Goal: Task Accomplishment & Management: Manage account settings

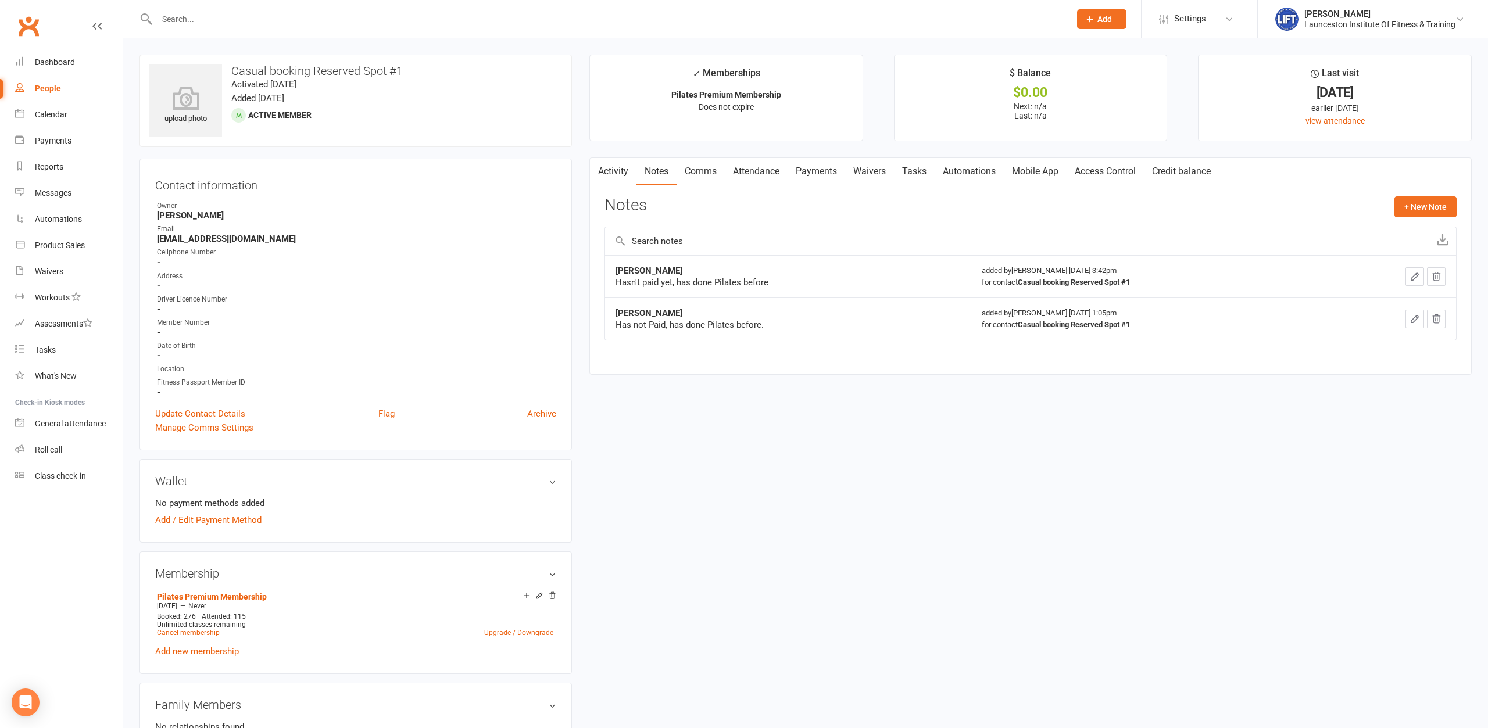
scroll to position [356, 0]
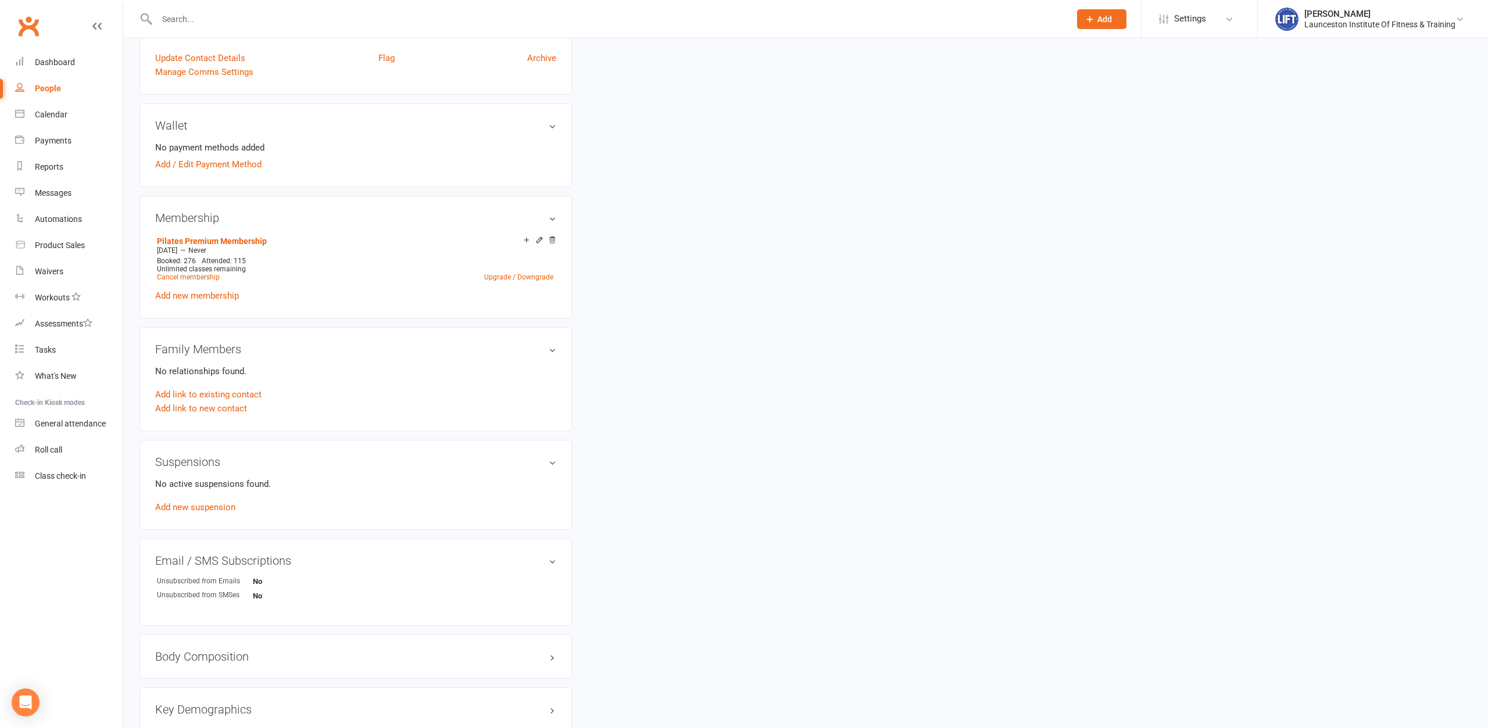
click at [283, 26] on input "text" at bounding box center [607, 19] width 909 height 16
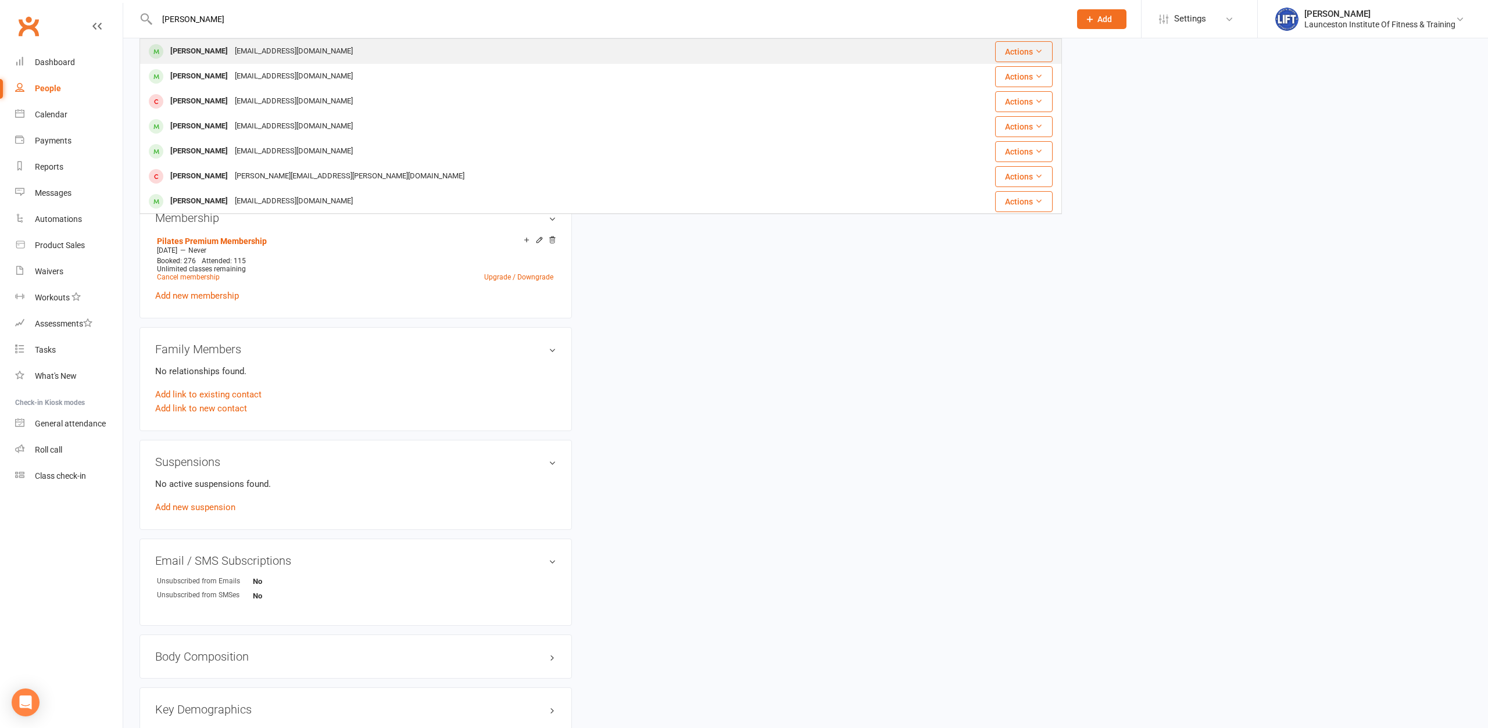
type input "joe crooks"
click at [264, 48] on div "Joebrooks500@gmail.com" at bounding box center [293, 51] width 125 height 17
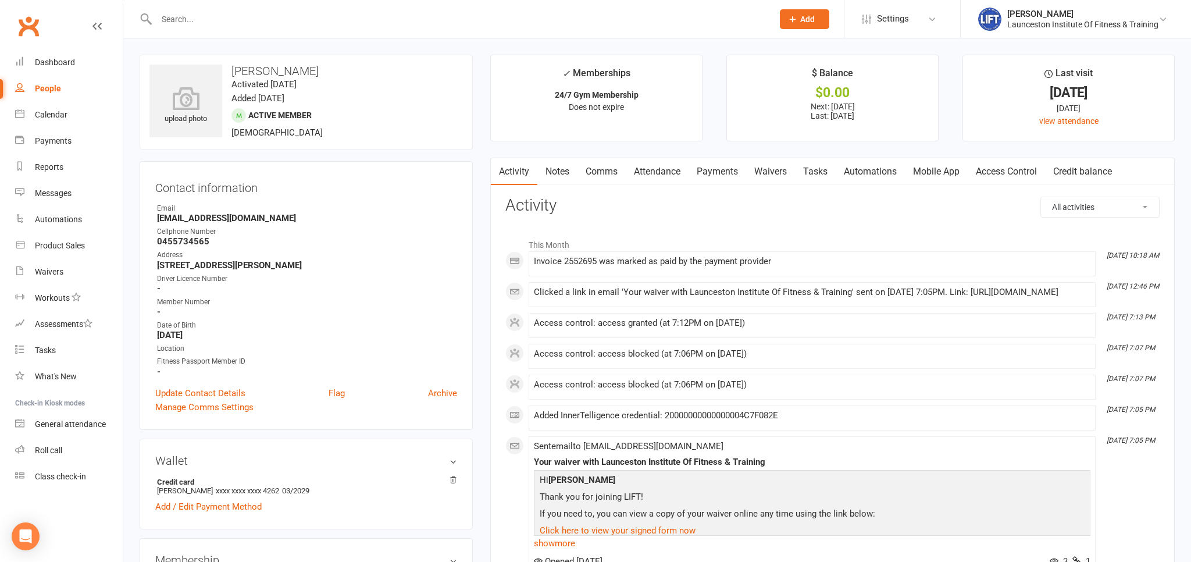
click at [1016, 175] on link "Access Control" at bounding box center [1005, 171] width 77 height 27
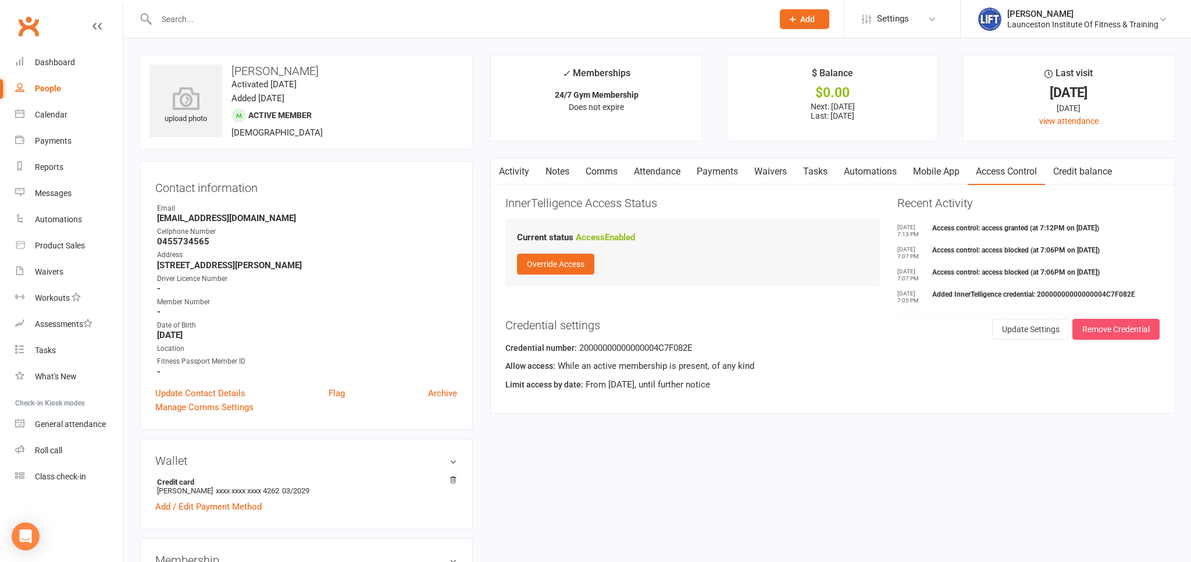
click at [1106, 327] on button "Remove Credential" at bounding box center [1115, 329] width 87 height 21
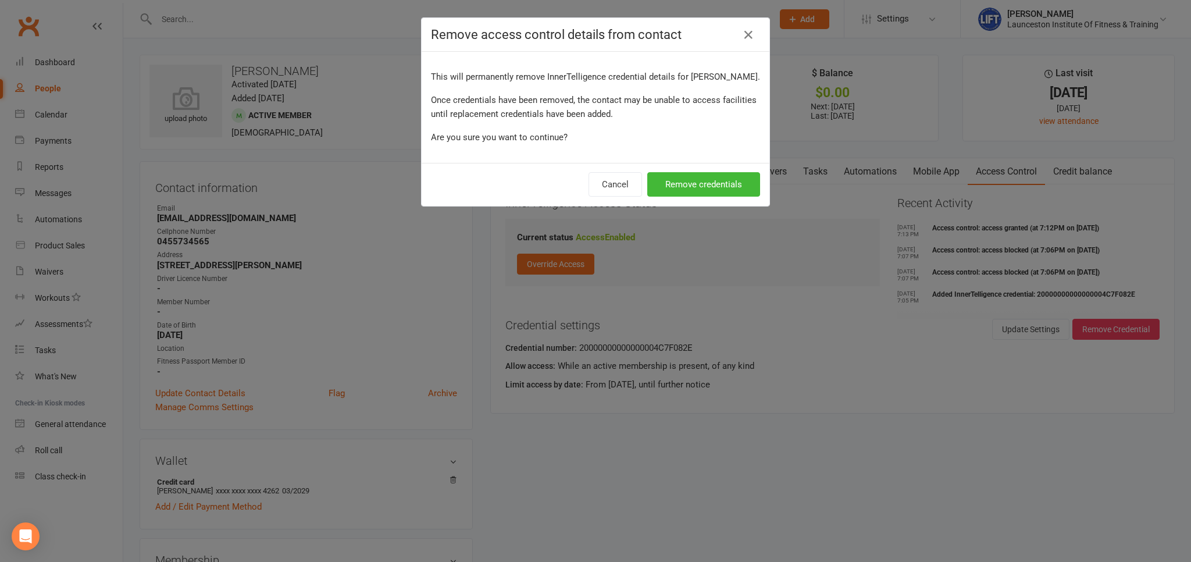
click at [706, 197] on div "Cancel Remove credentials" at bounding box center [595, 184] width 348 height 43
click at [701, 185] on button "Remove credentials" at bounding box center [703, 184] width 113 height 24
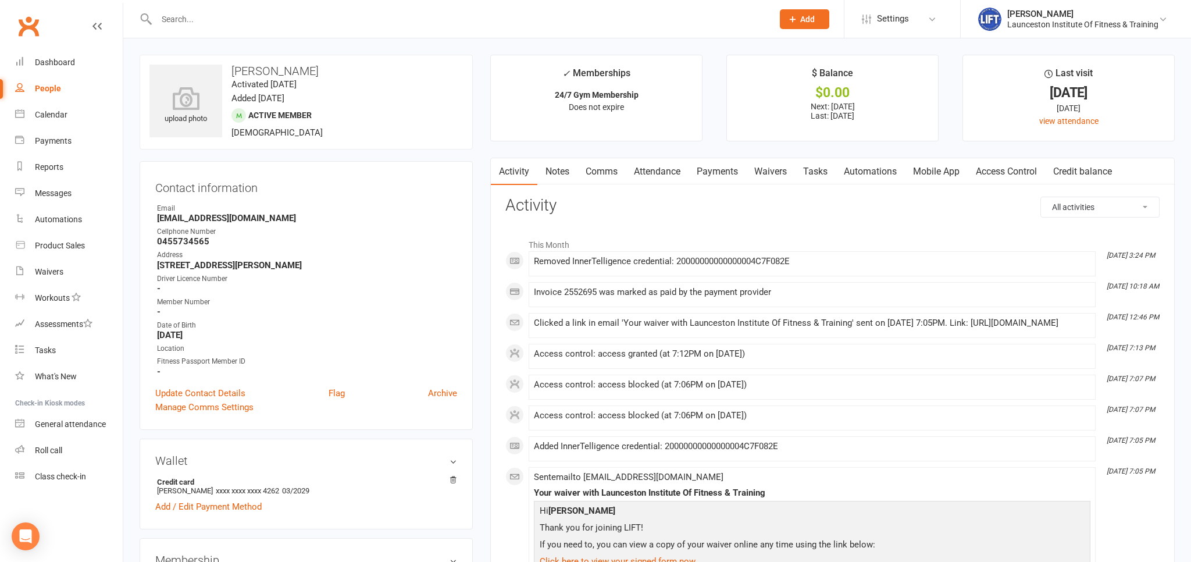
click at [1017, 169] on link "Access Control" at bounding box center [1005, 171] width 77 height 27
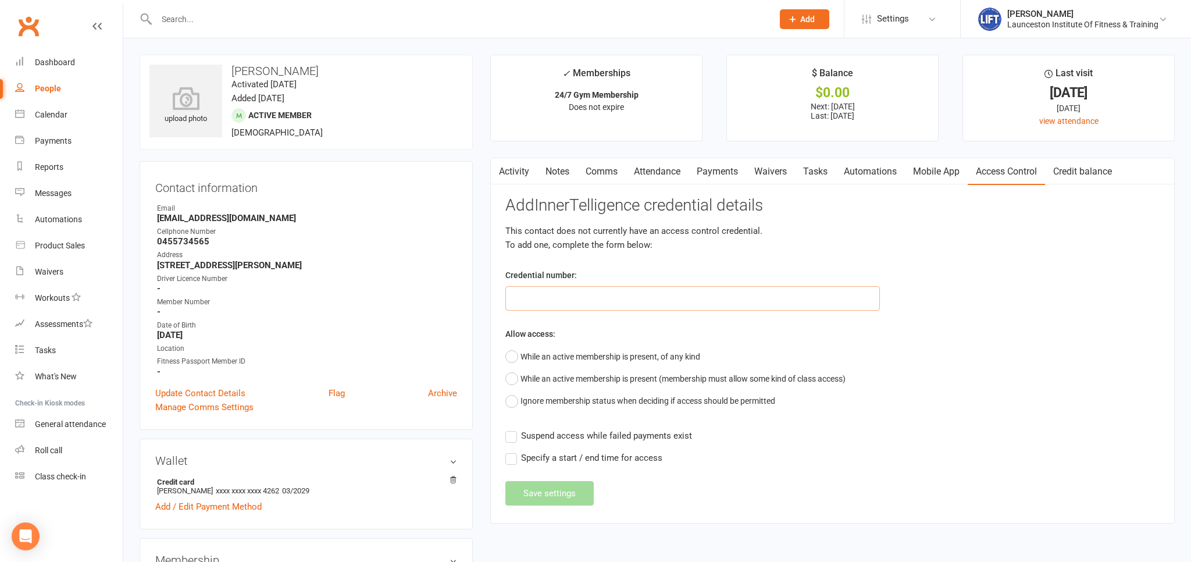
click at [603, 296] on input "text" at bounding box center [692, 298] width 374 height 24
paste input "20000000000000004C7BCE1E"
type input "20000000000000004C7BCE1E"
click at [539, 357] on button "While an active membership is present, of any kind" at bounding box center [602, 356] width 195 height 22
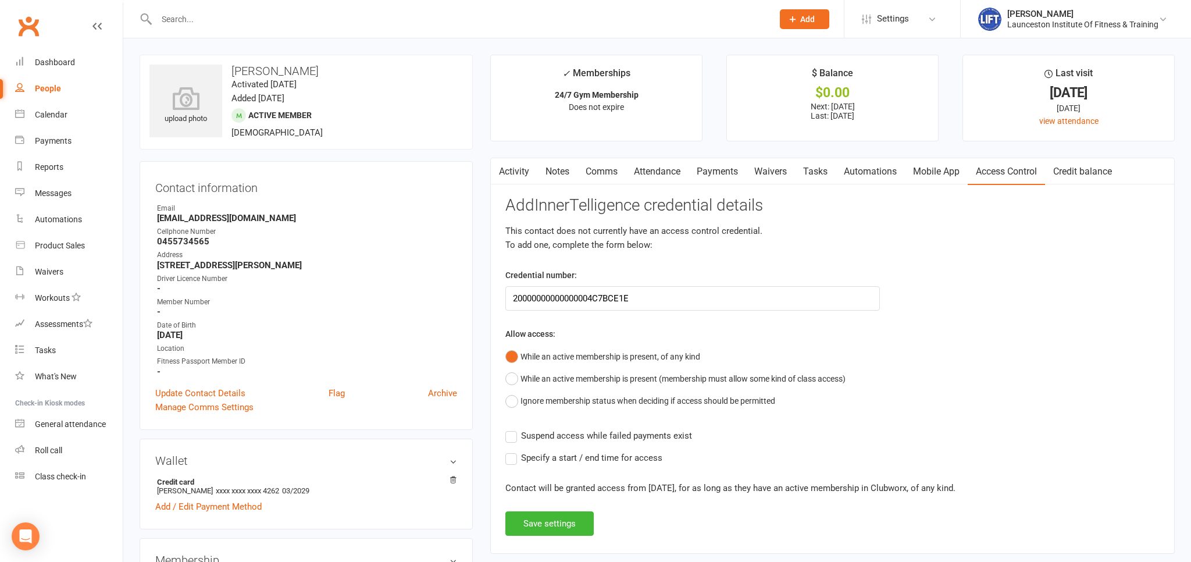
click at [510, 433] on label "Suspend access while failed payments exist" at bounding box center [598, 435] width 187 height 14
click at [510, 428] on input "Suspend access while failed payments exist" at bounding box center [598, 428] width 187 height 0
click at [547, 523] on button "Save settings" at bounding box center [549, 523] width 88 height 24
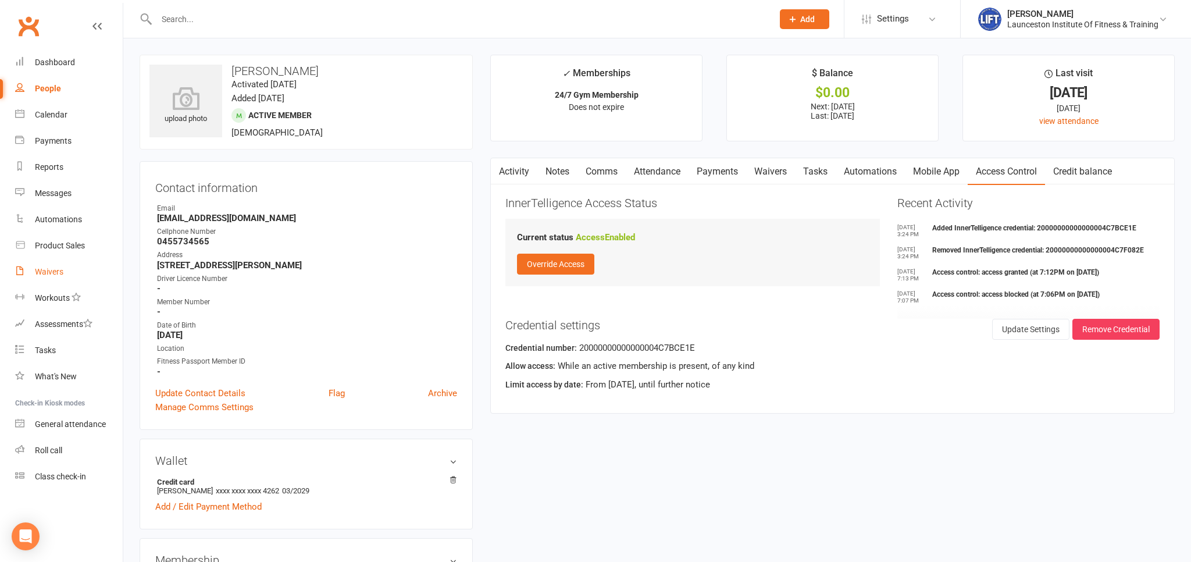
click at [52, 270] on div "Waivers" at bounding box center [49, 271] width 28 height 9
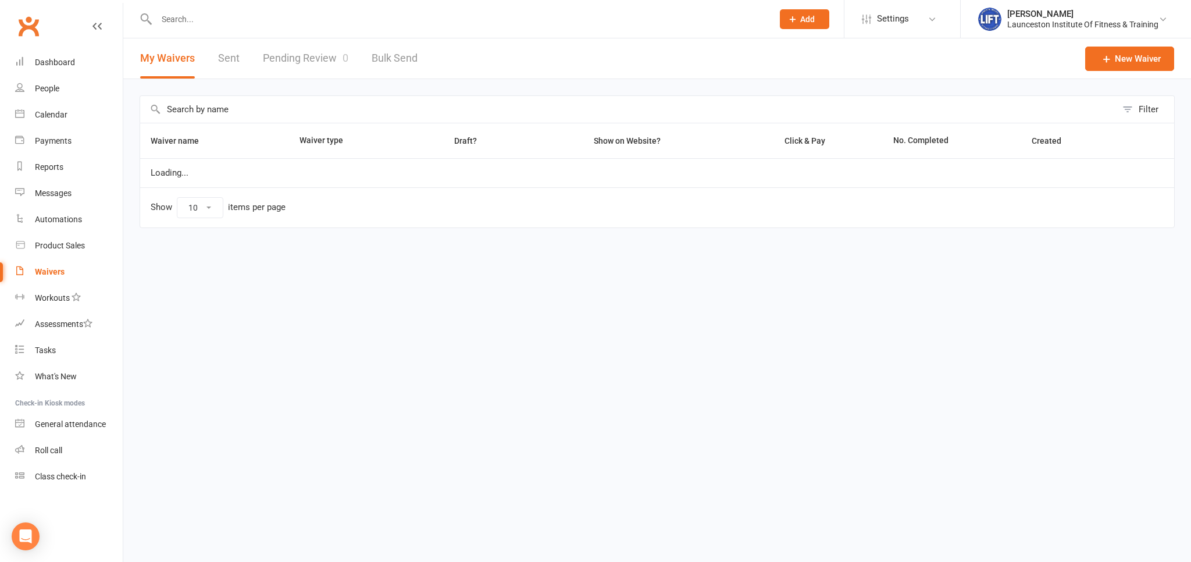
select select "100"
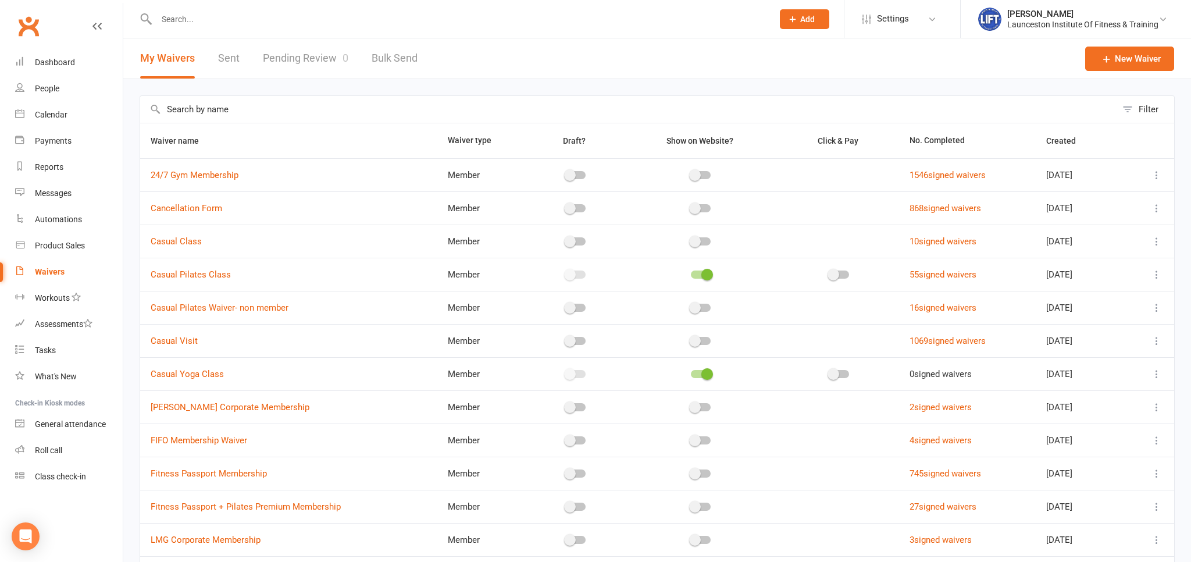
click at [317, 55] on link "Pending Review 0" at bounding box center [305, 58] width 85 height 40
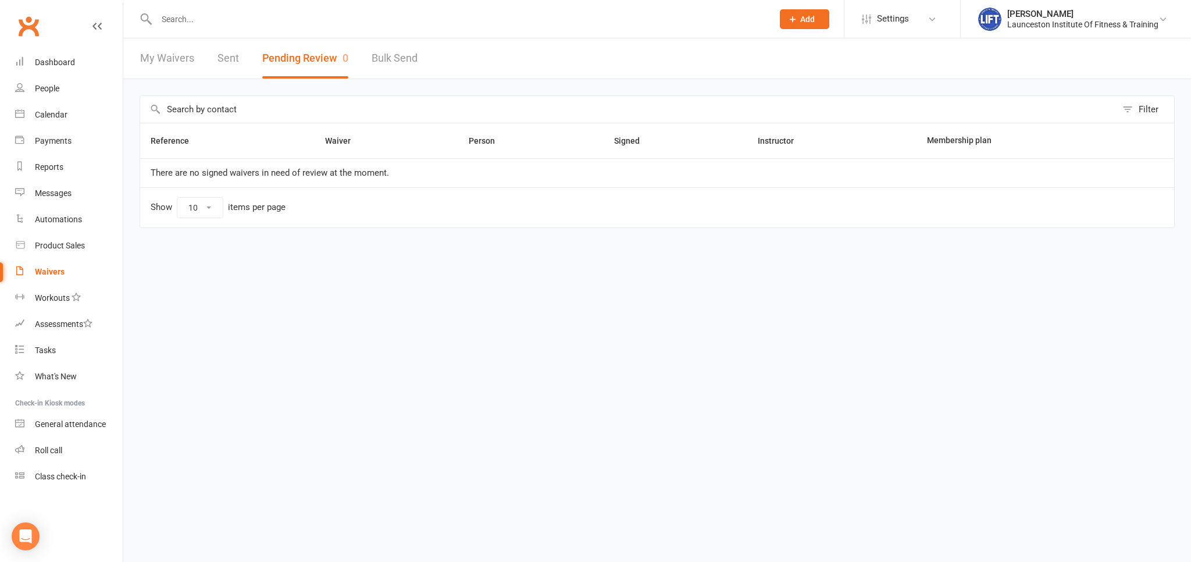
click at [373, 62] on link "Bulk Send" at bounding box center [394, 58] width 46 height 40
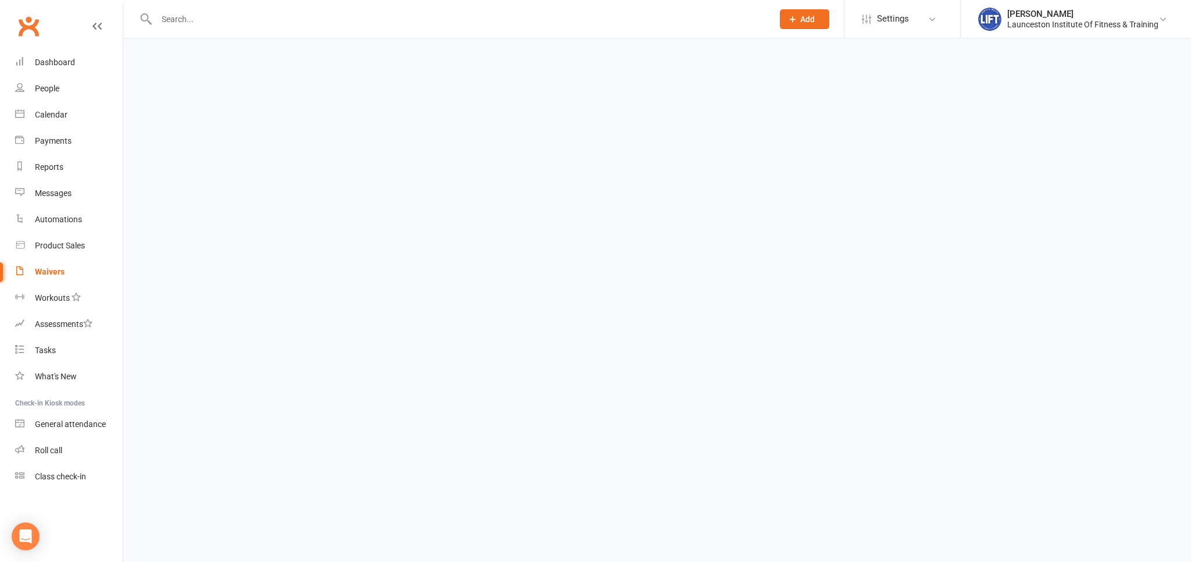
select select "active_members"
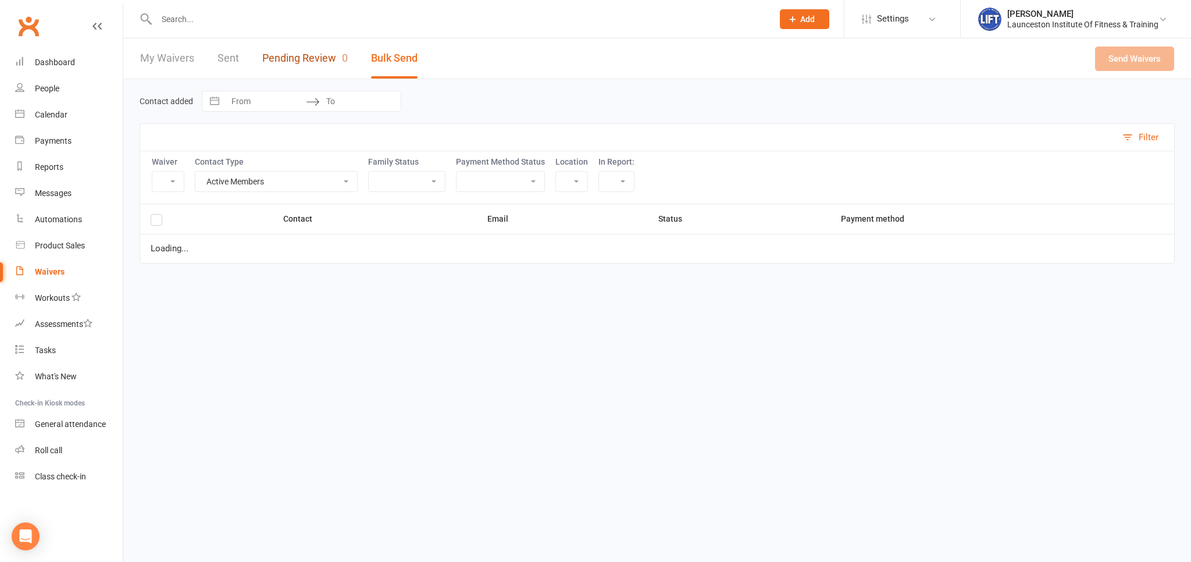
click at [323, 58] on link "Pending Review 0" at bounding box center [304, 58] width 85 height 40
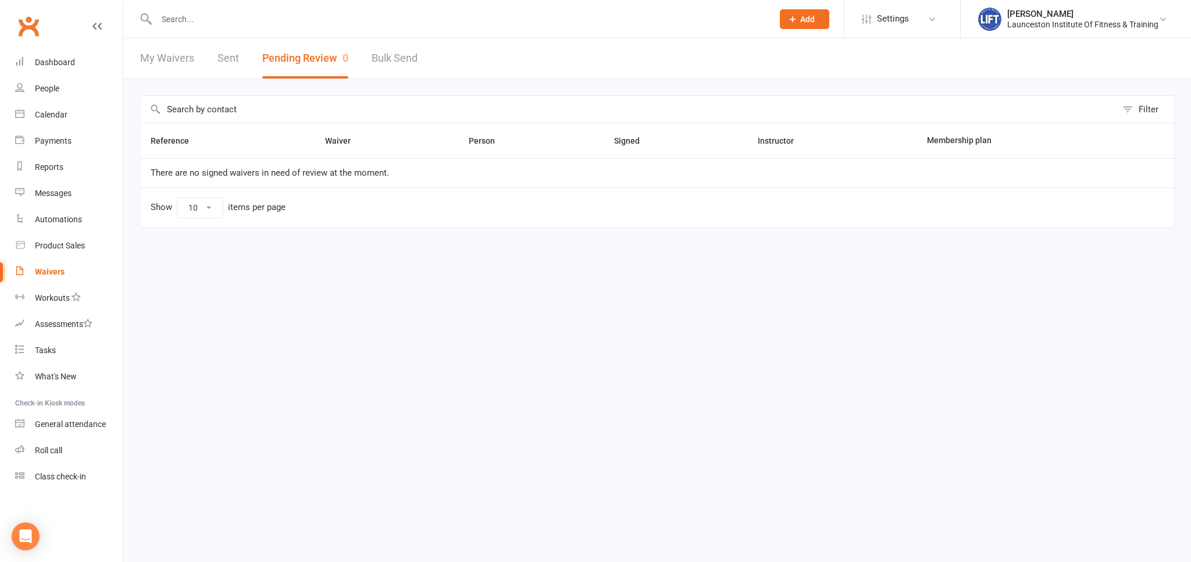
click at [379, 59] on link "Bulk Send" at bounding box center [394, 58] width 46 height 40
select select "active_members"
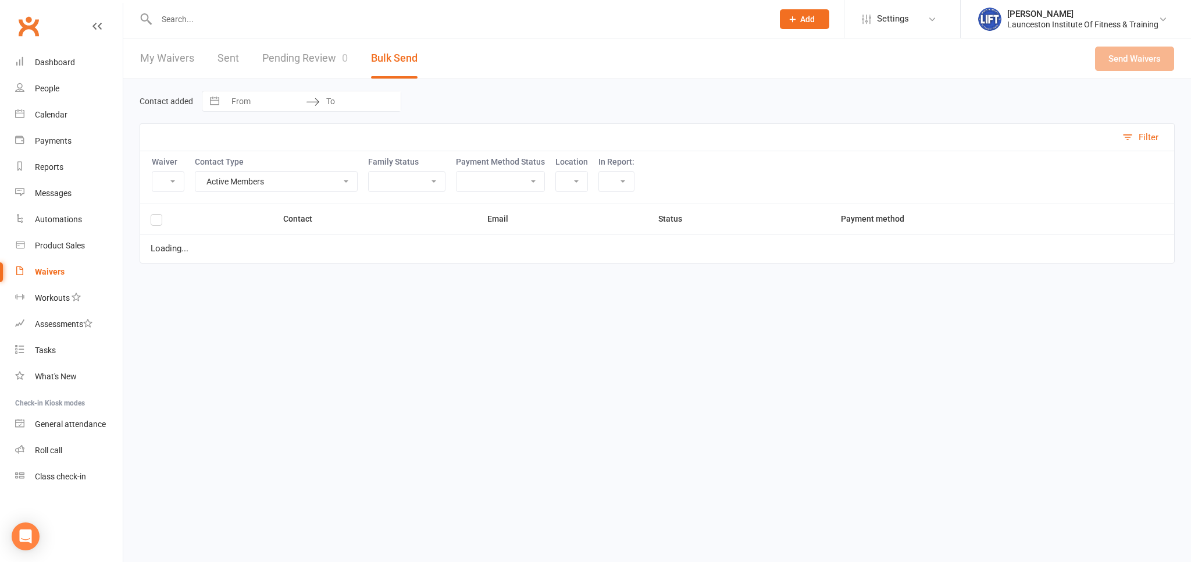
click at [302, 63] on link "Pending Review 0" at bounding box center [304, 58] width 85 height 40
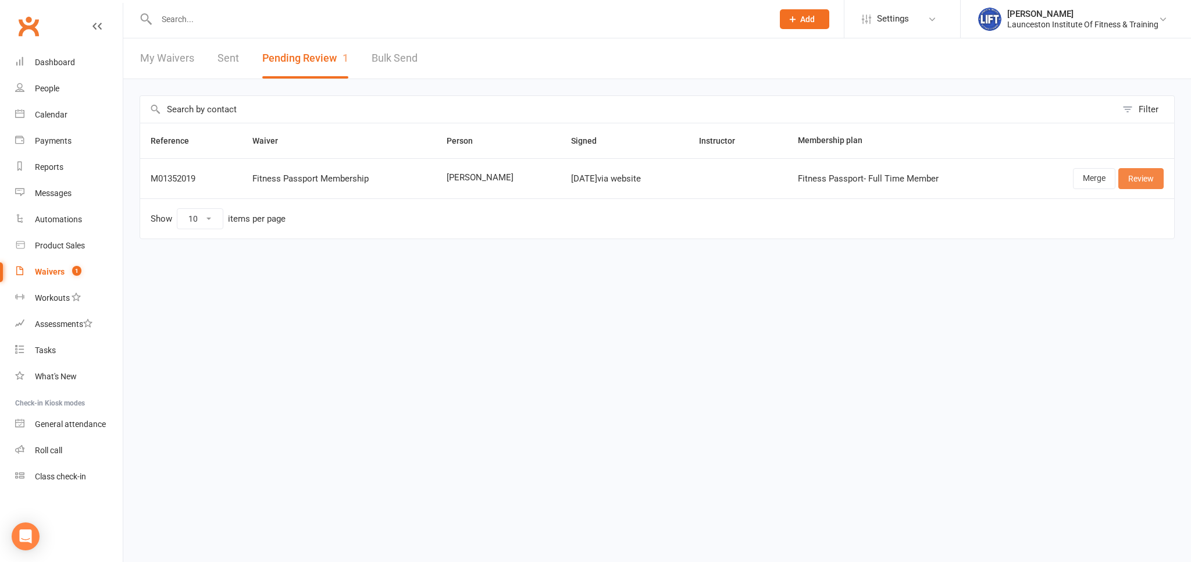
click at [1156, 177] on link "Review" at bounding box center [1140, 178] width 45 height 21
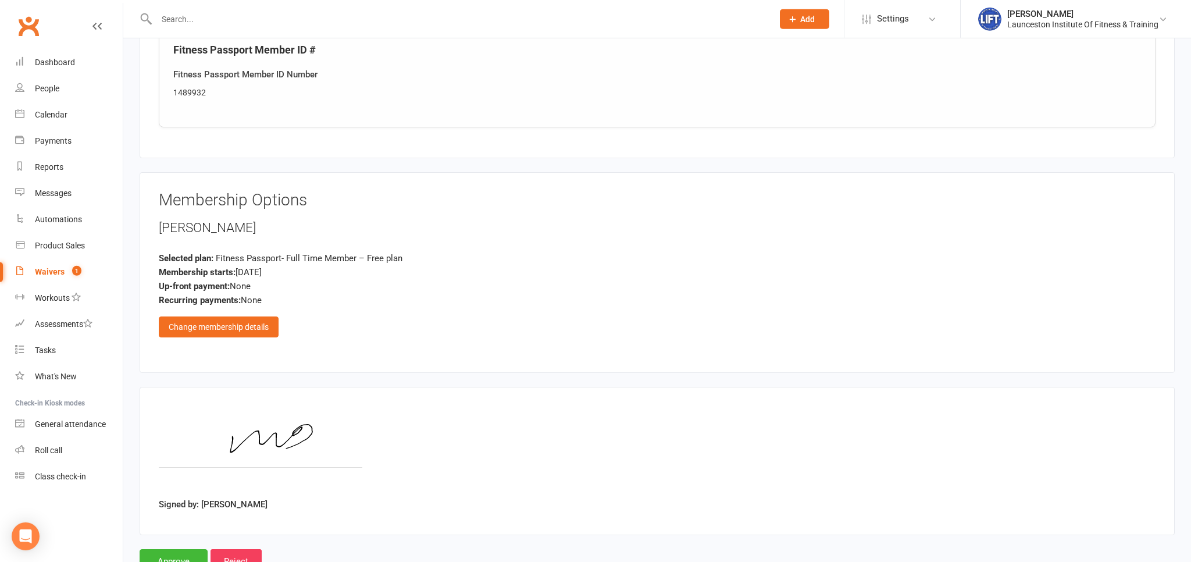
scroll to position [550, 0]
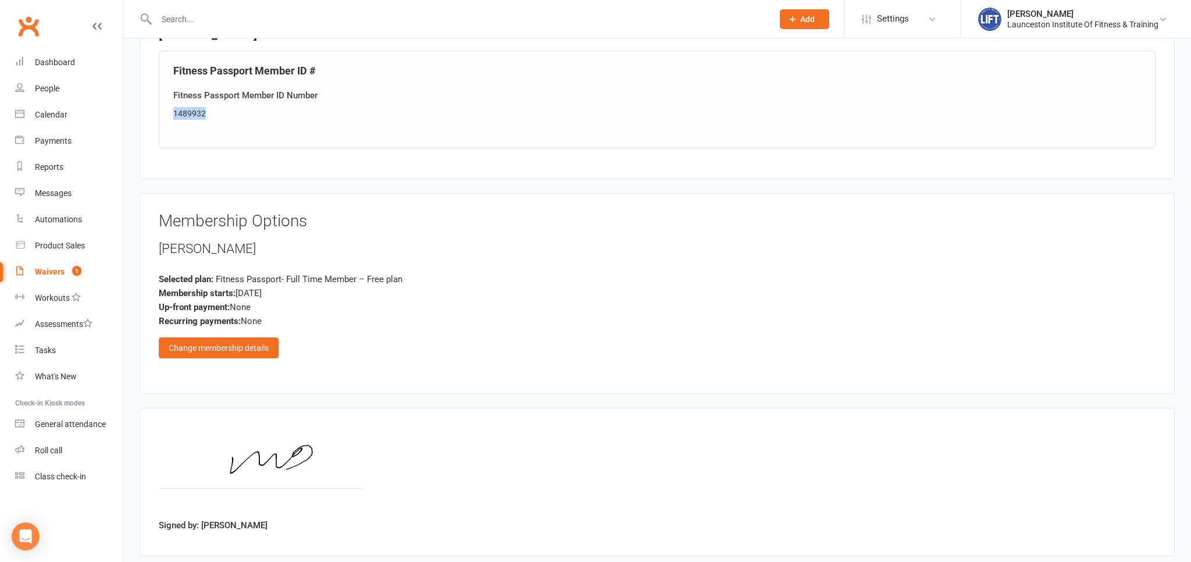
drag, startPoint x: 211, startPoint y: 111, endPoint x: 170, endPoint y: 112, distance: 41.3
click at [170, 112] on div "Fitness Passport Member ID # Fitness Passport Member ID Number 1489932" at bounding box center [657, 100] width 996 height 98
copy div "1489932"
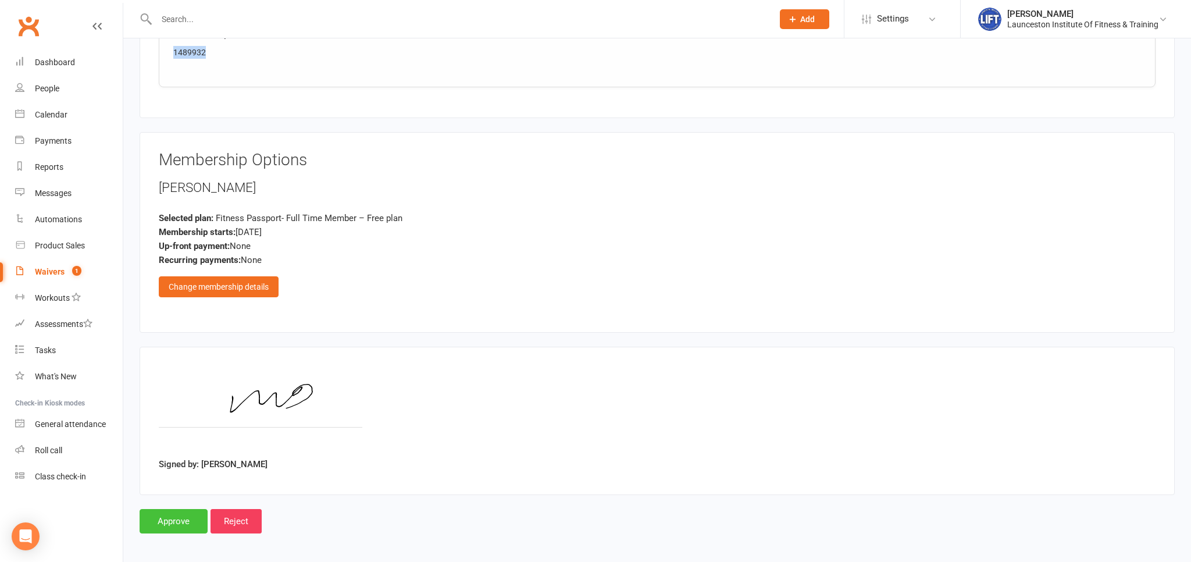
click at [180, 524] on input "Approve" at bounding box center [174, 521] width 68 height 24
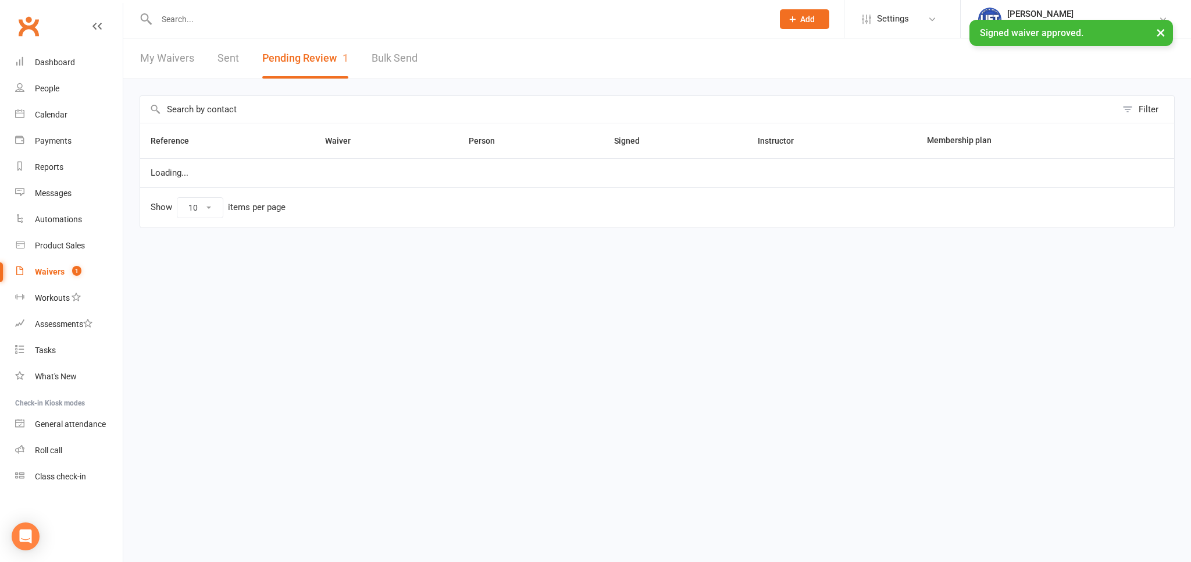
click at [183, 13] on input "text" at bounding box center [459, 19] width 612 height 16
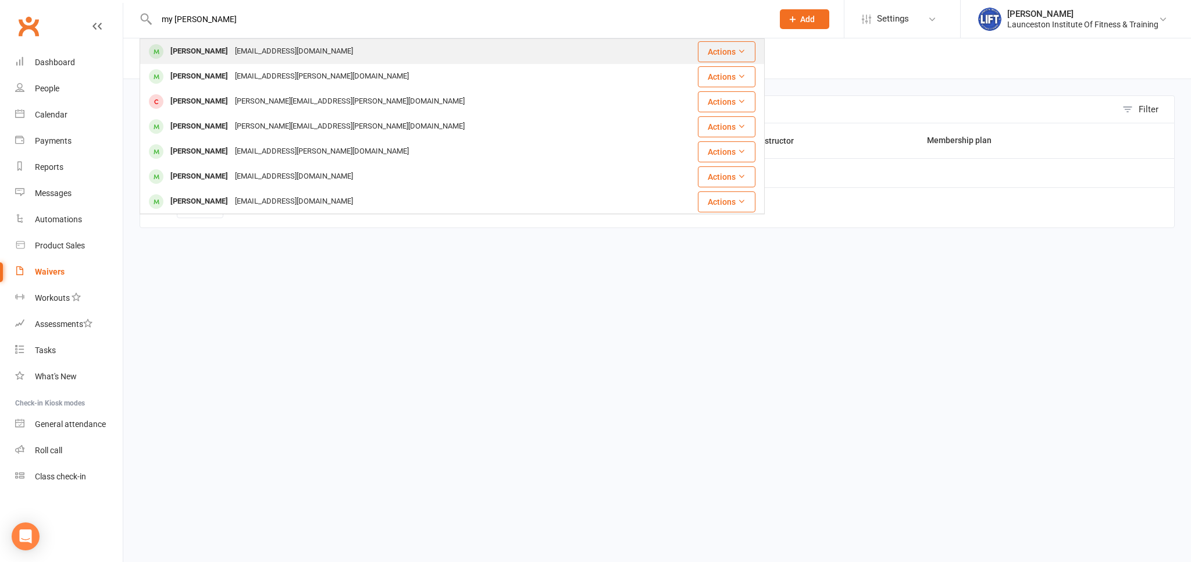
type input "my durant"
click at [281, 48] on div "mdurrant1980@gmail.com" at bounding box center [293, 51] width 125 height 17
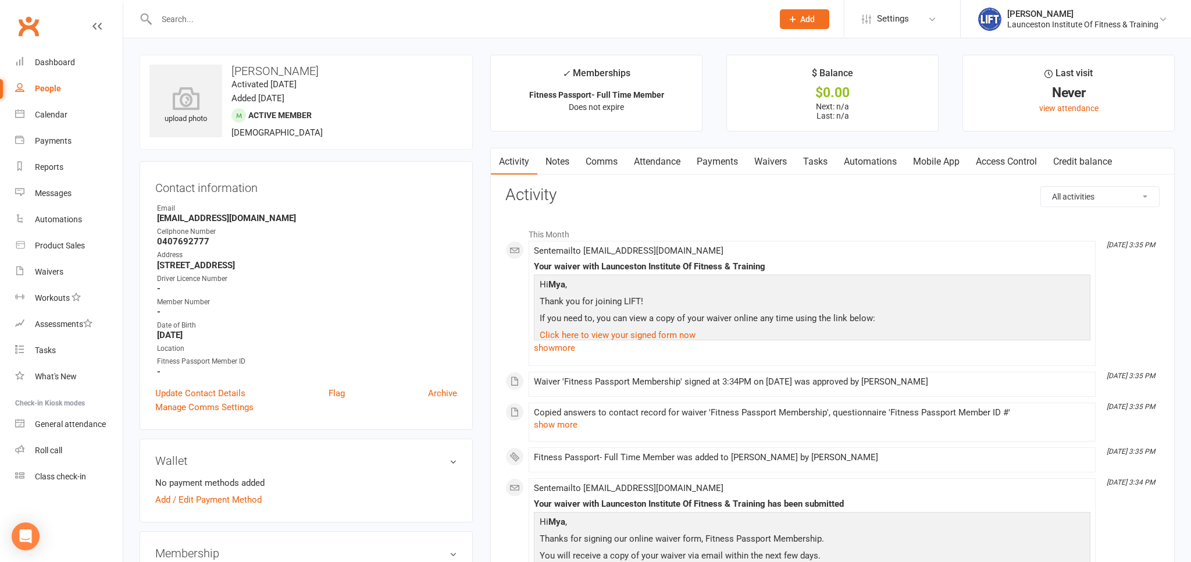
click at [983, 159] on link "Access Control" at bounding box center [1005, 161] width 77 height 27
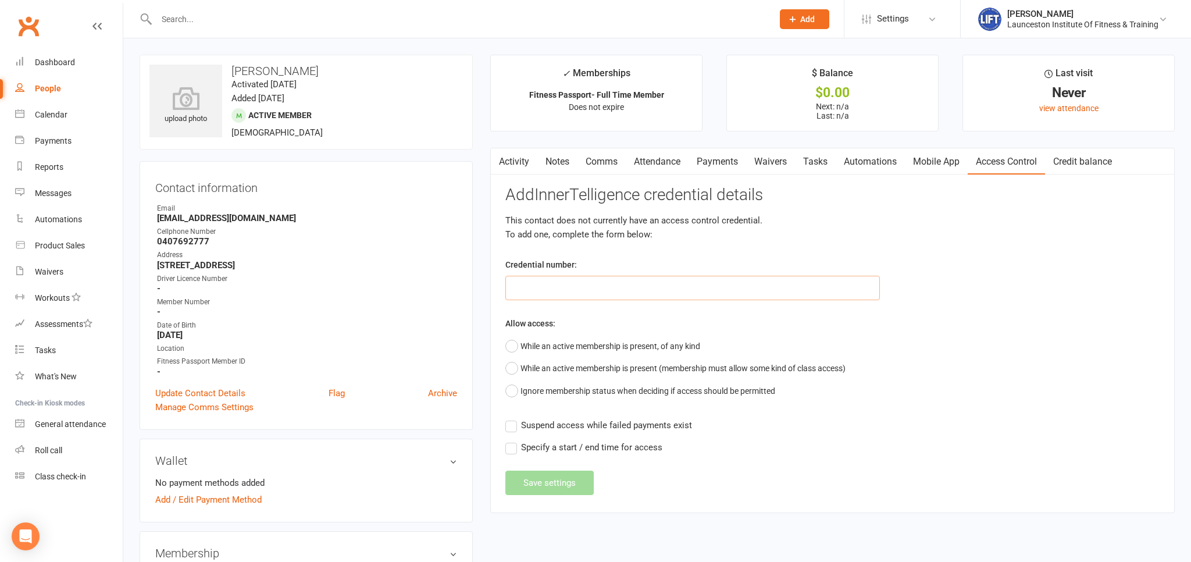
click at [541, 283] on input "text" at bounding box center [692, 288] width 374 height 24
click at [209, 392] on link "Update Contact Details" at bounding box center [200, 393] width 90 height 14
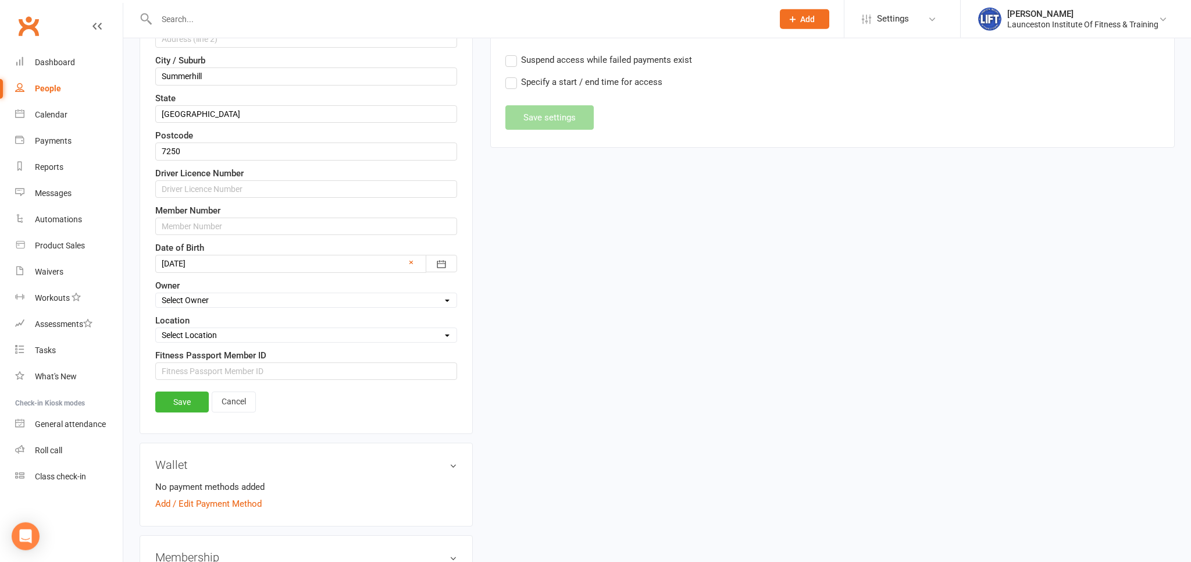
scroll to position [474, 0]
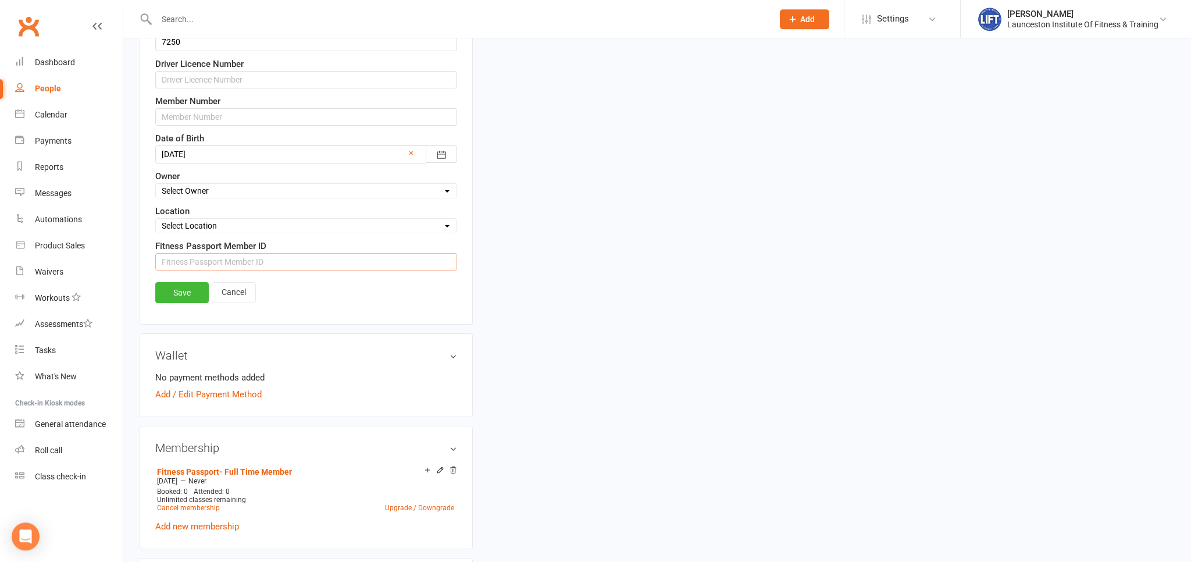
click at [207, 259] on input "string" at bounding box center [306, 261] width 302 height 17
paste input "1489932"
type input "1489932"
click at [183, 291] on link "Save" at bounding box center [181, 292] width 53 height 21
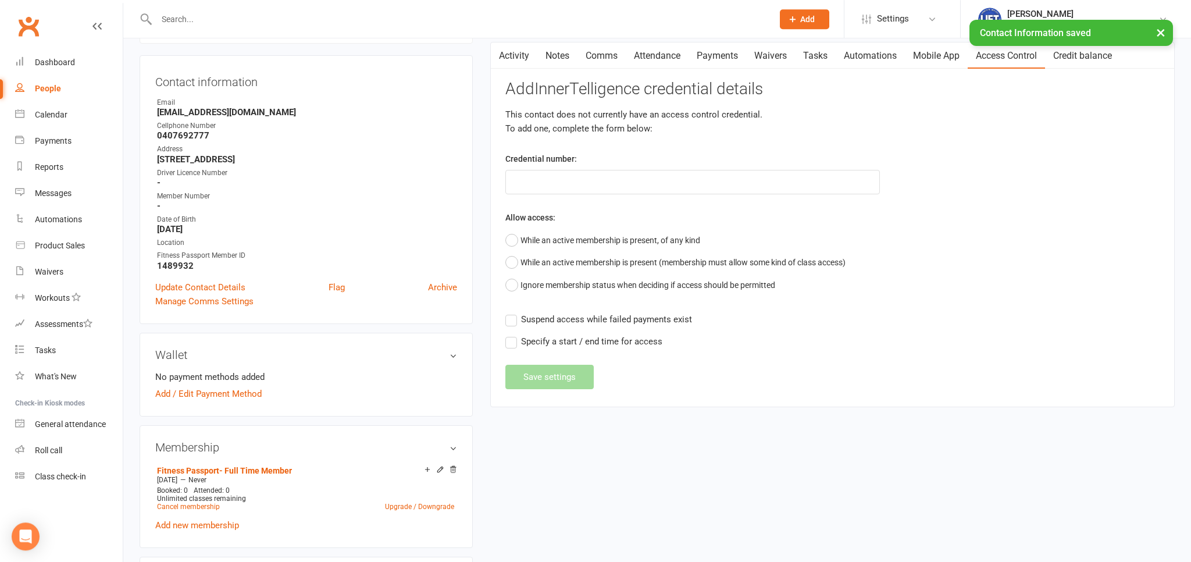
scroll to position [0, 0]
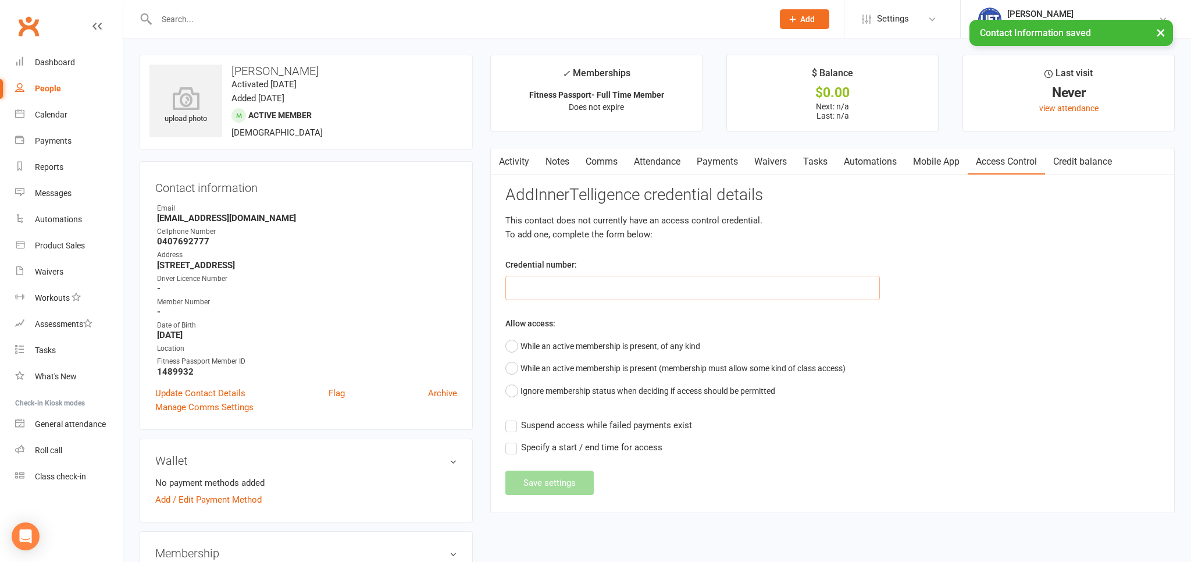
click at [520, 298] on input "text" at bounding box center [692, 288] width 374 height 24
click at [543, 279] on input "text" at bounding box center [692, 288] width 374 height 24
paste input "2000000000000000DB958CFE"
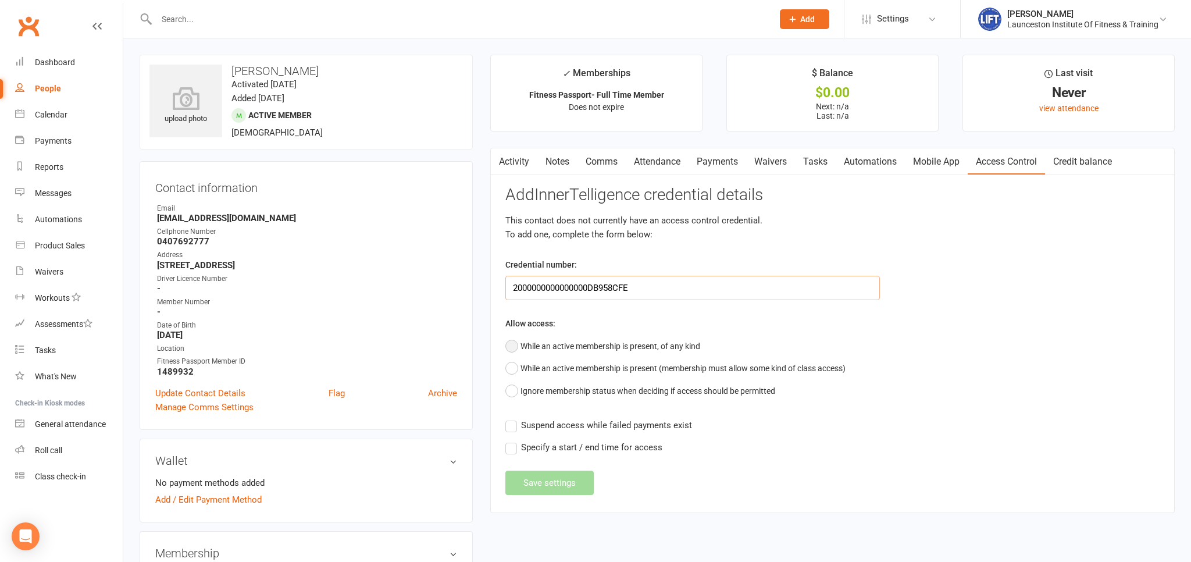
type input "2000000000000000DB958CFE"
click at [546, 339] on button "While an active membership is present, of any kind" at bounding box center [602, 346] width 195 height 22
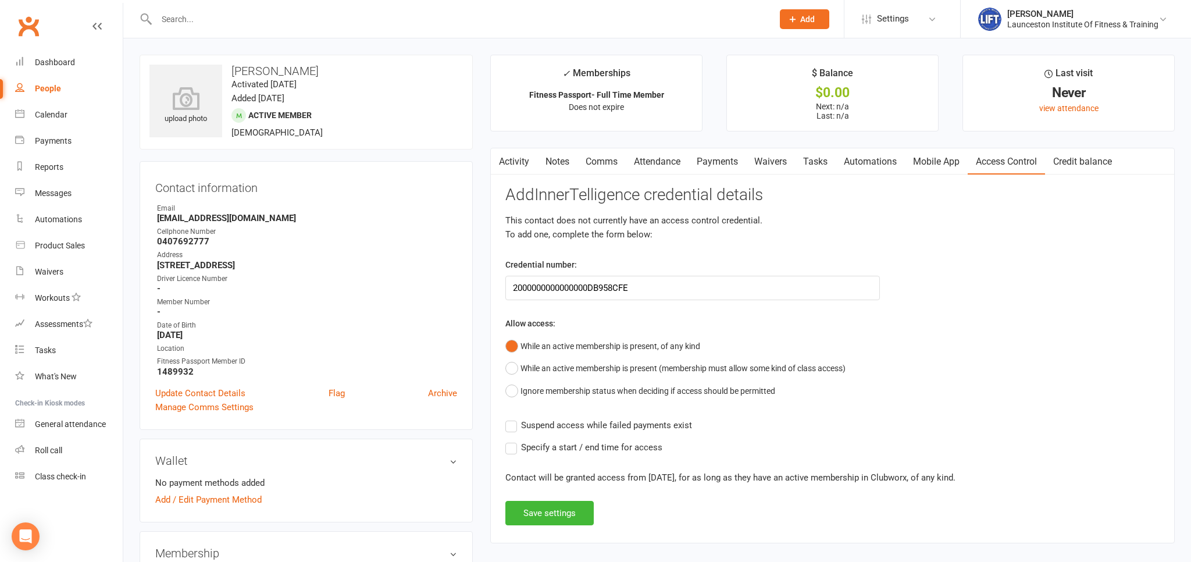
click at [524, 423] on span "Suspend access while failed payments exist" at bounding box center [606, 424] width 171 height 12
click at [524, 418] on input "Suspend access while failed payments exist" at bounding box center [598, 418] width 187 height 0
drag, startPoint x: 541, startPoint y: 506, endPoint x: 545, endPoint y: 499, distance: 8.1
click at [541, 506] on button "Save settings" at bounding box center [549, 513] width 88 height 24
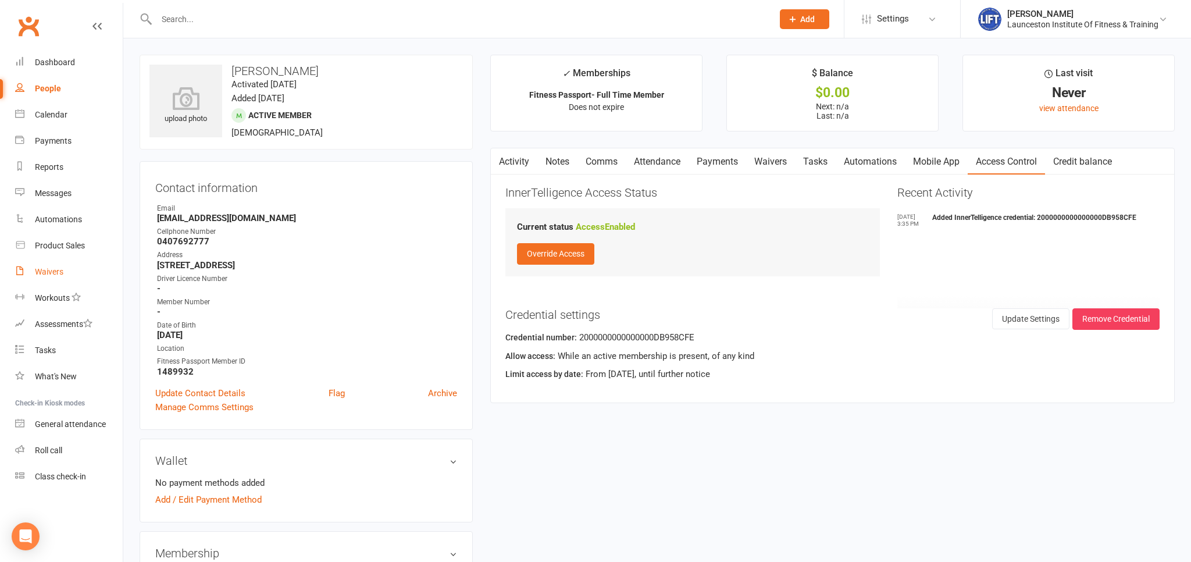
click at [35, 263] on link "Waivers" at bounding box center [69, 272] width 108 height 26
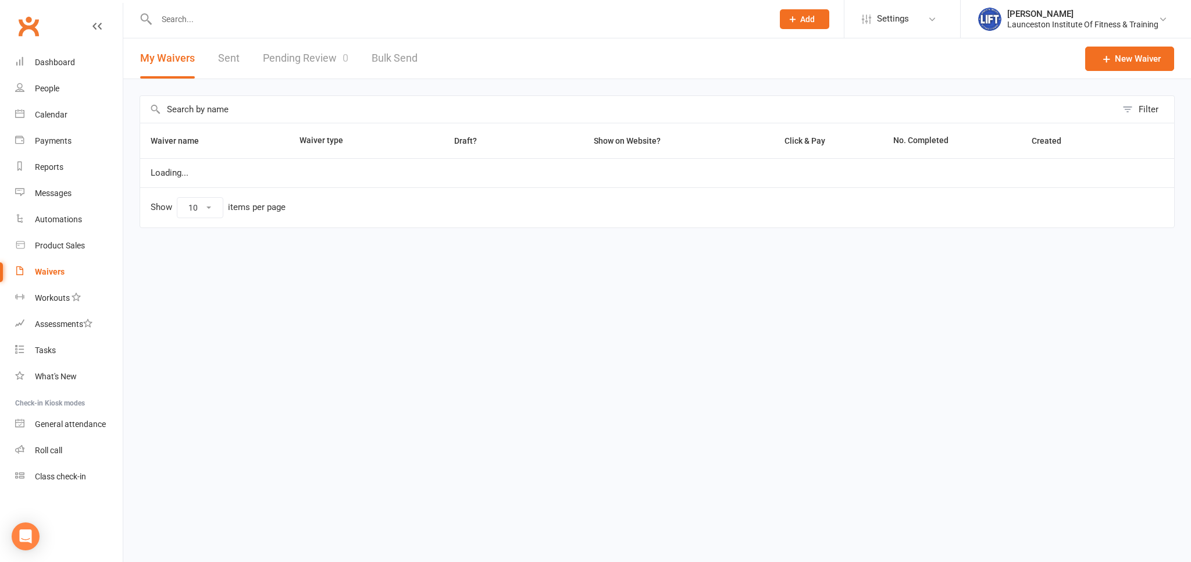
select select "100"
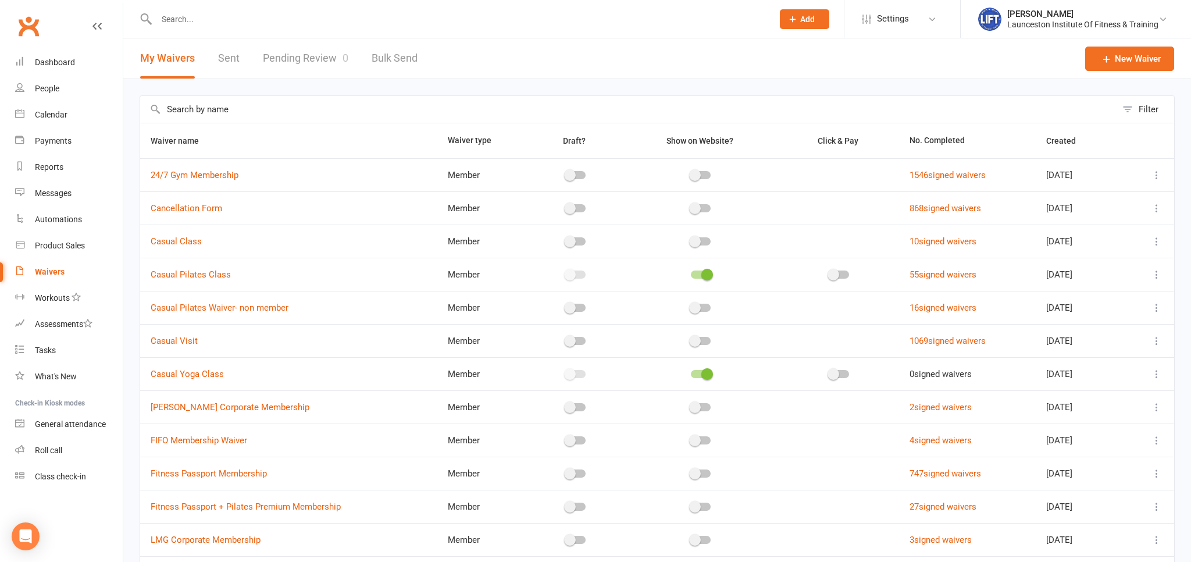
click at [281, 14] on input "text" at bounding box center [459, 19] width 612 height 16
click at [310, 96] on input "text" at bounding box center [628, 109] width 976 height 27
click at [297, 59] on link "Pending Review 0" at bounding box center [305, 58] width 85 height 40
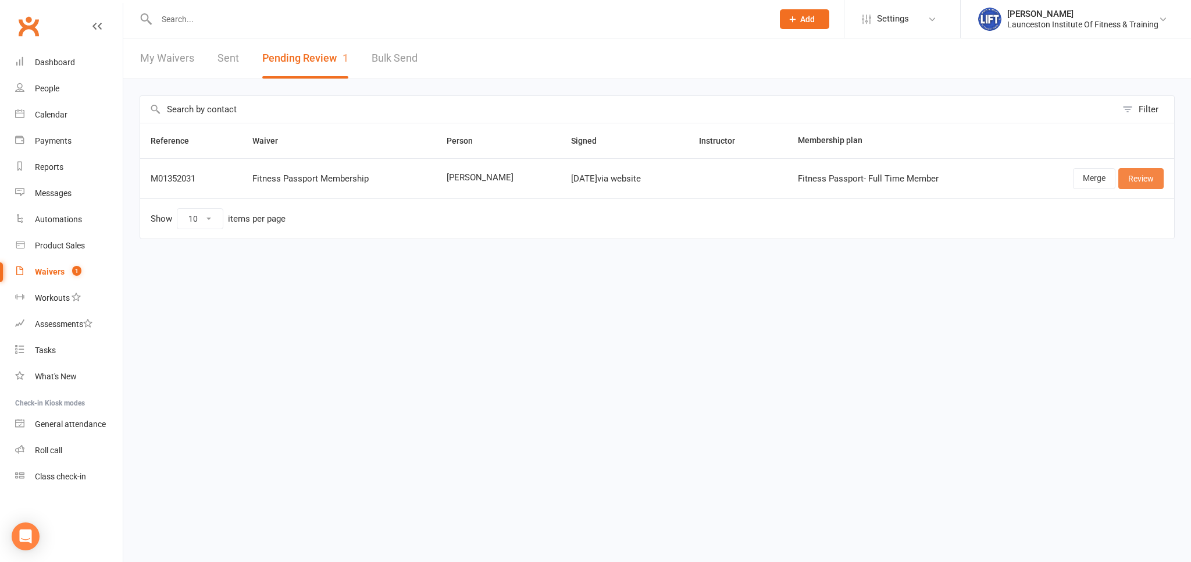
click at [1135, 177] on link "Review" at bounding box center [1140, 178] width 45 height 21
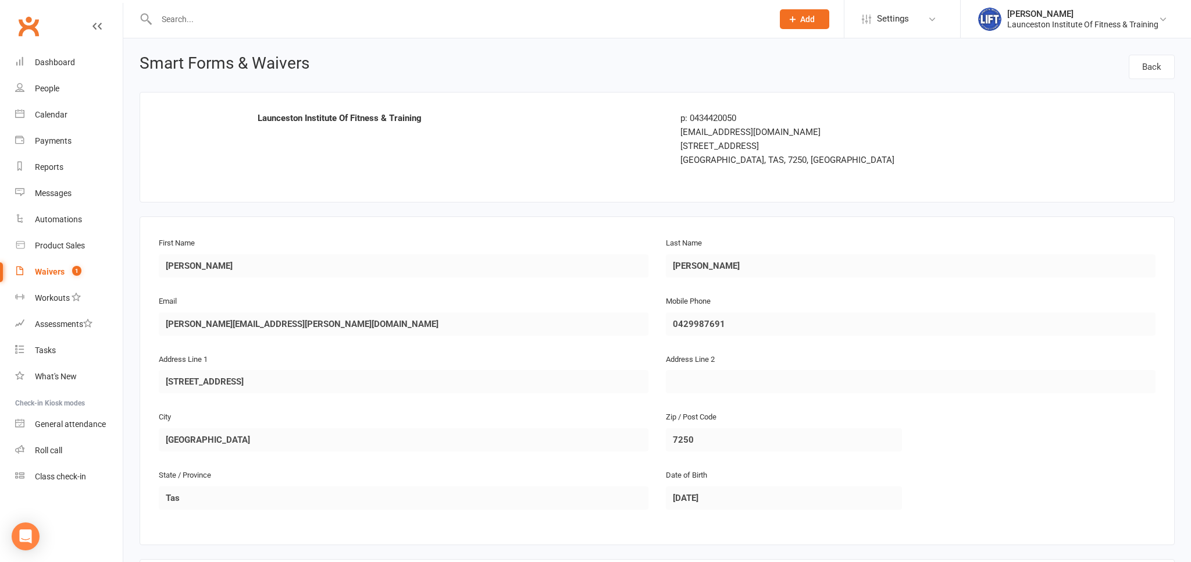
scroll to position [368, 0]
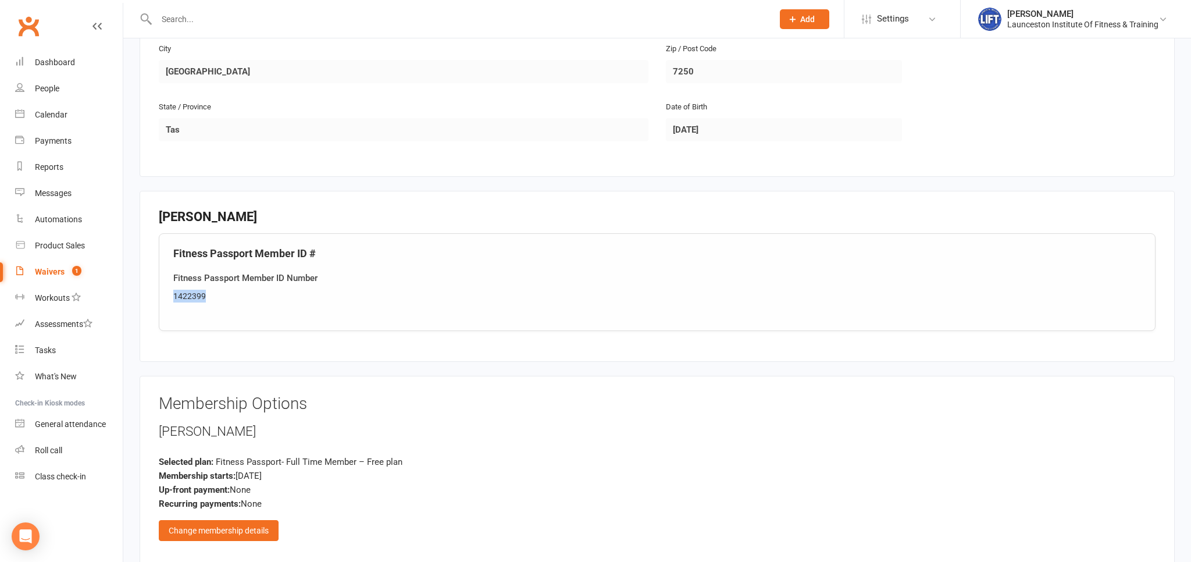
drag, startPoint x: 224, startPoint y: 298, endPoint x: 166, endPoint y: 292, distance: 58.4
click at [160, 293] on div "Fitness Passport Member ID # Fitness Passport Member ID Number 1422399" at bounding box center [657, 282] width 996 height 98
copy div "1422399"
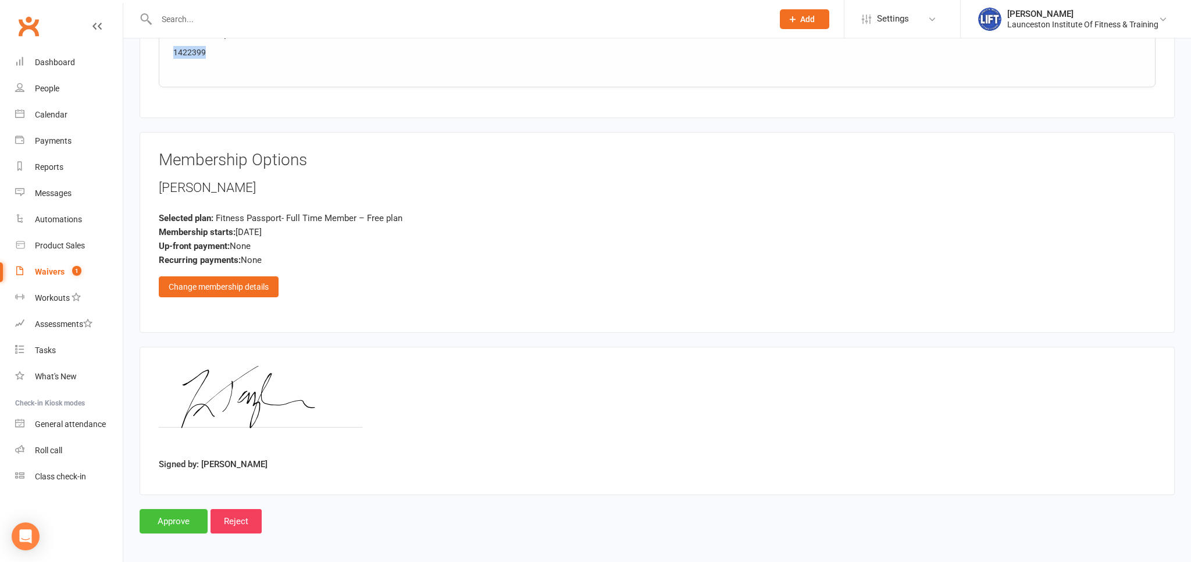
click at [173, 509] on input "Approve" at bounding box center [174, 521] width 68 height 24
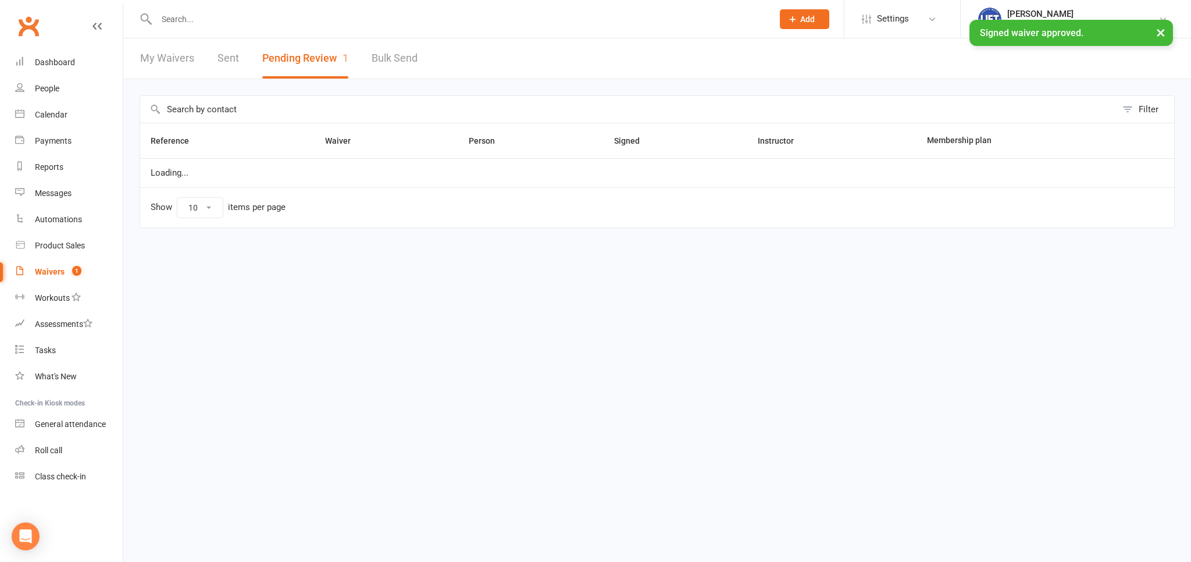
click at [206, 28] on div at bounding box center [452, 19] width 625 height 38
click at [205, 20] on input "text" at bounding box center [459, 19] width 612 height 16
type input "x"
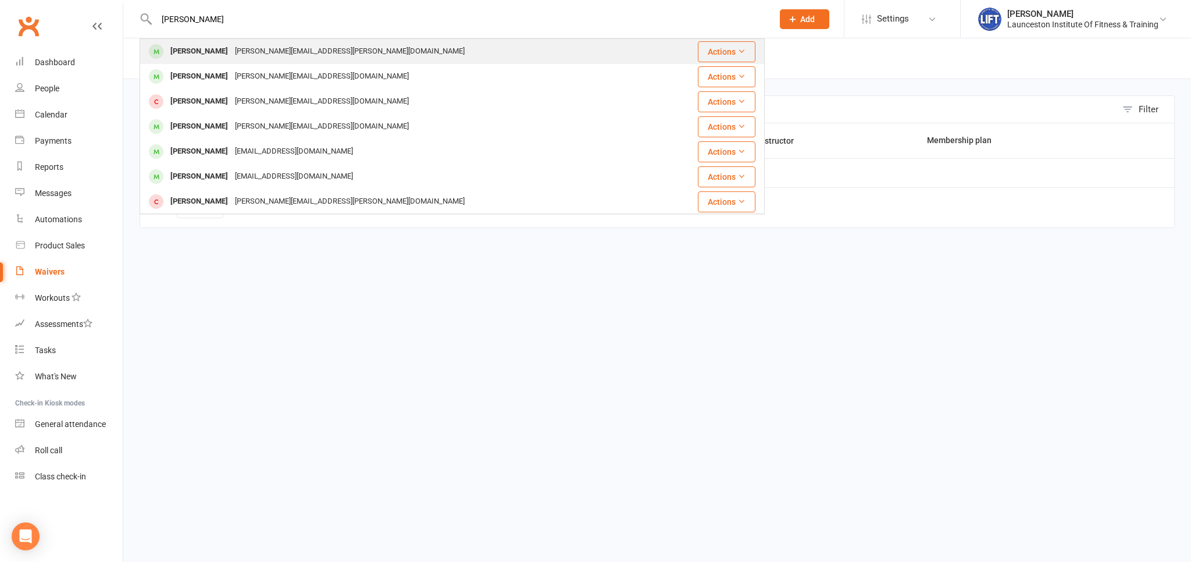
type input "zach taylor"
click at [254, 57] on div "zachary.taylor@decyp.tas.gov.au" at bounding box center [349, 51] width 237 height 17
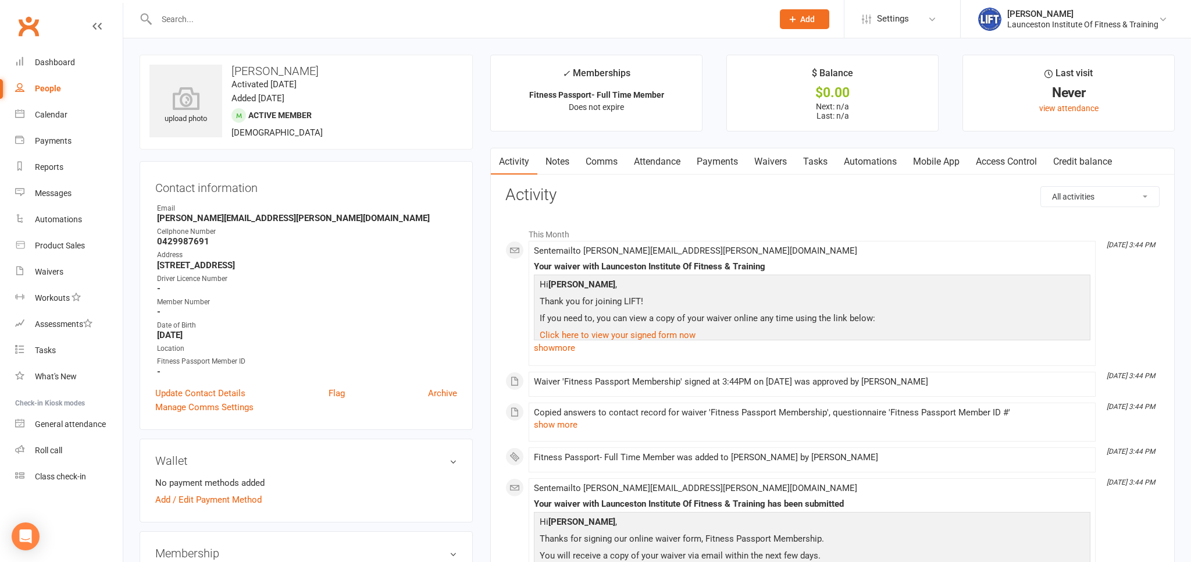
scroll to position [245, 0]
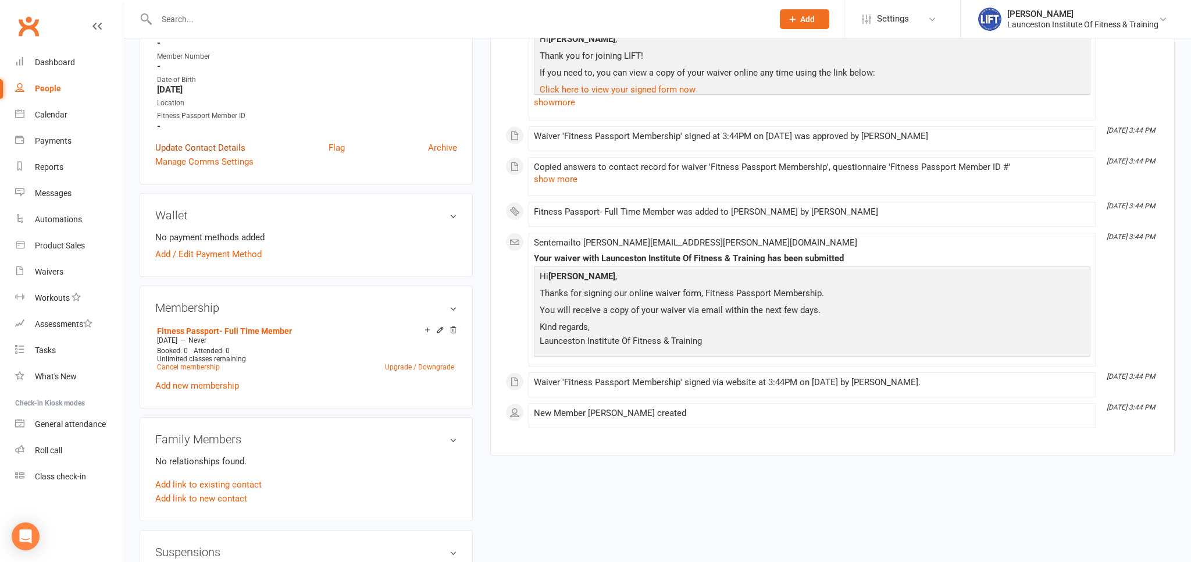
click at [191, 153] on link "Update Contact Details" at bounding box center [200, 148] width 90 height 14
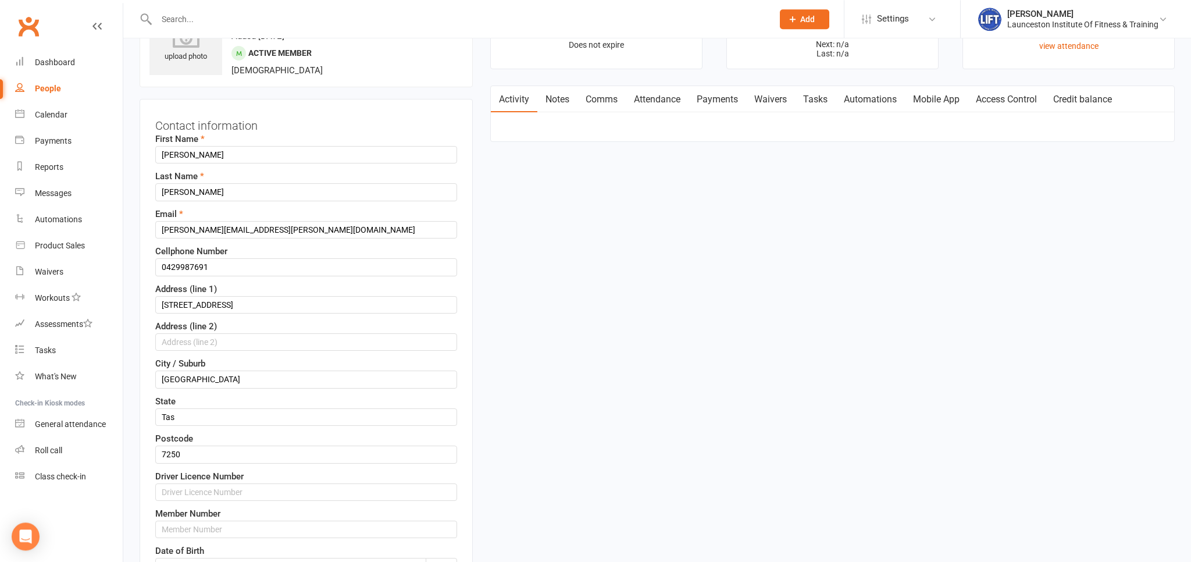
scroll to position [363, 0]
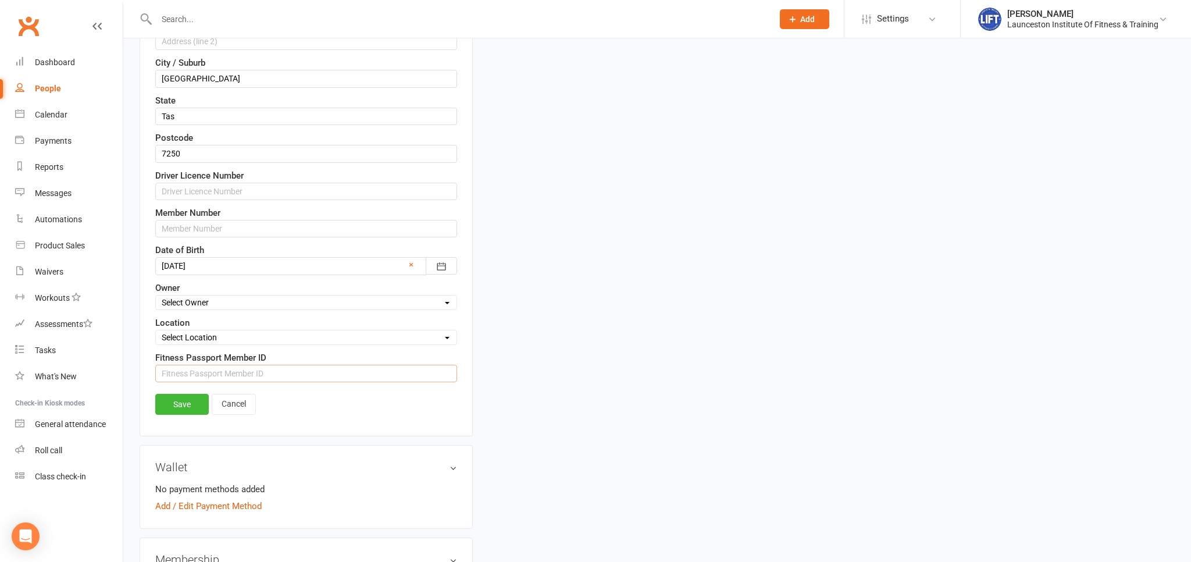
click at [198, 374] on input "string" at bounding box center [306, 372] width 302 height 17
paste input "1422399"
type input "1422399"
click at [184, 398] on link "Save" at bounding box center [181, 404] width 53 height 21
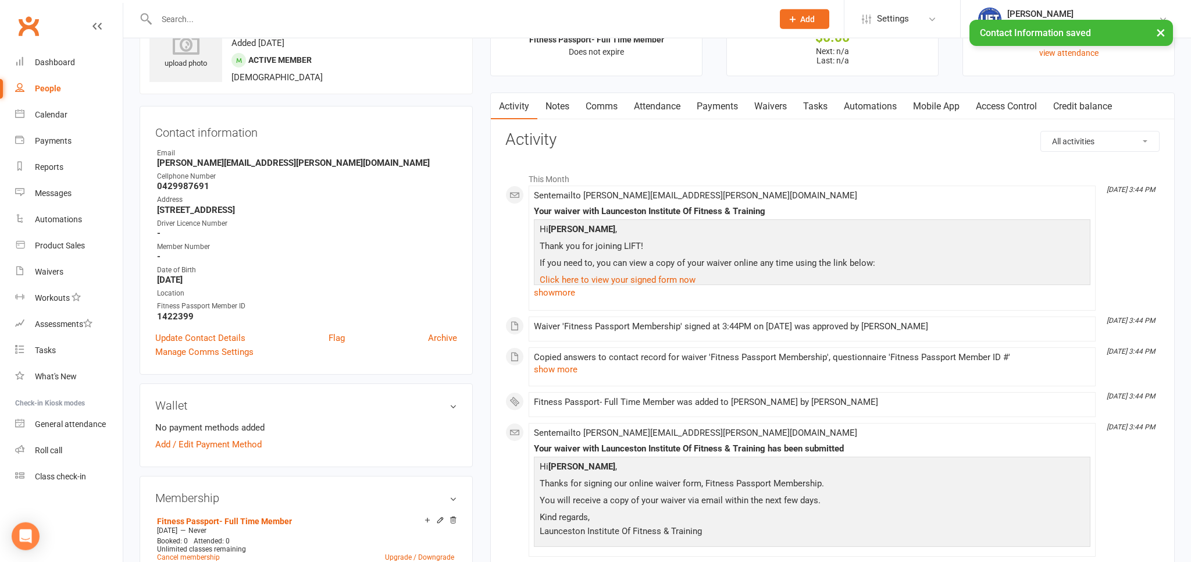
scroll to position [0, 0]
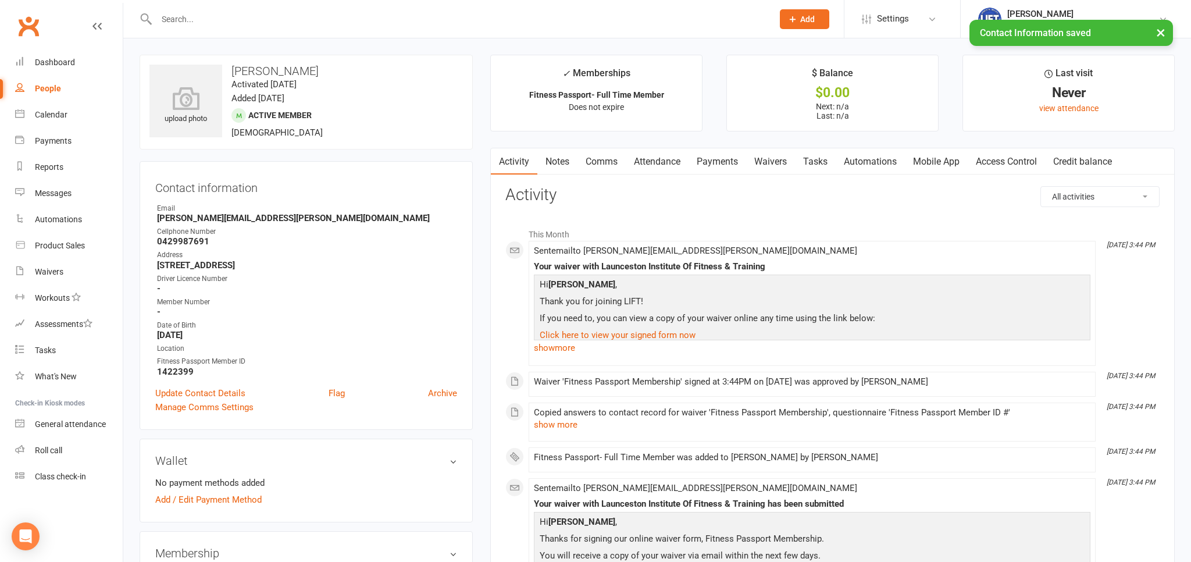
drag, startPoint x: 995, startPoint y: 156, endPoint x: 573, endPoint y: 171, distance: 421.7
click at [995, 158] on link "Access Control" at bounding box center [1005, 161] width 77 height 27
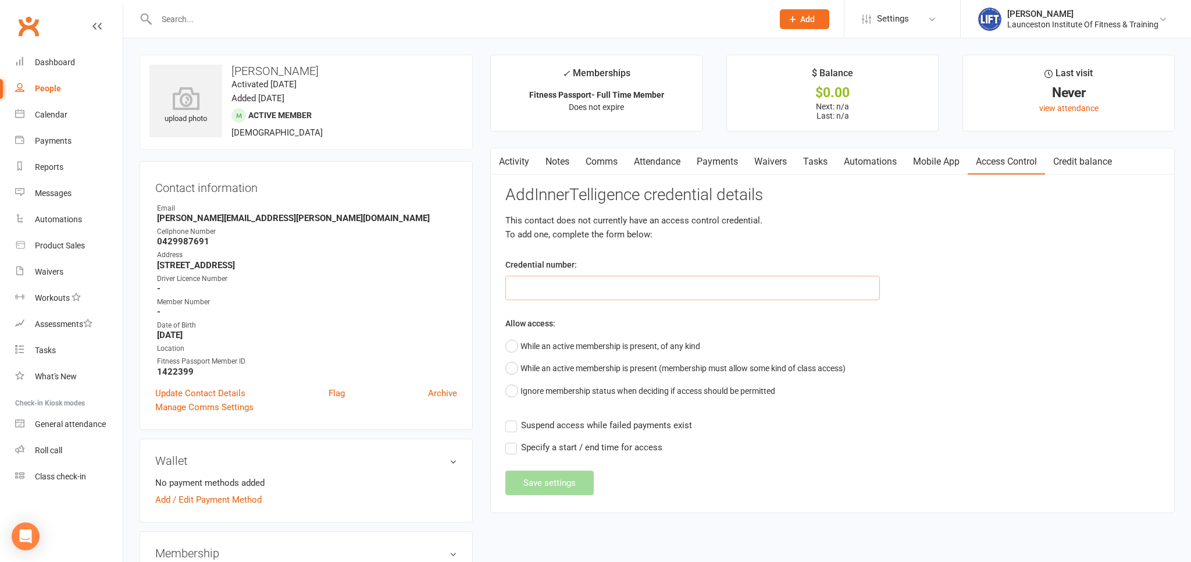
click at [580, 286] on input "text" at bounding box center [692, 288] width 374 height 24
paste input "2000000000000000DB96558E"
type input "2000000000000000DB96558E"
click at [554, 347] on button "While an active membership is present, of any kind" at bounding box center [602, 346] width 195 height 22
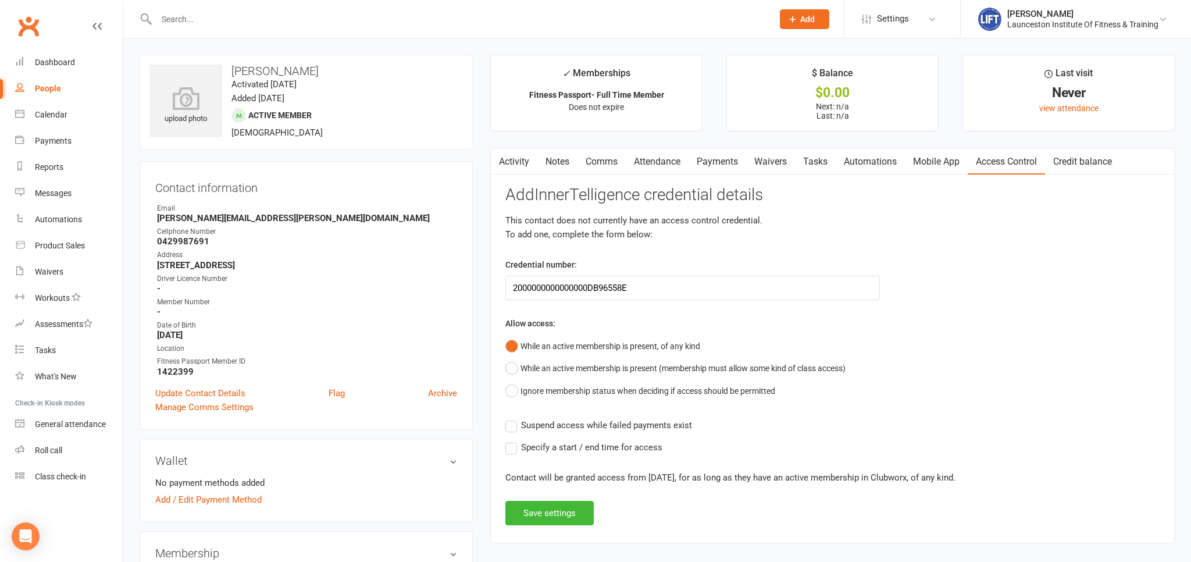
click at [531, 424] on span "Suspend access while failed payments exist" at bounding box center [606, 424] width 171 height 12
click at [531, 418] on input "Suspend access while failed payments exist" at bounding box center [598, 418] width 187 height 0
click at [537, 513] on button "Save settings" at bounding box center [549, 513] width 88 height 24
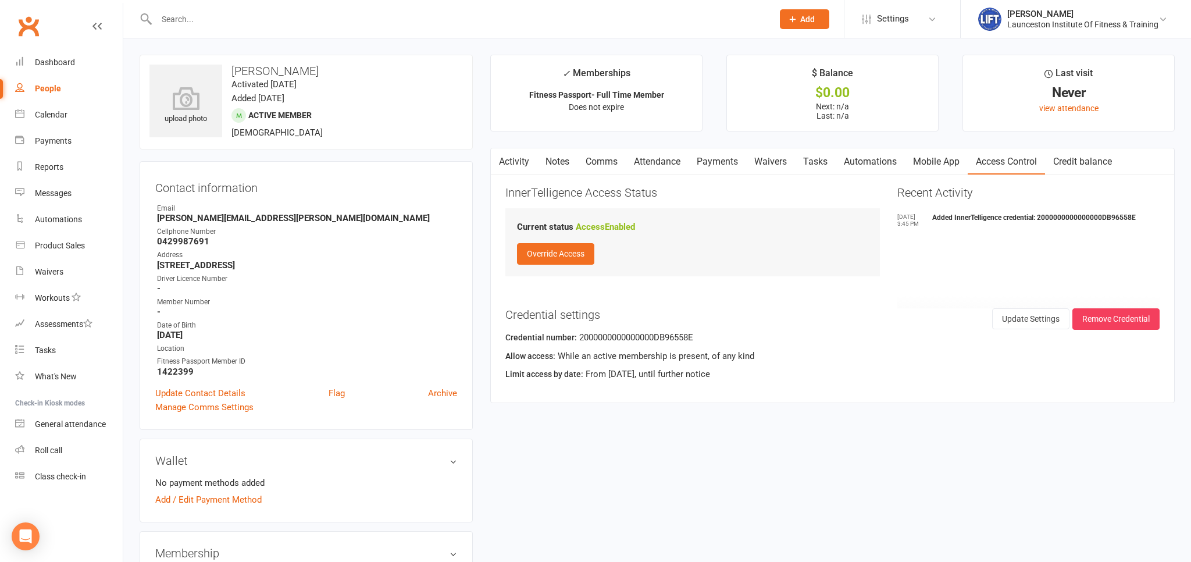
click at [266, 26] on div at bounding box center [452, 19] width 625 height 38
click at [266, 27] on input "text" at bounding box center [459, 19] width 612 height 16
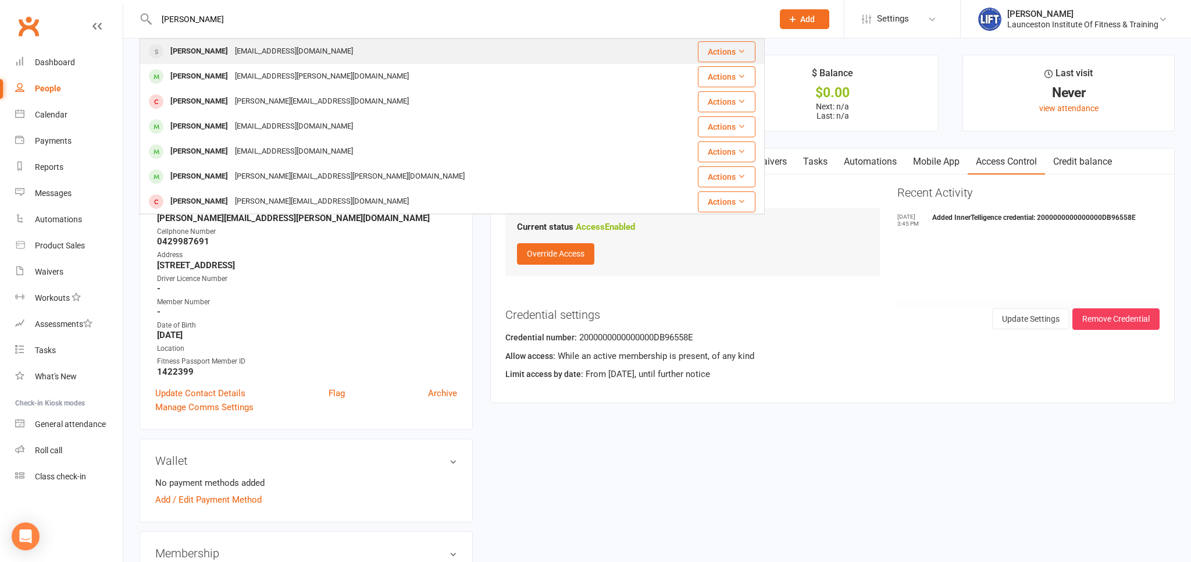
type input "matthew bantick"
click at [261, 55] on div "Bsntoaus@gmail.com" at bounding box center [293, 51] width 125 height 17
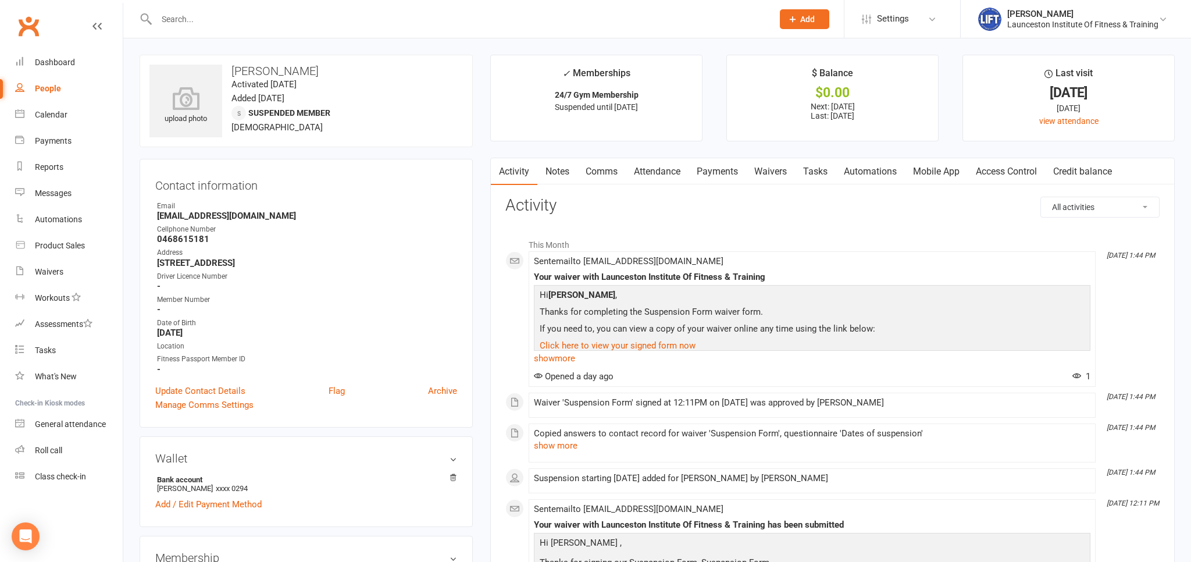
click at [711, 169] on link "Payments" at bounding box center [717, 171] width 58 height 27
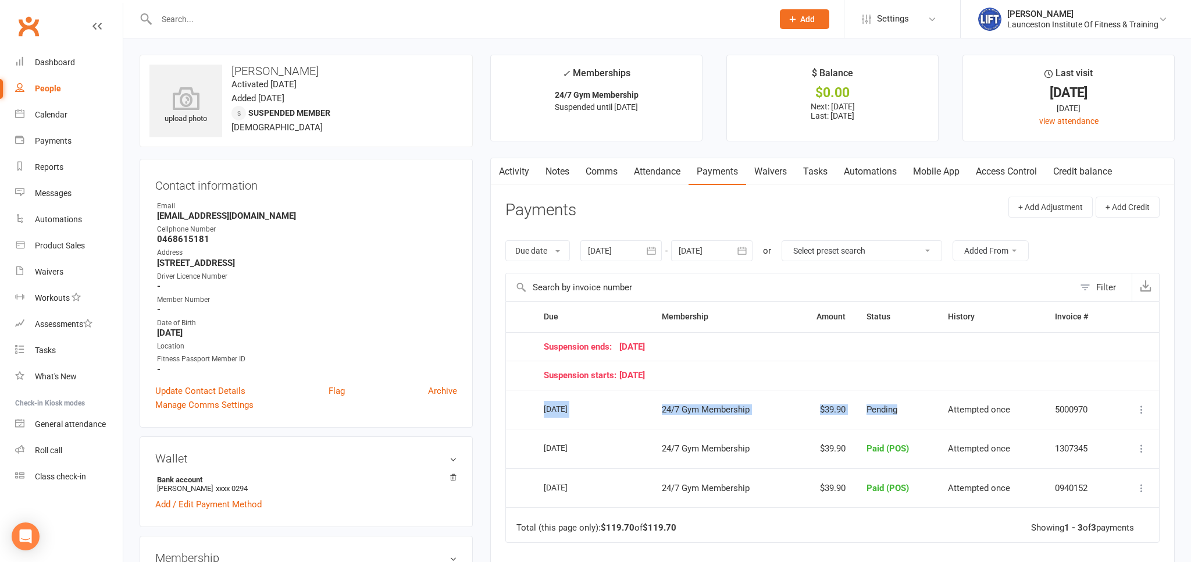
drag, startPoint x: 539, startPoint y: 406, endPoint x: 913, endPoint y: 392, distance: 374.0
click at [907, 392] on tr "Select this 15 Sep 2025 Matthew Bantick 24/7 Gym Membership $39.90 Pending Atte…" at bounding box center [832, 409] width 653 height 40
click at [913, 392] on td "Pending" at bounding box center [896, 409] width 81 height 40
drag, startPoint x: 1109, startPoint y: 410, endPoint x: 564, endPoint y: 409, distance: 544.7
click at [546, 410] on tr "Select this 15 Sep 2025 Matthew Bantick 24/7 Gym Membership $39.90 Pending Atte…" at bounding box center [832, 409] width 653 height 40
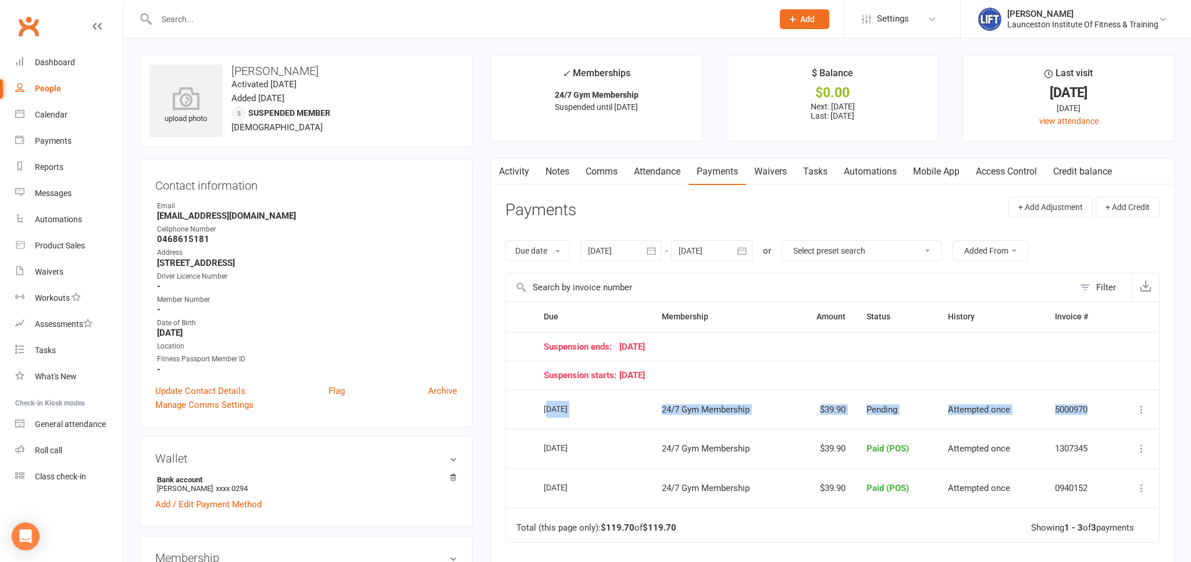
click at [614, 402] on div "15 Sep 2025" at bounding box center [579, 407] width 71 height 17
drag, startPoint x: 1029, startPoint y: 427, endPoint x: 988, endPoint y: 424, distance: 40.8
click at [1028, 427] on tr "Select this 15 Sep 2025 Matthew Bantick 24/7 Gym Membership $39.90 Pending Atte…" at bounding box center [832, 409] width 653 height 40
drag, startPoint x: 943, startPoint y: 412, endPoint x: 930, endPoint y: 410, distance: 13.4
click at [936, 410] on tr "Select this 15 Sep 2025 Matthew Bantick 24/7 Gym Membership $39.90 Pending Atte…" at bounding box center [832, 409] width 653 height 40
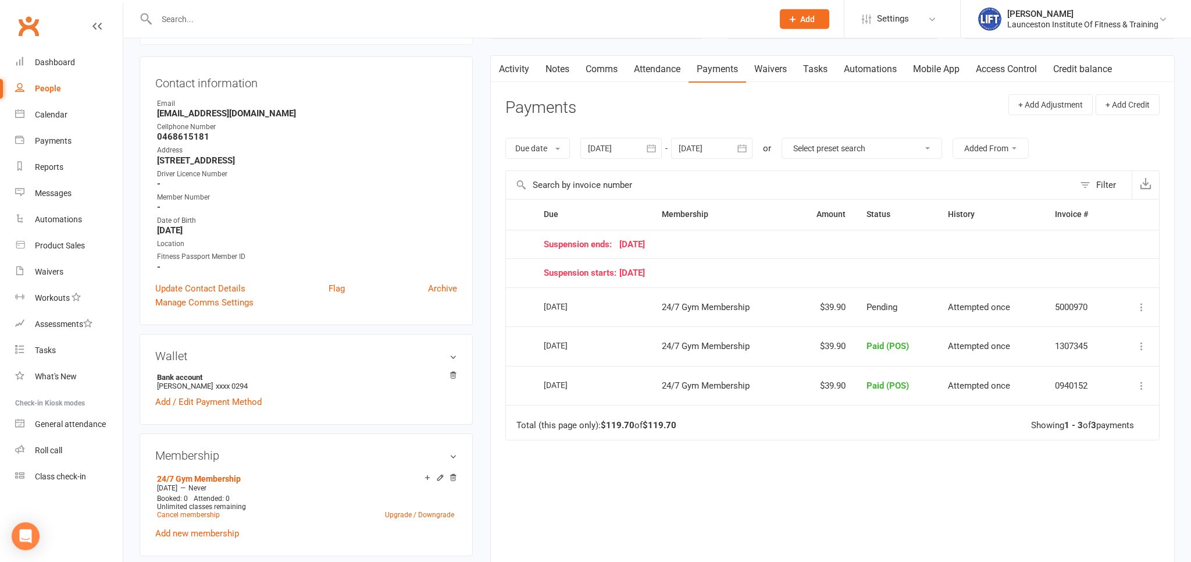
scroll to position [61, 0]
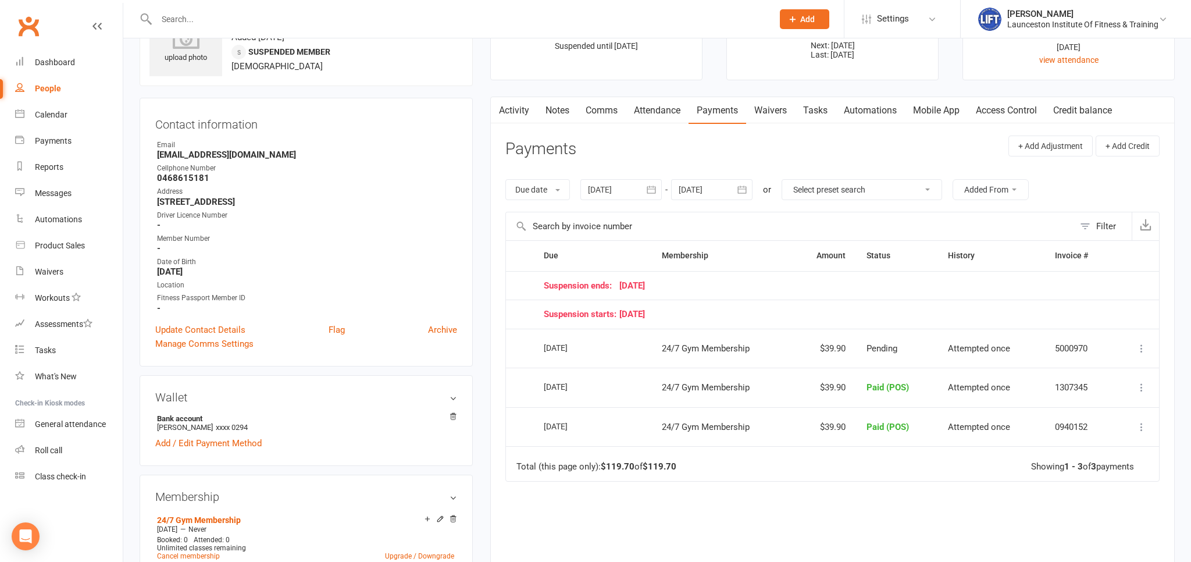
click at [644, 184] on button "button" at bounding box center [651, 189] width 21 height 21
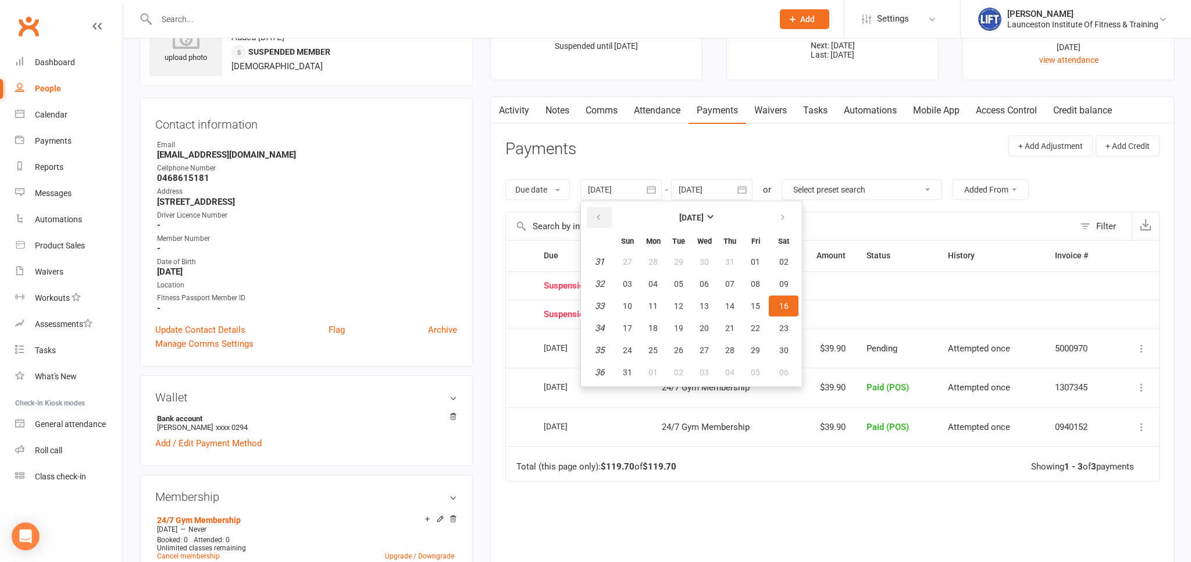
click at [599, 213] on icon "button" at bounding box center [598, 217] width 8 height 9
drag, startPoint x: 734, startPoint y: 248, endPoint x: 722, endPoint y: 264, distance: 20.5
click at [734, 246] on th "Thu" at bounding box center [729, 240] width 24 height 19
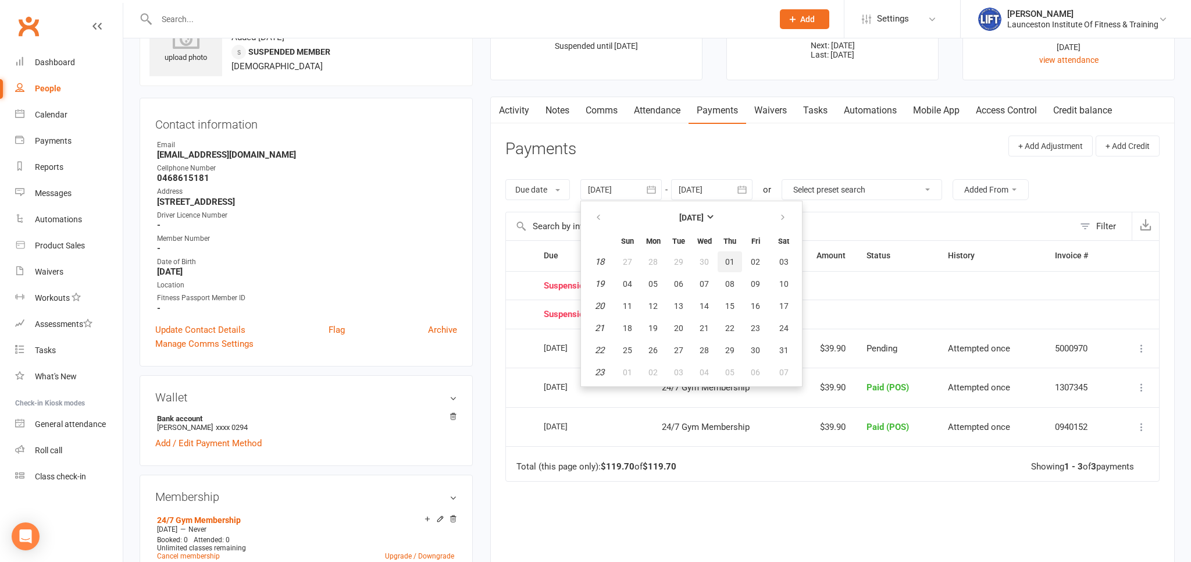
click at [723, 266] on button "01" at bounding box center [729, 261] width 24 height 21
type input "01 May 2025"
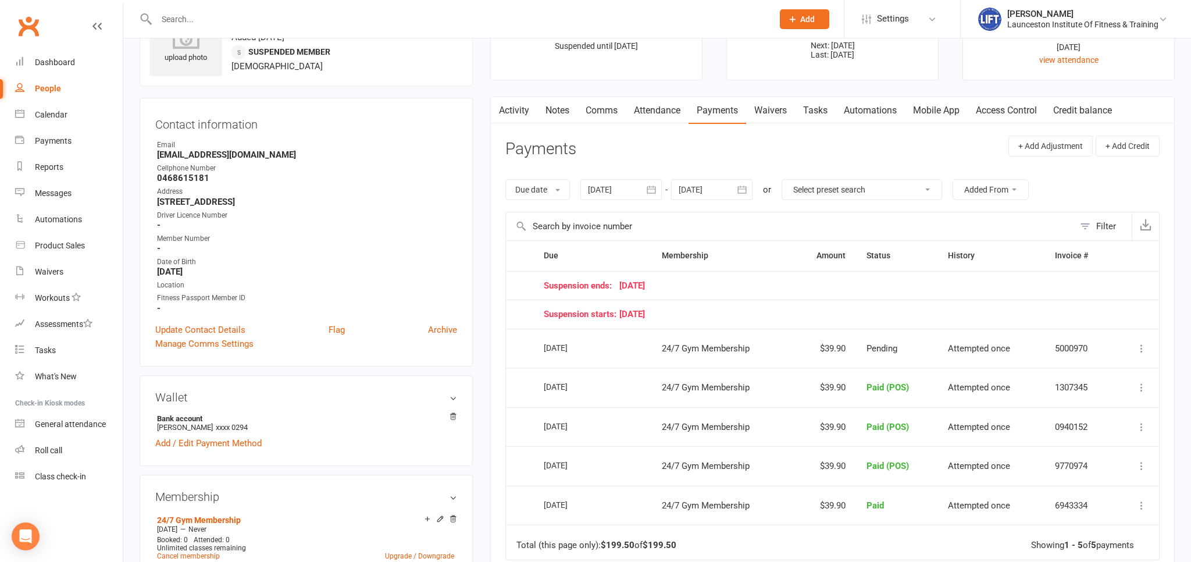
click at [1140, 499] on icon at bounding box center [1141, 505] width 12 height 12
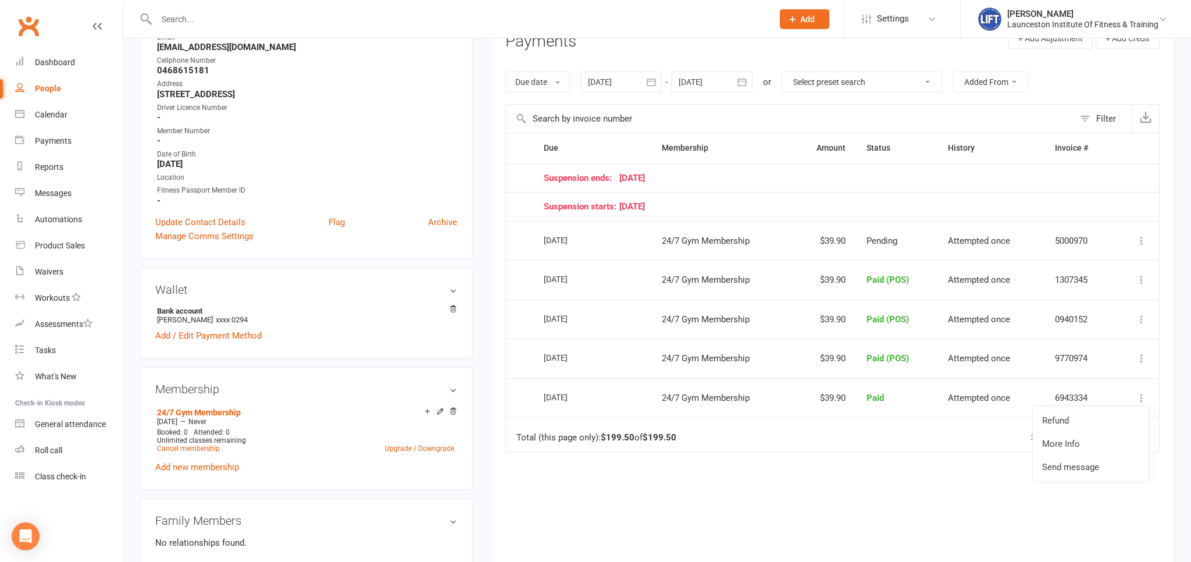
scroll to position [184, 0]
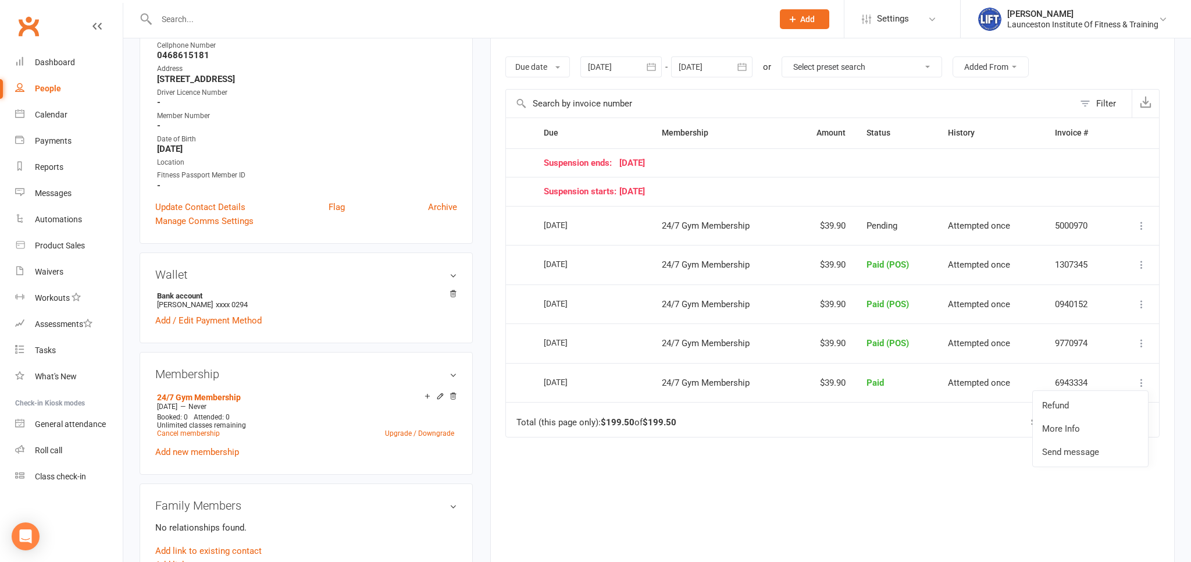
drag, startPoint x: 1131, startPoint y: 377, endPoint x: 1137, endPoint y: 377, distance: 6.4
click at [1132, 377] on td "Refund More Info Send message" at bounding box center [1136, 383] width 45 height 40
click at [1140, 377] on icon at bounding box center [1141, 383] width 12 height 12
click at [1066, 405] on link "Refund" at bounding box center [1089, 405] width 115 height 23
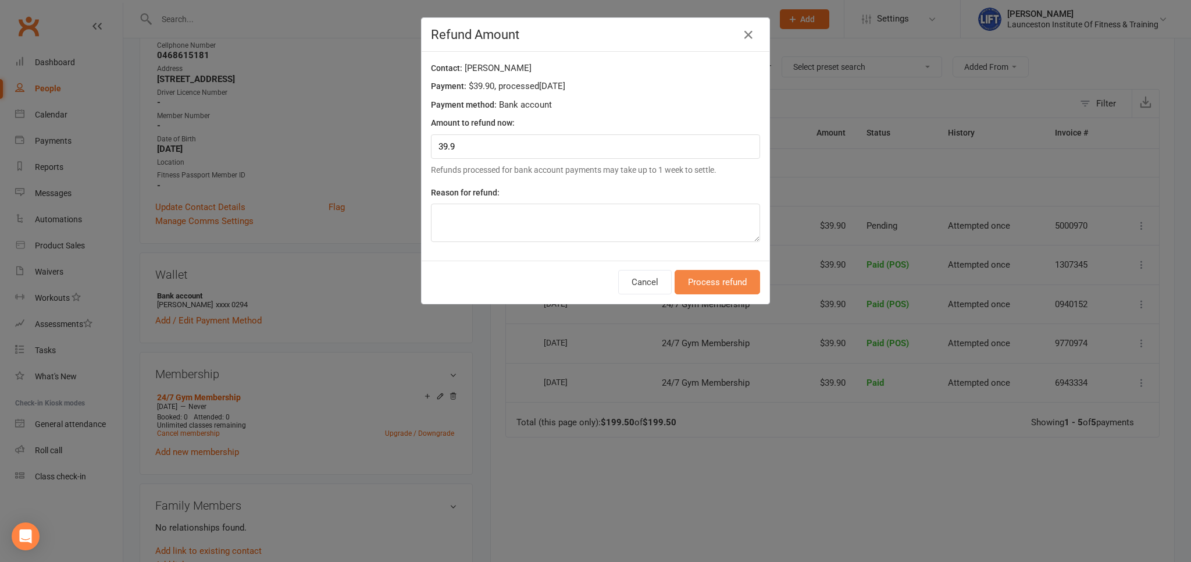
click at [717, 283] on button "Process refund" at bounding box center [716, 282] width 85 height 24
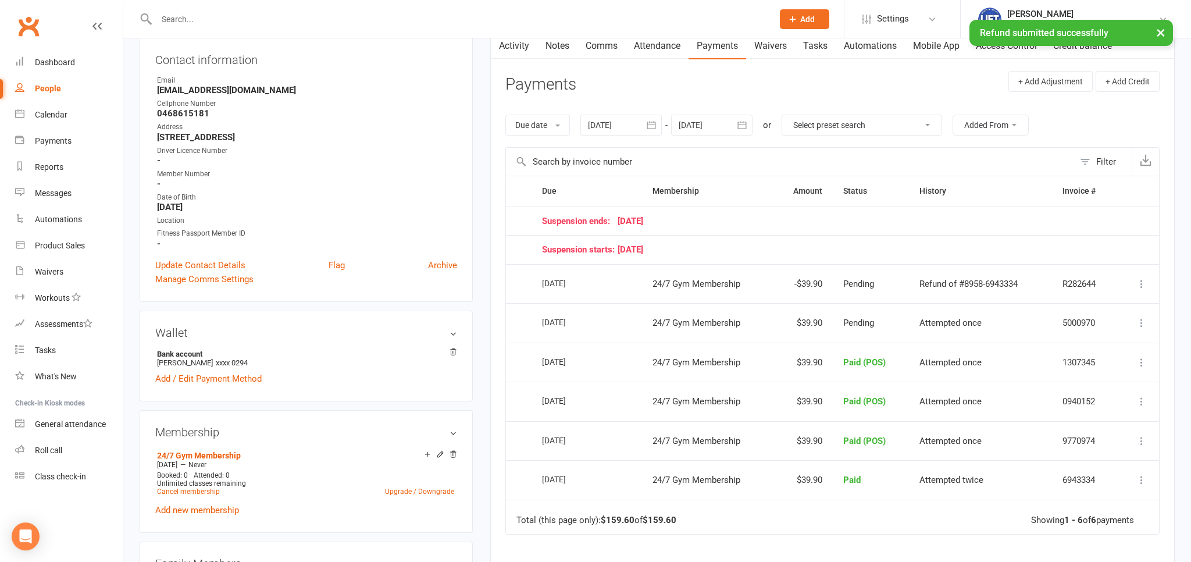
scroll to position [0, 0]
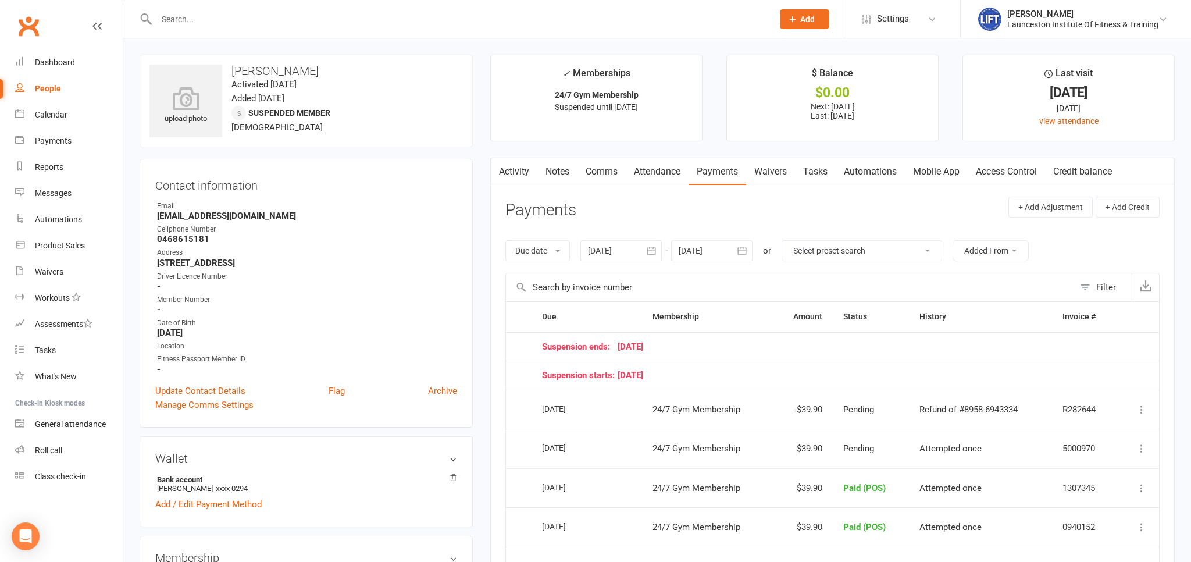
click at [210, 13] on input "text" at bounding box center [459, 19] width 612 height 16
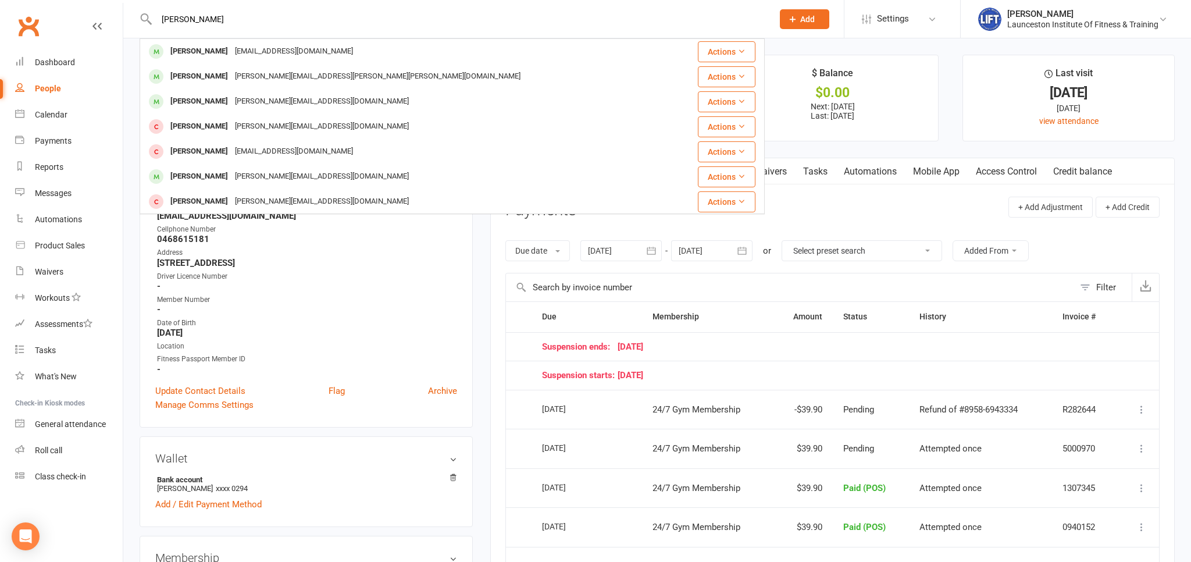
type input "josh brown"
click at [238, 59] on div "joshbrown293@gmail.com" at bounding box center [293, 51] width 125 height 17
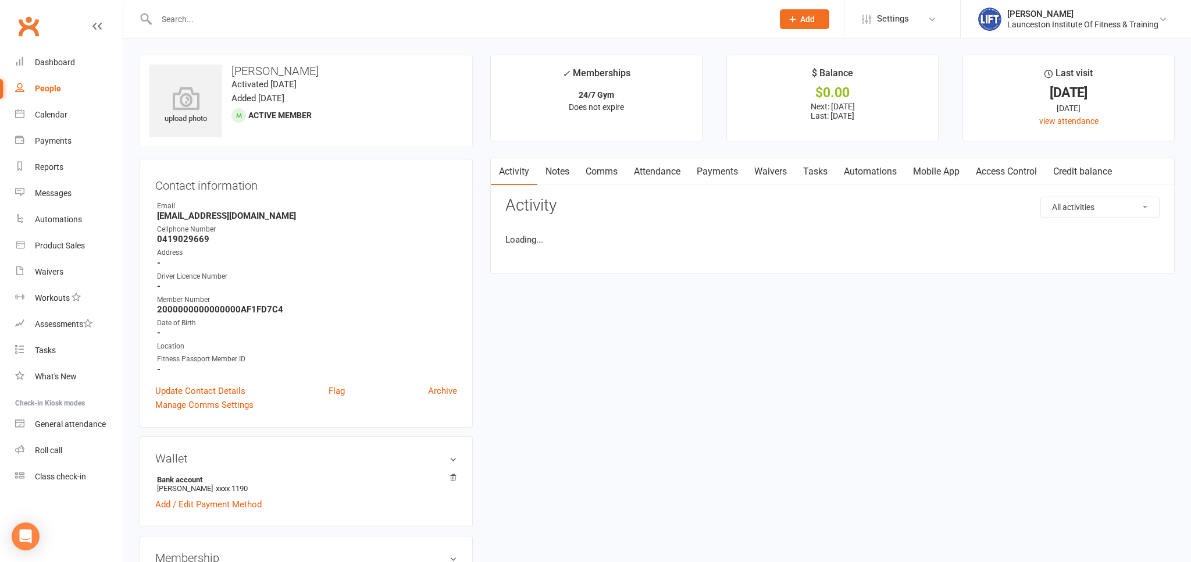
drag, startPoint x: 706, startPoint y: 169, endPoint x: 720, endPoint y: 194, distance: 28.3
click at [706, 168] on link "Payments" at bounding box center [717, 171] width 58 height 27
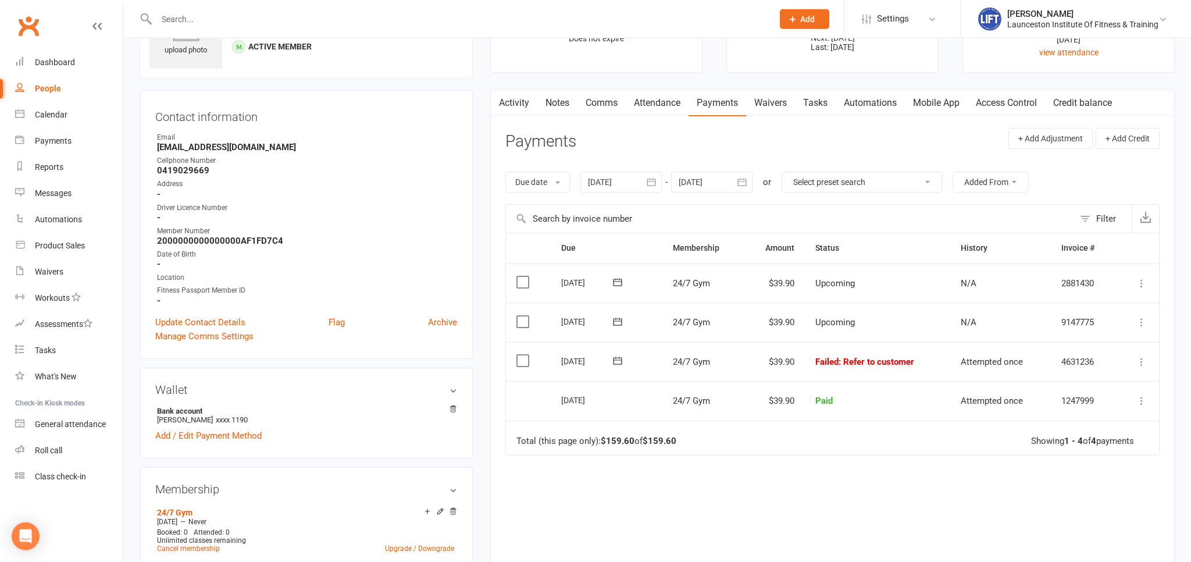
scroll to position [184, 0]
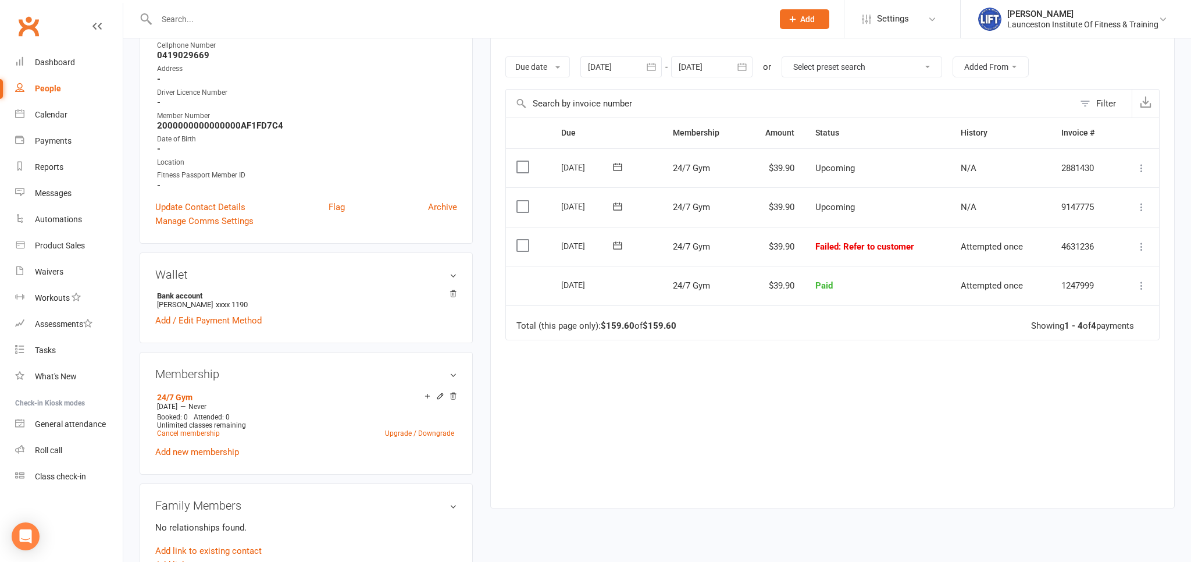
click at [33, 23] on link "Clubworx" at bounding box center [28, 26] width 29 height 29
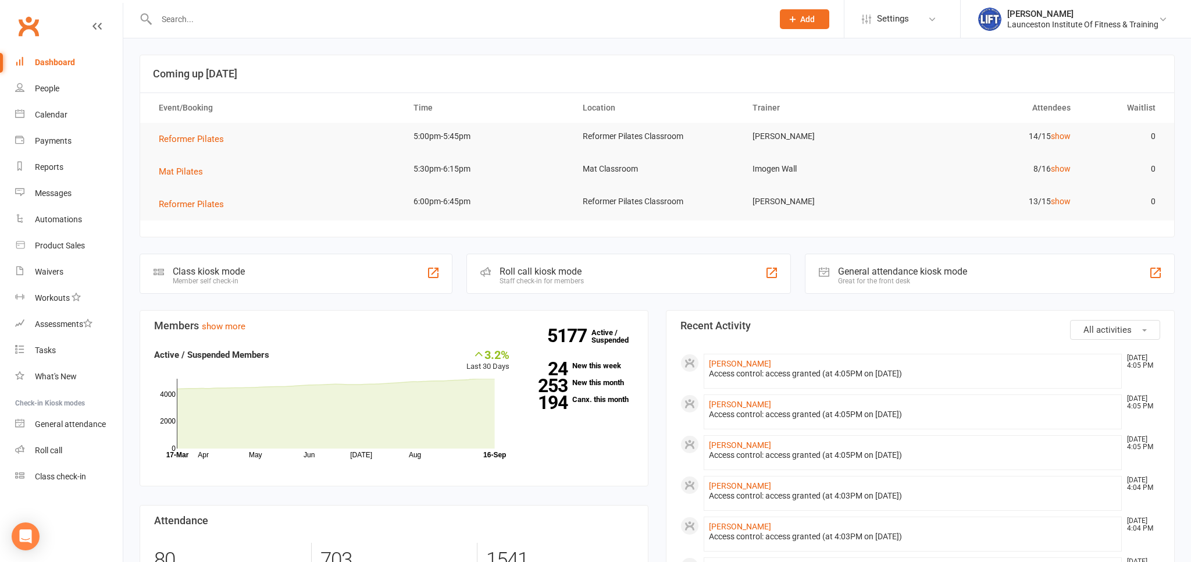
click at [187, 22] on input "text" at bounding box center [459, 19] width 612 height 16
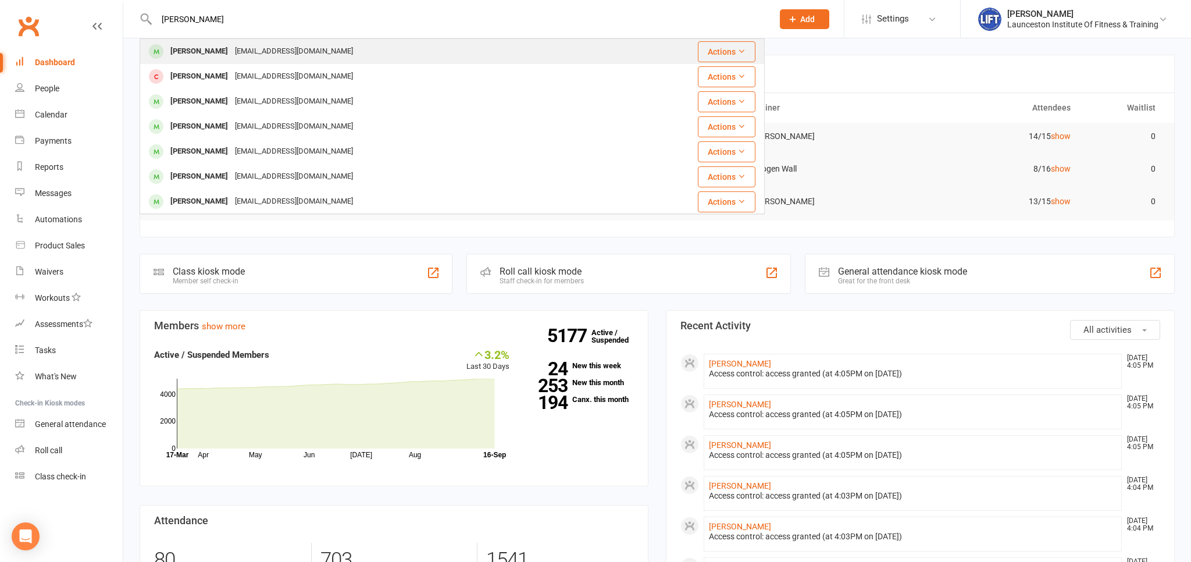
type input "zach morris"
click at [234, 56] on div "morriszach55@gmail.com" at bounding box center [293, 51] width 125 height 17
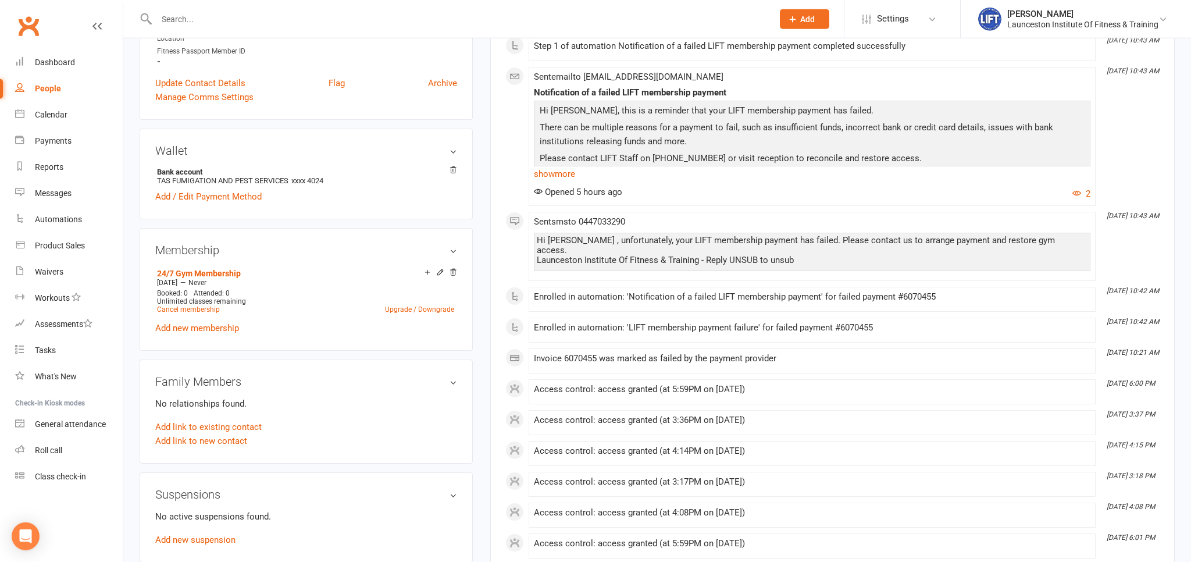
scroll to position [245, 0]
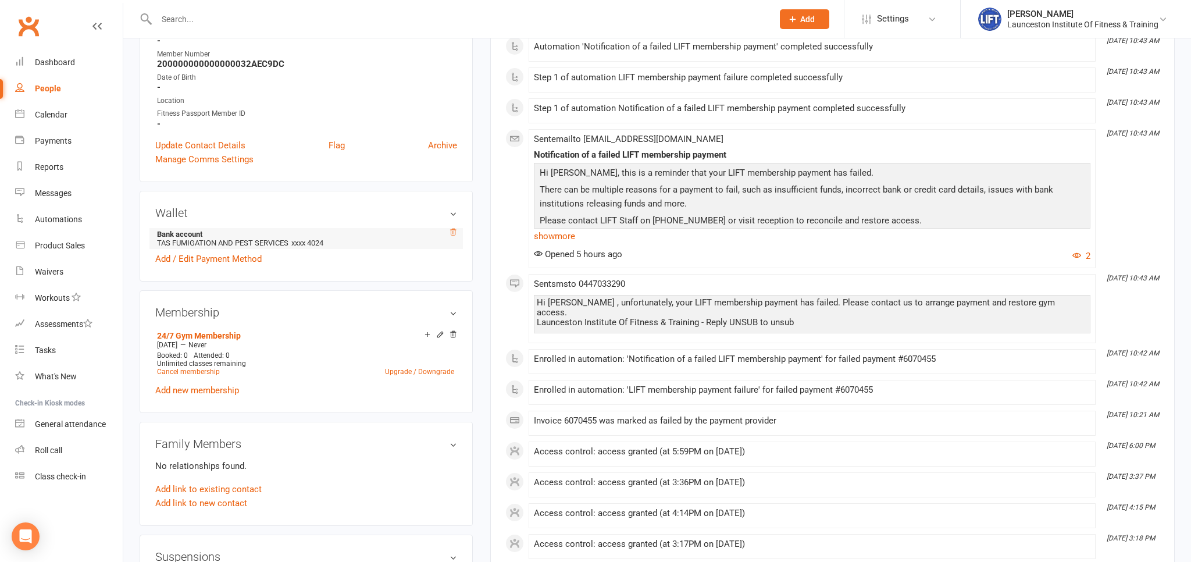
click at [453, 229] on icon at bounding box center [454, 231] width 6 height 6
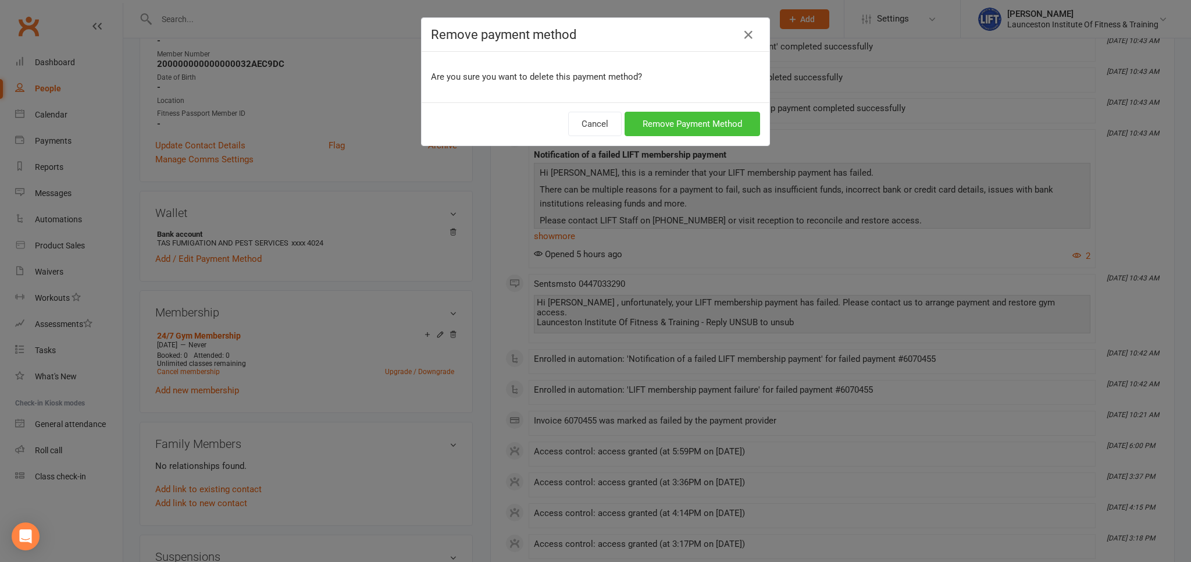
drag, startPoint x: 670, startPoint y: 124, endPoint x: 649, endPoint y: 134, distance: 23.1
click at [670, 123] on button "Remove Payment Method" at bounding box center [691, 124] width 135 height 24
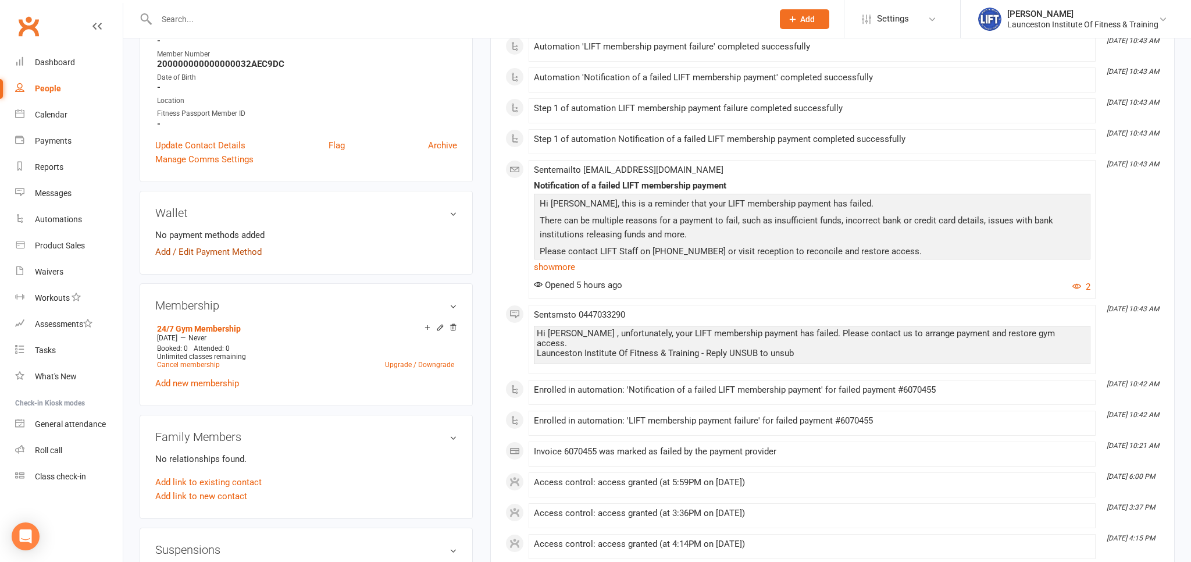
click at [207, 257] on link "Add / Edit Payment Method" at bounding box center [208, 252] width 106 height 14
click at [210, 252] on link "Add / Edit Payment Method" at bounding box center [208, 252] width 106 height 14
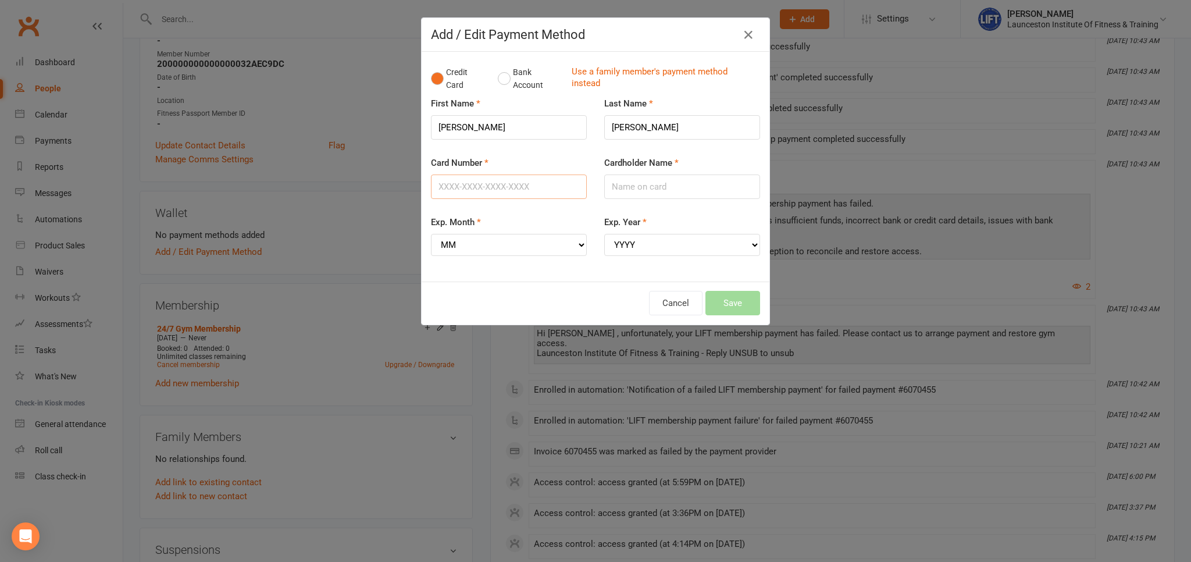
click at [462, 188] on input "Card Number" at bounding box center [509, 186] width 156 height 24
click at [510, 161] on div "Card Number" at bounding box center [509, 177] width 156 height 43
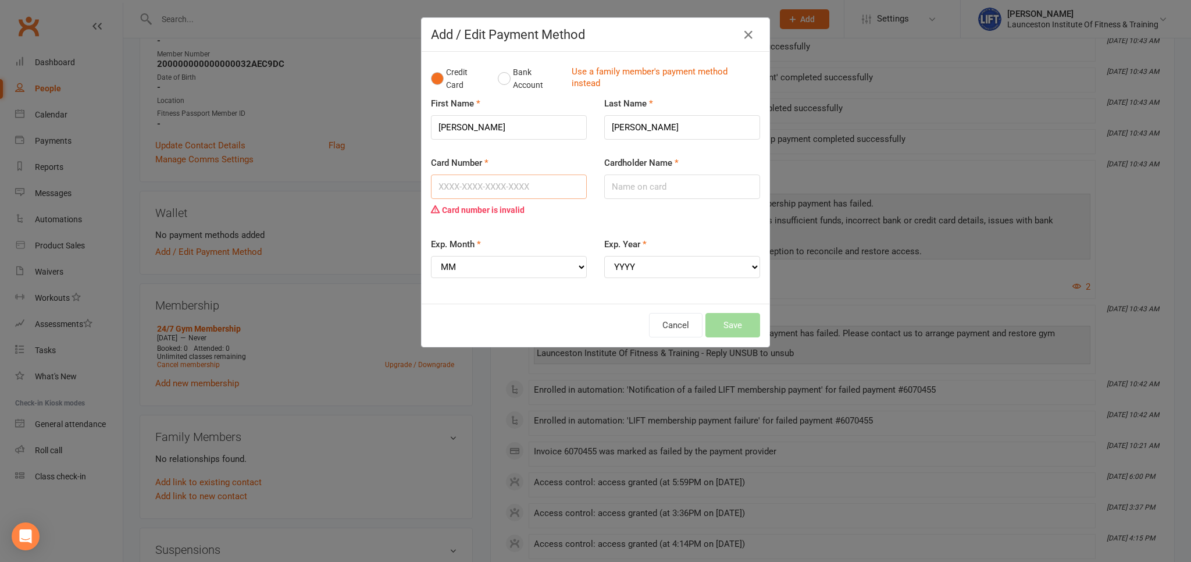
click at [478, 189] on input "Card Number" at bounding box center [509, 186] width 156 height 24
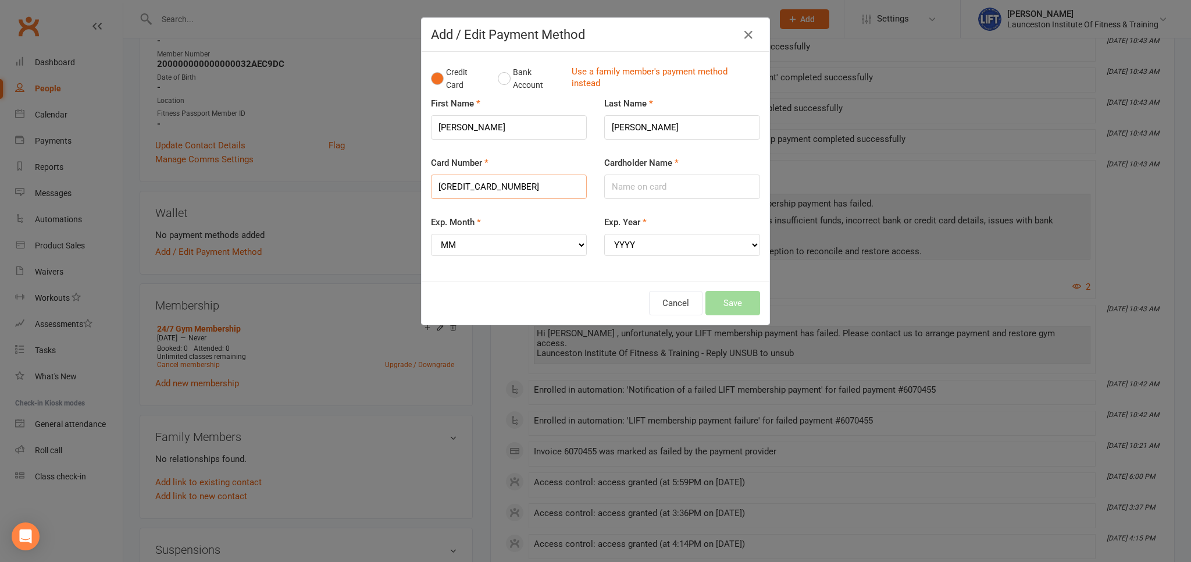
type input "5217295422175707"
click at [625, 181] on input "Cardholder Name" at bounding box center [682, 186] width 156 height 24
type input "Zach Morris"
click at [431, 234] on select "MM 01 02 03 04 05 06 07 08 09 10 11 12" at bounding box center [509, 245] width 156 height 22
select select "03"
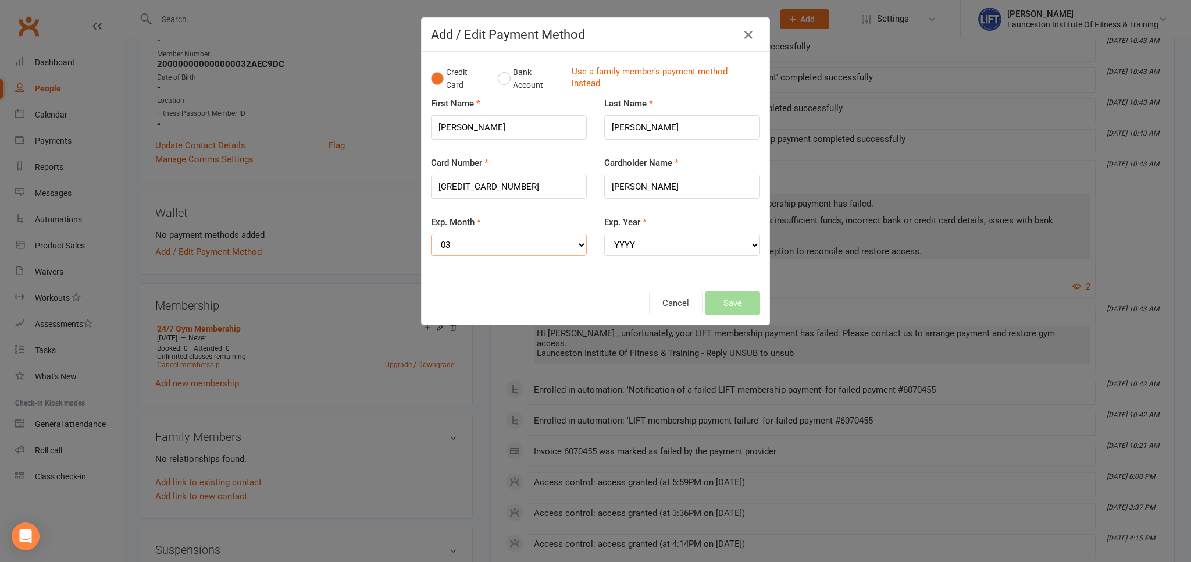
click option "03" at bounding box center [0, 0] width 0 height 0
click at [604, 234] on select "YYYY 2025 2026 2027 2028 2029 2030 2031 2032 2033 2034" at bounding box center [682, 245] width 156 height 22
select select "2027"
click option "2027" at bounding box center [0, 0] width 0 height 0
click at [734, 299] on button "Save" at bounding box center [732, 303] width 55 height 24
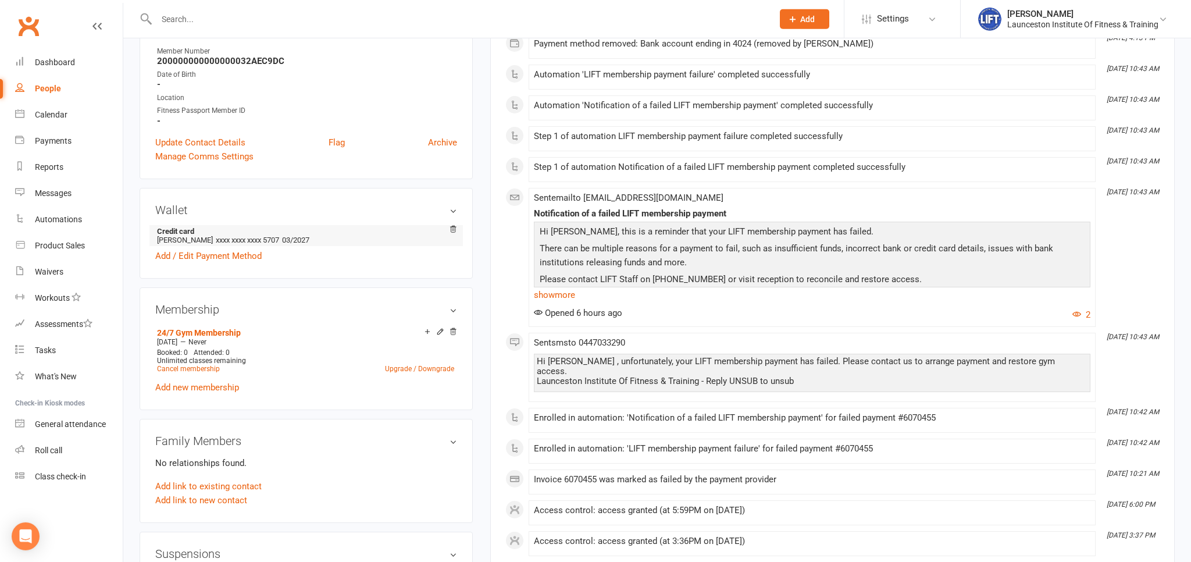
scroll to position [0, 0]
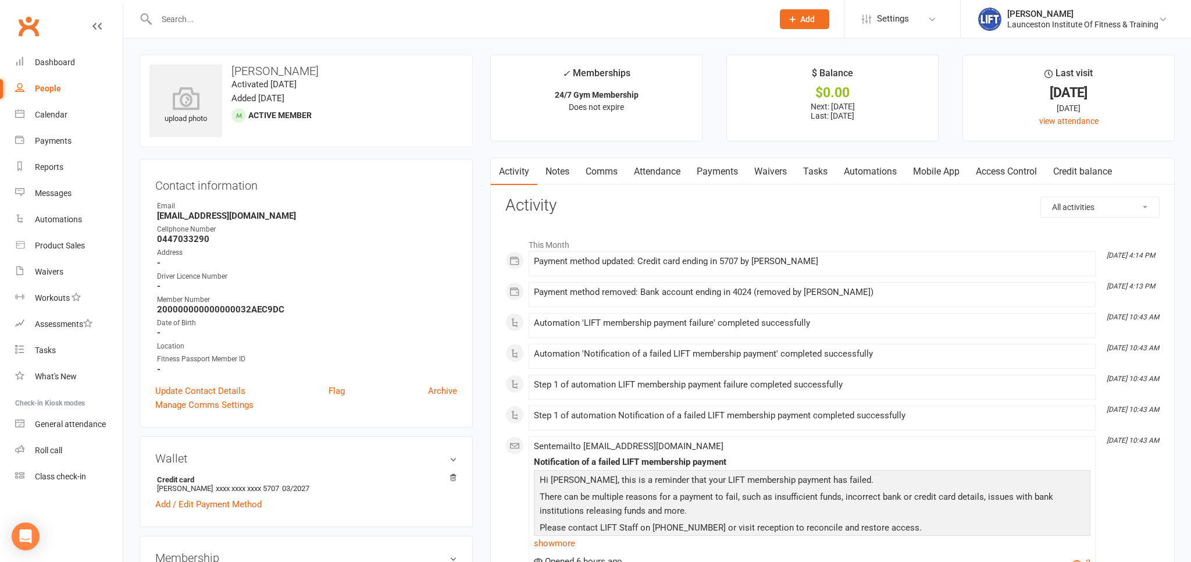
click at [714, 160] on link "Payments" at bounding box center [717, 171] width 58 height 27
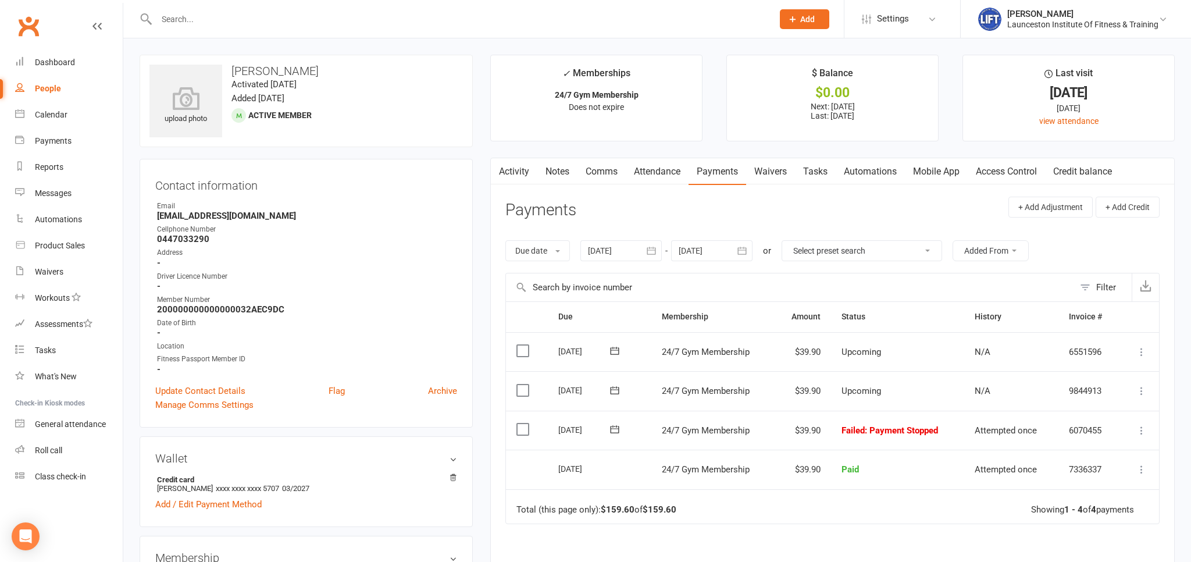
click at [1149, 427] on td "Mark as Paid (Cash) Mark as Paid (POS) Mark as Paid (Other) Skip Retry now More…" at bounding box center [1139, 430] width 40 height 40
click at [1138, 427] on icon at bounding box center [1141, 430] width 12 height 12
click at [1096, 477] on link "Mark as Paid (POS)" at bounding box center [1089, 475] width 115 height 23
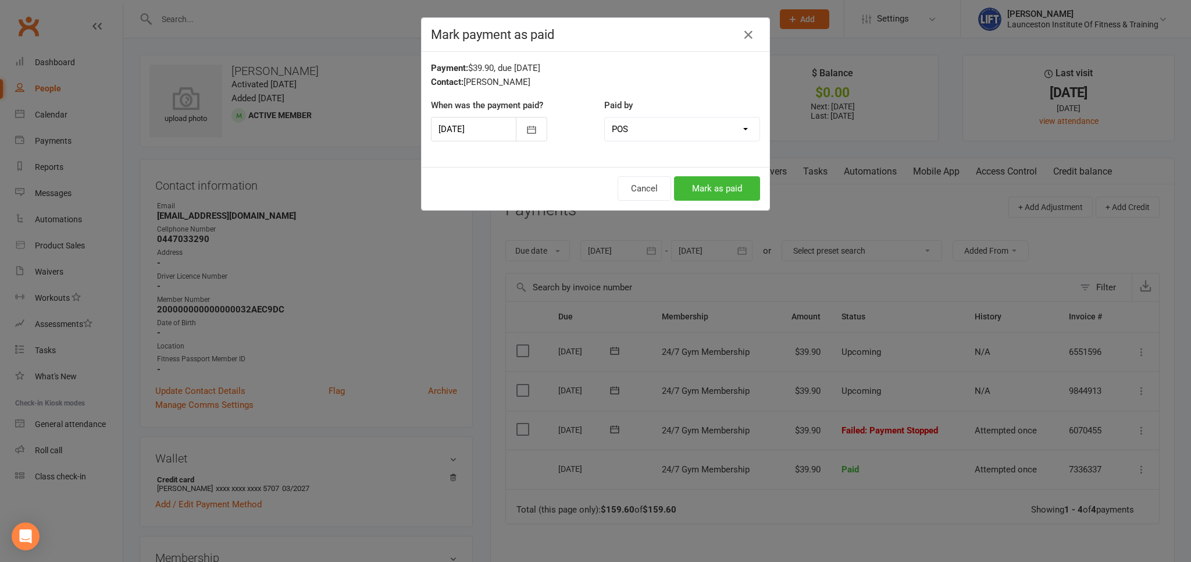
click at [647, 173] on div "Cancel Mark as paid" at bounding box center [595, 188] width 348 height 43
click at [652, 196] on button "Cancel" at bounding box center [643, 188] width 53 height 24
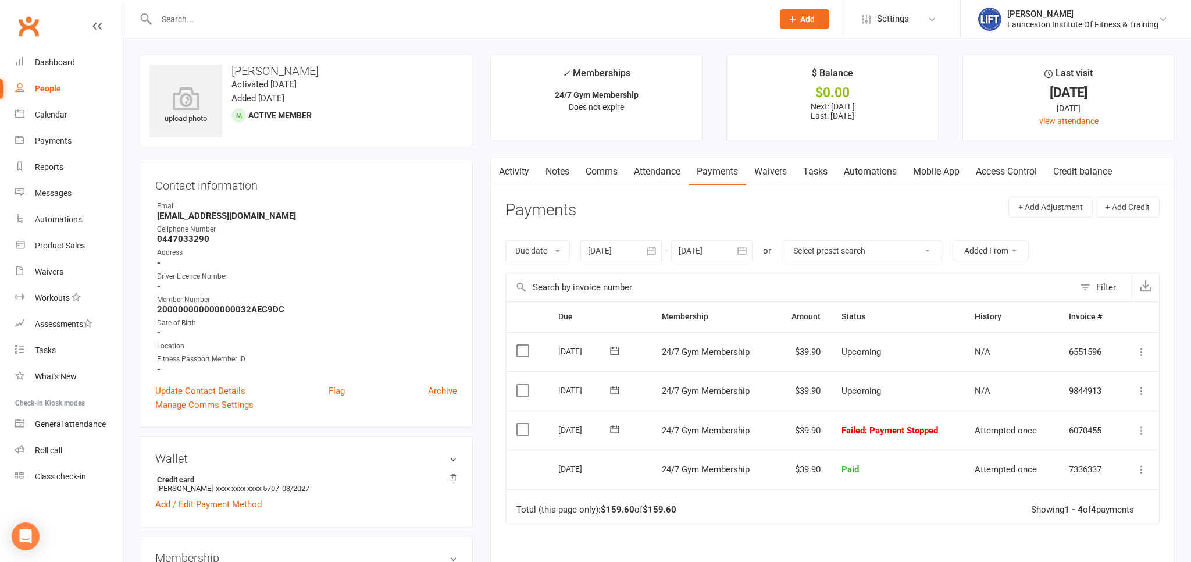
click at [1139, 426] on icon at bounding box center [1141, 430] width 12 height 12
click at [1083, 538] on link "Retry now" at bounding box center [1089, 545] width 115 height 23
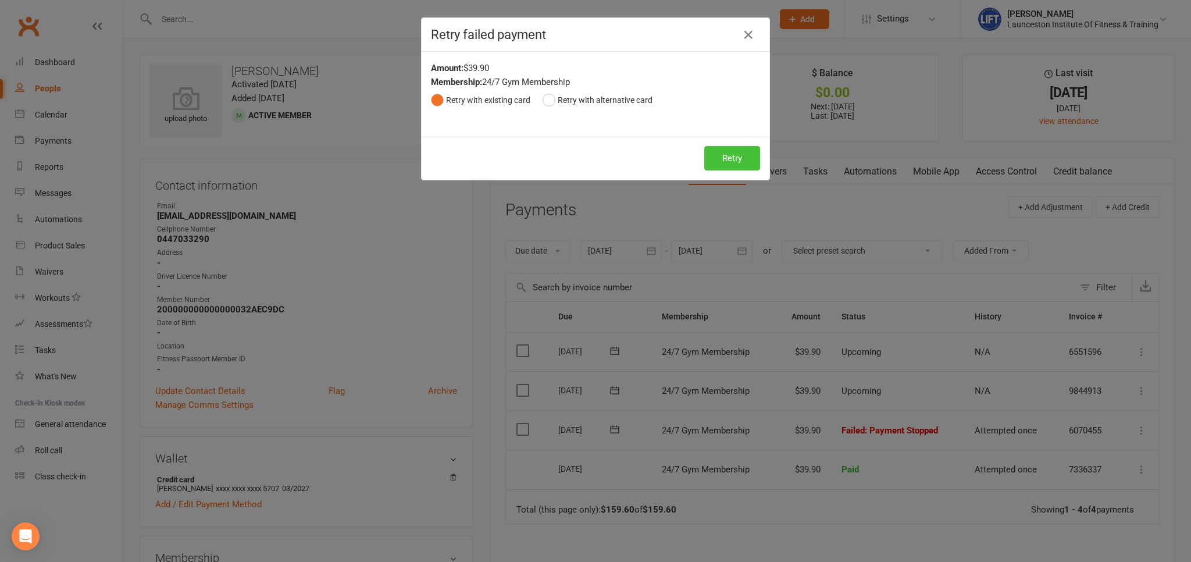
click at [739, 150] on button "Retry" at bounding box center [732, 158] width 56 height 24
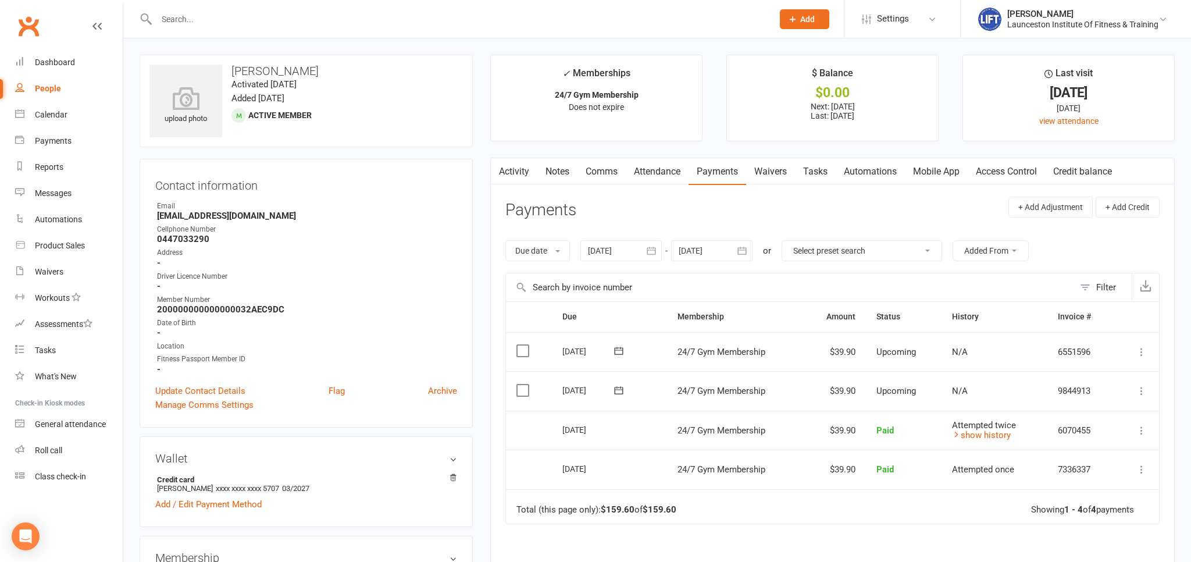
click at [201, 16] on input "text" at bounding box center [459, 19] width 612 height 16
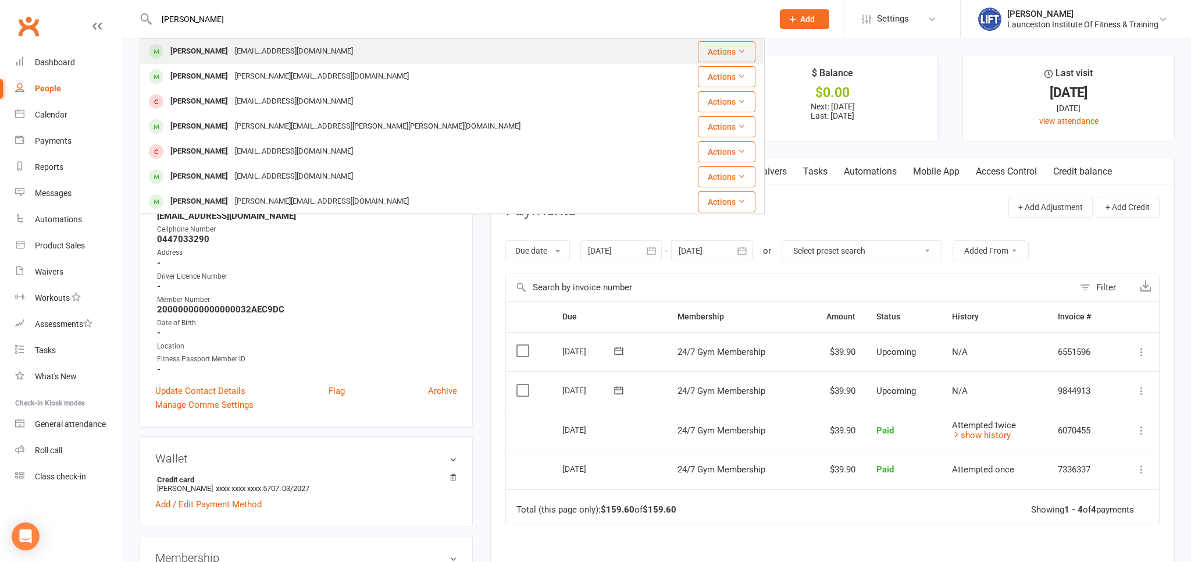
type input "josh bronwn"
click at [231, 46] on div "joshbrown293@gmail.com" at bounding box center [293, 51] width 125 height 17
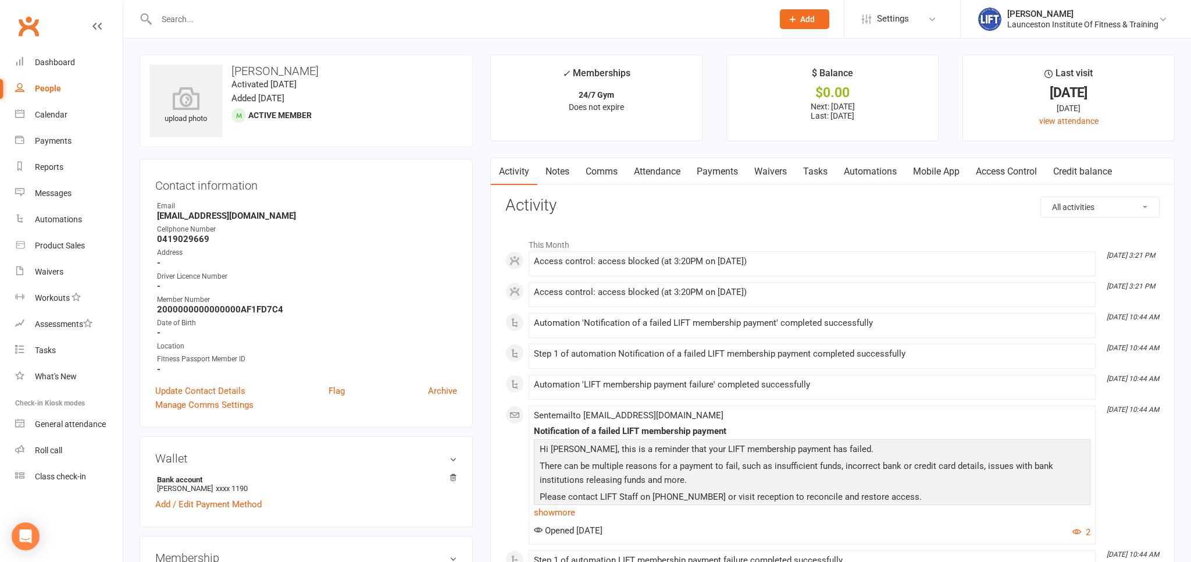
click at [699, 166] on link "Payments" at bounding box center [717, 171] width 58 height 27
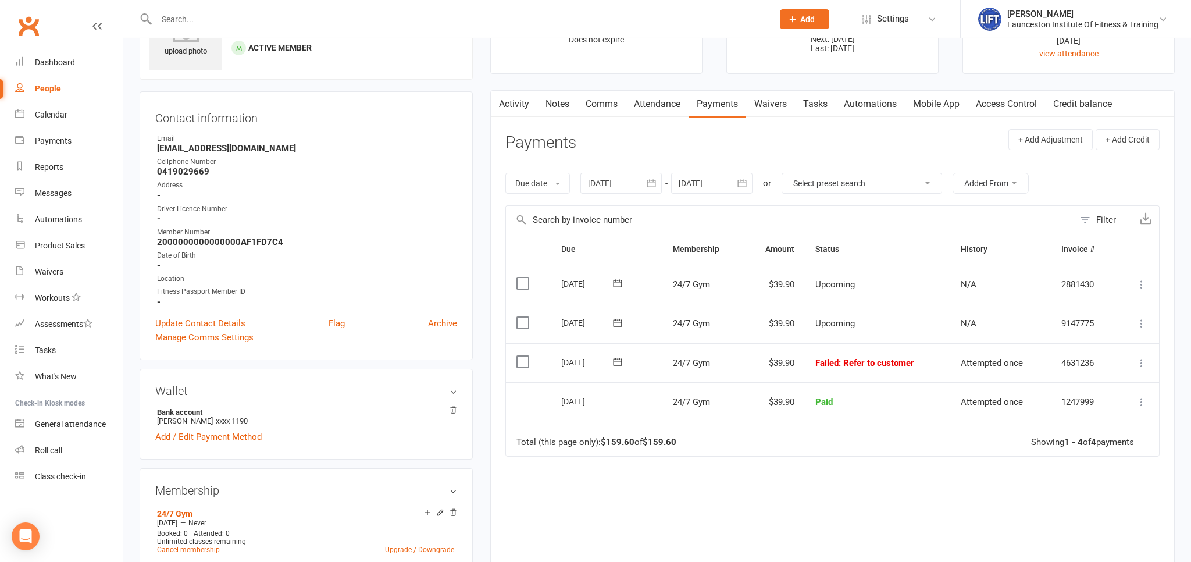
scroll to position [123, 0]
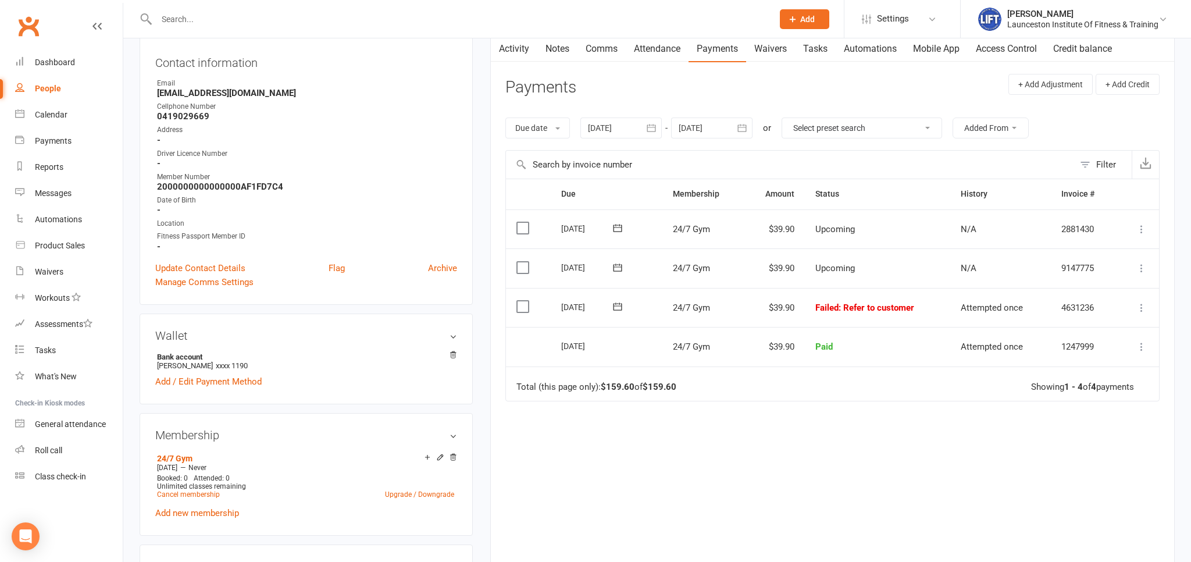
click at [1141, 303] on icon at bounding box center [1141, 308] width 12 height 12
click at [1088, 353] on link "Mark as Paid (POS)" at bounding box center [1089, 353] width 115 height 23
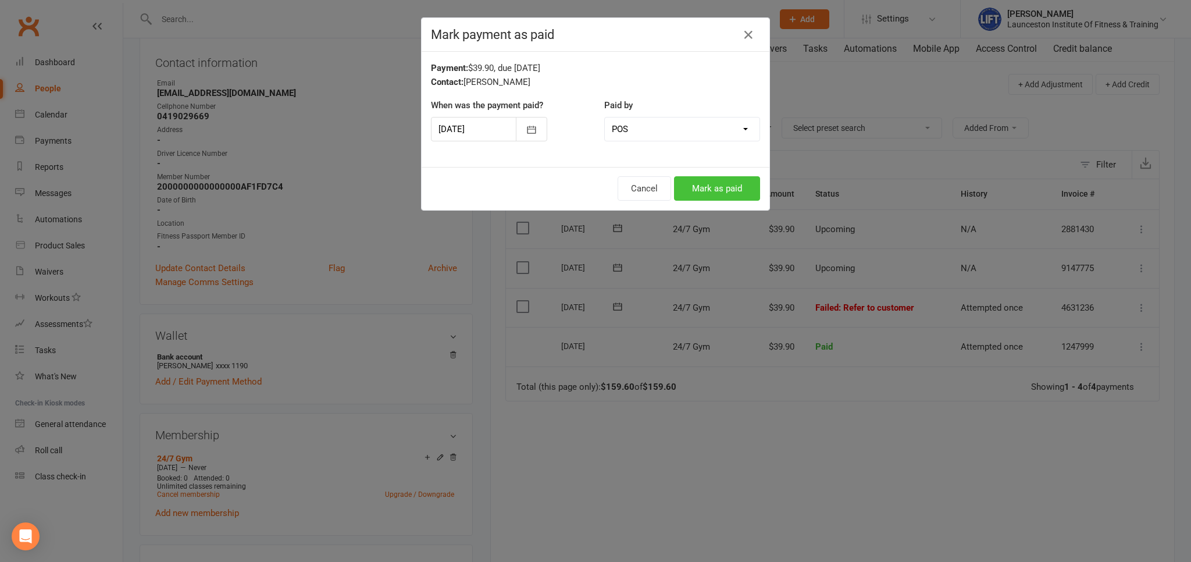
click at [704, 190] on button "Mark as paid" at bounding box center [717, 188] width 86 height 24
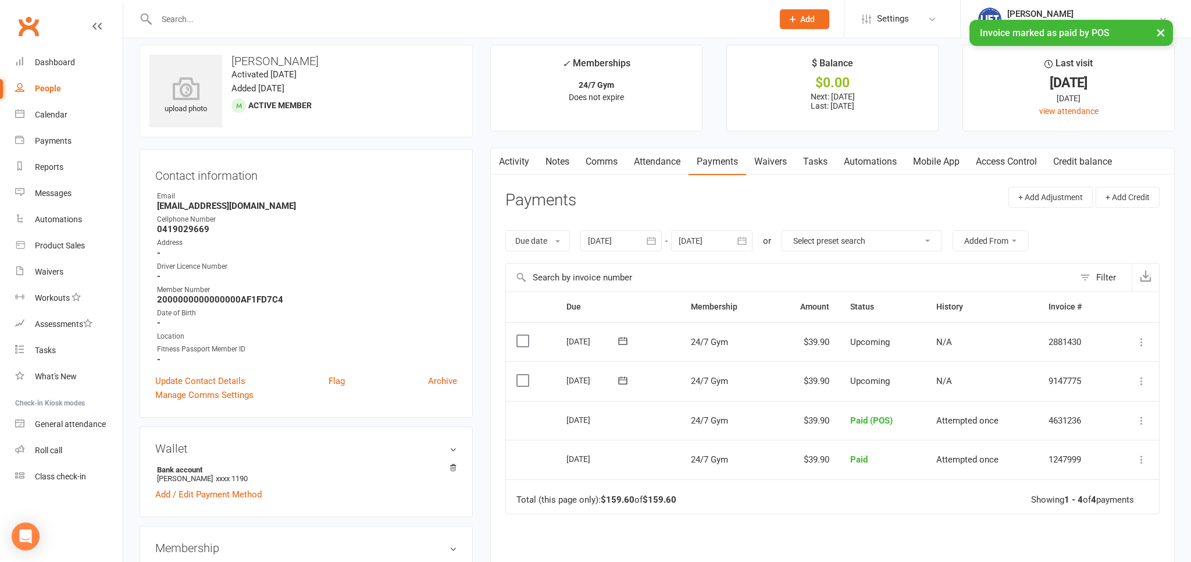
scroll to position [0, 0]
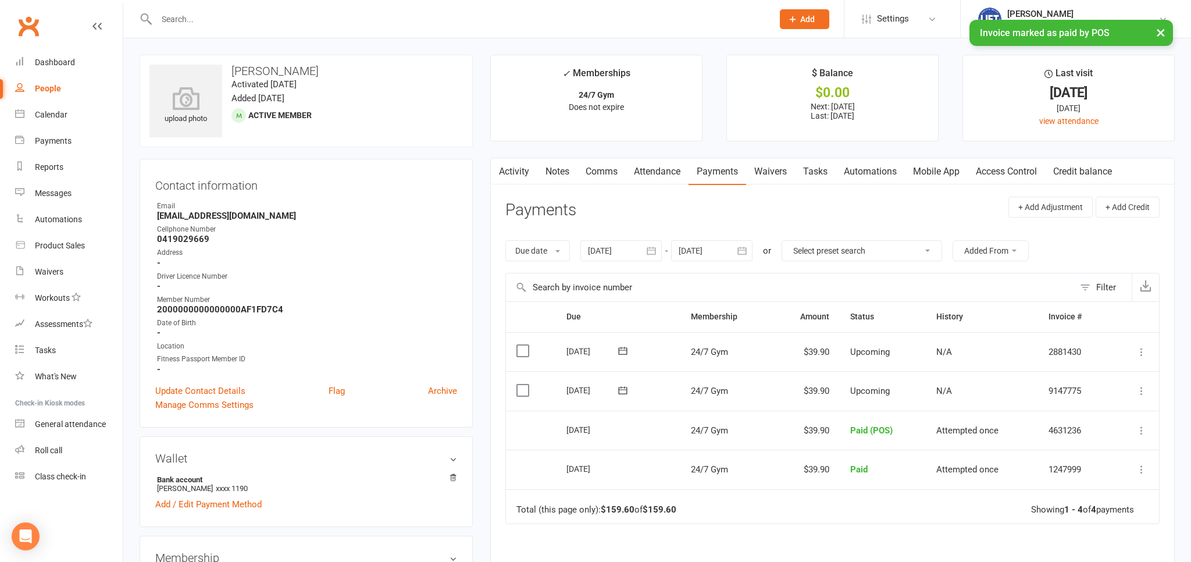
click at [517, 173] on link "Activity" at bounding box center [514, 171] width 47 height 27
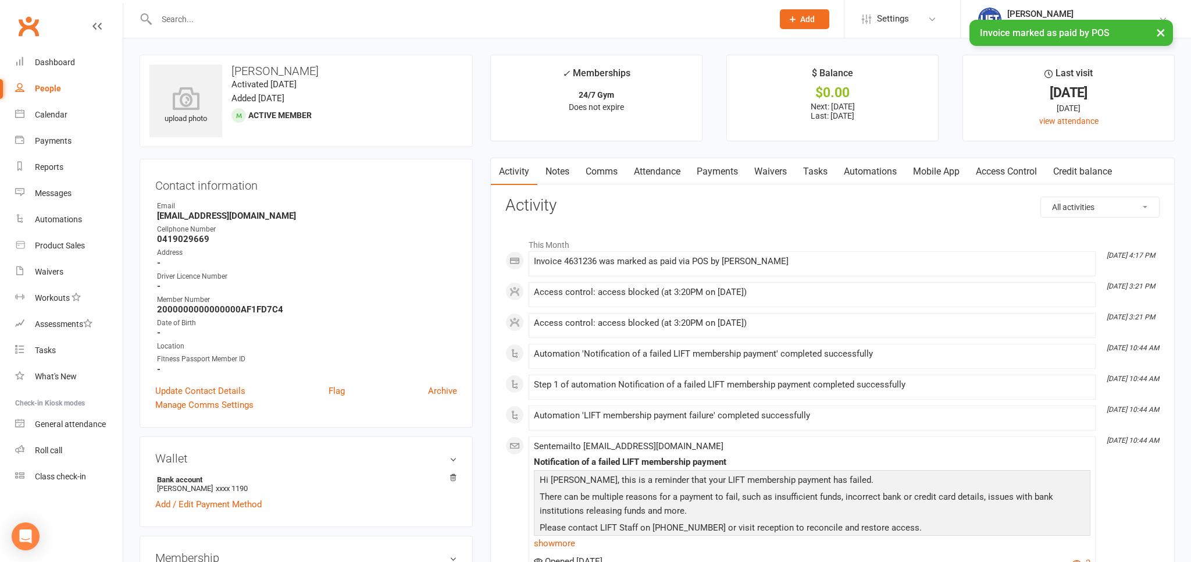
click at [38, 19] on link "Clubworx" at bounding box center [28, 26] width 29 height 29
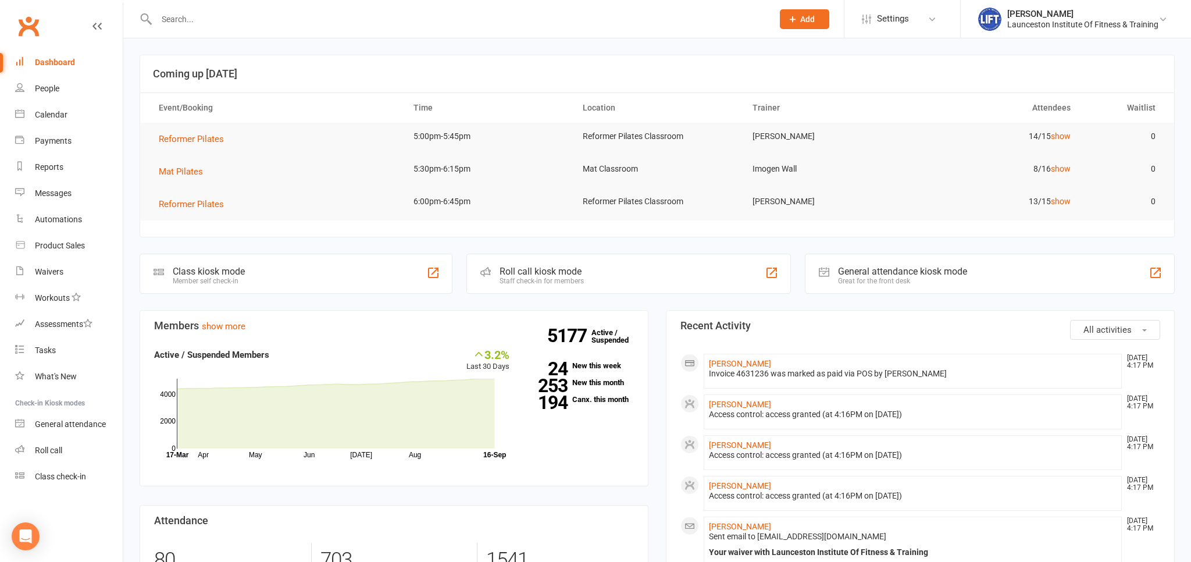
click at [208, 18] on input "text" at bounding box center [459, 19] width 612 height 16
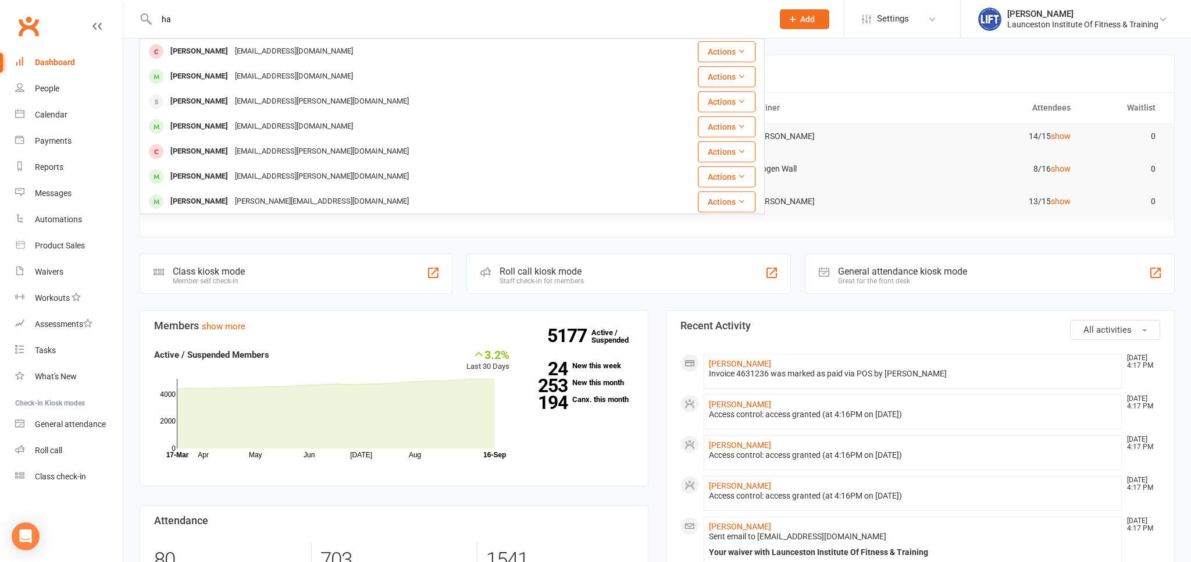
type input "h"
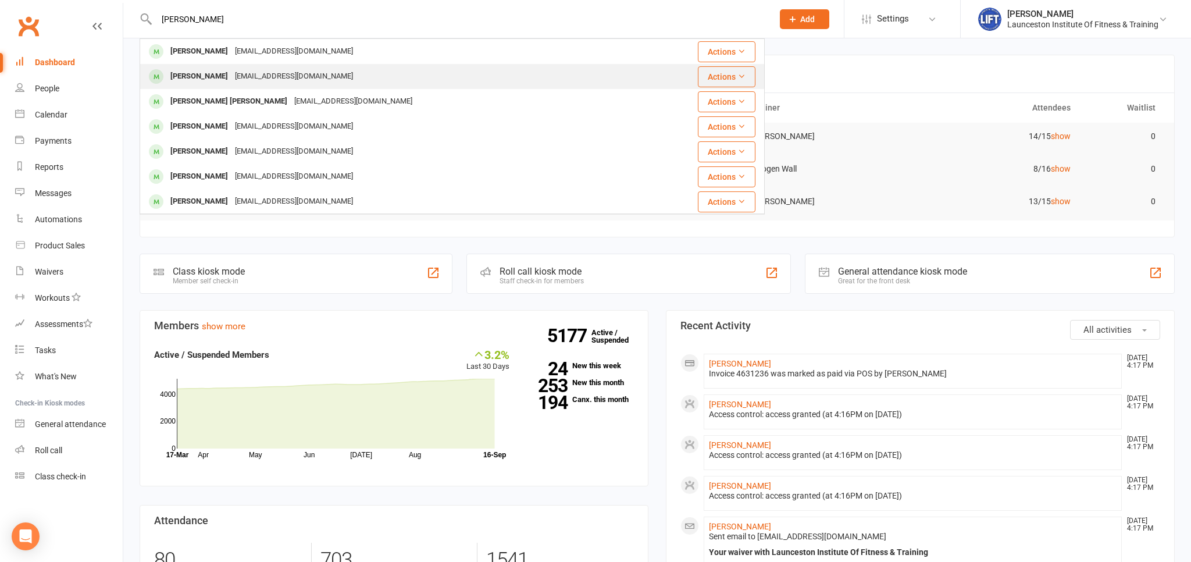
type input "[PERSON_NAME]"
click at [238, 73] on div "[EMAIL_ADDRESS][DOMAIN_NAME]" at bounding box center [293, 76] width 125 height 17
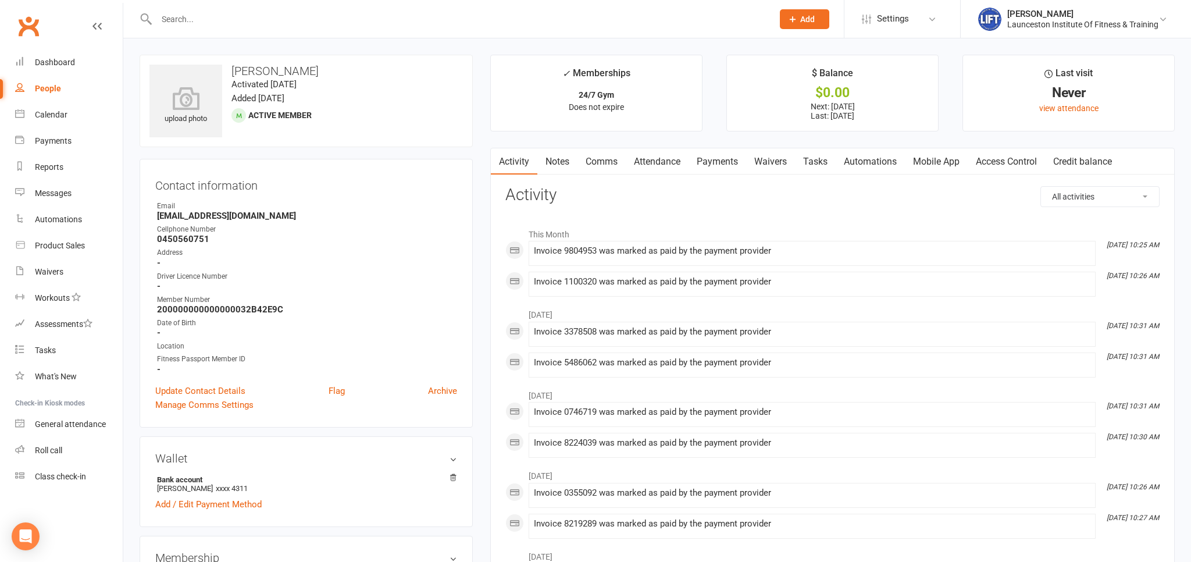
click at [990, 157] on link "Access Control" at bounding box center [1005, 161] width 77 height 27
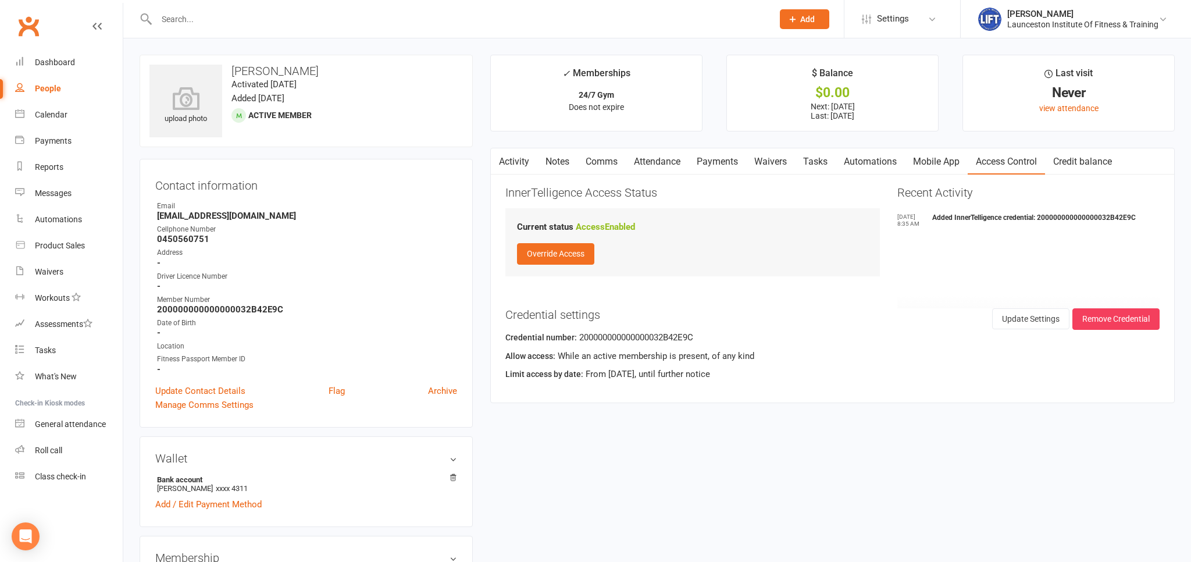
click at [730, 159] on link "Payments" at bounding box center [717, 161] width 58 height 27
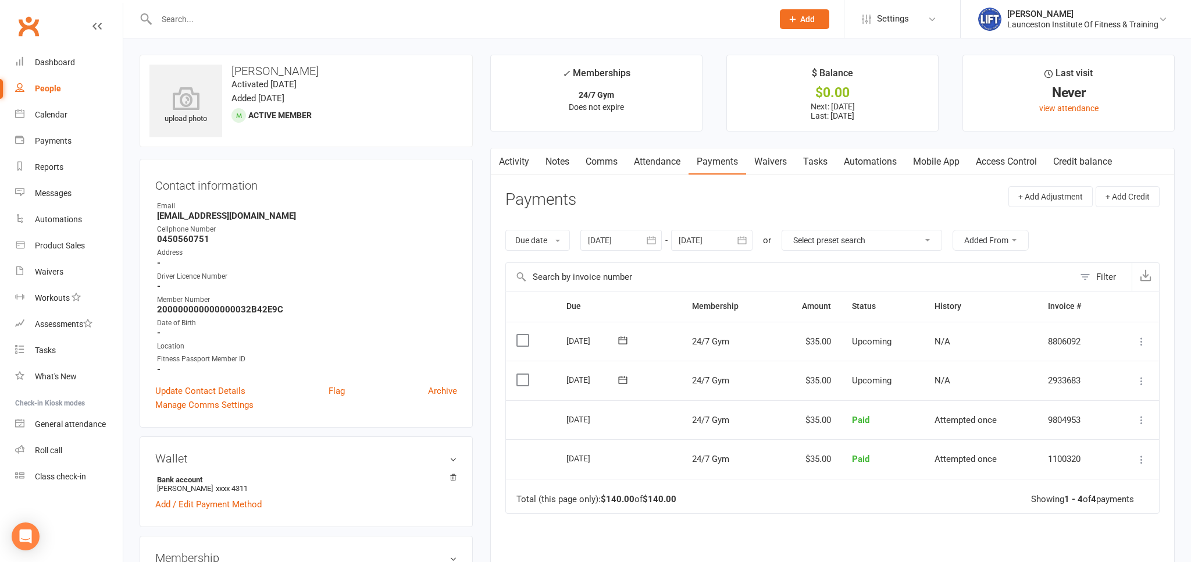
drag, startPoint x: 985, startPoint y: 178, endPoint x: 996, endPoint y: 245, distance: 67.8
click at [985, 177] on div "Activity Notes Comms Attendance Payments Waivers Tasks Automations Mobile App A…" at bounding box center [832, 415] width 684 height 534
drag, startPoint x: 997, startPoint y: 166, endPoint x: 1008, endPoint y: 178, distance: 16.0
click at [997, 166] on link "Access Control" at bounding box center [1005, 161] width 77 height 27
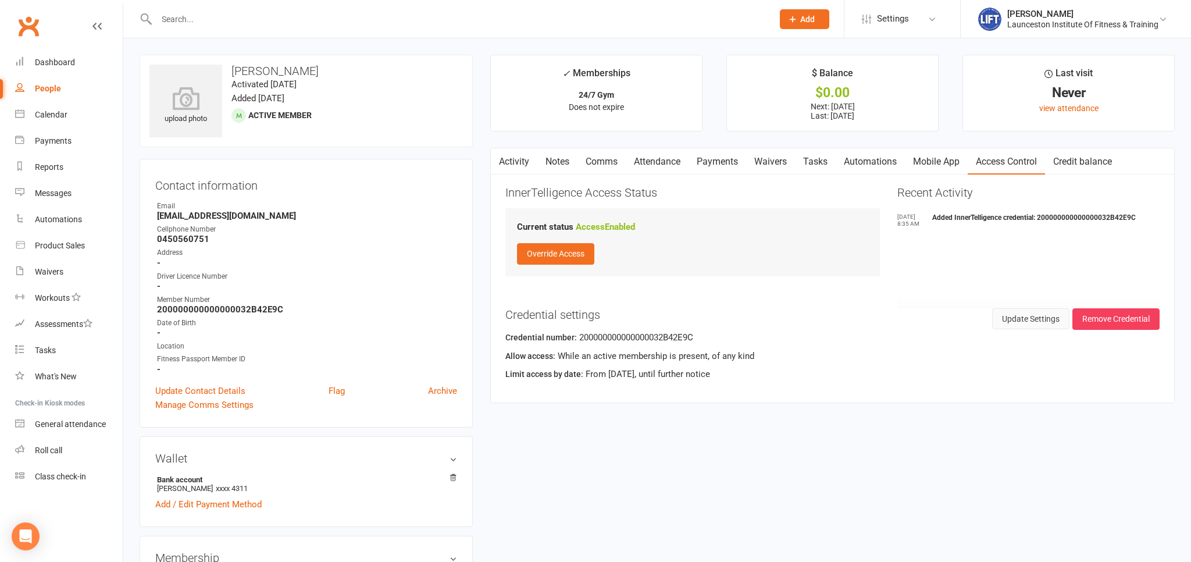
click at [1046, 319] on button "Update Settings" at bounding box center [1030, 318] width 77 height 21
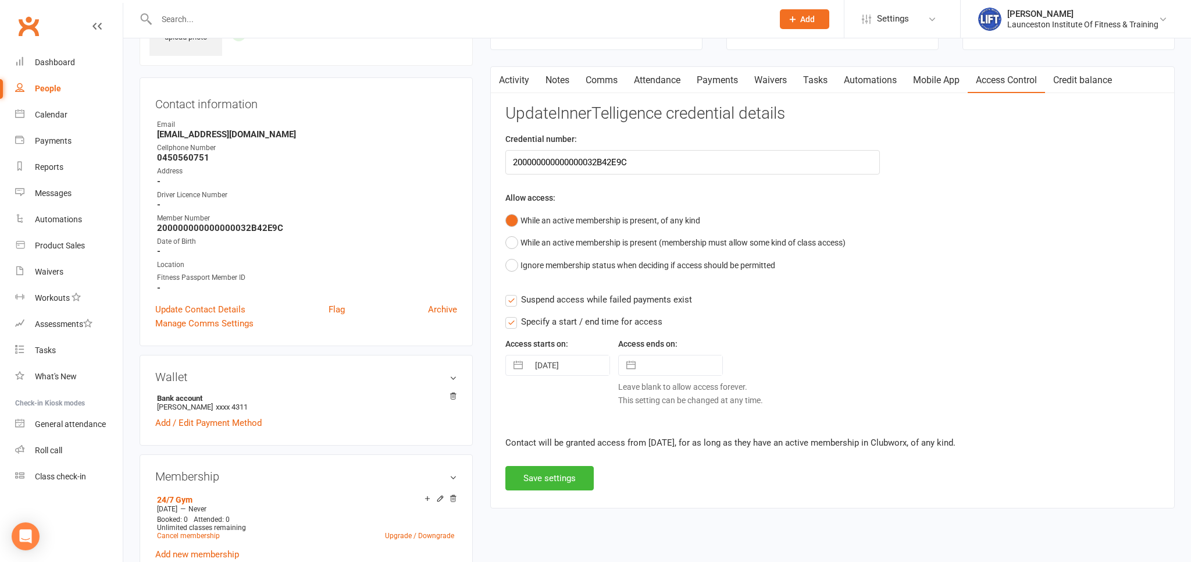
scroll to position [245, 0]
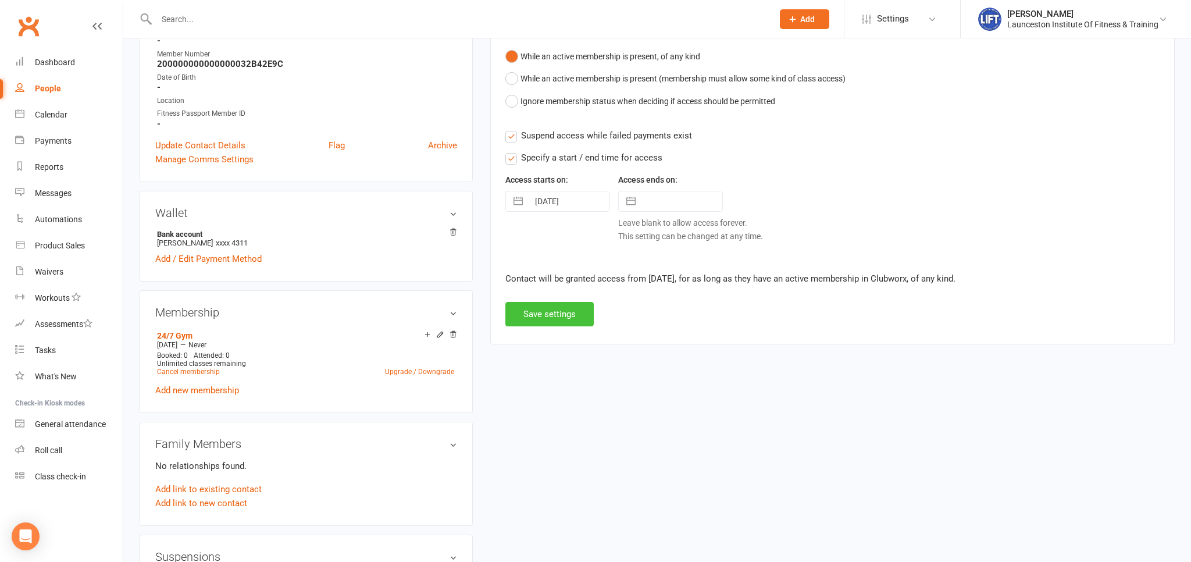
click at [545, 319] on button "Save settings" at bounding box center [549, 314] width 88 height 24
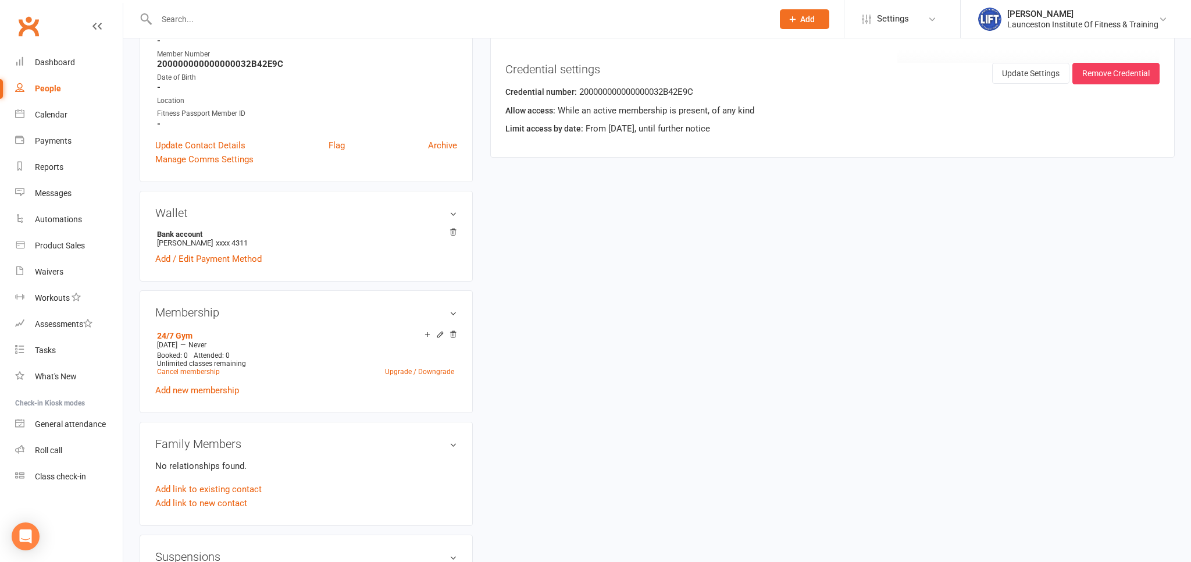
scroll to position [0, 0]
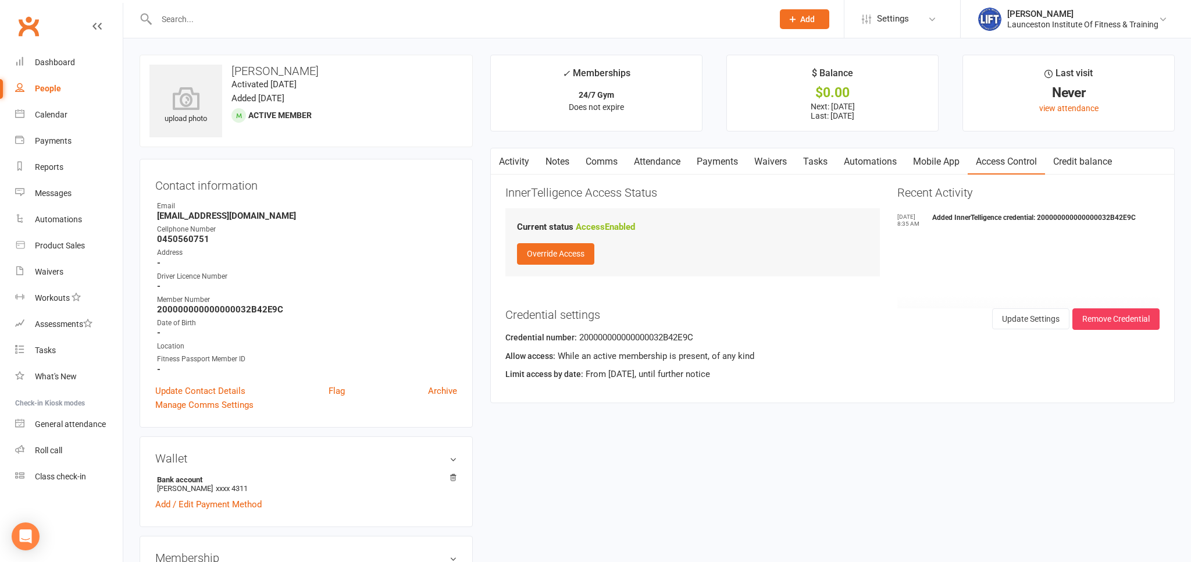
drag, startPoint x: 33, startPoint y: 26, endPoint x: 28, endPoint y: 33, distance: 7.9
click at [33, 26] on link "Clubworx" at bounding box center [28, 26] width 29 height 29
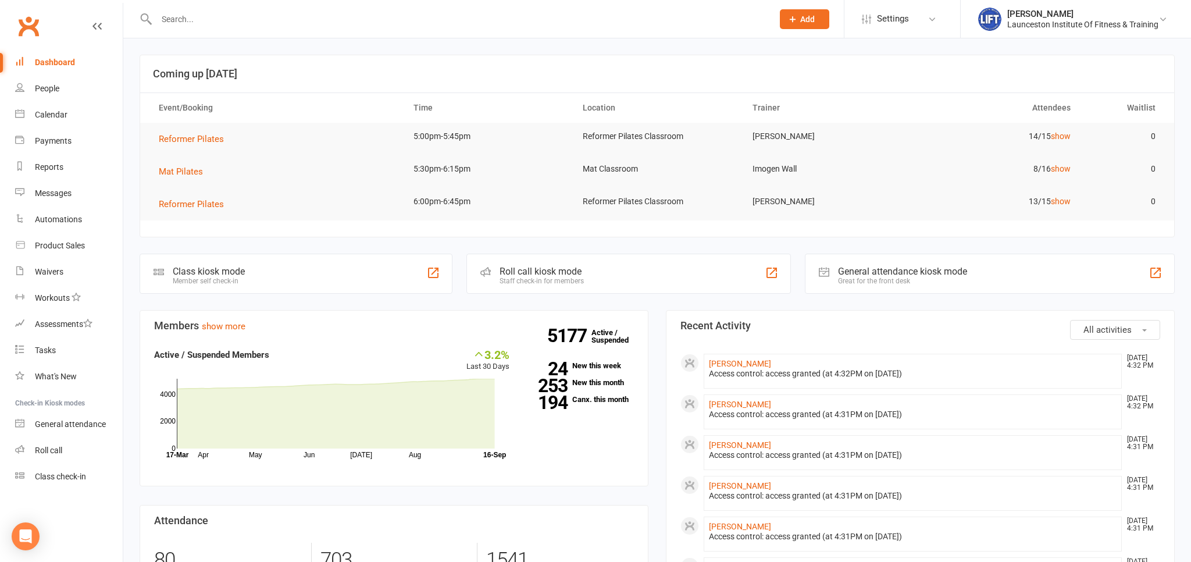
click at [196, 16] on input "text" at bounding box center [459, 19] width 612 height 16
click at [196, 15] on input "text" at bounding box center [459, 19] width 612 height 16
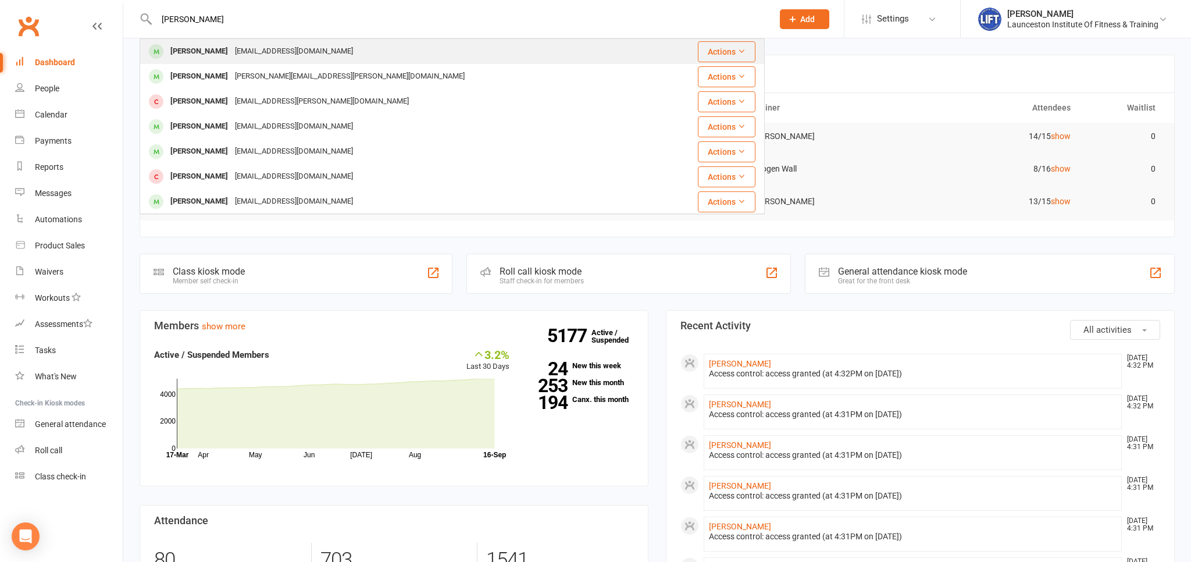
type input "[PERSON_NAME]"
click at [217, 59] on div "[PERSON_NAME]" at bounding box center [199, 51] width 65 height 17
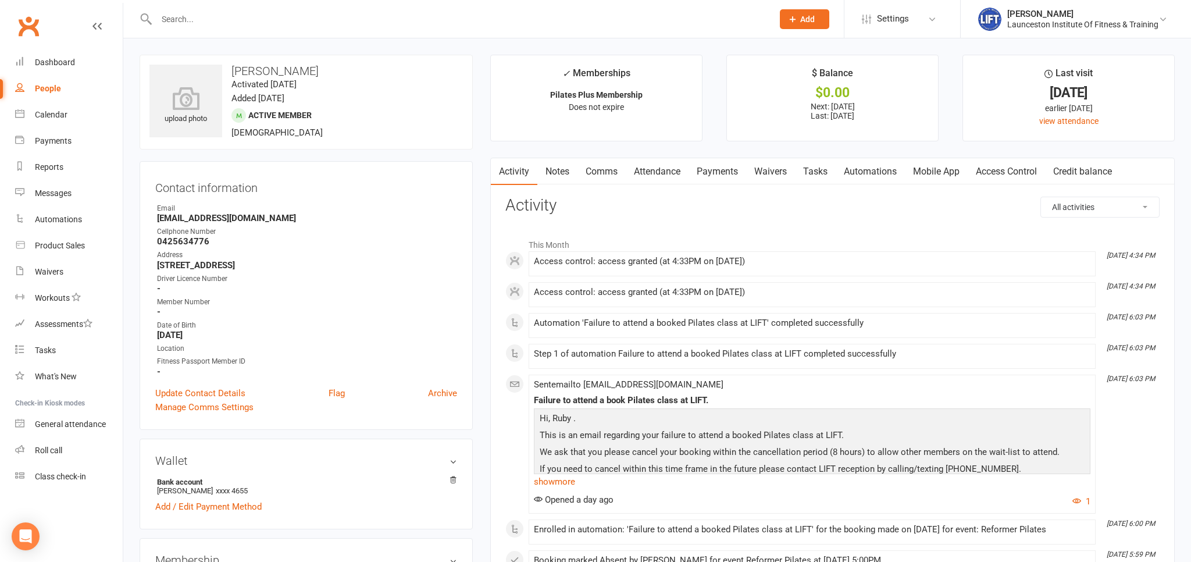
click at [718, 169] on link "Payments" at bounding box center [717, 171] width 58 height 27
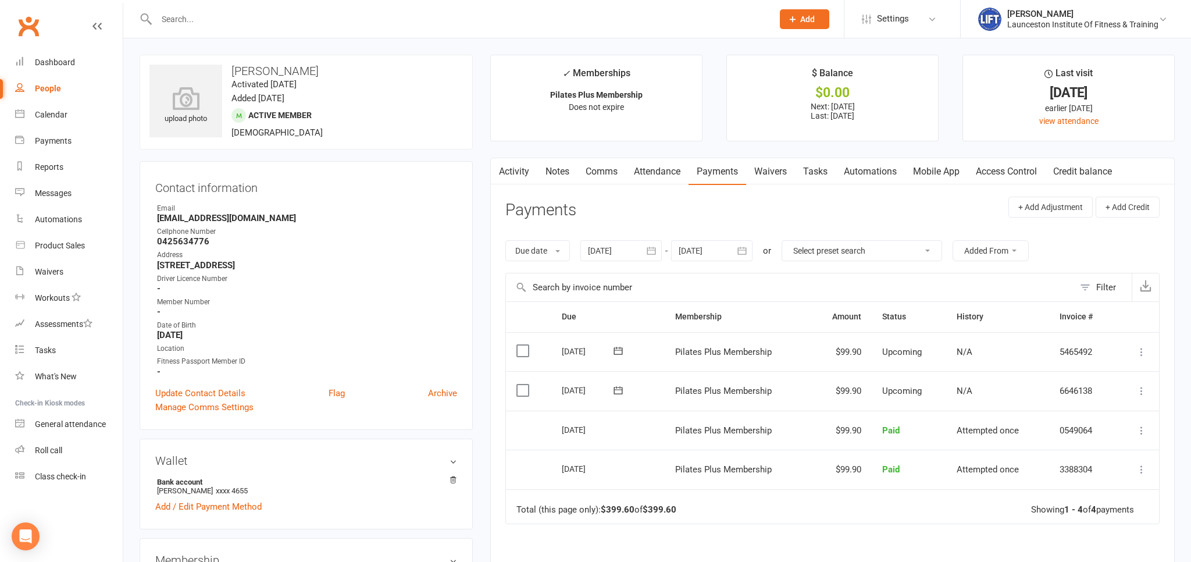
click at [612, 243] on div at bounding box center [620, 250] width 81 height 21
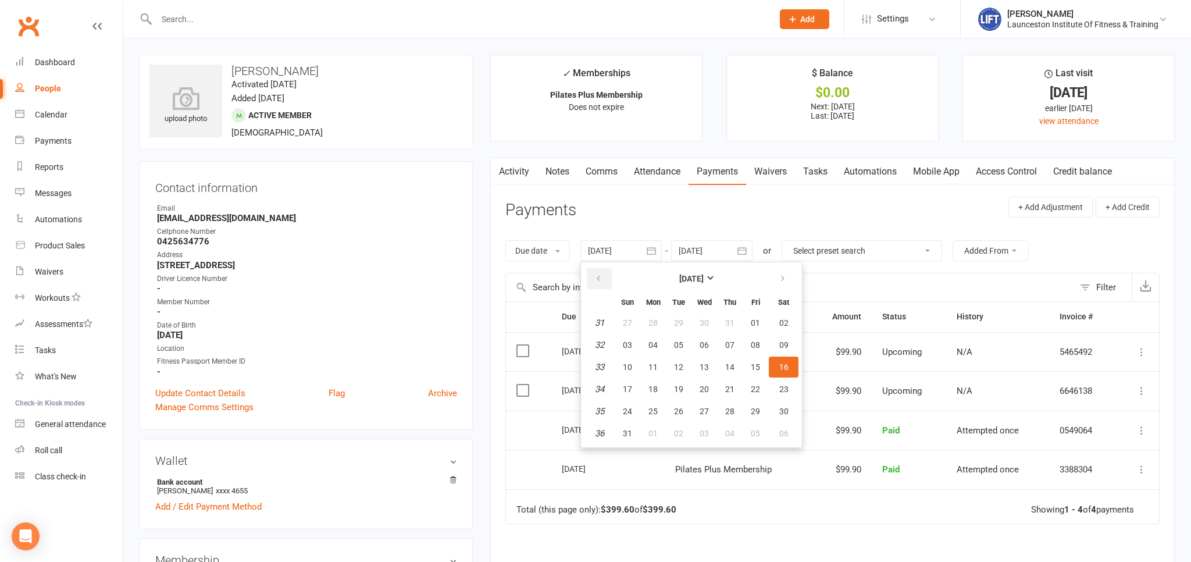
click at [596, 275] on icon "button" at bounding box center [598, 278] width 8 height 9
click at [596, 274] on icon "button" at bounding box center [598, 278] width 8 height 9
click at [596, 273] on button "button" at bounding box center [599, 278] width 25 height 21
click at [684, 327] on button "01" at bounding box center [678, 322] width 24 height 21
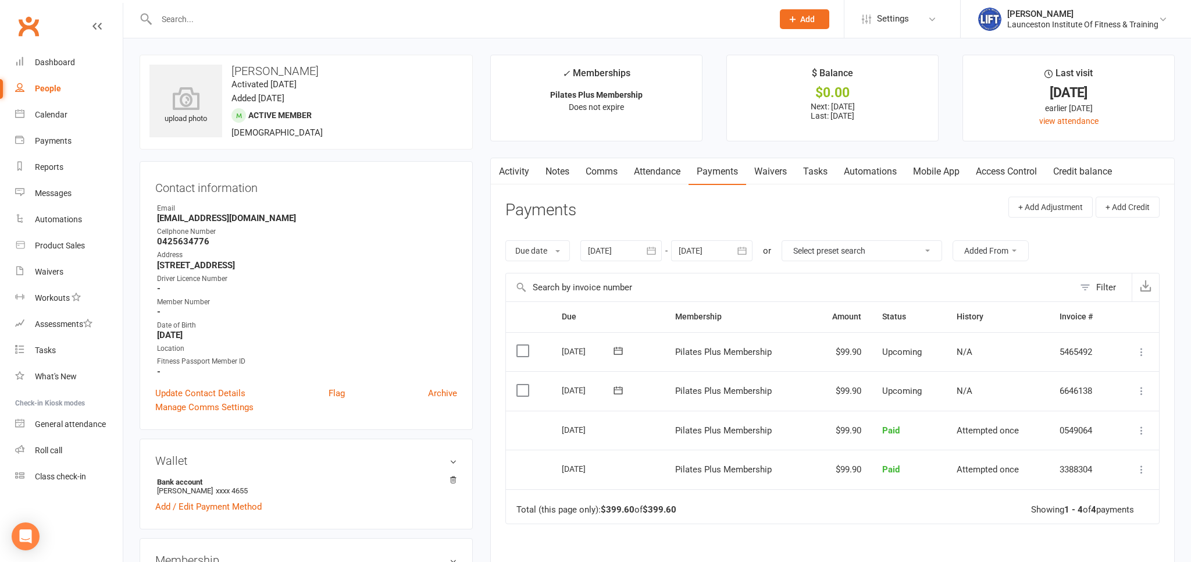
click at [641, 253] on div at bounding box center [620, 250] width 81 height 21
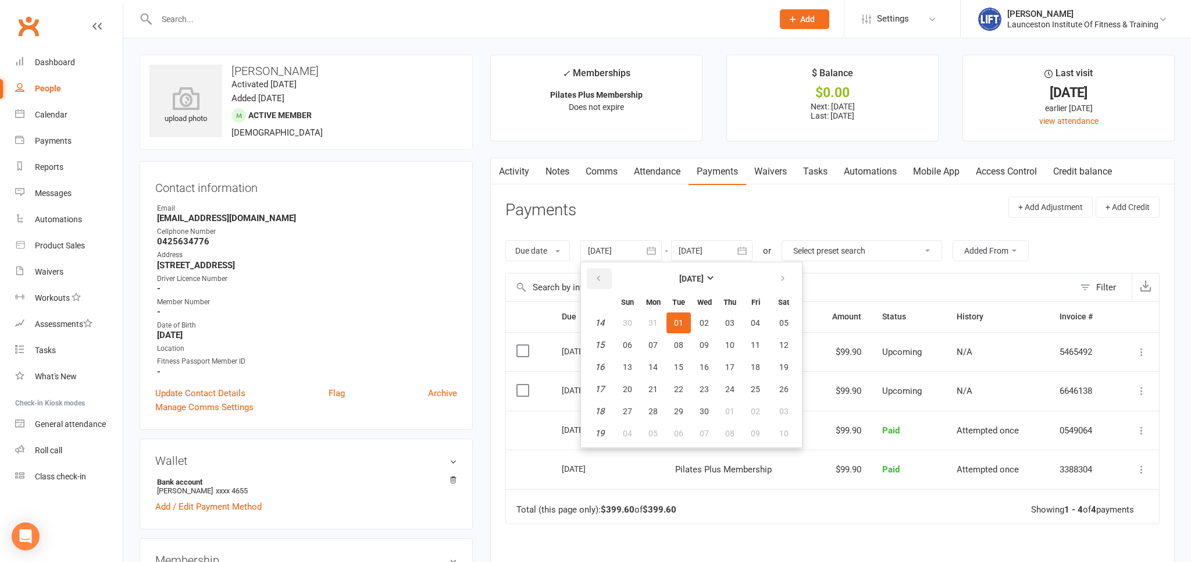
click at [602, 282] on icon "button" at bounding box center [598, 278] width 8 height 9
click at [602, 281] on icon "button" at bounding box center [598, 278] width 8 height 9
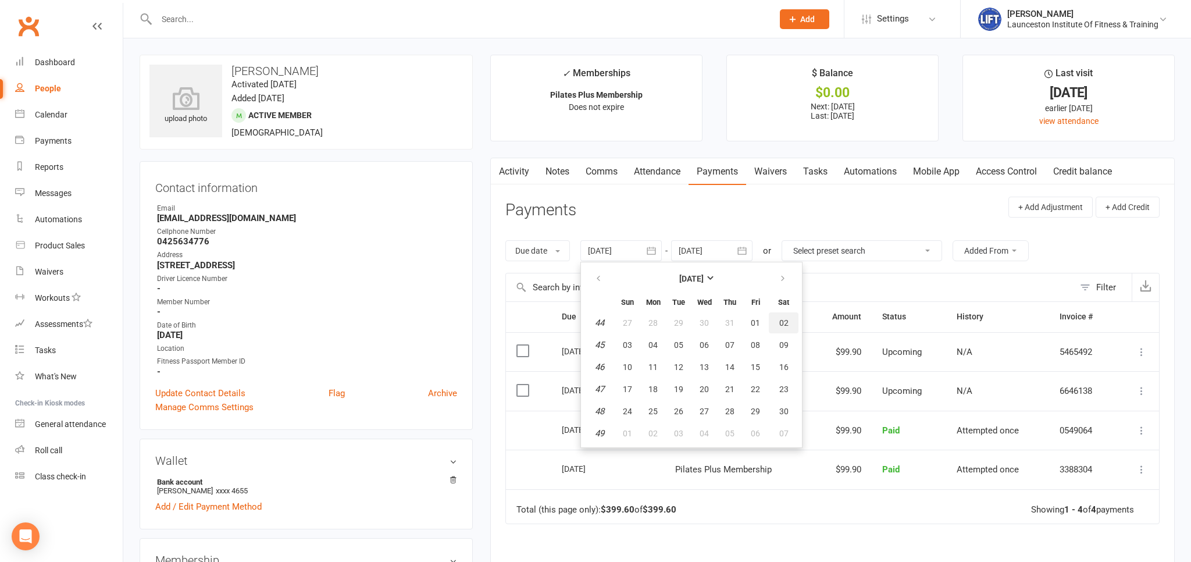
click at [785, 326] on span "02" at bounding box center [783, 322] width 9 height 9
type input "[DATE]"
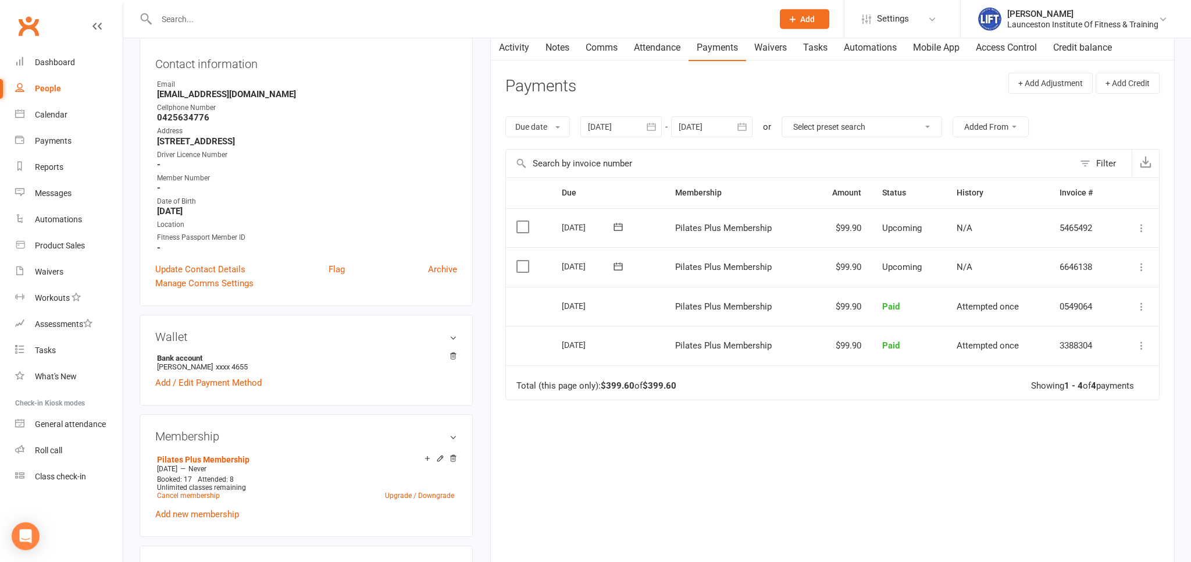
scroll to position [123, 0]
click at [176, 499] on link "Cancel membership" at bounding box center [188, 496] width 63 height 8
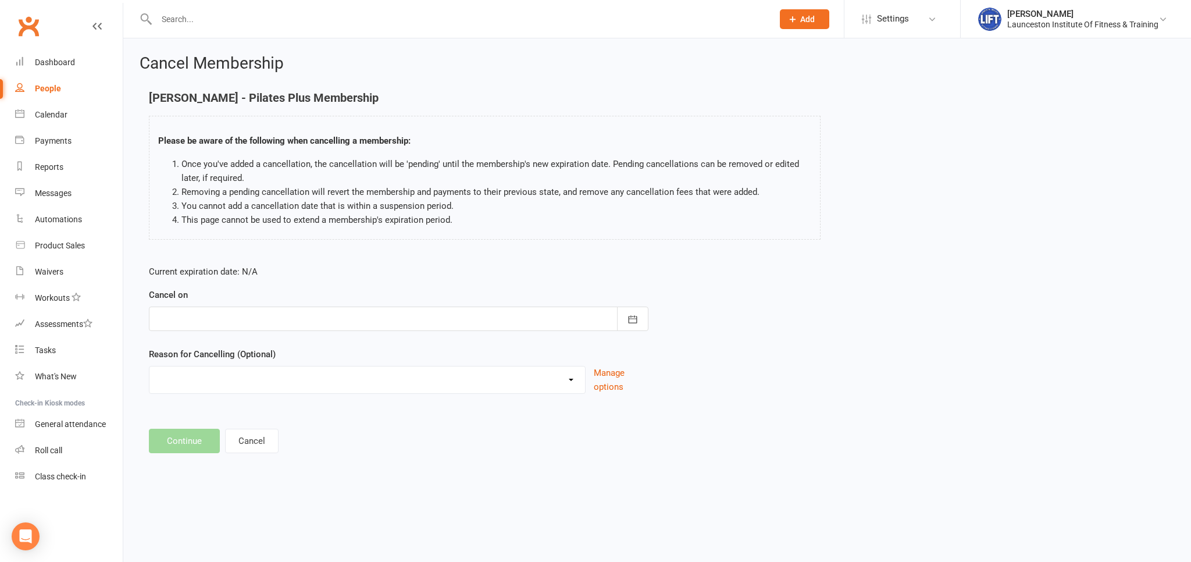
click at [226, 314] on div at bounding box center [398, 318] width 499 height 24
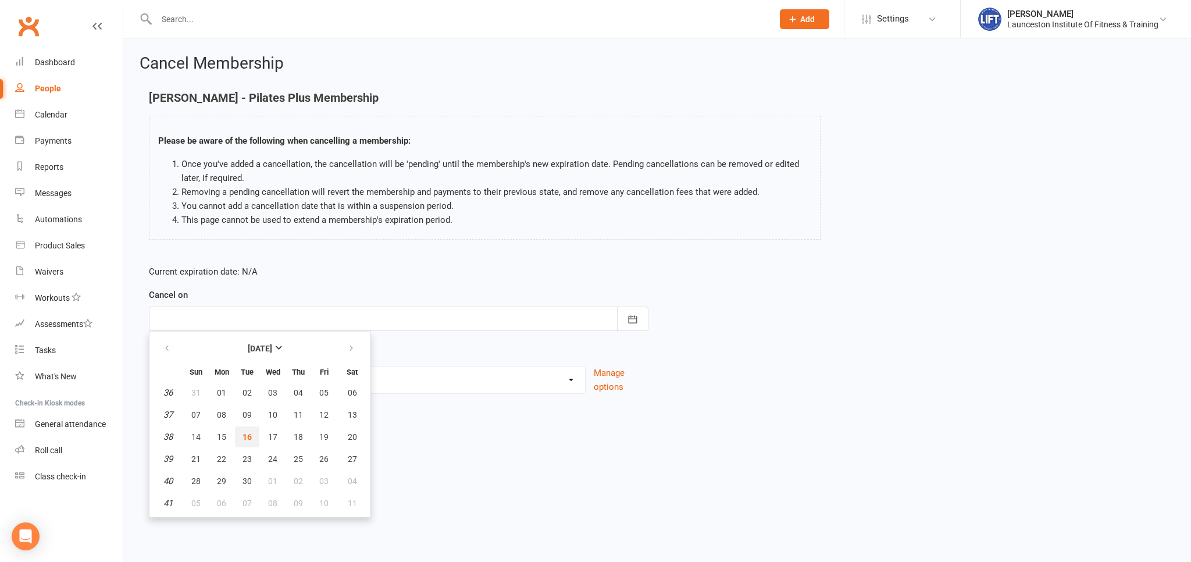
drag, startPoint x: 239, startPoint y: 444, endPoint x: 212, endPoint y: 444, distance: 27.3
click at [239, 443] on button "16" at bounding box center [247, 436] width 24 height 21
type input "[DATE]"
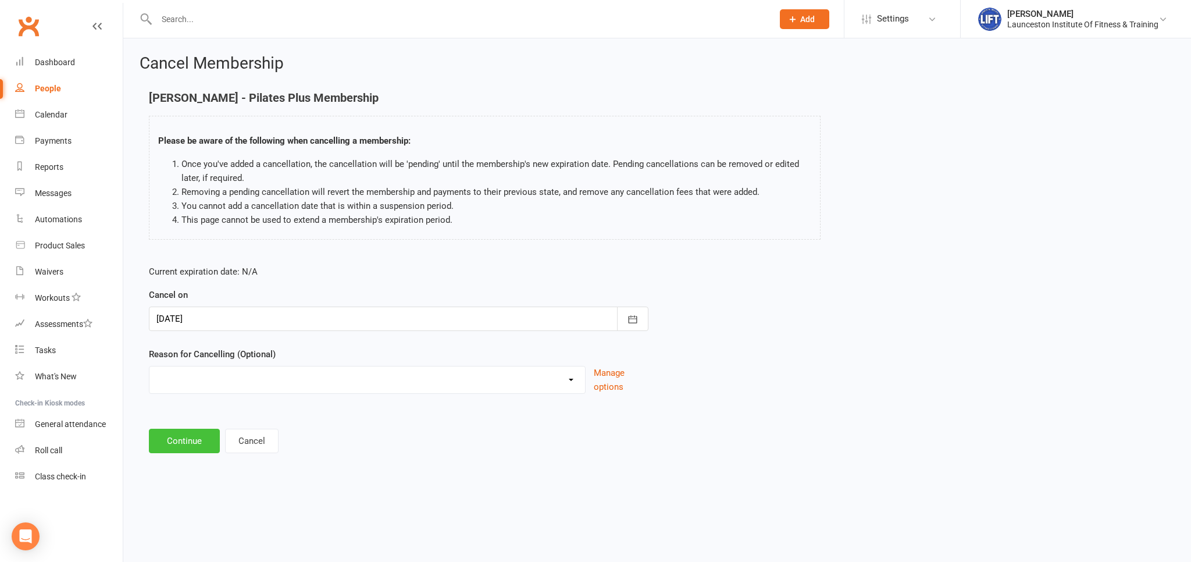
click at [191, 445] on button "Continue" at bounding box center [184, 440] width 71 height 24
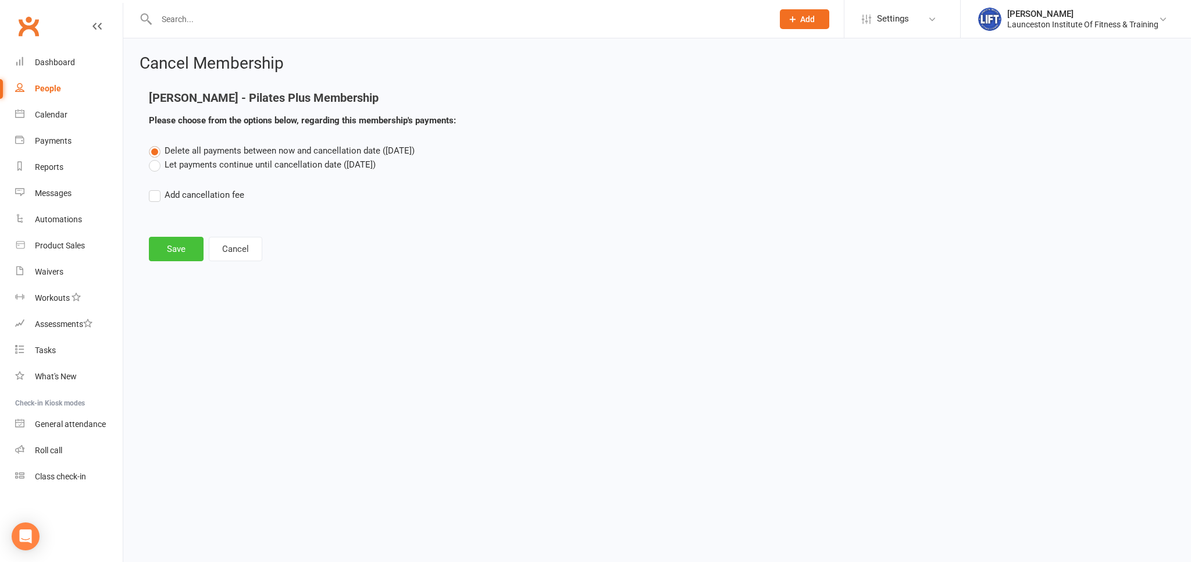
click at [177, 250] on button "Save" at bounding box center [176, 249] width 55 height 24
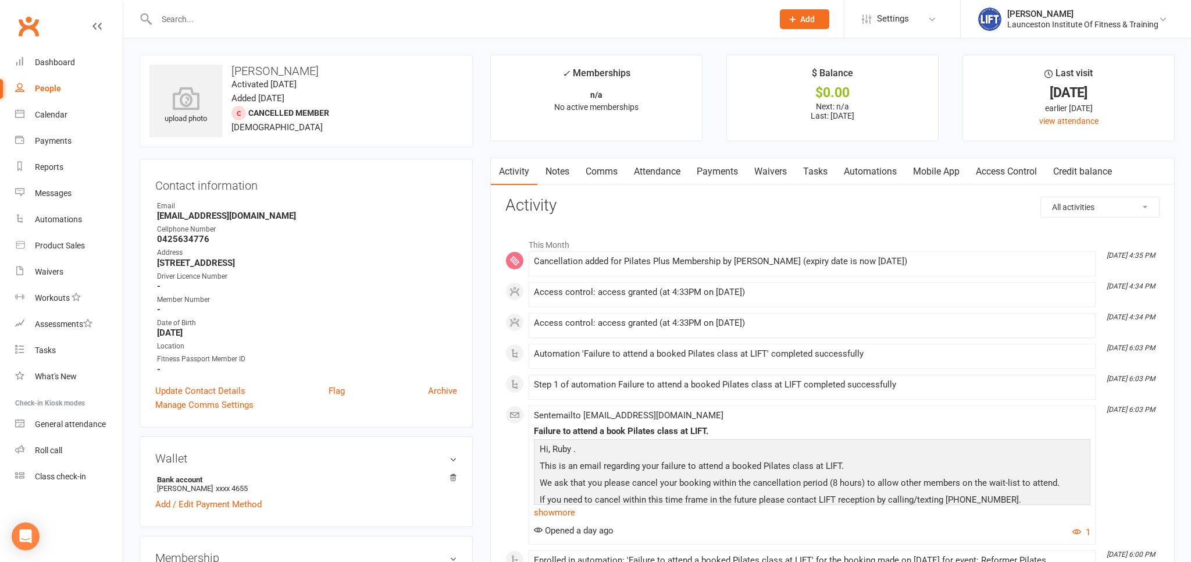
click at [717, 178] on link "Payments" at bounding box center [717, 171] width 58 height 27
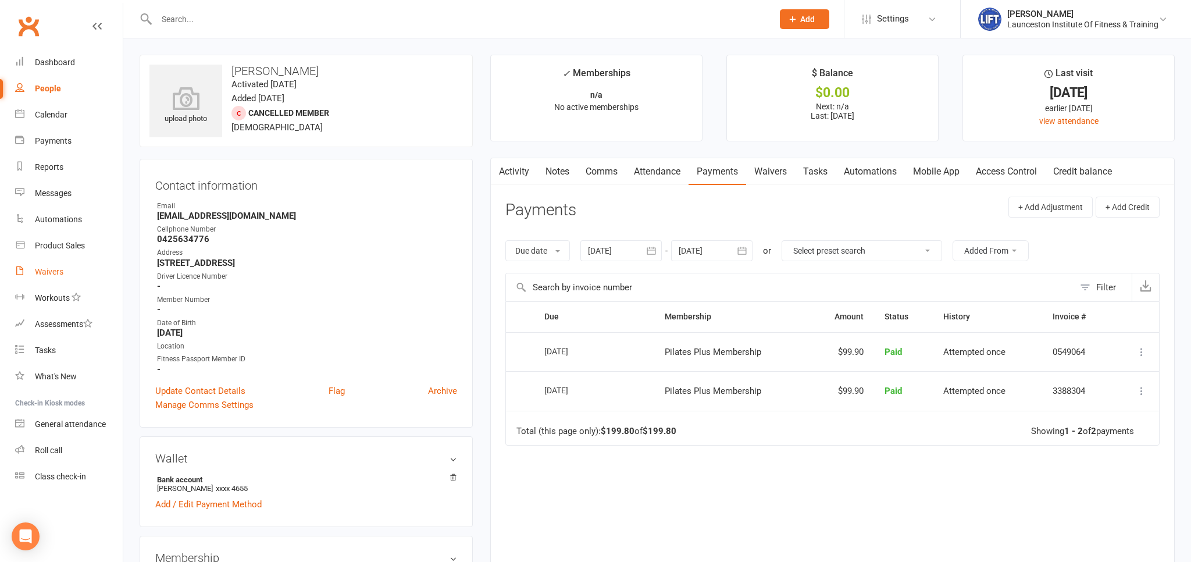
click at [48, 264] on link "Waivers" at bounding box center [69, 272] width 108 height 26
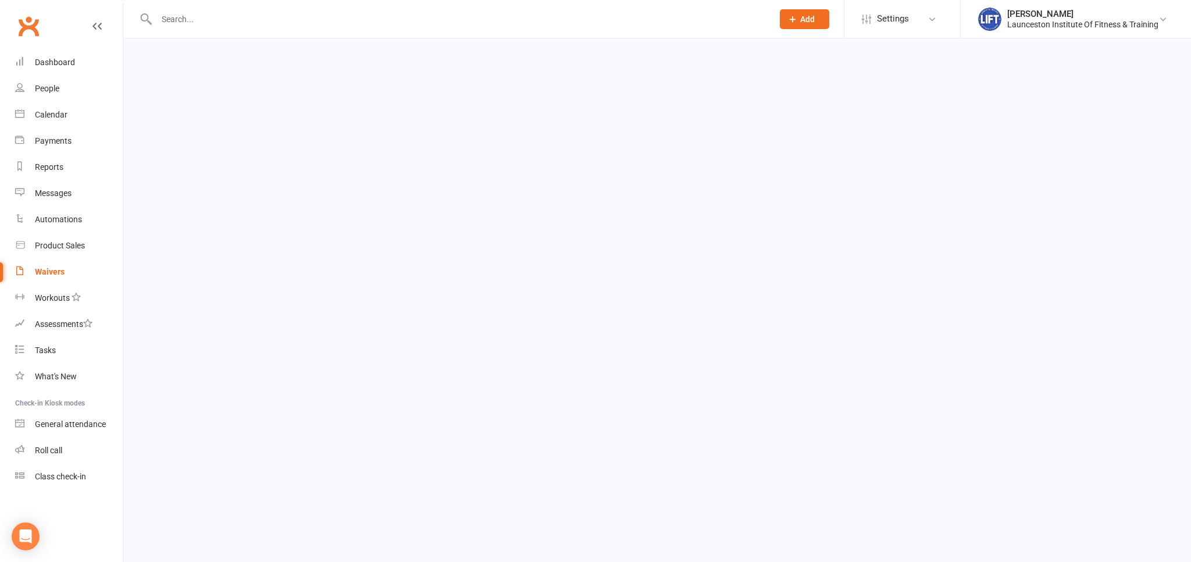
select select "100"
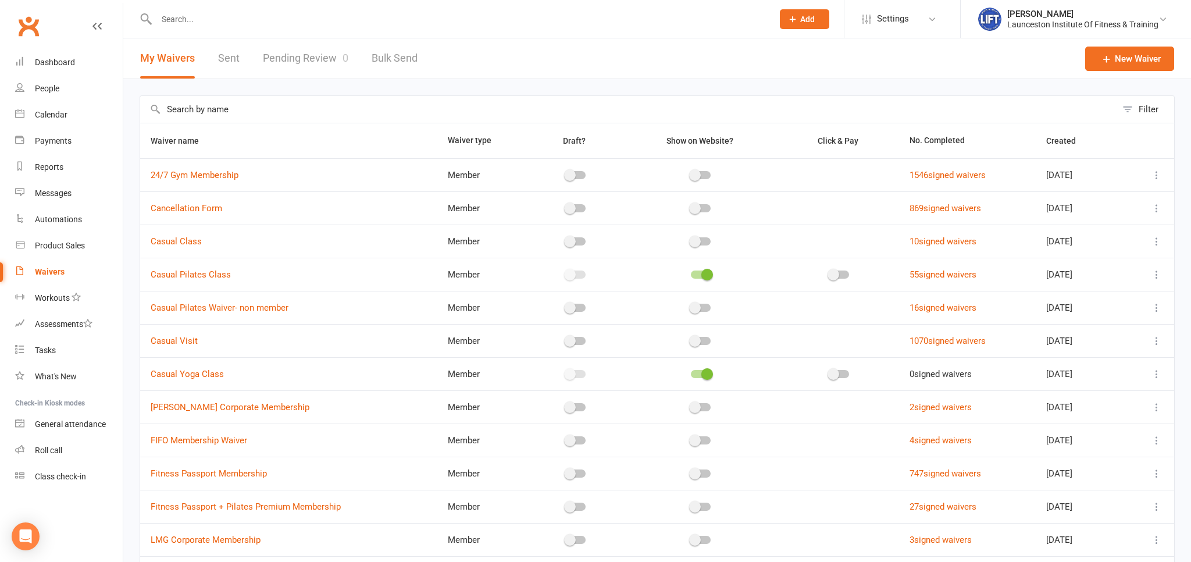
click at [334, 53] on link "Pending Review 0" at bounding box center [305, 58] width 85 height 40
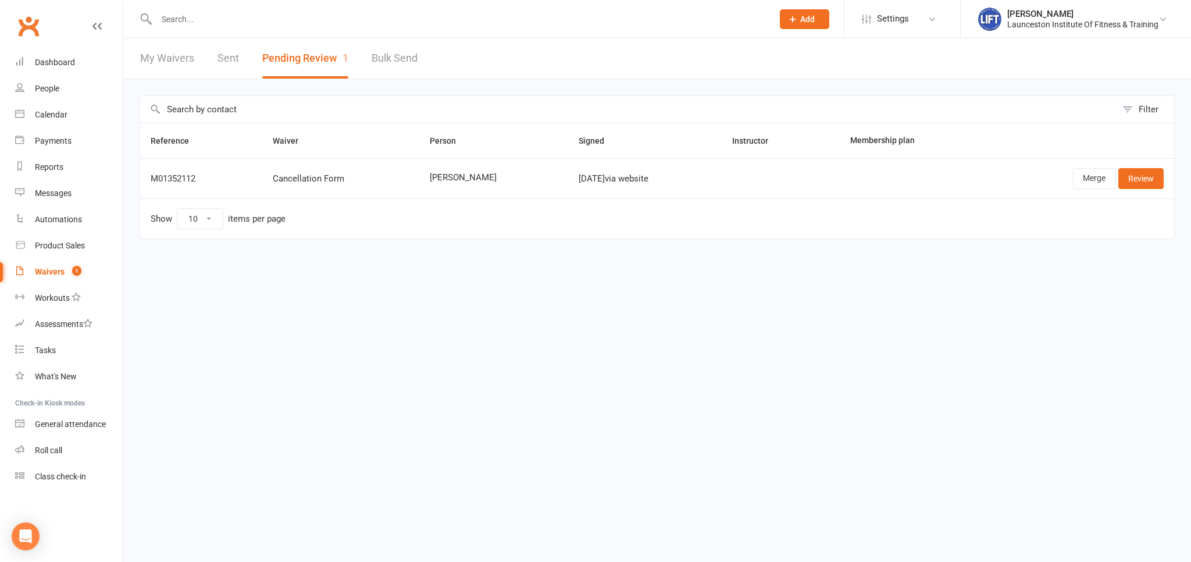
click at [174, 24] on input "text" at bounding box center [459, 19] width 612 height 16
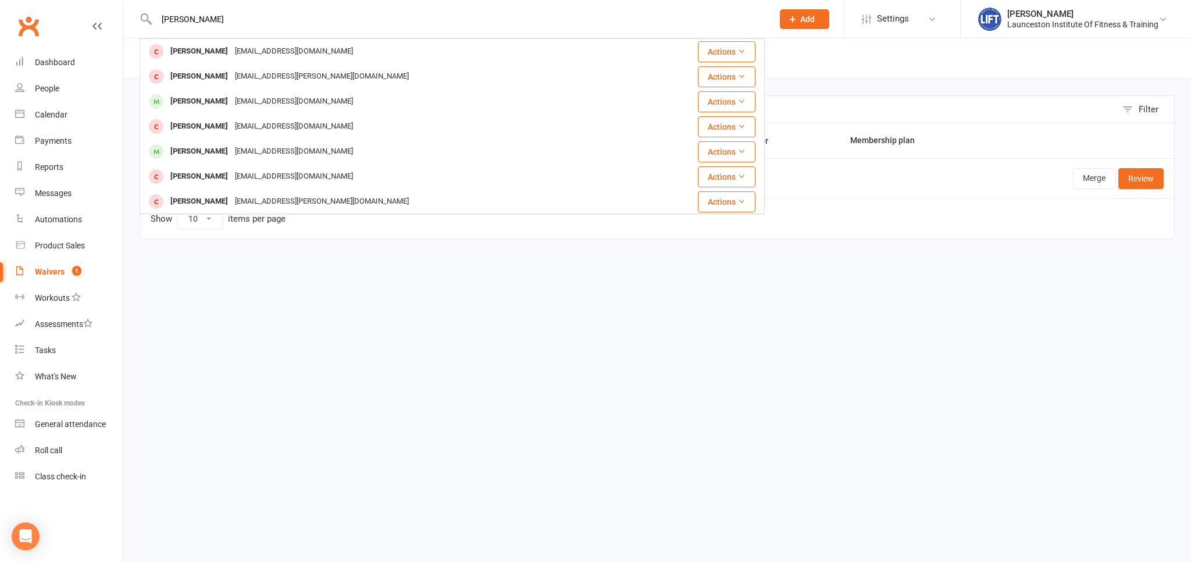
type input "[PERSON_NAME]"
click at [332, 288] on html "[PERSON_NAME] [PERSON_NAME] [EMAIL_ADDRESS][DOMAIN_NAME] Actions [PERSON_NAME] …" at bounding box center [595, 144] width 1191 height 288
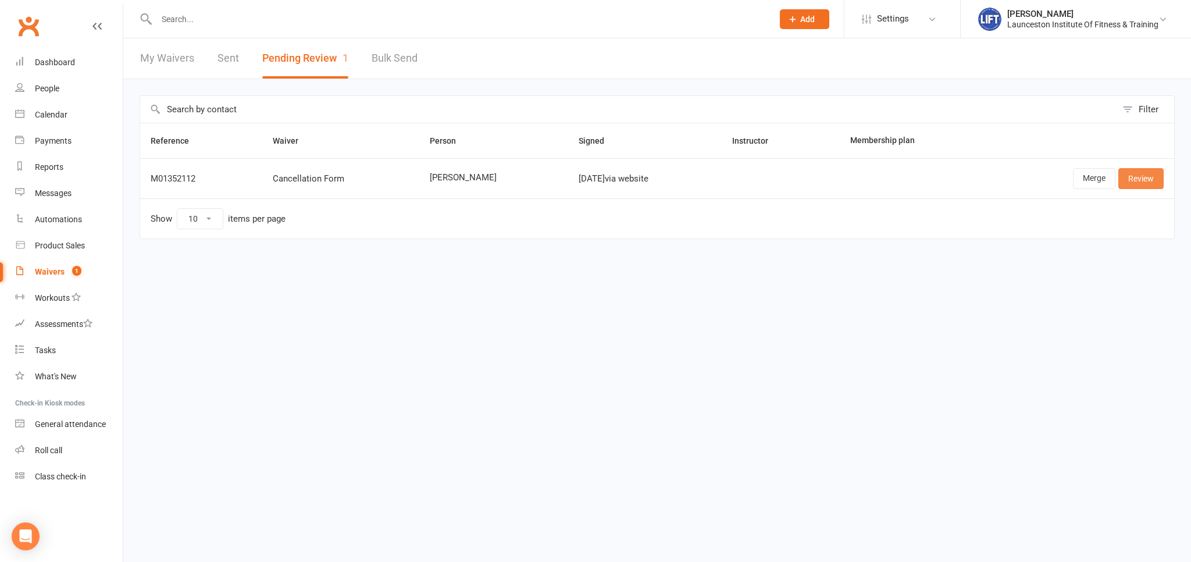
click at [1136, 173] on link "Review" at bounding box center [1140, 178] width 45 height 21
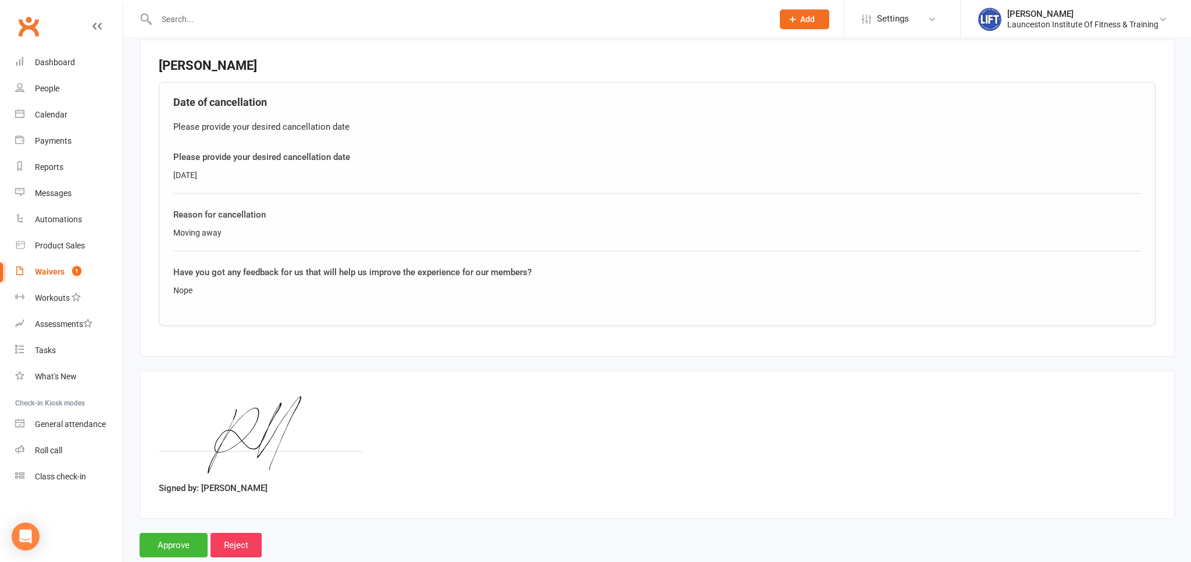
scroll to position [455, 0]
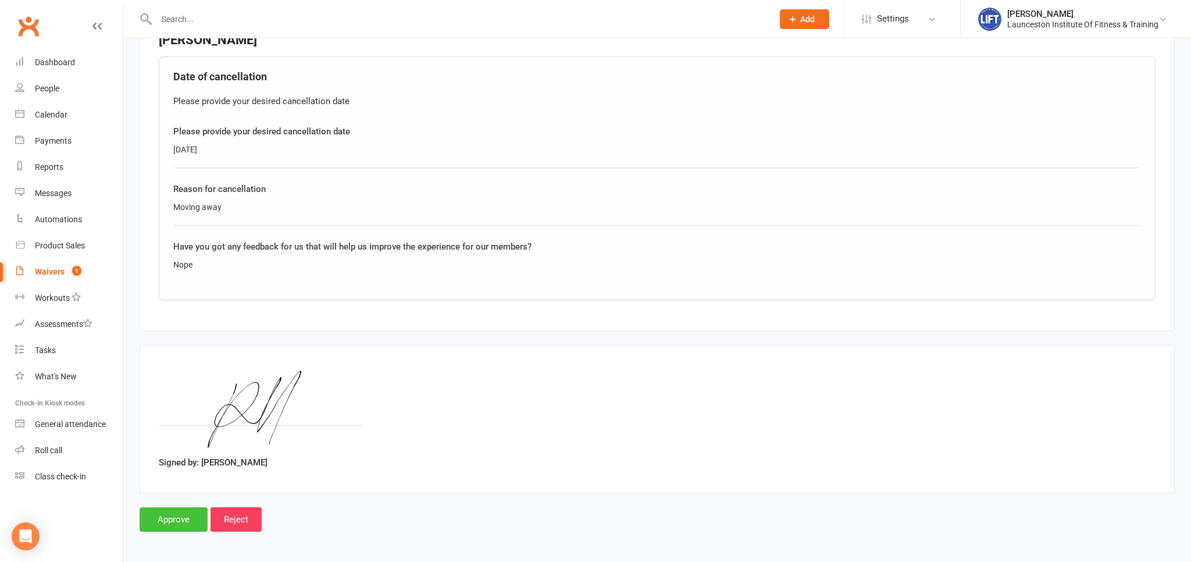
drag, startPoint x: 164, startPoint y: 518, endPoint x: 183, endPoint y: 489, distance: 34.0
click at [163, 519] on input "Approve" at bounding box center [174, 519] width 68 height 24
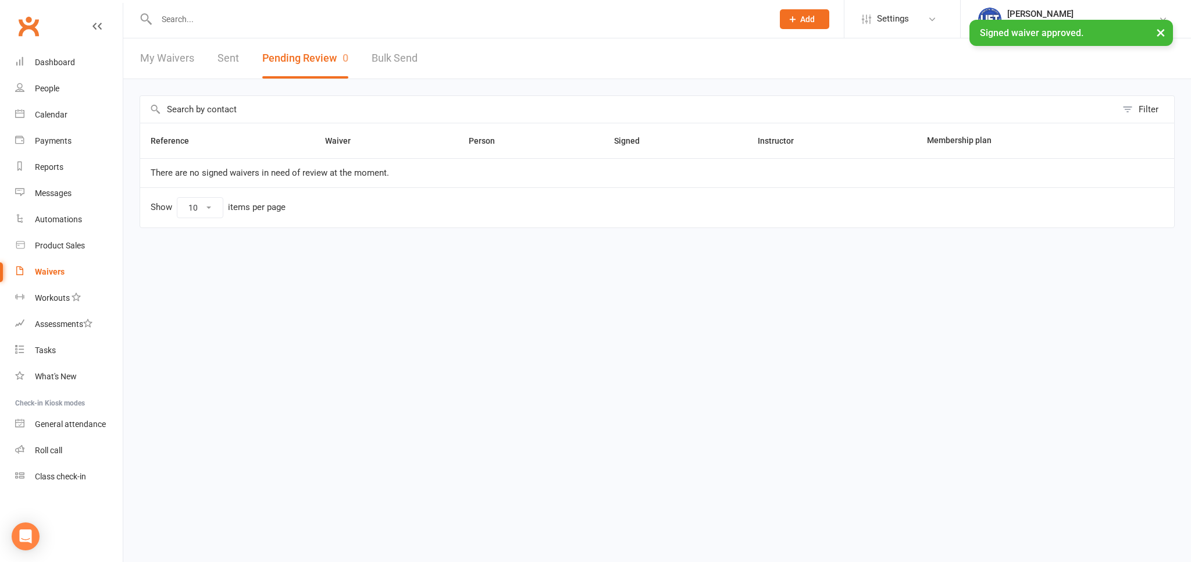
click at [29, 22] on link "Clubworx" at bounding box center [28, 26] width 29 height 29
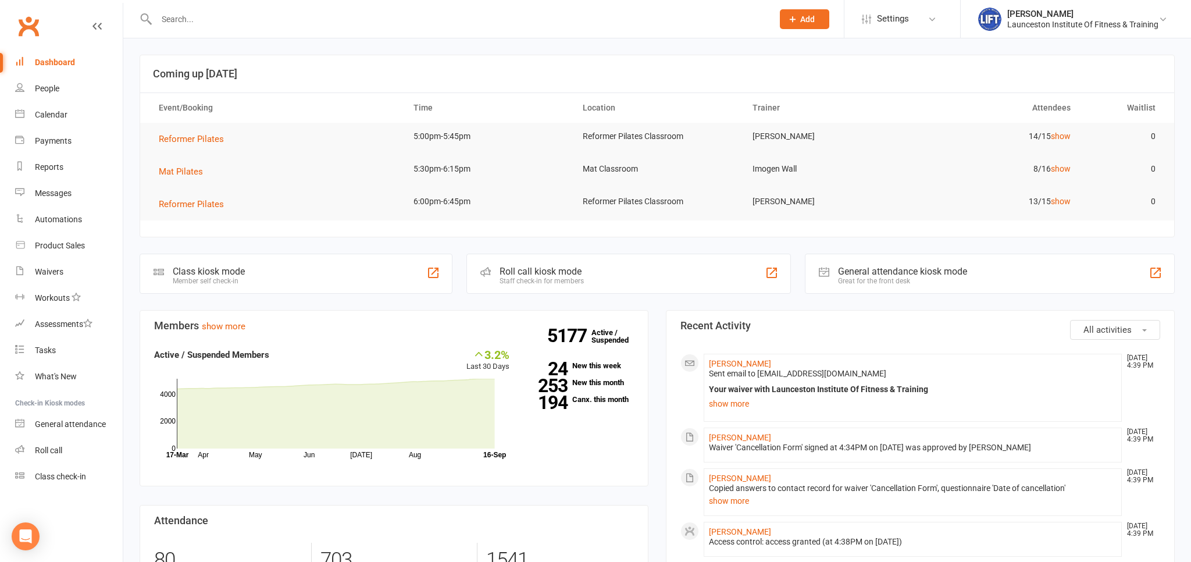
click at [24, 26] on link "Clubworx" at bounding box center [28, 26] width 29 height 29
click at [201, 22] on input "text" at bounding box center [459, 19] width 612 height 16
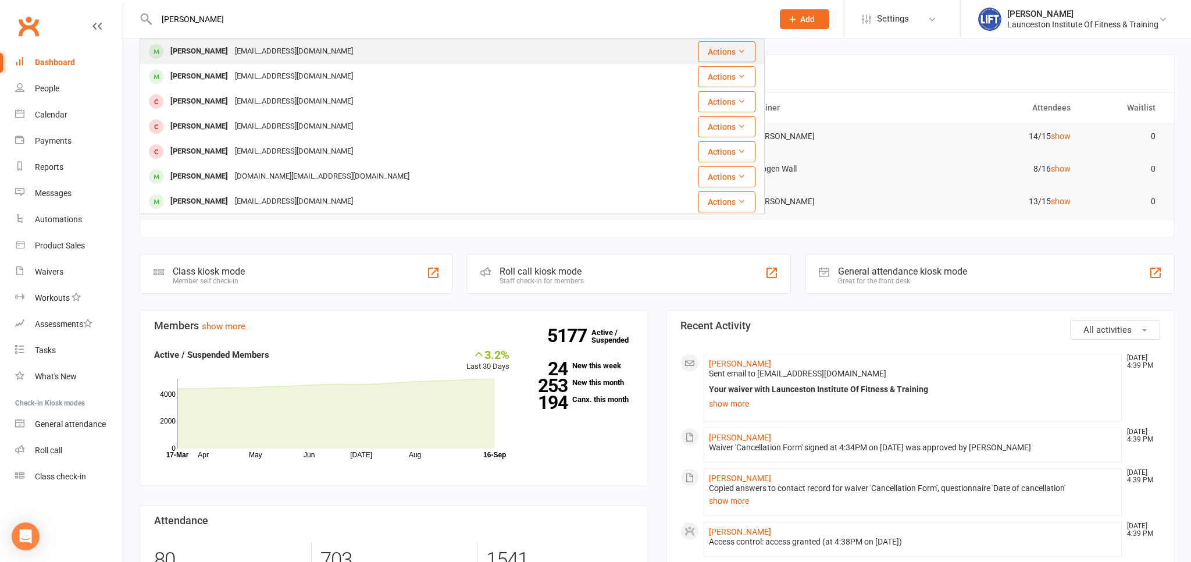
type input "[PERSON_NAME]"
click at [253, 57] on div "[EMAIL_ADDRESS][DOMAIN_NAME]" at bounding box center [293, 51] width 125 height 17
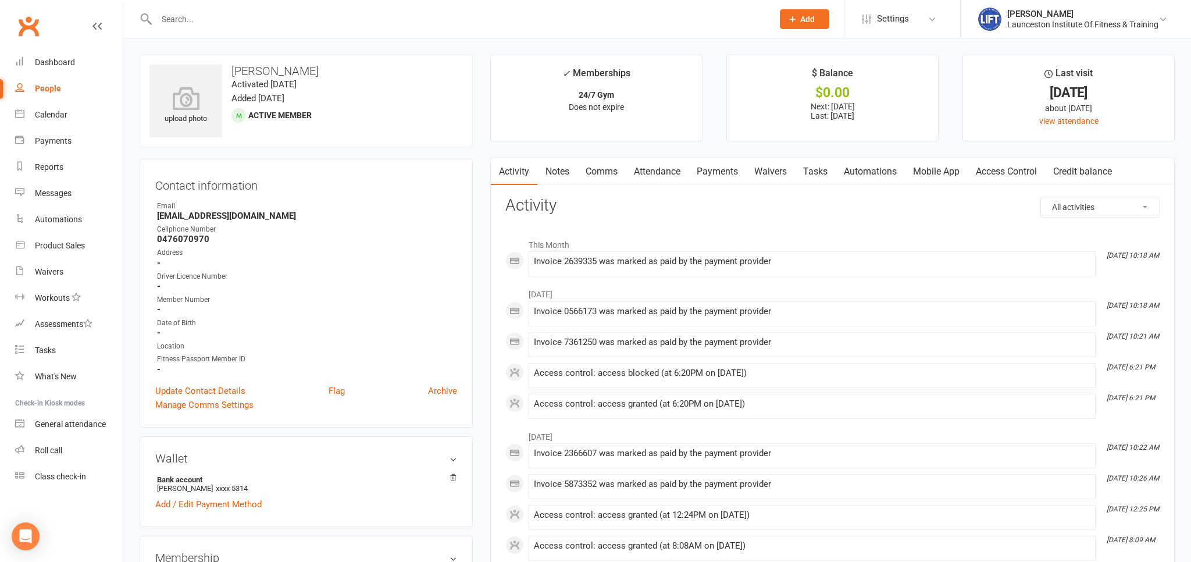
click at [202, 13] on input "text" at bounding box center [459, 19] width 612 height 16
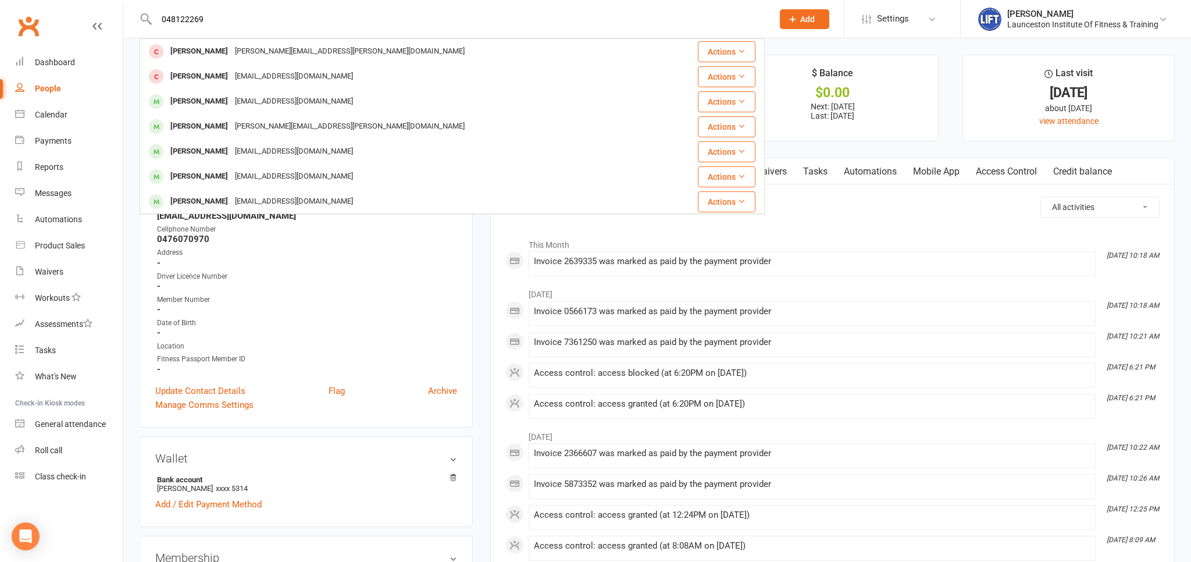
type input "0481222691"
drag, startPoint x: 215, startPoint y: 16, endPoint x: 132, endPoint y: 34, distance: 84.9
click at [153, 27] on input "0481222691" at bounding box center [459, 19] width 612 height 16
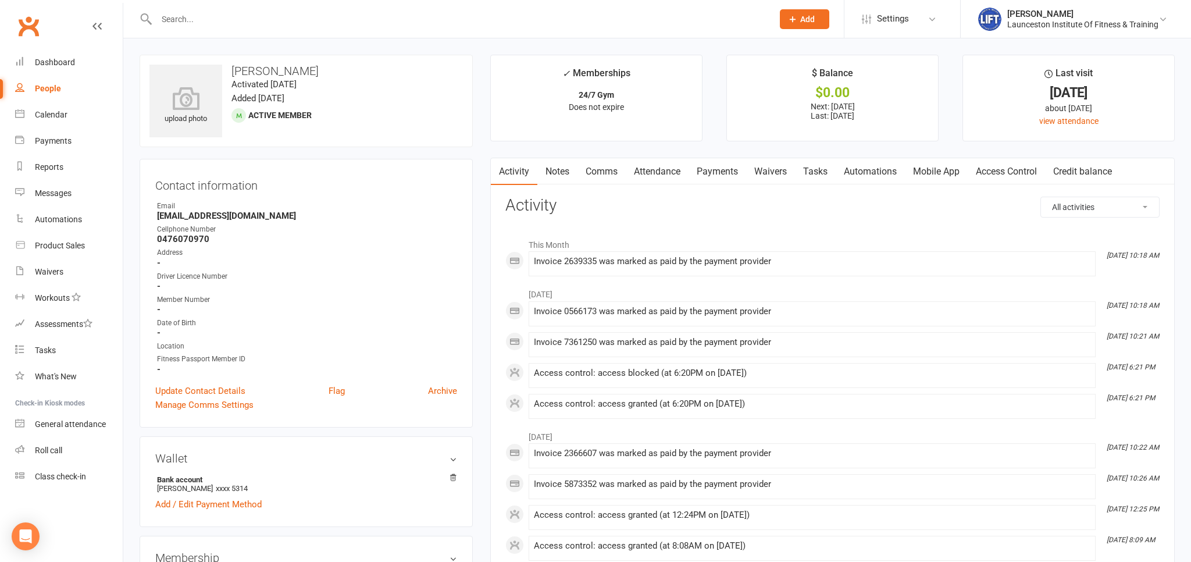
click at [25, 23] on link "Clubworx" at bounding box center [28, 26] width 29 height 29
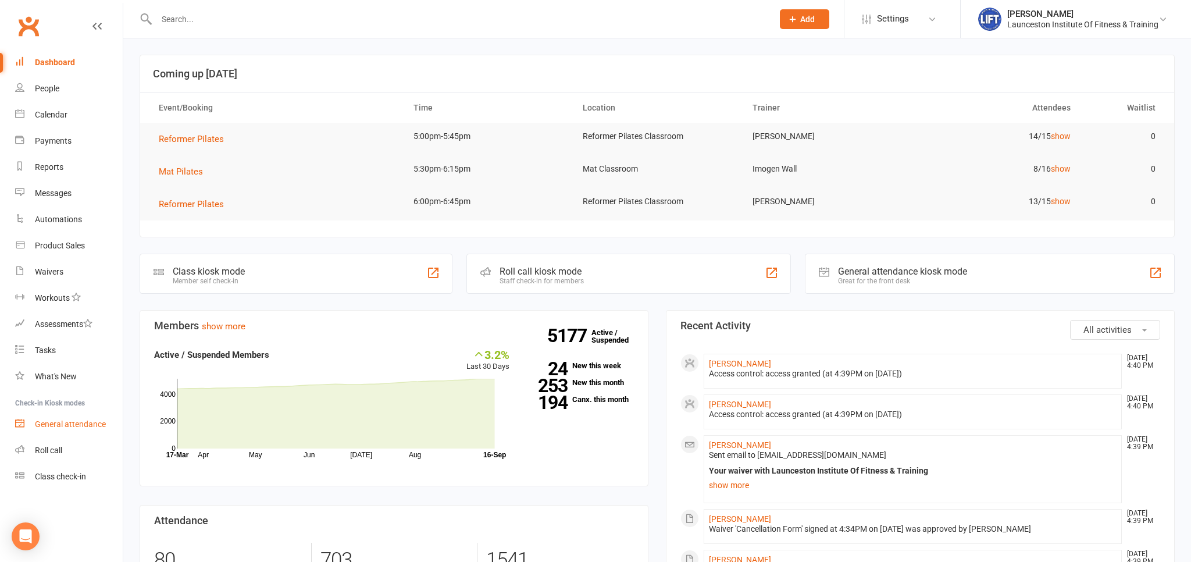
click at [95, 422] on div "General attendance" at bounding box center [70, 423] width 71 height 9
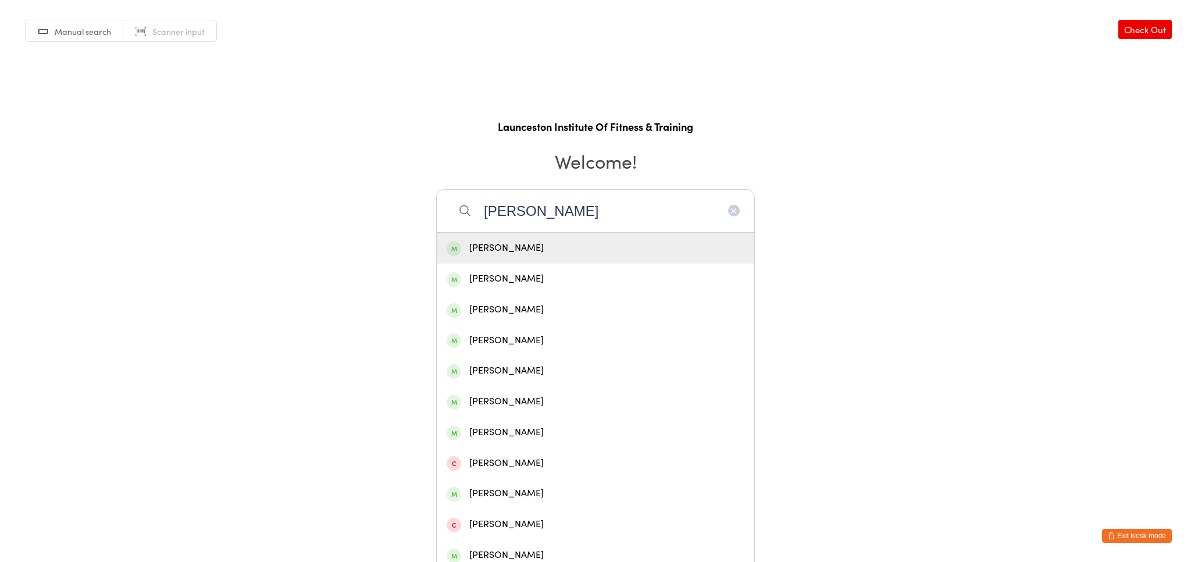
type input "olivia white"
click at [505, 248] on div "Olivia White" at bounding box center [595, 248] width 298 height 16
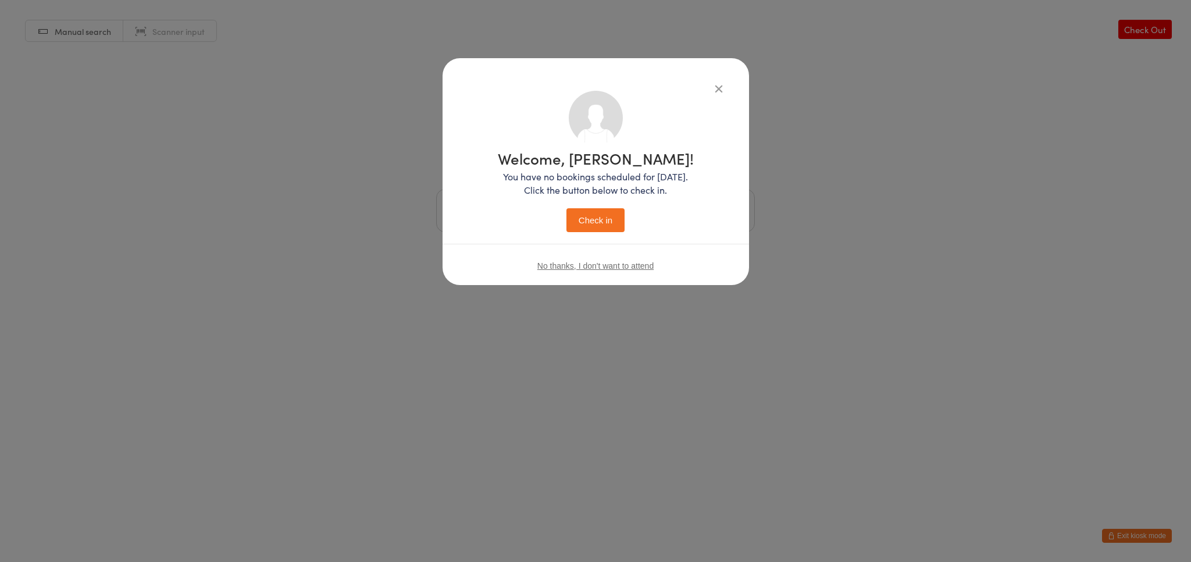
click at [595, 228] on button "Check in" at bounding box center [595, 220] width 58 height 24
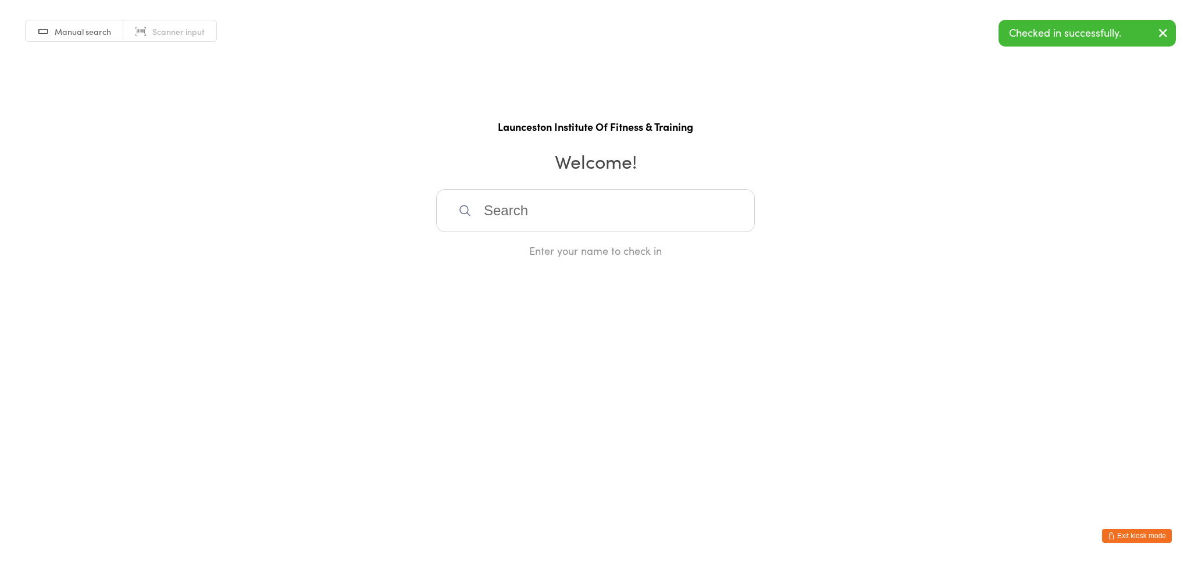
click at [1128, 535] on button "Exit kiosk mode" at bounding box center [1137, 535] width 70 height 14
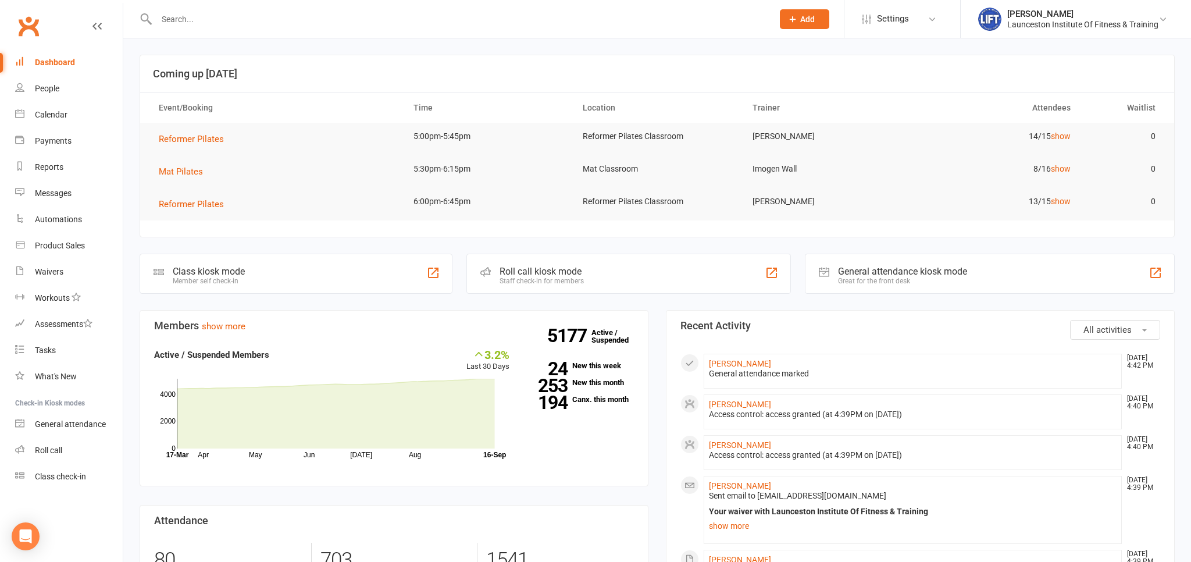
click at [199, 23] on input "text" at bounding box center [459, 19] width 612 height 16
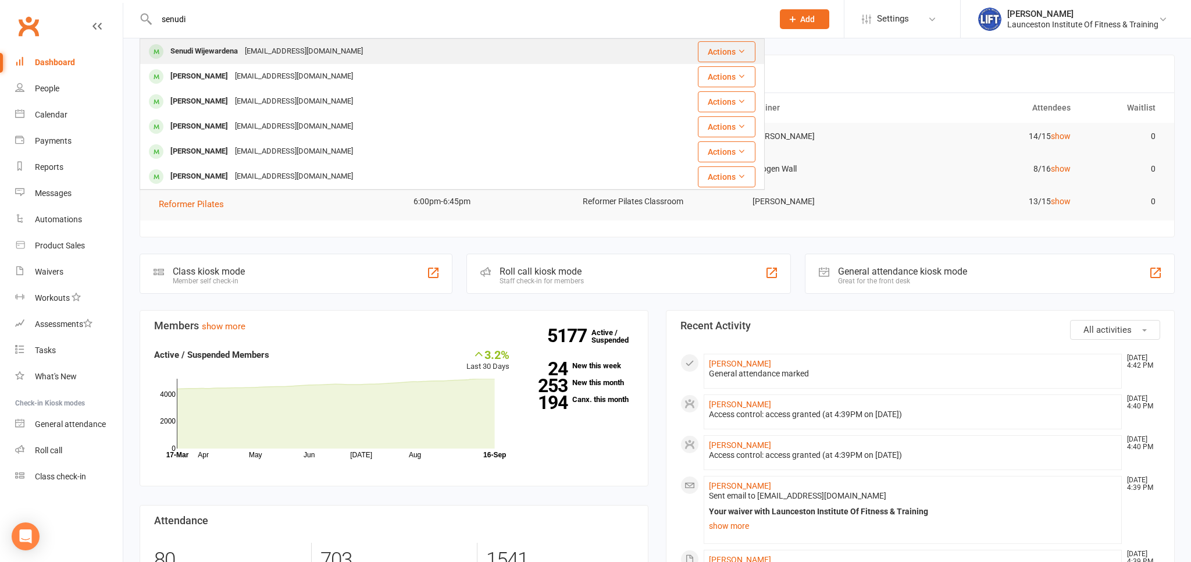
type input "senudi"
click at [259, 49] on div "senudiw@gmail.com" at bounding box center [303, 51] width 125 height 17
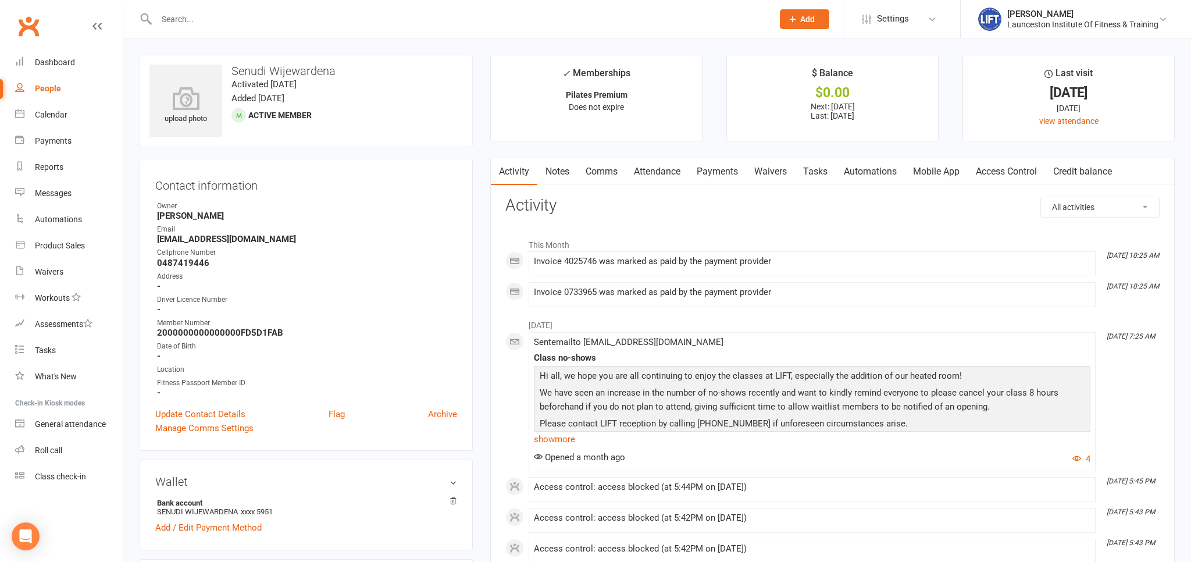
click at [725, 171] on link "Payments" at bounding box center [717, 171] width 58 height 27
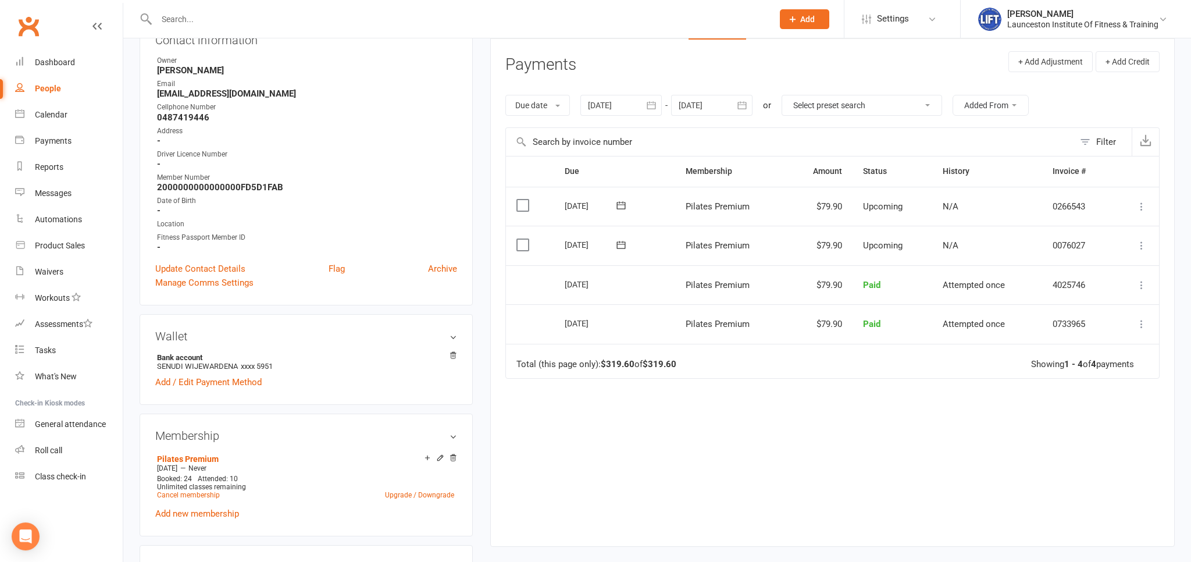
scroll to position [123, 0]
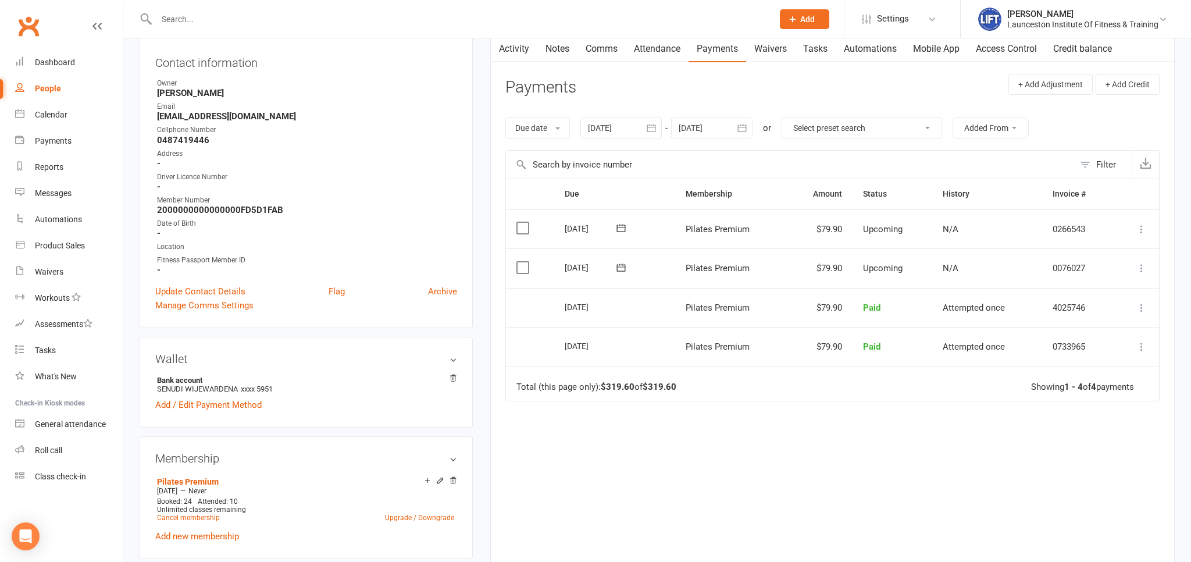
click at [653, 127] on icon "button" at bounding box center [650, 128] width 9 height 8
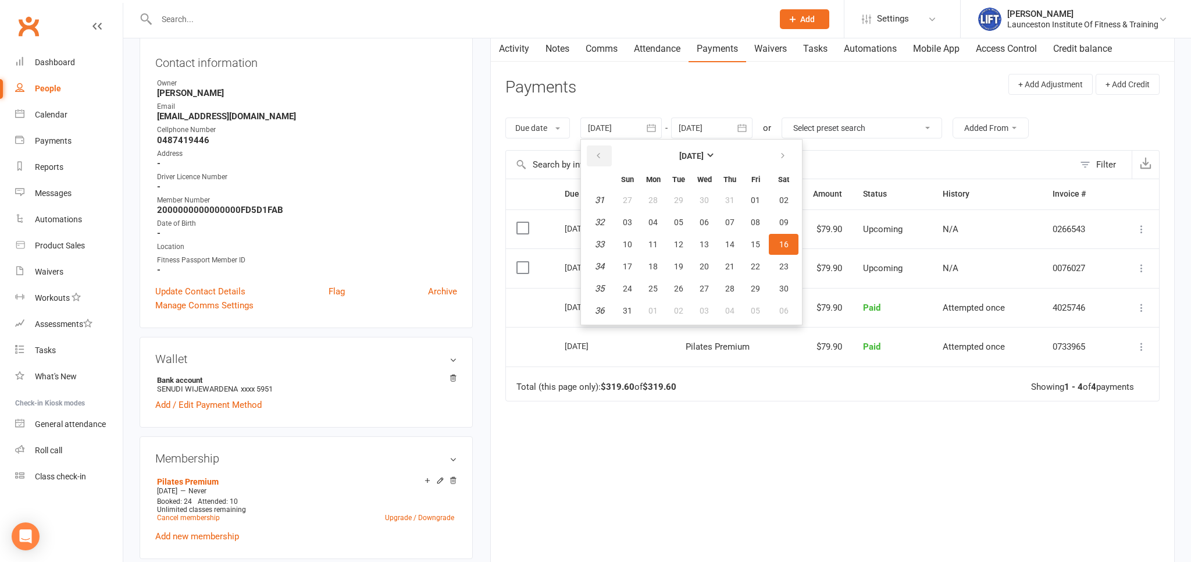
click at [602, 159] on icon "button" at bounding box center [598, 155] width 8 height 9
click at [601, 159] on icon "button" at bounding box center [598, 155] width 8 height 9
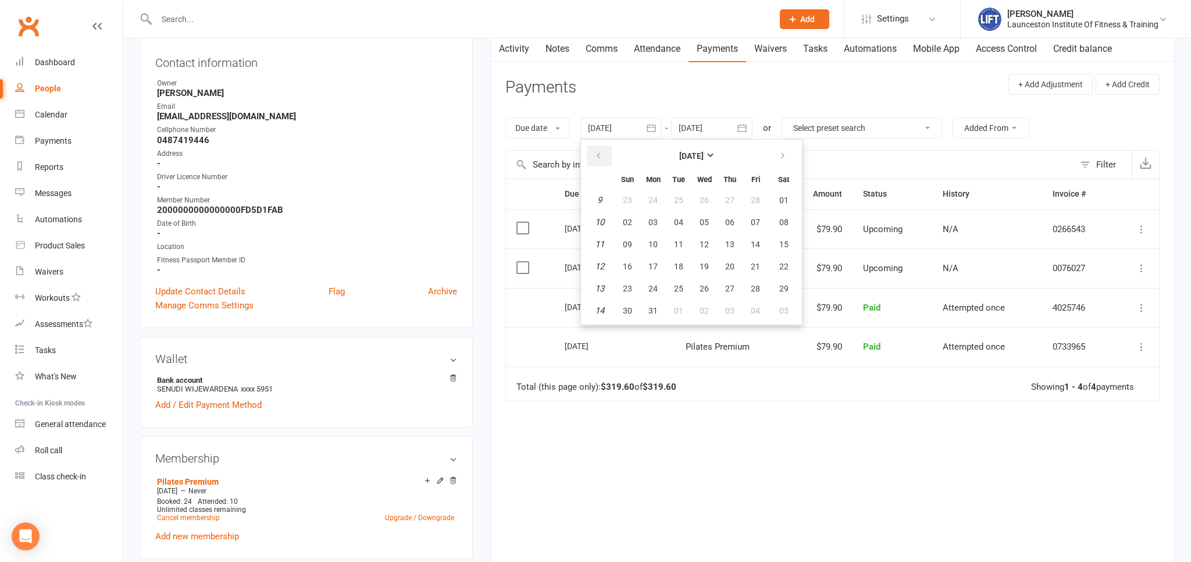
click at [601, 159] on icon "button" at bounding box center [598, 155] width 8 height 9
click at [786, 201] on span "01" at bounding box center [783, 199] width 9 height 9
type input "01 Feb 2025"
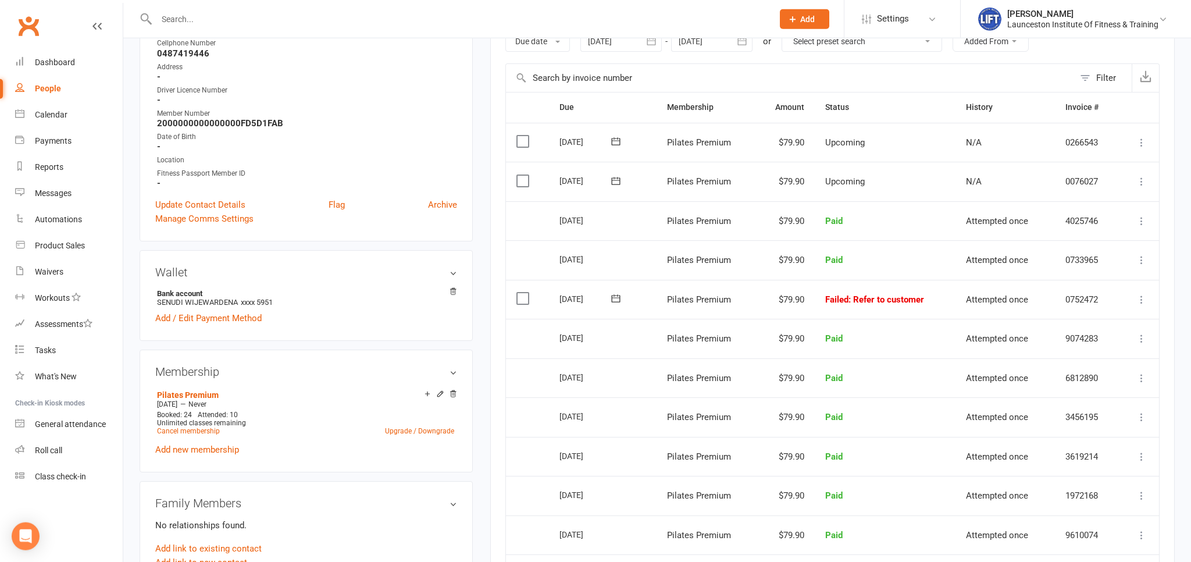
scroll to position [184, 0]
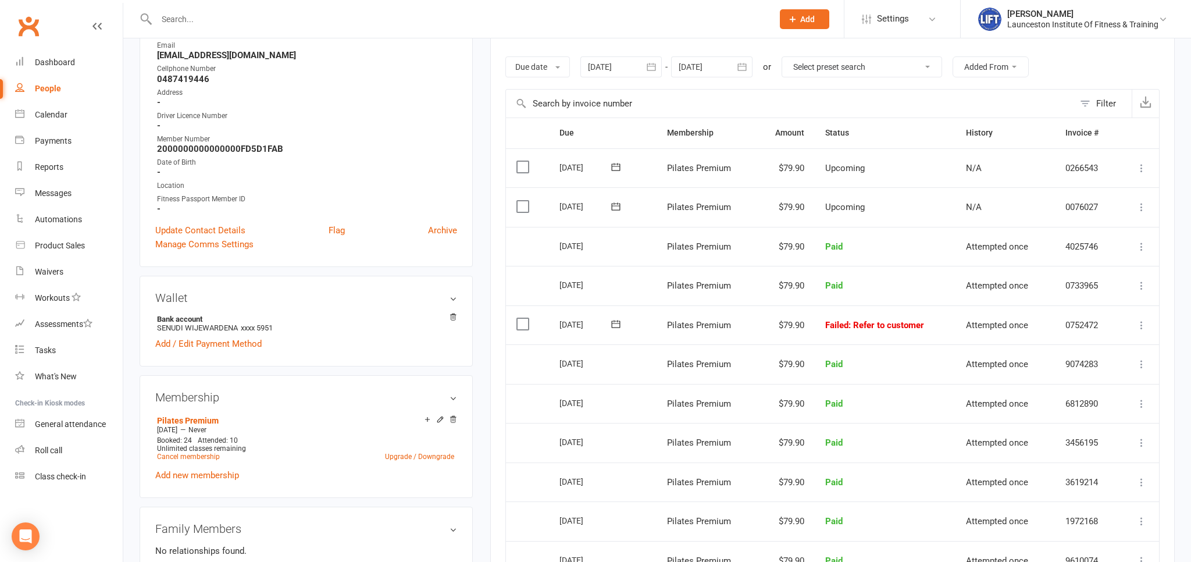
click at [19, 24] on link "Clubworx" at bounding box center [28, 26] width 29 height 29
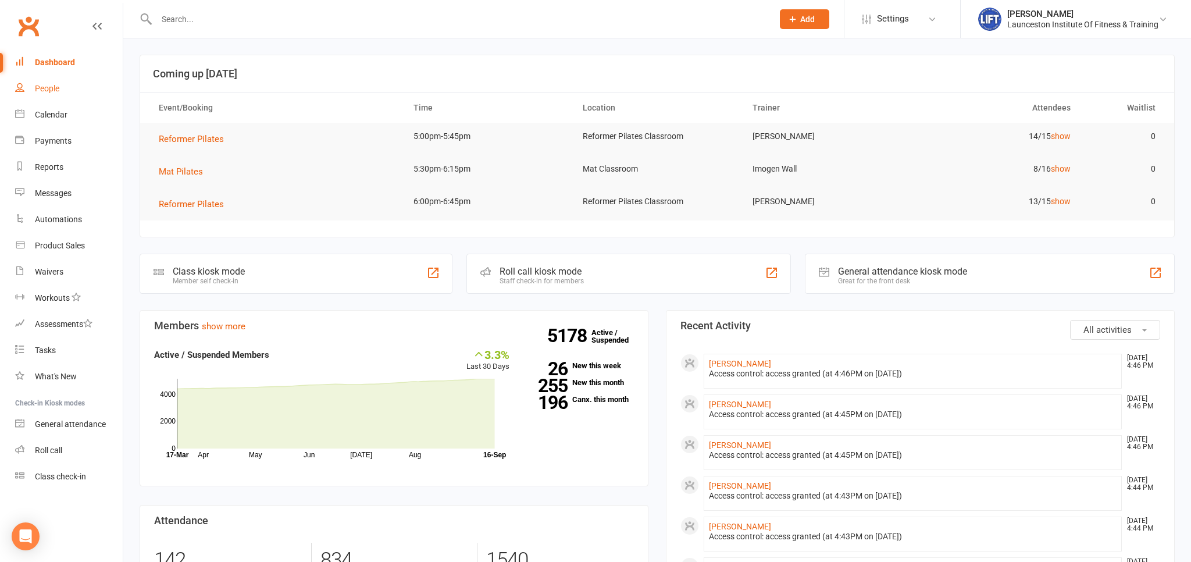
drag, startPoint x: 30, startPoint y: 22, endPoint x: 43, endPoint y: 85, distance: 64.6
click at [31, 22] on link "Clubworx" at bounding box center [28, 26] width 29 height 29
click at [56, 276] on div "Waivers" at bounding box center [49, 271] width 28 height 9
select select "100"
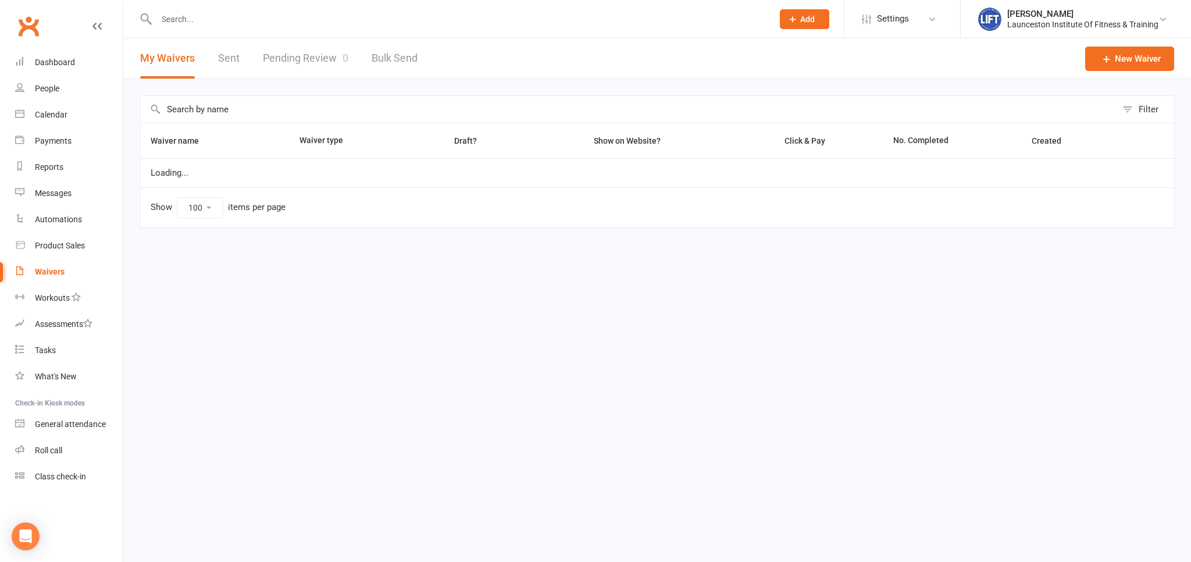
click at [296, 59] on link "Pending Review 0" at bounding box center [305, 58] width 85 height 40
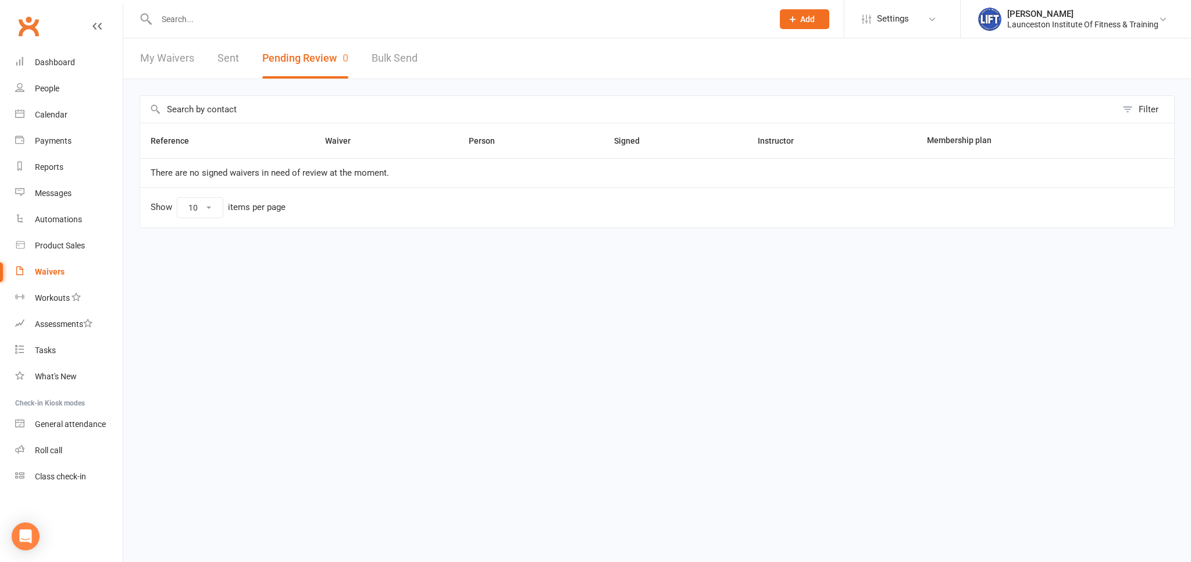
click at [30, 30] on link "Clubworx" at bounding box center [28, 26] width 29 height 29
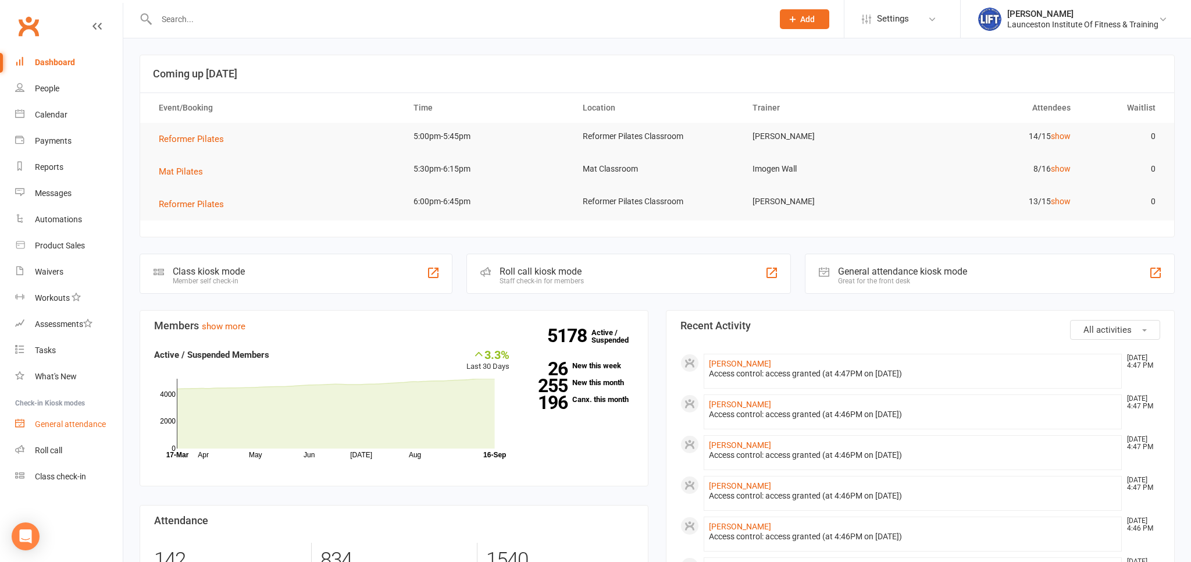
click at [77, 423] on div "General attendance" at bounding box center [70, 423] width 71 height 9
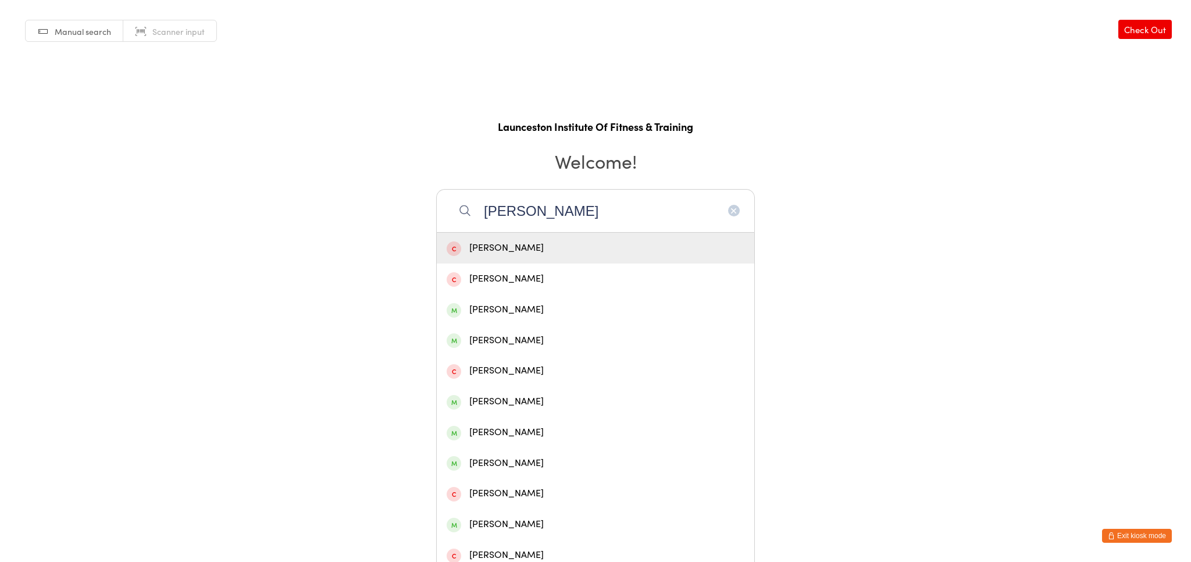
click at [481, 212] on input "[PERSON_NAME]" at bounding box center [595, 210] width 319 height 43
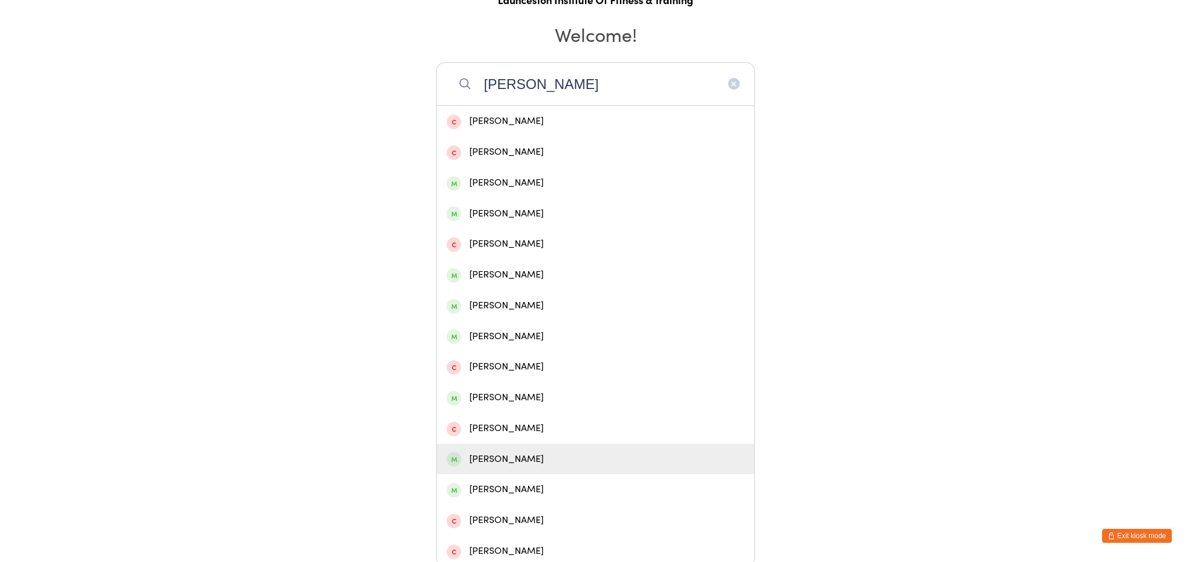
type input "[PERSON_NAME]"
click at [574, 455] on div "[PERSON_NAME]" at bounding box center [595, 459] width 298 height 16
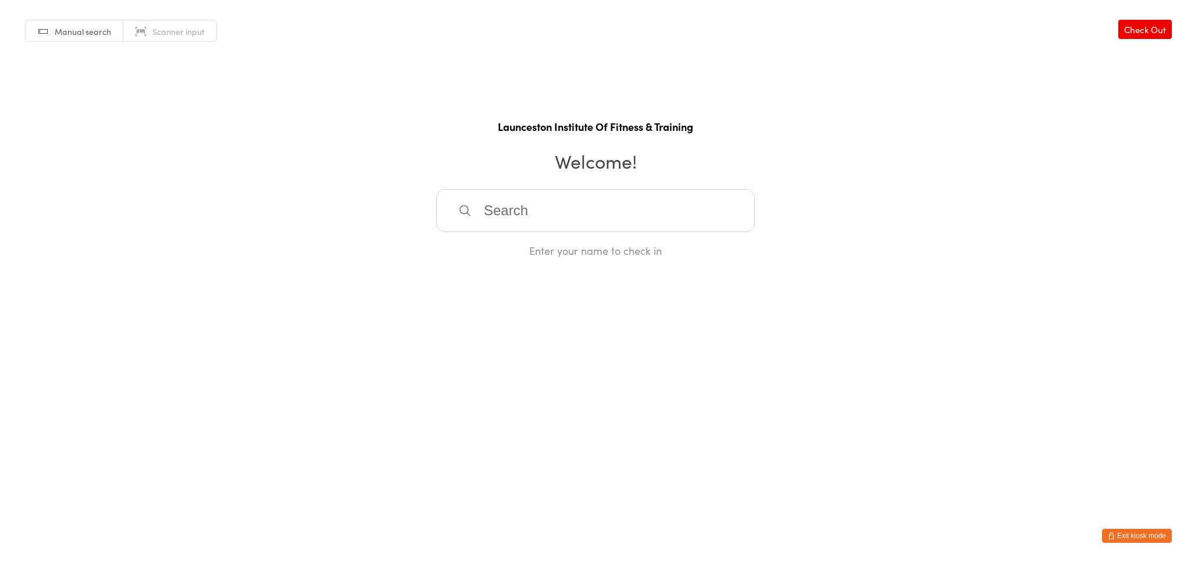
scroll to position [0, 0]
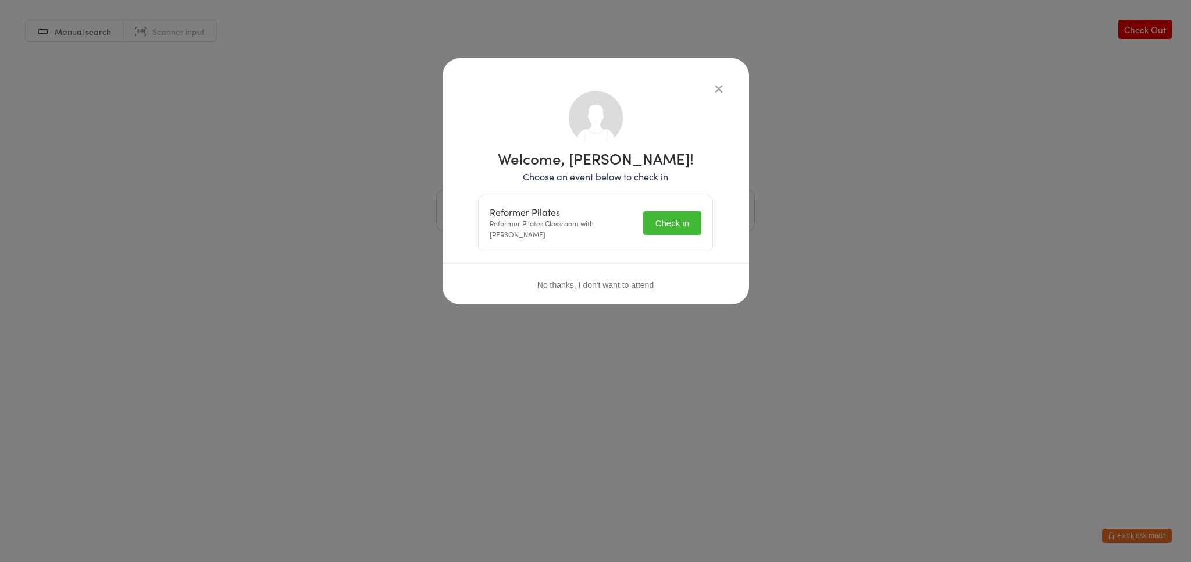
click at [671, 220] on button "Check in" at bounding box center [672, 223] width 58 height 24
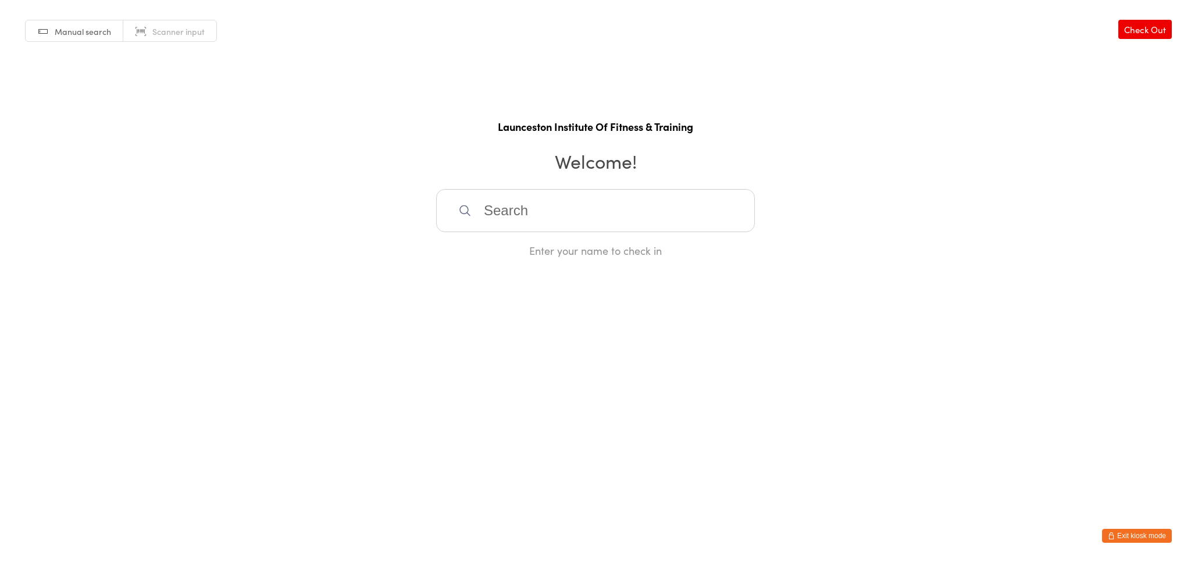
click at [1135, 539] on button "Exit kiosk mode" at bounding box center [1137, 535] width 70 height 14
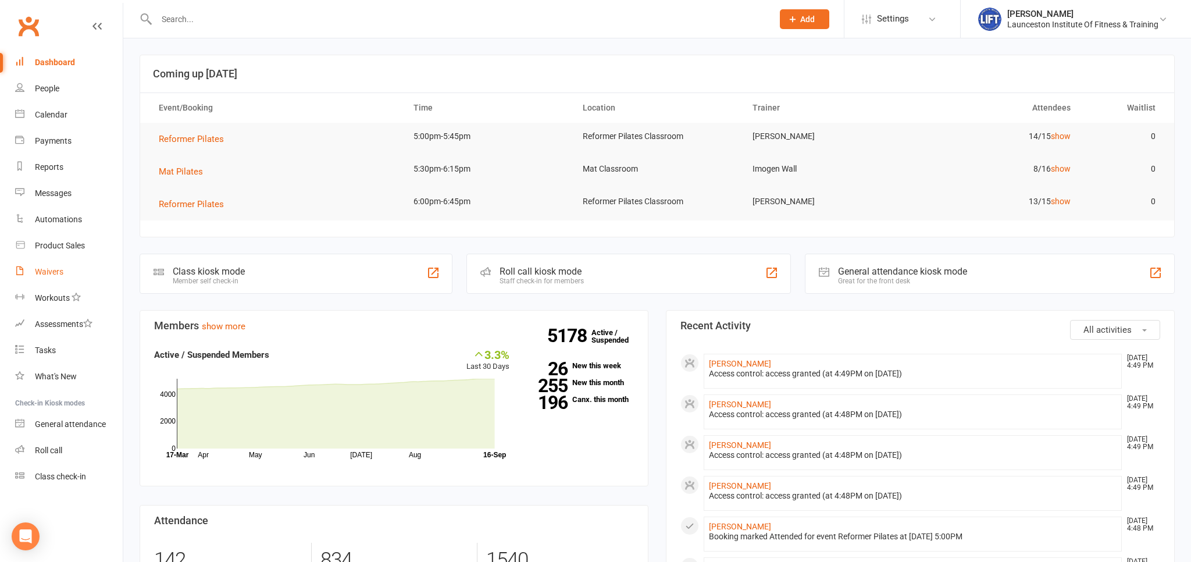
click at [55, 273] on div "Waivers" at bounding box center [49, 271] width 28 height 9
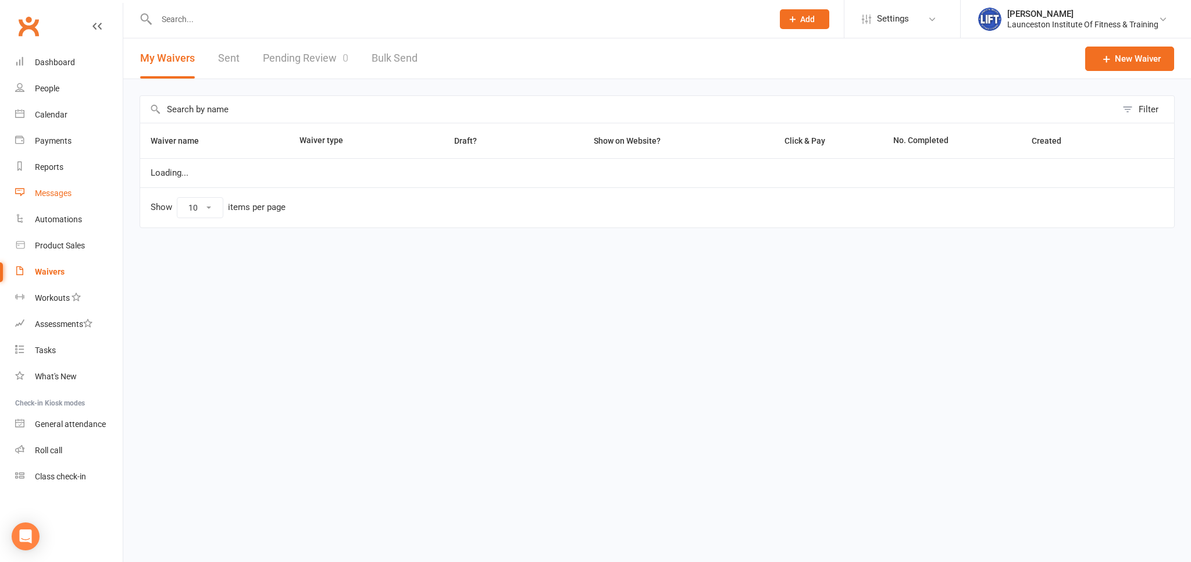
select select "100"
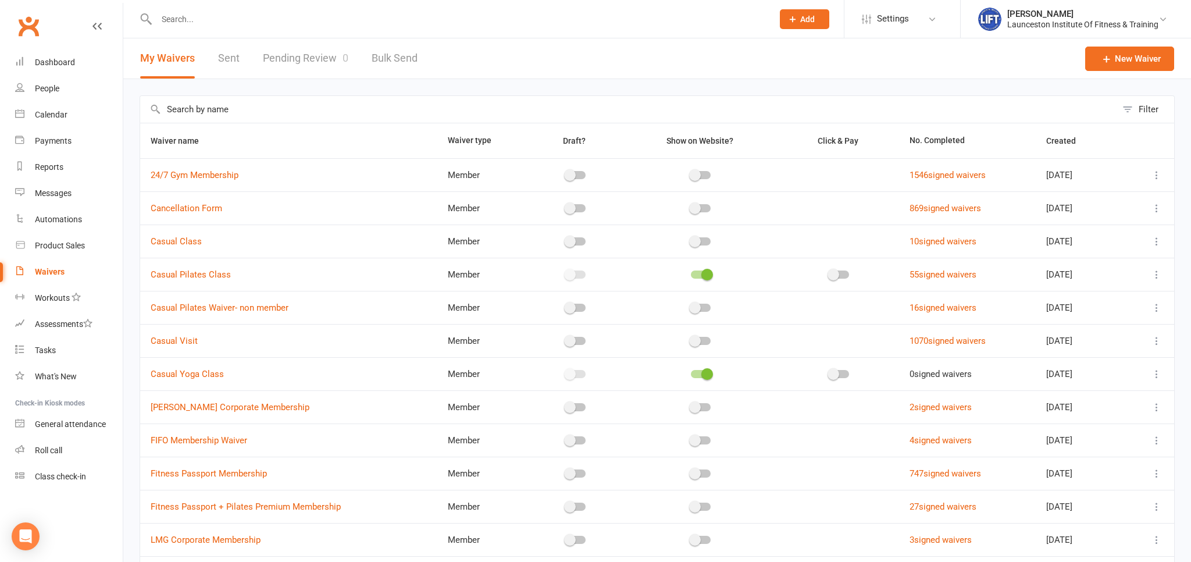
click at [305, 65] on link "Pending Review 0" at bounding box center [305, 58] width 85 height 40
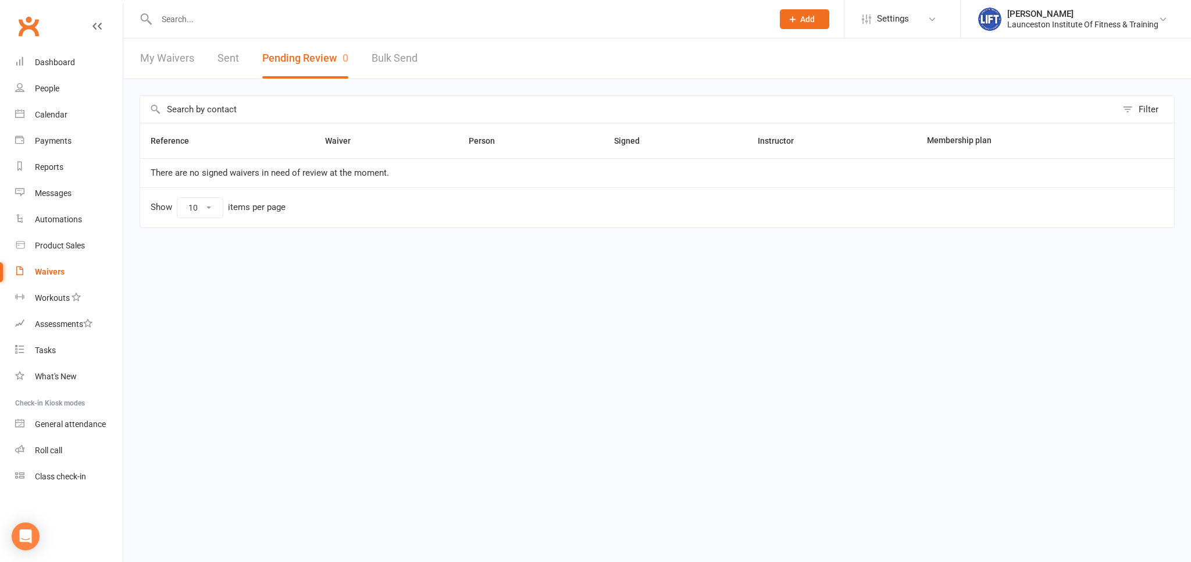
click at [22, 25] on link "Clubworx" at bounding box center [28, 26] width 29 height 29
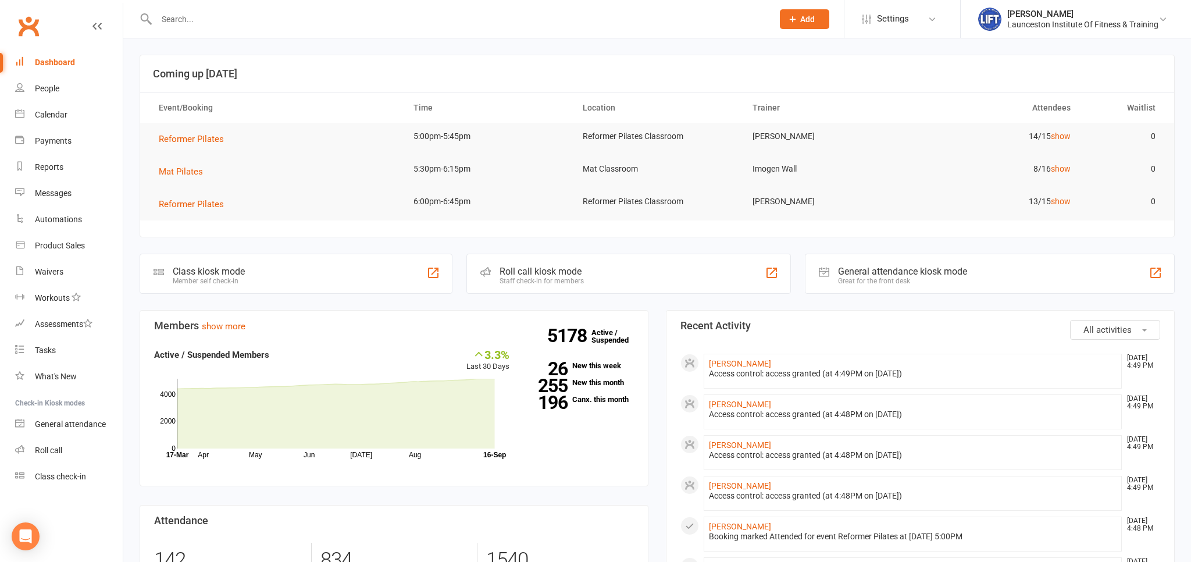
click at [33, 27] on link "Clubworx" at bounding box center [28, 26] width 29 height 29
click at [59, 279] on link "Waivers" at bounding box center [69, 272] width 108 height 26
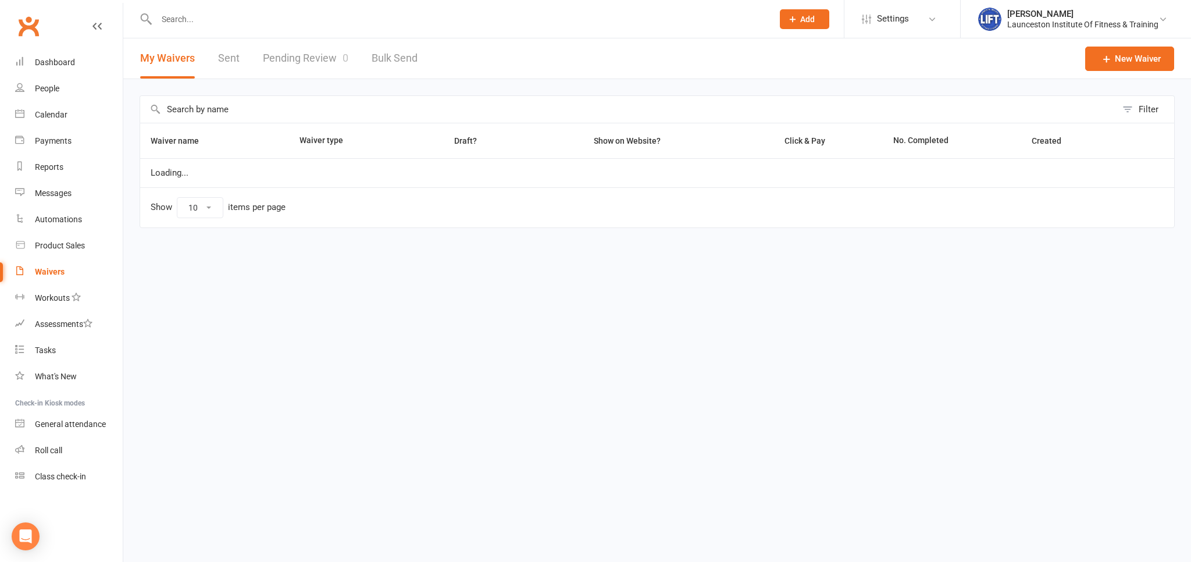
select select "100"
click at [308, 57] on link "Pending Review 0" at bounding box center [305, 58] width 85 height 40
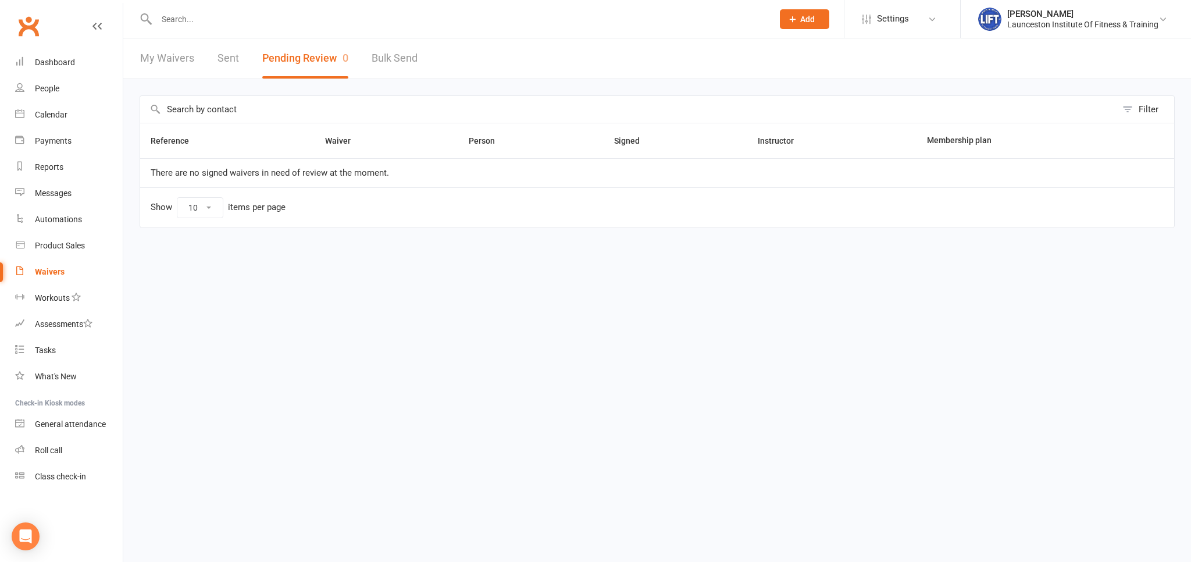
click at [27, 26] on link "Clubworx" at bounding box center [28, 26] width 29 height 29
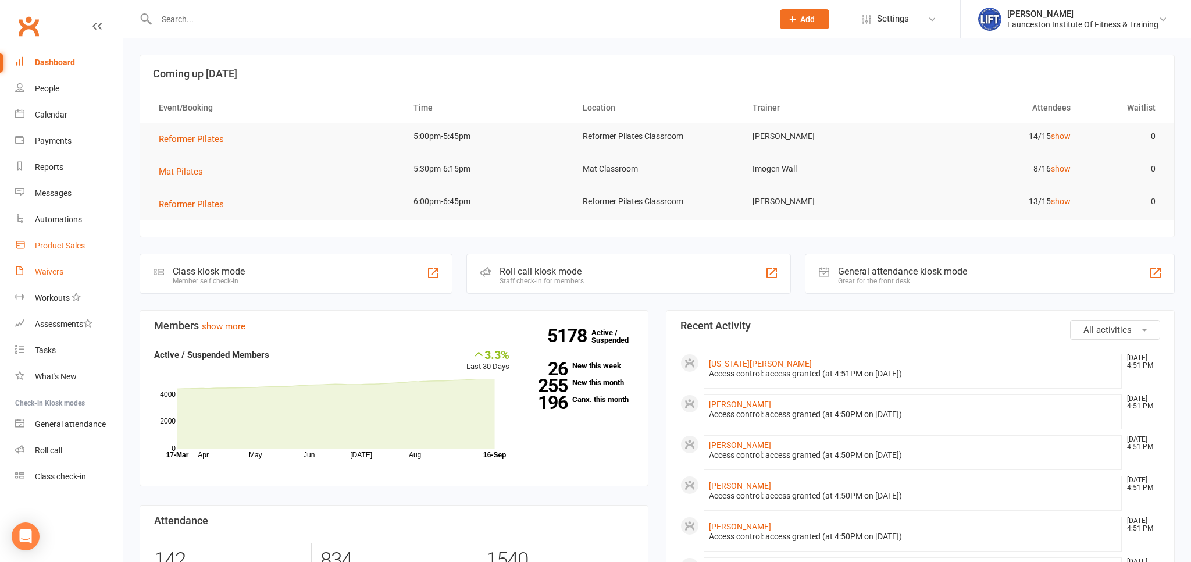
click at [76, 255] on link "Product Sales" at bounding box center [69, 246] width 108 height 26
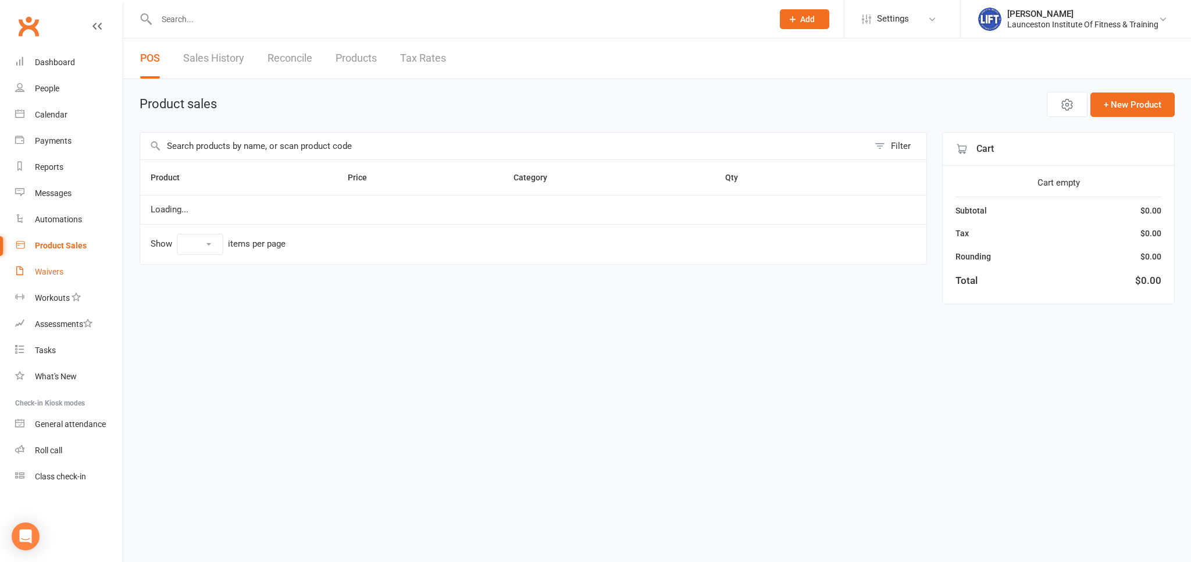
select select "10"
click at [59, 280] on link "Waivers" at bounding box center [69, 272] width 108 height 26
select select "100"
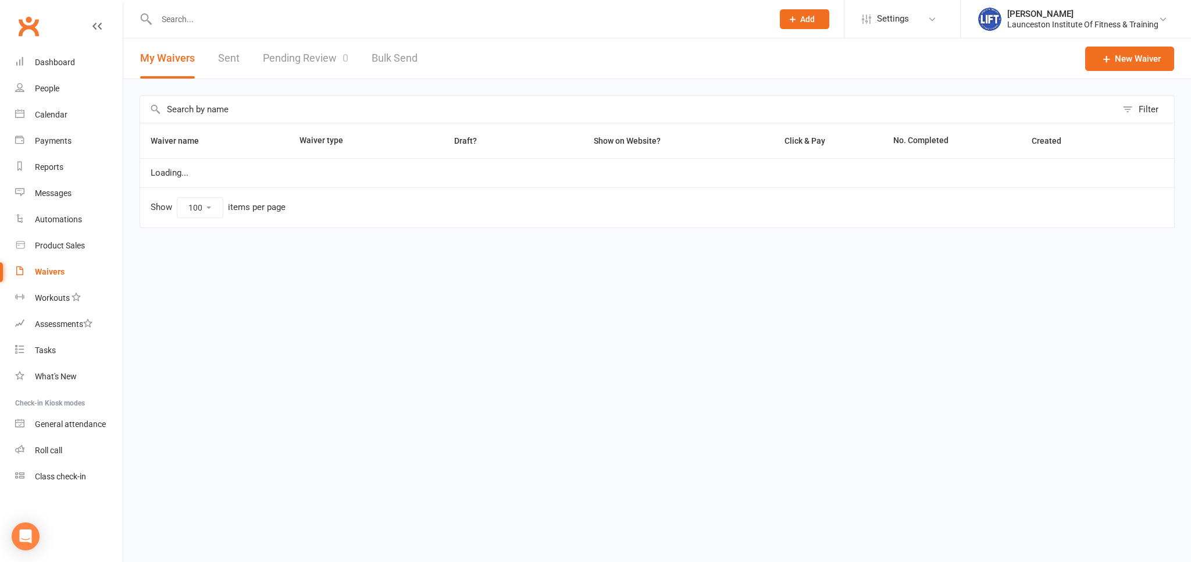
click at [299, 66] on link "Pending Review 0" at bounding box center [305, 58] width 85 height 40
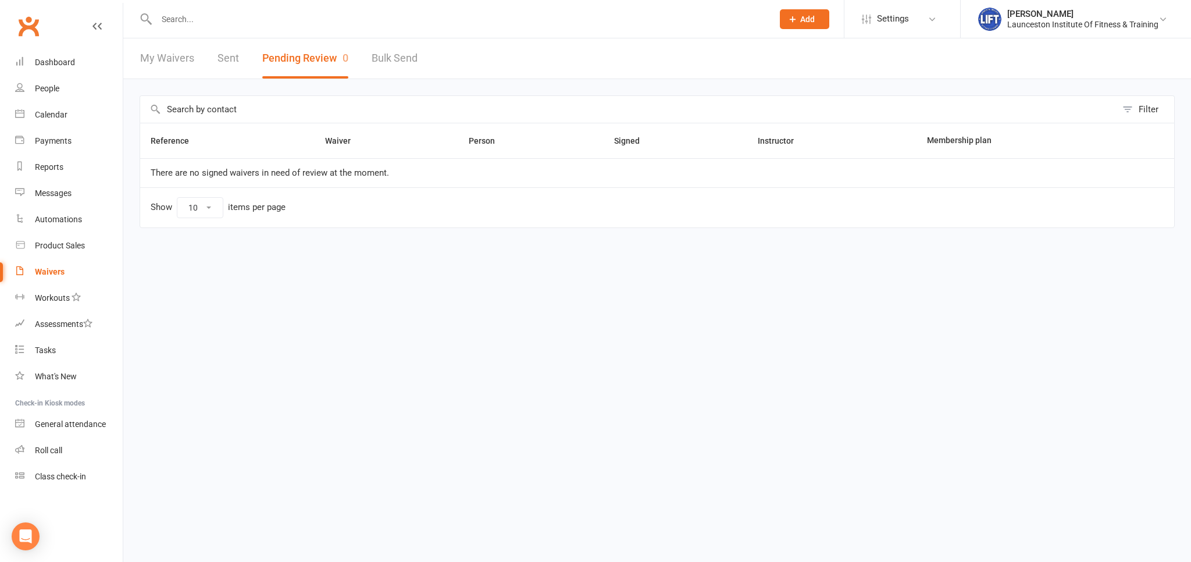
click at [33, 28] on link "Clubworx" at bounding box center [28, 26] width 29 height 29
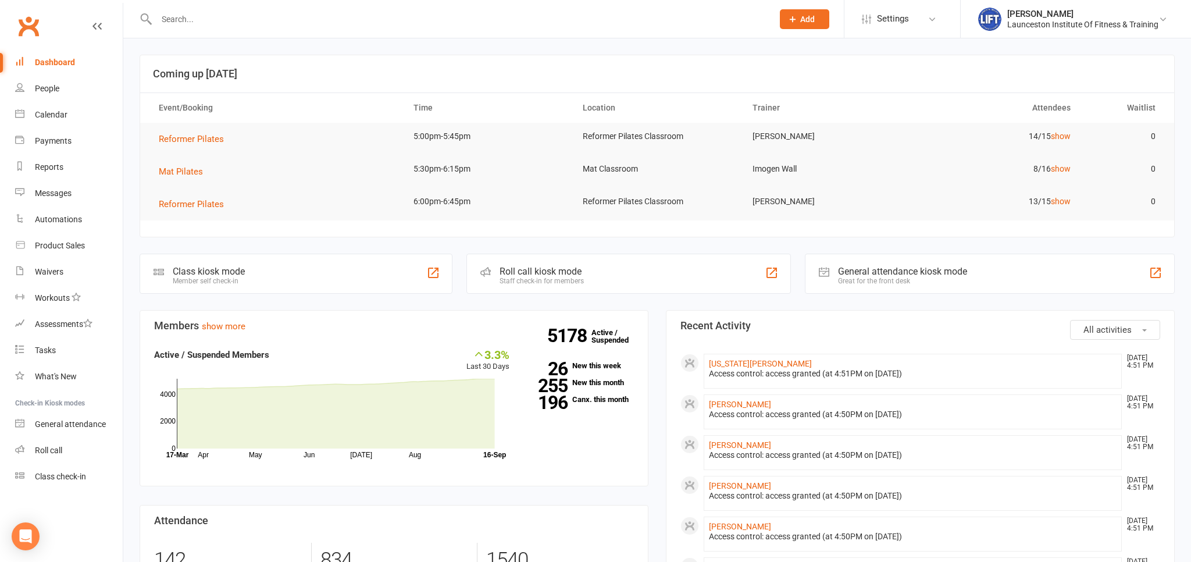
click at [230, 22] on input "text" at bounding box center [459, 19] width 612 height 16
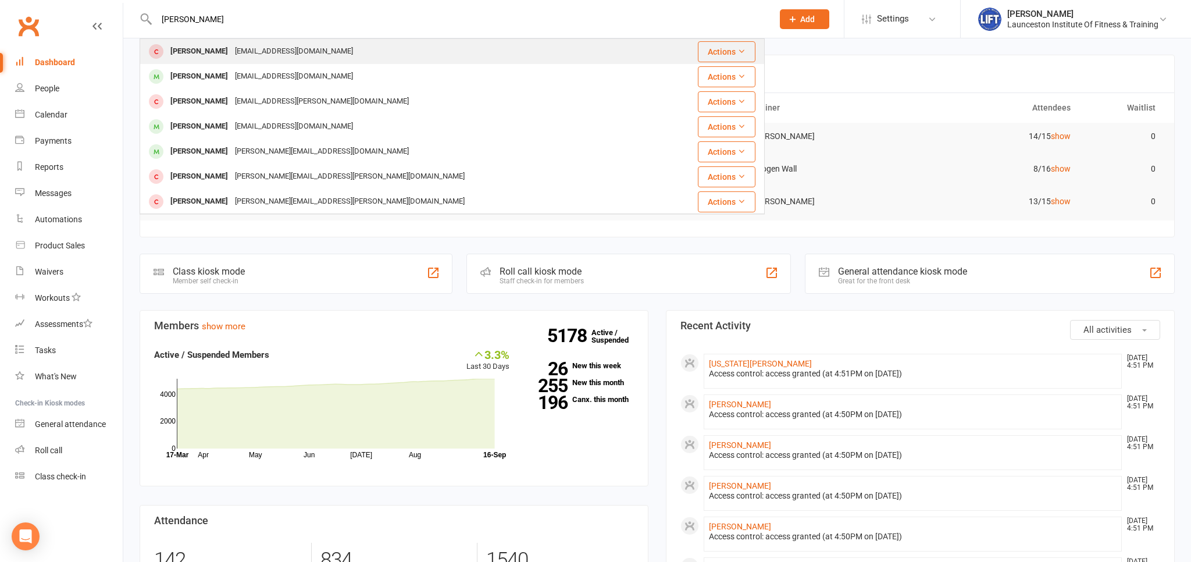
type input "[PERSON_NAME]"
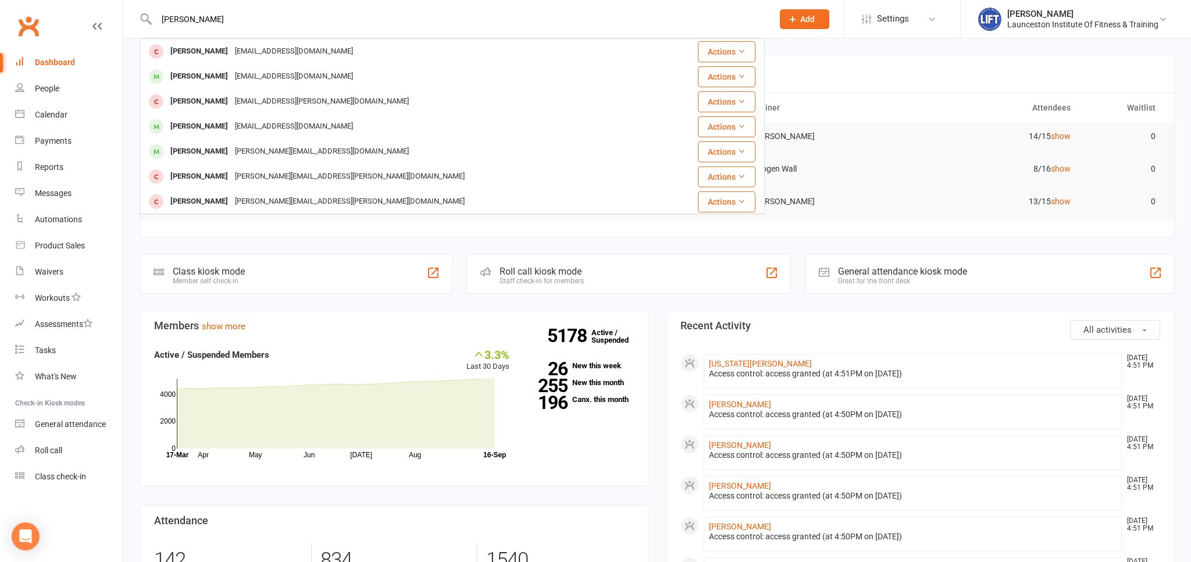
click at [246, 50] on div "[EMAIL_ADDRESS][DOMAIN_NAME]" at bounding box center [293, 51] width 125 height 17
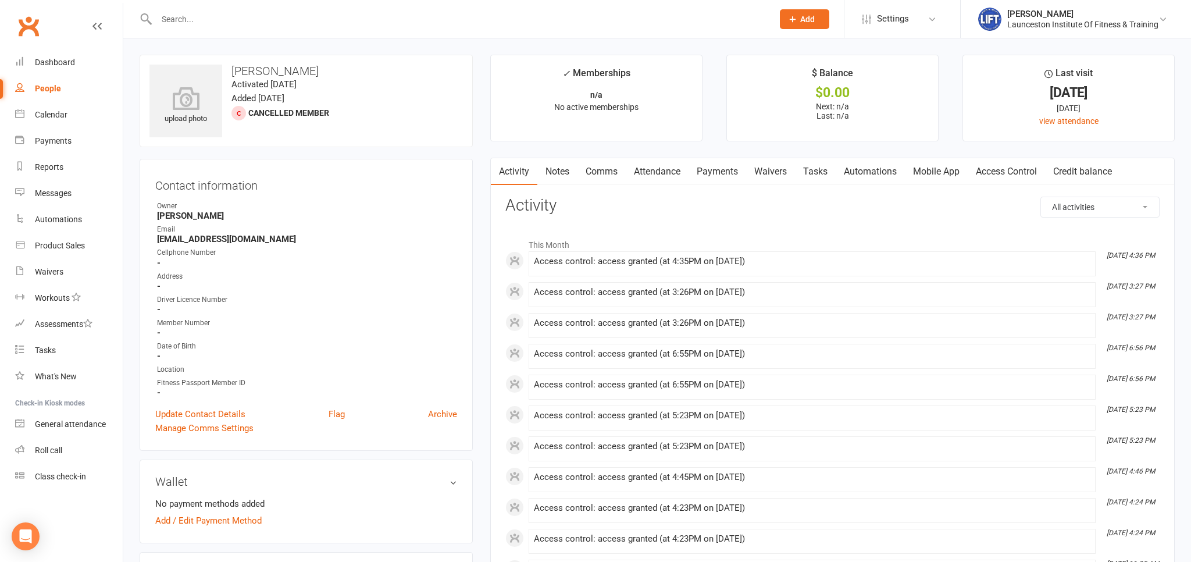
click at [710, 173] on link "Payments" at bounding box center [717, 171] width 58 height 27
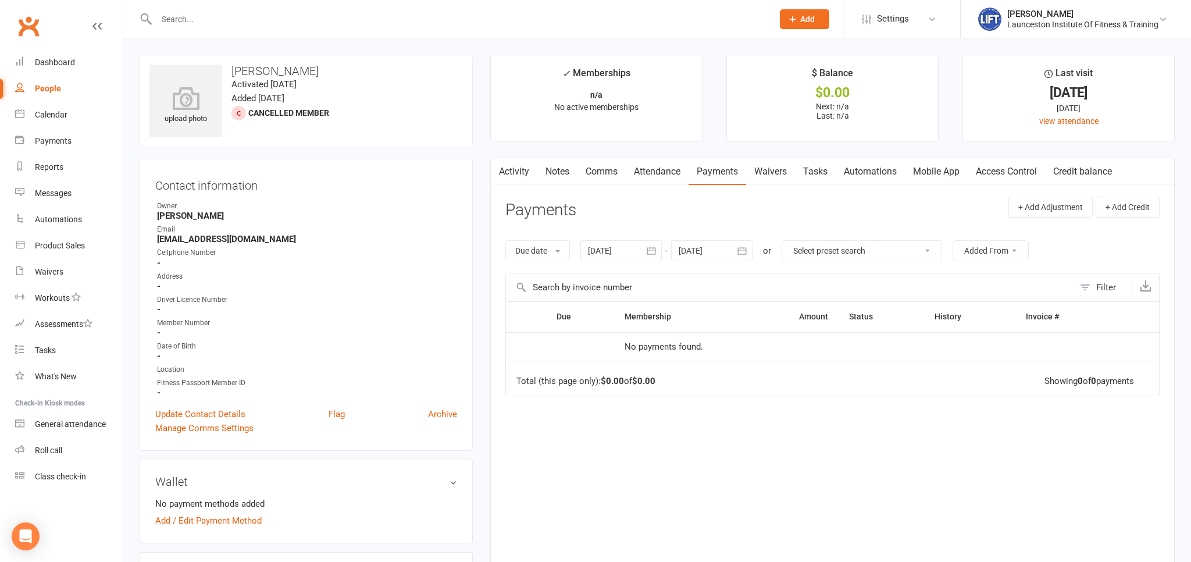
click at [522, 170] on link "Activity" at bounding box center [514, 171] width 47 height 27
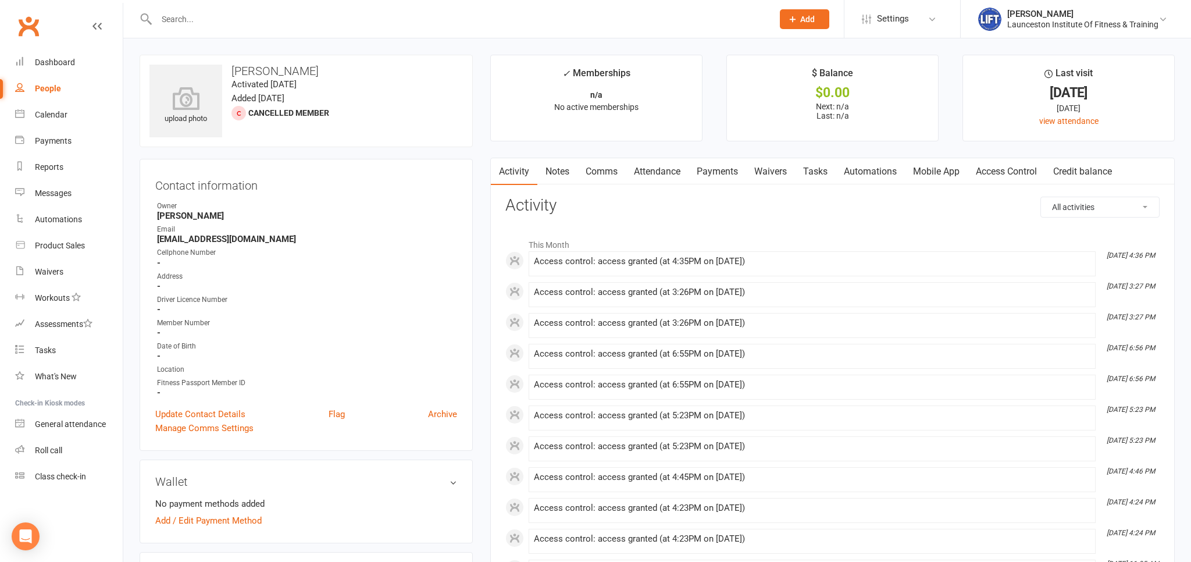
click at [231, 17] on input "text" at bounding box center [459, 19] width 612 height 16
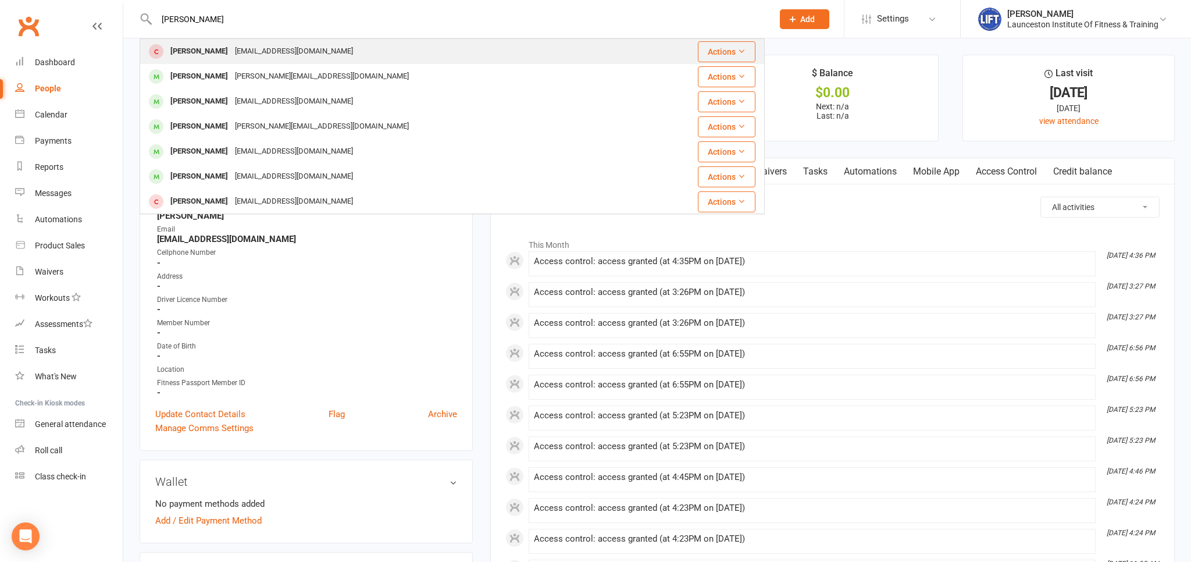
type input "rafferty clark"
click at [243, 45] on div "[EMAIL_ADDRESS][DOMAIN_NAME]" at bounding box center [293, 51] width 125 height 17
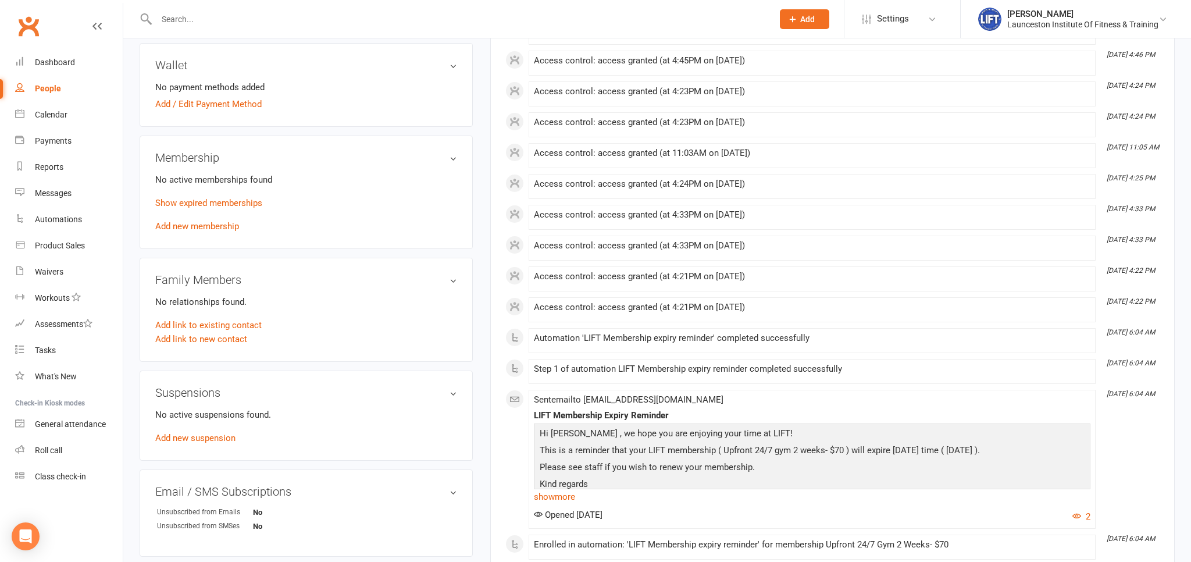
scroll to position [368, 0]
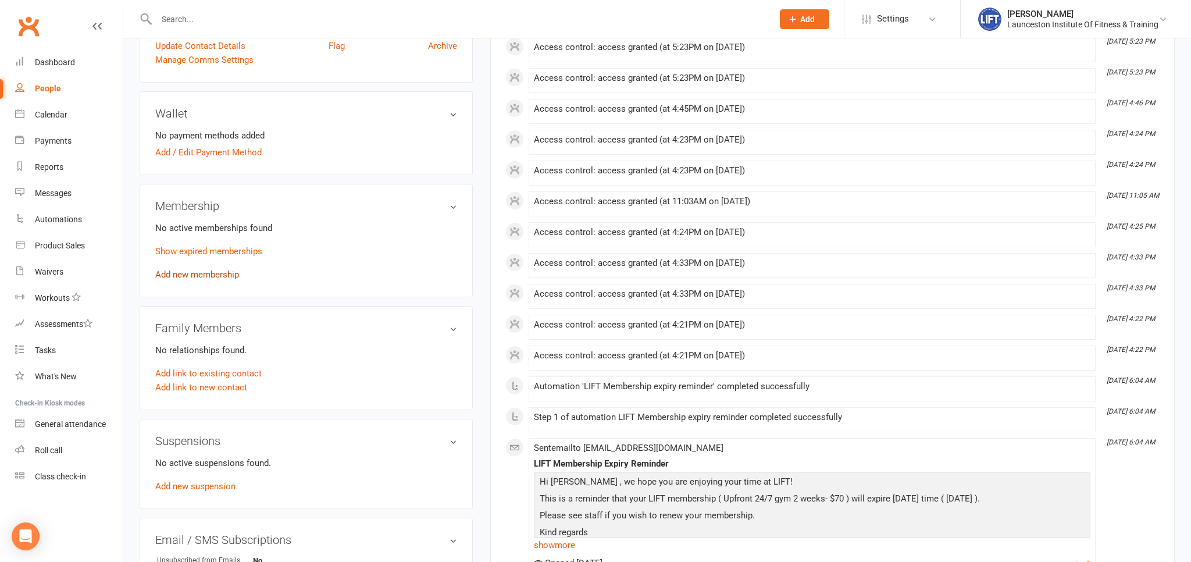
click at [197, 276] on link "Add new membership" at bounding box center [197, 274] width 84 height 10
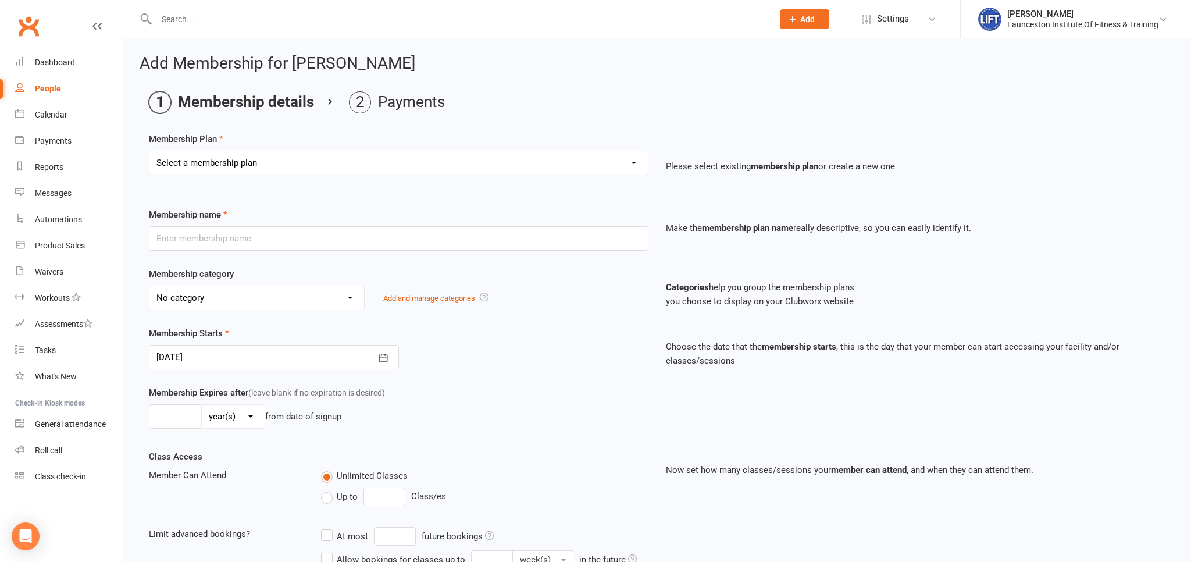
click at [149, 151] on select "Select a membership plan Create new Membership Plan 24/7 Gym Membership Pilates…" at bounding box center [398, 162] width 498 height 23
select select "5"
click option "Upfront 24/7 Gym 2 Weeks- $70" at bounding box center [0, 0] width 0 height 0
type input "Upfront 24/7 Gym 2 Weeks- $70"
select select "34"
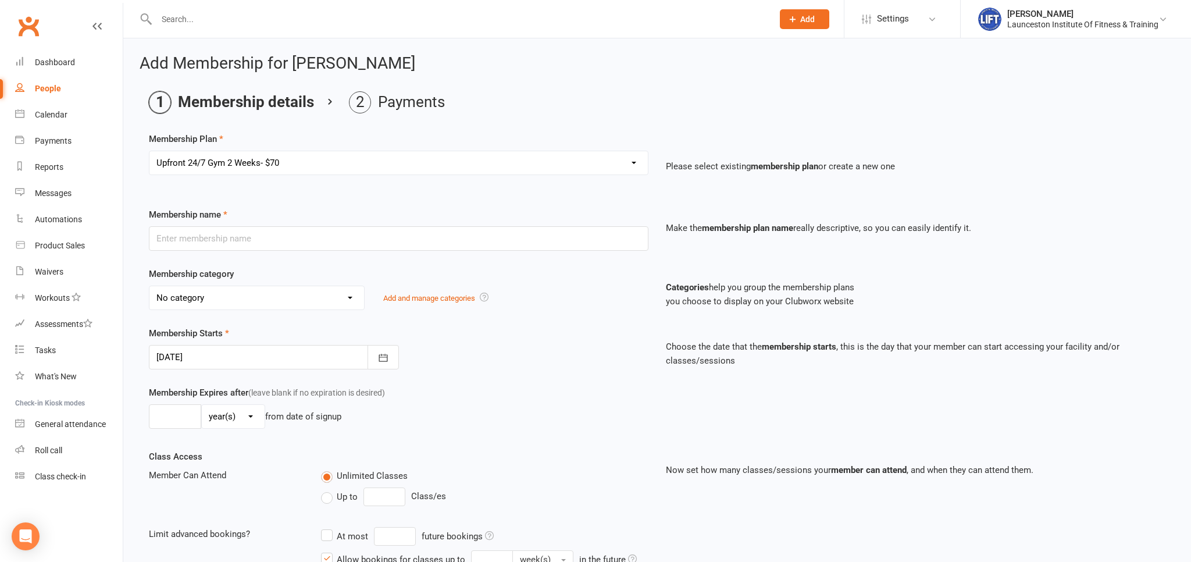
type input "2"
select select "1"
type input "1"
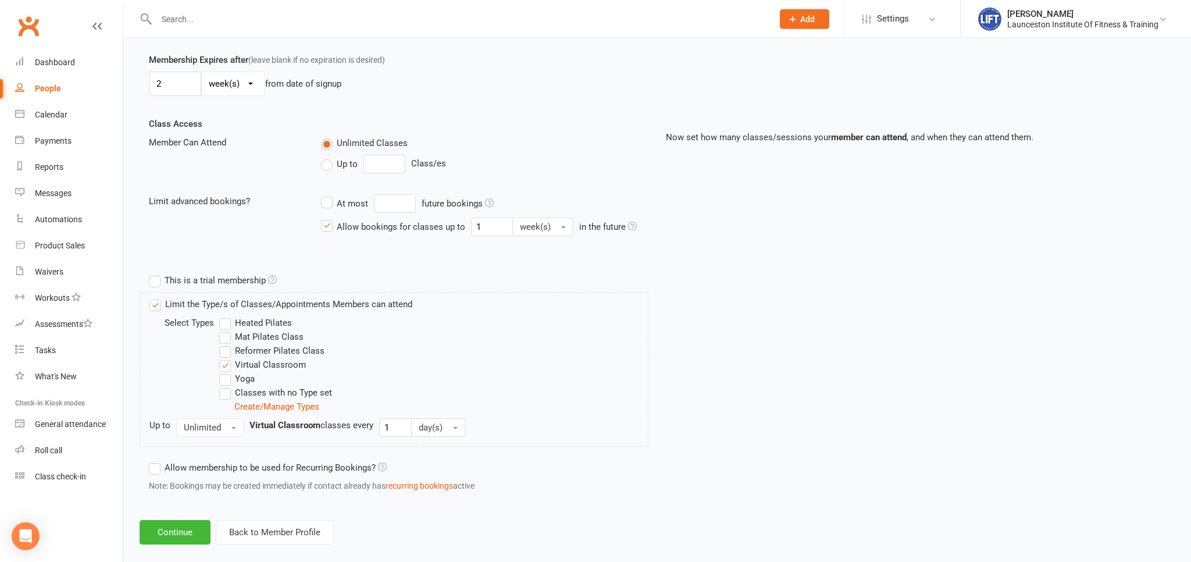
scroll to position [346, 0]
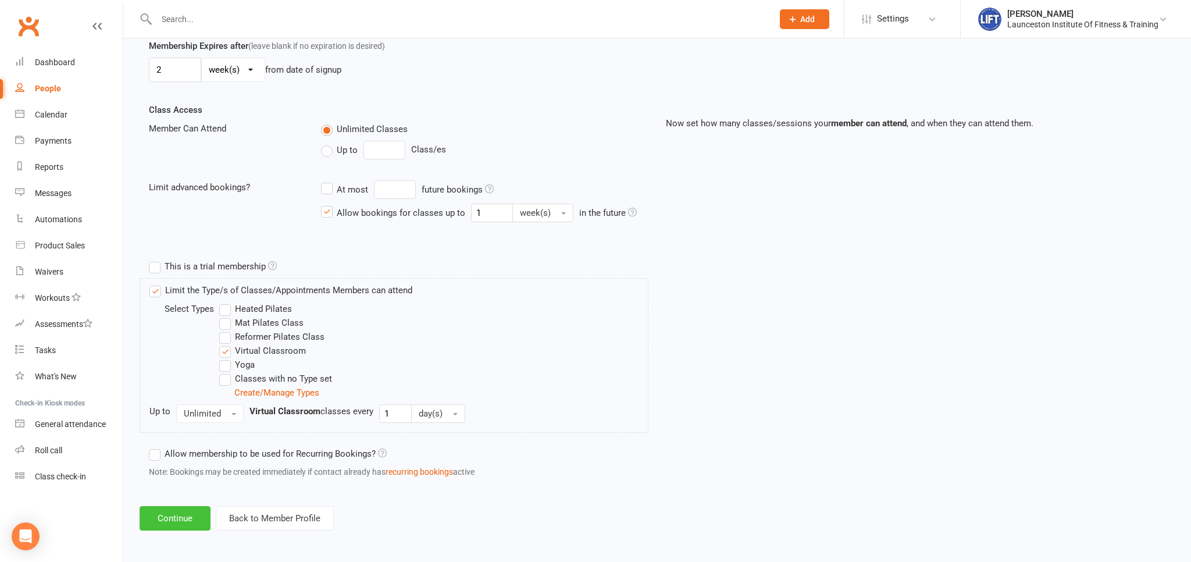
click at [195, 512] on button "Continue" at bounding box center [175, 518] width 71 height 24
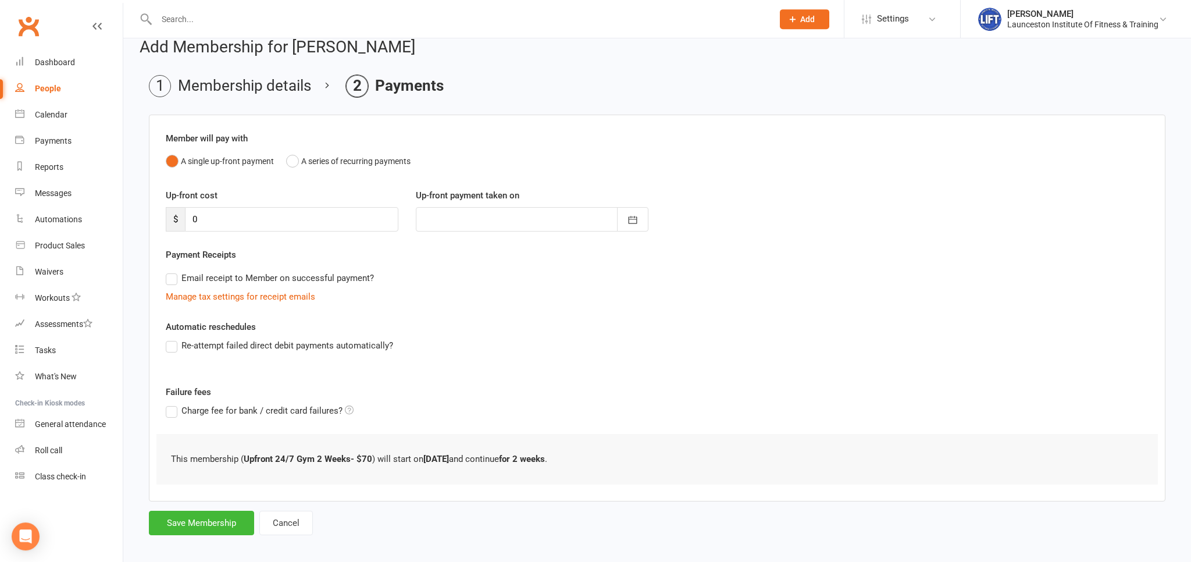
scroll to position [23, 0]
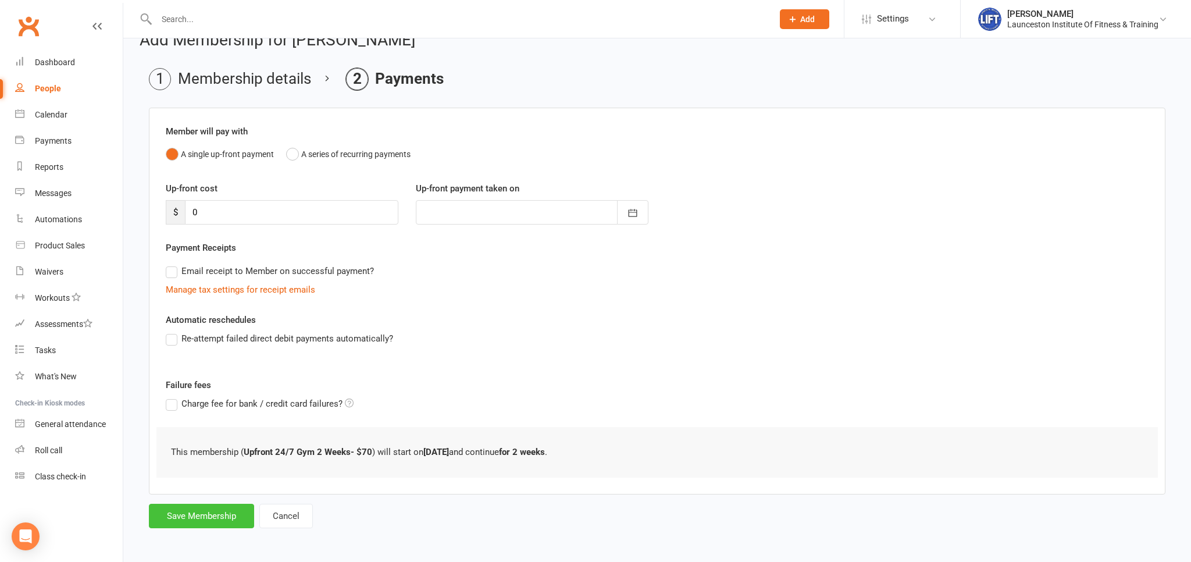
click at [224, 517] on button "Save Membership" at bounding box center [201, 515] width 105 height 24
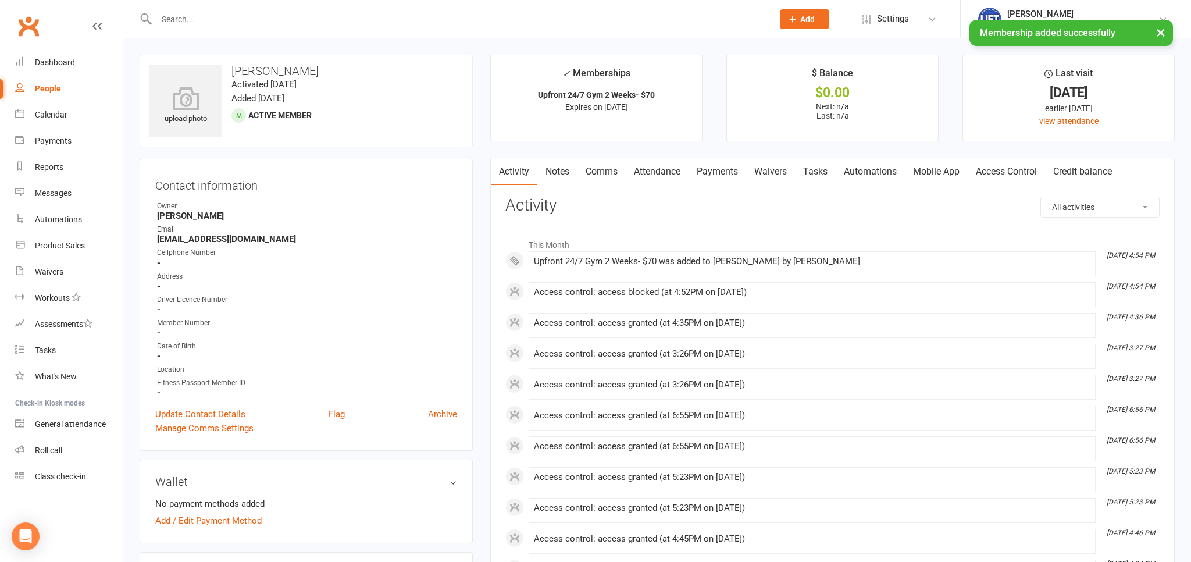
click at [24, 22] on link "Clubworx" at bounding box center [28, 26] width 29 height 29
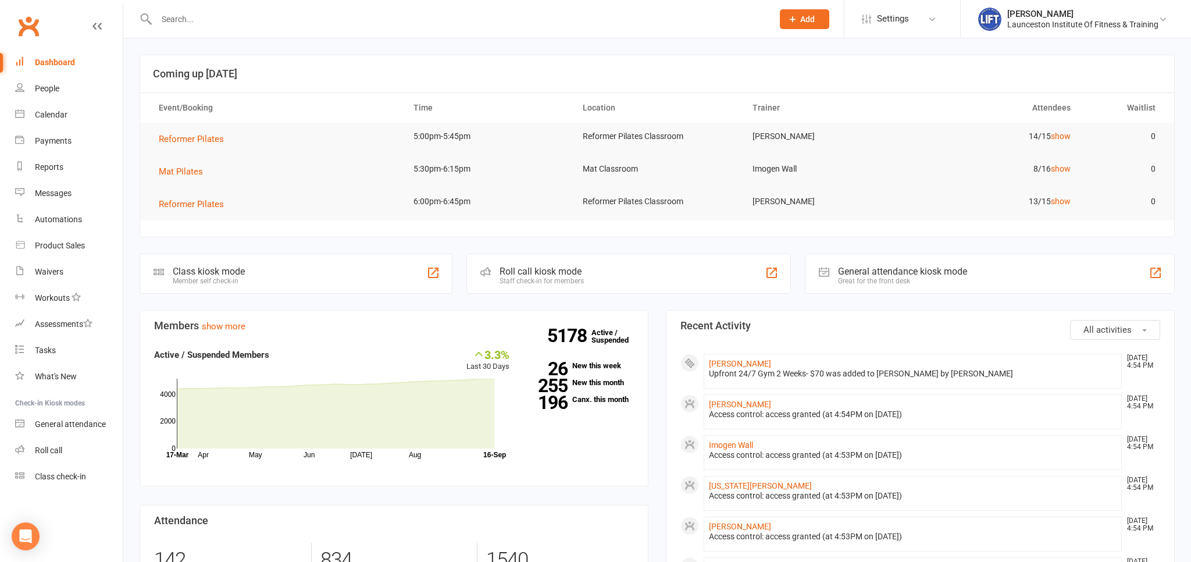
click at [202, 27] on input "text" at bounding box center [459, 19] width 612 height 16
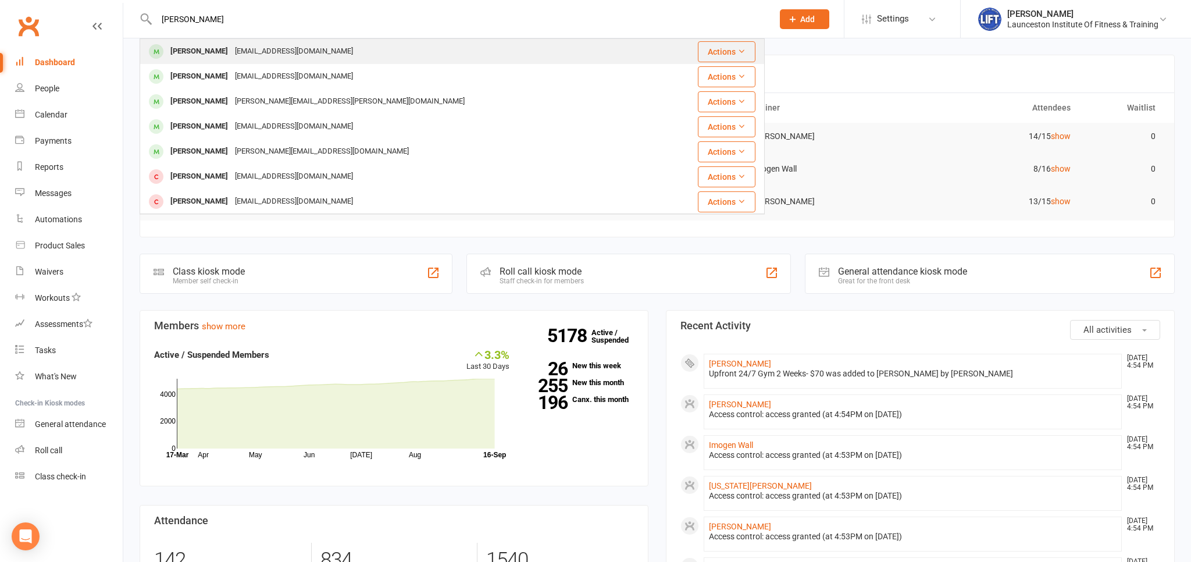
type input "[PERSON_NAME]"
click at [213, 56] on div "[PERSON_NAME]" at bounding box center [199, 51] width 65 height 17
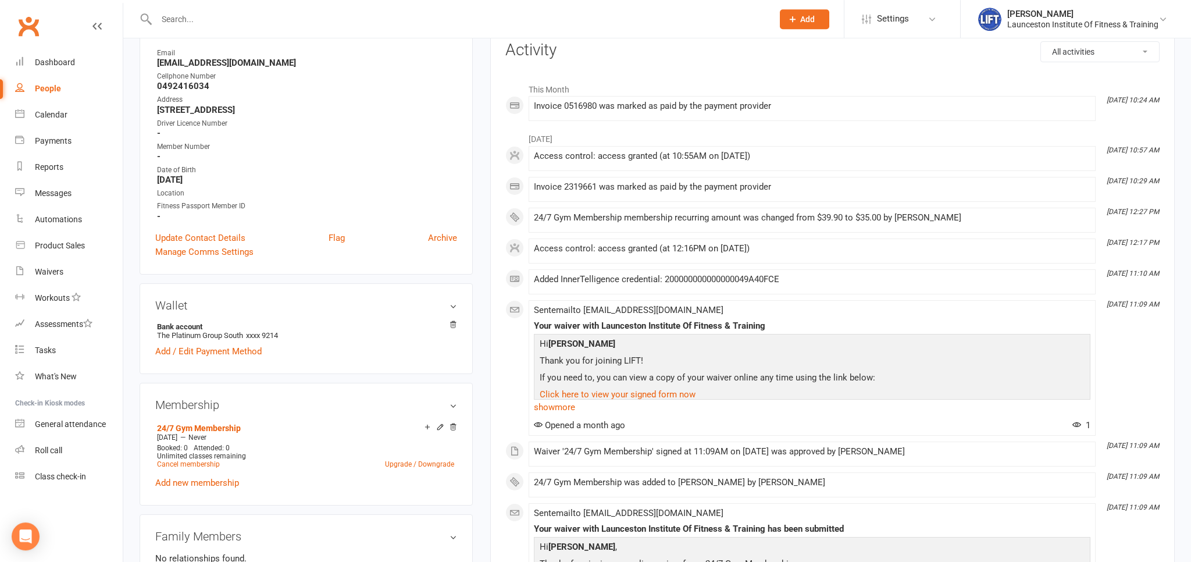
scroll to position [184, 0]
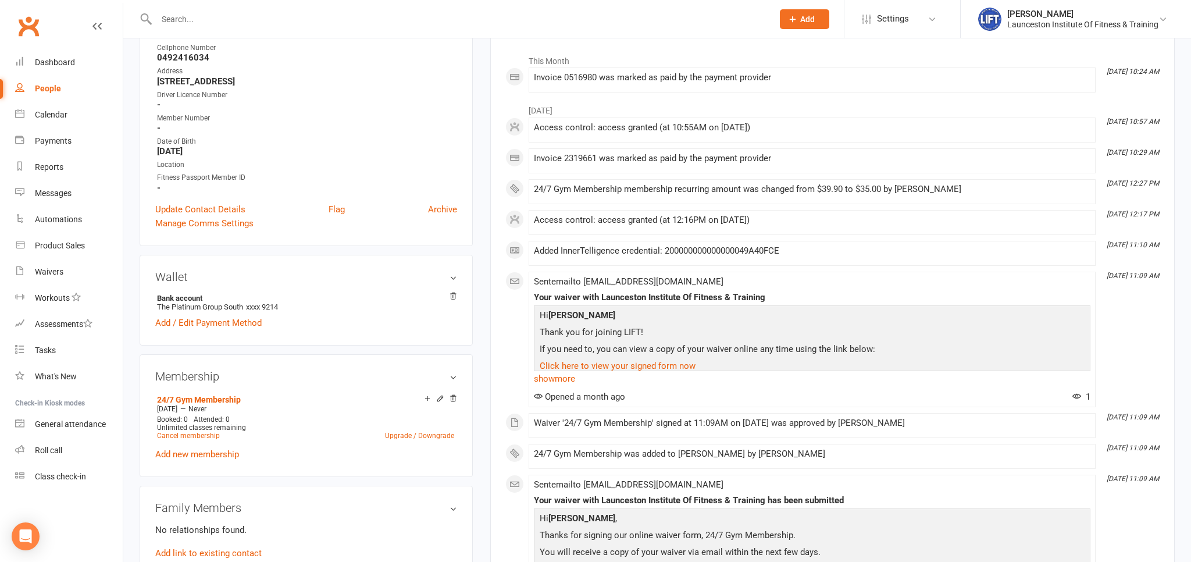
click at [27, 19] on link "Clubworx" at bounding box center [28, 26] width 29 height 29
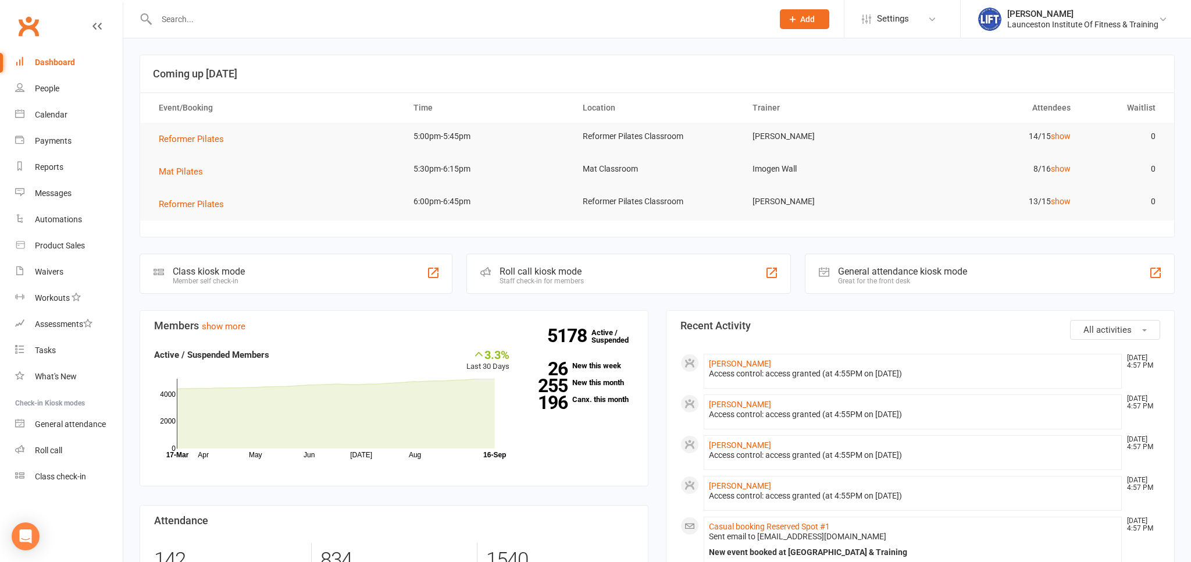
click at [187, 16] on input "text" at bounding box center [459, 19] width 612 height 16
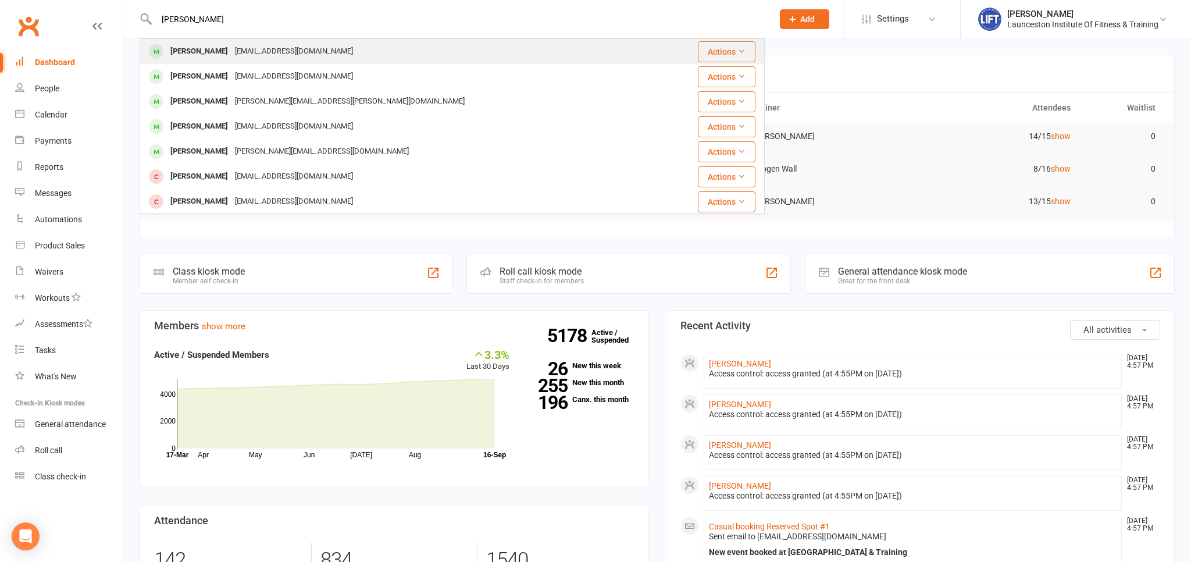
type input "[PERSON_NAME]"
click at [204, 42] on div "Toby Williams Tobywilliams997@gmail.com" at bounding box center [400, 52] width 519 height 24
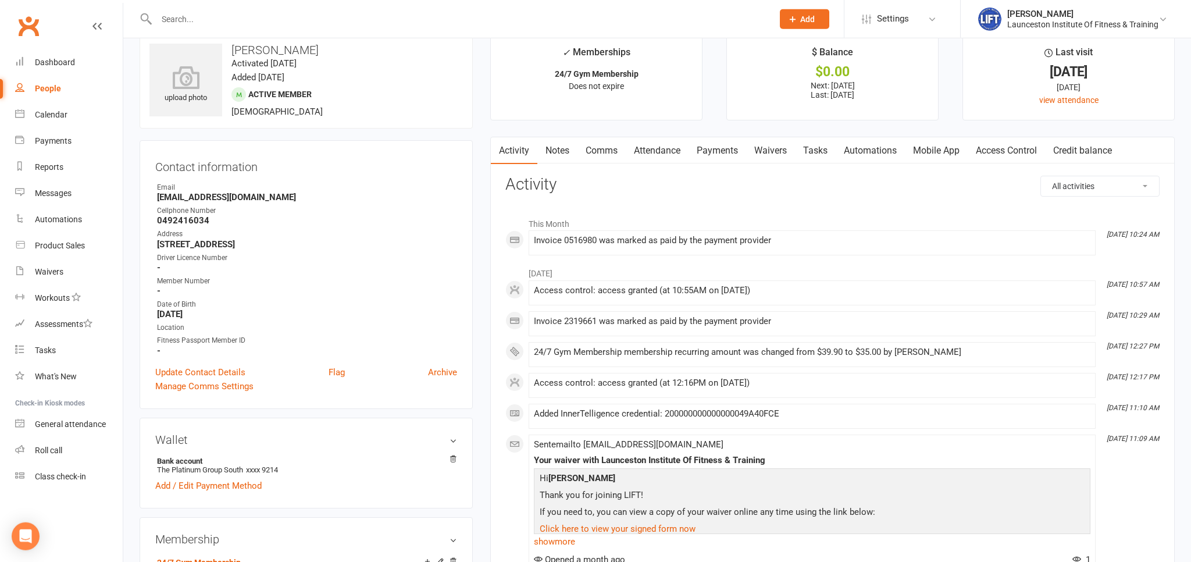
scroll to position [245, 0]
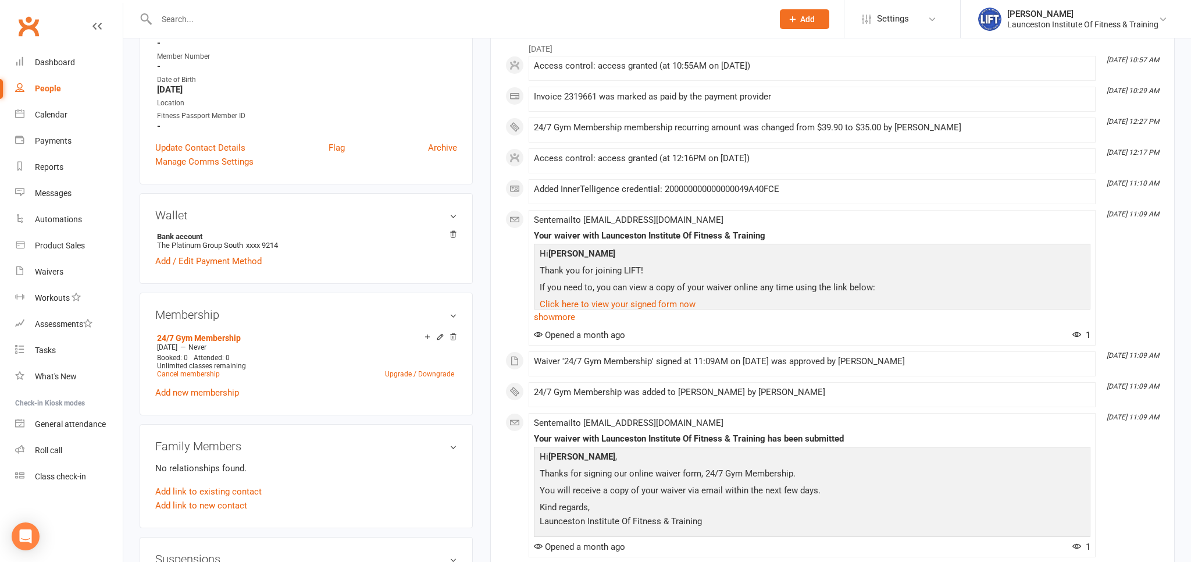
click at [31, 20] on link "Clubworx" at bounding box center [28, 26] width 29 height 29
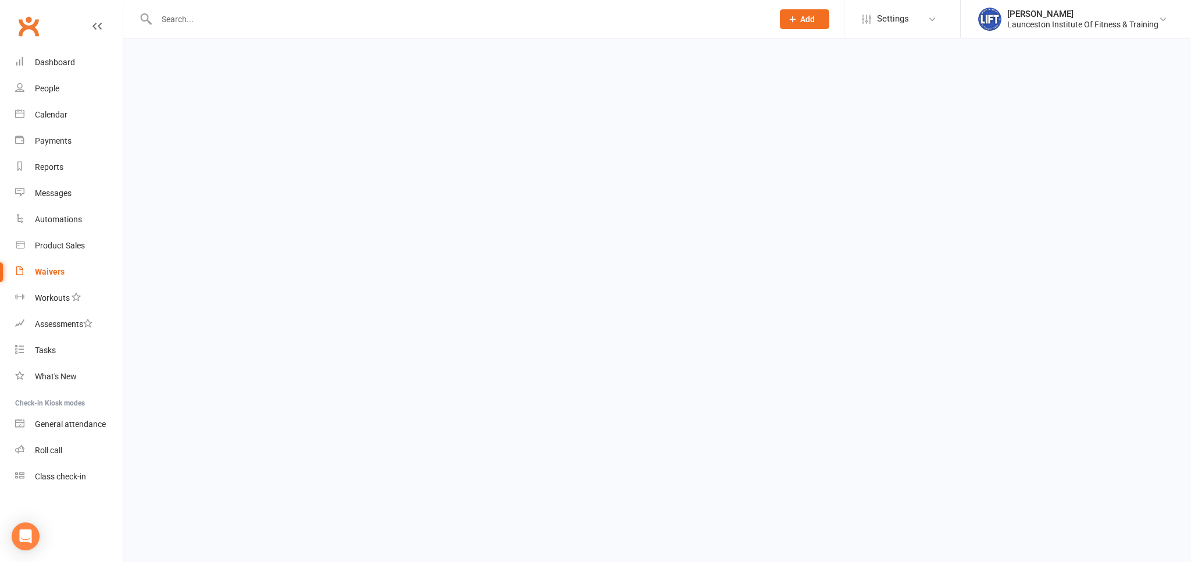
select select "100"
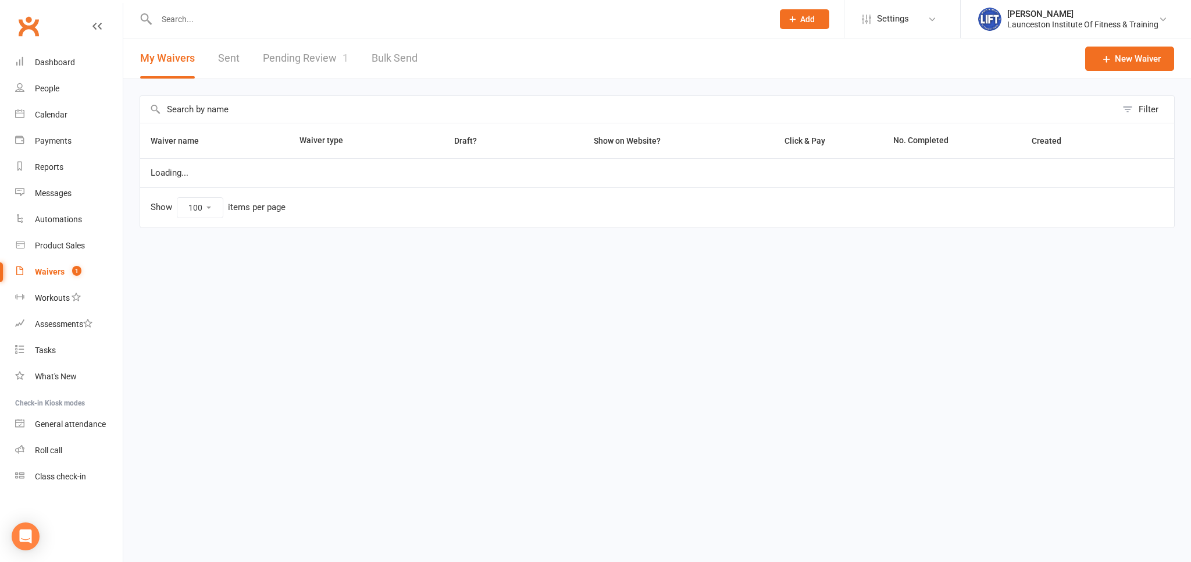
click at [301, 62] on link "Pending Review 1" at bounding box center [305, 58] width 85 height 40
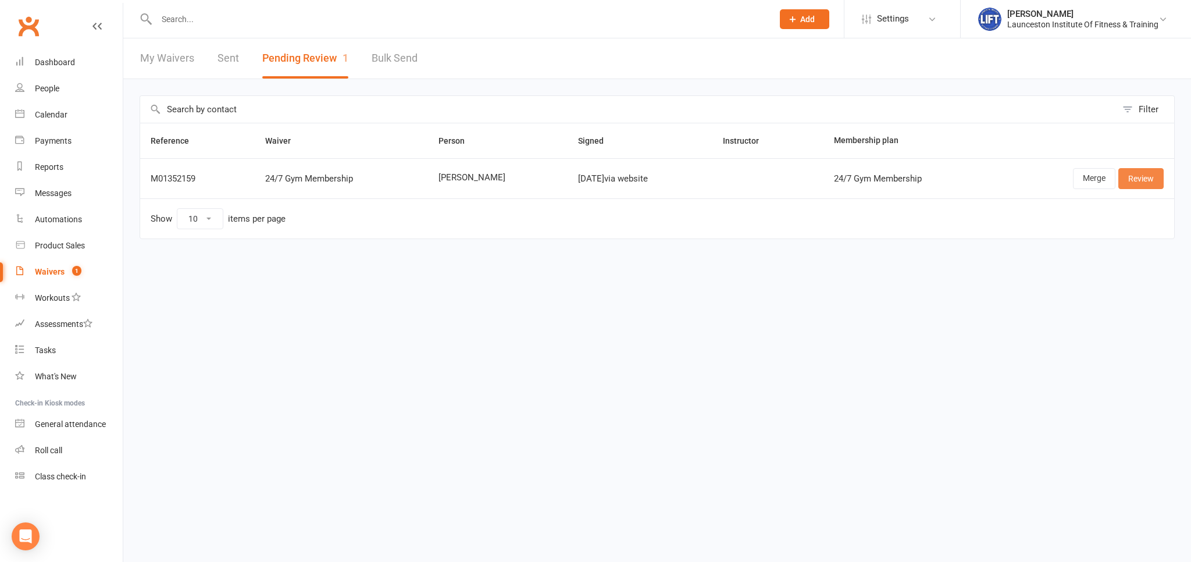
click at [1152, 182] on link "Review" at bounding box center [1140, 178] width 45 height 21
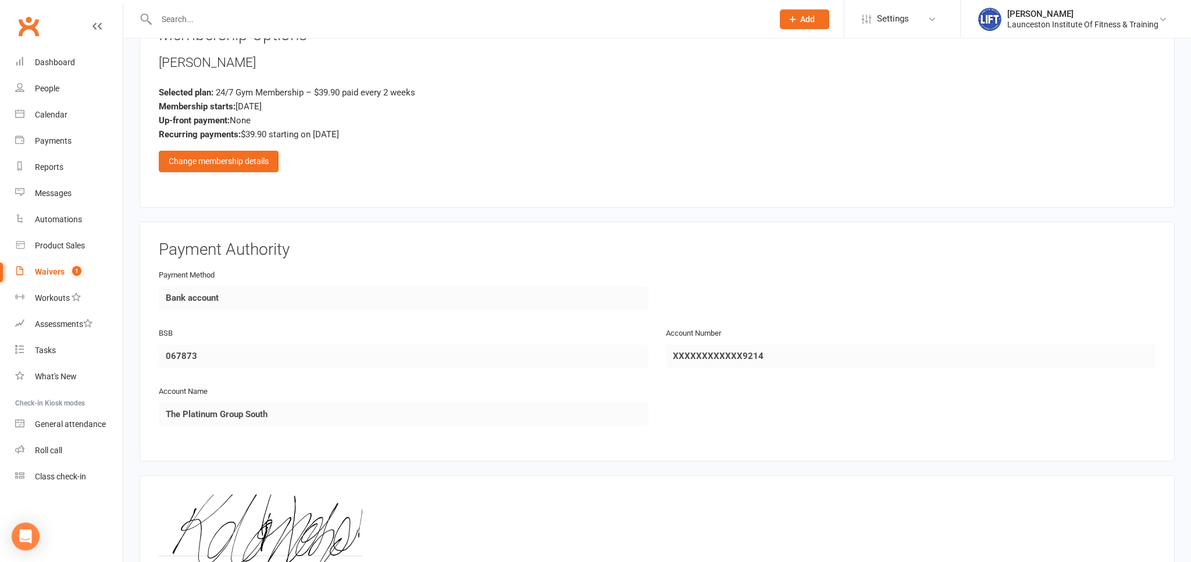
scroll to position [509, 0]
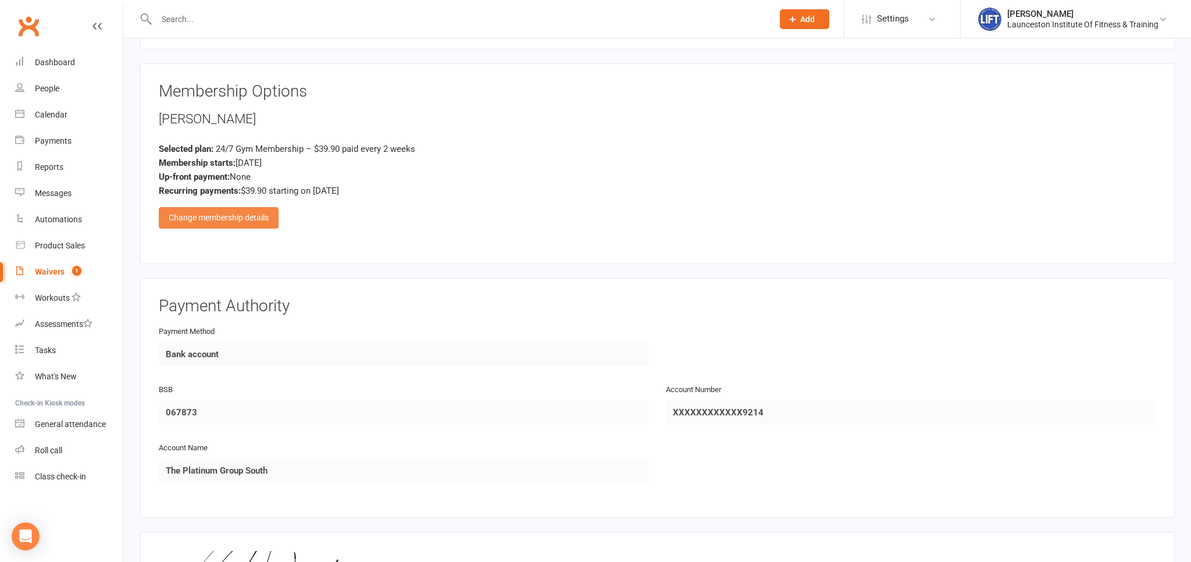
click at [182, 210] on div "Change membership details" at bounding box center [219, 217] width 120 height 21
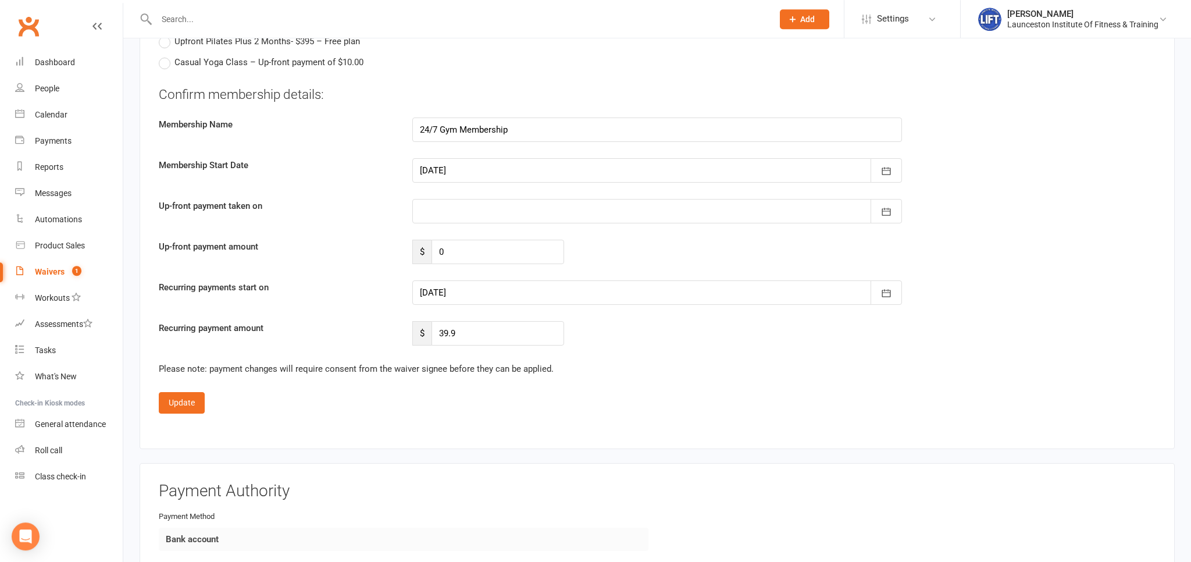
scroll to position [1490, 0]
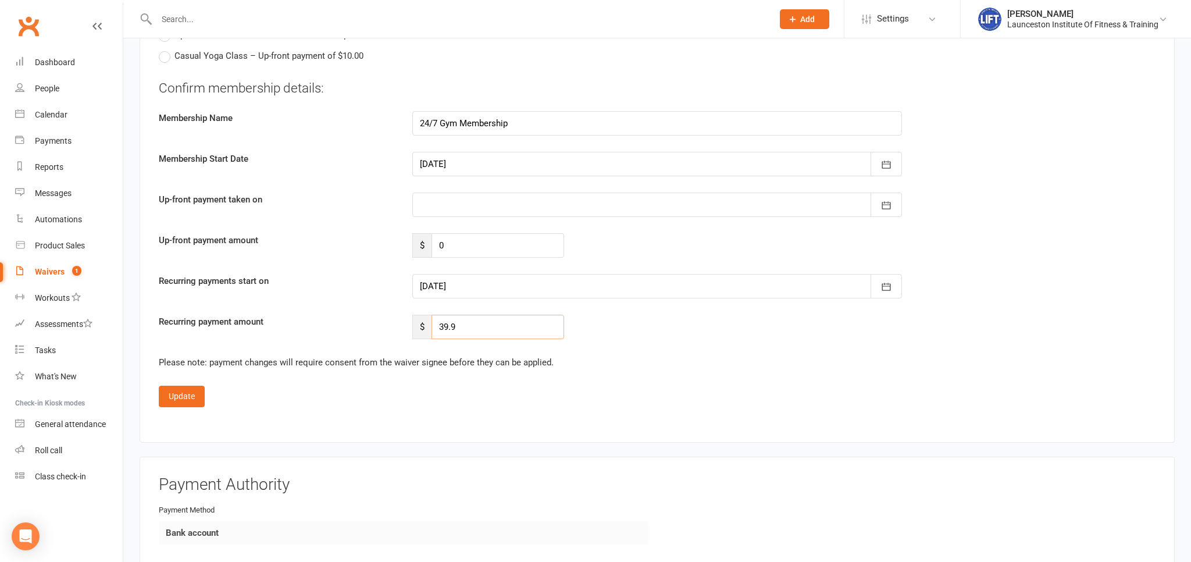
click at [478, 326] on input "39.9" at bounding box center [497, 326] width 133 height 24
type input "3"
type input "35"
click at [639, 342] on fieldset "Confirm membership details: Membership Name 24/7 Gym Membership Membership Star…" at bounding box center [657, 243] width 996 height 328
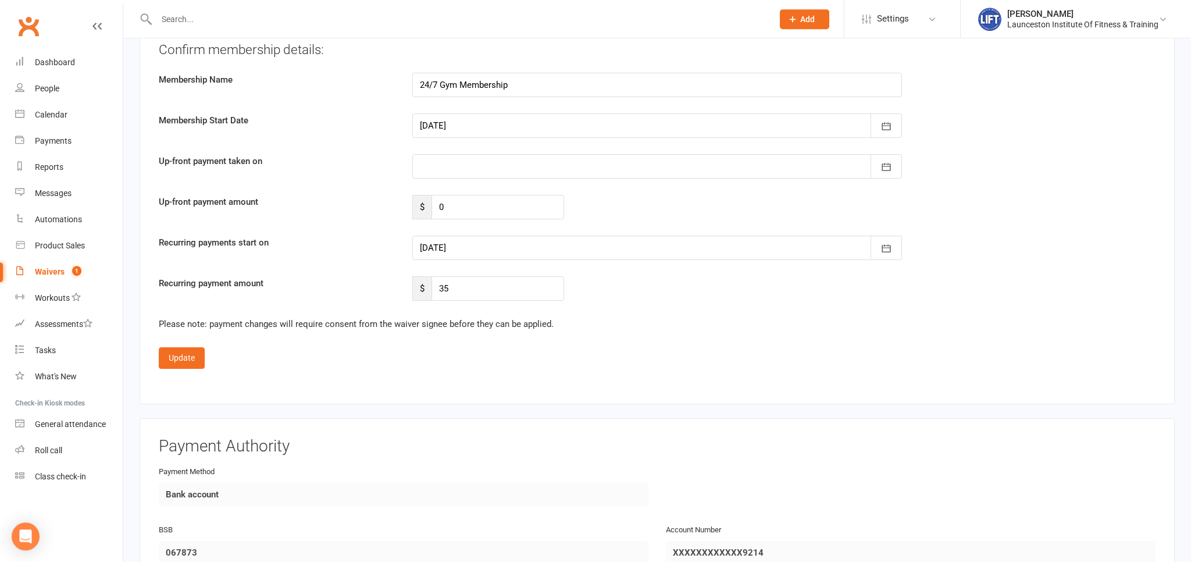
scroll to position [1552, 0]
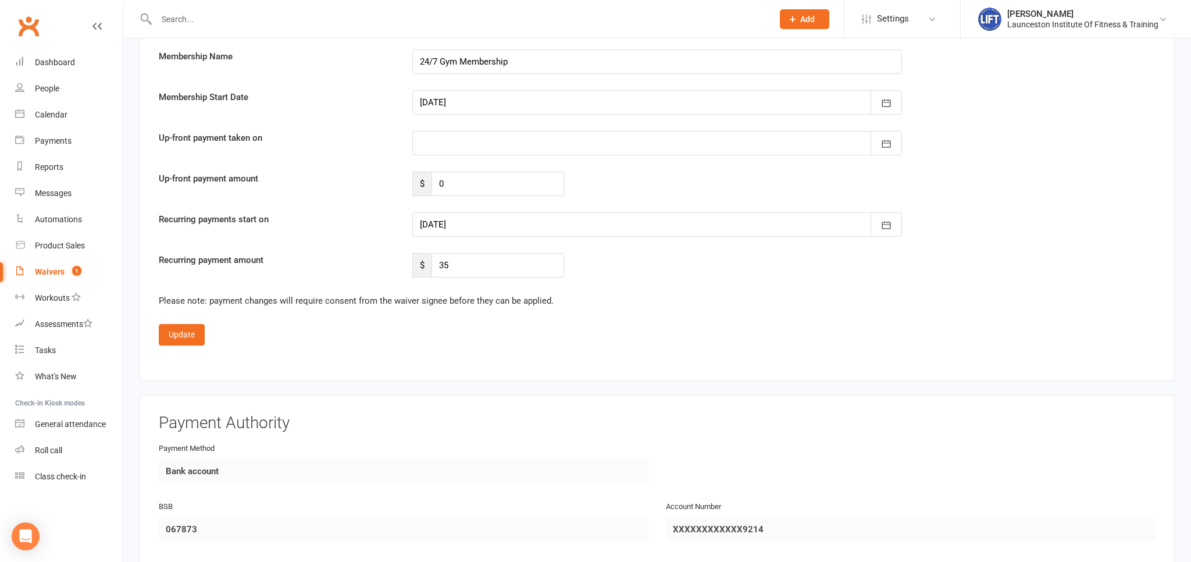
click at [510, 223] on div at bounding box center [656, 224] width 489 height 24
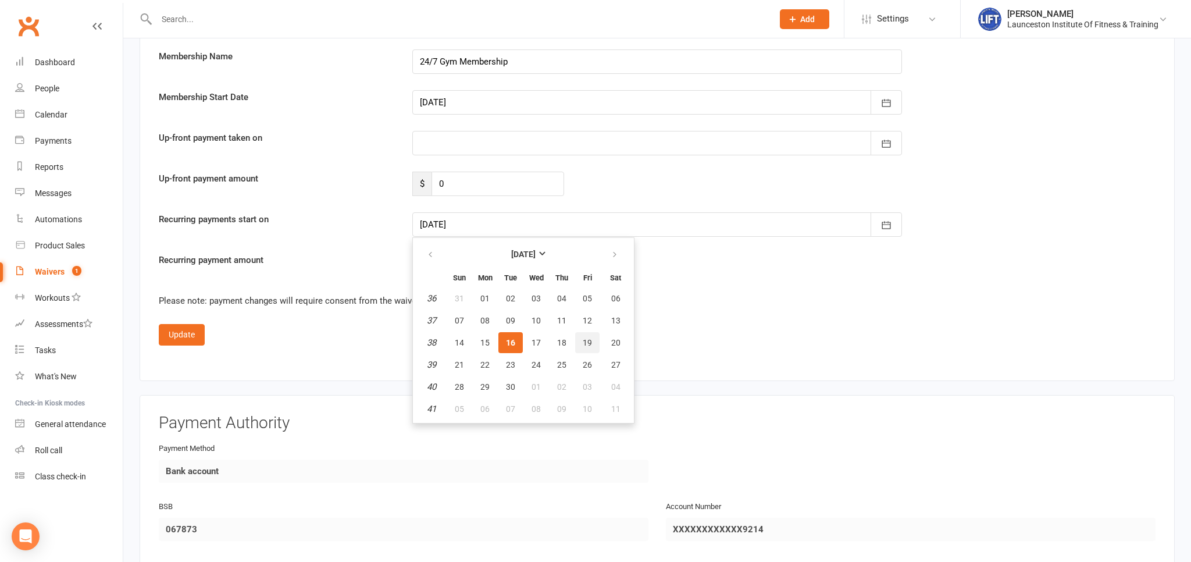
click at [582, 347] on button "19" at bounding box center [587, 342] width 24 height 21
type input "[DATE]"
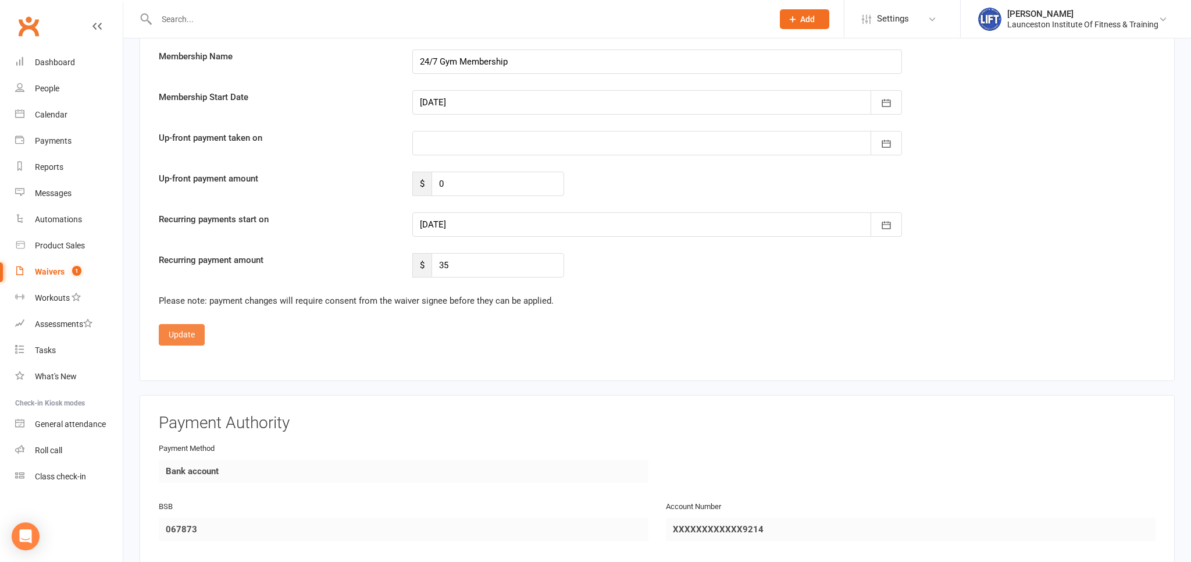
click at [194, 326] on button "Update" at bounding box center [182, 334] width 46 height 21
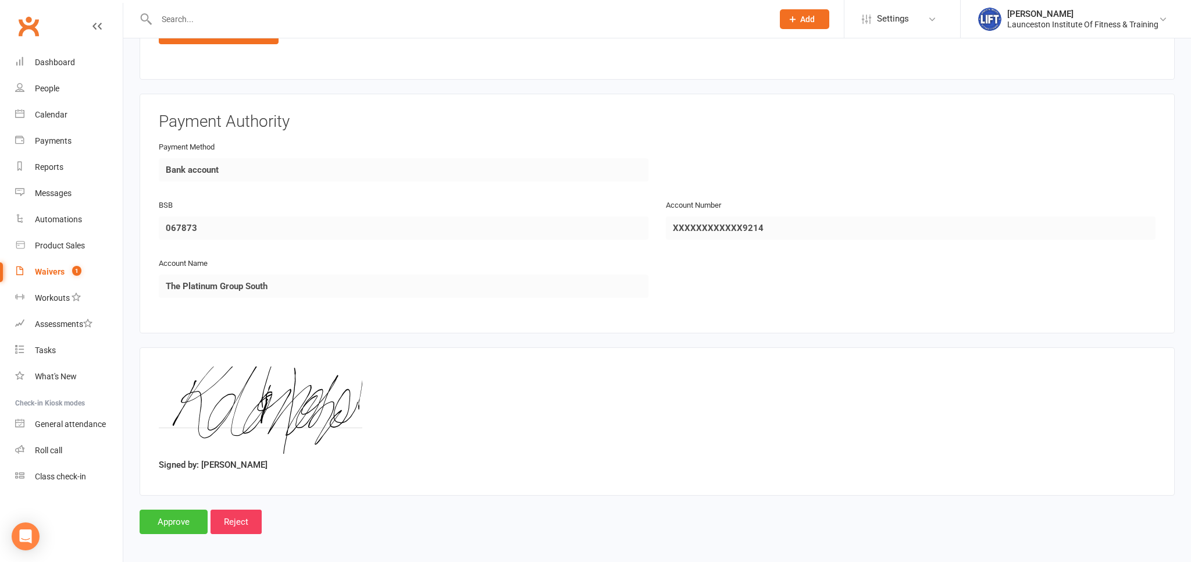
drag, startPoint x: 162, startPoint y: 531, endPoint x: 162, endPoint y: 524, distance: 7.0
click at [164, 520] on input "Approve" at bounding box center [174, 521] width 68 height 24
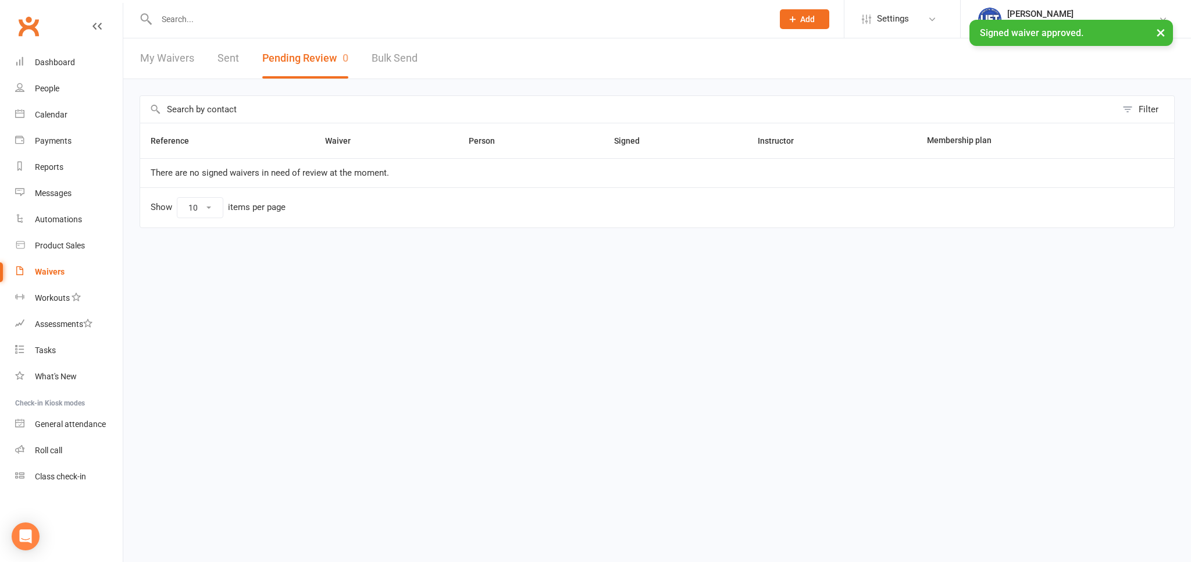
click at [208, 24] on input "text" at bounding box center [459, 19] width 612 height 16
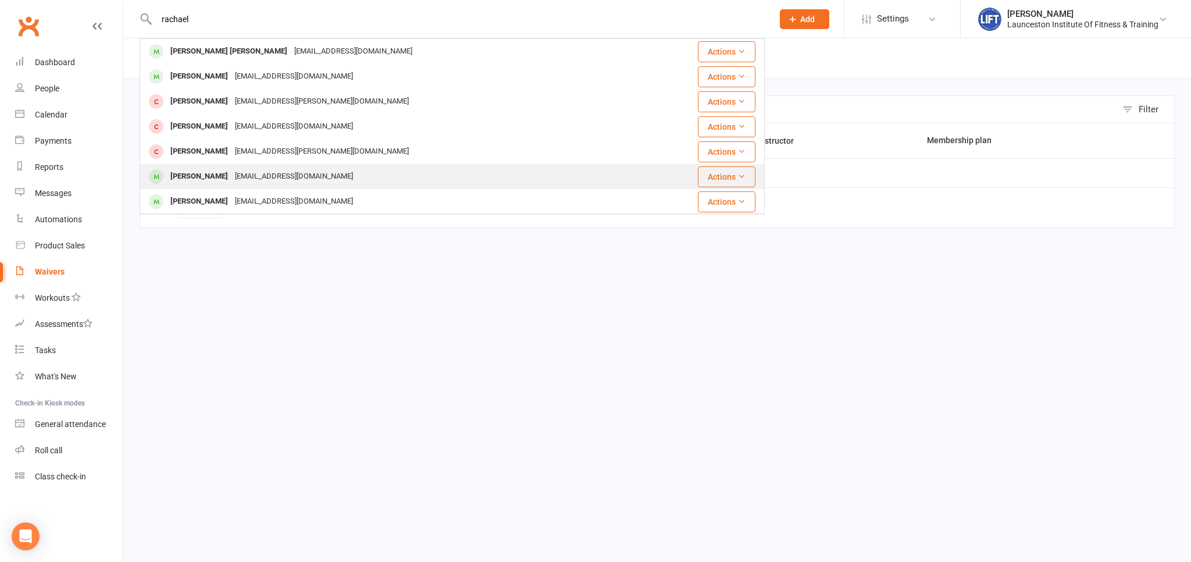
type input "rachael"
click at [236, 169] on div "Rachael@mtcsecurity.com.au" at bounding box center [293, 176] width 125 height 17
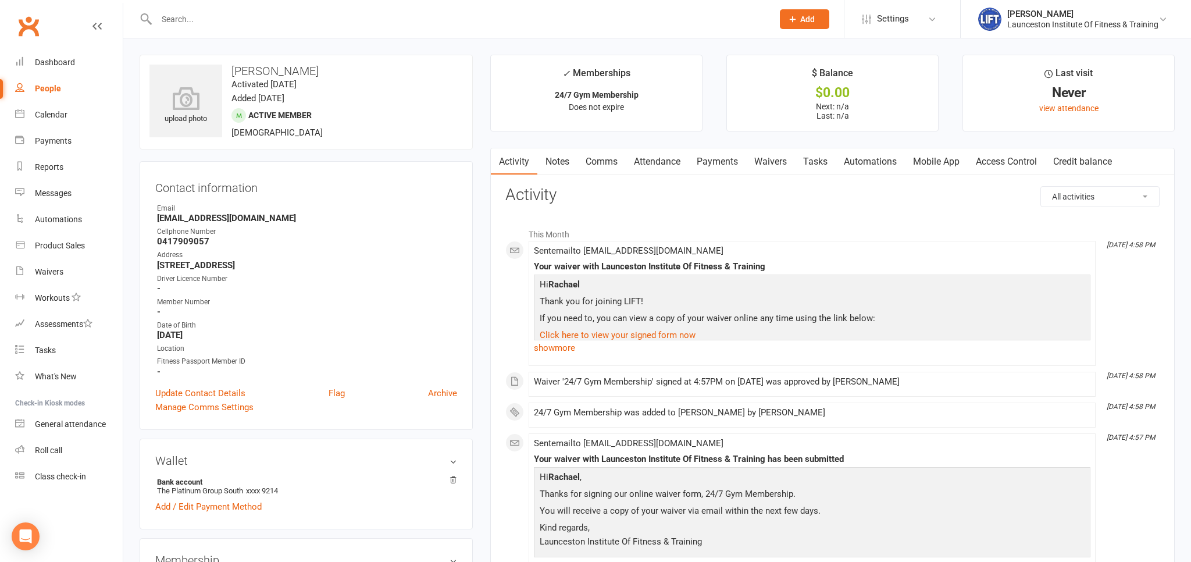
click at [1004, 167] on link "Access Control" at bounding box center [1005, 161] width 77 height 27
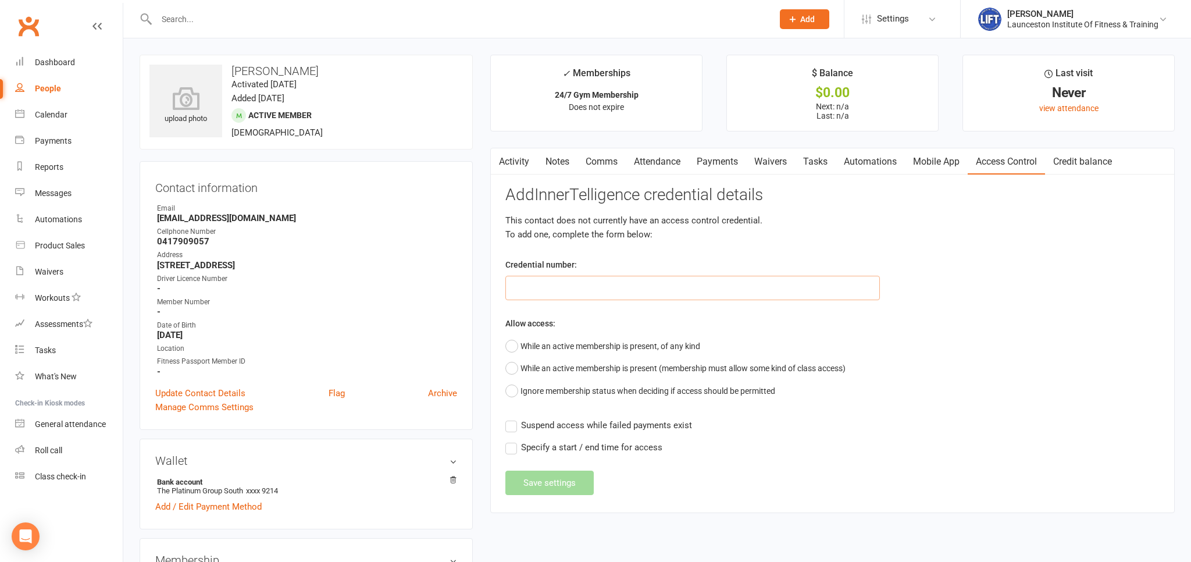
click at [544, 293] on input "text" at bounding box center [692, 288] width 374 height 24
paste input "20000000000000004C3E63AE"
type input "20000000000000004C3E63AE"
click at [516, 348] on button "While an active membership is present, of any kind" at bounding box center [602, 346] width 195 height 22
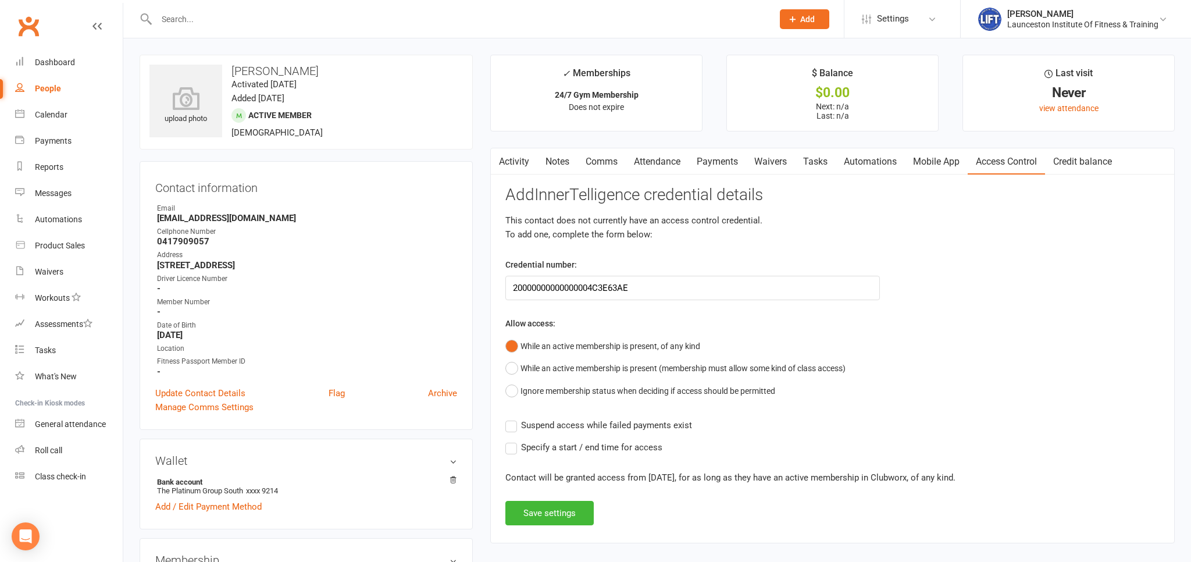
click at [508, 430] on label "Suspend access while failed payments exist" at bounding box center [598, 425] width 187 height 14
click at [508, 418] on input "Suspend access while failed payments exist" at bounding box center [598, 418] width 187 height 0
click at [517, 450] on label "Specify a start / end time for access" at bounding box center [583, 447] width 157 height 14
click at [517, 440] on input "Specify a start / end time for access" at bounding box center [583, 440] width 157 height 0
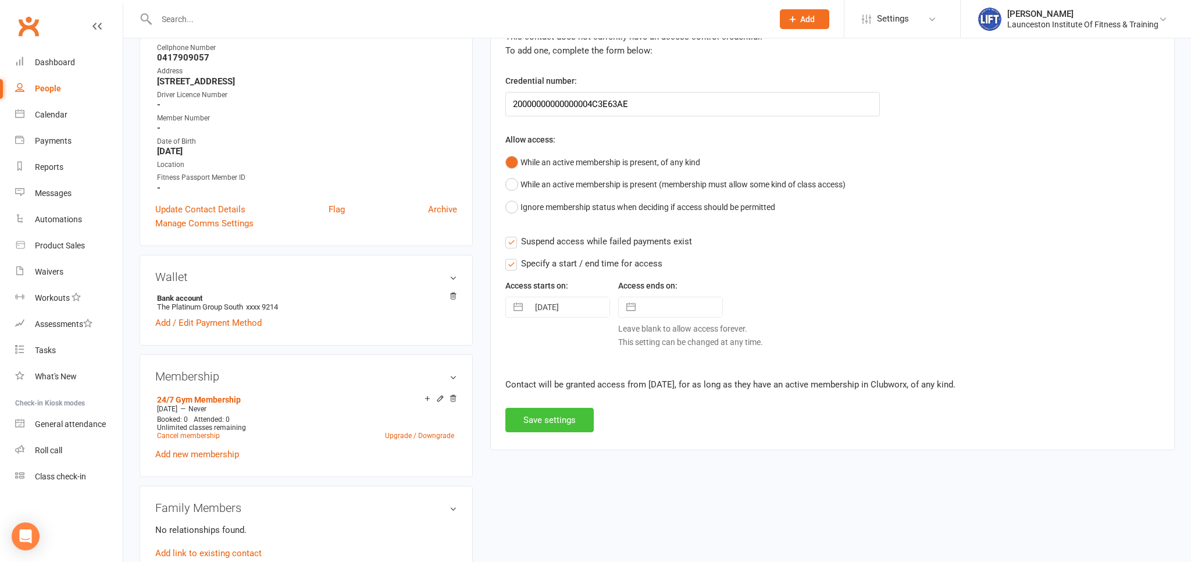
click at [567, 423] on button "Save settings" at bounding box center [549, 419] width 88 height 24
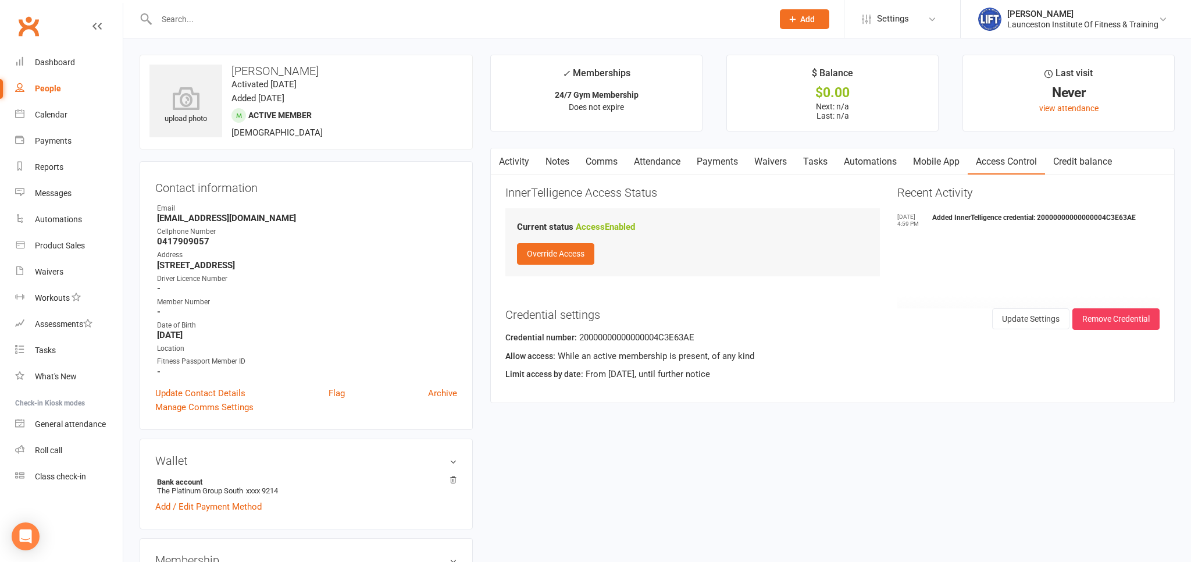
click at [516, 165] on link "Activity" at bounding box center [514, 161] width 47 height 27
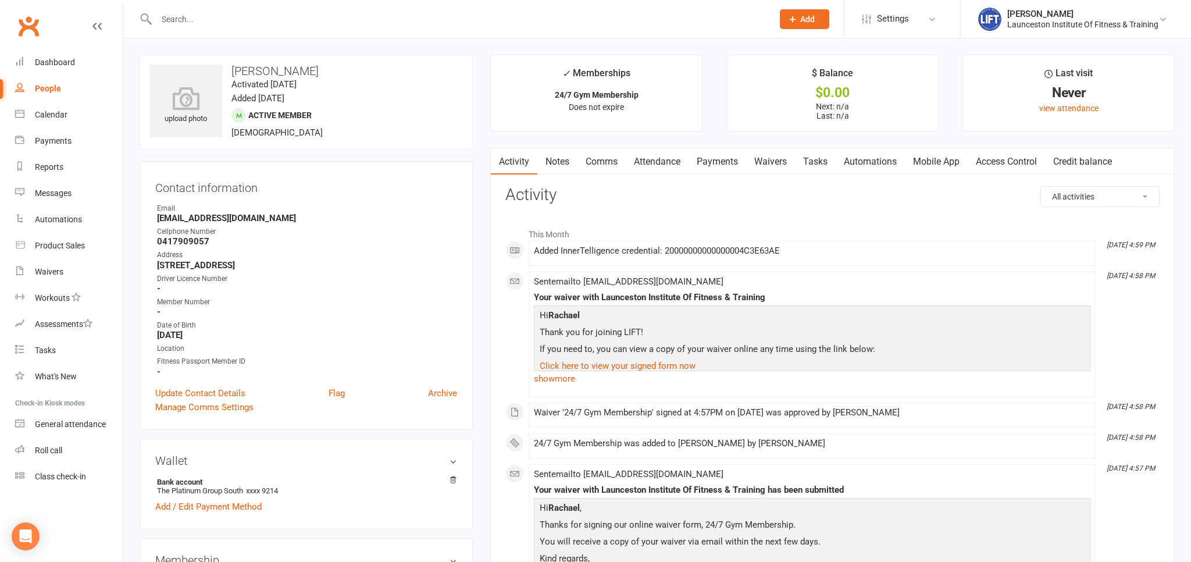
drag, startPoint x: 237, startPoint y: 20, endPoint x: 224, endPoint y: 17, distance: 12.5
click at [236, 20] on input "text" at bounding box center [459, 19] width 612 height 16
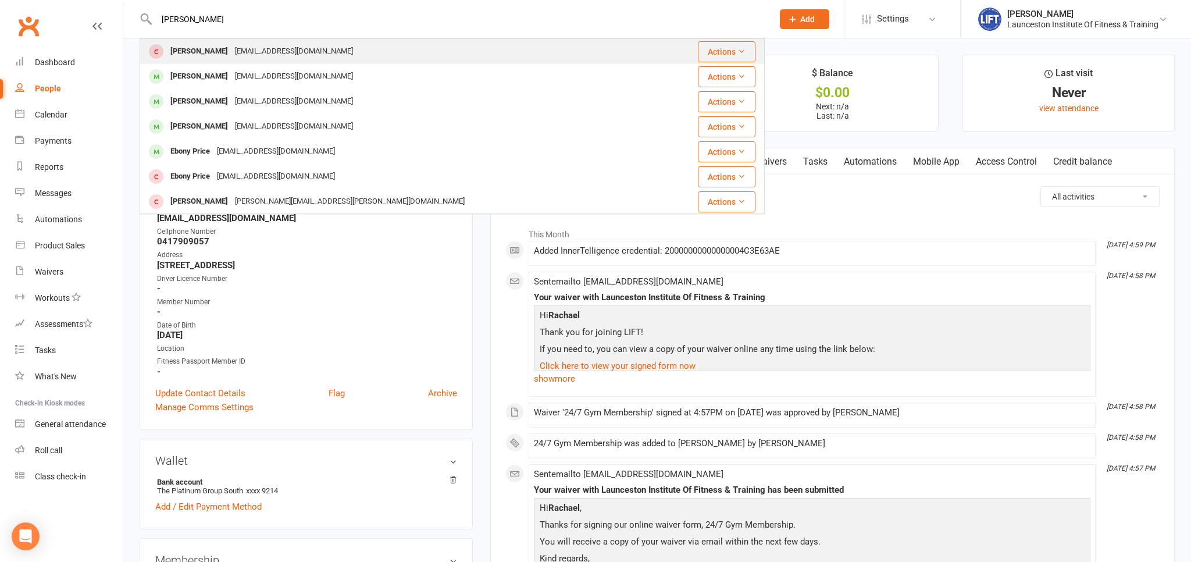
type input "casey price"
click at [231, 50] on div "Caseyeprice86@gmail.com" at bounding box center [293, 51] width 125 height 17
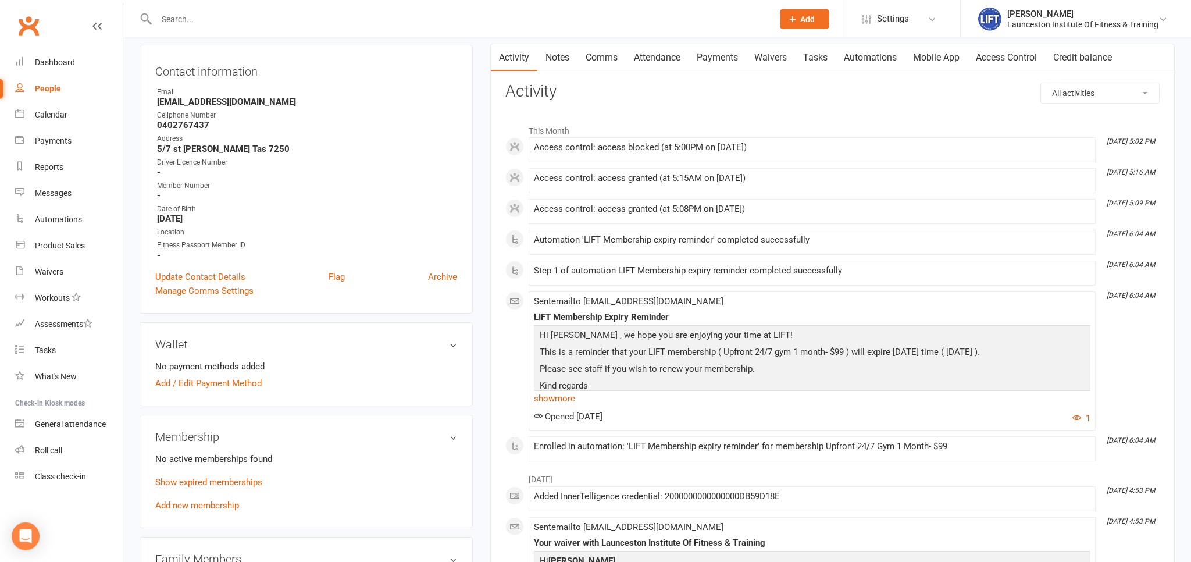
scroll to position [123, 0]
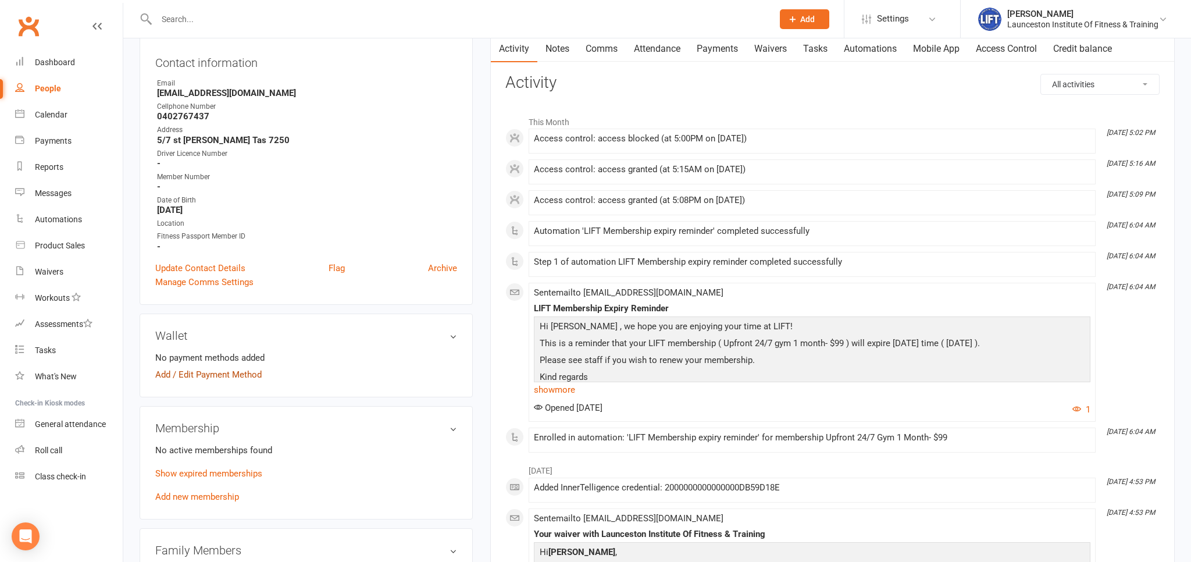
click at [203, 374] on link "Add / Edit Payment Method" at bounding box center [208, 374] width 106 height 14
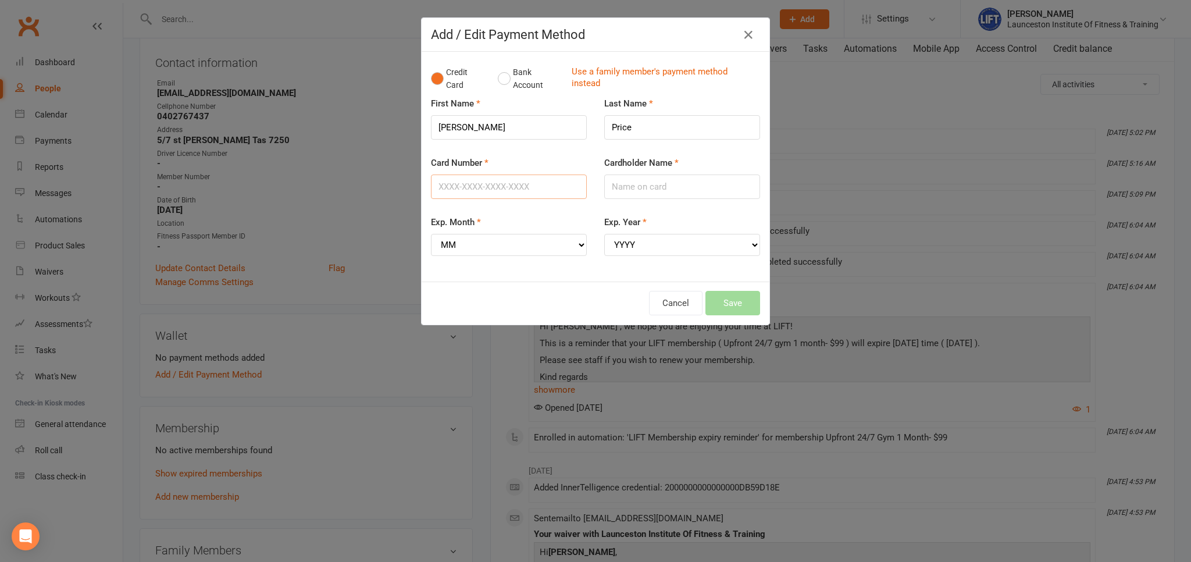
drag, startPoint x: 482, startPoint y: 185, endPoint x: 489, endPoint y: 183, distance: 7.4
click at [489, 183] on input "Card Number" at bounding box center [509, 186] width 156 height 24
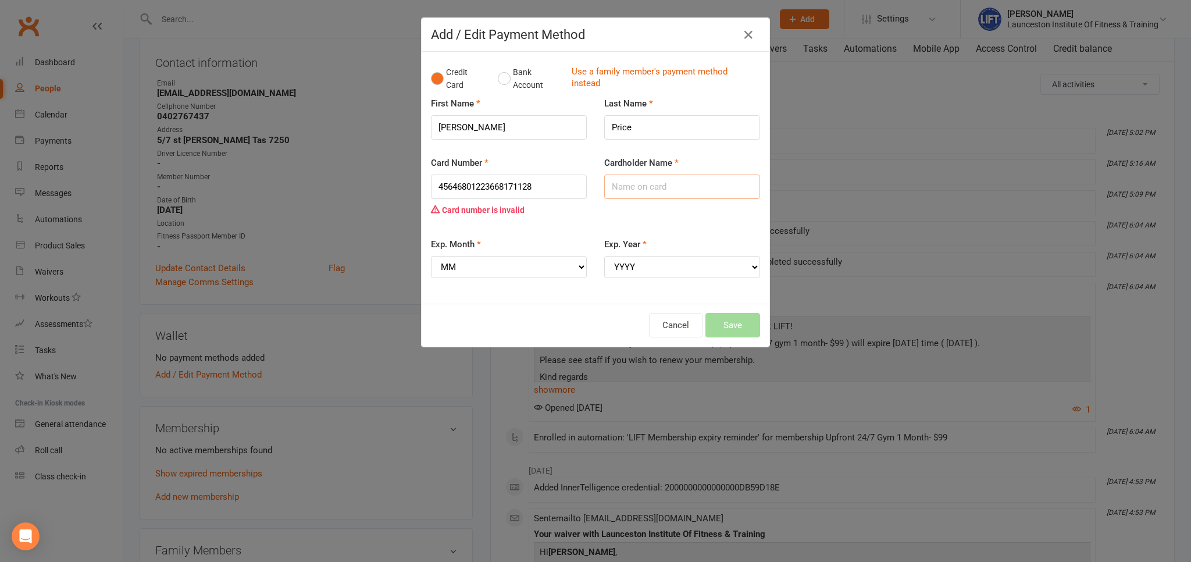
click at [637, 190] on input "Cardholder Name" at bounding box center [682, 186] width 156 height 24
click at [555, 190] on input "45646801223668171128" at bounding box center [509, 186] width 156 height 24
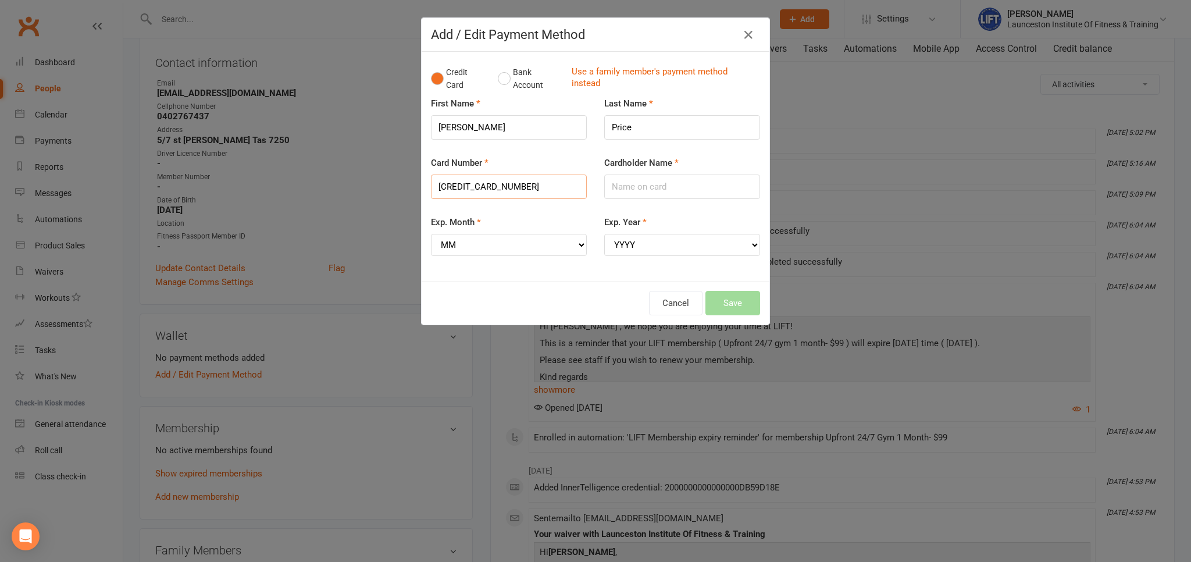
type input "4564680122366817"
click at [646, 205] on div "Cardholder Name" at bounding box center [681, 185] width 173 height 59
click at [431, 234] on select "MM 01 02 03 04 05 06 07 08 09 10 11 12" at bounding box center [509, 245] width 156 height 22
select select "11"
click option "11" at bounding box center [0, 0] width 0 height 0
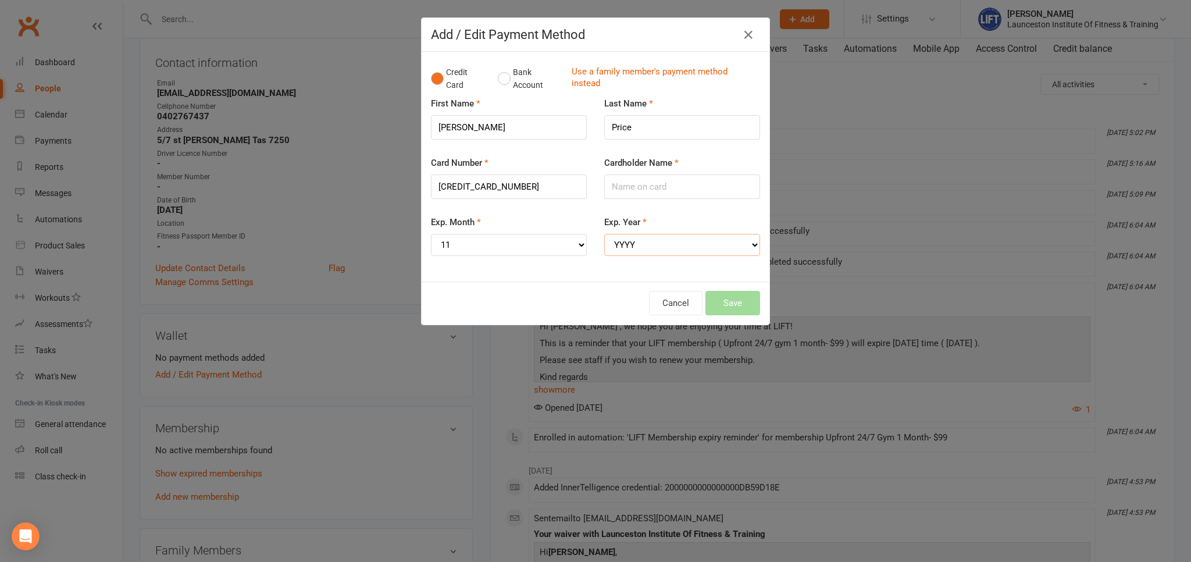
click at [604, 234] on select "YYYY 2025 2026 2027 2028 2029 2030 2031 2032 2033 2034" at bounding box center [682, 245] width 156 height 22
select select "2028"
click option "2028" at bounding box center [0, 0] width 0 height 0
click at [638, 192] on input "Cardholder Name" at bounding box center [682, 186] width 156 height 24
type input "X"
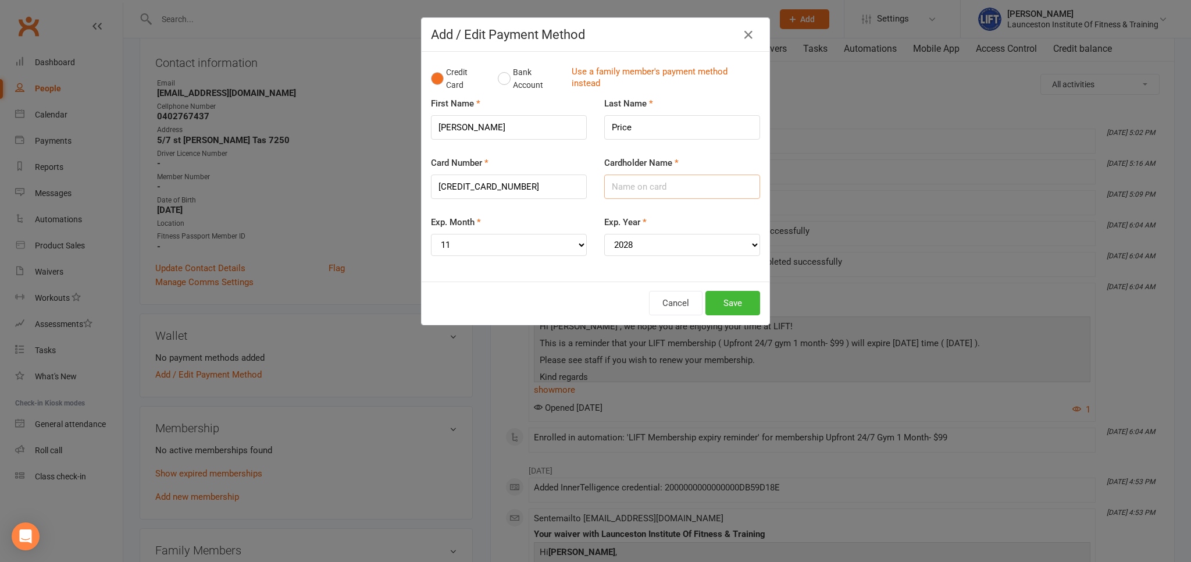
type input "+"
type input "[PERSON_NAME]"
click at [734, 305] on button "Save" at bounding box center [732, 303] width 55 height 24
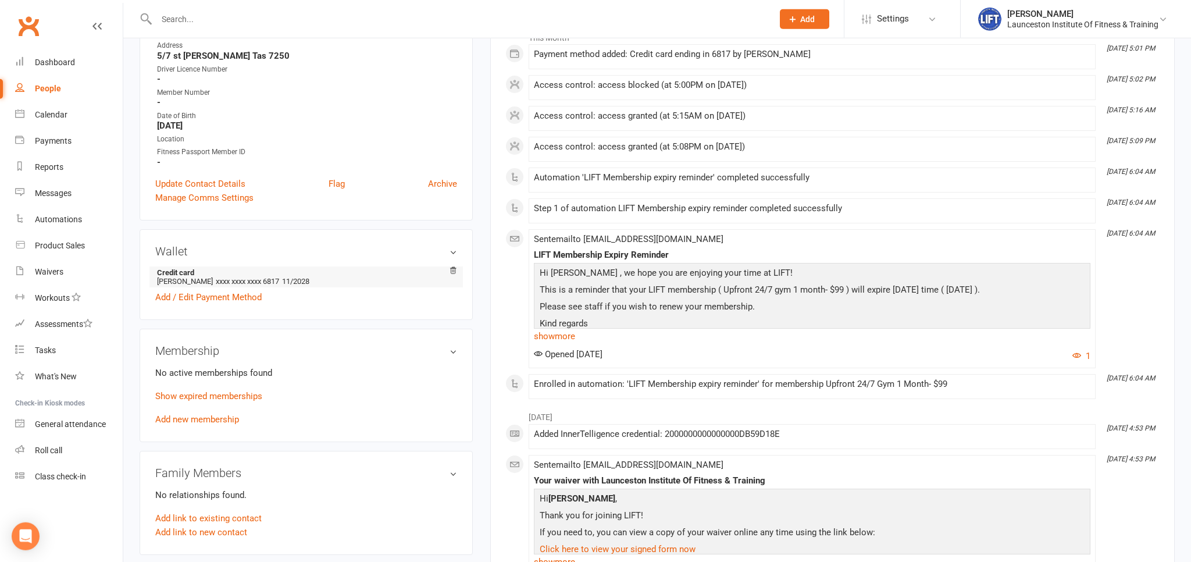
scroll to position [245, 0]
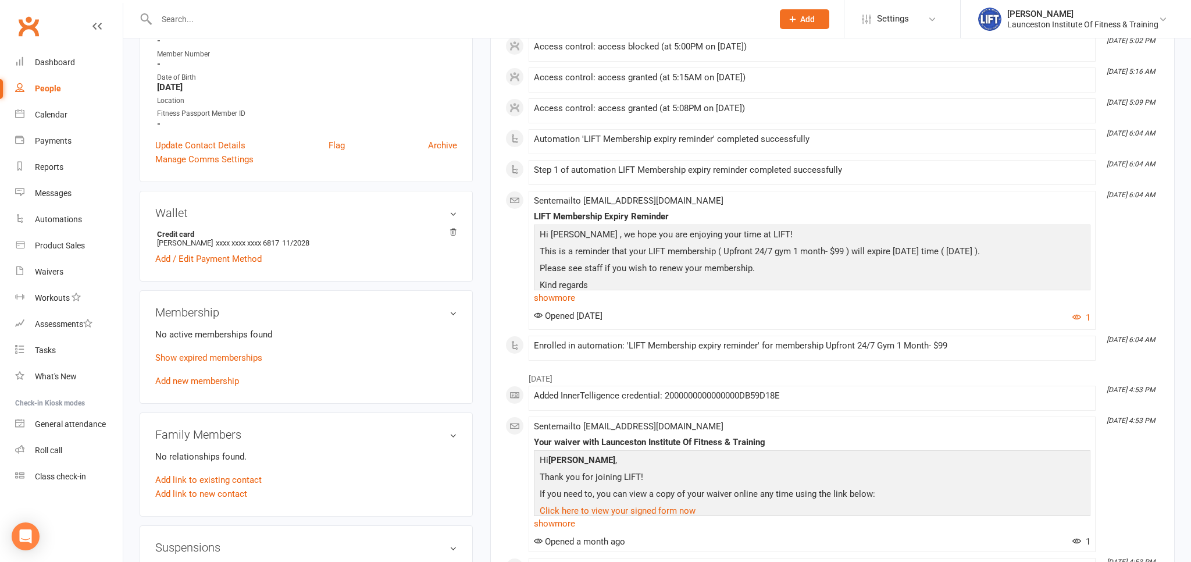
click at [194, 381] on link "Add new membership" at bounding box center [197, 381] width 84 height 10
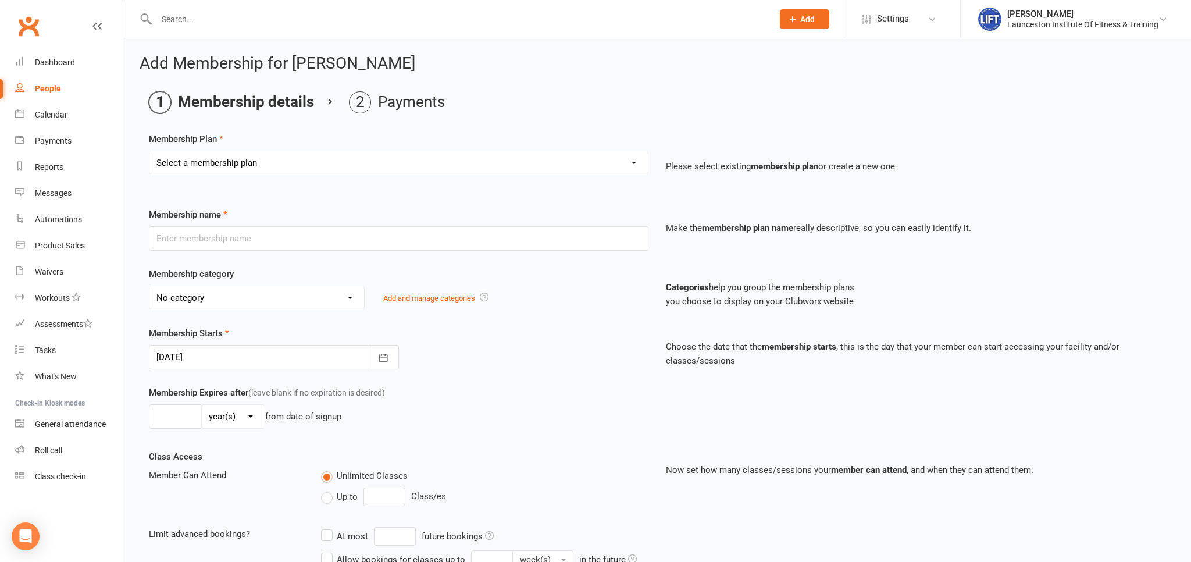
click at [149, 151] on select "Select a membership plan Create new Membership Plan 24/7 Gym Membership Pilates…" at bounding box center [398, 162] width 498 height 23
select select "1"
click option "24/7 Gym Membership" at bounding box center [0, 0] width 0 height 0
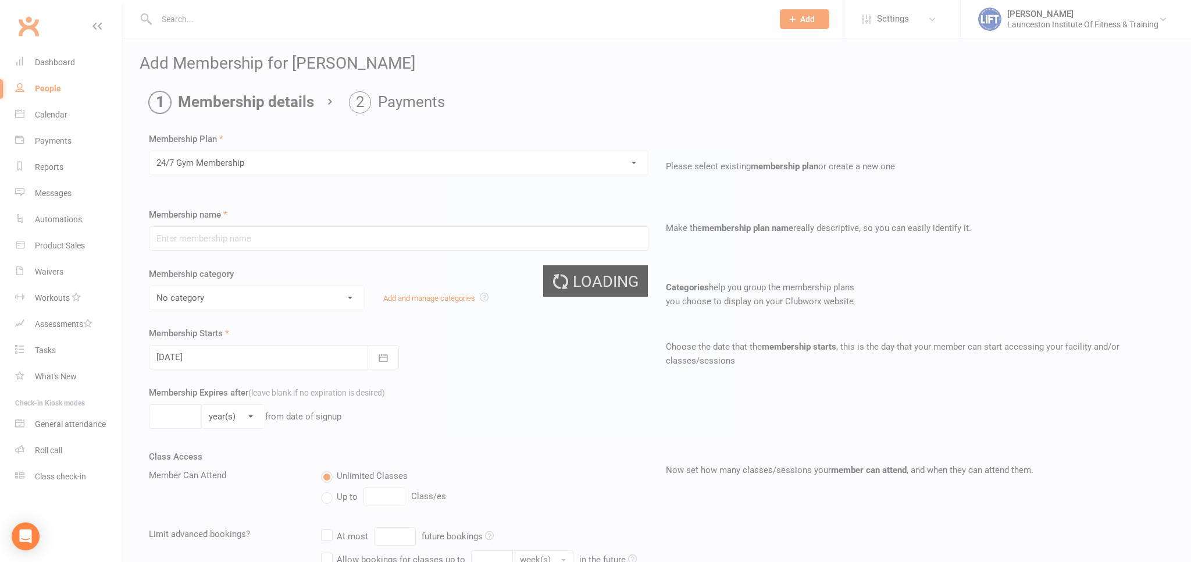
type input "24/7 Gym Membership"
select select "2"
type input "0"
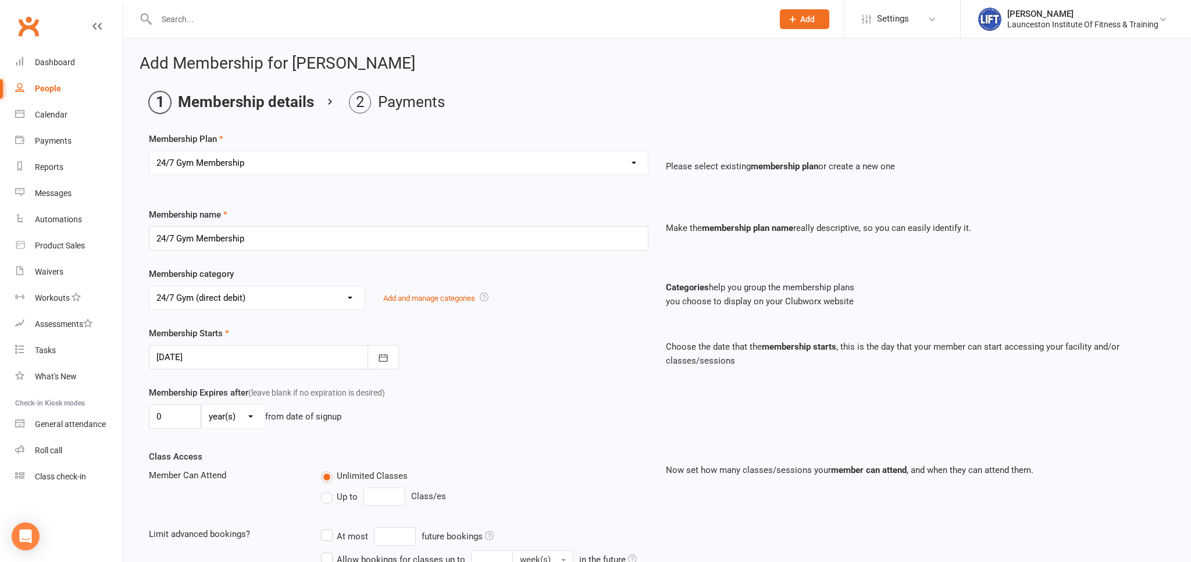
scroll to position [346, 0]
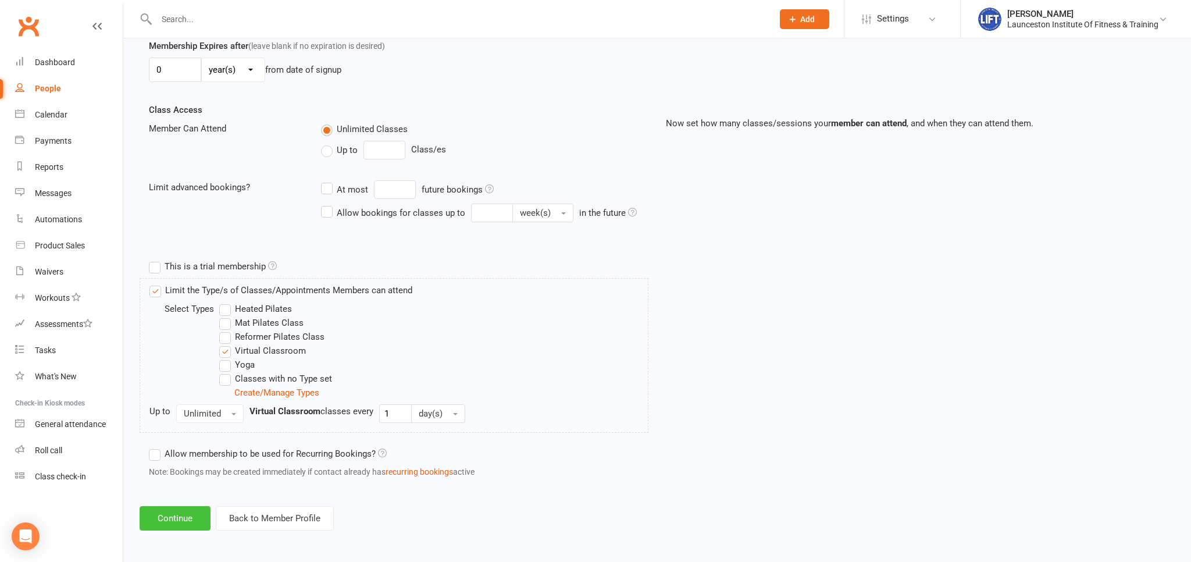
click at [174, 514] on button "Continue" at bounding box center [175, 518] width 71 height 24
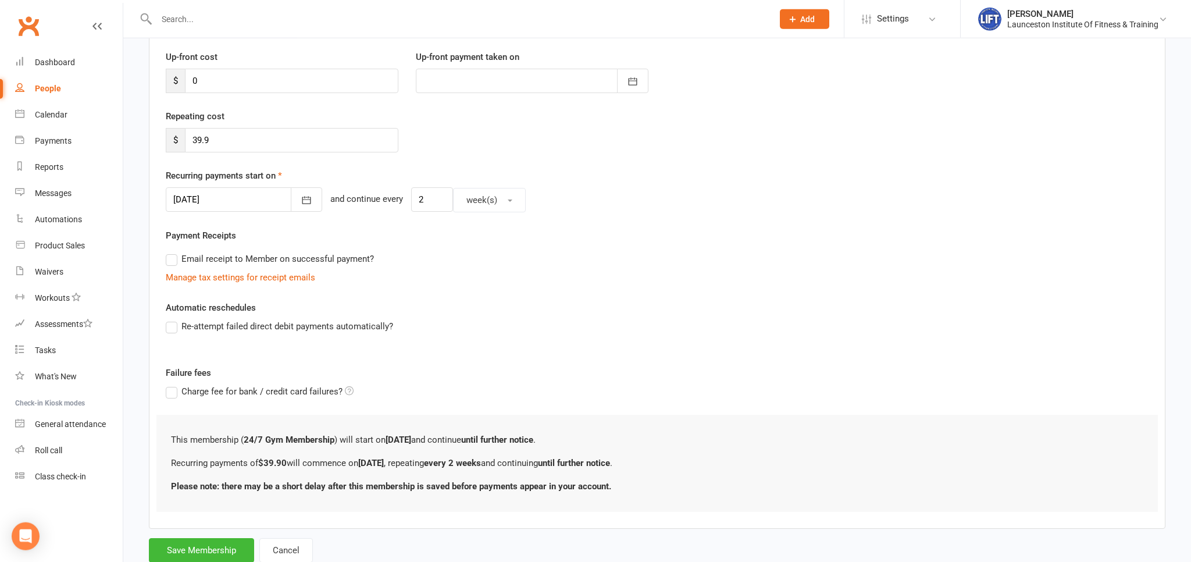
scroll to position [189, 0]
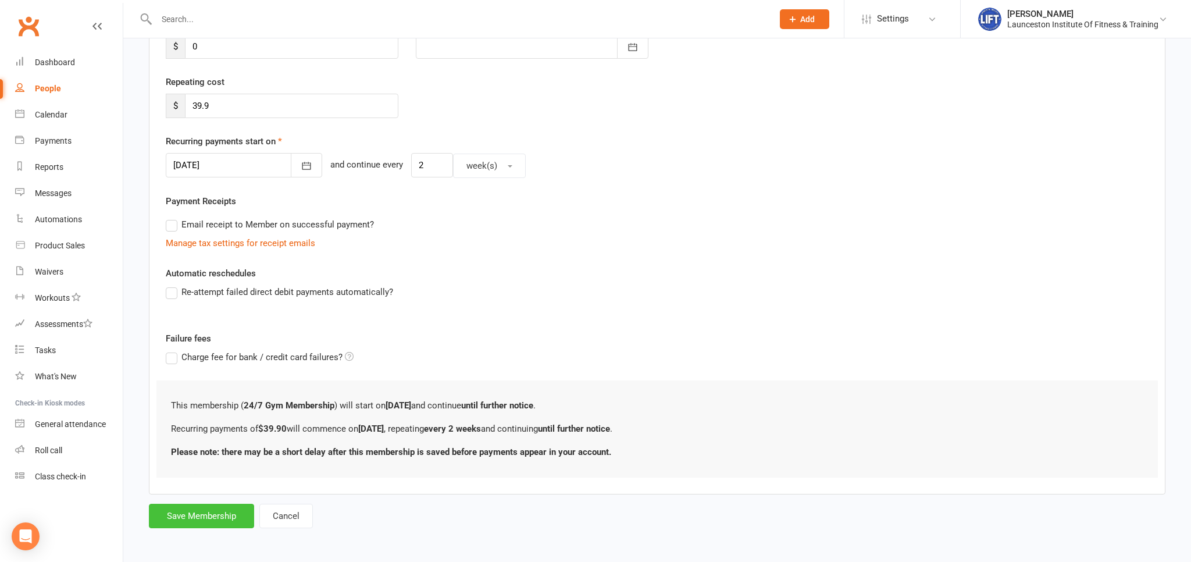
drag, startPoint x: 212, startPoint y: 519, endPoint x: 241, endPoint y: 464, distance: 62.4
click at [212, 519] on button "Save Membership" at bounding box center [201, 515] width 105 height 24
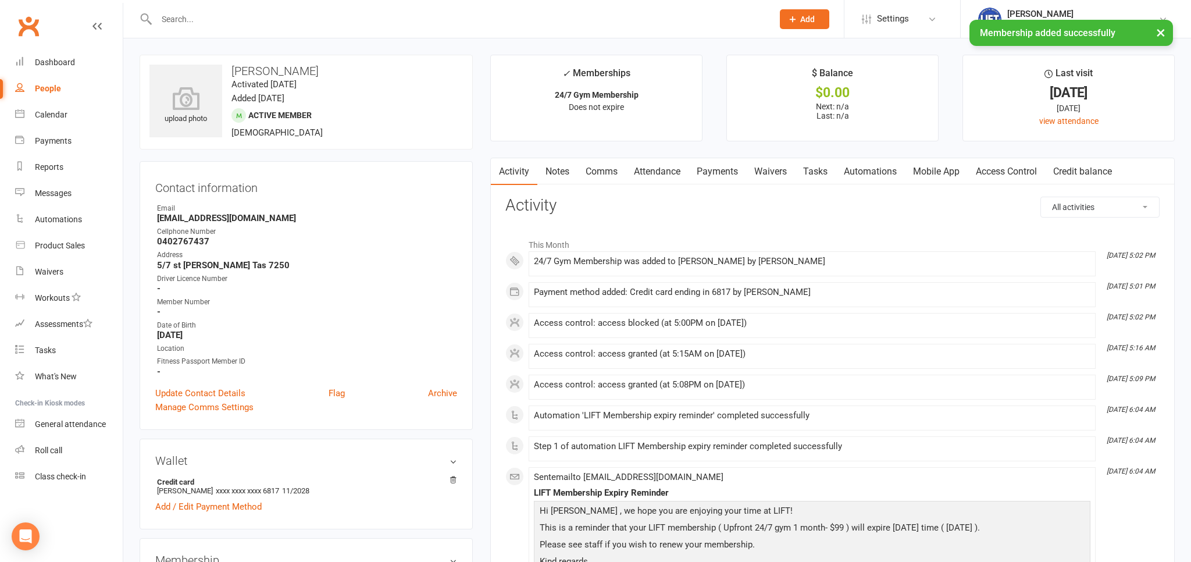
drag, startPoint x: 704, startPoint y: 173, endPoint x: 700, endPoint y: 192, distance: 19.6
click at [704, 174] on link "Payments" at bounding box center [717, 171] width 58 height 27
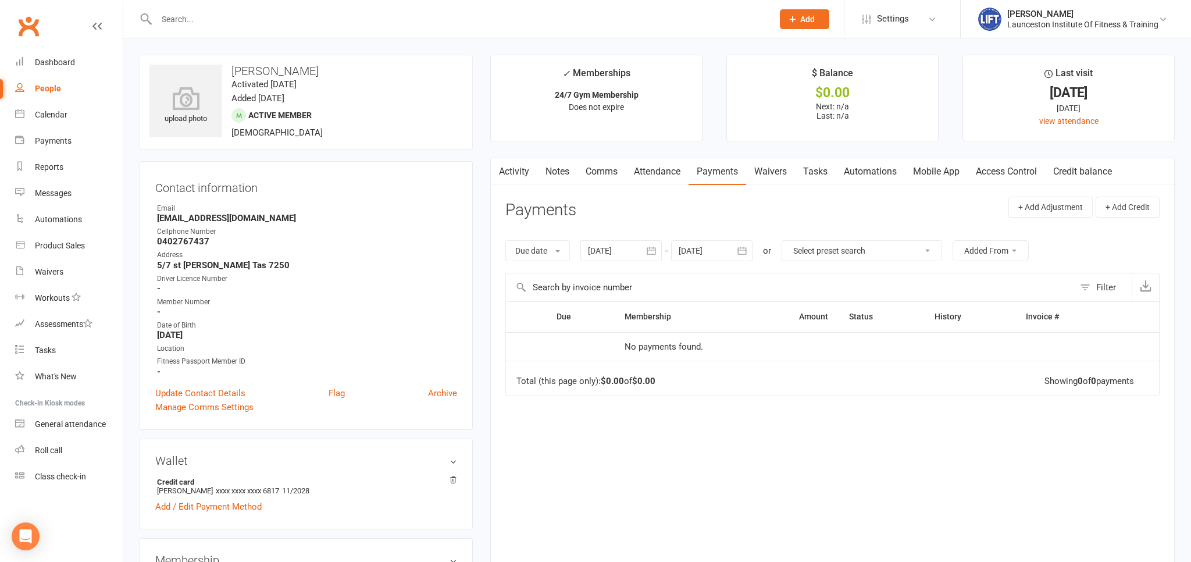
click at [1017, 166] on link "Access Control" at bounding box center [1005, 171] width 77 height 27
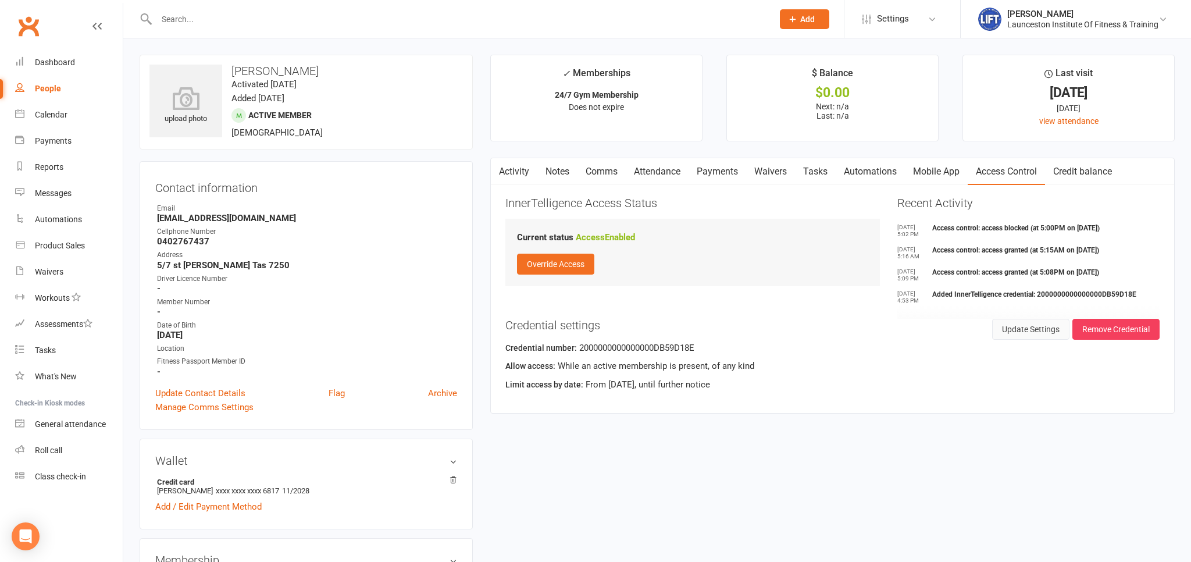
click at [1029, 327] on button "Update Settings" at bounding box center [1030, 329] width 77 height 21
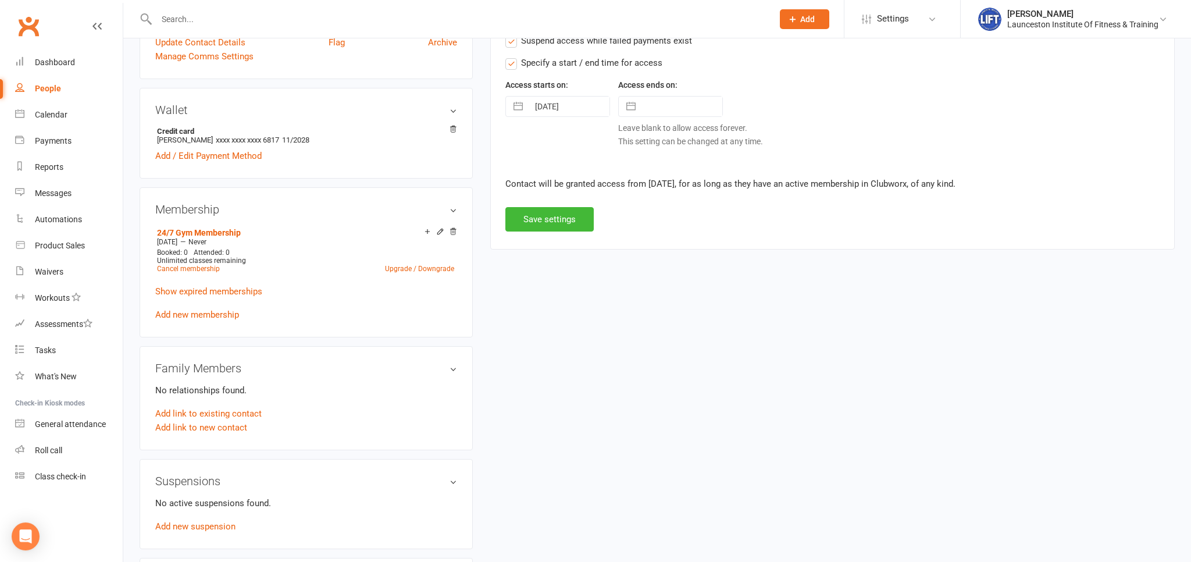
scroll to position [368, 0]
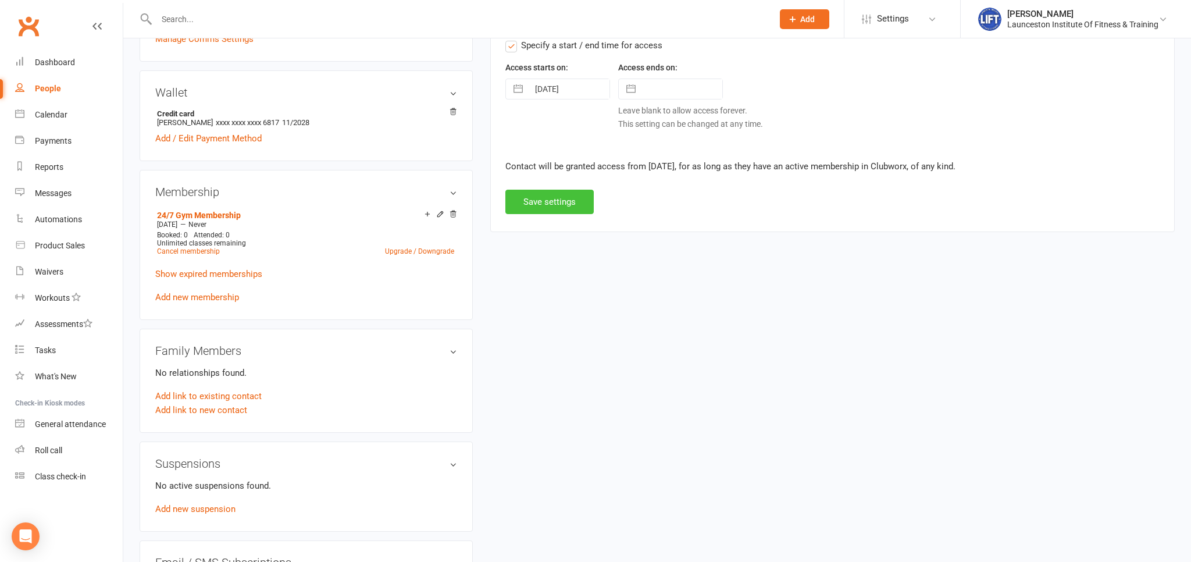
click at [553, 201] on button "Save settings" at bounding box center [549, 202] width 88 height 24
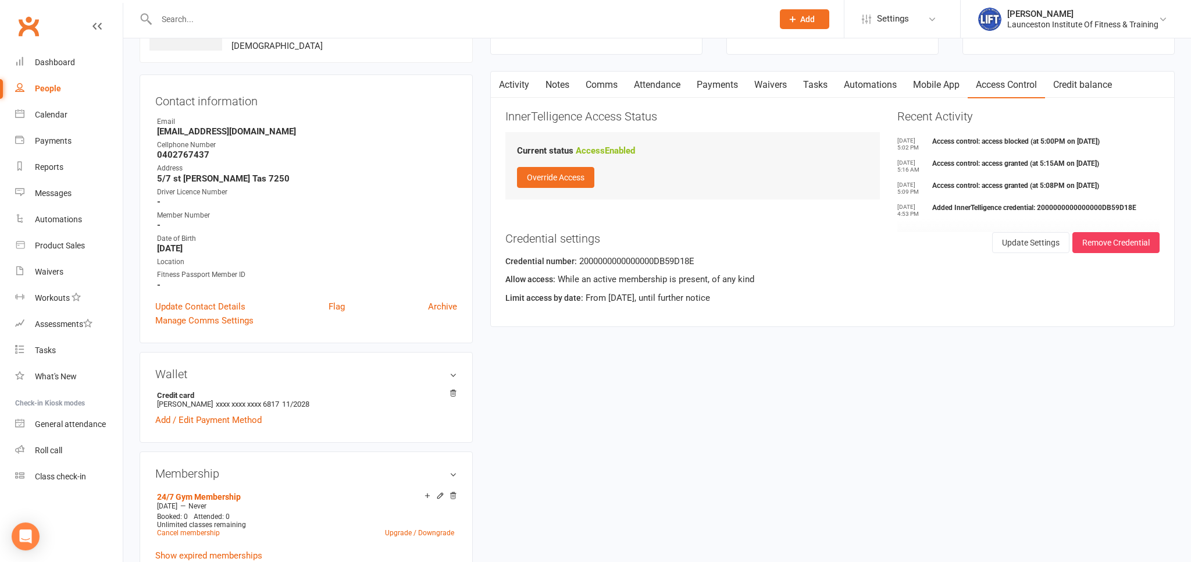
scroll to position [0, 0]
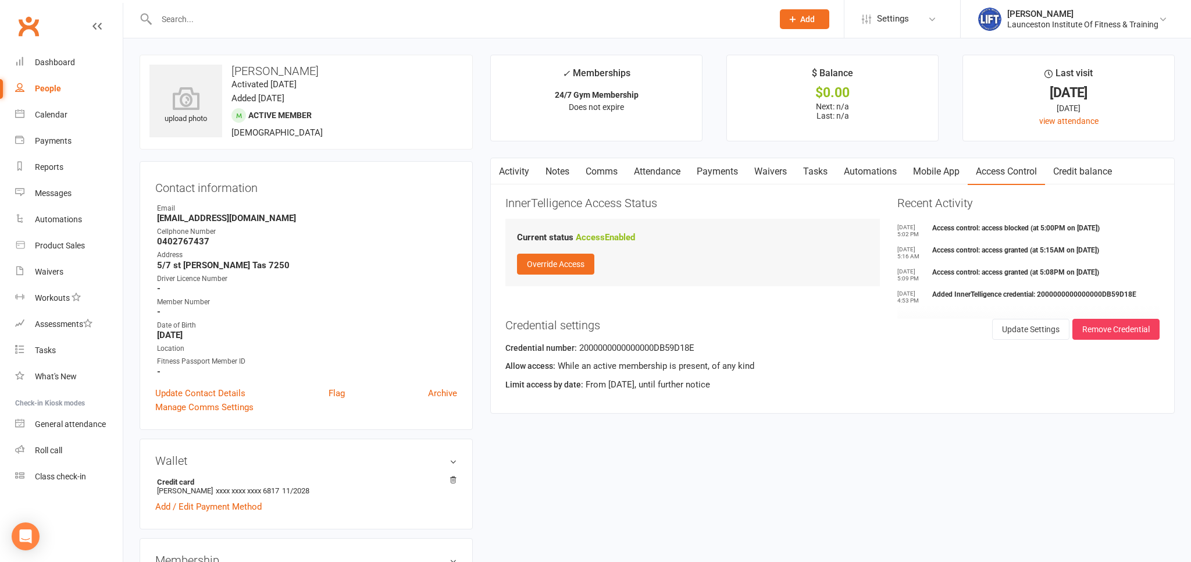
click at [20, 30] on link "Clubworx" at bounding box center [28, 26] width 29 height 29
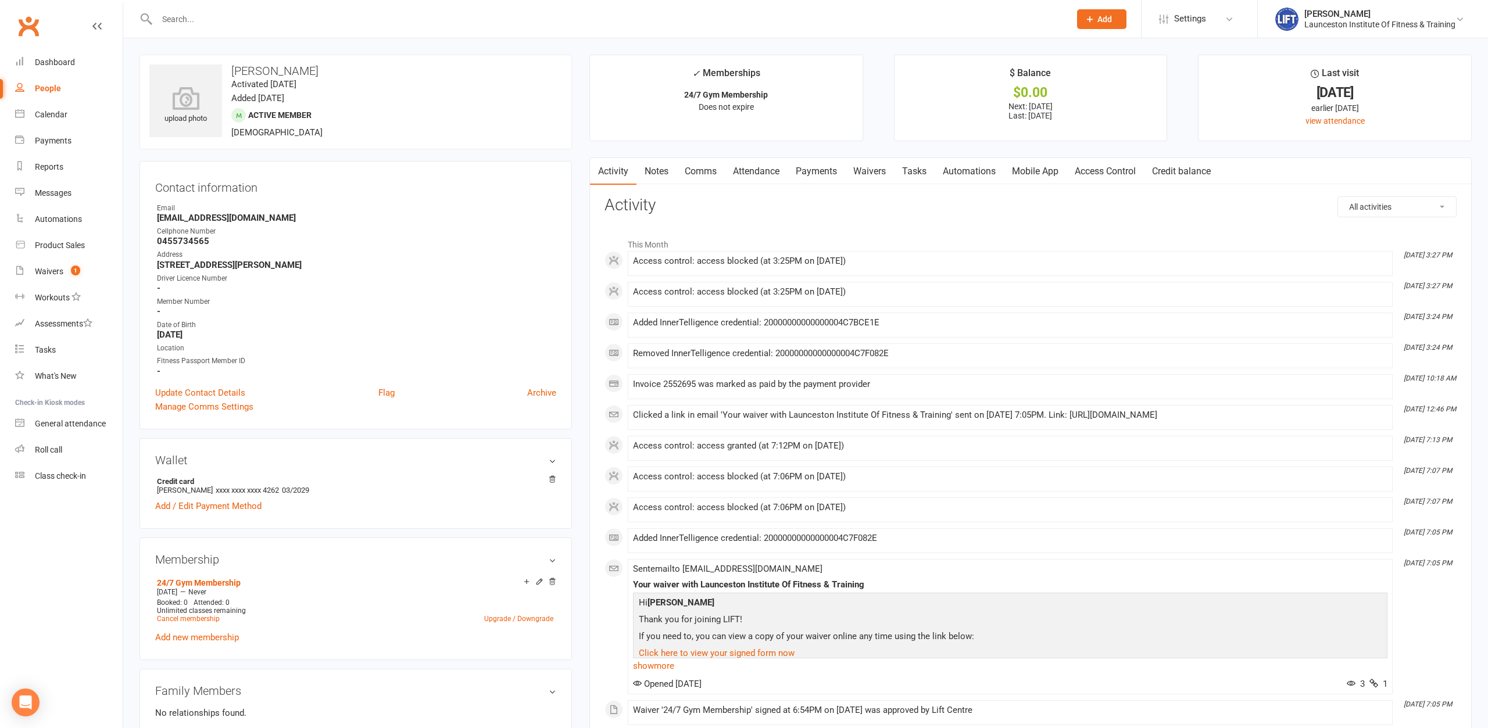
click at [335, 23] on input "text" at bounding box center [607, 19] width 909 height 16
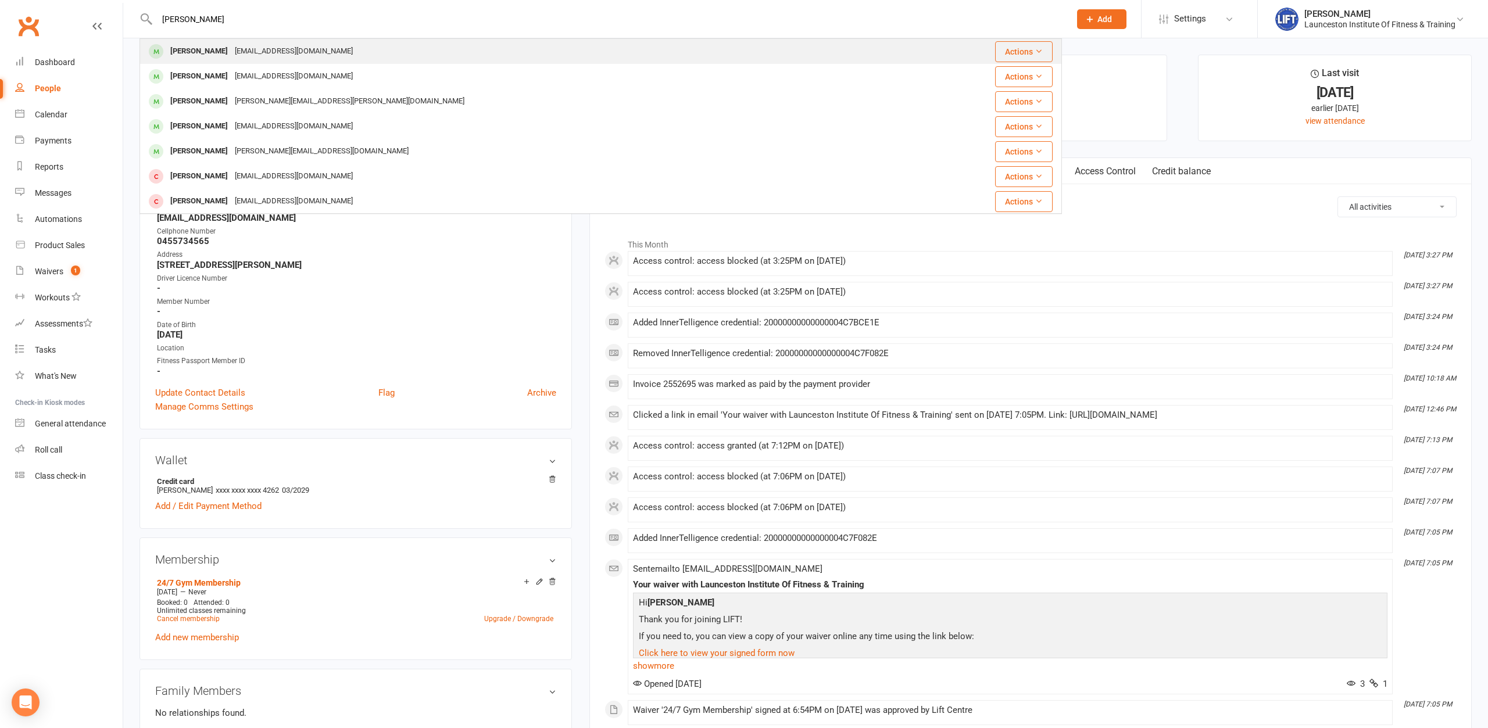
type input "toby williams"
click at [308, 60] on div "Toby Williams Tobywilliams997@gmail.com" at bounding box center [524, 52] width 766 height 24
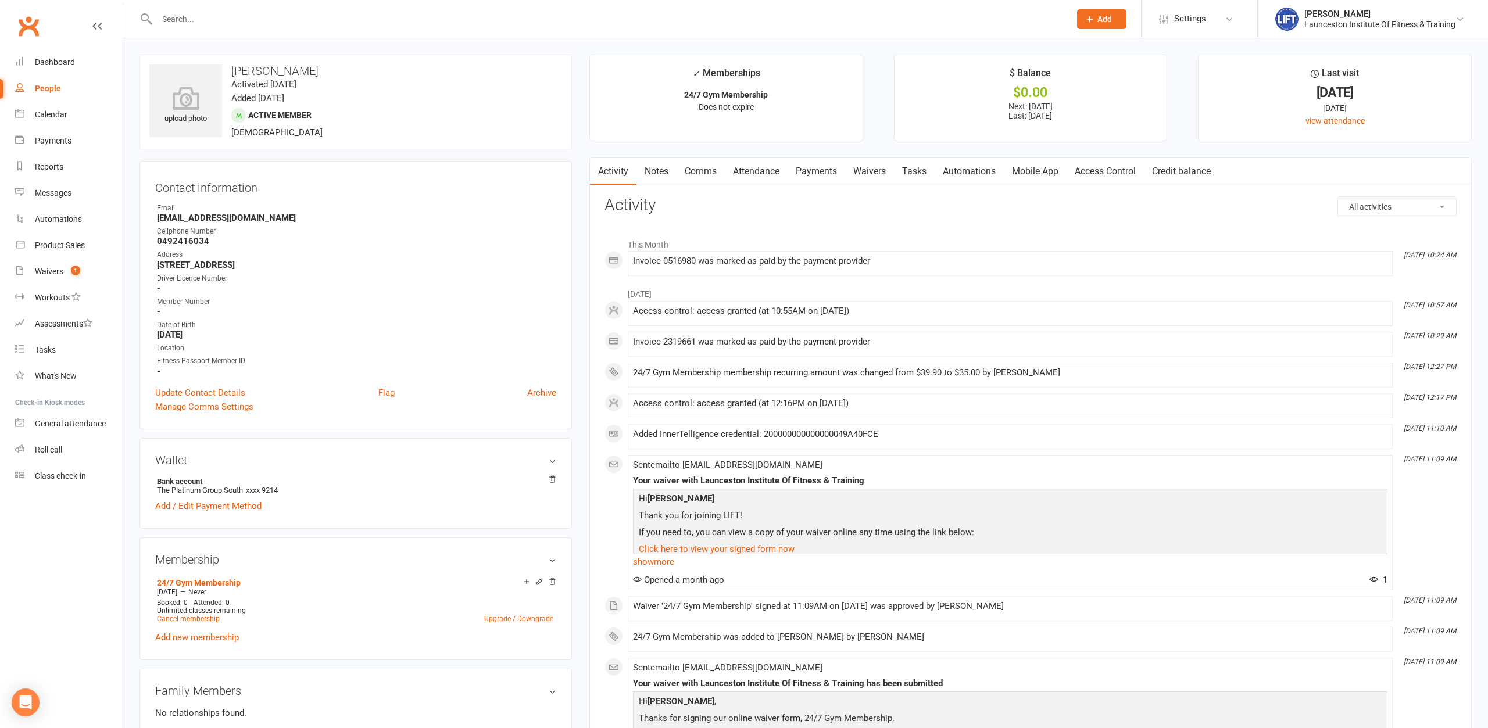
click at [808, 168] on link "Payments" at bounding box center [817, 171] width 58 height 27
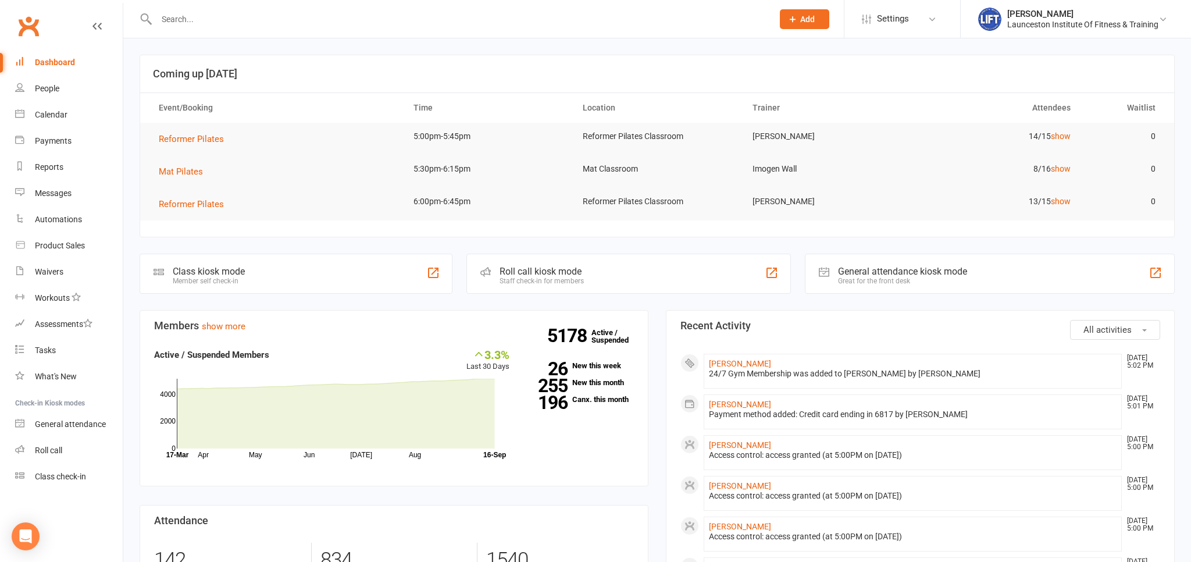
click at [217, 22] on input "text" at bounding box center [459, 19] width 612 height 16
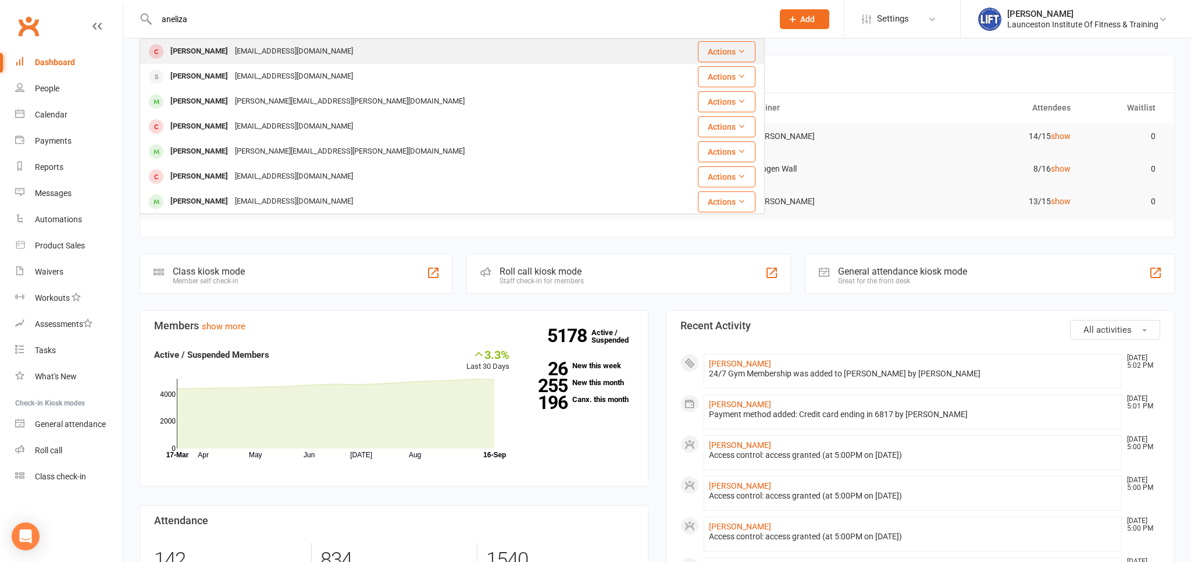
type input "aneliza"
click at [265, 62] on div "[PERSON_NAME] [EMAIL_ADDRESS][DOMAIN_NAME]" at bounding box center [400, 52] width 519 height 24
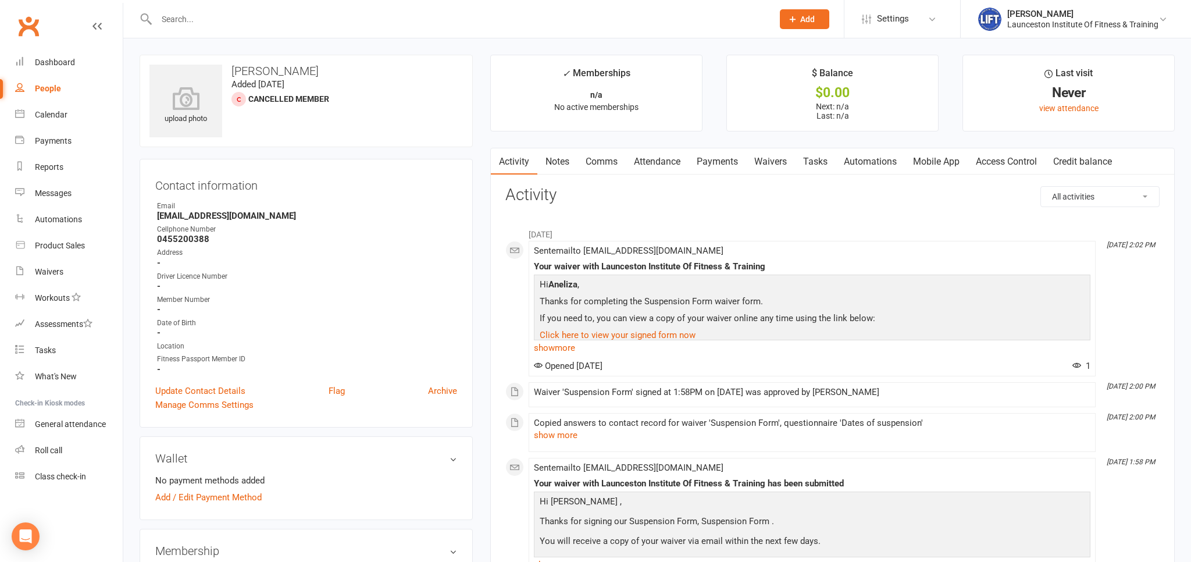
click at [762, 162] on link "Waivers" at bounding box center [770, 161] width 49 height 27
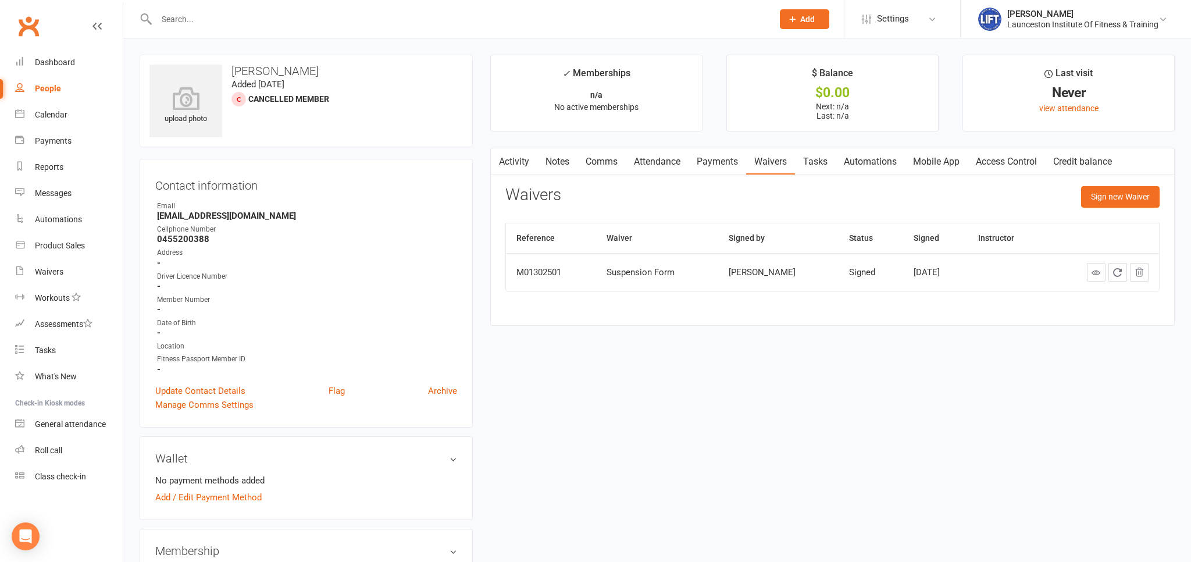
click at [503, 160] on button "button" at bounding box center [498, 161] width 15 height 26
click at [498, 156] on icon "button" at bounding box center [498, 158] width 6 height 11
click at [1115, 191] on button "Sign new Waiver" at bounding box center [1120, 196] width 78 height 21
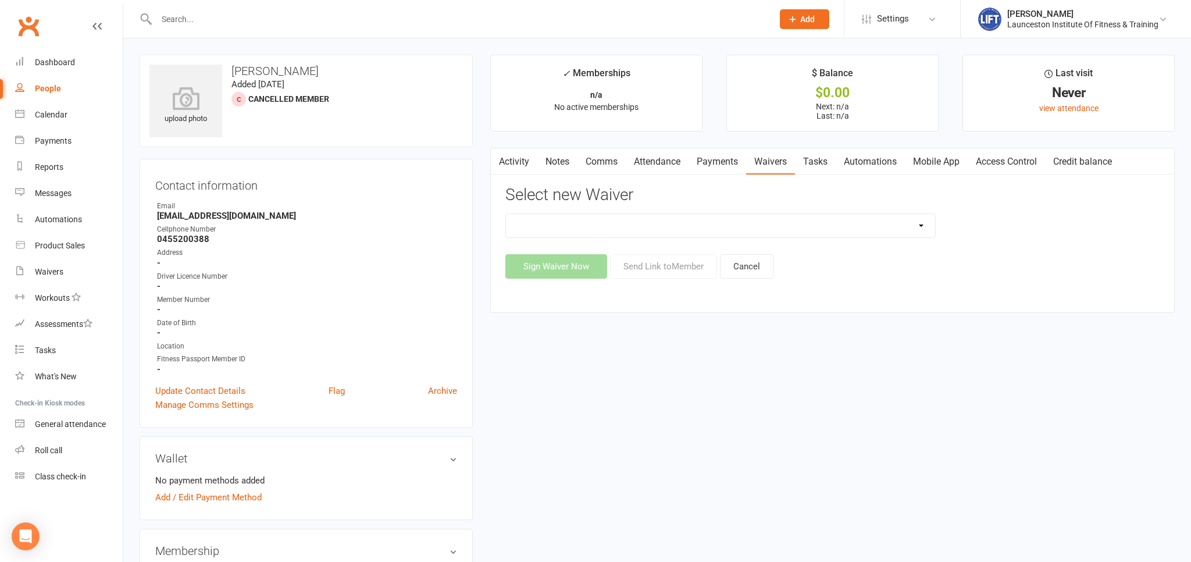
click at [506, 214] on select "24/7 Gym Membership Cancellation Form Casual Class Casual Pilates Class Casual …" at bounding box center [720, 225] width 429 height 23
select select "12888"
click option "Cancellation Form" at bounding box center [0, 0] width 0 height 0
click at [588, 264] on button "Sign Waiver Now" at bounding box center [556, 266] width 102 height 24
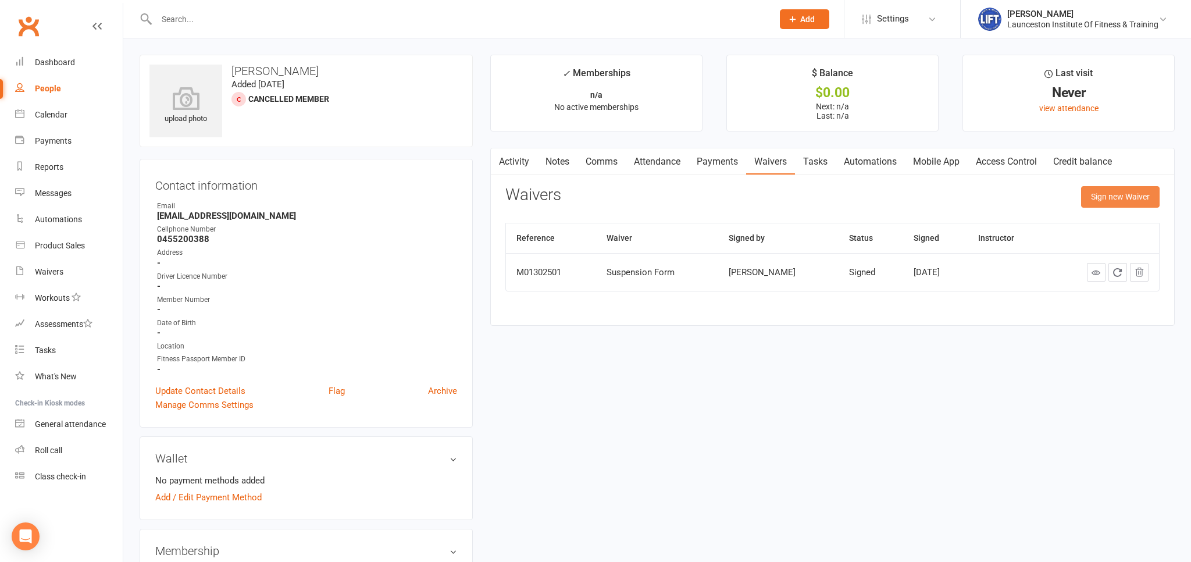
click at [1118, 196] on button "Sign new Waiver" at bounding box center [1120, 196] width 78 height 21
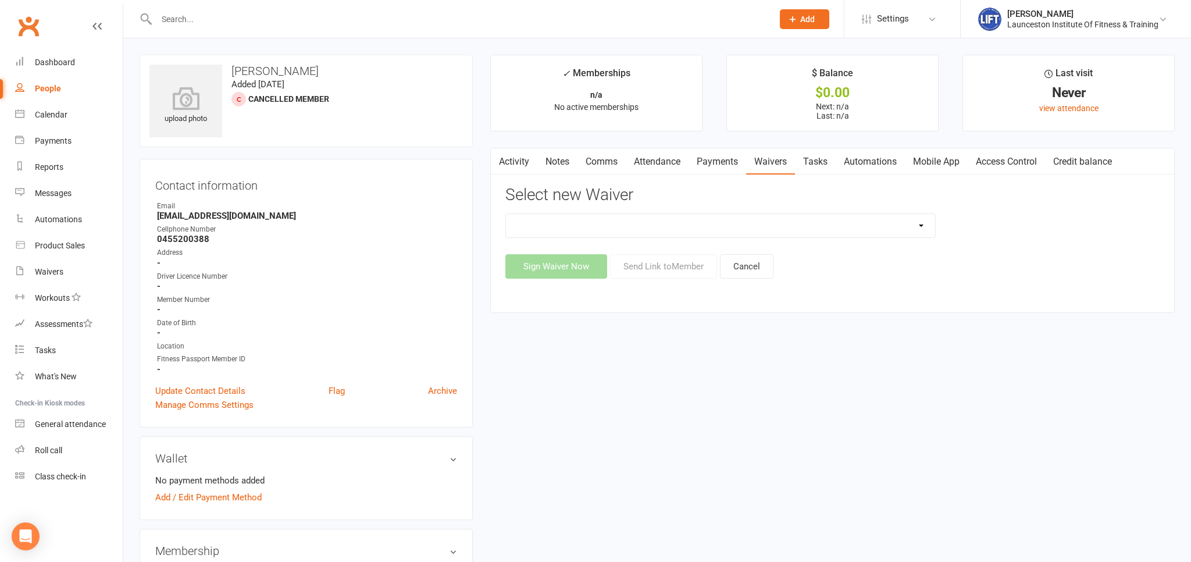
click at [506, 214] on select "24/7 Gym Membership Cancellation Form Casual Class Casual Pilates Class Casual …" at bounding box center [720, 225] width 429 height 23
select select "12888"
click option "Cancellation Form" at bounding box center [0, 0] width 0 height 0
click at [680, 265] on button "Send Link to Member" at bounding box center [663, 266] width 107 height 24
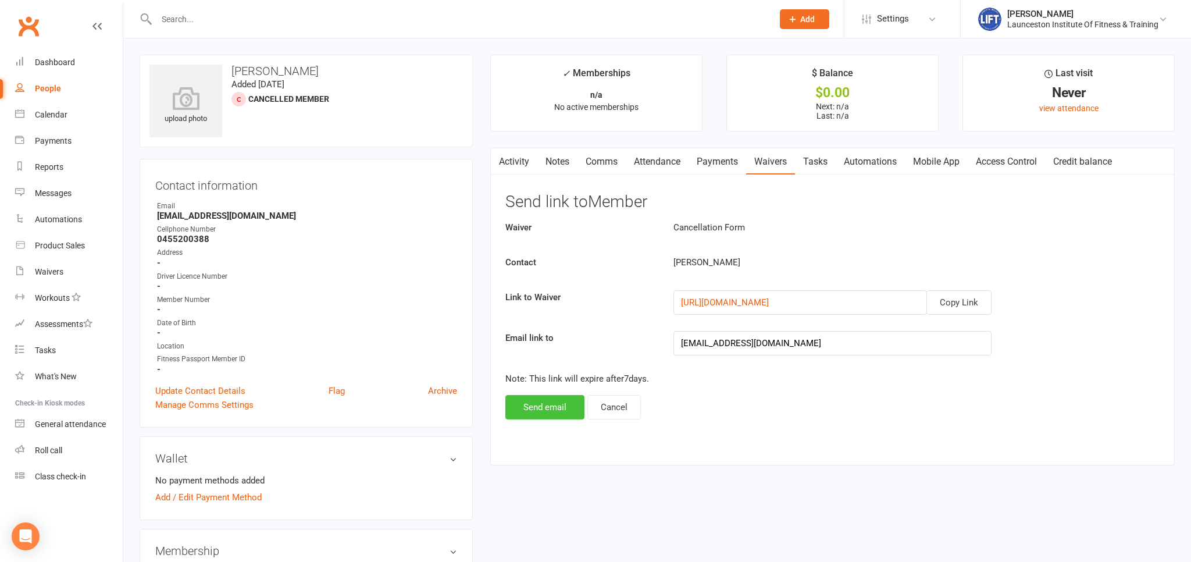
click at [544, 404] on button "Send email" at bounding box center [544, 407] width 79 height 24
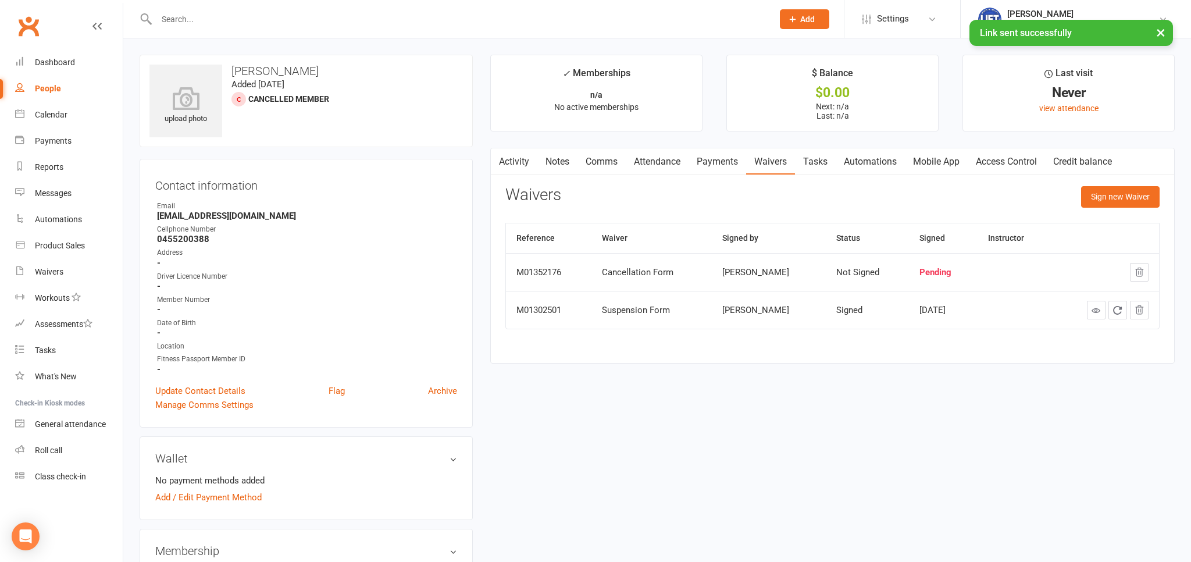
click at [513, 159] on link "Activity" at bounding box center [514, 161] width 47 height 27
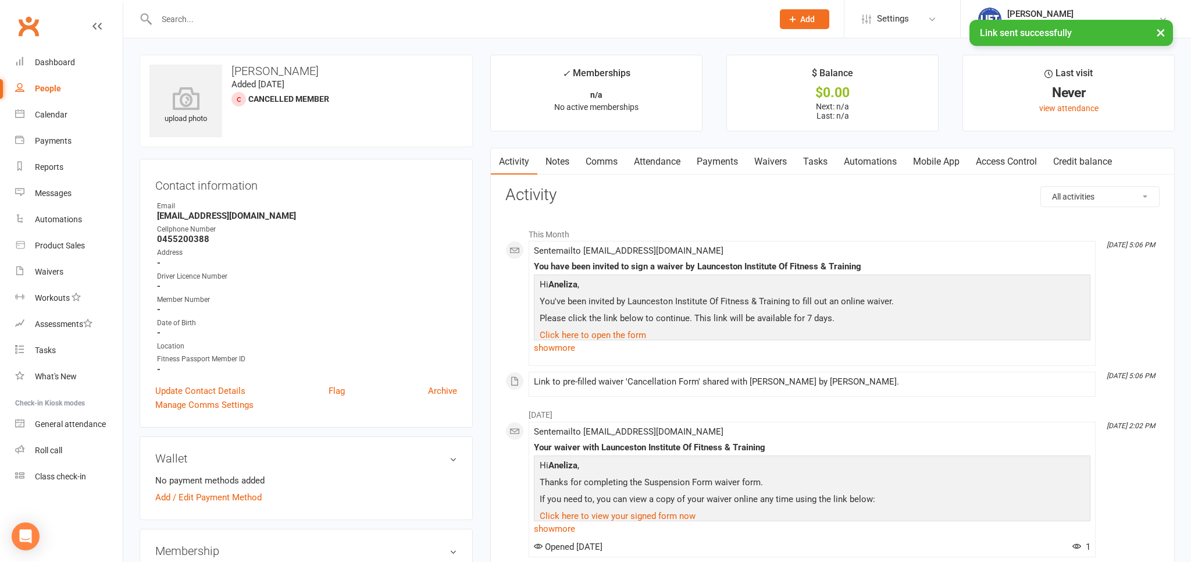
click at [778, 160] on link "Waivers" at bounding box center [770, 161] width 49 height 27
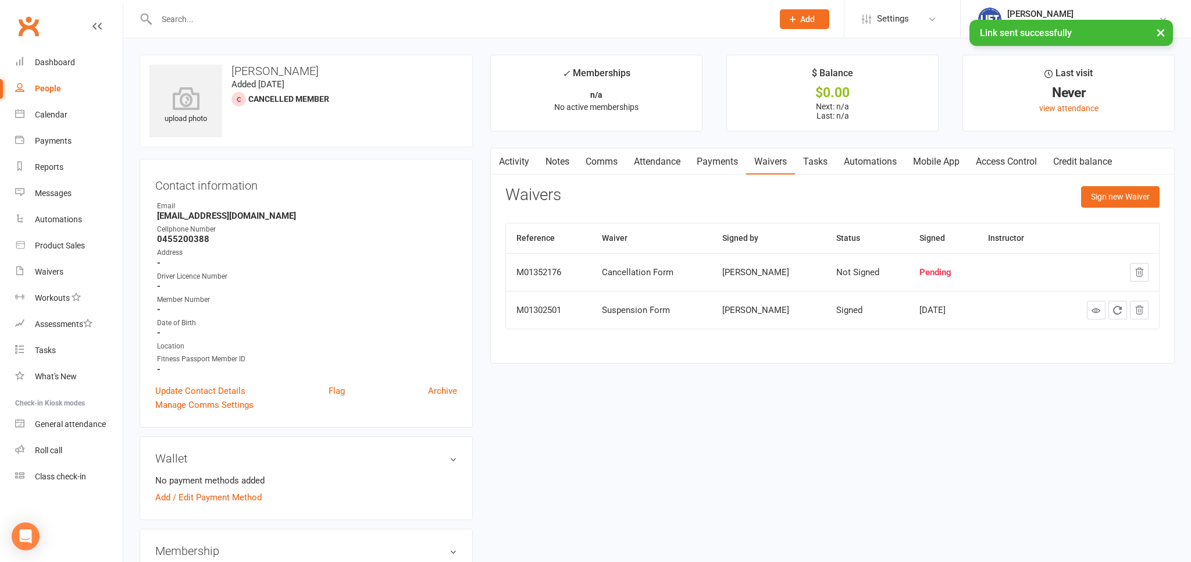
click at [514, 156] on link "Activity" at bounding box center [514, 161] width 47 height 27
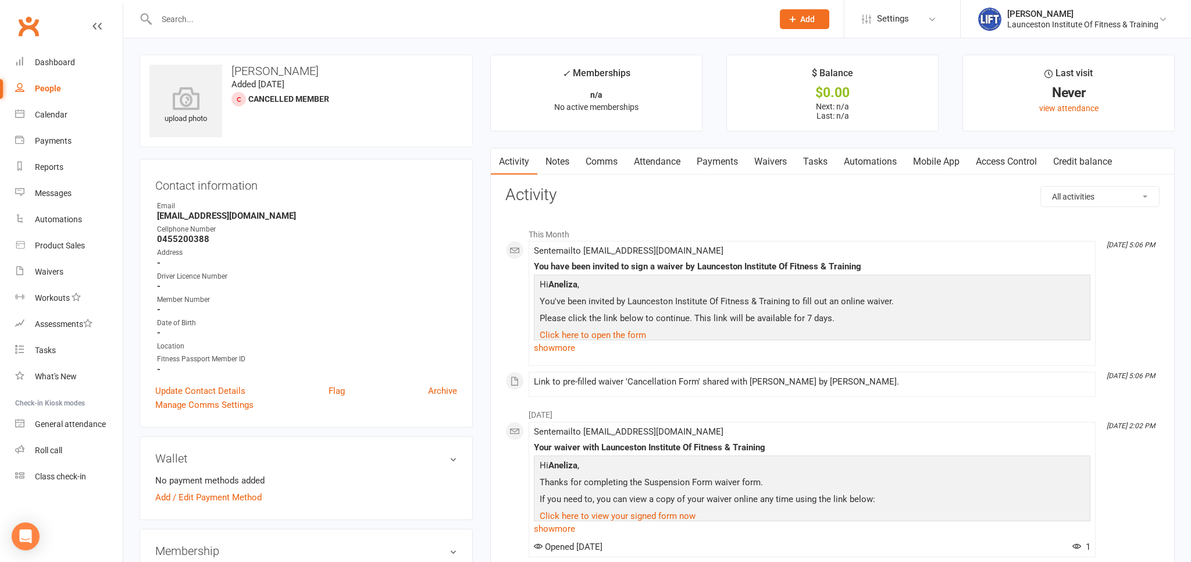
click at [192, 19] on input "text" at bounding box center [459, 19] width 612 height 16
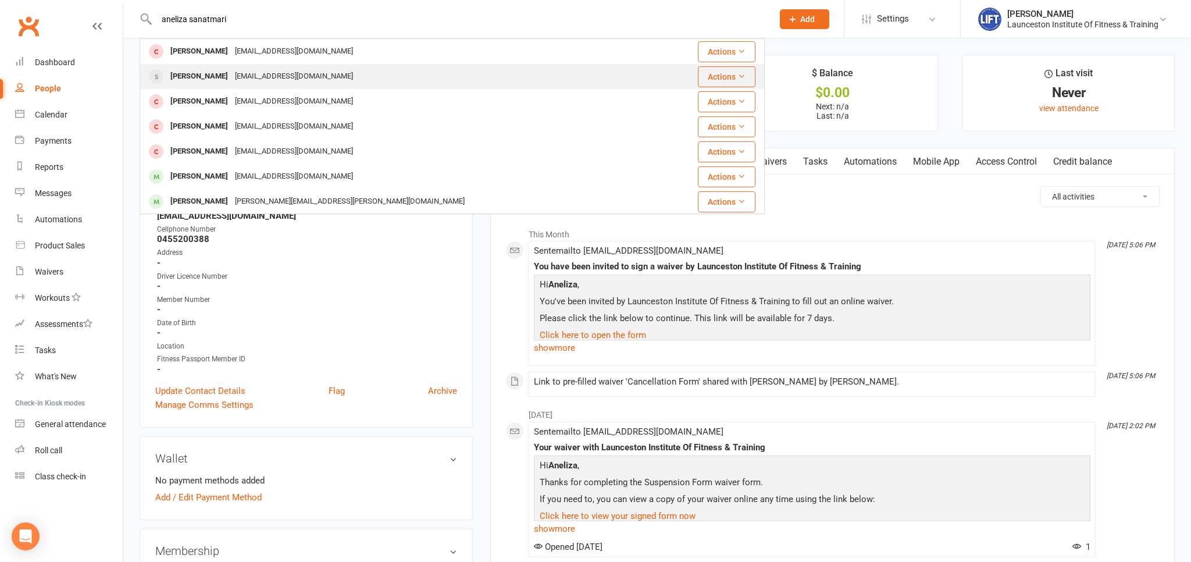
type input "aneliza sanatmari"
click at [244, 73] on div "[EMAIL_ADDRESS][DOMAIN_NAME]" at bounding box center [293, 76] width 125 height 17
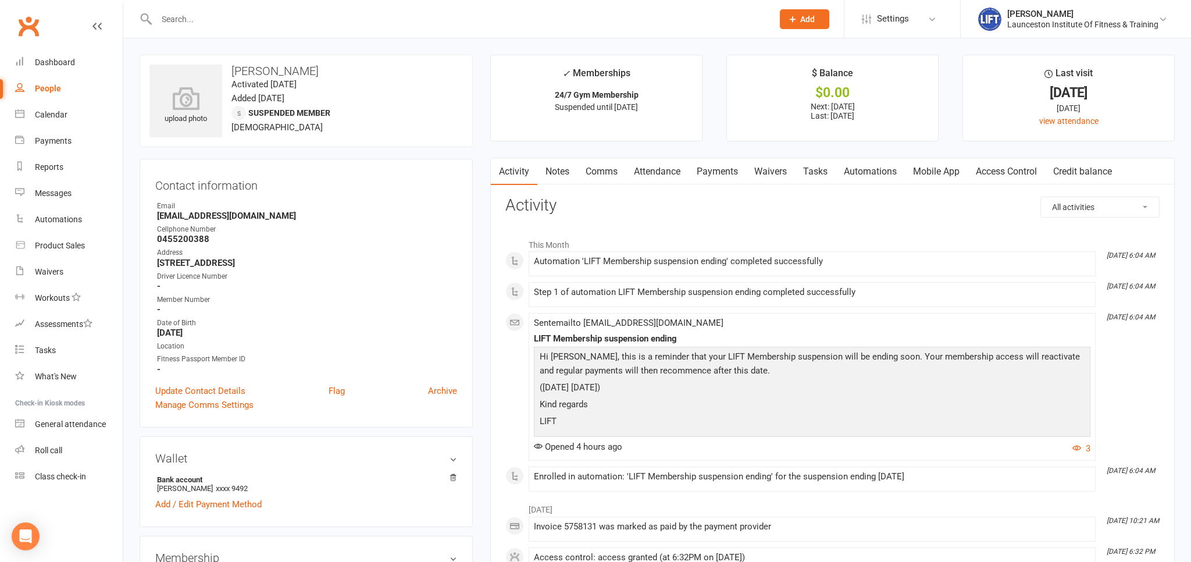
click at [778, 170] on link "Waivers" at bounding box center [770, 171] width 49 height 27
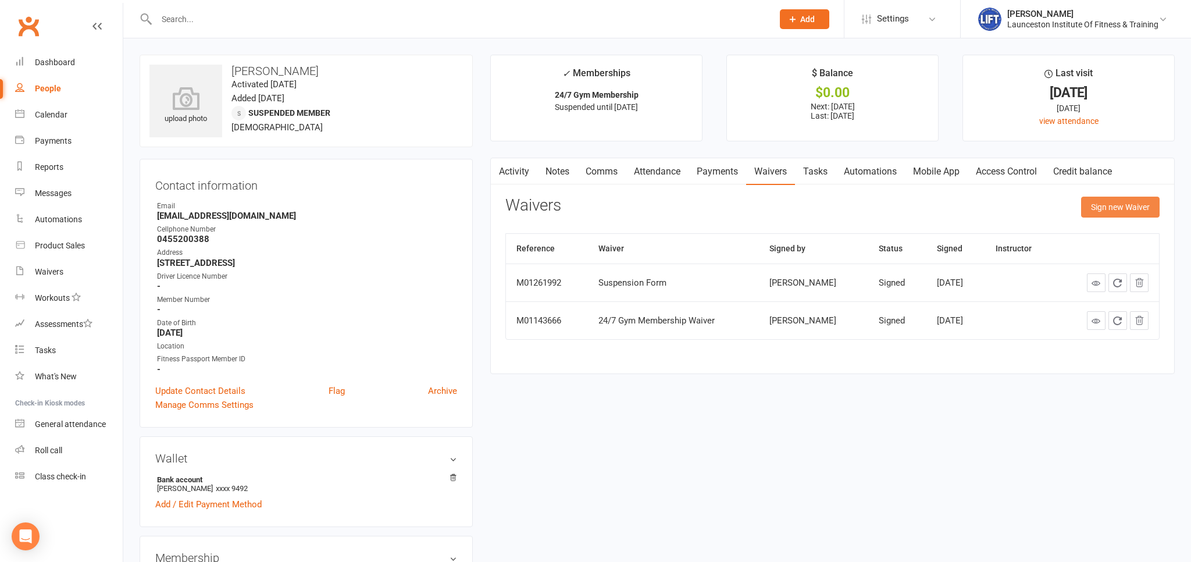
click at [1129, 205] on button "Sign new Waiver" at bounding box center [1120, 206] width 78 height 21
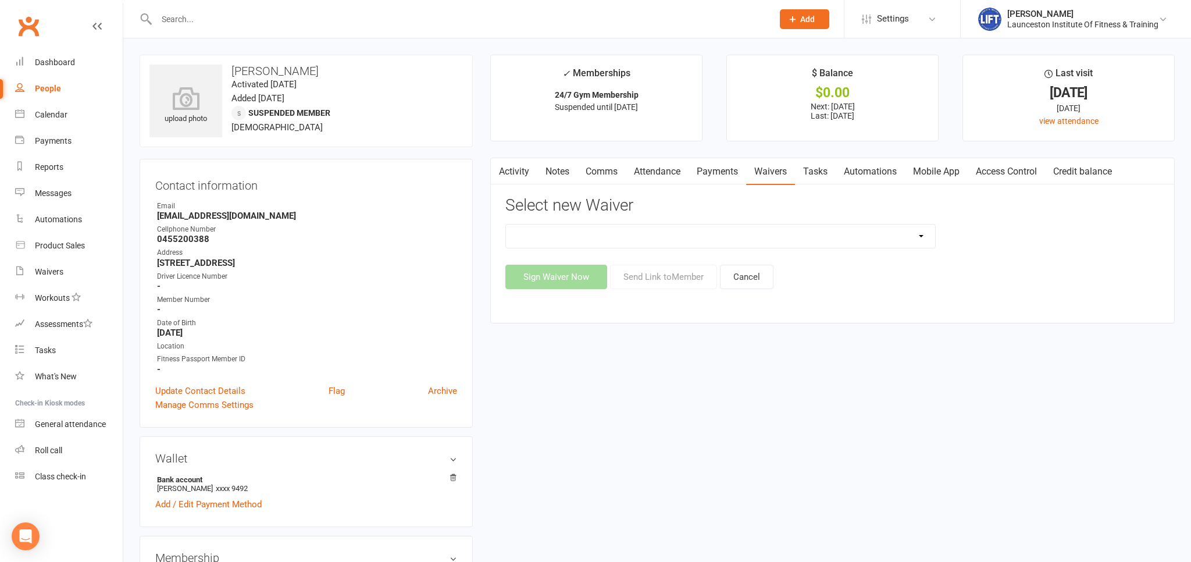
click at [506, 224] on select "24/7 Gym Membership Cancellation Form Casual Class Casual Pilates Class Casual …" at bounding box center [720, 235] width 429 height 23
select select "12888"
click option "Cancellation Form" at bounding box center [0, 0] width 0 height 0
click at [648, 278] on button "Send Link to Member" at bounding box center [663, 276] width 107 height 24
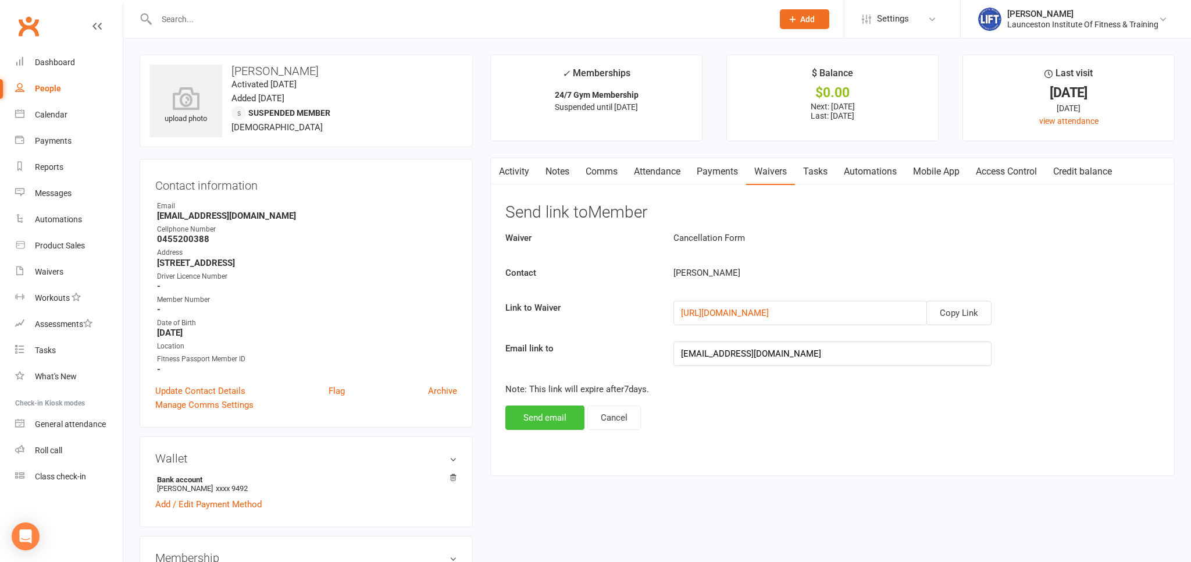
click at [559, 415] on button "Send email" at bounding box center [544, 417] width 79 height 24
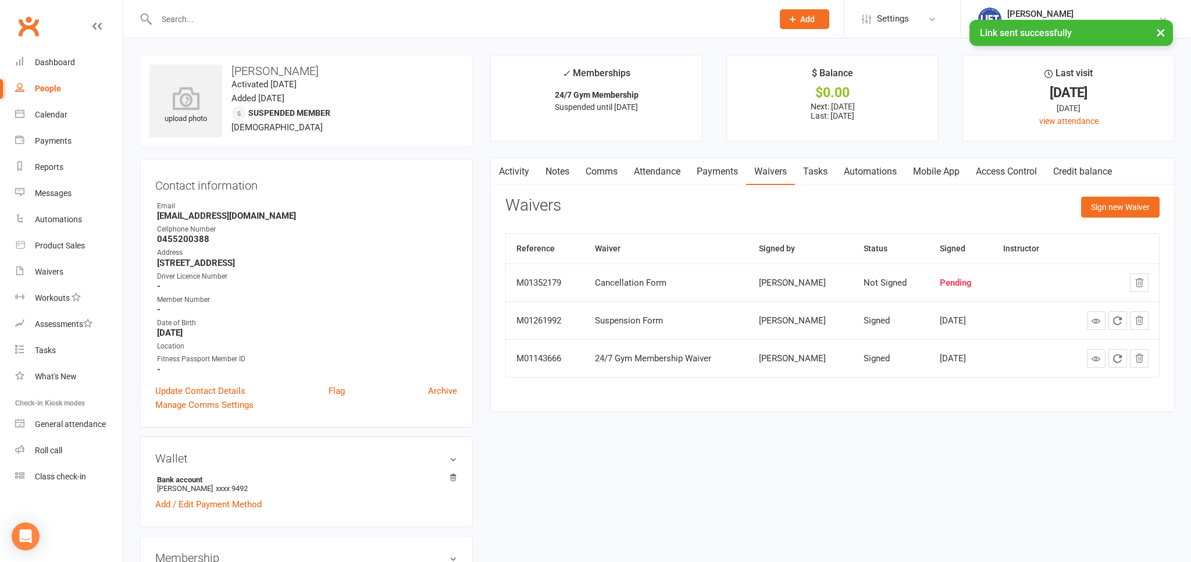
click at [520, 170] on link "Activity" at bounding box center [514, 171] width 47 height 27
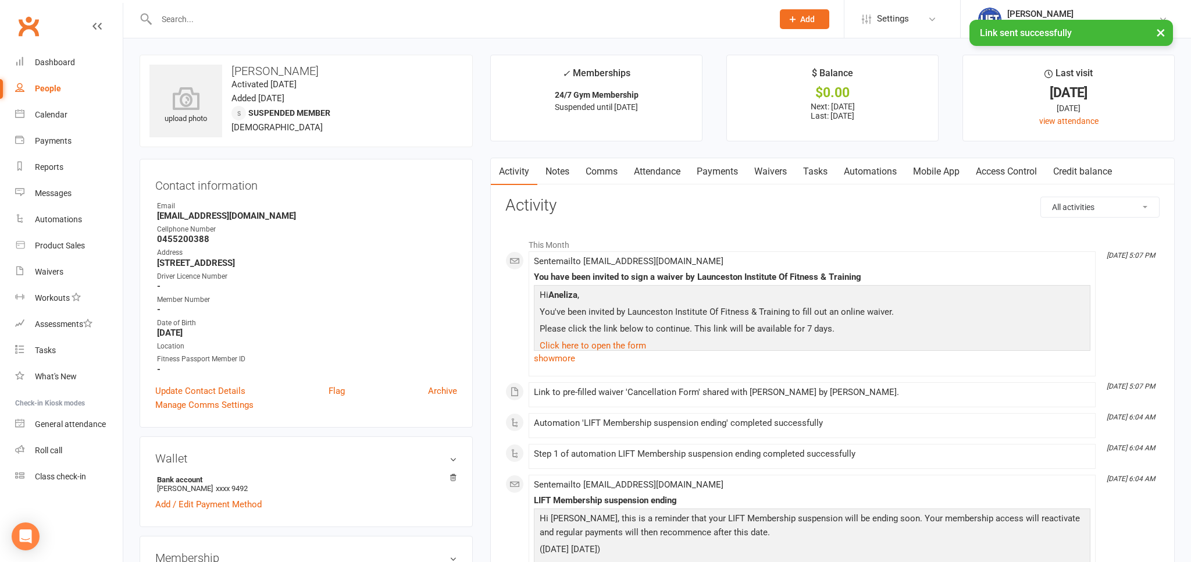
click at [208, 13] on input "text" at bounding box center [459, 19] width 612 height 16
type input "a"
type input "n"
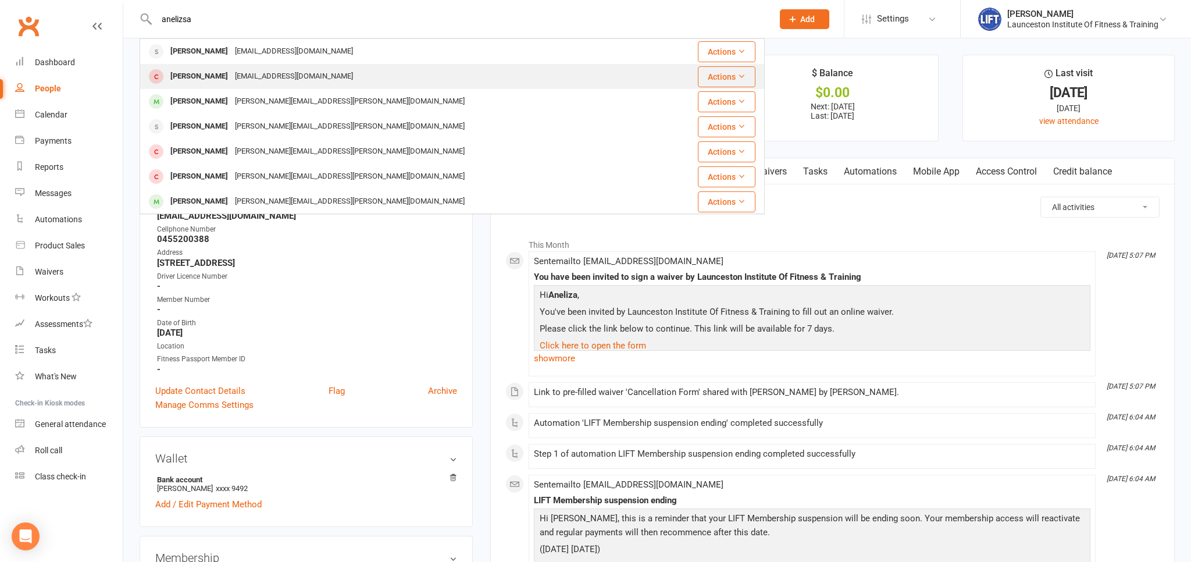
type input "anelizsa"
click at [215, 74] on div "[PERSON_NAME]" at bounding box center [199, 76] width 65 height 17
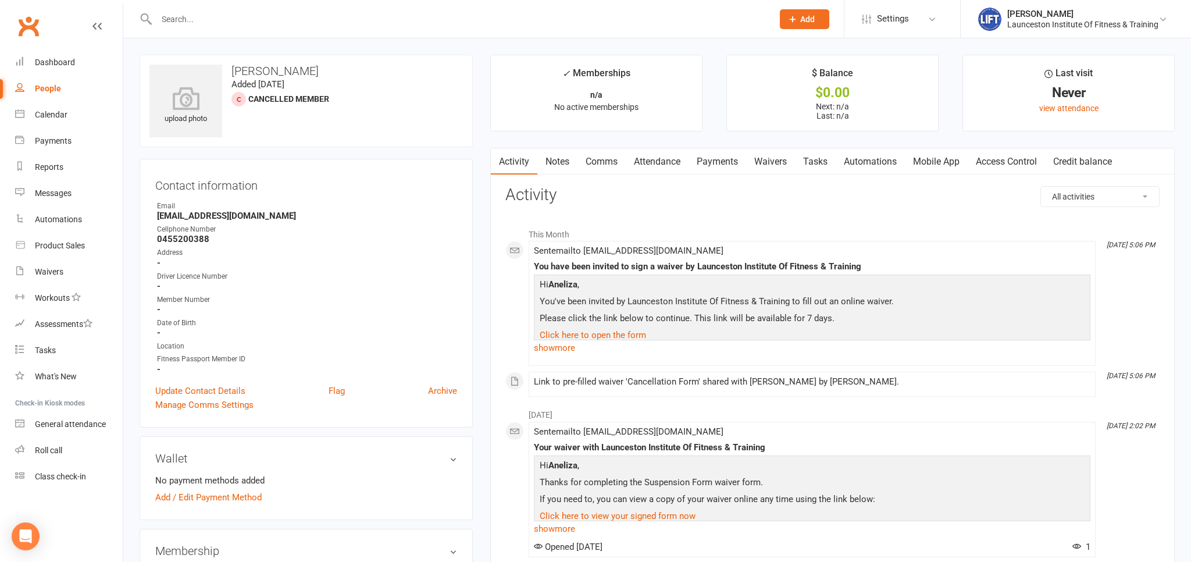
click at [766, 158] on link "Waivers" at bounding box center [770, 161] width 49 height 27
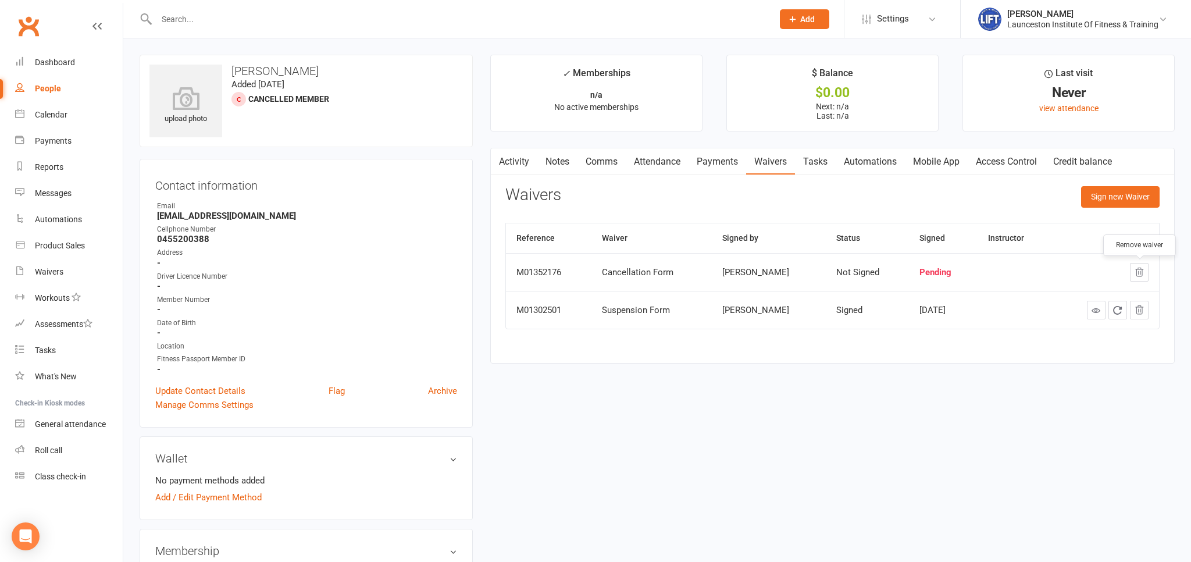
click at [1145, 270] on button "button" at bounding box center [1138, 272] width 19 height 19
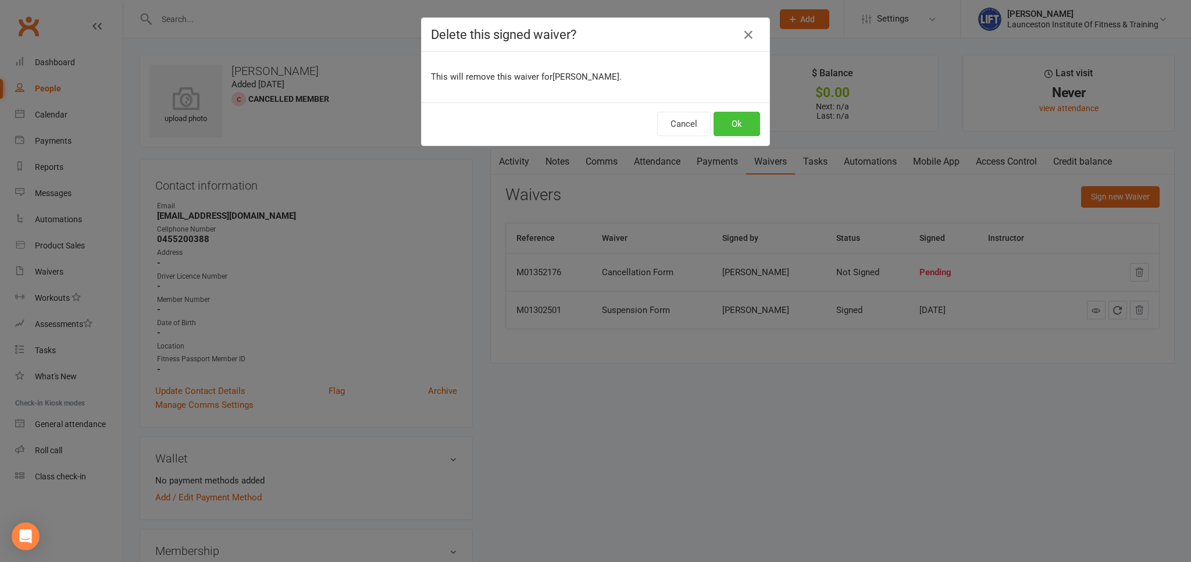
click at [747, 123] on button "Ok" at bounding box center [736, 124] width 47 height 24
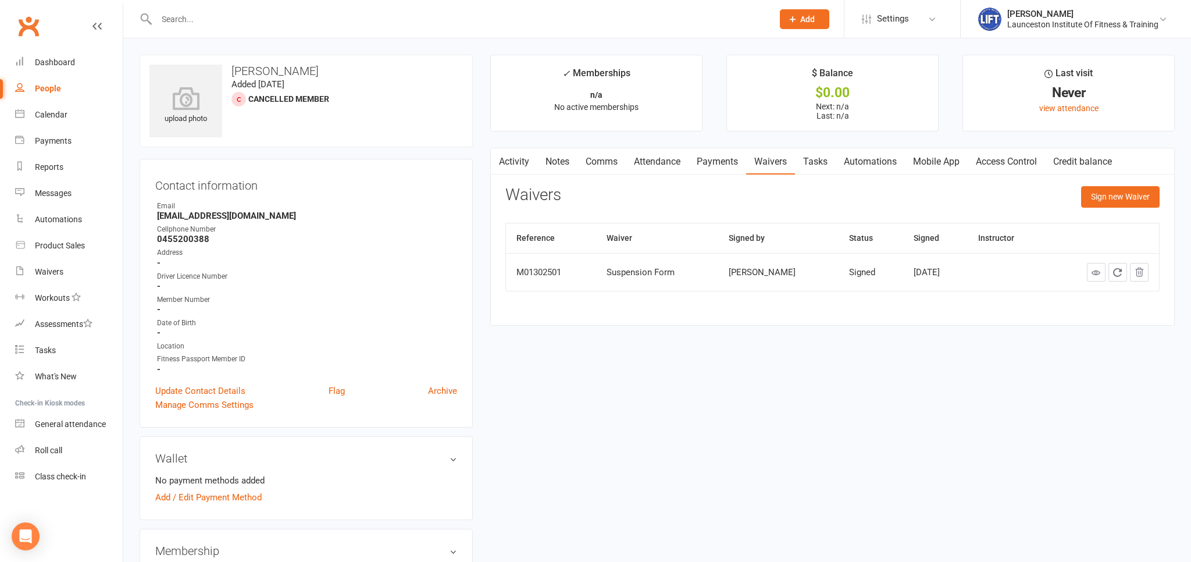
click at [513, 160] on link "Activity" at bounding box center [514, 161] width 47 height 27
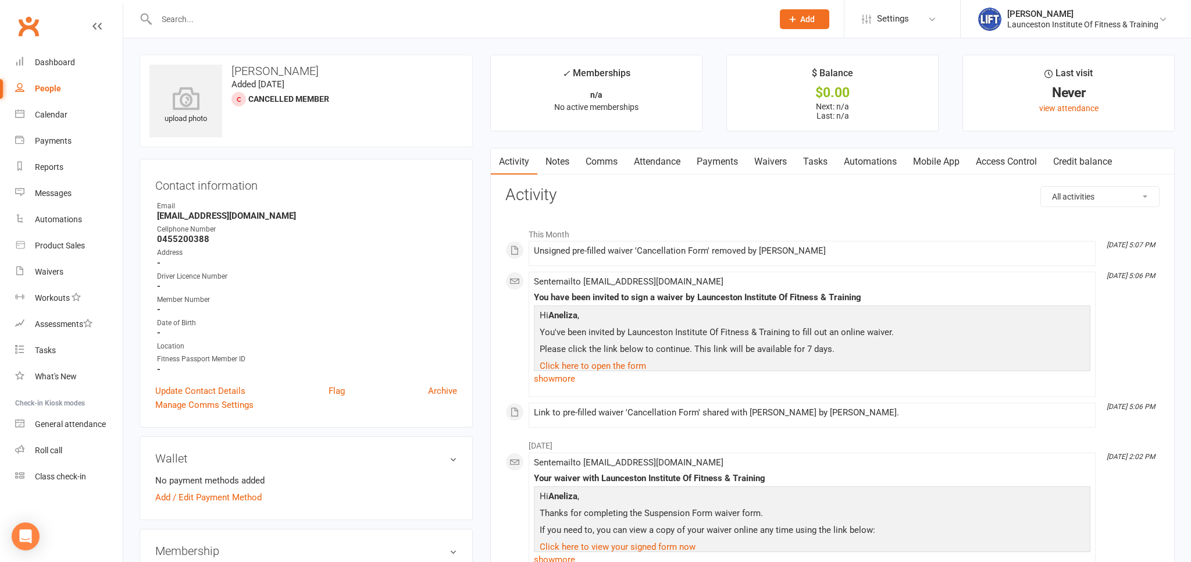
click at [25, 28] on link "Clubworx" at bounding box center [28, 26] width 29 height 29
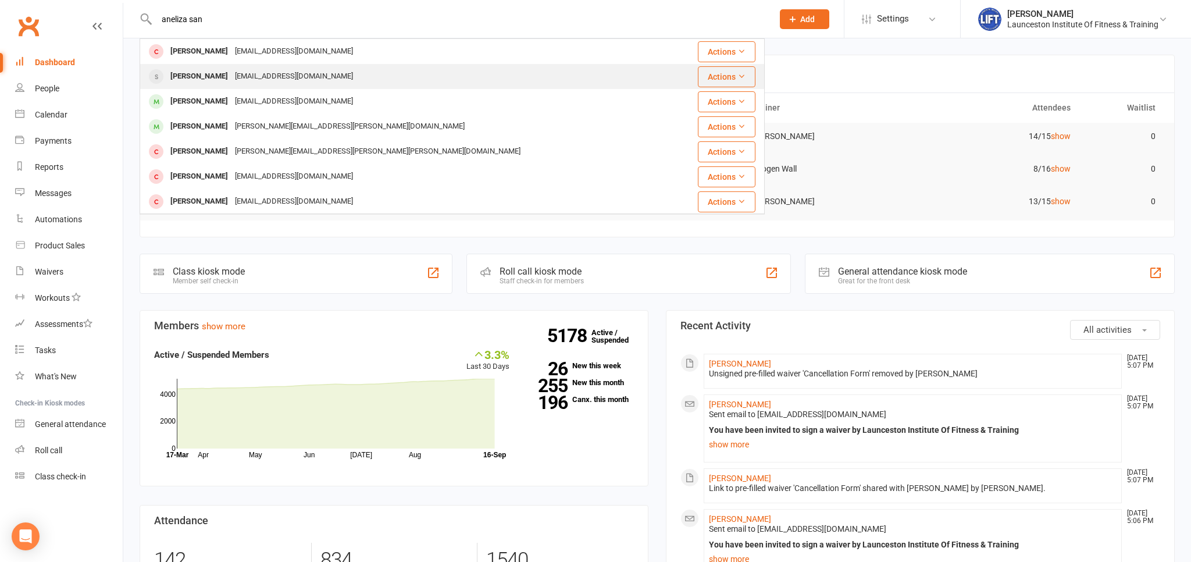
type input "aneliza san"
click at [266, 80] on div "[EMAIL_ADDRESS][DOMAIN_NAME]" at bounding box center [293, 76] width 125 height 17
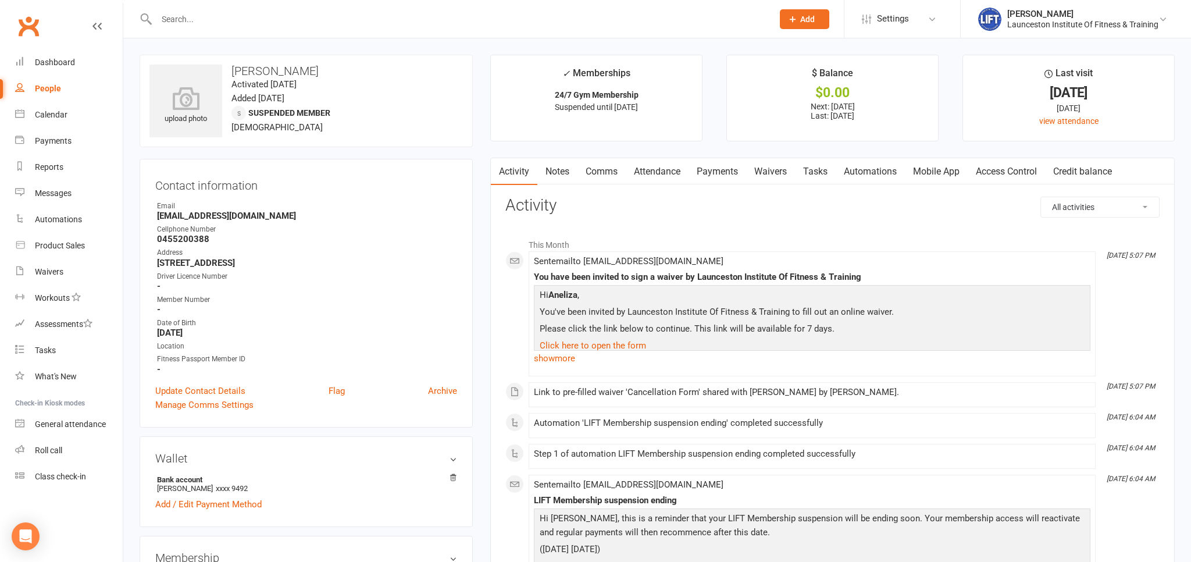
click at [781, 174] on link "Waivers" at bounding box center [770, 171] width 49 height 27
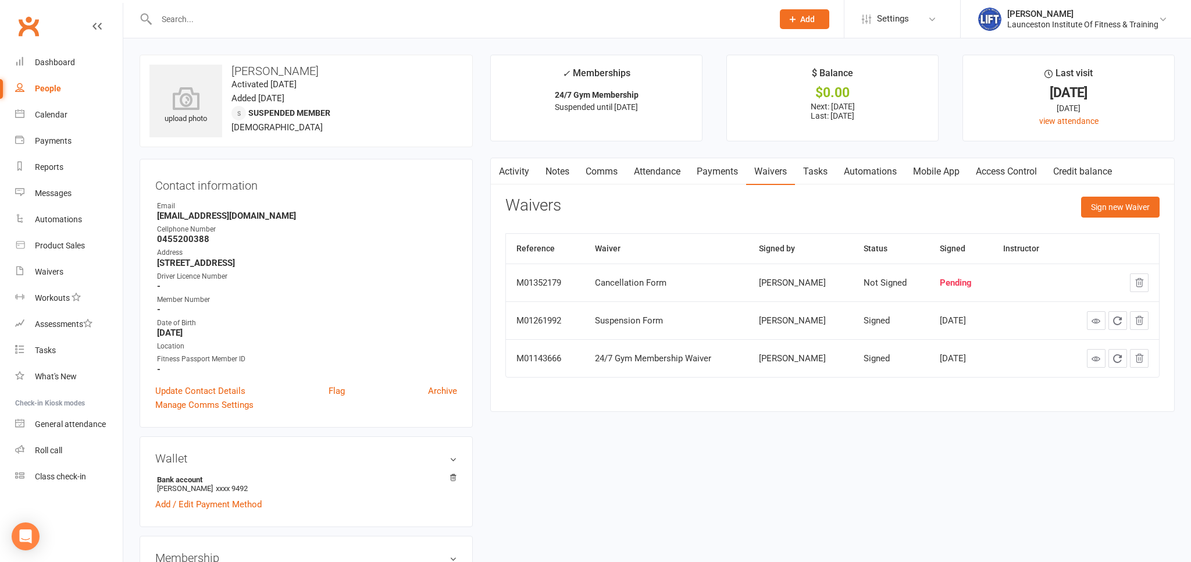
click at [515, 170] on link "Activity" at bounding box center [514, 171] width 47 height 27
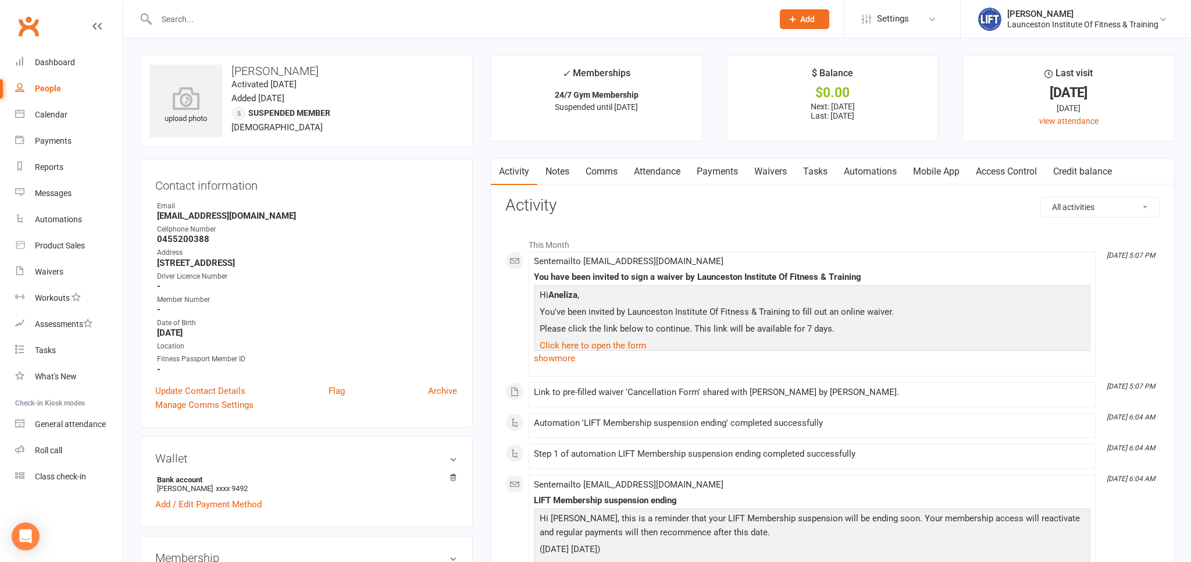
click at [33, 26] on link "Clubworx" at bounding box center [28, 26] width 29 height 29
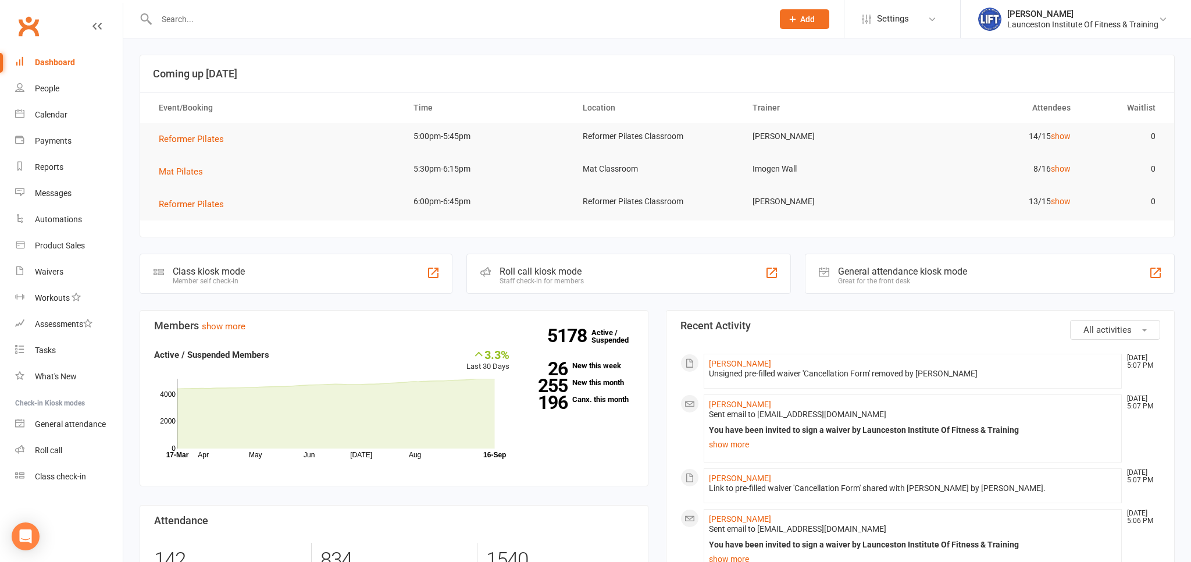
click at [198, 16] on input "text" at bounding box center [459, 19] width 612 height 16
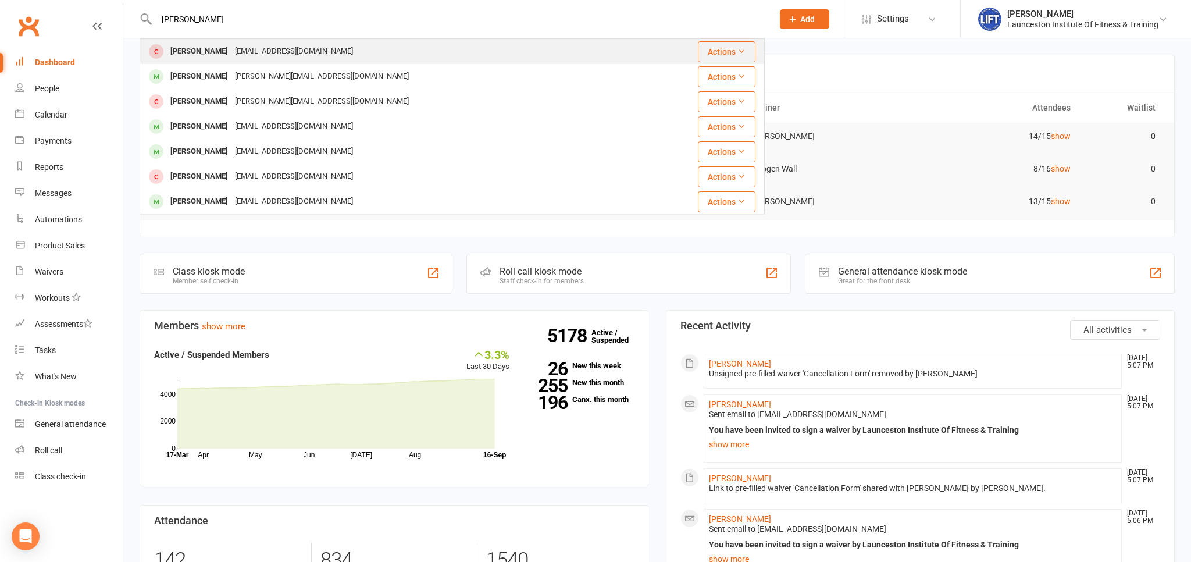
type input "[PERSON_NAME]"
click at [231, 48] on div "[EMAIL_ADDRESS][DOMAIN_NAME]" at bounding box center [293, 51] width 125 height 17
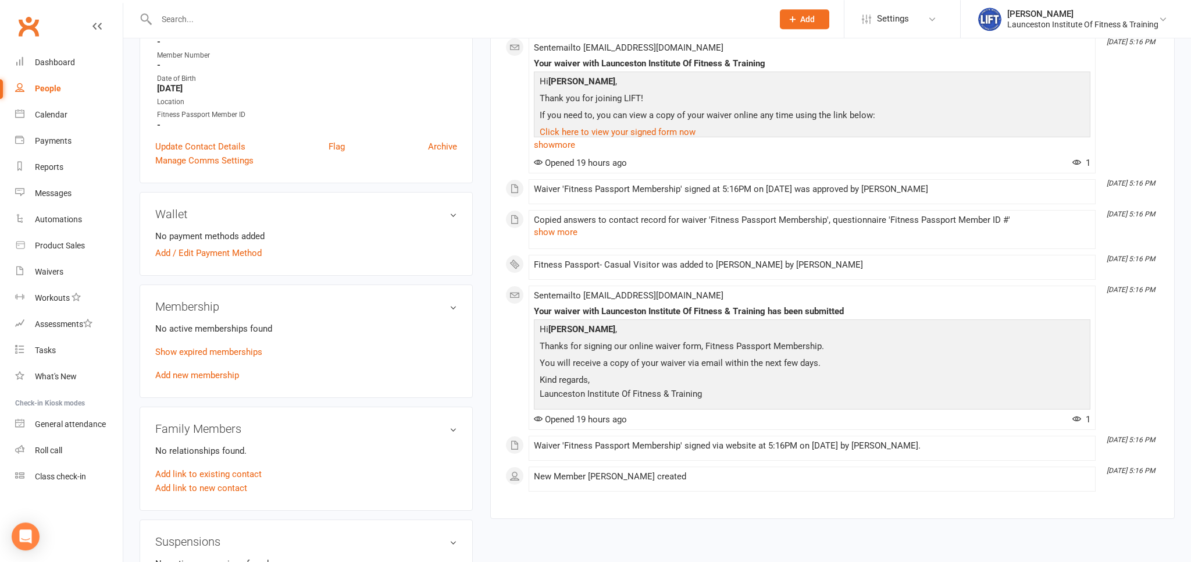
scroll to position [245, 0]
click at [226, 374] on link "Add new membership" at bounding box center [197, 374] width 84 height 10
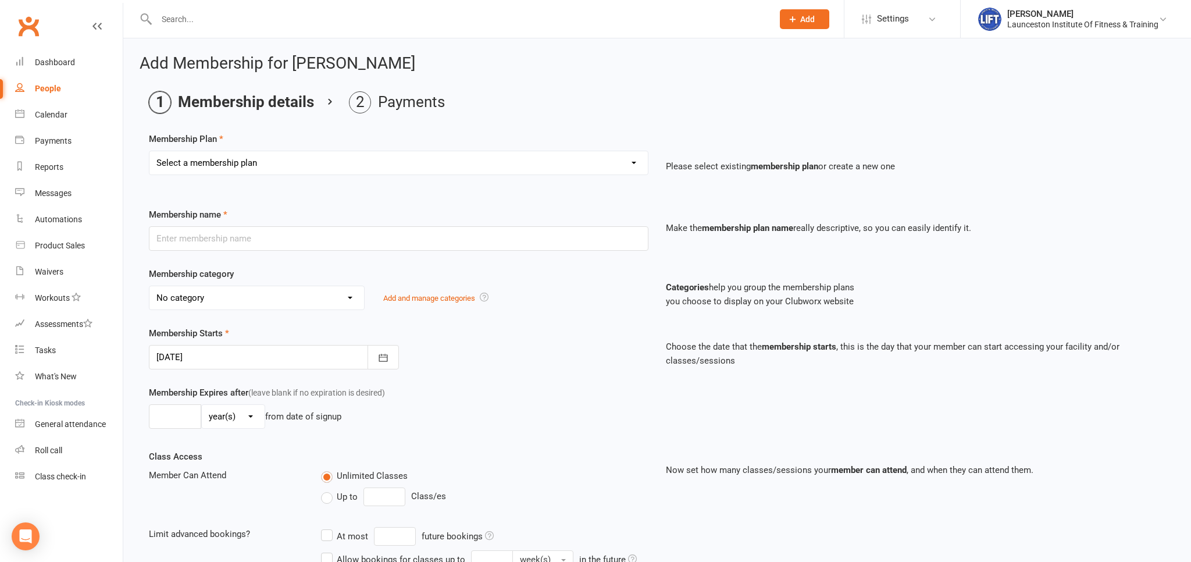
click at [149, 151] on select "Select a membership plan Create new Membership Plan 24/7 Gym Membership Pilates…" at bounding box center [398, 162] width 498 height 23
select select "30"
click option "Fitness Passport- Casual Visitor" at bounding box center [0, 0] width 0 height 0
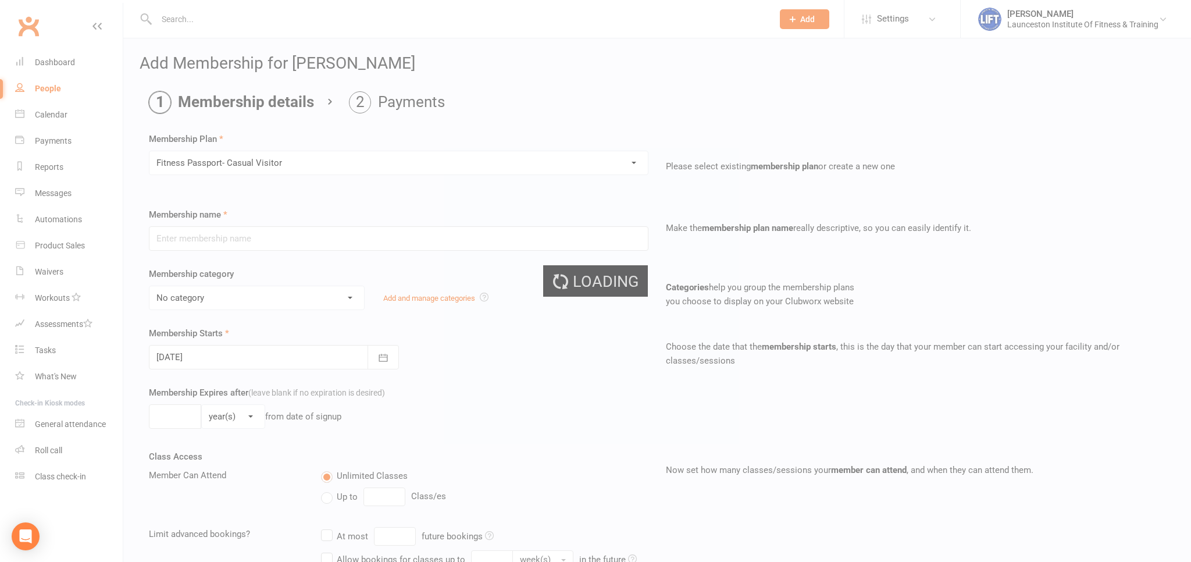
type input "Fitness Passport- Casual Visitor"
select select "10"
type input "1"
select select "0"
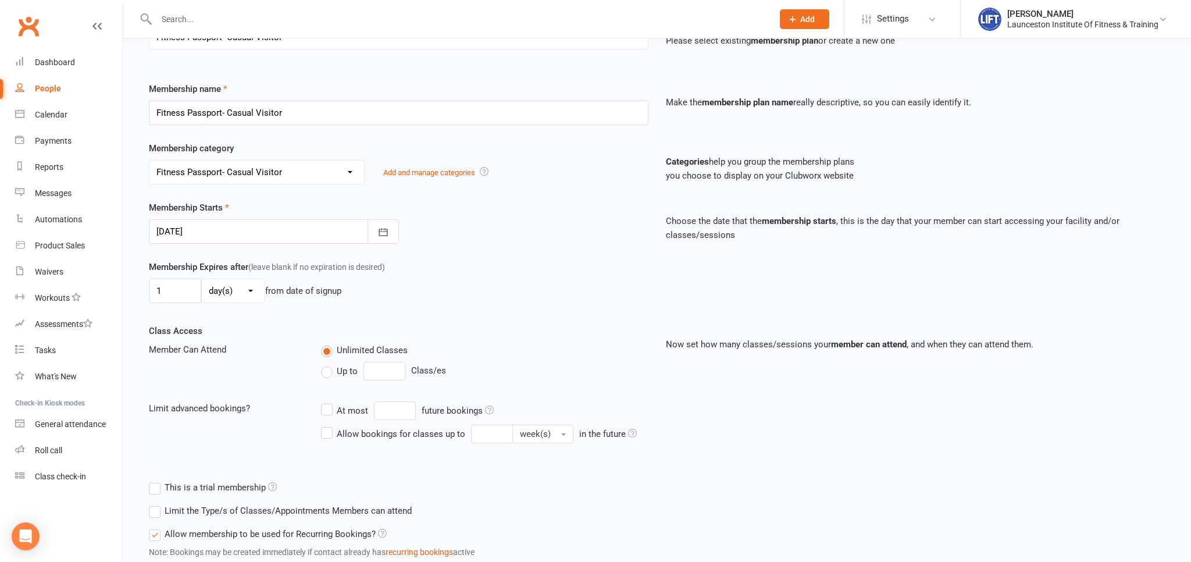
scroll to position [206, 0]
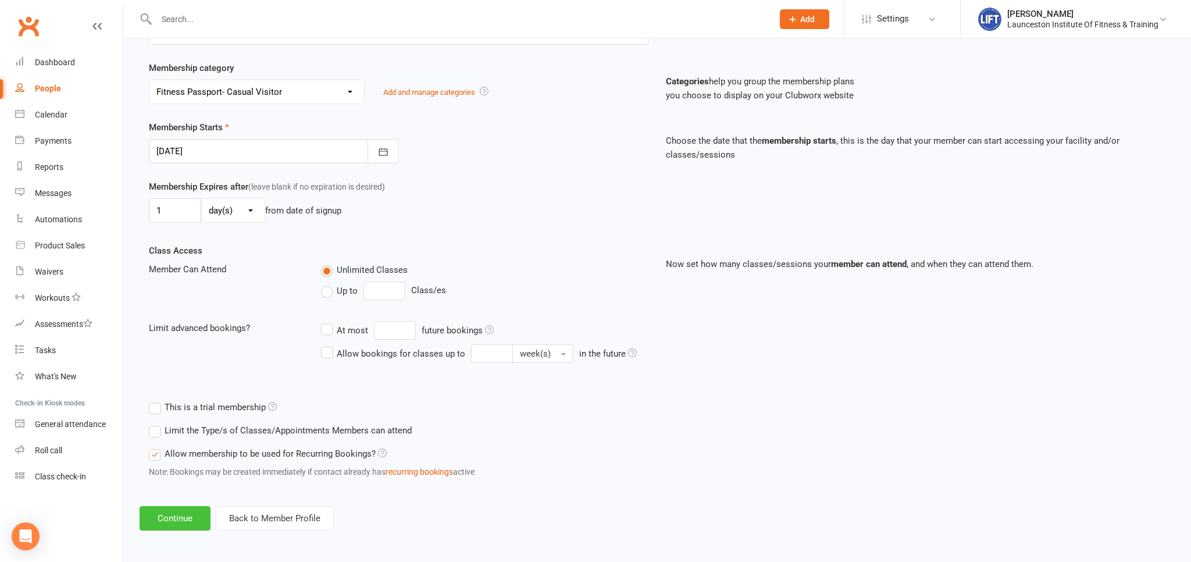
click at [190, 513] on button "Continue" at bounding box center [175, 518] width 71 height 24
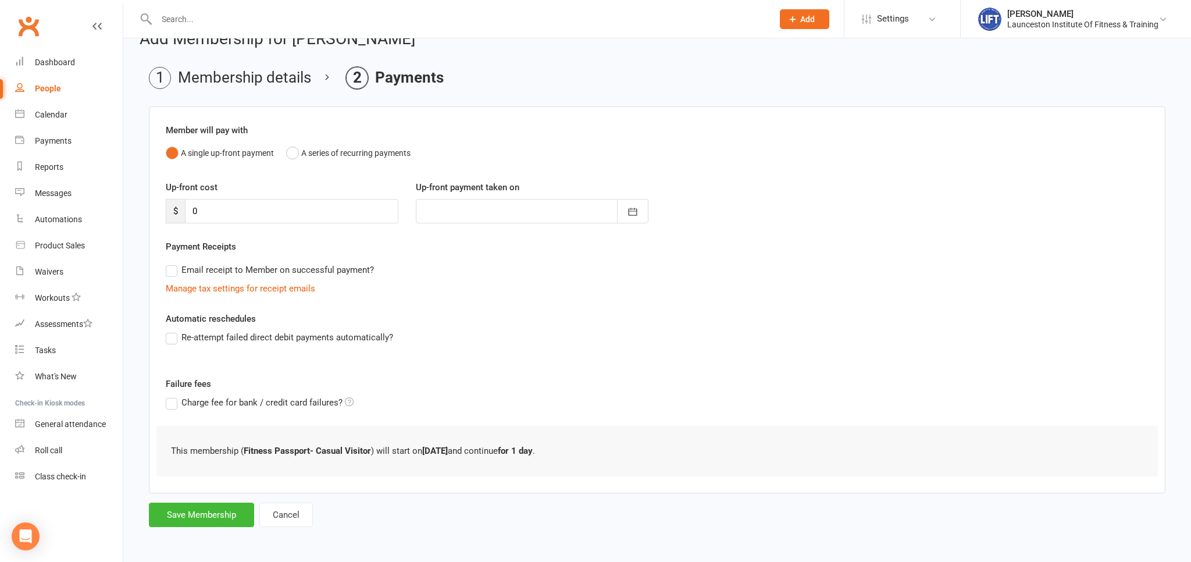
scroll to position [0, 0]
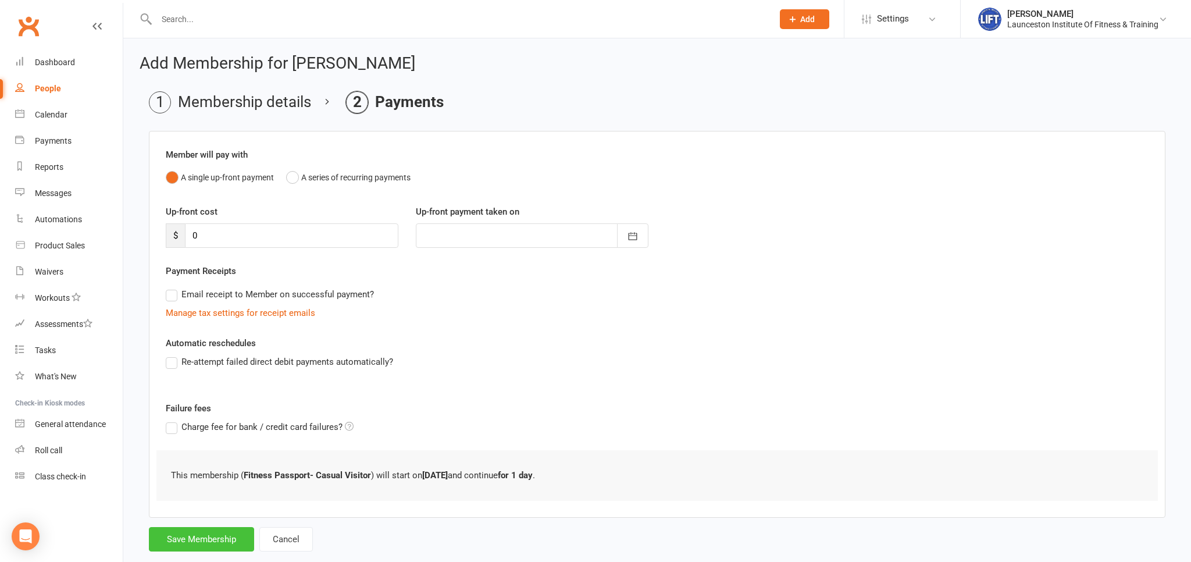
click at [217, 545] on button "Save Membership" at bounding box center [201, 539] width 105 height 24
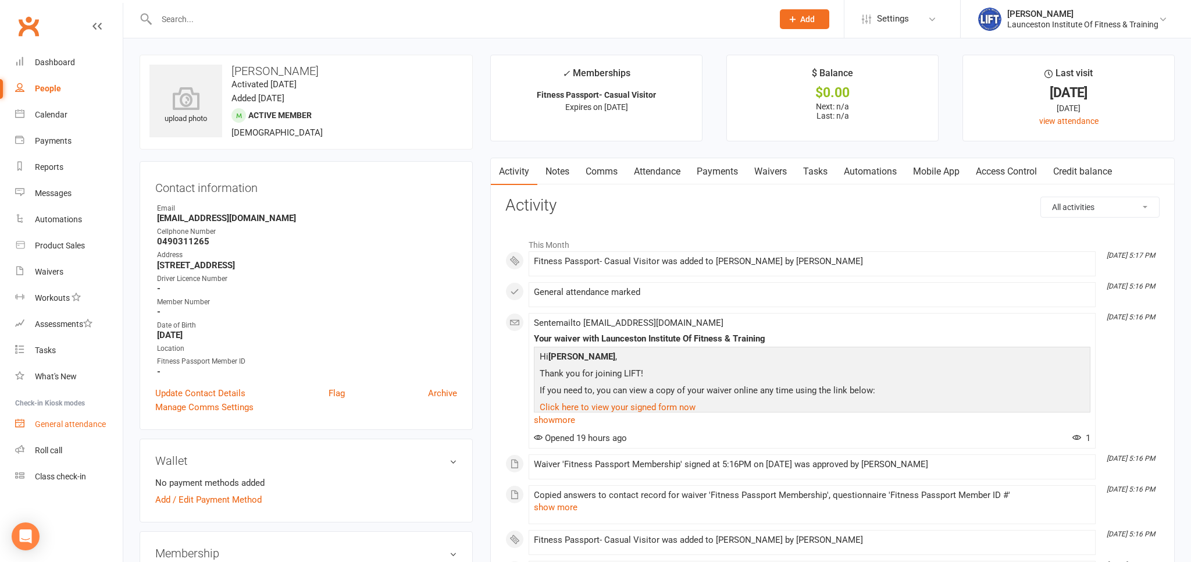
click at [63, 422] on div "General attendance" at bounding box center [70, 423] width 71 height 9
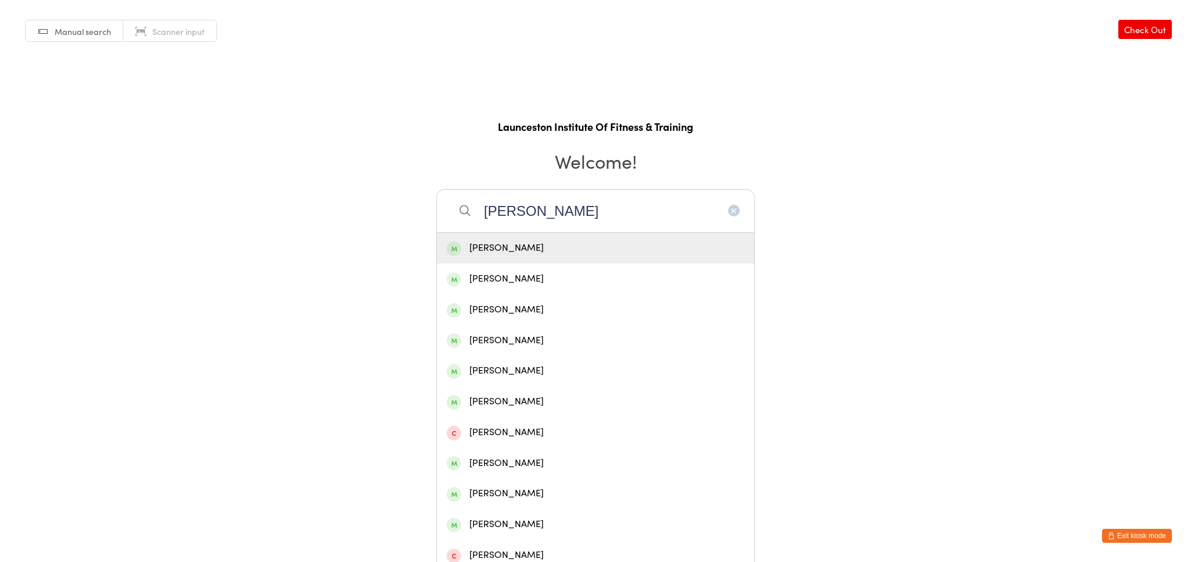
type input "[PERSON_NAME]"
drag, startPoint x: 513, startPoint y: 252, endPoint x: 520, endPoint y: 251, distance: 7.6
click at [513, 251] on div "[PERSON_NAME]" at bounding box center [595, 248] width 298 height 16
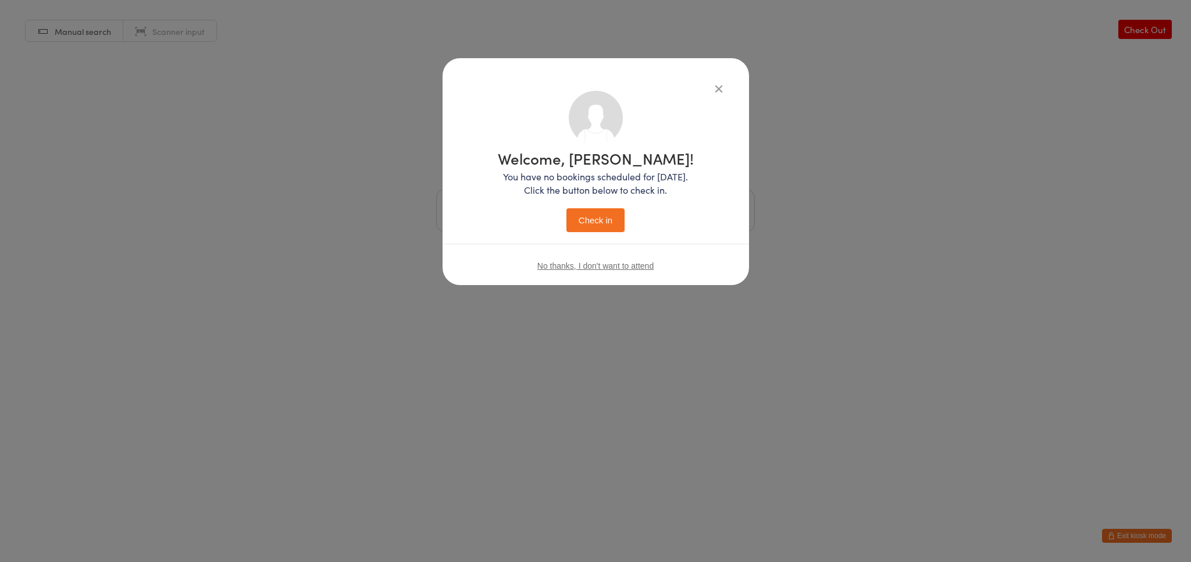
click at [602, 226] on button "Check in" at bounding box center [595, 220] width 58 height 24
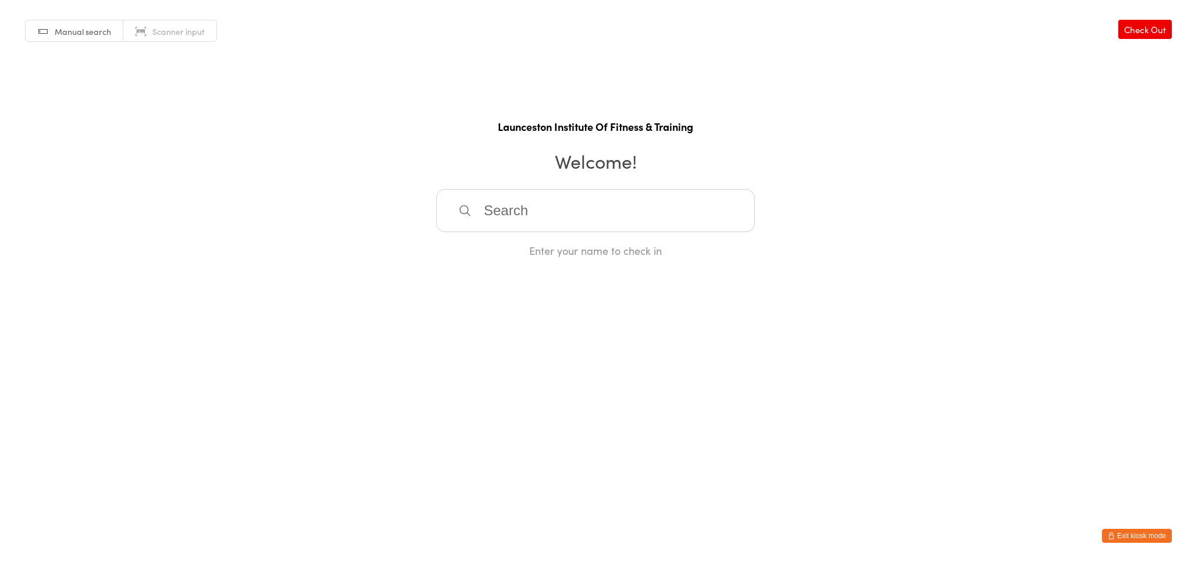
click at [1119, 537] on button "Exit kiosk mode" at bounding box center [1137, 535] width 70 height 14
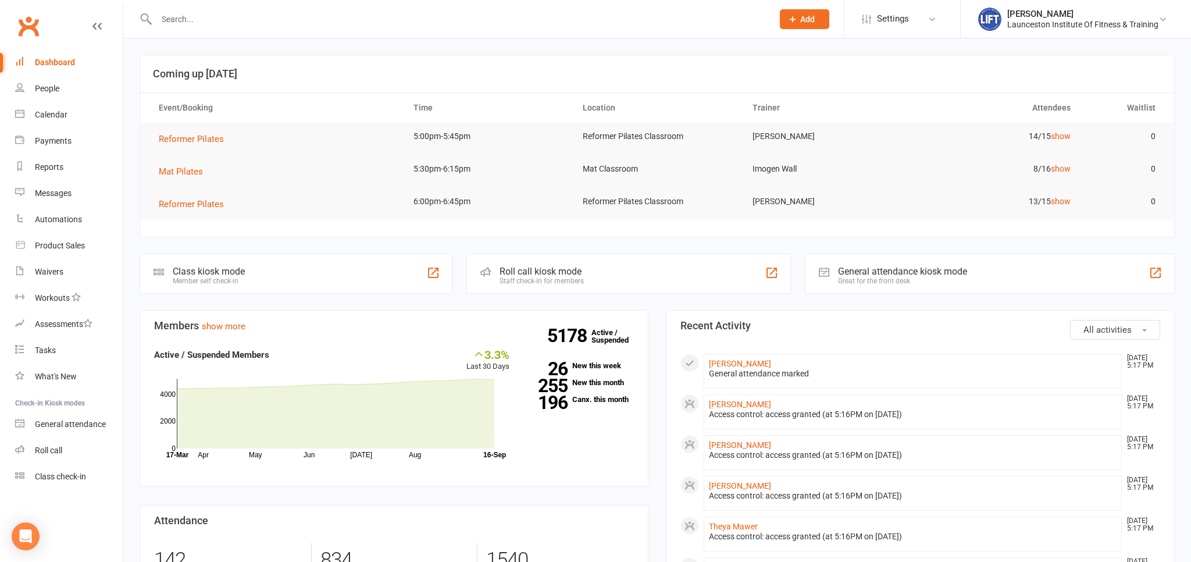
click at [245, 20] on input "text" at bounding box center [459, 19] width 612 height 16
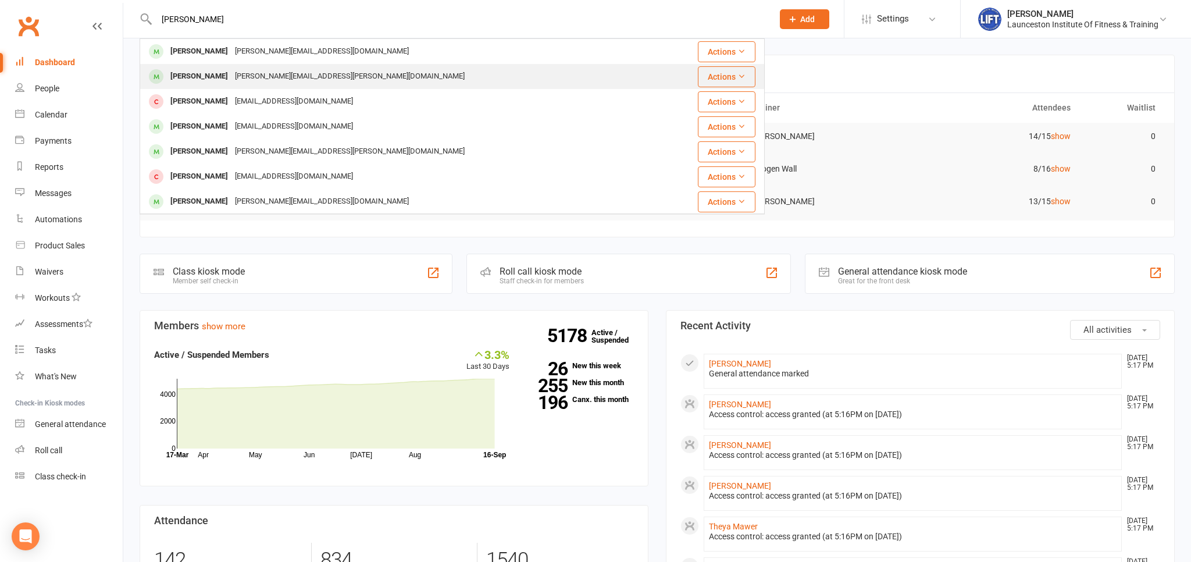
type input "[PERSON_NAME]"
click at [355, 76] on div "[PERSON_NAME] [PERSON_NAME][EMAIL_ADDRESS][PERSON_NAME][DOMAIN_NAME]" at bounding box center [400, 77] width 519 height 24
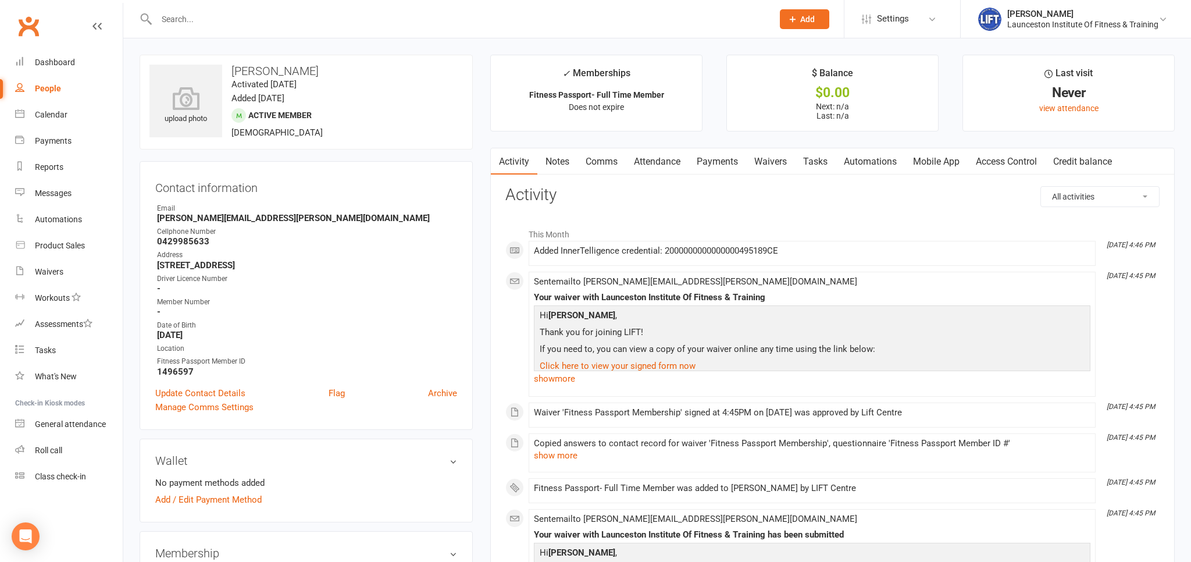
click at [1004, 162] on link "Access Control" at bounding box center [1005, 161] width 77 height 27
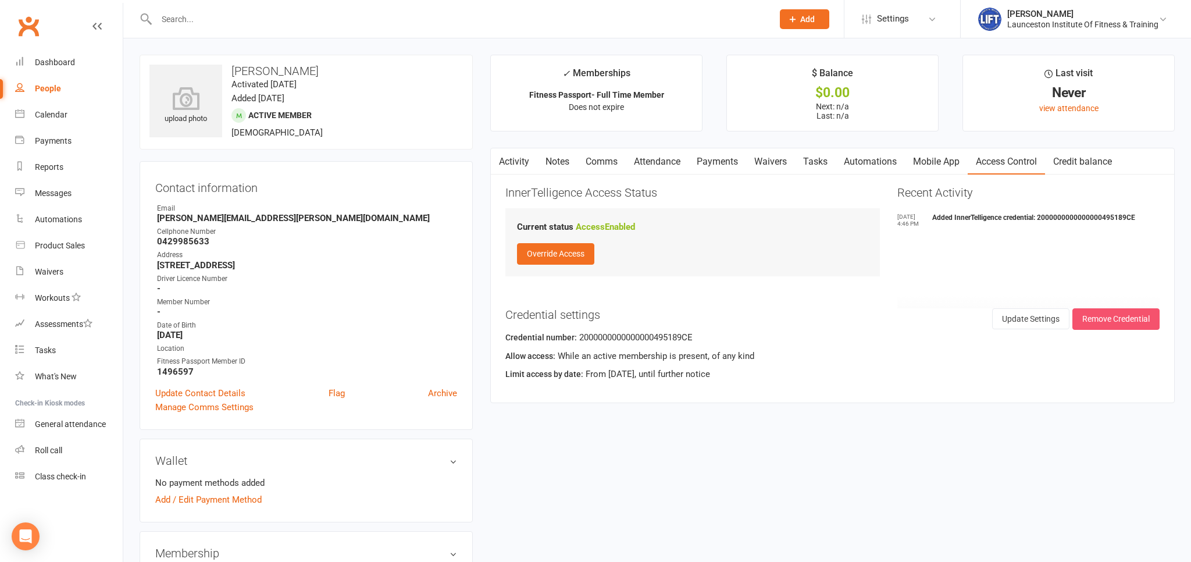
click at [1116, 317] on button "Remove Credential" at bounding box center [1115, 318] width 87 height 21
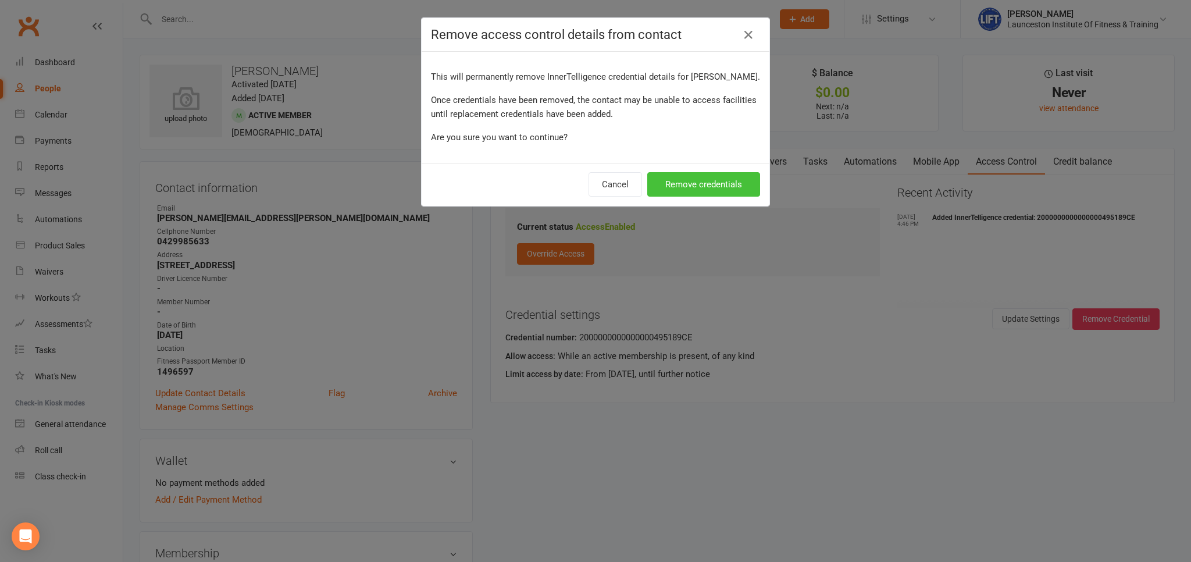
click at [684, 180] on button "Remove credentials" at bounding box center [703, 184] width 113 height 24
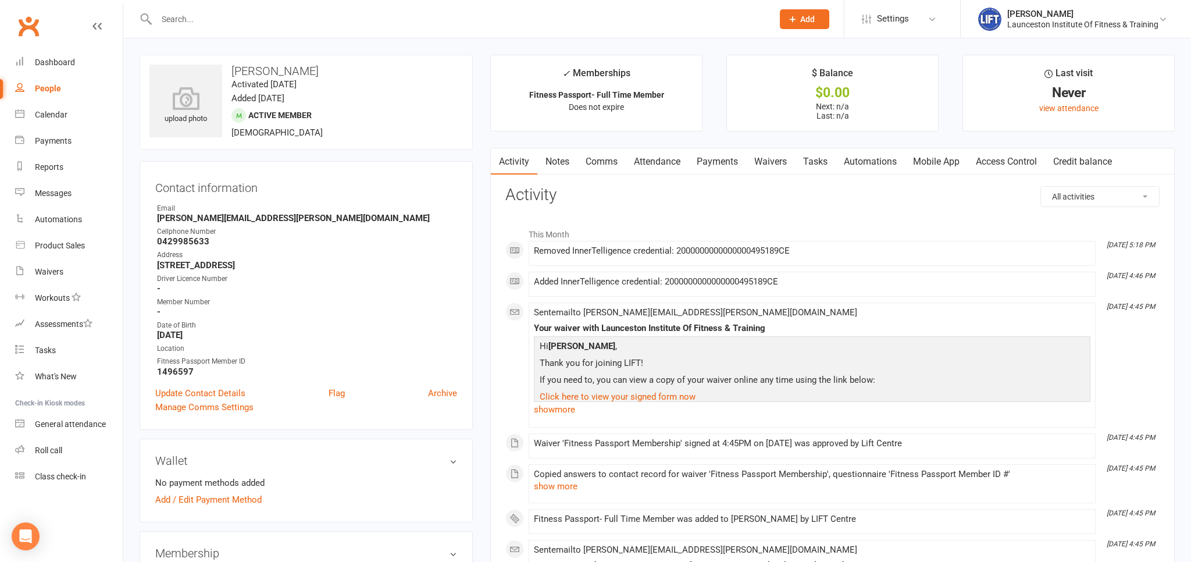
click at [1001, 160] on link "Access Control" at bounding box center [1005, 161] width 77 height 27
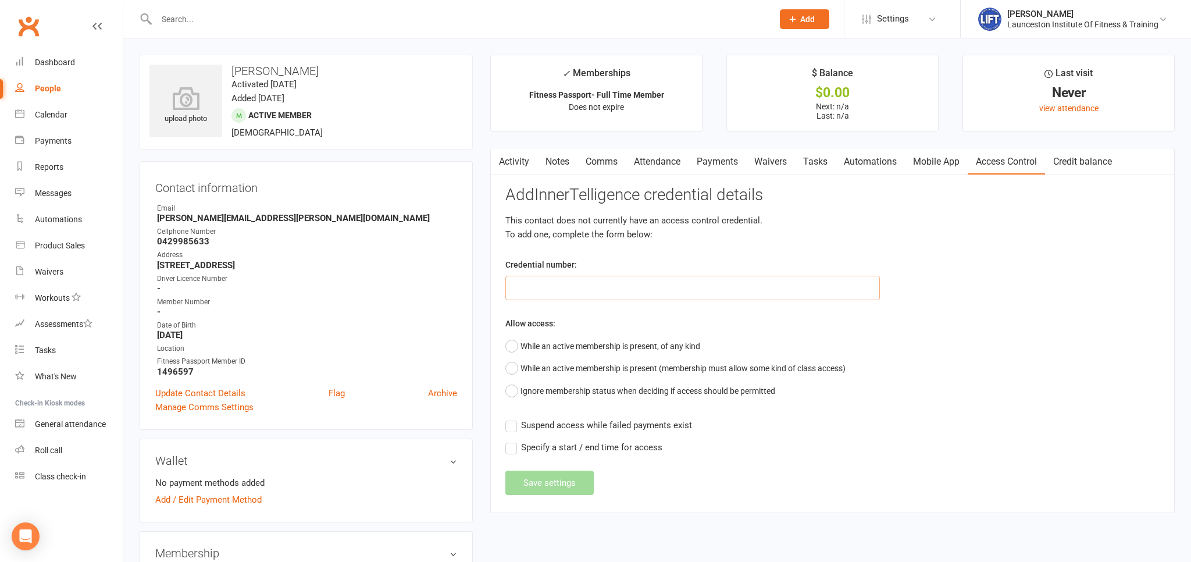
click at [587, 285] on input "text" at bounding box center [692, 288] width 374 height 24
paste input "2000000000000000DB5037CE"
type input "2000000000000000DB5037CE"
click at [509, 340] on button "While an active membership is present, of any kind" at bounding box center [602, 346] width 195 height 22
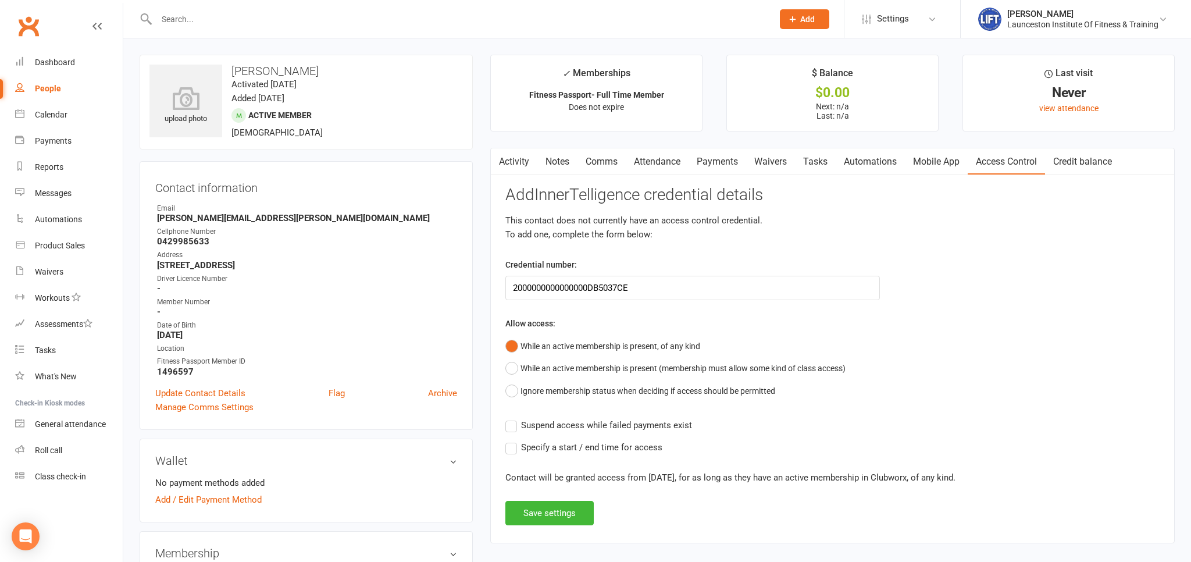
click at [513, 426] on label "Suspend access while failed payments exist" at bounding box center [598, 425] width 187 height 14
click at [513, 418] on input "Suspend access while failed payments exist" at bounding box center [598, 418] width 187 height 0
click at [506, 451] on label "Specify a start / end time for access" at bounding box center [583, 447] width 157 height 14
click at [506, 440] on input "Specify a start / end time for access" at bounding box center [583, 440] width 157 height 0
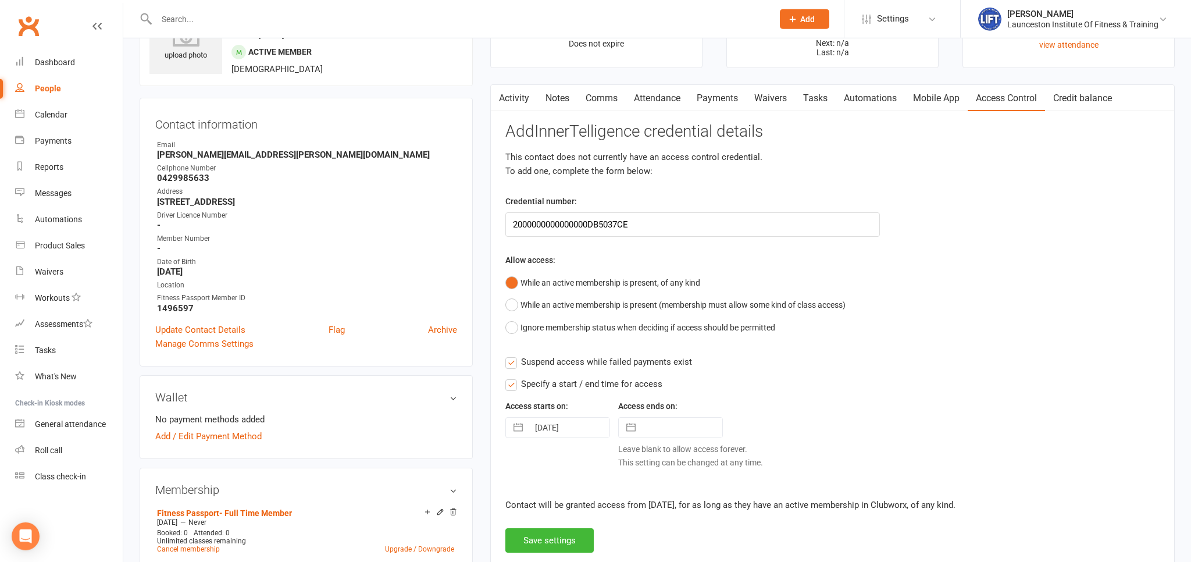
scroll to position [123, 0]
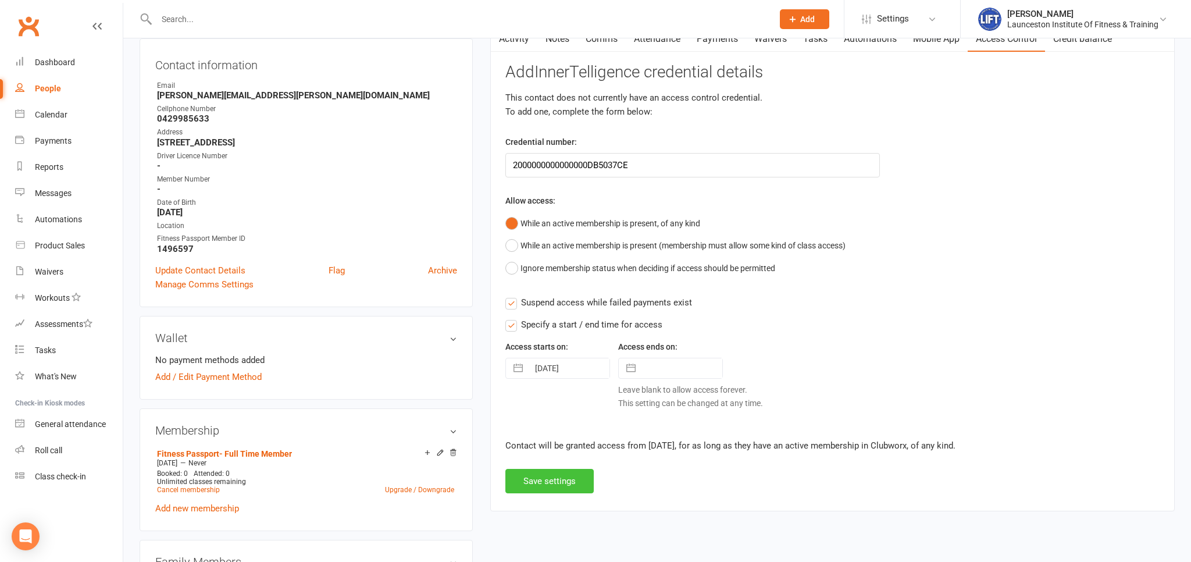
click at [555, 482] on button "Save settings" at bounding box center [549, 481] width 88 height 24
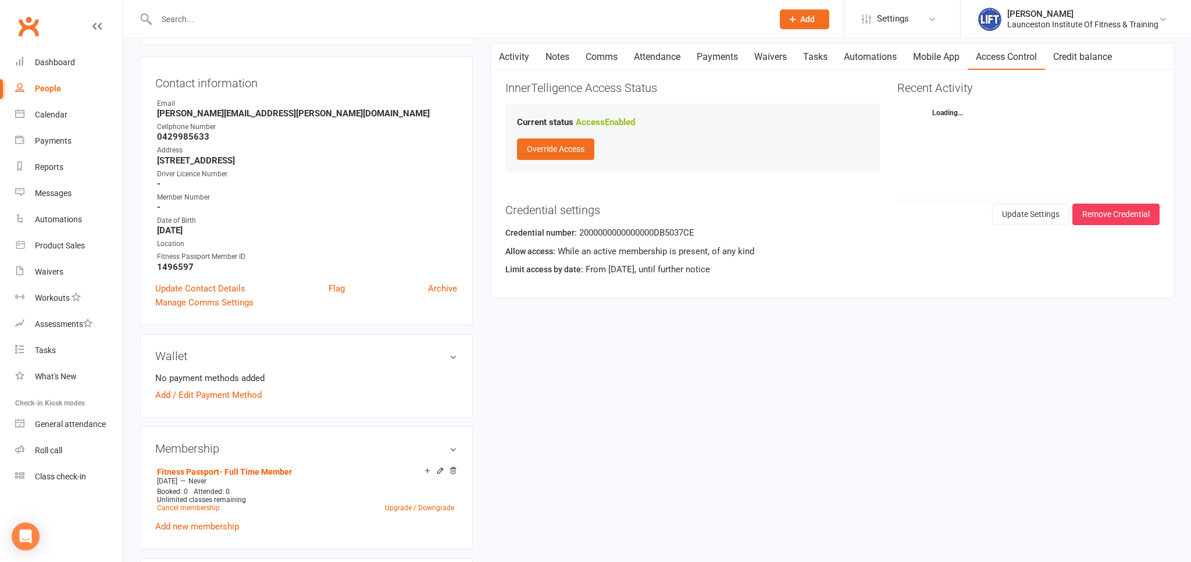
scroll to position [0, 0]
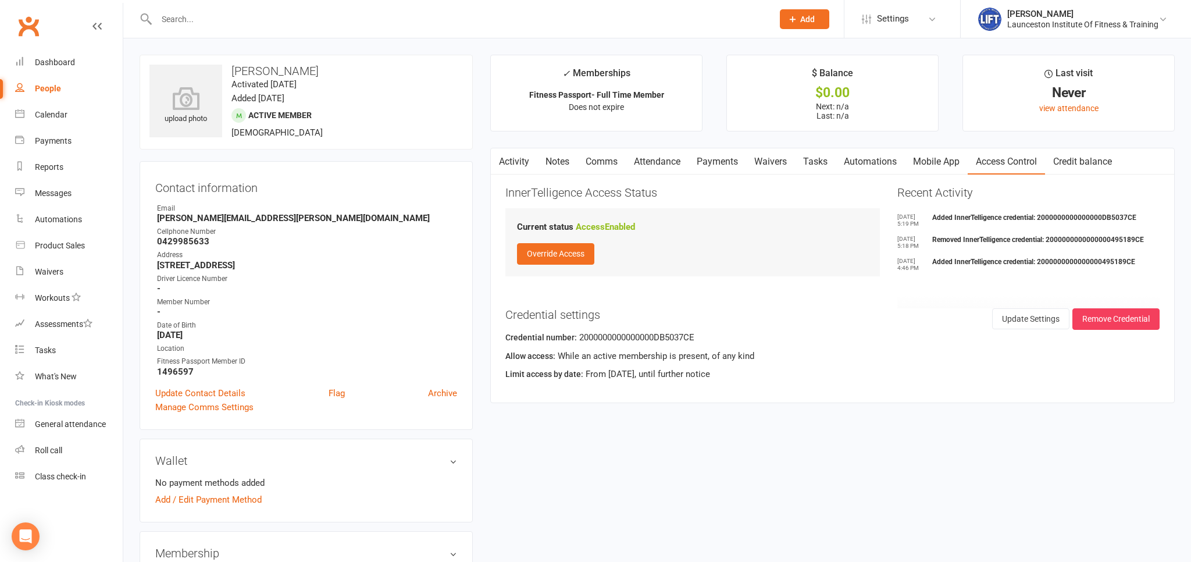
click at [521, 160] on link "Activity" at bounding box center [514, 161] width 47 height 27
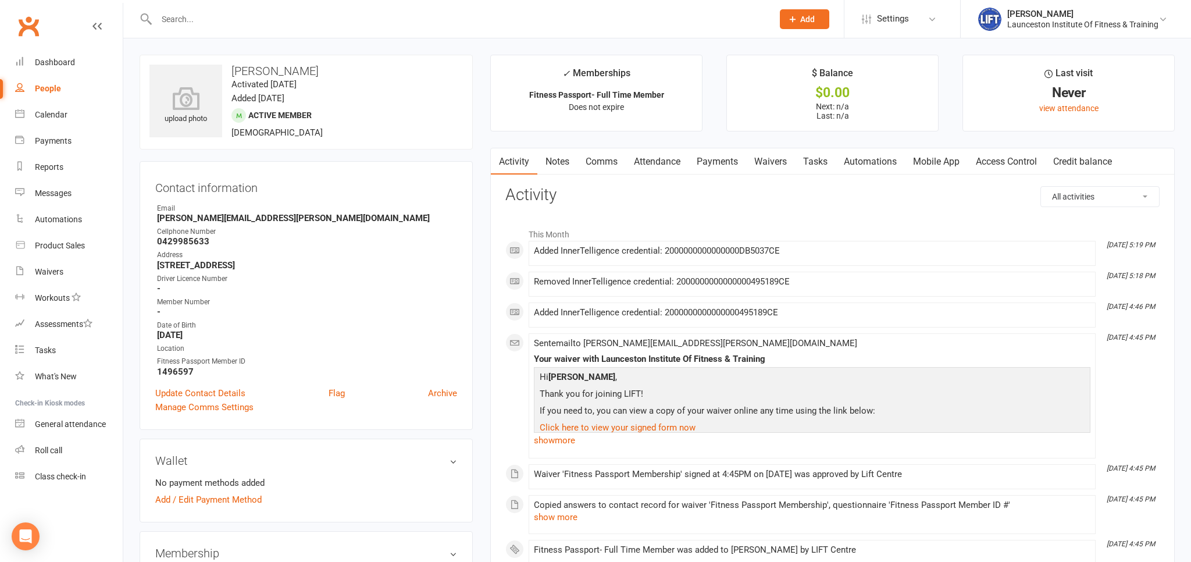
click at [31, 31] on link "Clubworx" at bounding box center [28, 26] width 29 height 29
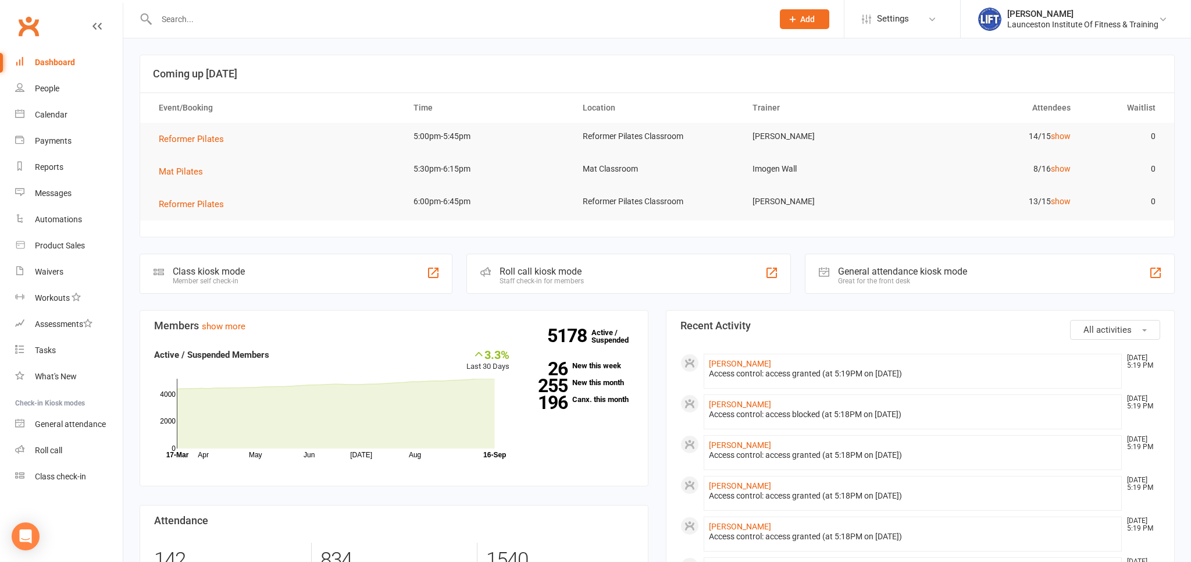
click at [237, 13] on input "text" at bounding box center [459, 19] width 612 height 16
type input "a"
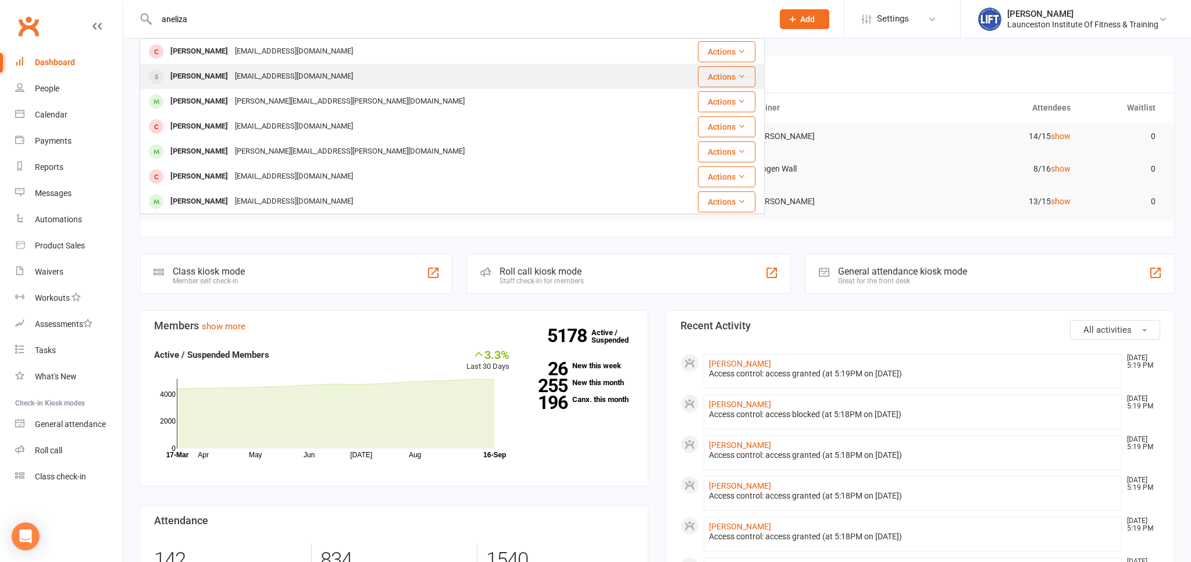
type input "aneliza"
click at [251, 78] on div "Anelizasantamaria@icloud.com" at bounding box center [293, 76] width 125 height 17
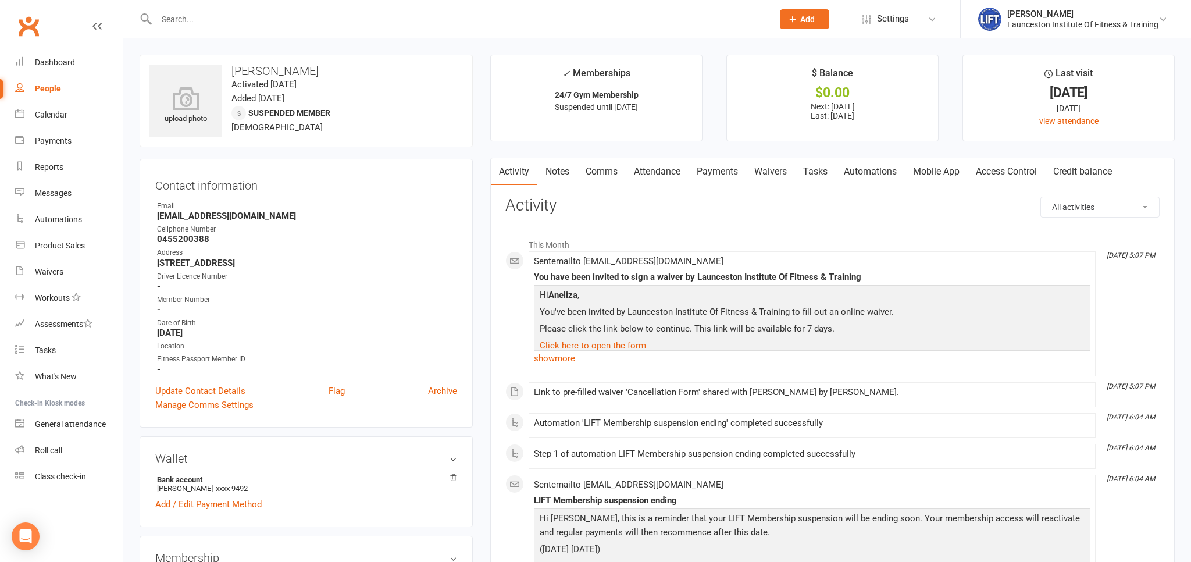
click at [782, 170] on link "Waivers" at bounding box center [770, 171] width 49 height 27
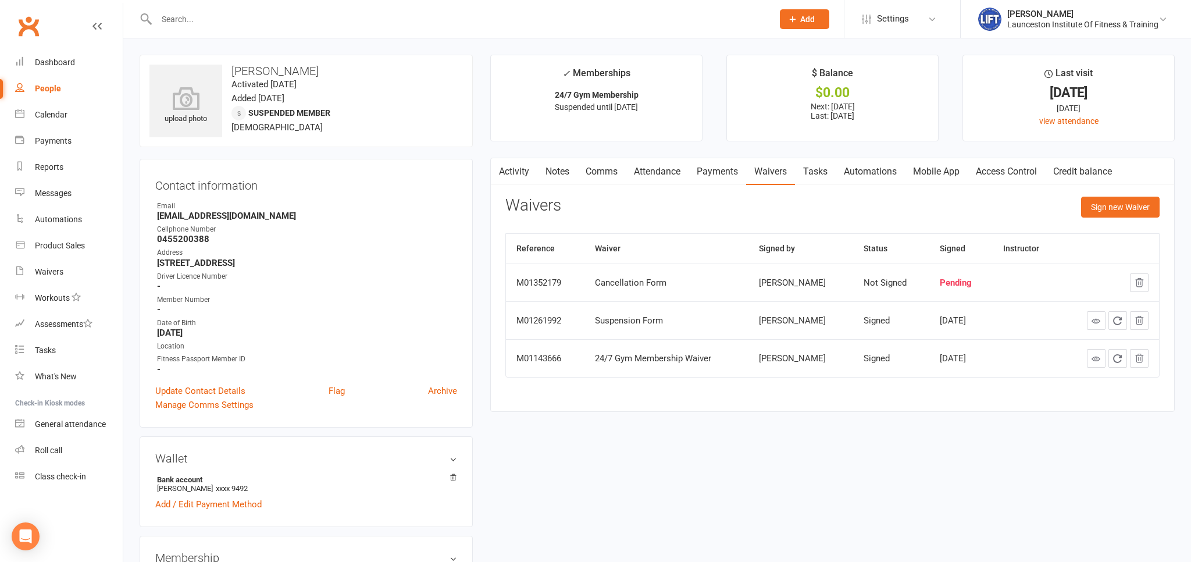
click at [525, 174] on link "Activity" at bounding box center [514, 171] width 47 height 27
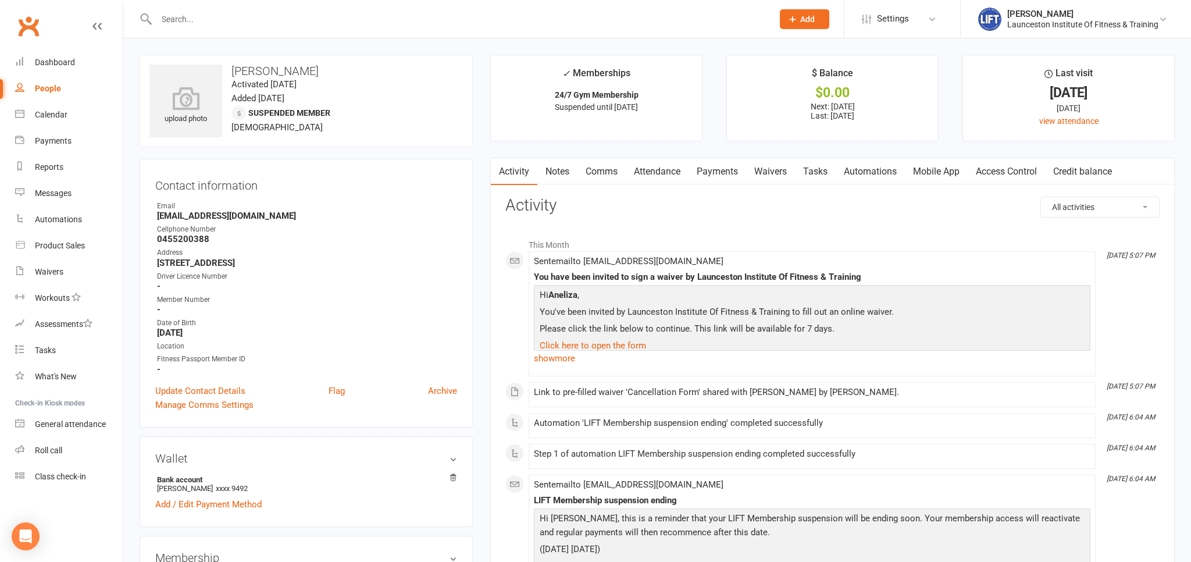
click at [29, 22] on link "Clubworx" at bounding box center [28, 26] width 29 height 29
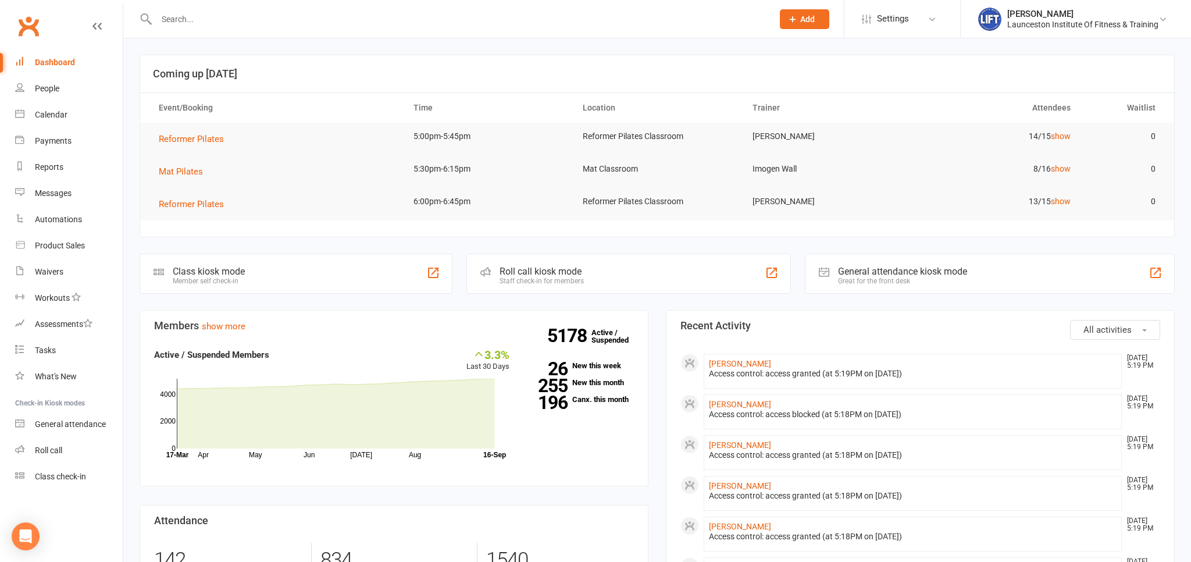
click at [34, 22] on link "Clubworx" at bounding box center [28, 26] width 29 height 29
click at [80, 113] on link "Calendar" at bounding box center [69, 115] width 108 height 26
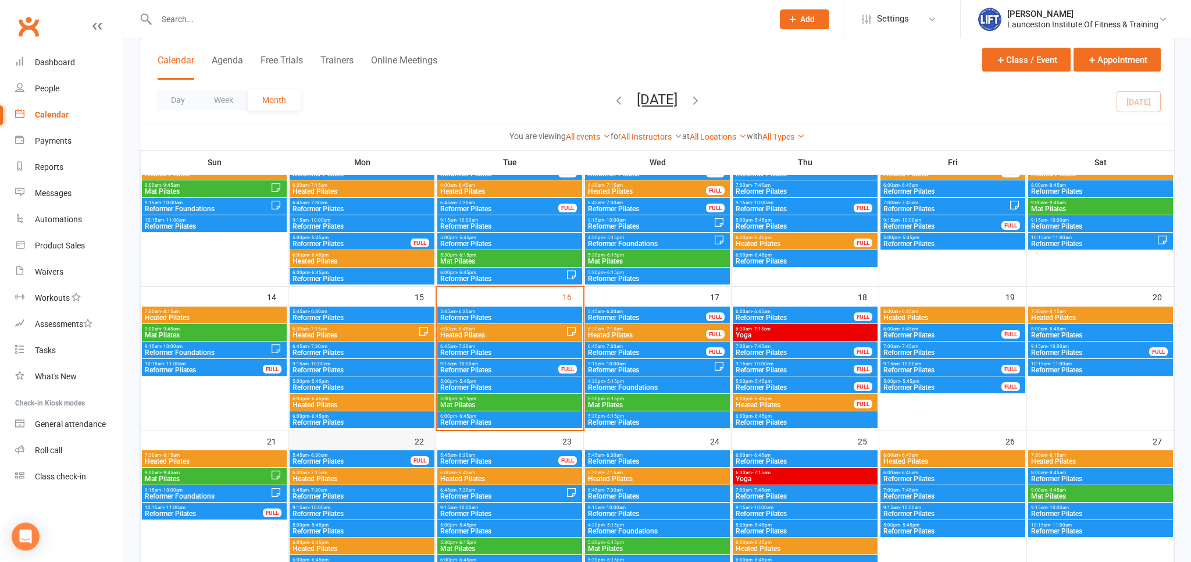
scroll to position [245, 0]
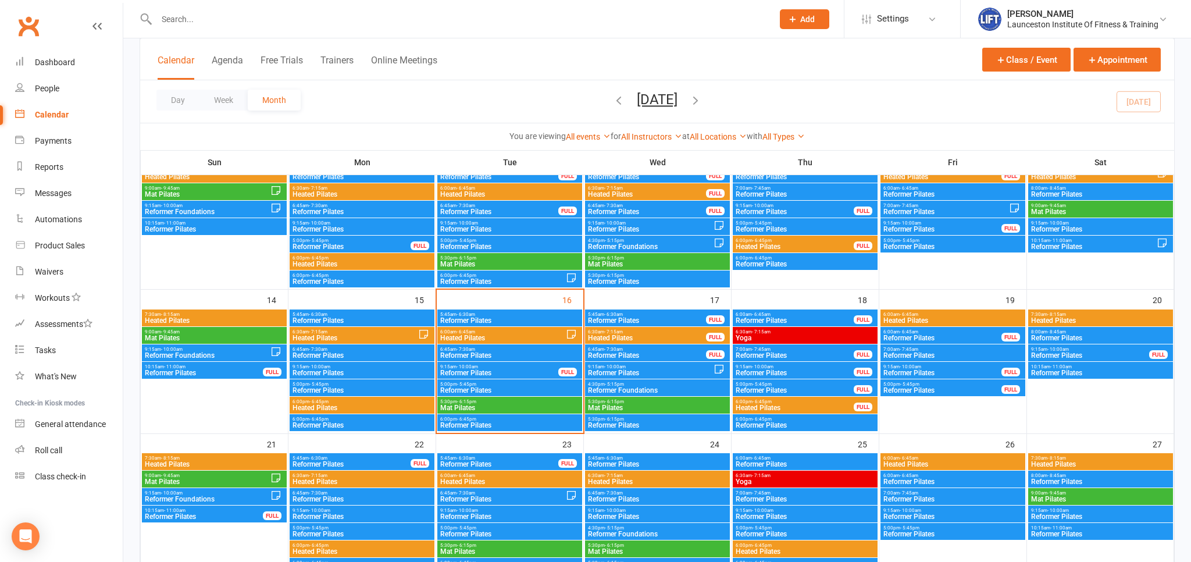
click at [784, 388] on span "Reformer Pilates" at bounding box center [794, 390] width 119 height 7
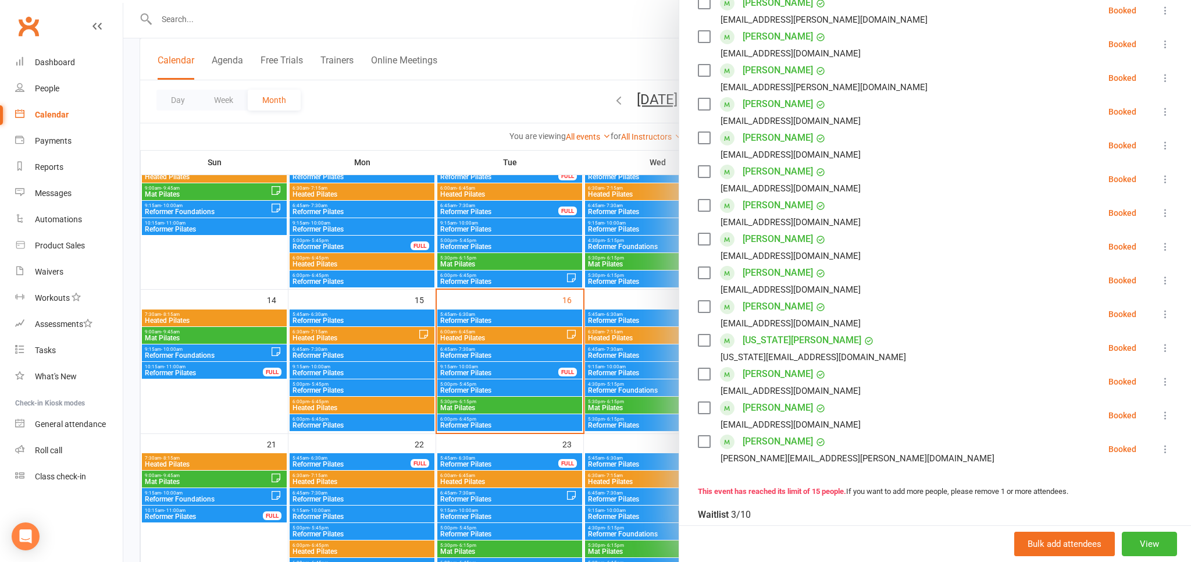
scroll to position [449, 0]
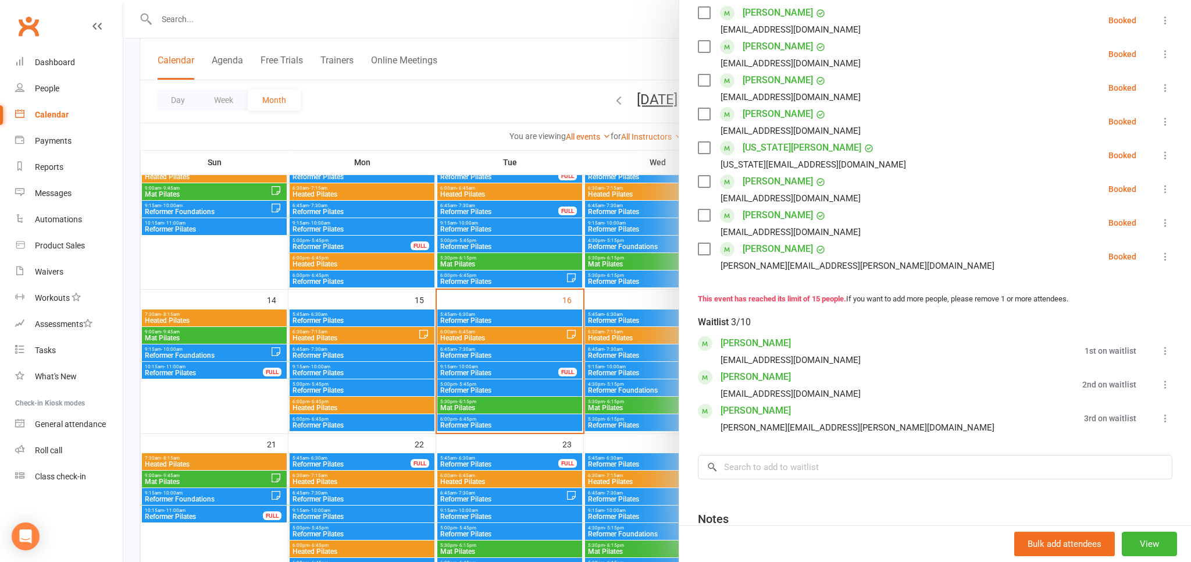
click at [476, 143] on div at bounding box center [656, 281] width 1067 height 562
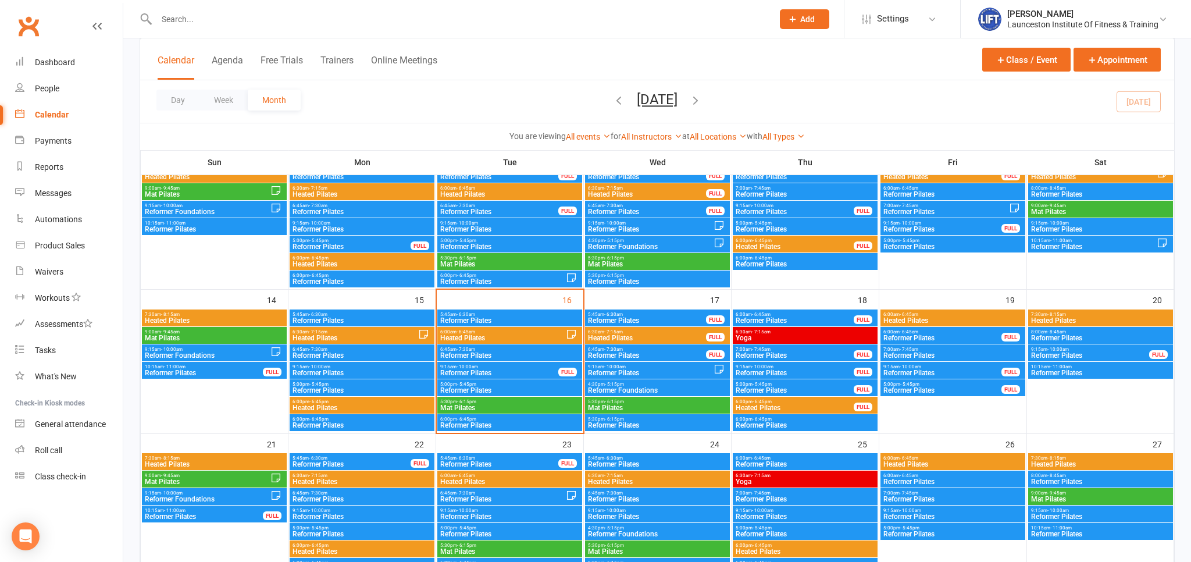
click at [32, 17] on link "Clubworx" at bounding box center [28, 26] width 29 height 29
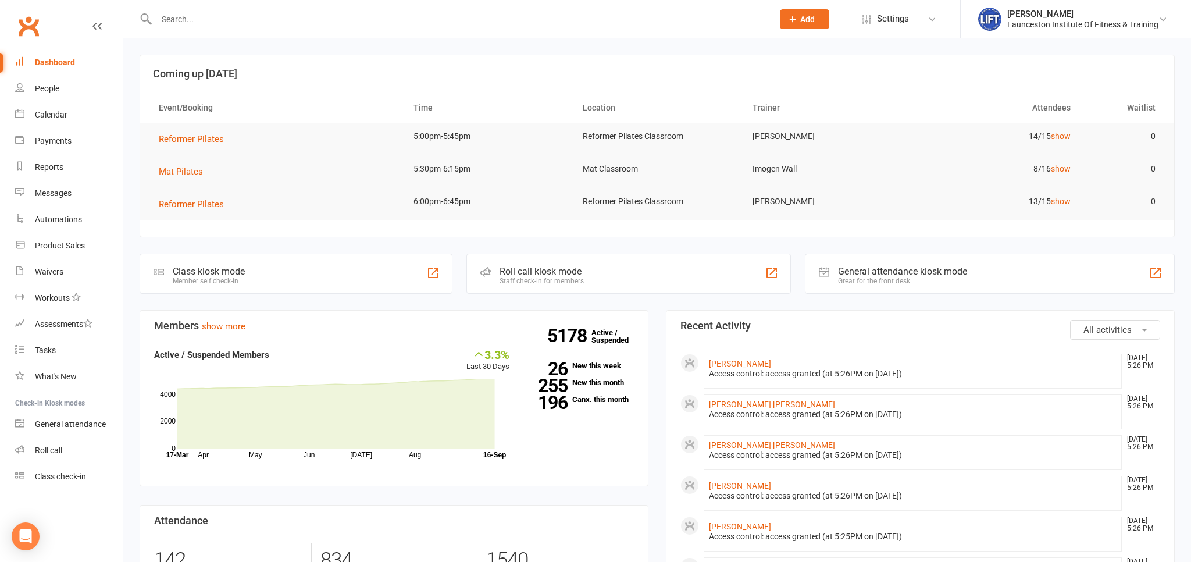
click at [37, 28] on link "Clubworx" at bounding box center [28, 26] width 29 height 29
click at [28, 22] on link "Clubworx" at bounding box center [28, 26] width 29 height 29
click at [200, 22] on input "text" at bounding box center [459, 19] width 612 height 16
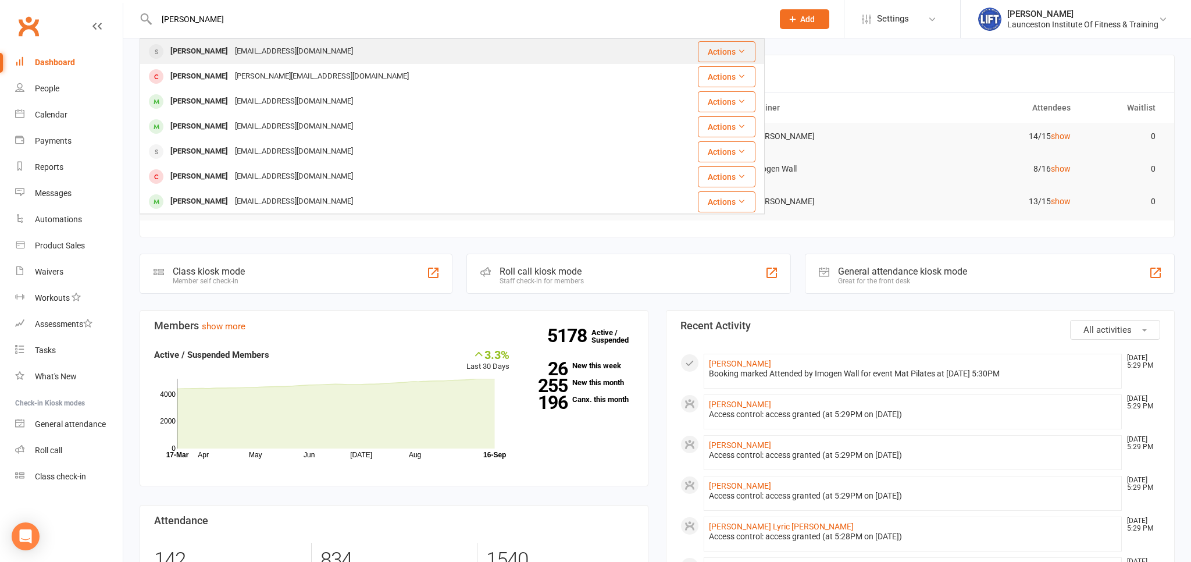
type input "rahim nak"
click at [216, 48] on div "Rahim Nakhaei" at bounding box center [199, 51] width 65 height 17
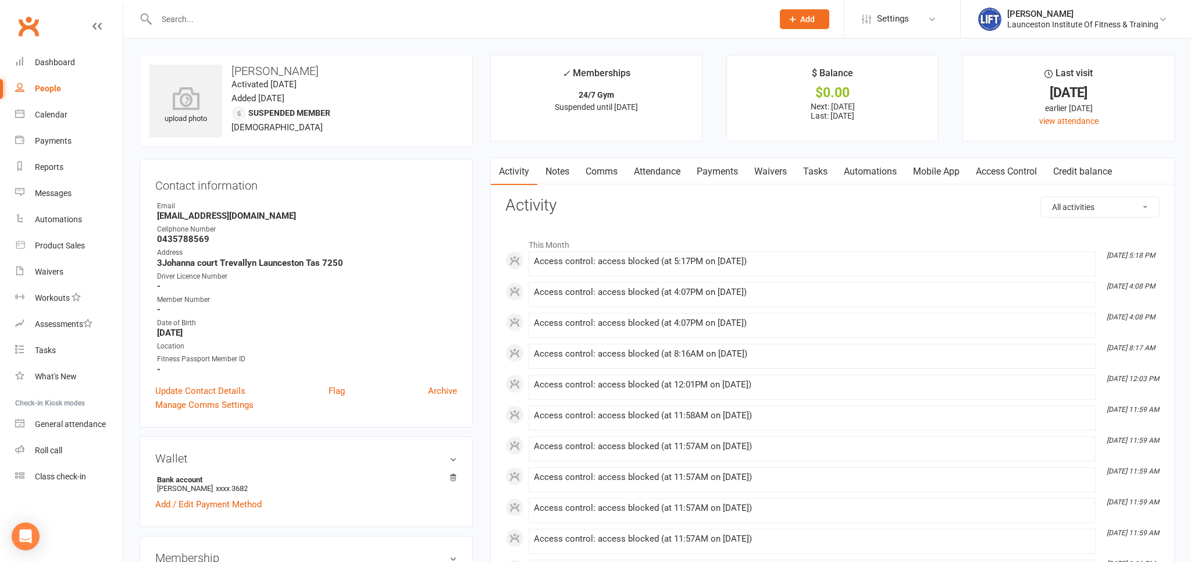
click at [31, 26] on link "Clubworx" at bounding box center [28, 26] width 29 height 29
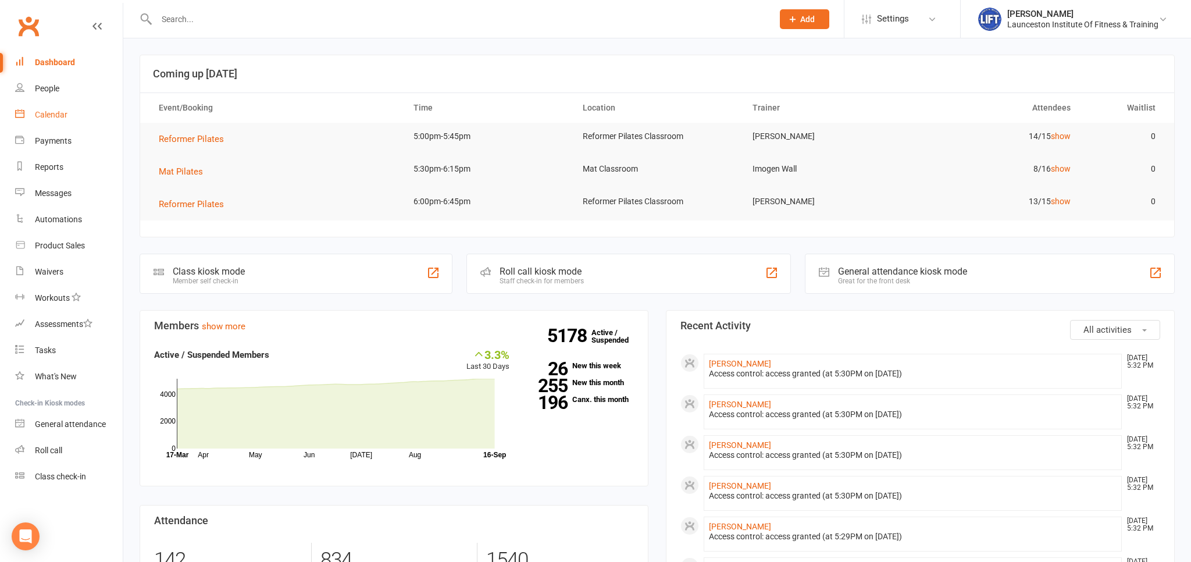
click at [78, 114] on link "Calendar" at bounding box center [69, 115] width 108 height 26
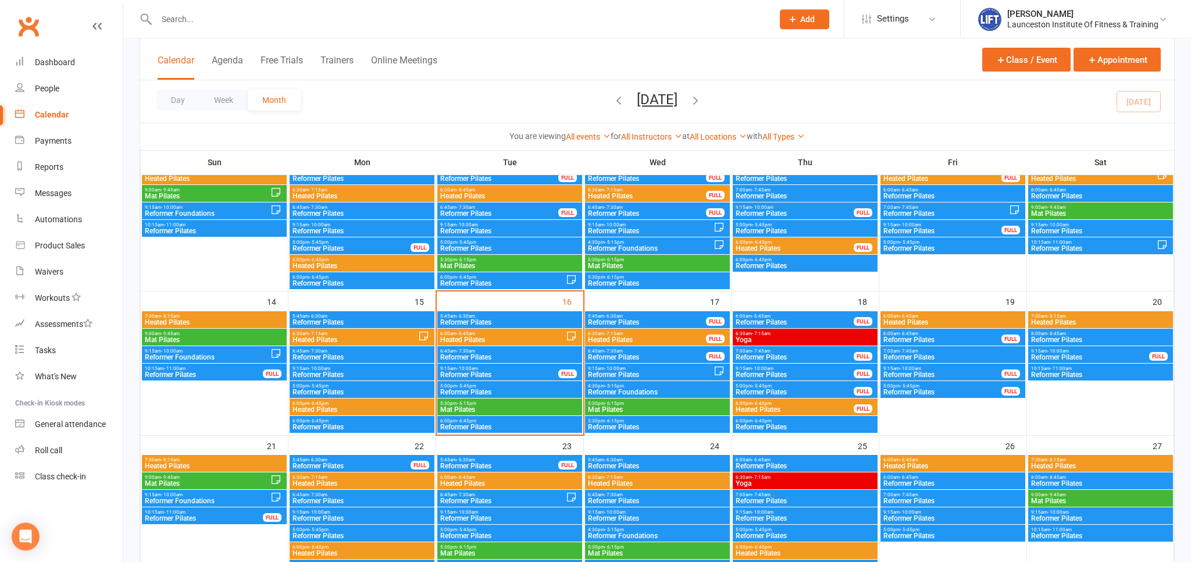
scroll to position [307, 0]
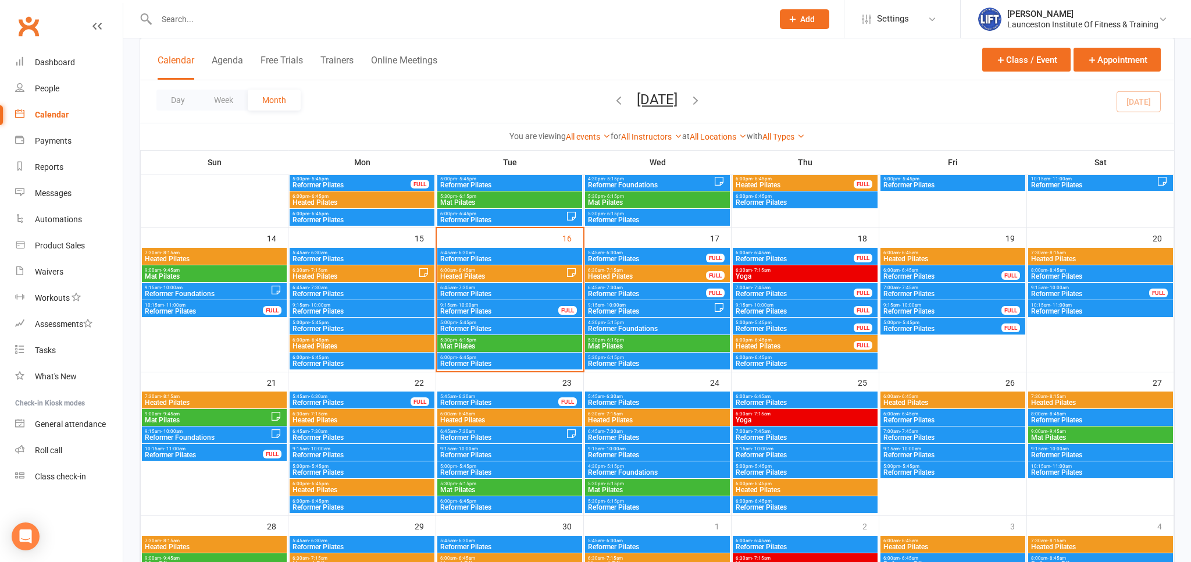
click at [480, 361] on span "Reformer Pilates" at bounding box center [509, 363] width 140 height 7
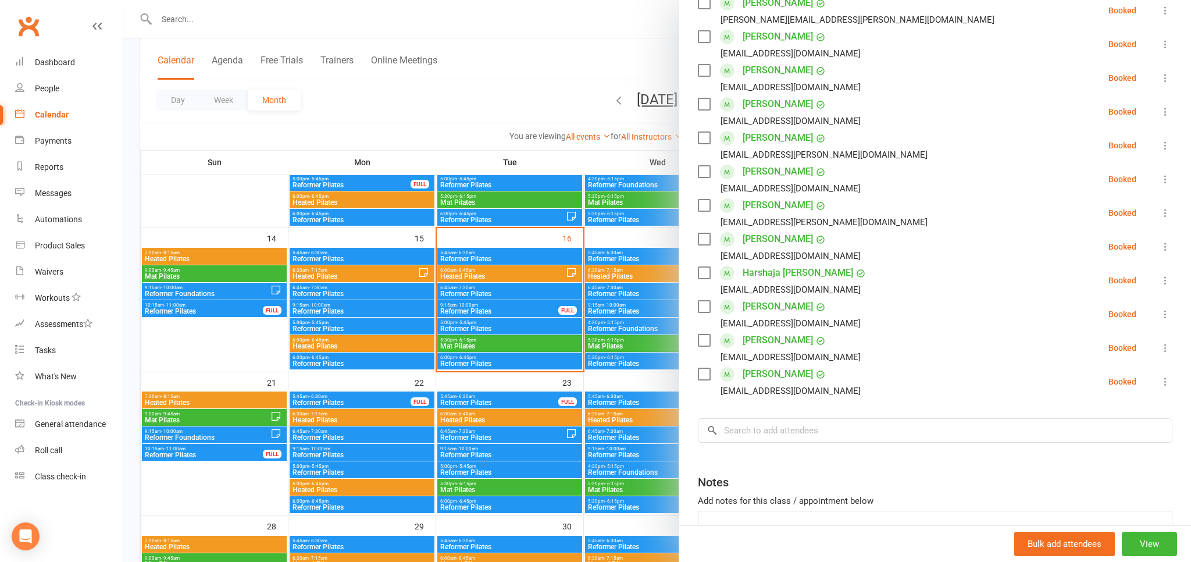
scroll to position [192, 0]
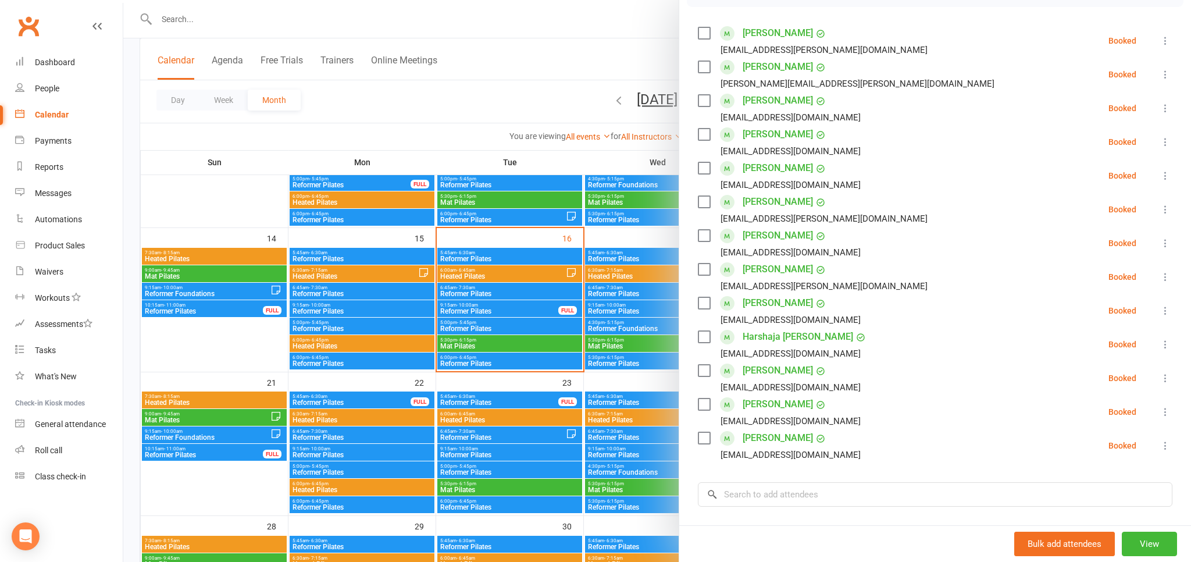
click at [1159, 176] on button at bounding box center [1165, 176] width 14 height 14
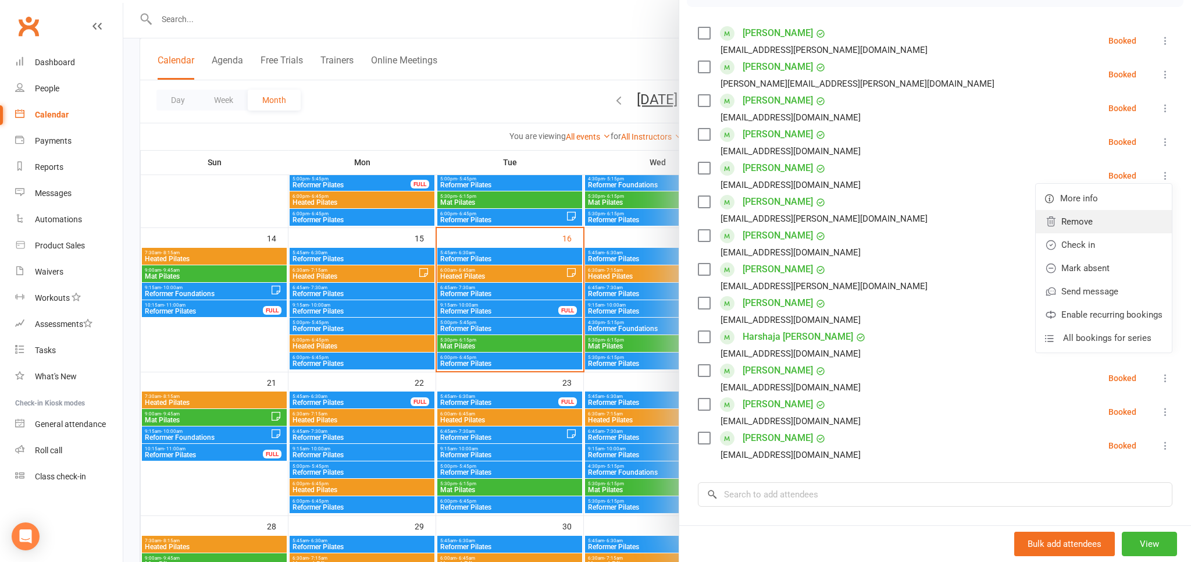
click at [1095, 223] on link "Remove" at bounding box center [1103, 221] width 136 height 23
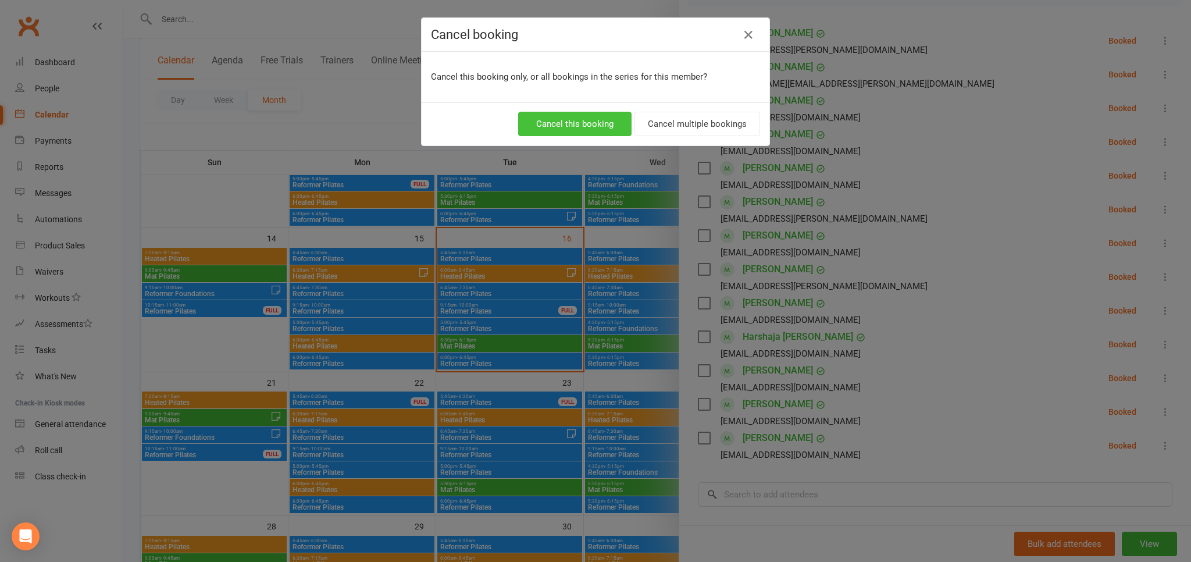
click at [584, 127] on button "Cancel this booking" at bounding box center [574, 124] width 113 height 24
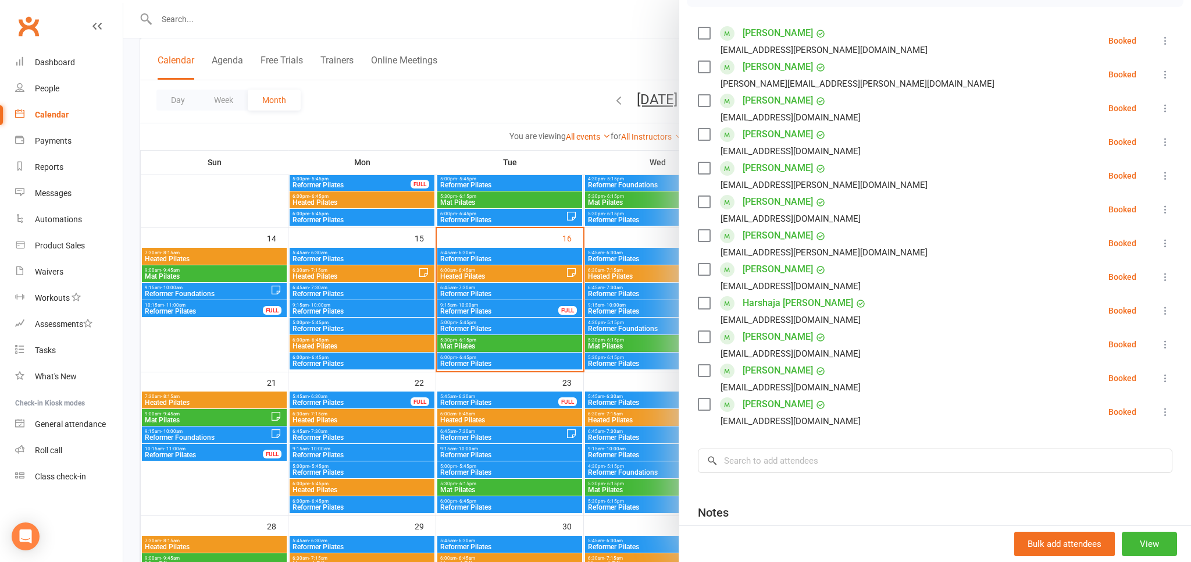
click at [203, 24] on div at bounding box center [656, 281] width 1067 height 562
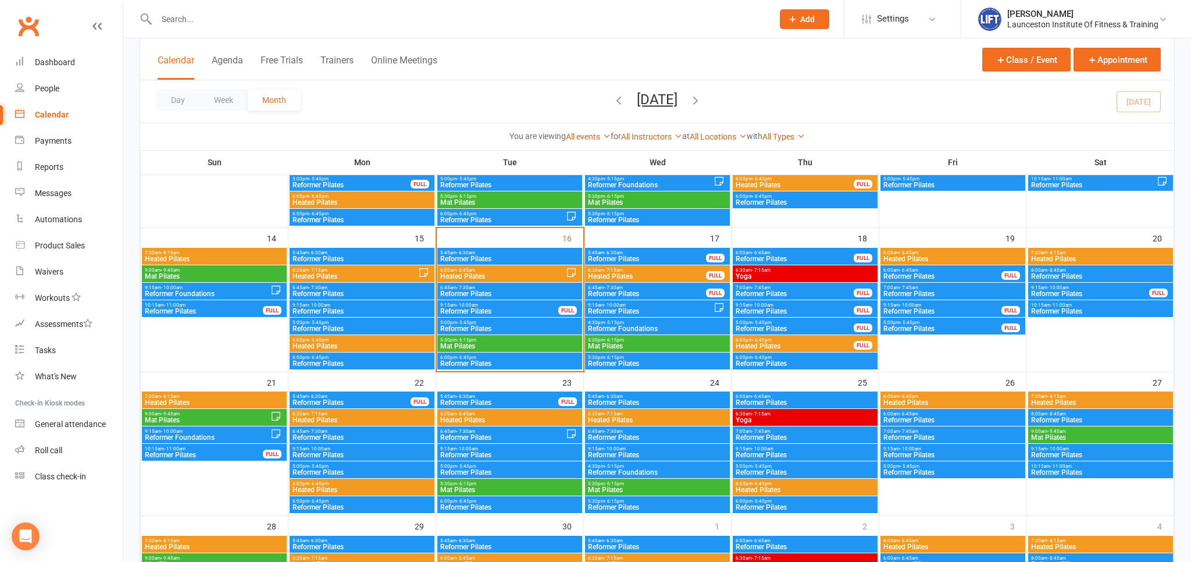
click at [183, 22] on input "text" at bounding box center [459, 19] width 612 height 16
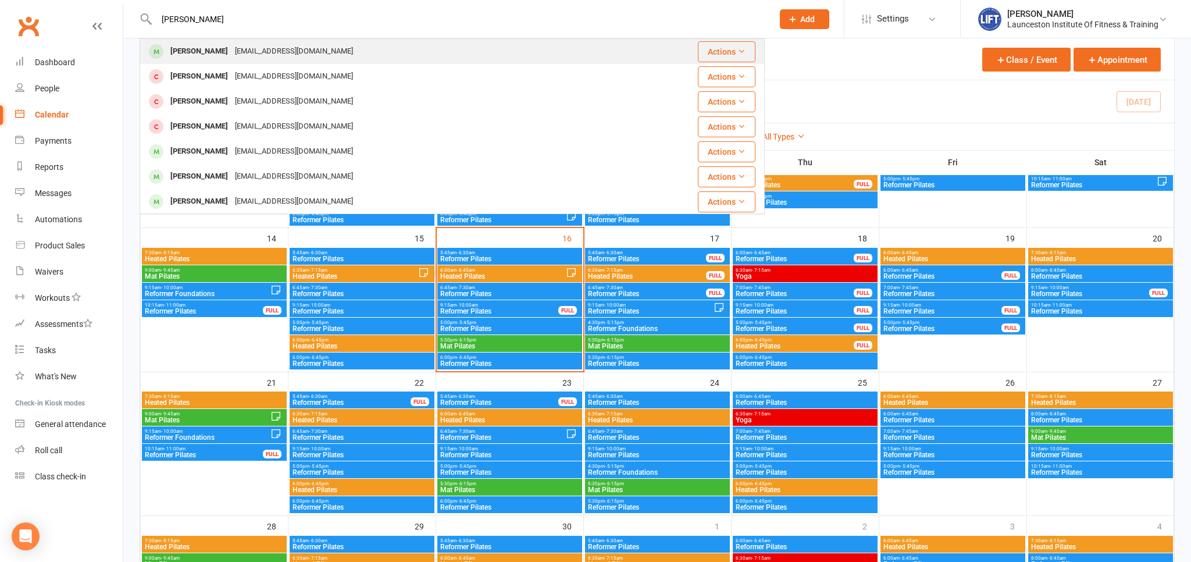
type input "bryce smith"
click at [241, 55] on div "bryce_joseph9876@hotmail.com" at bounding box center [293, 51] width 125 height 17
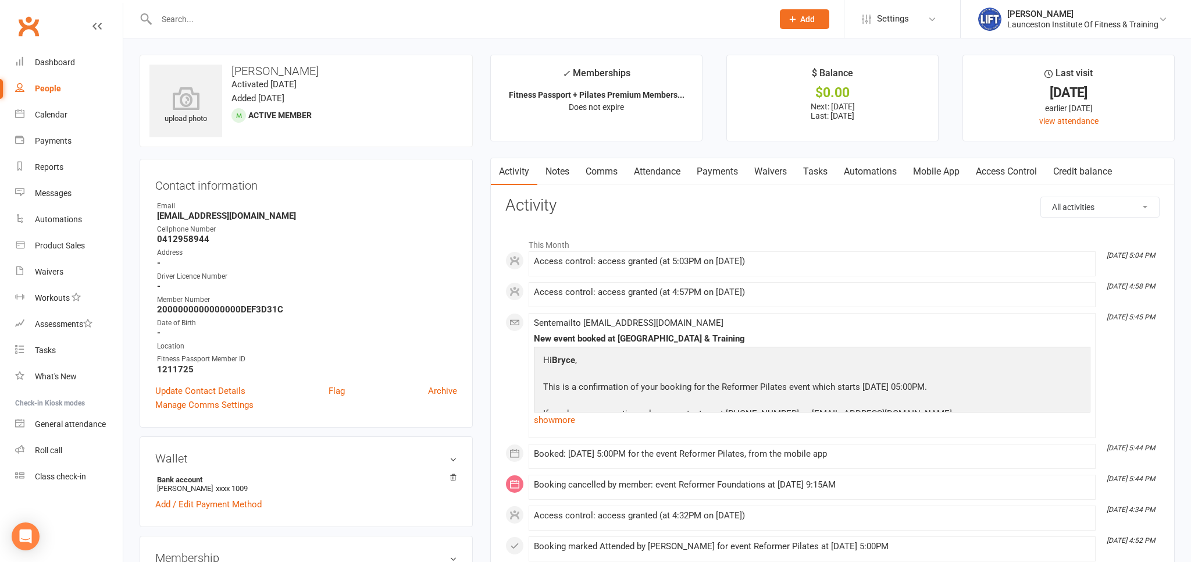
click at [700, 170] on link "Payments" at bounding box center [717, 171] width 58 height 27
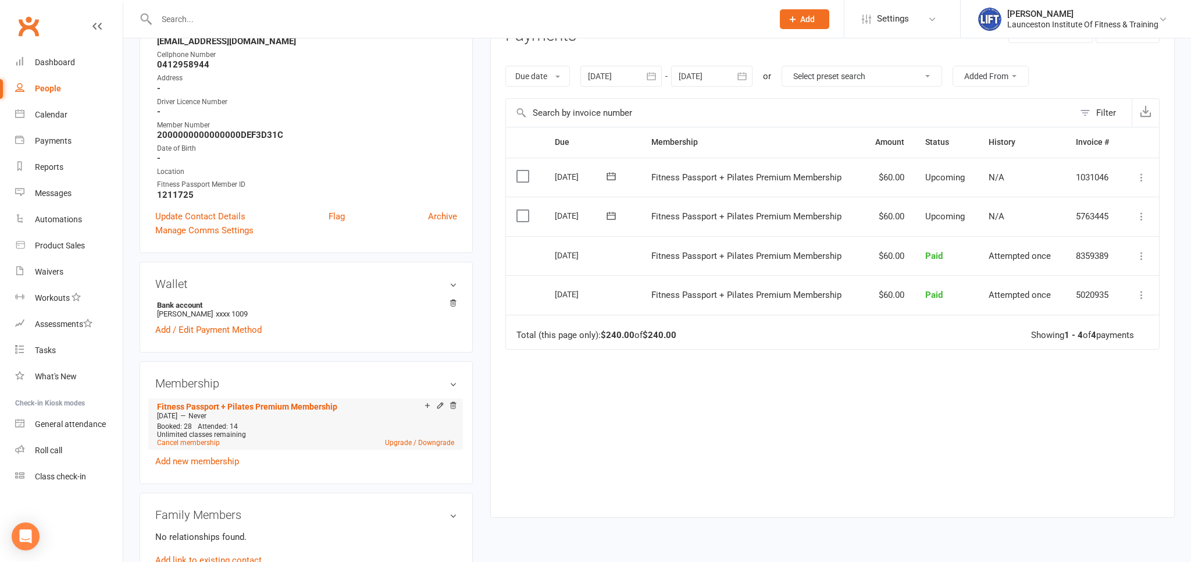
scroll to position [184, 0]
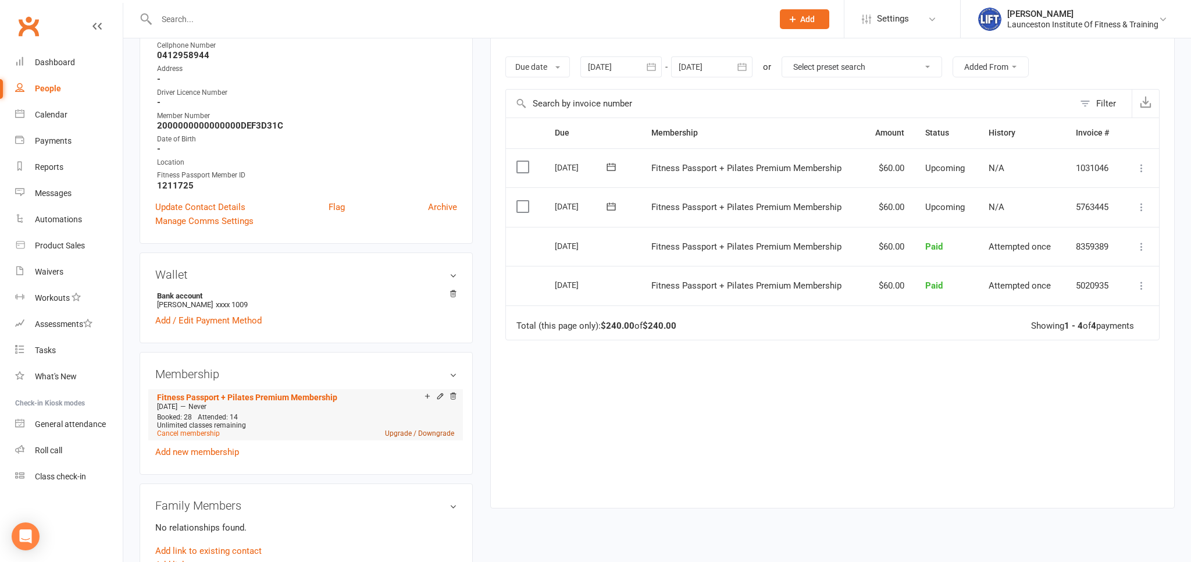
click at [432, 433] on link "Upgrade / Downgrade" at bounding box center [419, 433] width 69 height 8
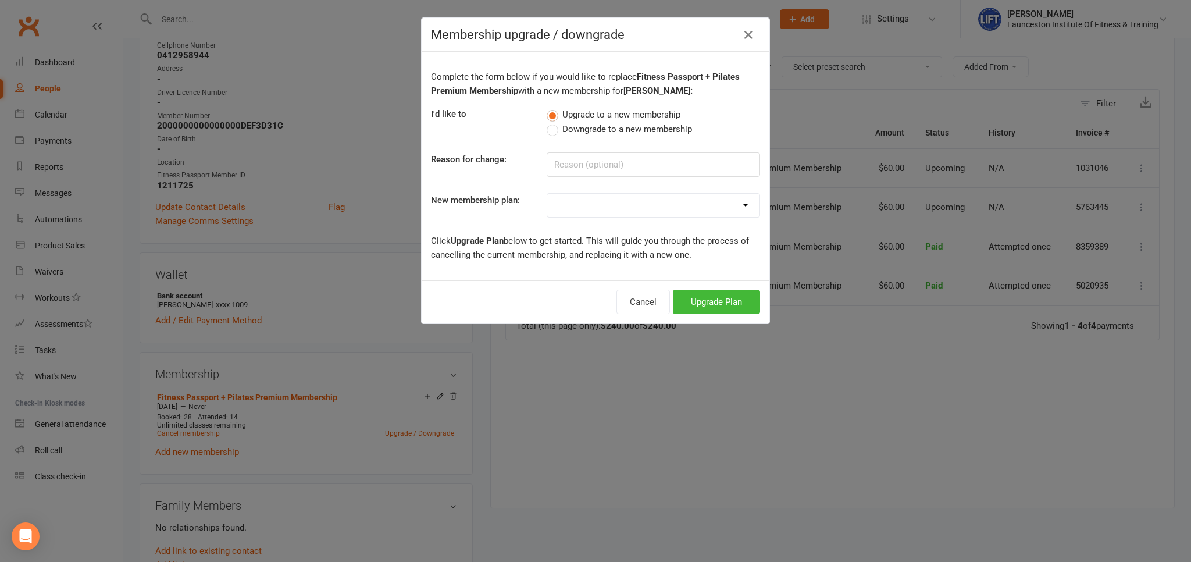
click at [547, 194] on select "24/7 Gym Membership Pilates Plus Membership Casual Visit- $20 Upfront 24/7 Gym …" at bounding box center [653, 205] width 212 height 23
select select "10"
click option "Fitness Passport- Full Time Member" at bounding box center [0, 0] width 0 height 0
click at [706, 301] on button "Upgrade Plan" at bounding box center [716, 301] width 87 height 24
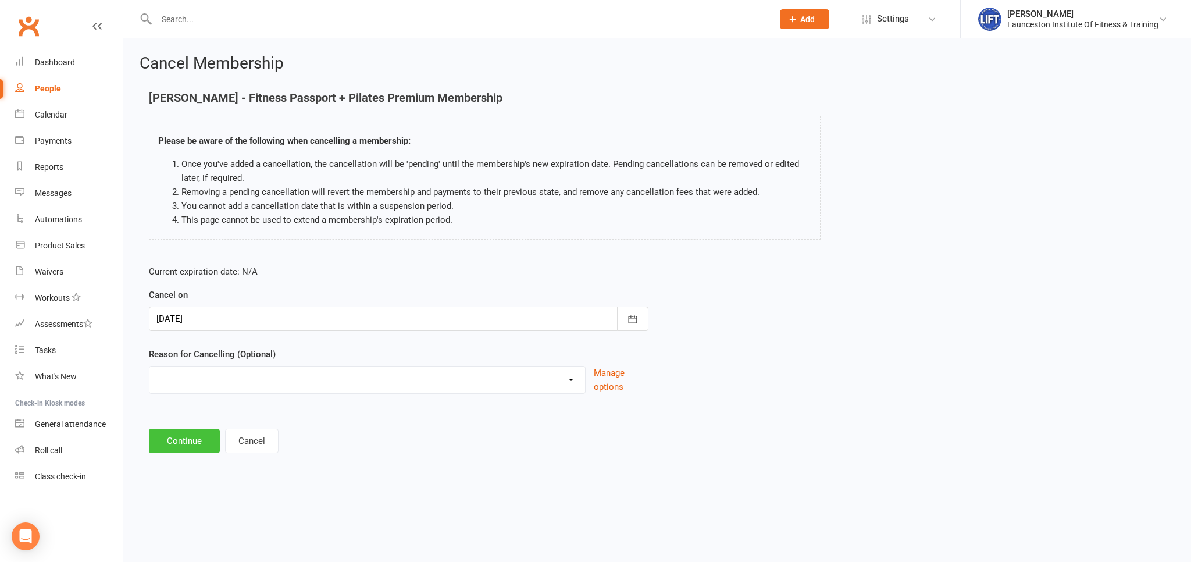
click at [175, 441] on button "Continue" at bounding box center [184, 440] width 71 height 24
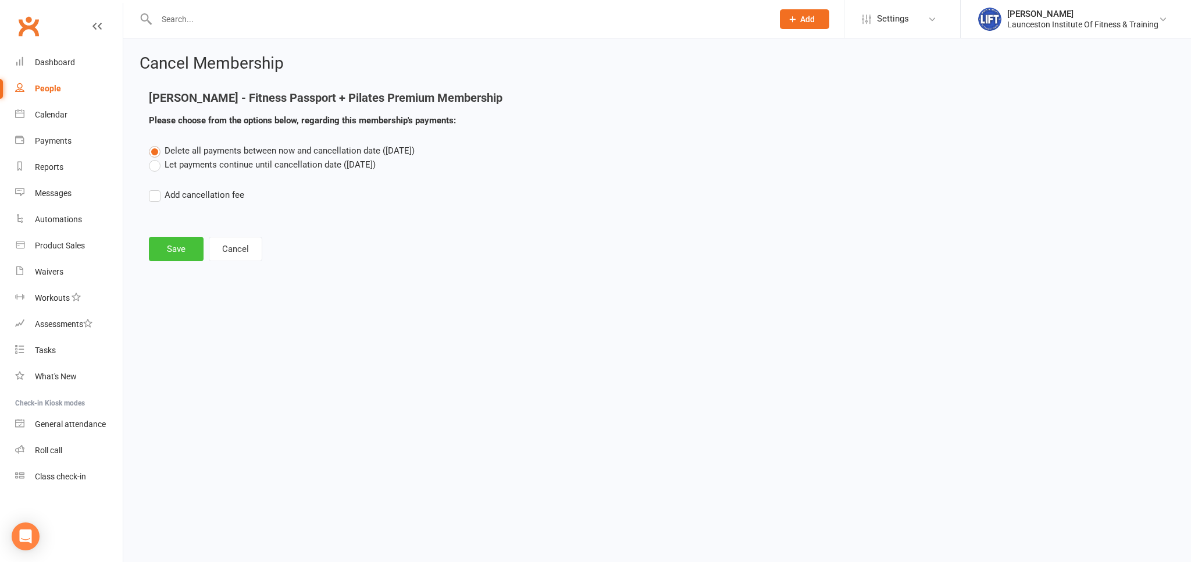
click at [166, 237] on button "Save" at bounding box center [176, 249] width 55 height 24
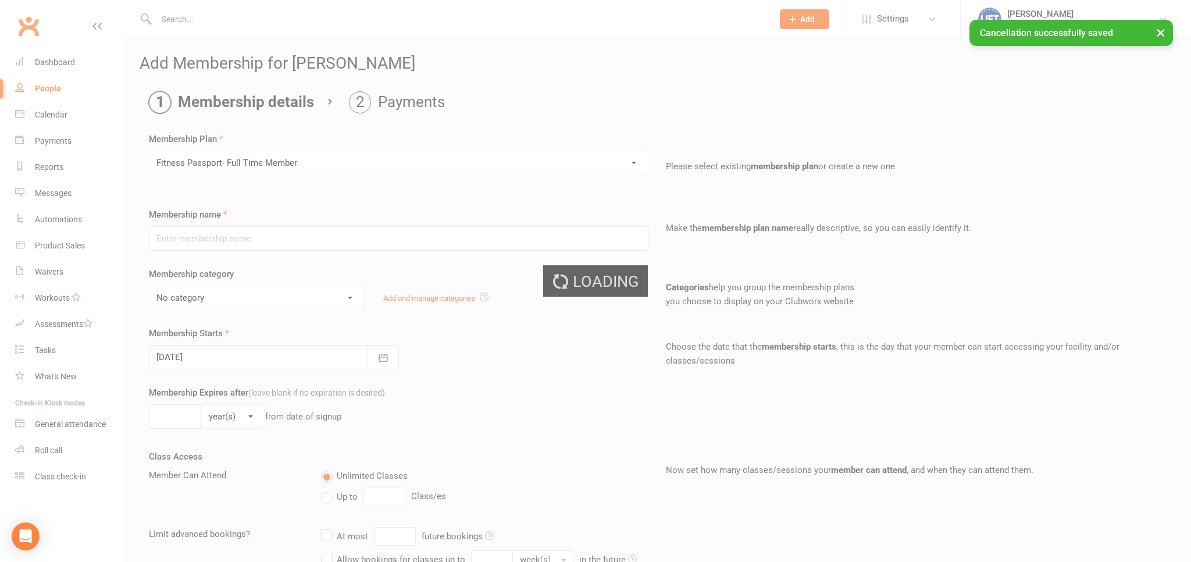
type input "Fitness Passport- Full Time Member"
select select "11"
type input "0"
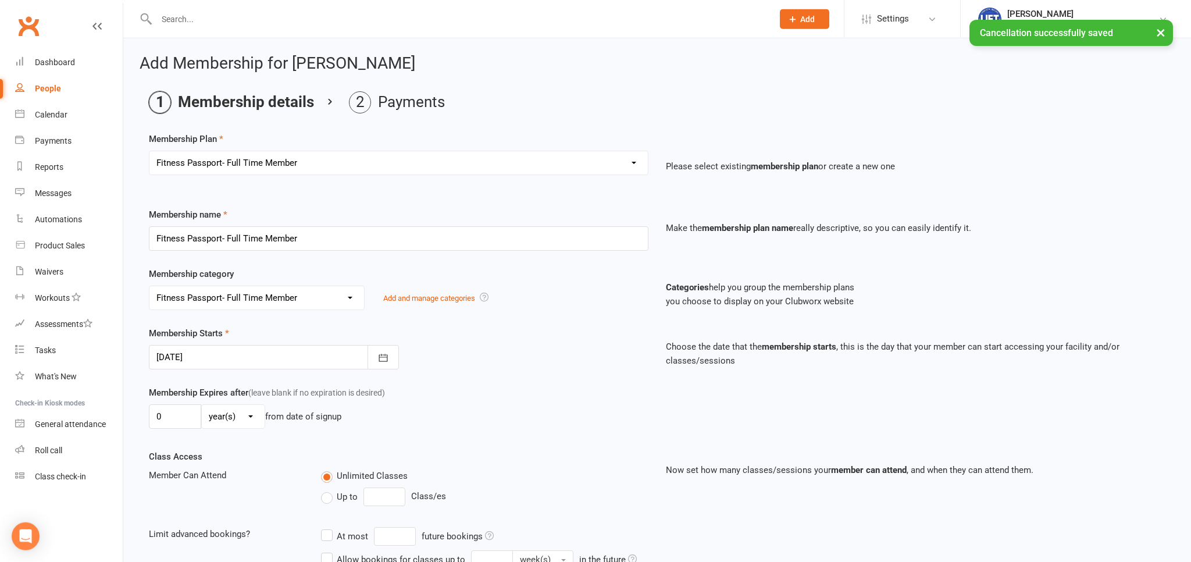
scroll to position [346, 0]
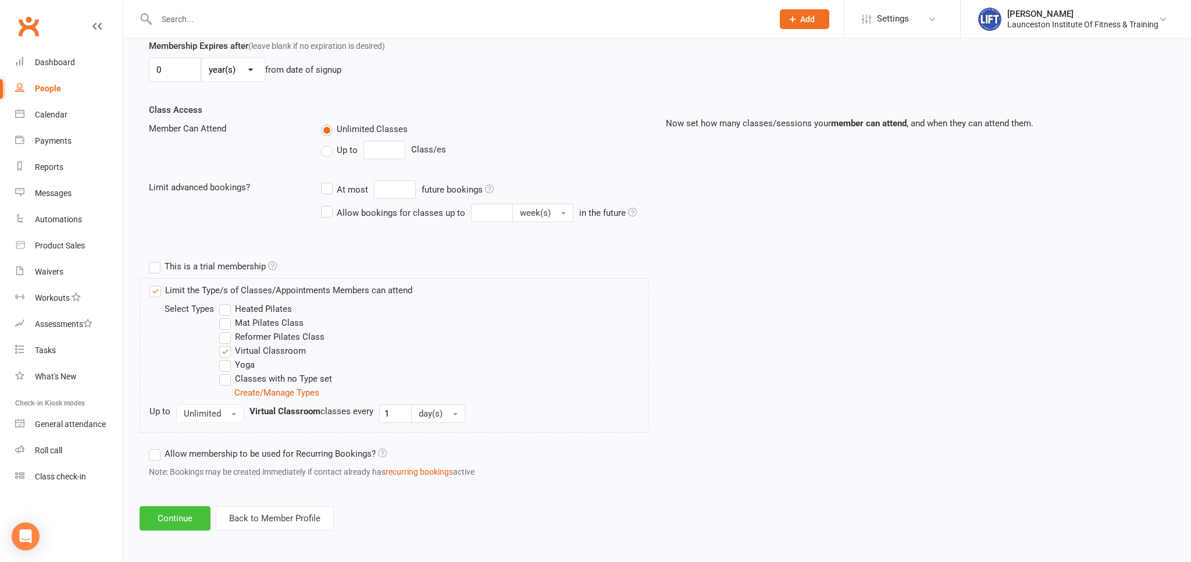
click at [177, 517] on button "Continue" at bounding box center [175, 518] width 71 height 24
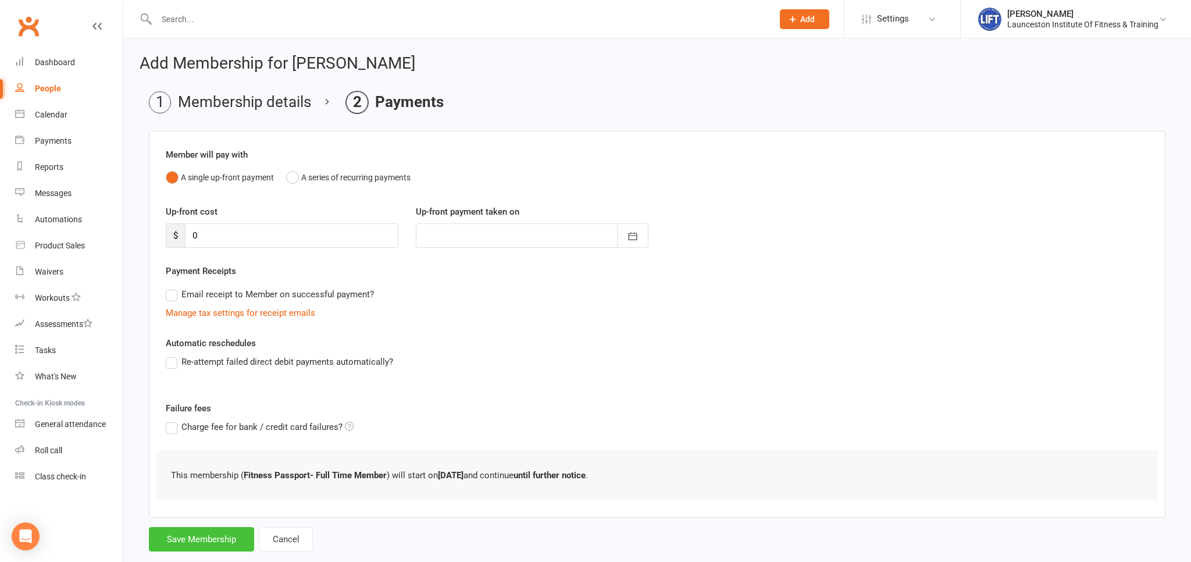
click at [198, 542] on button "Save Membership" at bounding box center [201, 539] width 105 height 24
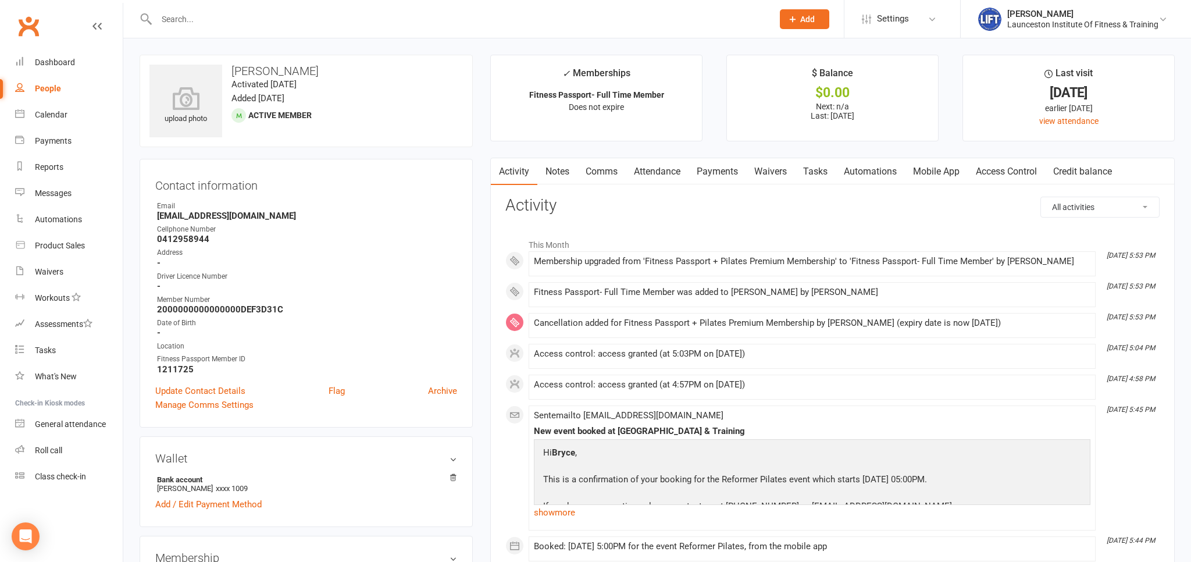
click at [998, 180] on link "Access Control" at bounding box center [1005, 171] width 77 height 27
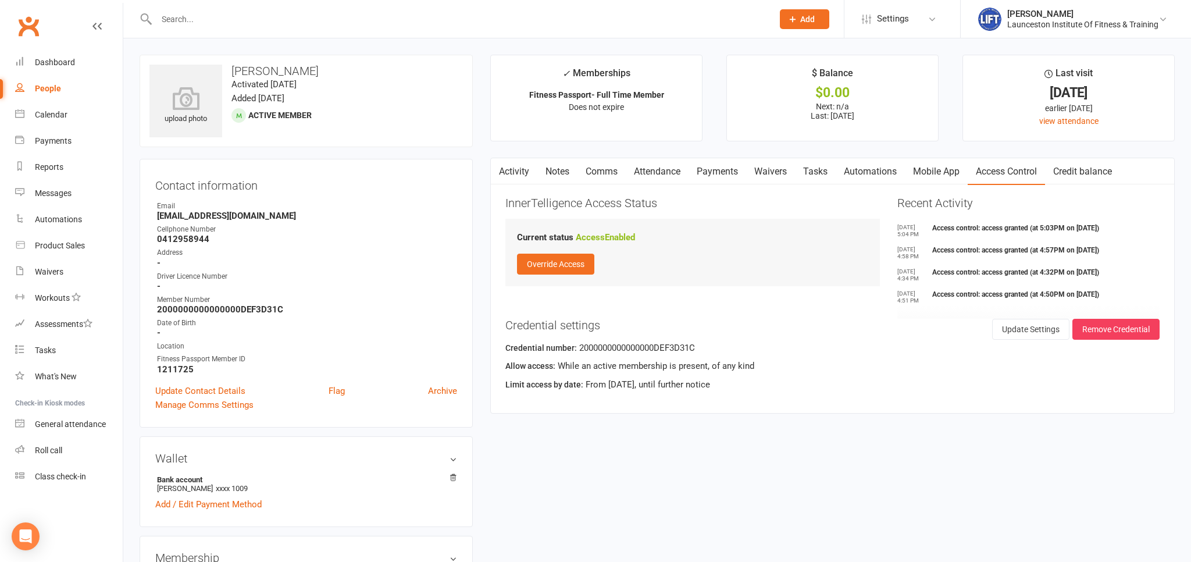
click at [728, 174] on link "Payments" at bounding box center [717, 171] width 58 height 27
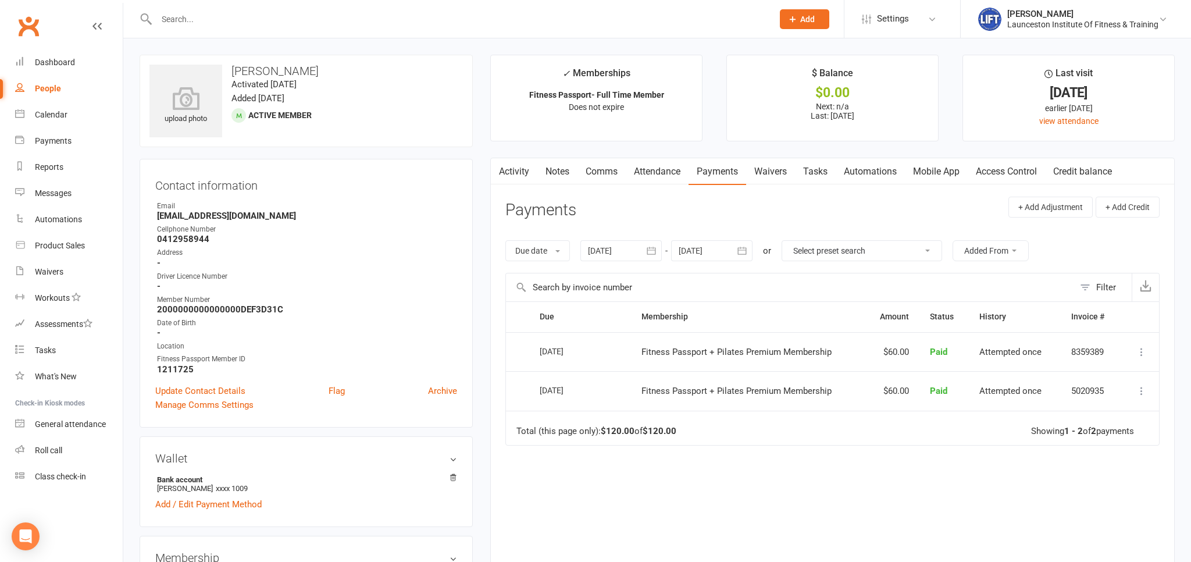
click at [746, 252] on icon "button" at bounding box center [742, 251] width 12 height 12
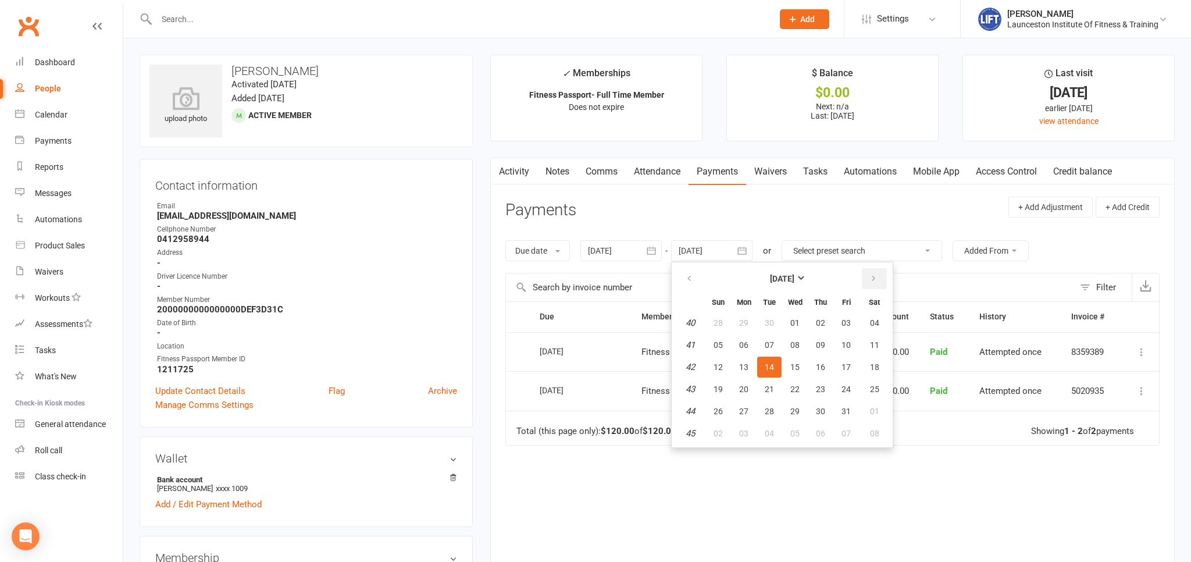
click at [874, 283] on button "button" at bounding box center [873, 278] width 25 height 21
drag, startPoint x: 874, startPoint y: 283, endPoint x: 876, endPoint y: 294, distance: 11.2
click at [874, 283] on button "button" at bounding box center [873, 278] width 25 height 21
click at [793, 406] on span "31" at bounding box center [794, 410] width 9 height 9
type input "31 Dec 2025"
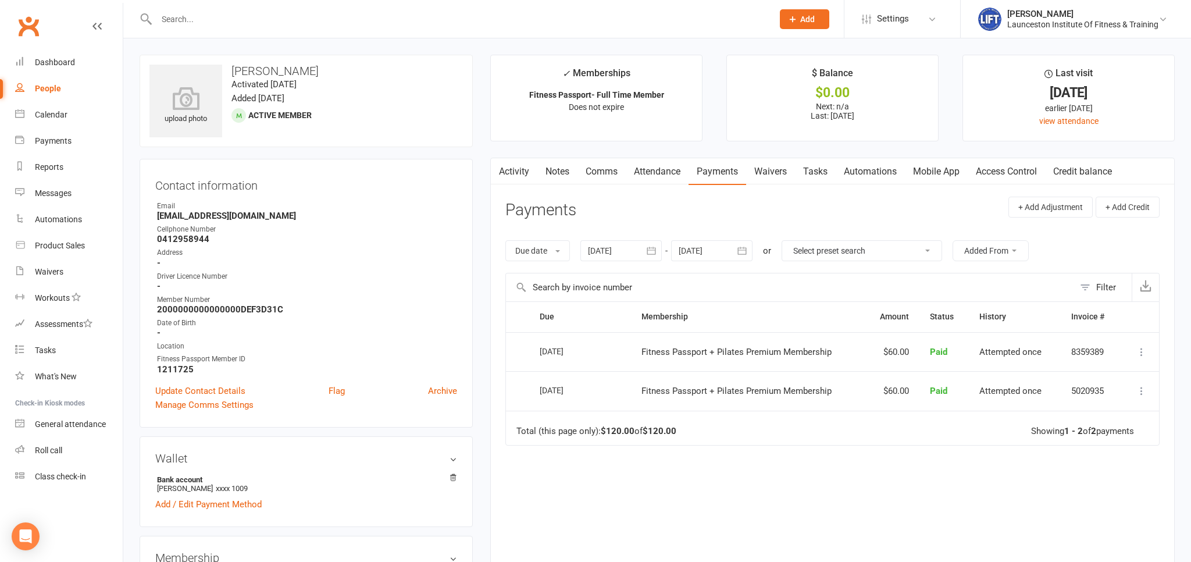
click at [185, 20] on input "text" at bounding box center [459, 19] width 612 height 16
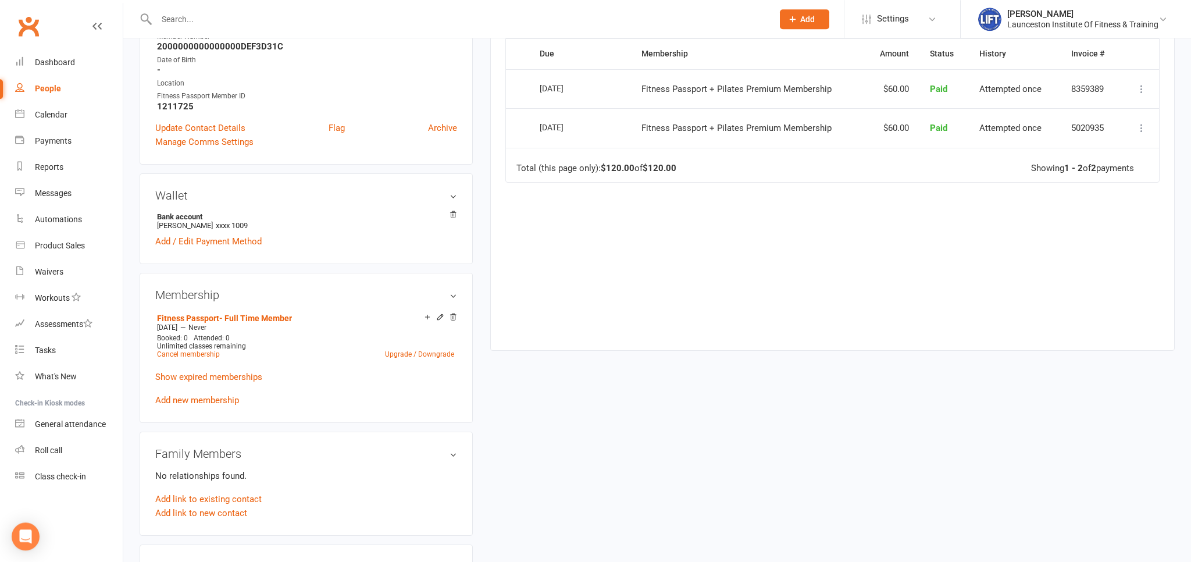
scroll to position [184, 0]
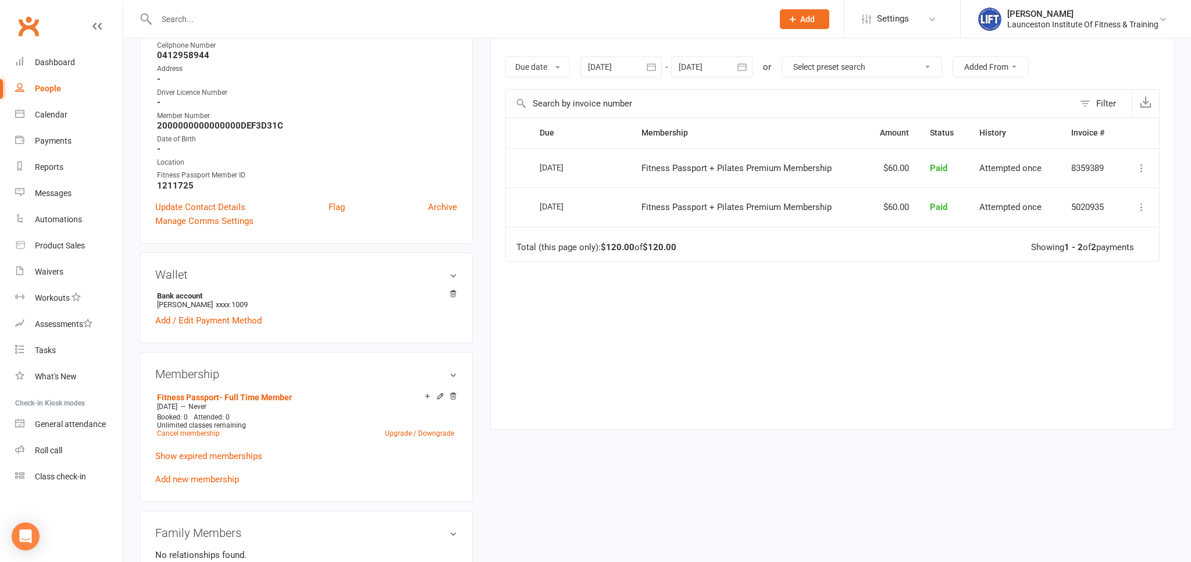
click at [639, 66] on div at bounding box center [620, 66] width 81 height 21
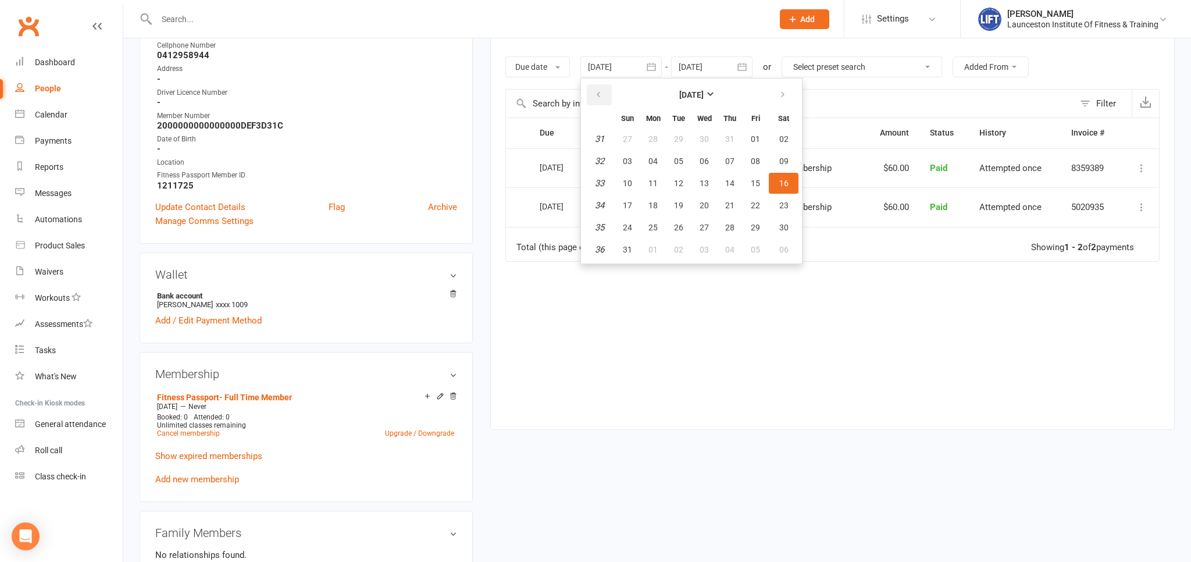
click at [600, 103] on button "button" at bounding box center [599, 94] width 25 height 21
click at [599, 103] on button "button" at bounding box center [599, 94] width 25 height 21
click at [681, 148] on button "01" at bounding box center [678, 138] width 24 height 21
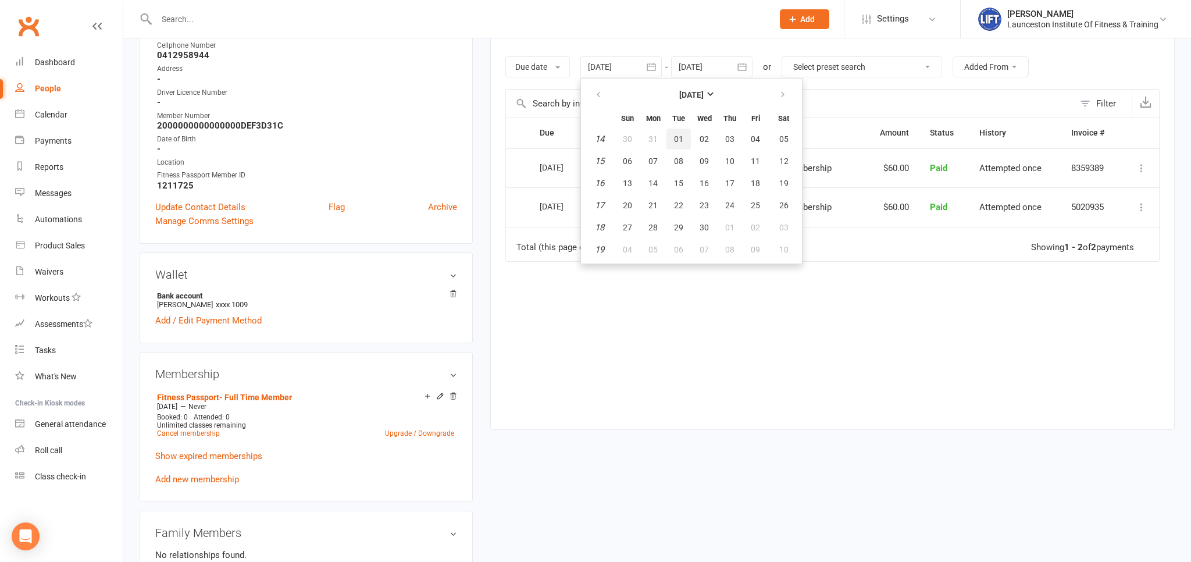
type input "01 Apr 2025"
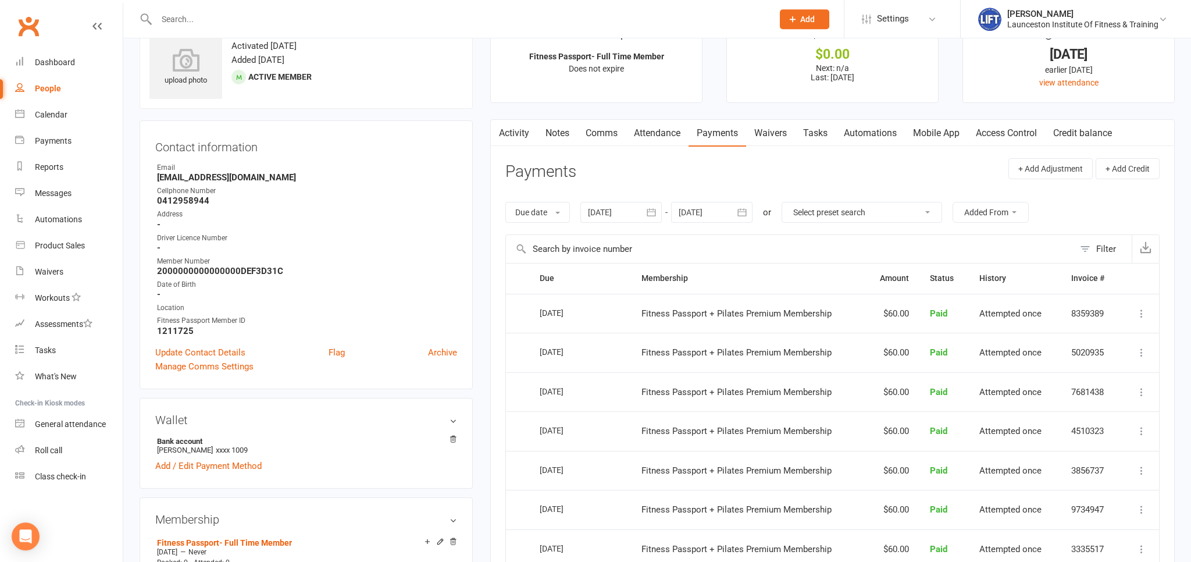
scroll to position [0, 0]
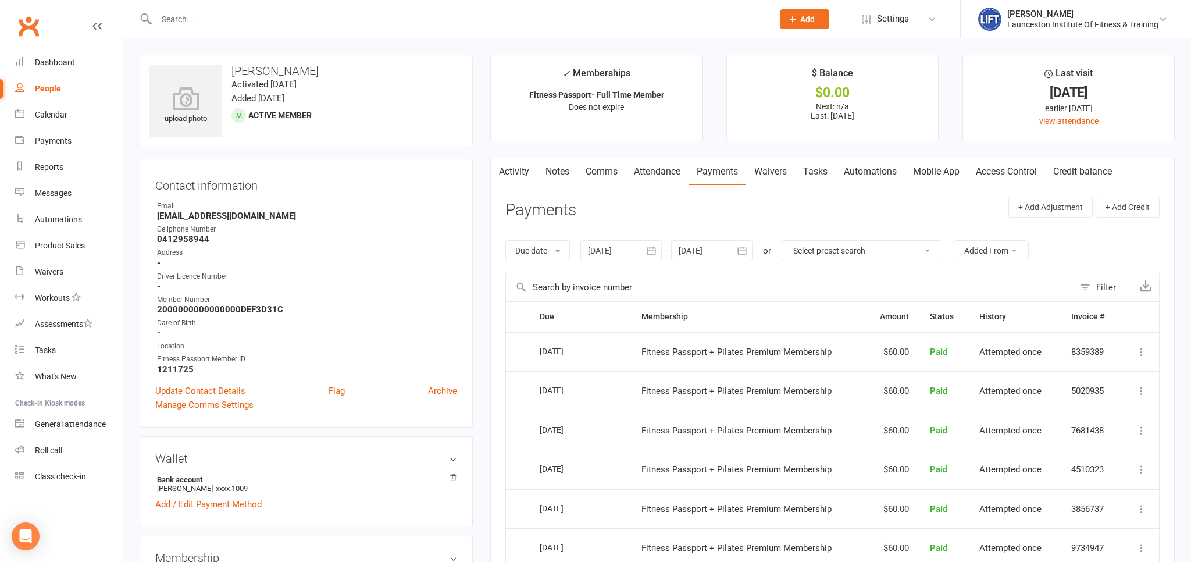
click at [215, 17] on input "text" at bounding box center [459, 19] width 612 height 16
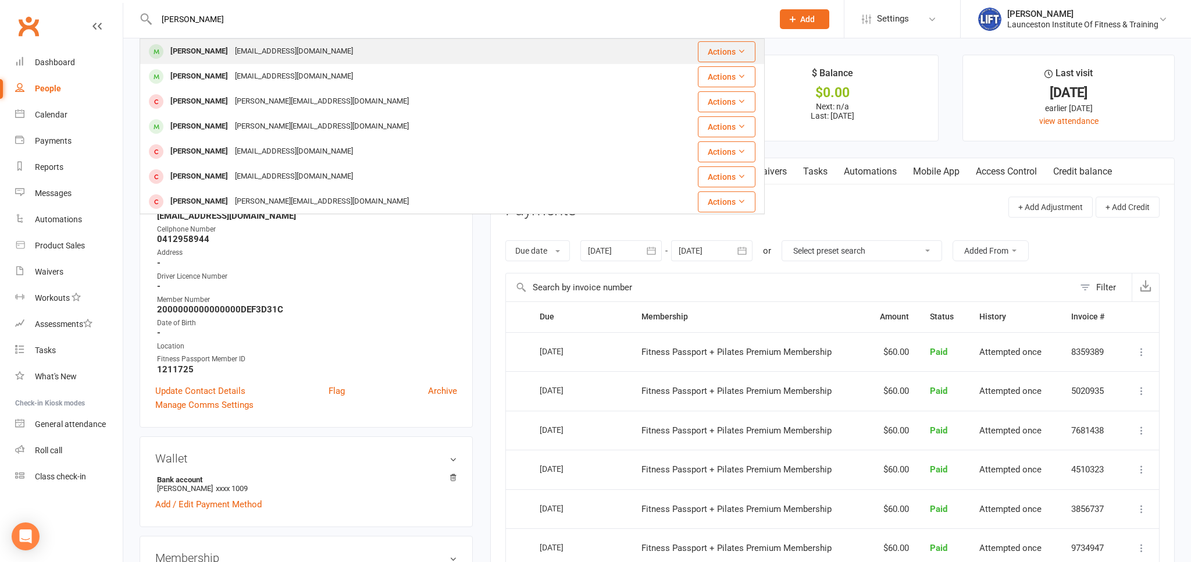
type input "robert burns"
click at [193, 50] on div "Robert Burns" at bounding box center [199, 51] width 65 height 17
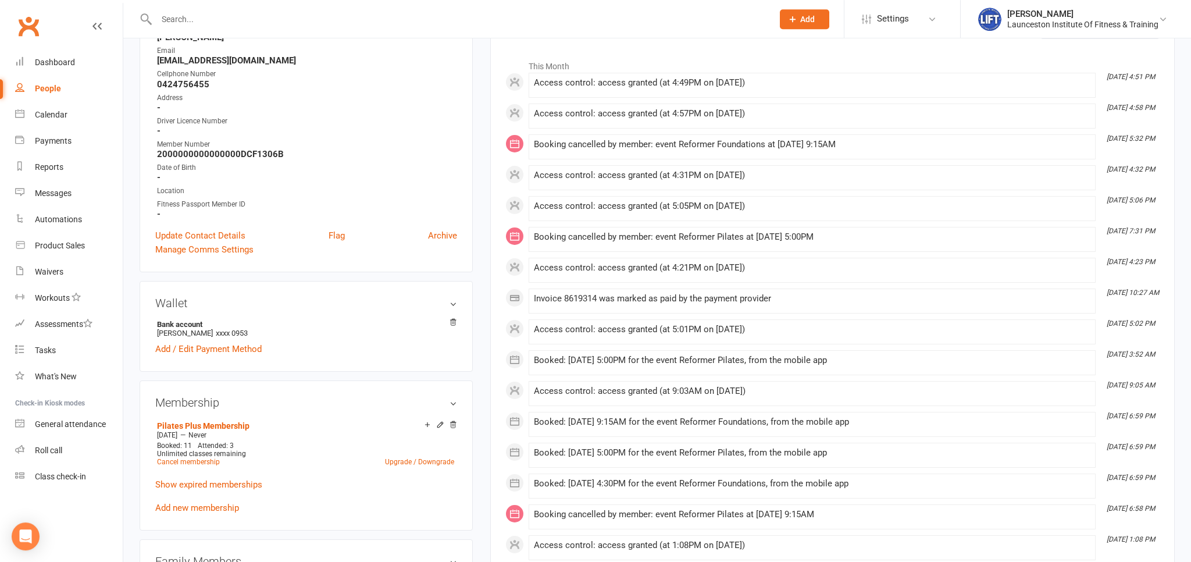
scroll to position [184, 0]
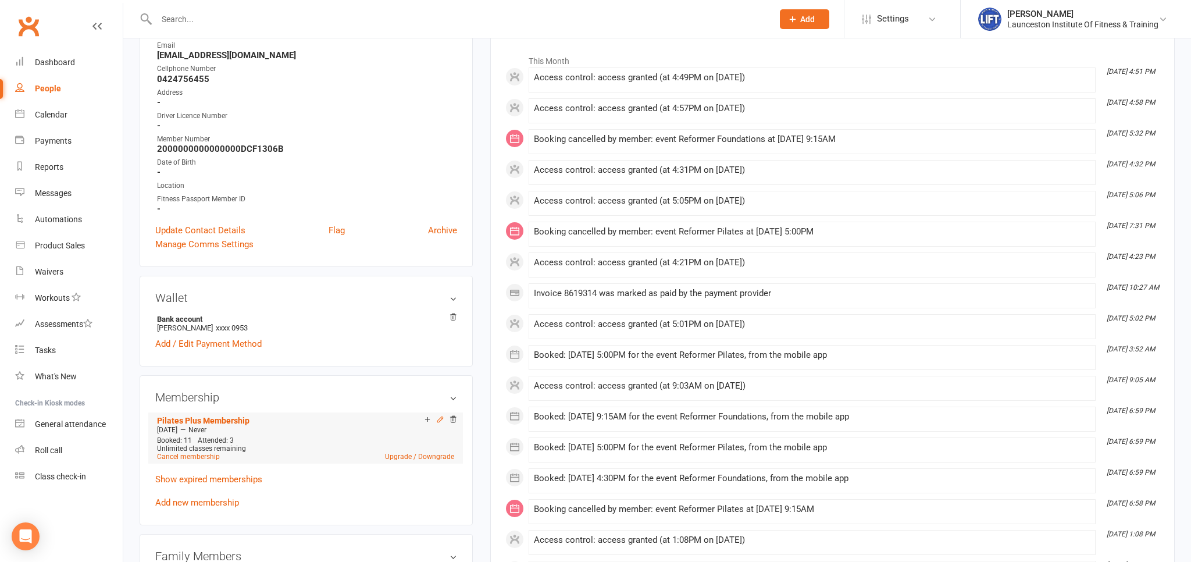
click at [441, 419] on icon at bounding box center [440, 418] width 5 height 5
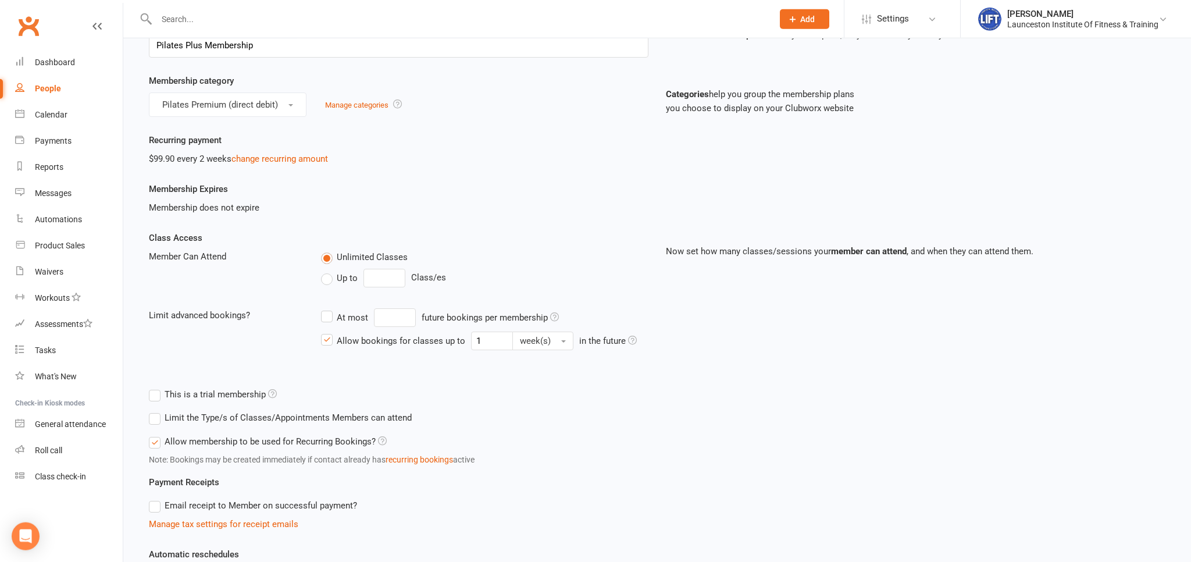
scroll to position [258, 0]
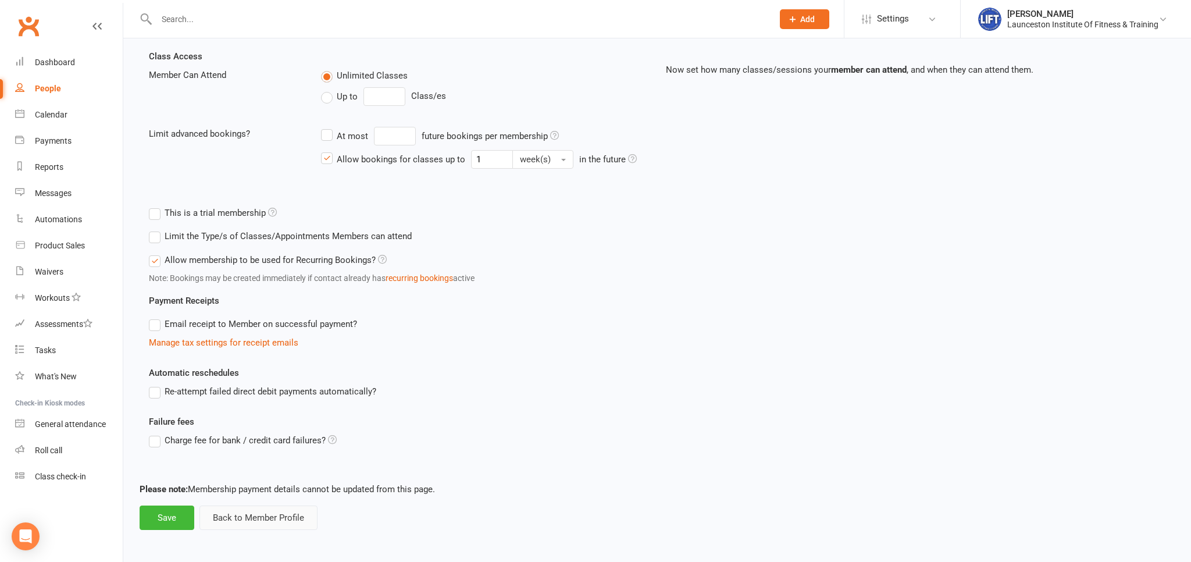
click at [233, 519] on button "Back to Member Profile" at bounding box center [258, 517] width 118 height 24
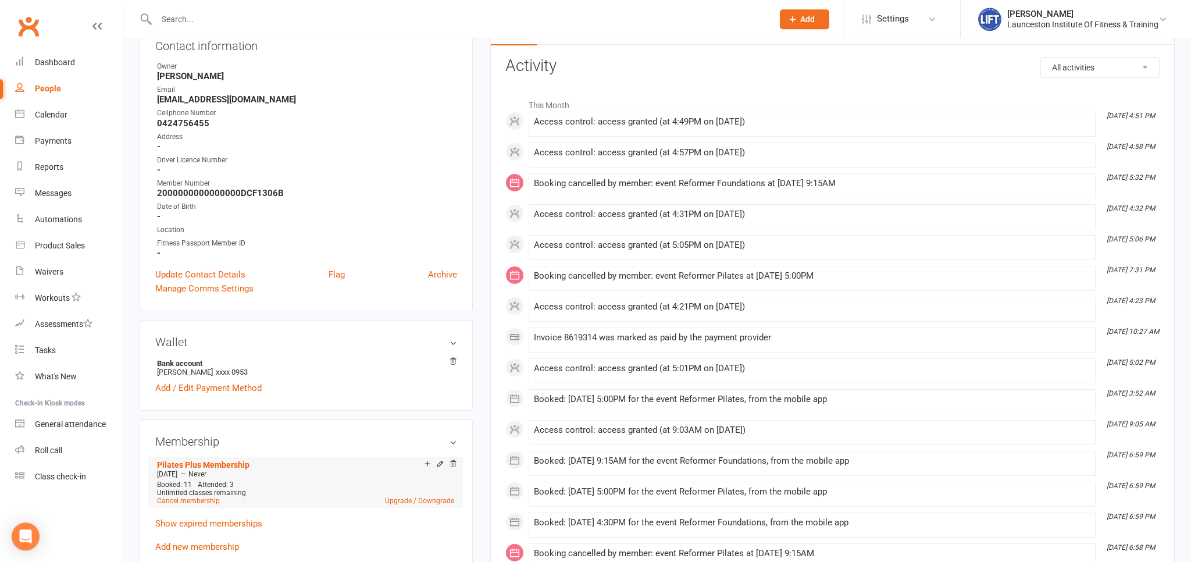
scroll to position [245, 0]
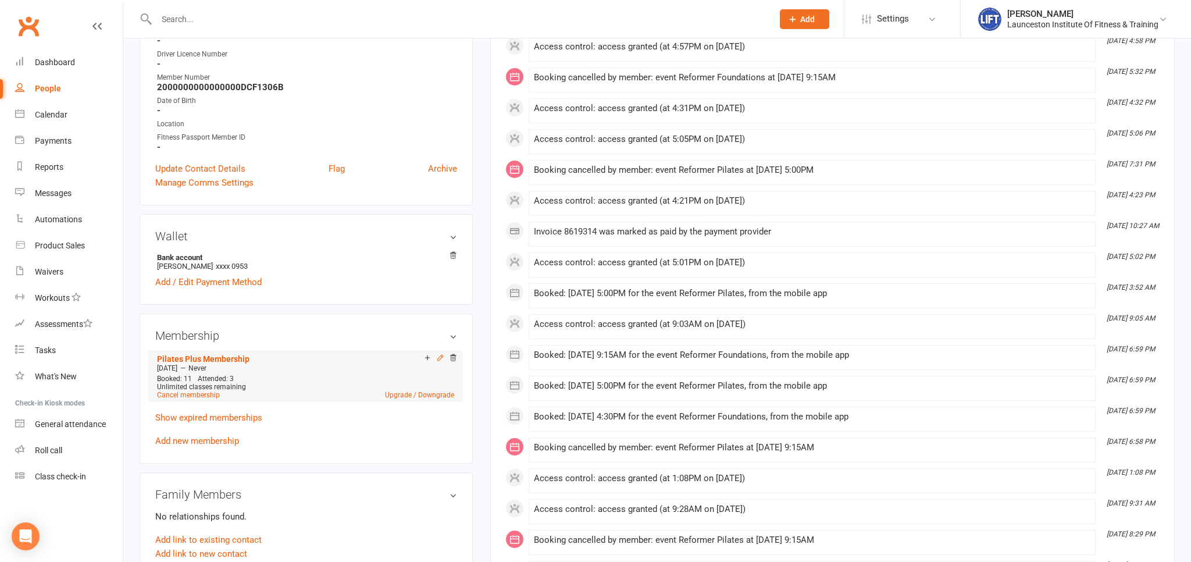
click at [438, 358] on icon at bounding box center [440, 357] width 8 height 8
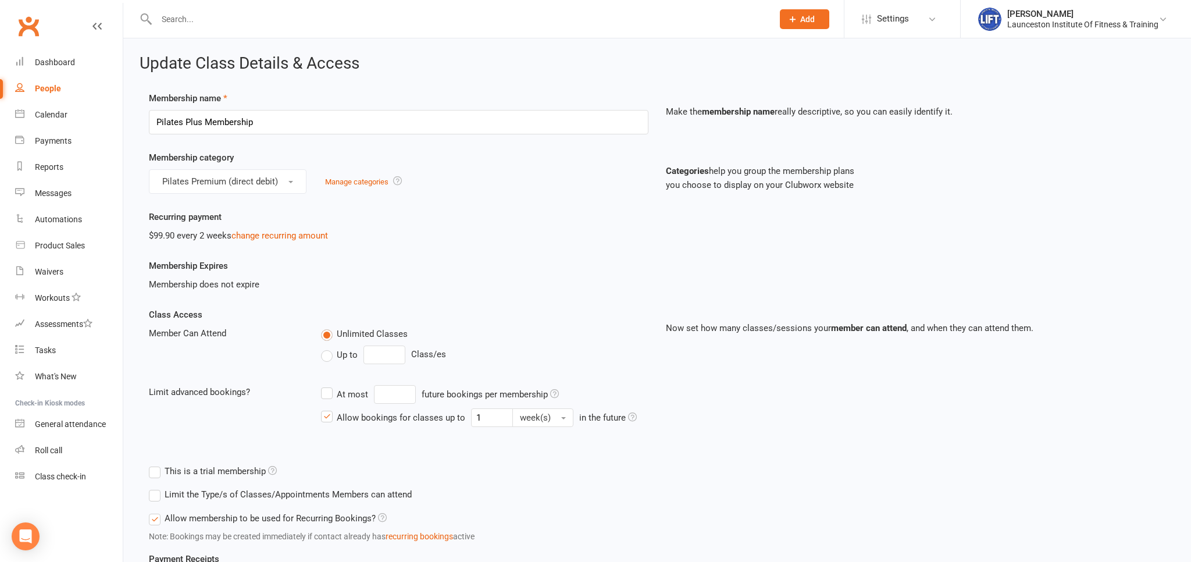
scroll to position [258, 0]
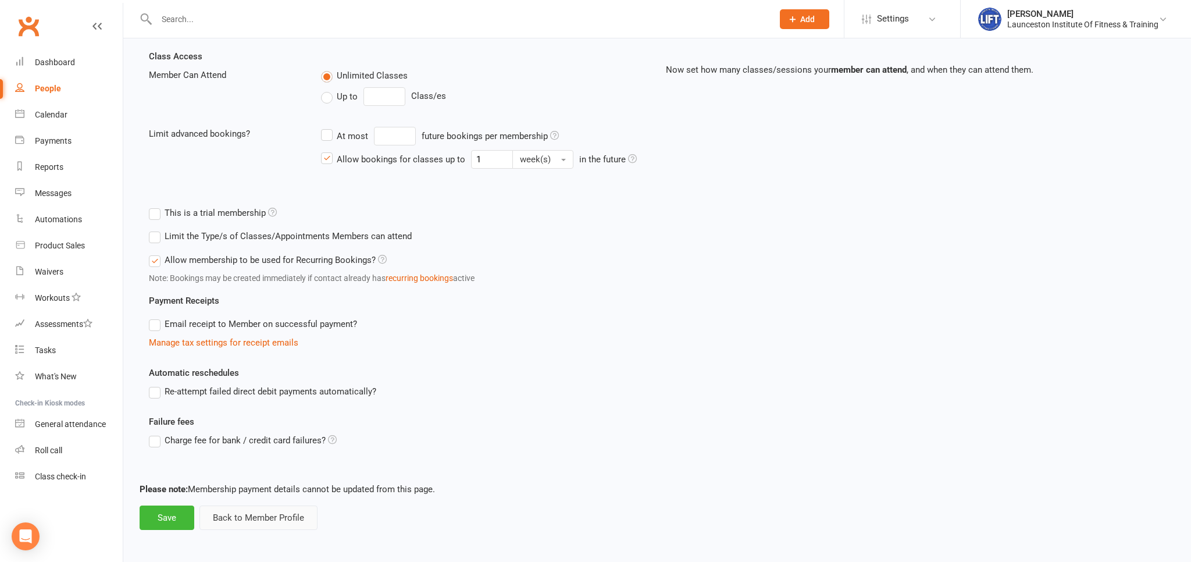
click at [241, 509] on button "Back to Member Profile" at bounding box center [258, 517] width 118 height 24
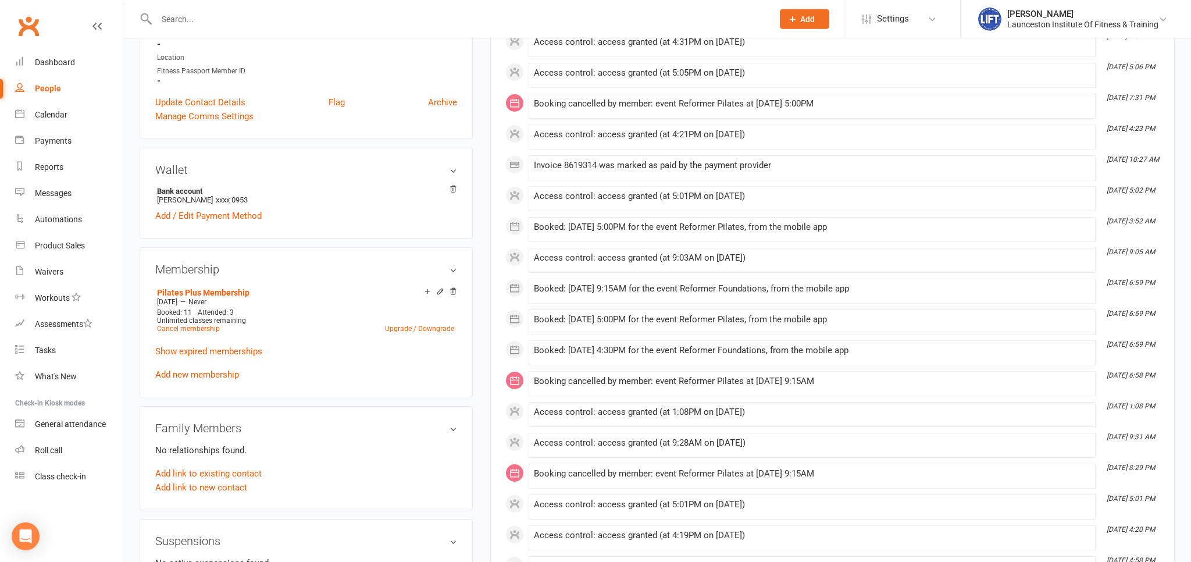
scroll to position [430, 0]
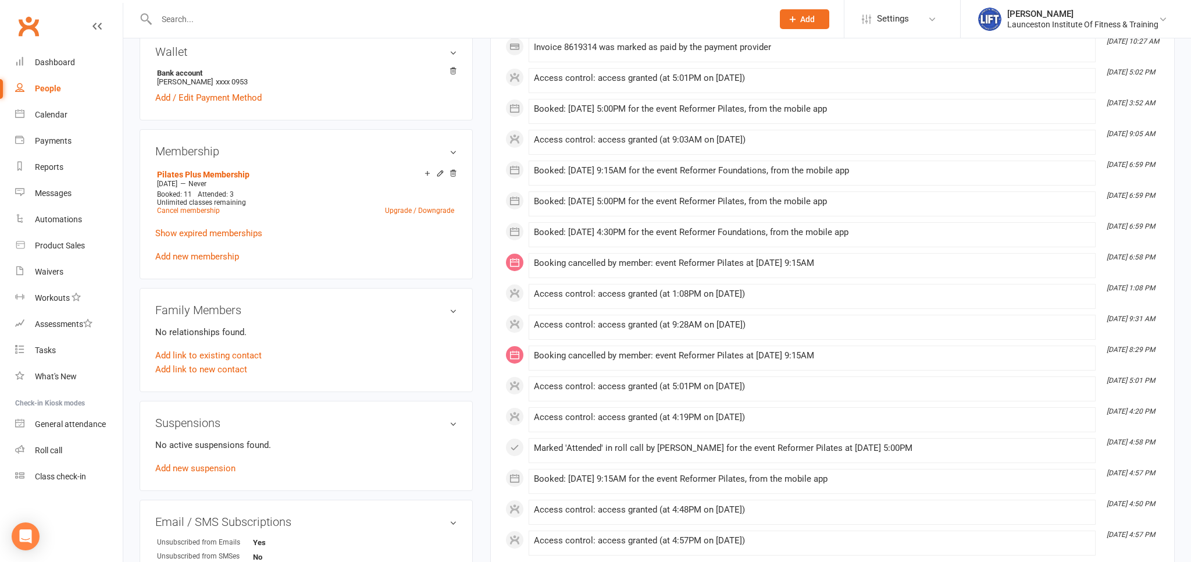
click at [429, 220] on membership-list "Pilates Plus Membership Aug 5 2025 — Never Booked: 11 Attended: 3 Unlimited cla…" at bounding box center [306, 213] width 302 height 95
click at [424, 213] on link "Upgrade / Downgrade" at bounding box center [419, 210] width 69 height 8
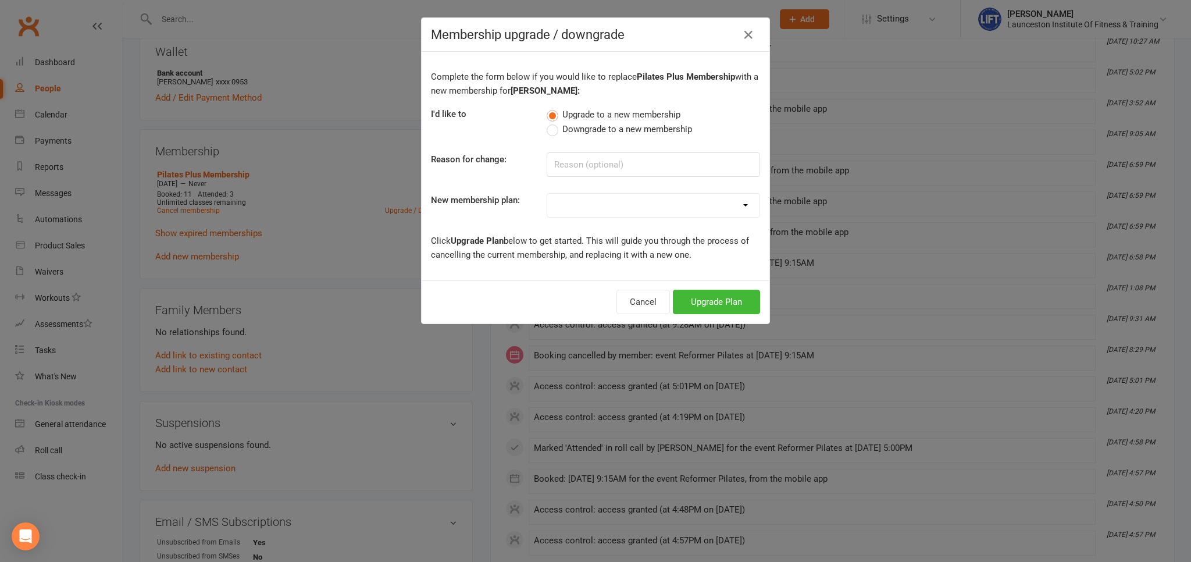
click at [547, 194] on select "24/7 Gym Membership Pilates Plus Membership Casual Visit- $20 Upfront 24/7 Gym …" at bounding box center [653, 205] width 212 height 23
select select "0"
click option "24/7 Gym Membership" at bounding box center [0, 0] width 0 height 0
click at [642, 306] on button "Cancel" at bounding box center [642, 301] width 53 height 24
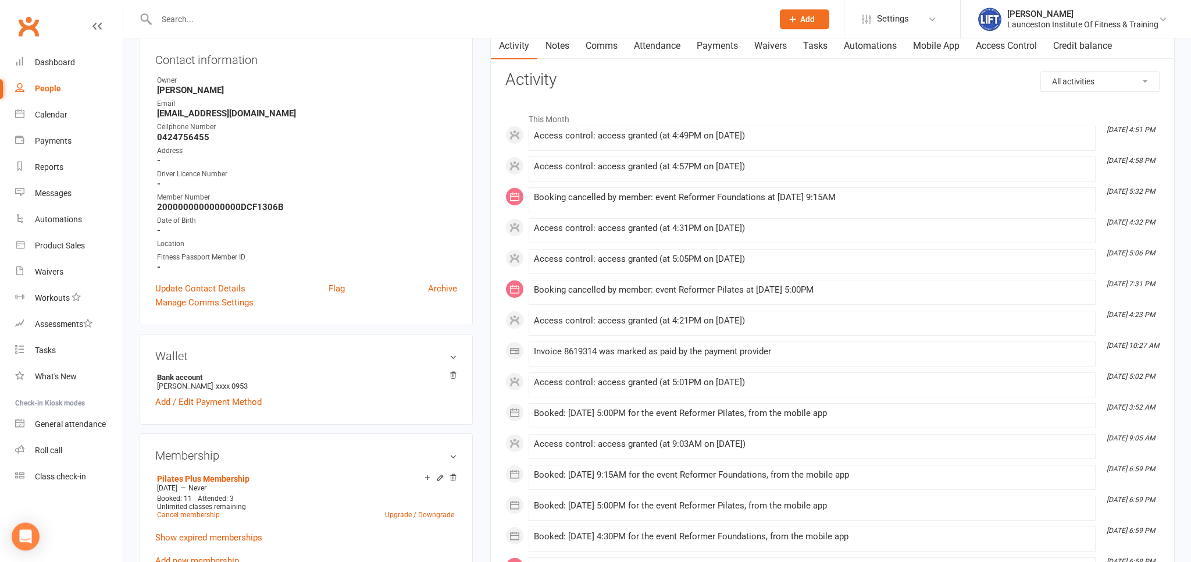
scroll to position [123, 0]
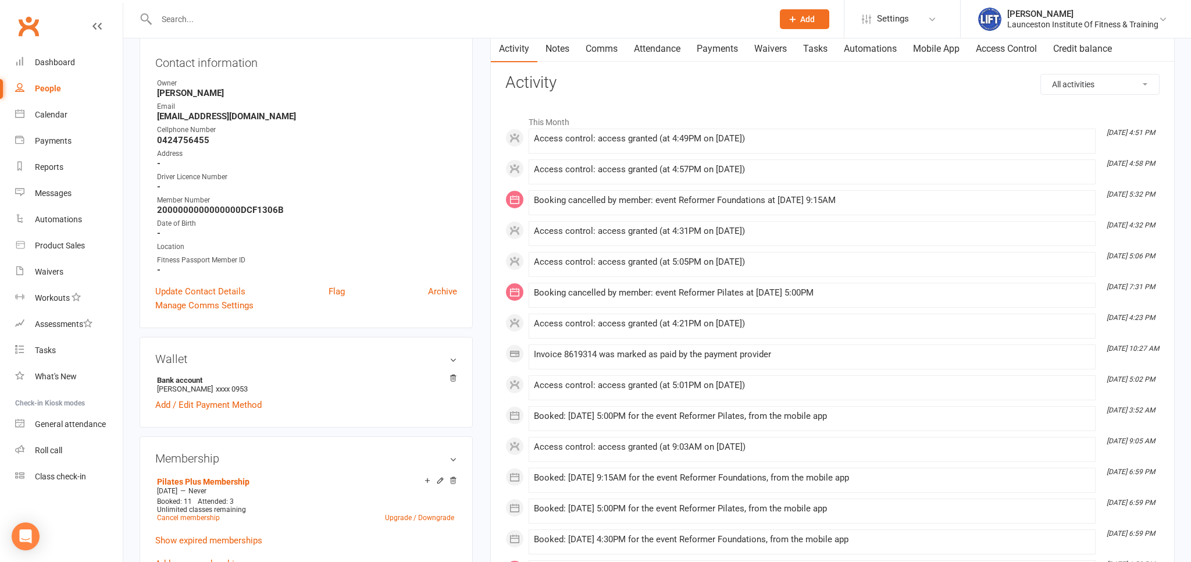
click at [757, 152] on div "This Month Sep 16, 4:51 PM Access control: access granted (at 4:49PM on 16-Sep-…" at bounding box center [832, 486] width 654 height 752
click at [731, 53] on link "Payments" at bounding box center [717, 48] width 58 height 27
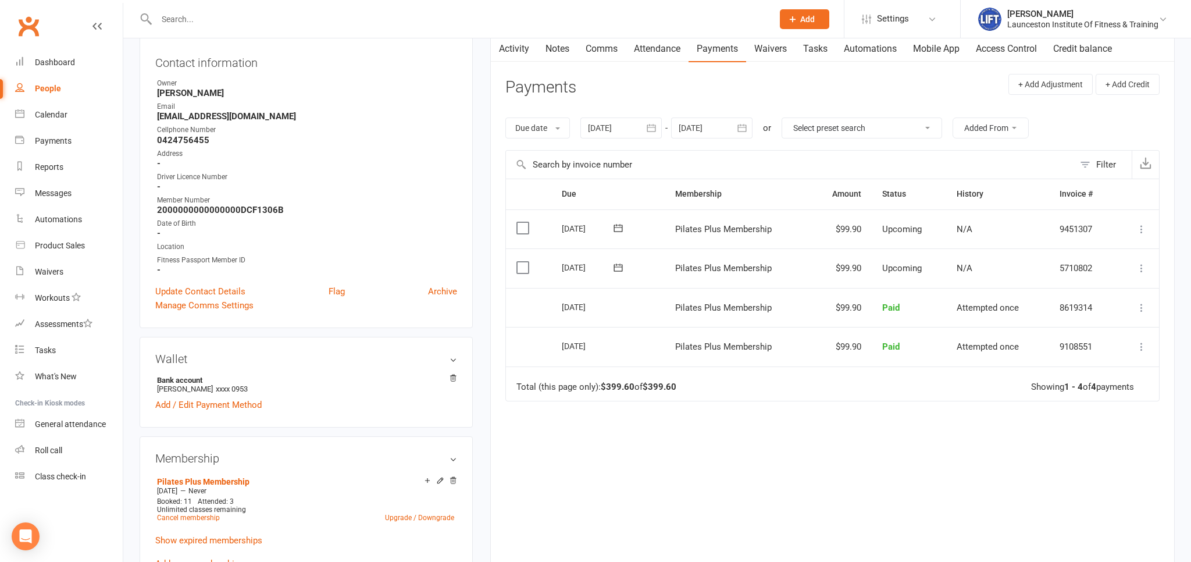
click at [617, 443] on div "Due Contact Membership Amount Status History Invoice # Select this 06 Oct 2025 …" at bounding box center [832, 364] width 654 height 373
click at [402, 517] on link "Upgrade / Downgrade" at bounding box center [419, 517] width 69 height 8
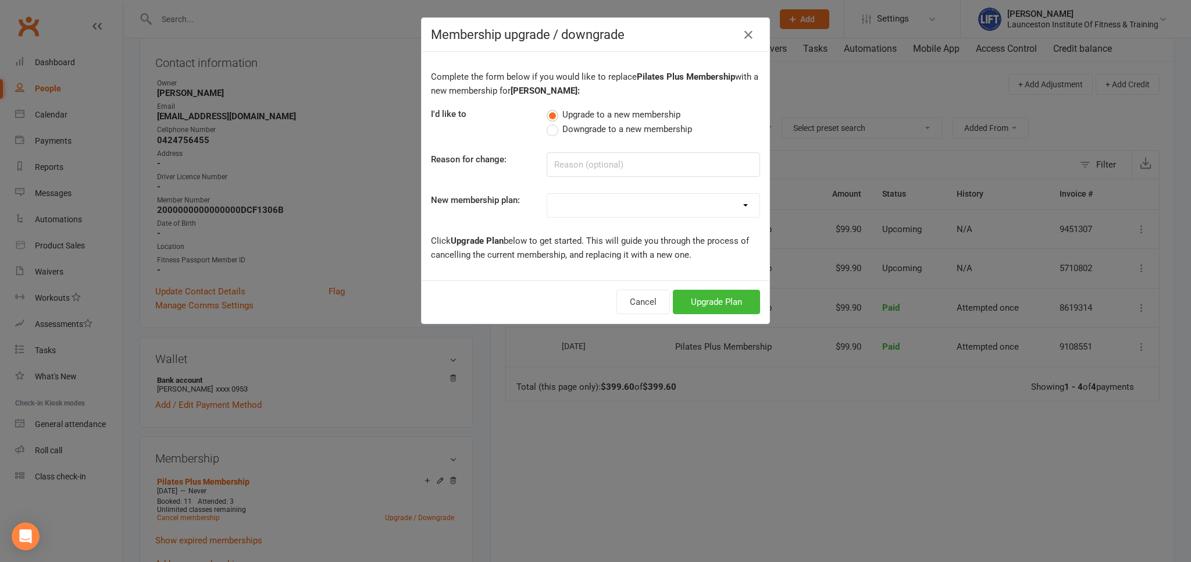
click at [547, 194] on select "24/7 Gym Membership Pilates Plus Membership Casual Visit- $20 Upfront 24/7 Gym …" at bounding box center [653, 205] width 212 height 23
select select "0"
click option "24/7 Gym Membership" at bounding box center [0, 0] width 0 height 0
click at [703, 296] on button "Upgrade Plan" at bounding box center [716, 301] width 87 height 24
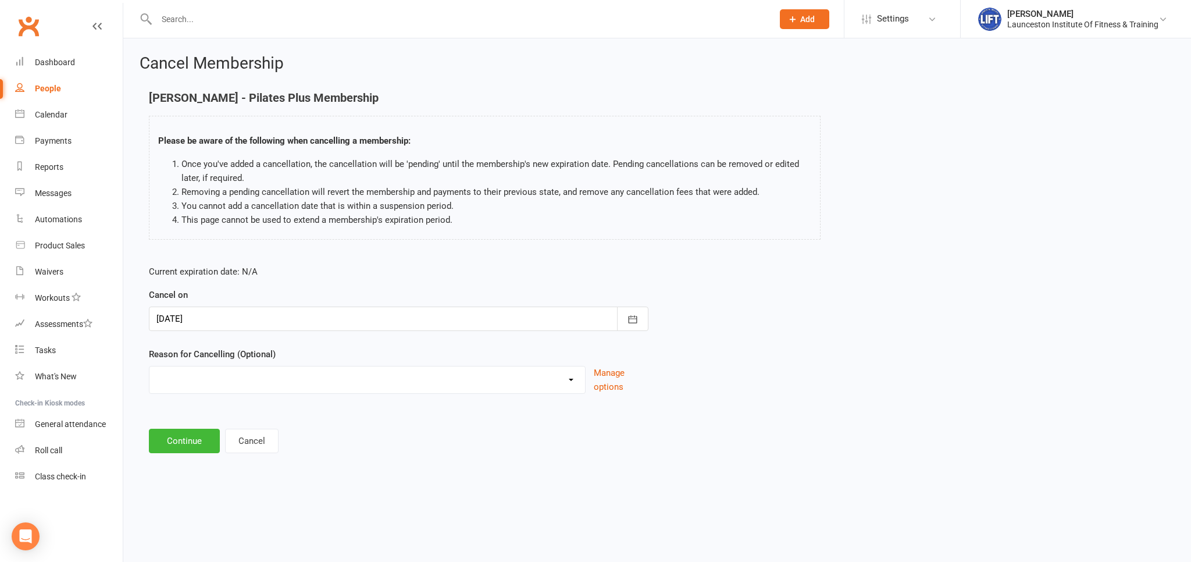
click at [241, 324] on div at bounding box center [398, 318] width 499 height 24
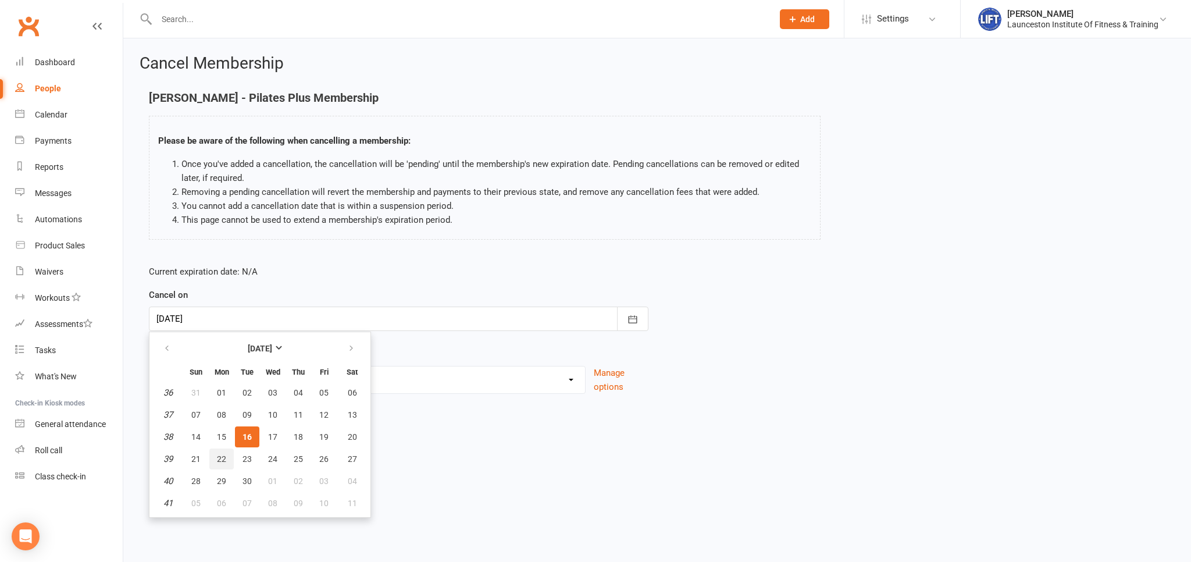
click at [214, 459] on button "22" at bounding box center [221, 458] width 24 height 21
type input "22 Sep 2025"
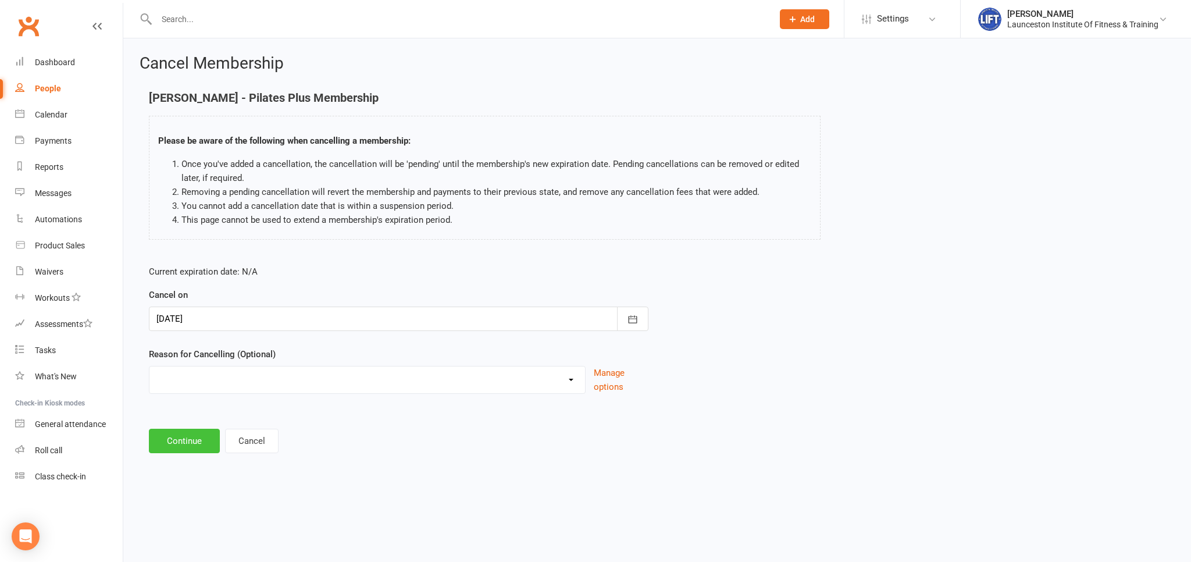
click at [166, 437] on button "Continue" at bounding box center [184, 440] width 71 height 24
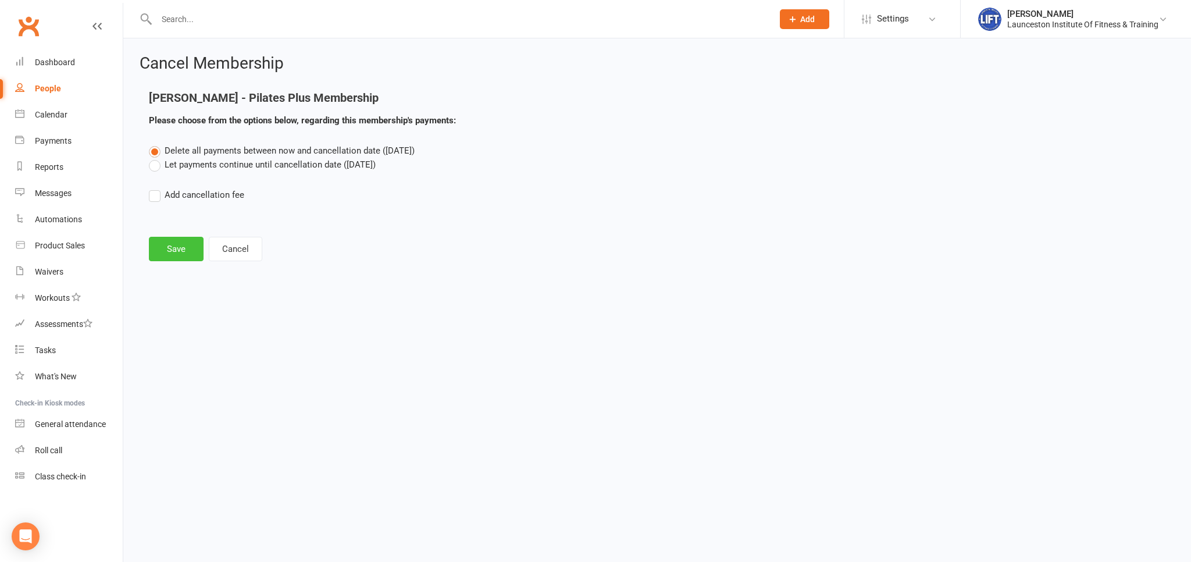
click at [173, 248] on button "Save" at bounding box center [176, 249] width 55 height 24
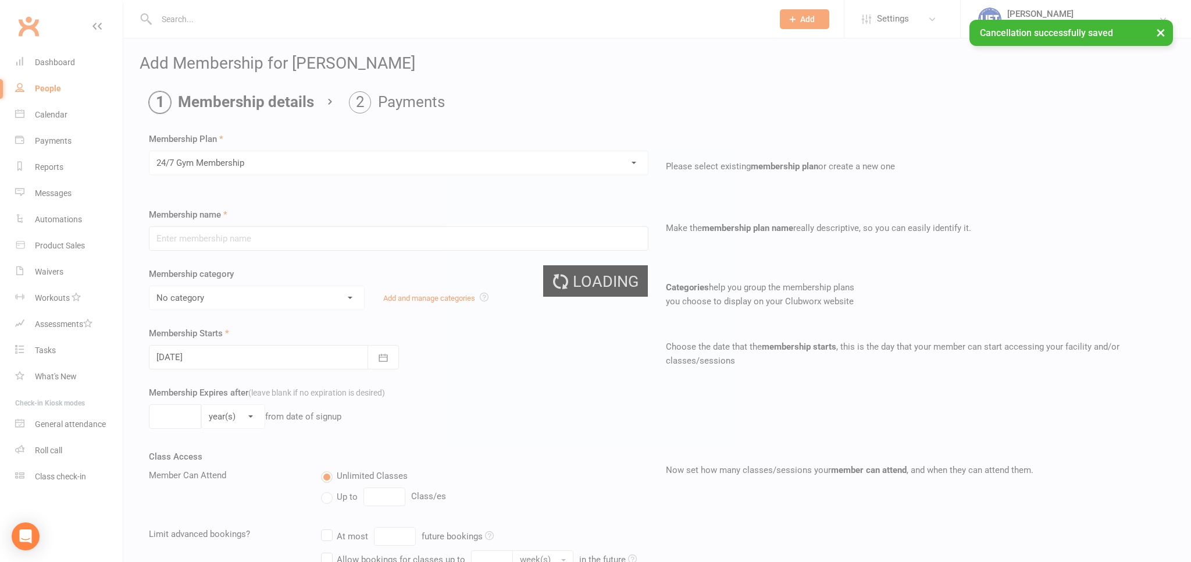
type input "24/7 Gym Membership"
select select "2"
type input "0"
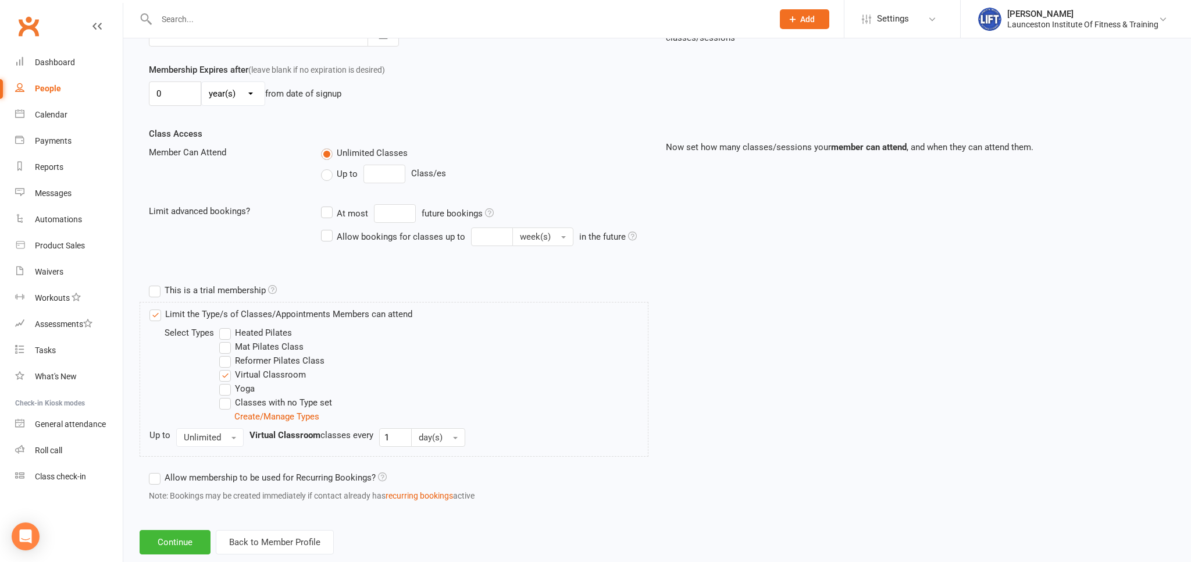
scroll to position [346, 0]
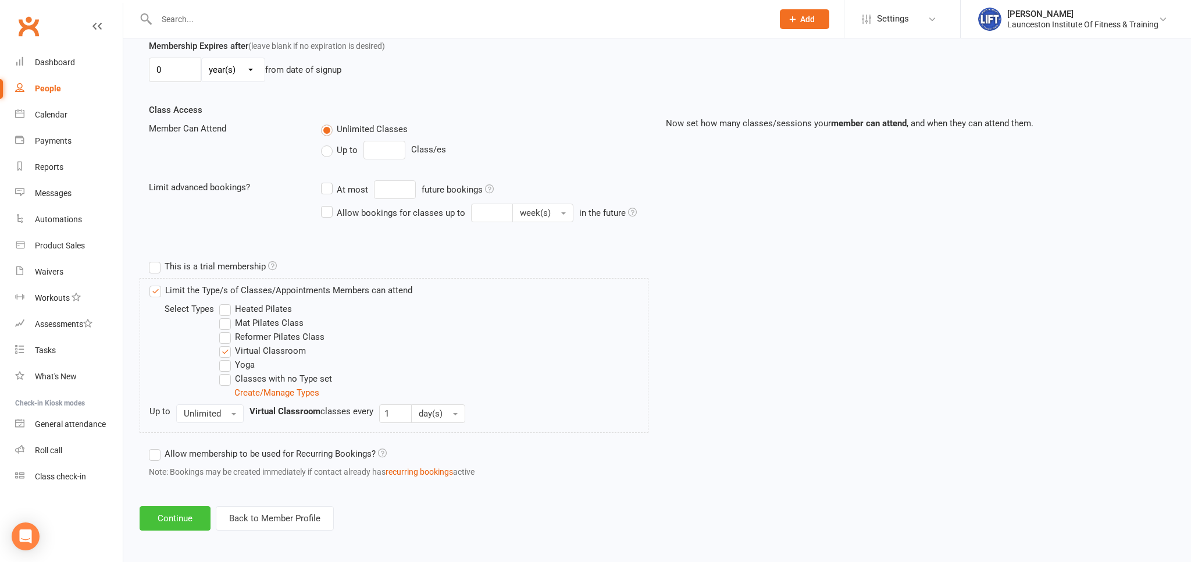
drag, startPoint x: 184, startPoint y: 524, endPoint x: 201, endPoint y: 461, distance: 65.4
click at [183, 524] on button "Continue" at bounding box center [175, 518] width 71 height 24
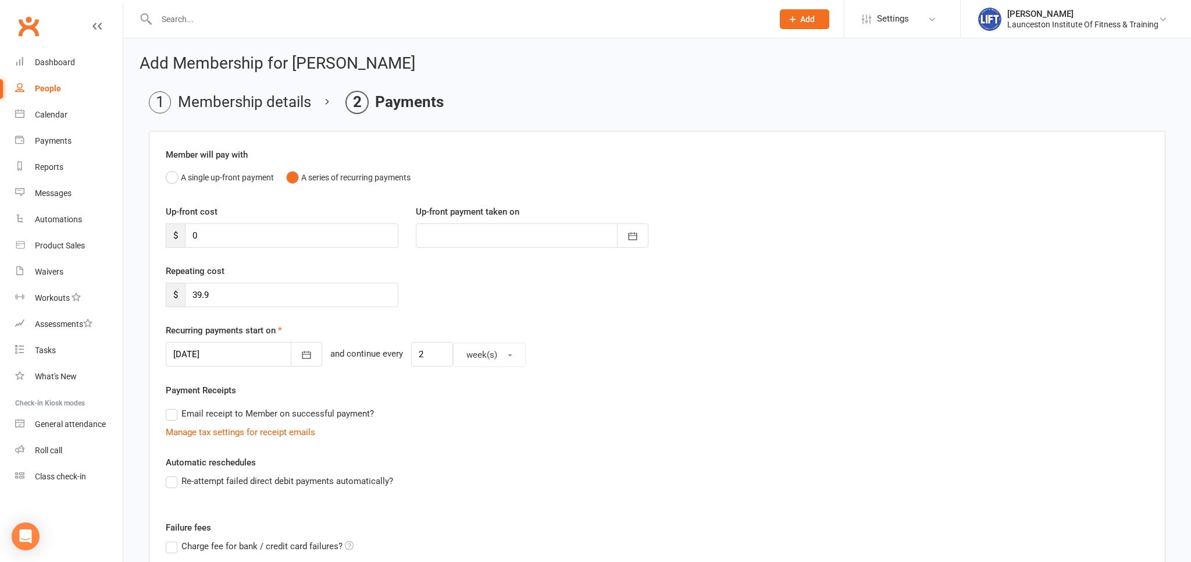
click at [234, 353] on div at bounding box center [244, 354] width 156 height 24
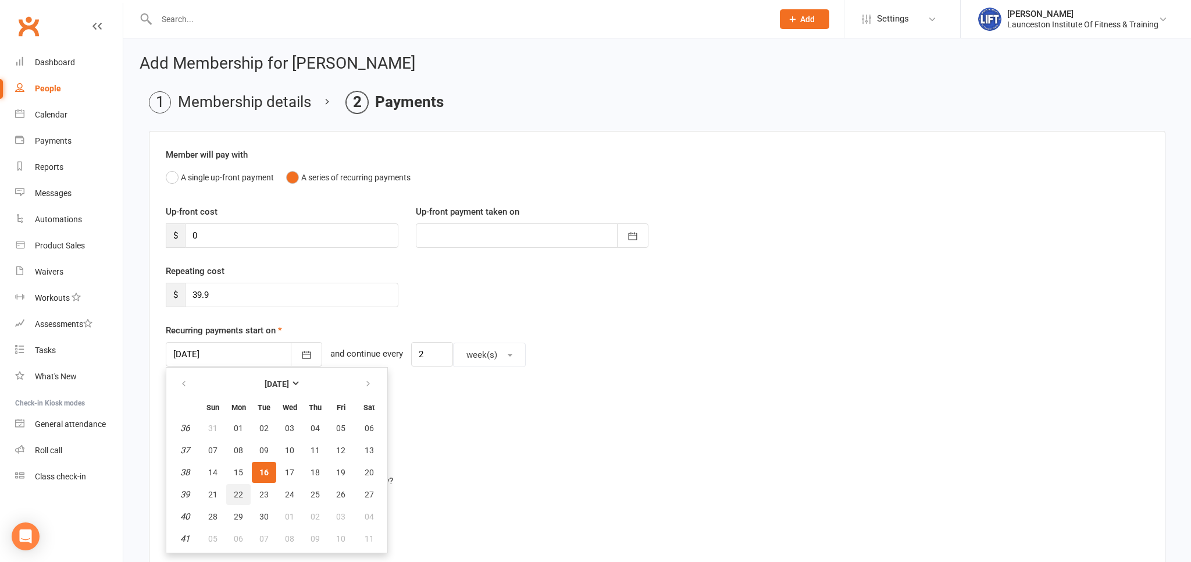
click at [234, 498] on span "22" at bounding box center [238, 493] width 9 height 9
type input "22 Sep 2025"
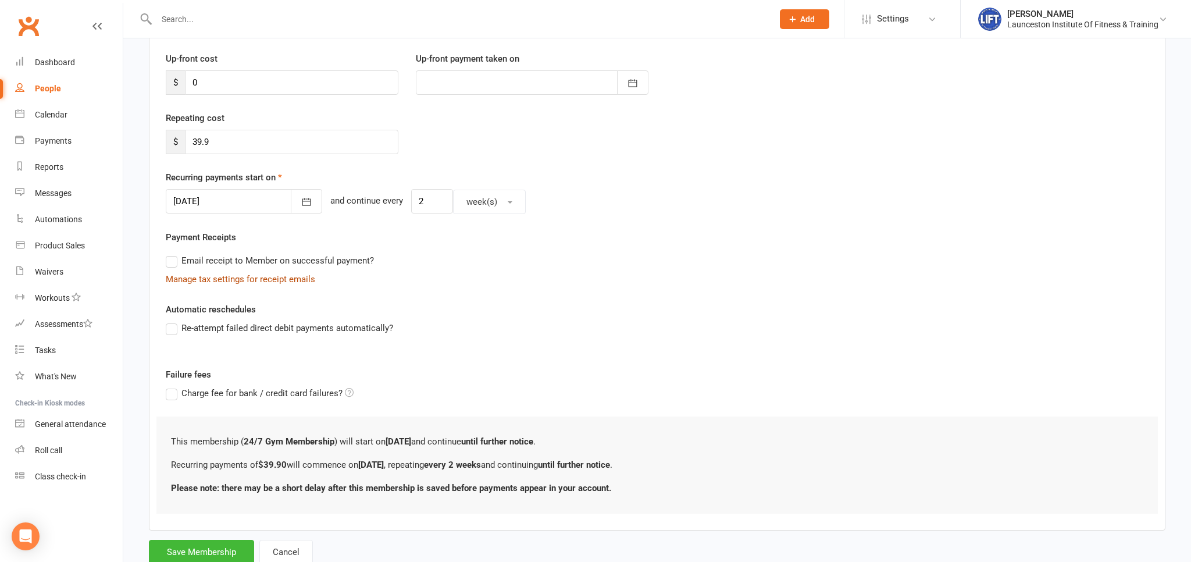
scroll to position [189, 0]
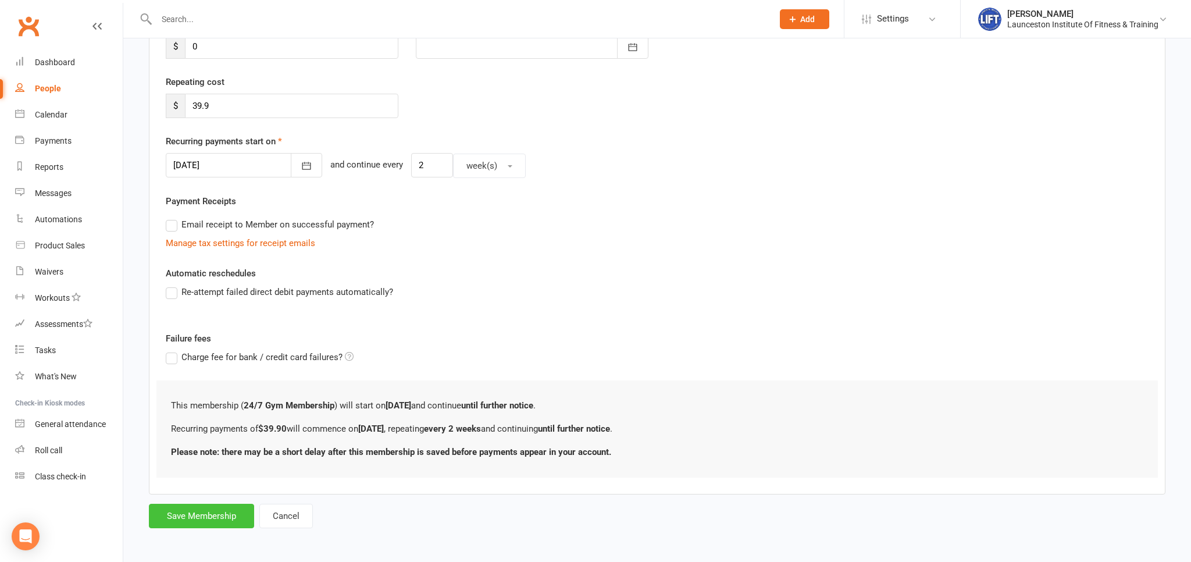
click at [229, 504] on button "Save Membership" at bounding box center [201, 515] width 105 height 24
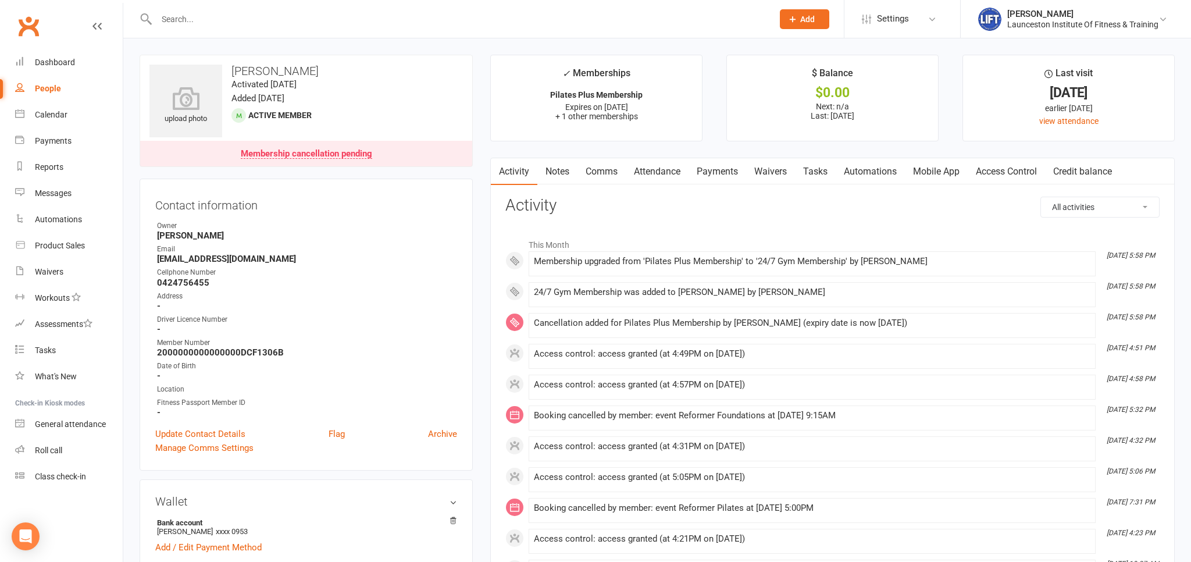
click at [27, 17] on link "Clubworx" at bounding box center [28, 26] width 29 height 29
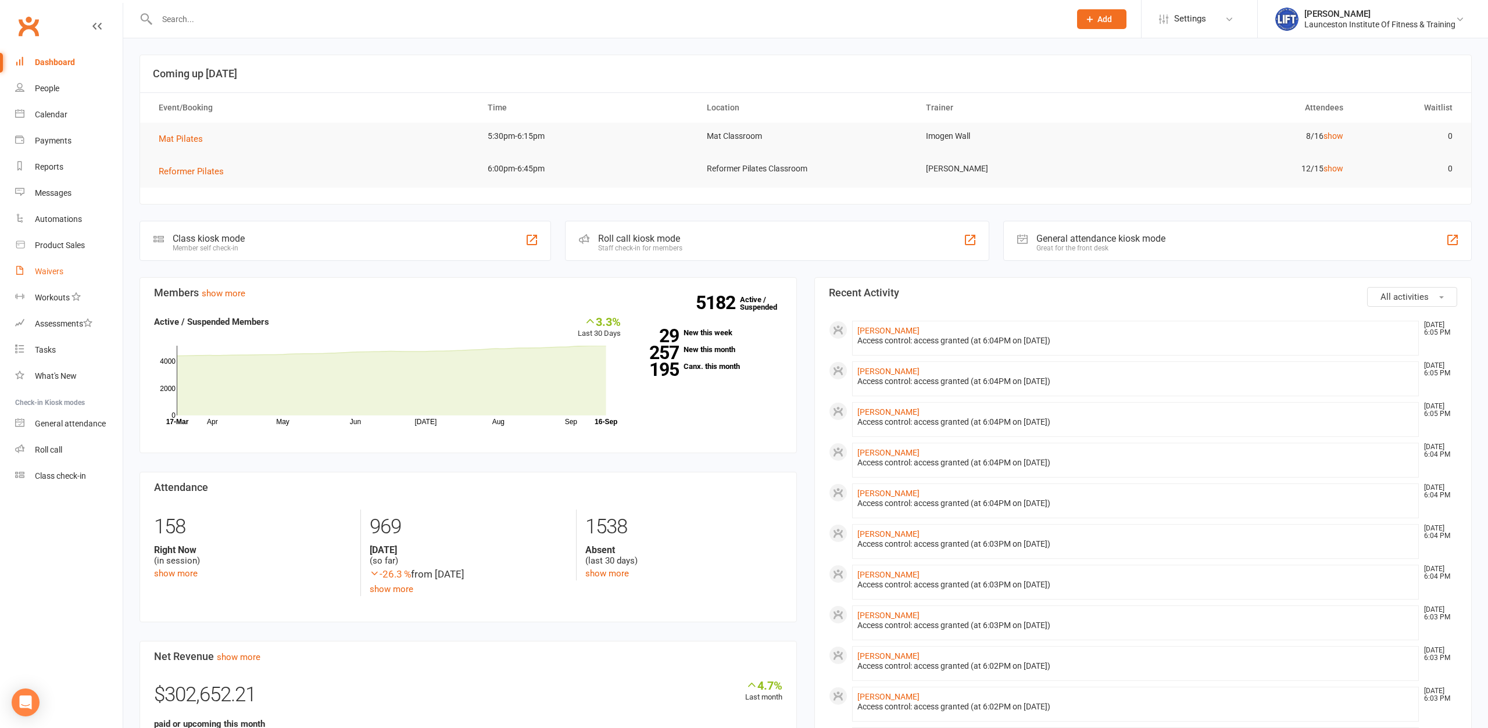
click at [52, 268] on div "Waivers" at bounding box center [49, 271] width 28 height 9
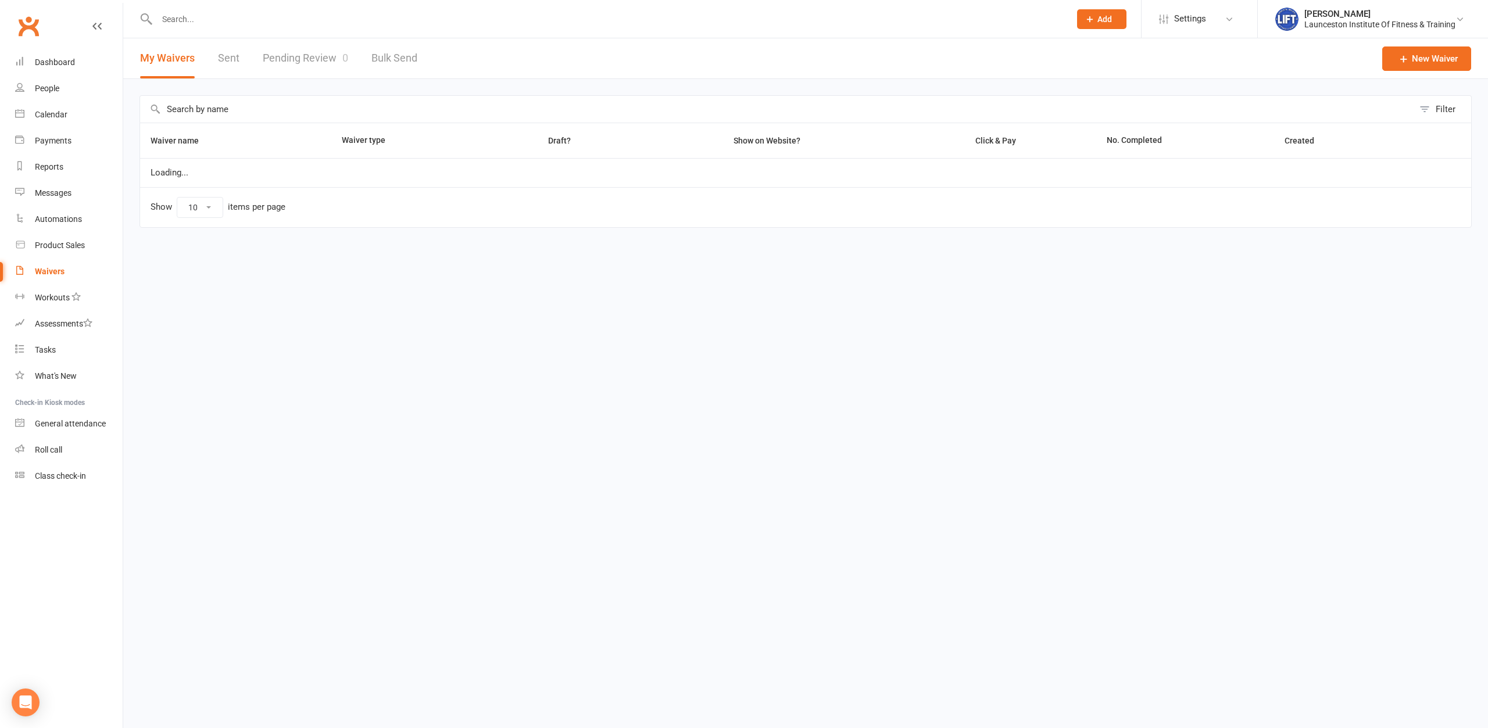
select select "100"
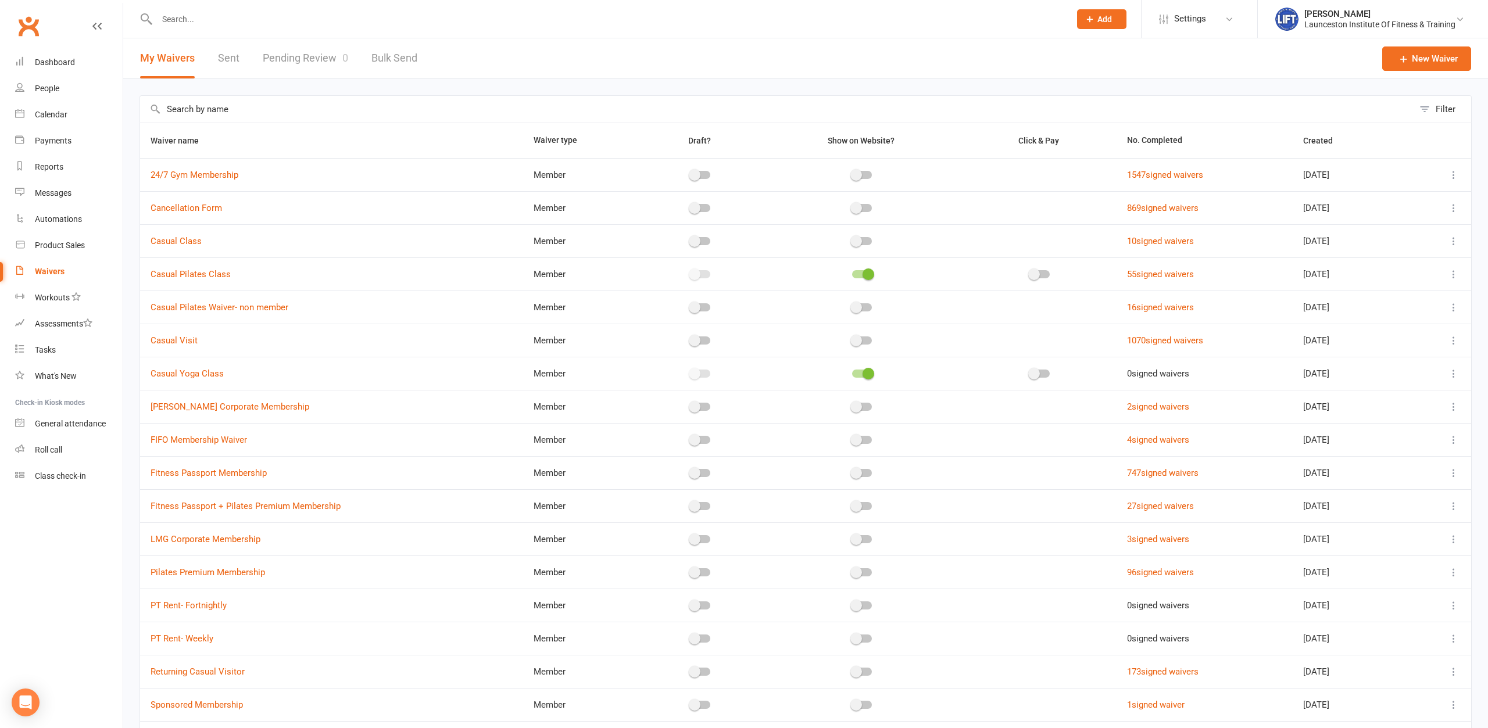
click at [333, 65] on link "Pending Review 0" at bounding box center [305, 58] width 85 height 40
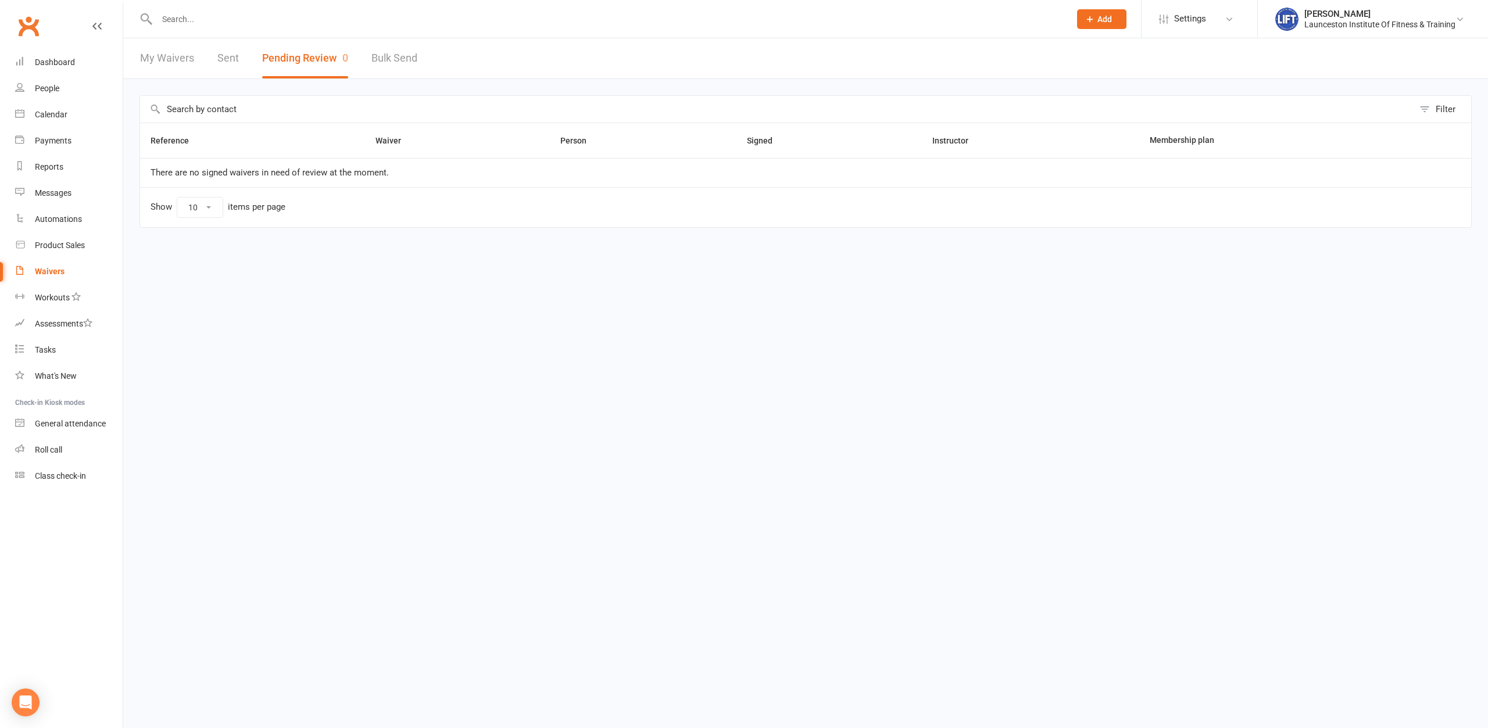
click at [169, 64] on link "My Waivers" at bounding box center [167, 58] width 54 height 40
select select "100"
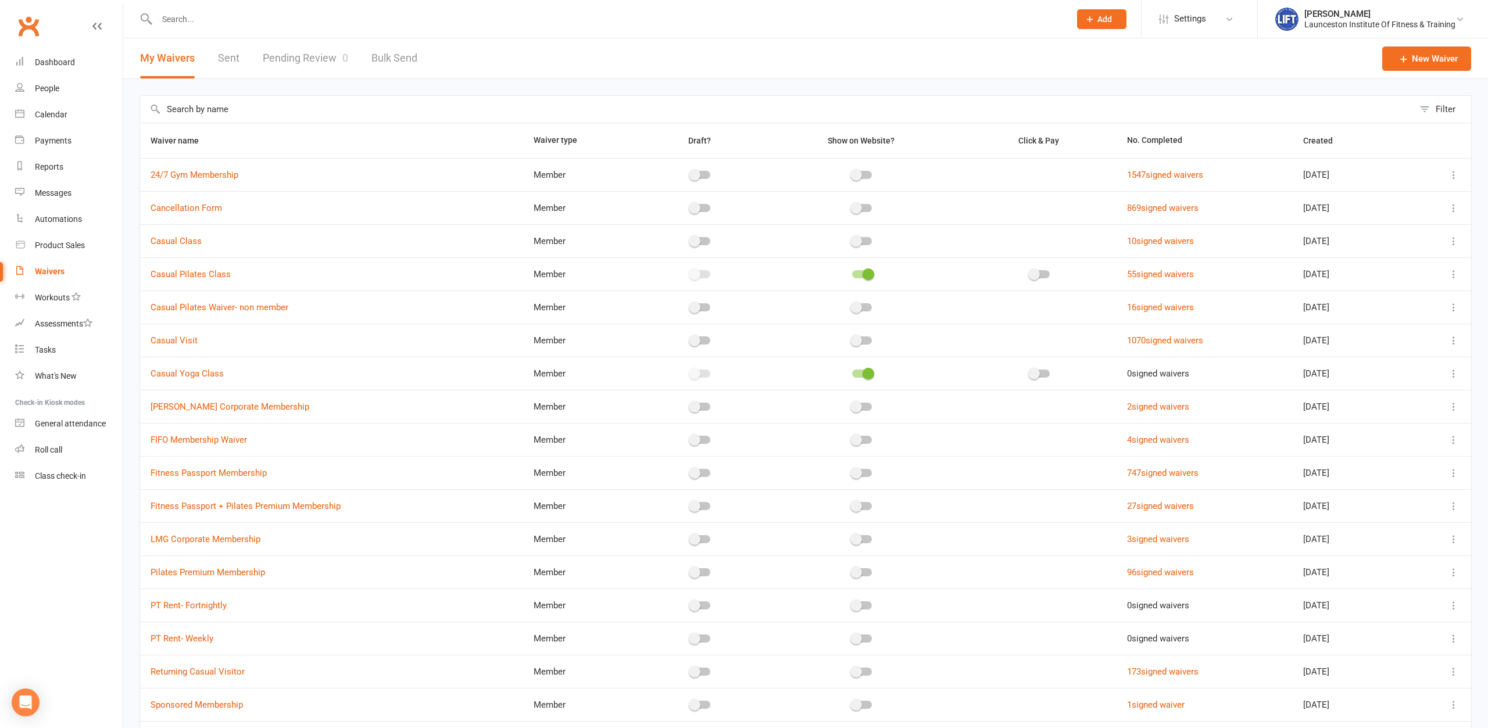
click at [283, 58] on link "Pending Review 0" at bounding box center [305, 58] width 85 height 40
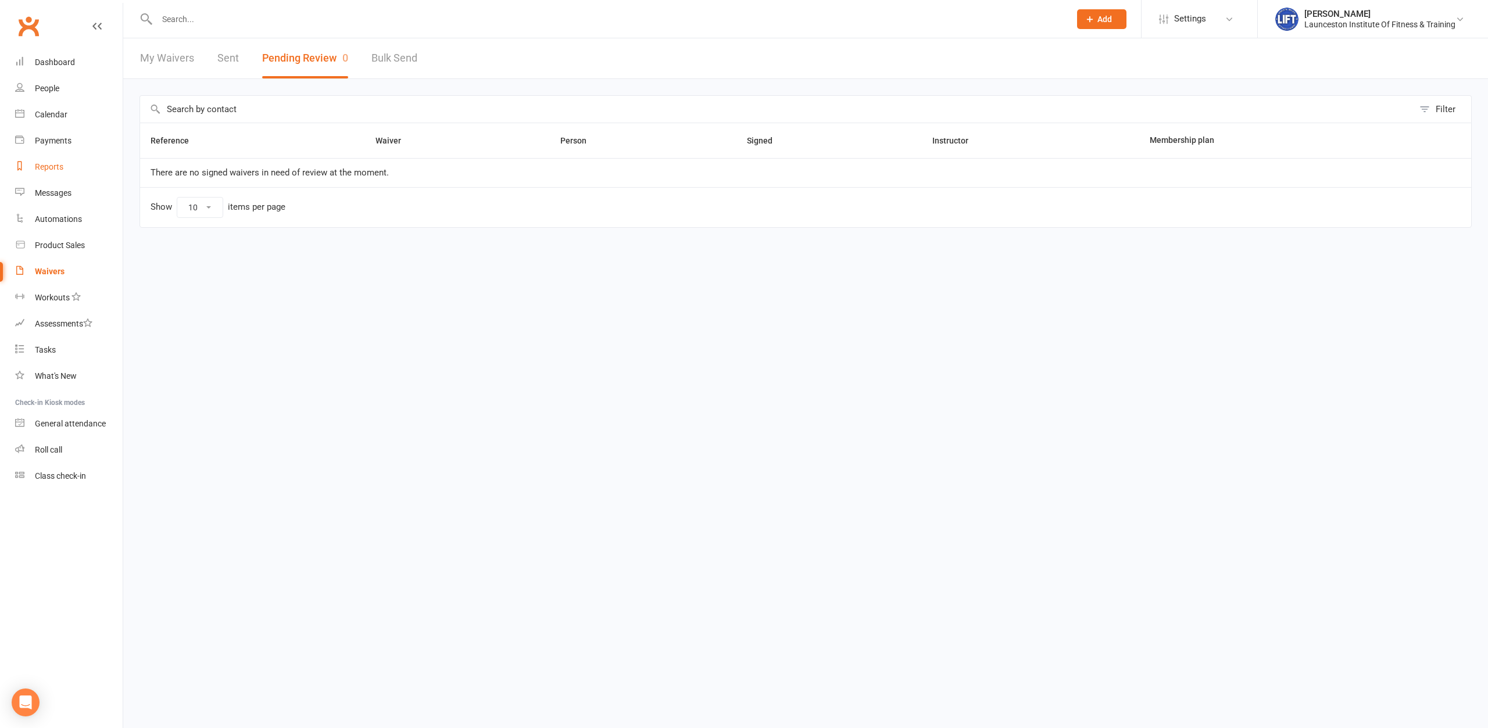
click at [49, 171] on div "Reports" at bounding box center [49, 166] width 28 height 9
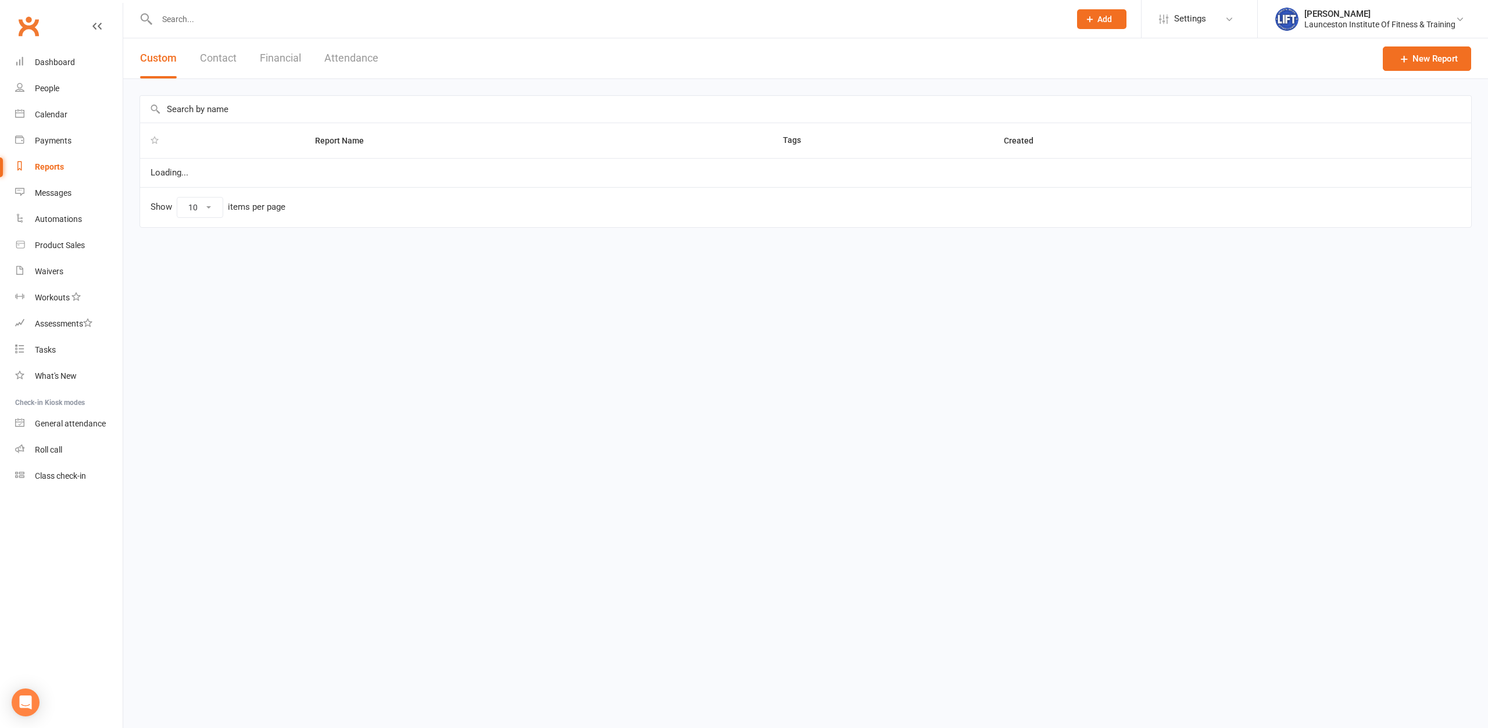
select select "100"
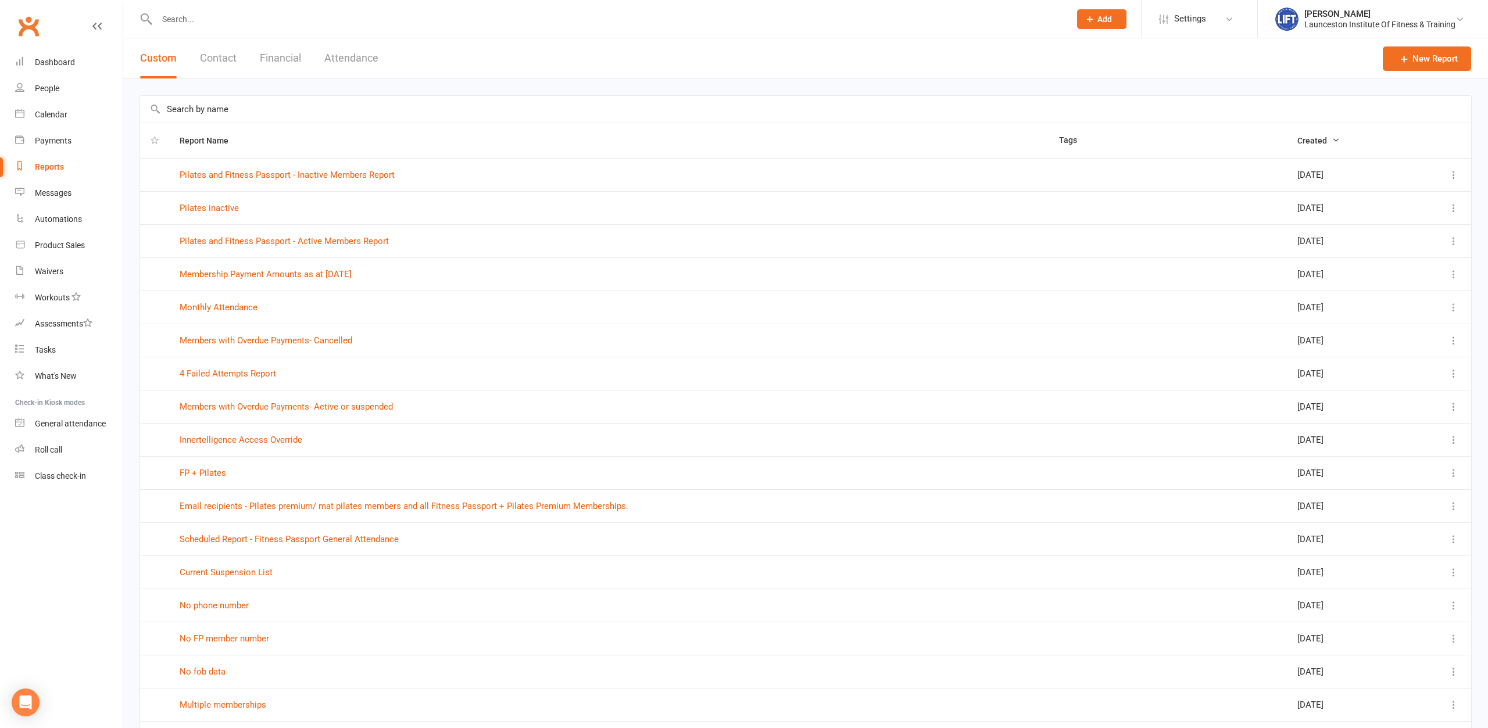
click at [775, 397] on td "Members with Overdue Payments- Active or suspended" at bounding box center [609, 406] width 880 height 33
click at [287, 409] on link "Members with Overdue Payments- Active or suspended" at bounding box center [286, 407] width 213 height 10
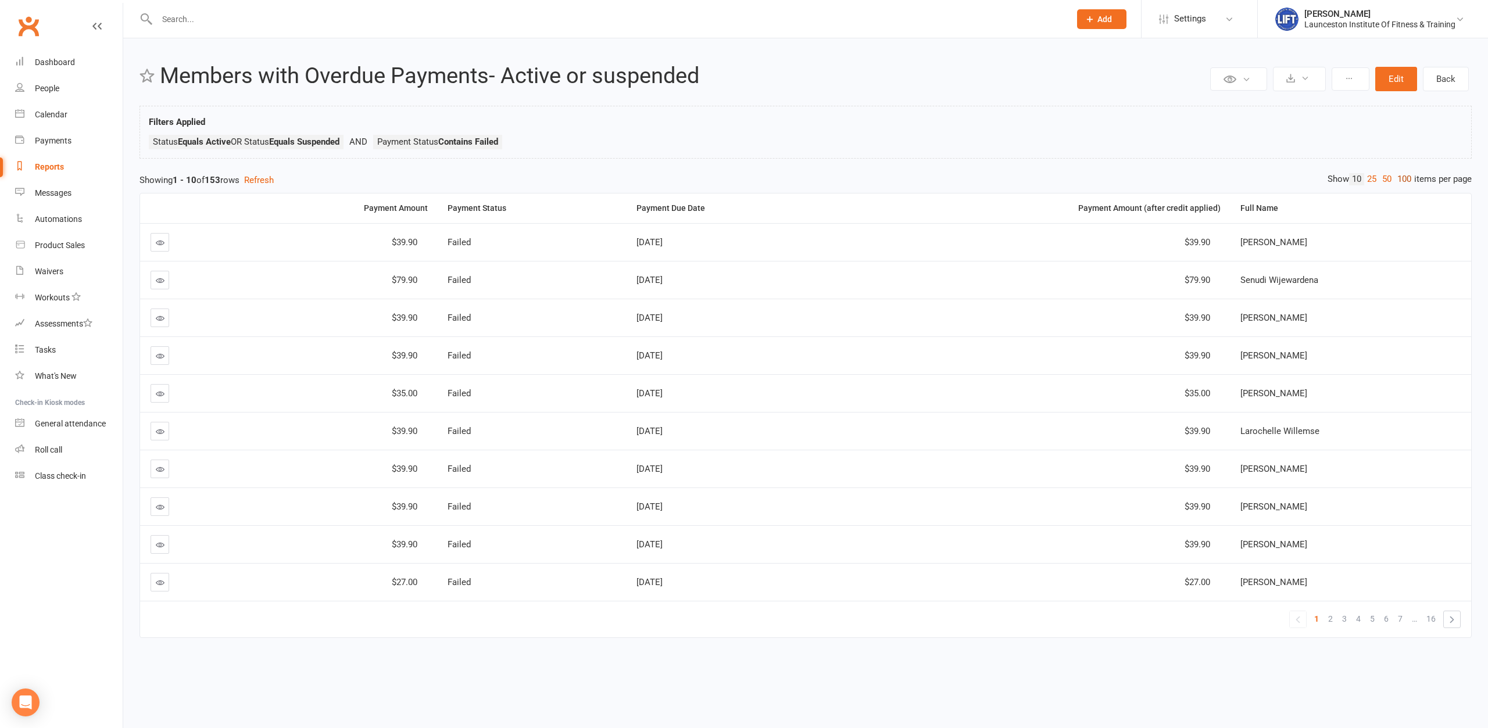
click at [1190, 177] on link "100" at bounding box center [1405, 179] width 20 height 12
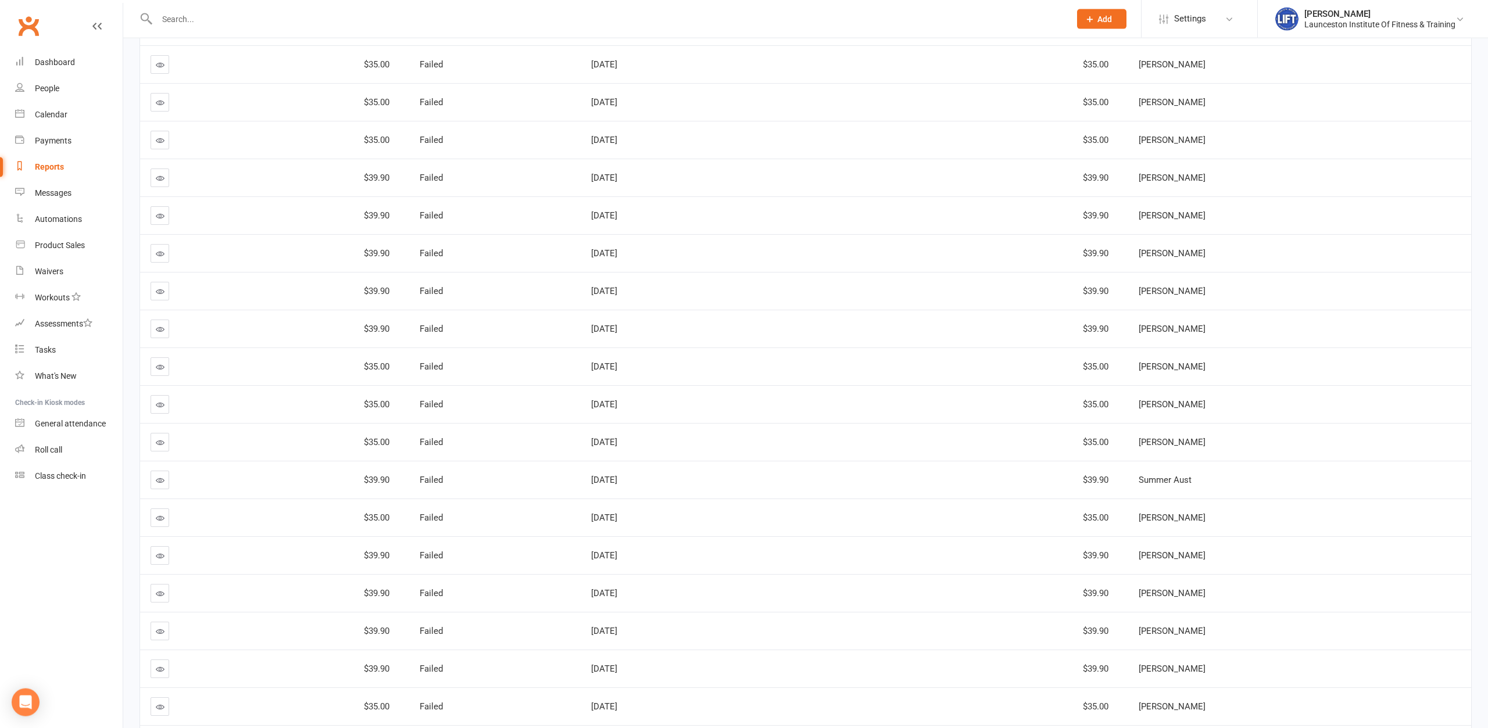
scroll to position [1660, 0]
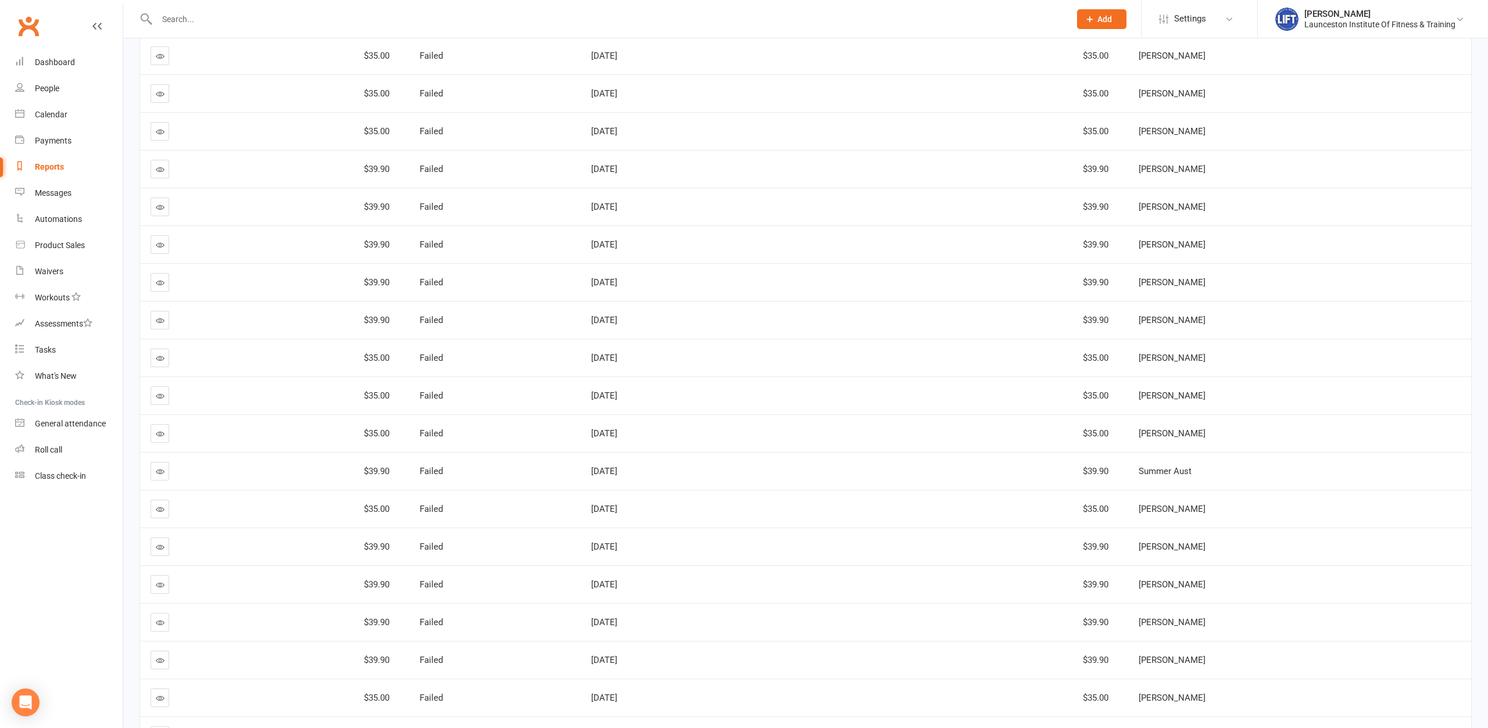
click at [160, 58] on icon at bounding box center [160, 56] width 9 height 9
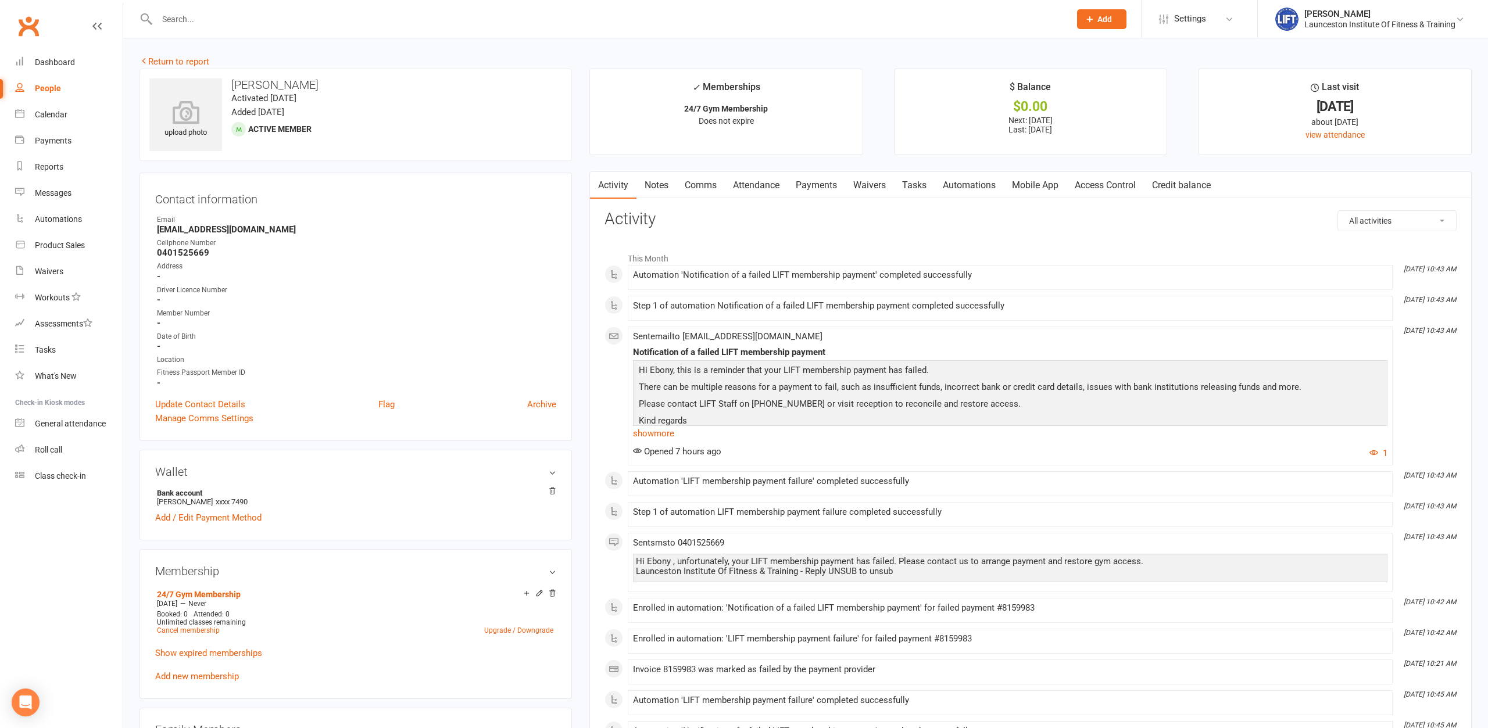
click at [1100, 183] on link "Access Control" at bounding box center [1105, 185] width 77 height 27
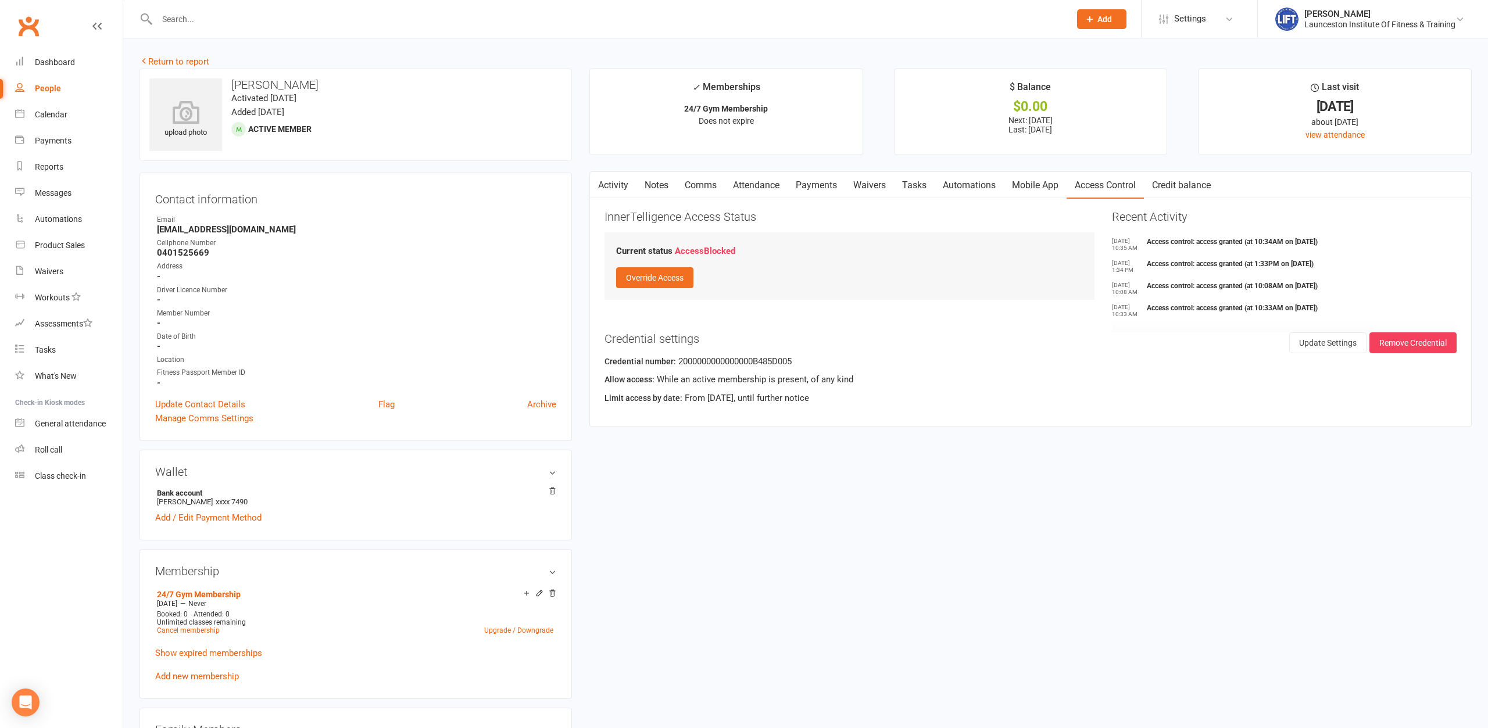
click at [707, 180] on link "Comms" at bounding box center [701, 185] width 48 height 27
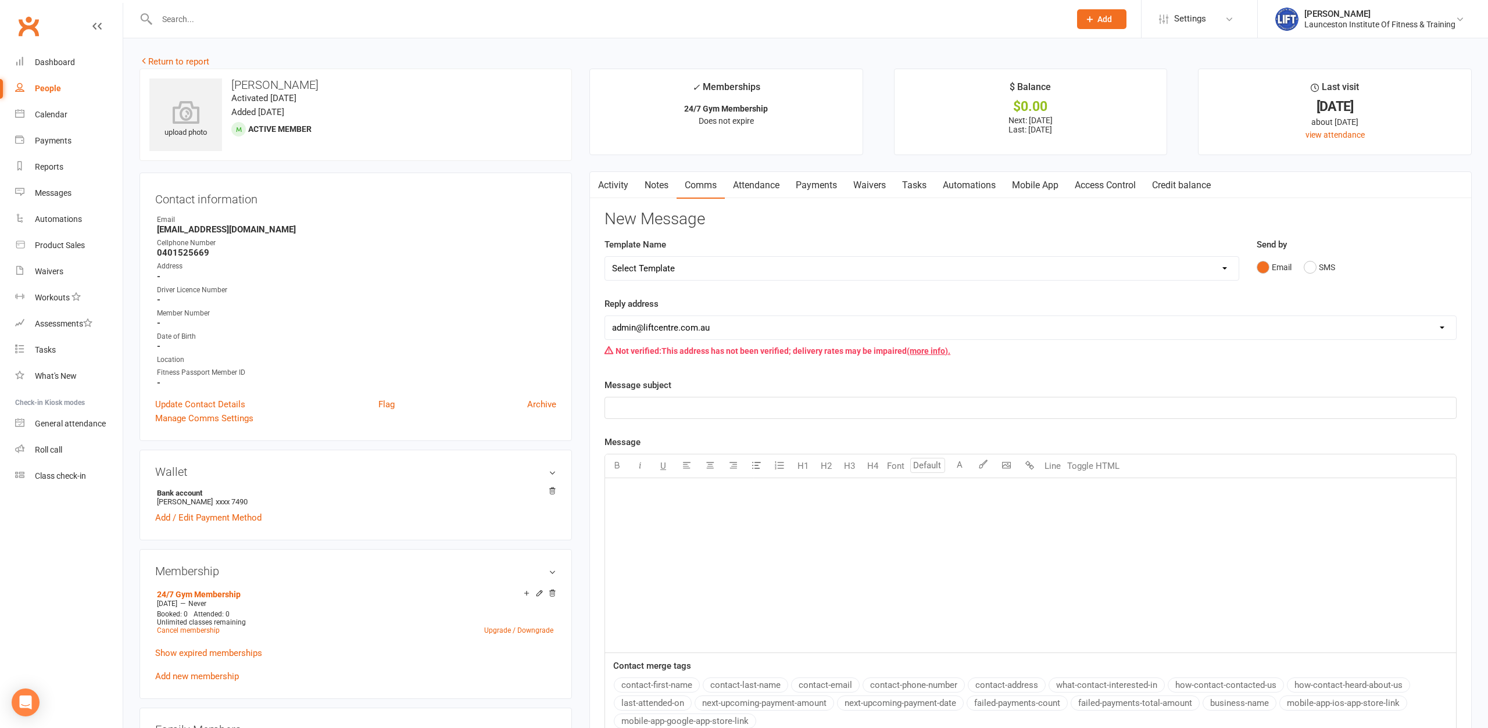
click at [687, 507] on div "﻿" at bounding box center [1030, 565] width 851 height 174
click at [668, 510] on div "﻿" at bounding box center [1030, 565] width 851 height 174
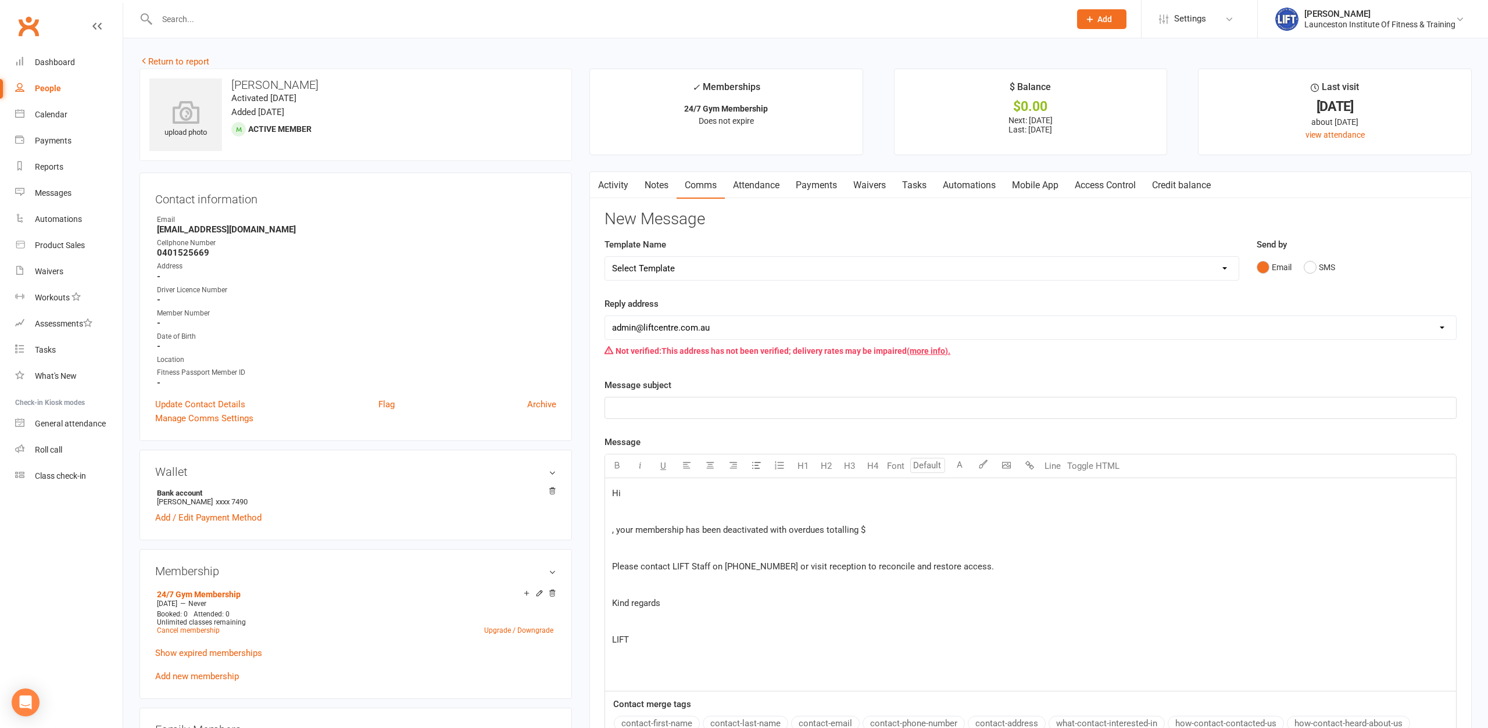
click at [872, 528] on p ", your membership has been deactivated with overdues totalling $" at bounding box center [1030, 530] width 837 height 14
click at [820, 190] on link "Payments" at bounding box center [817, 185] width 58 height 27
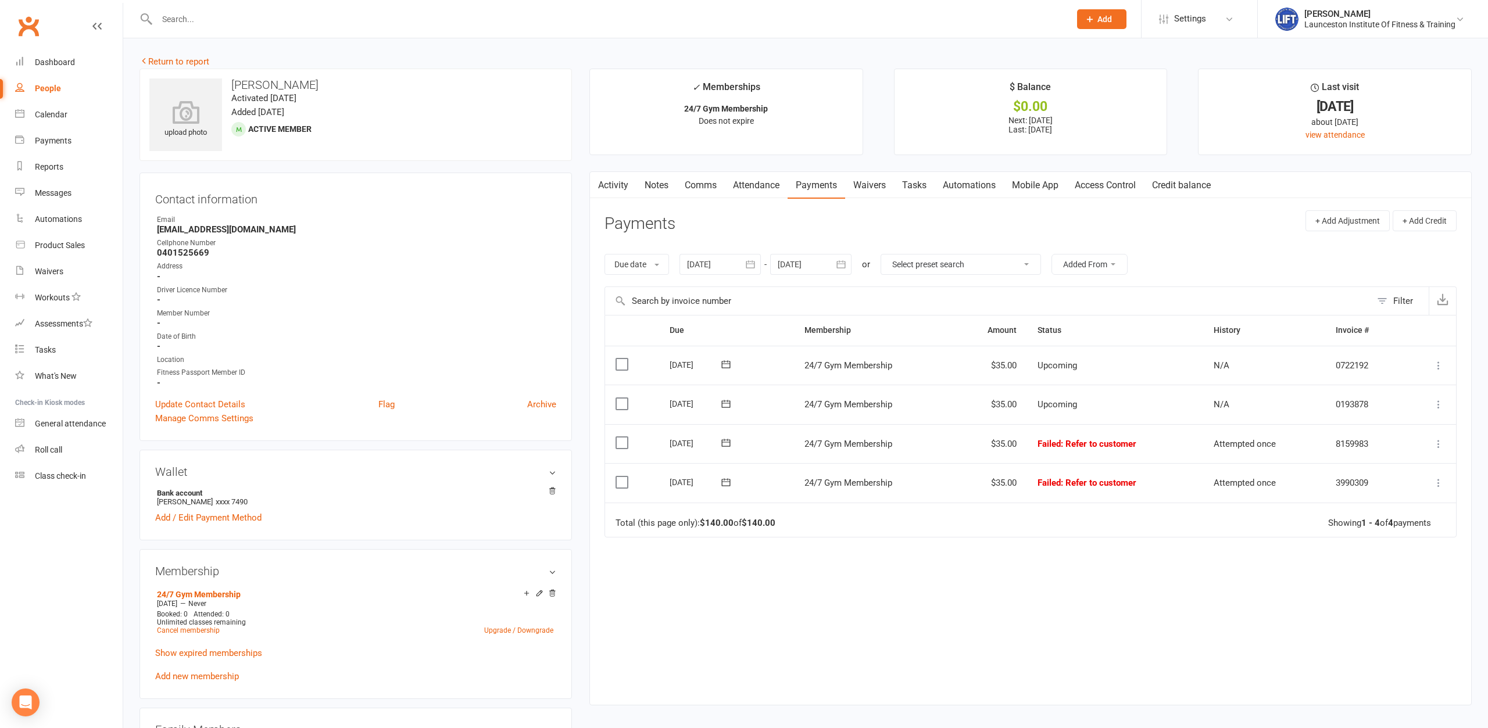
click at [713, 187] on link "Comms" at bounding box center [701, 185] width 48 height 27
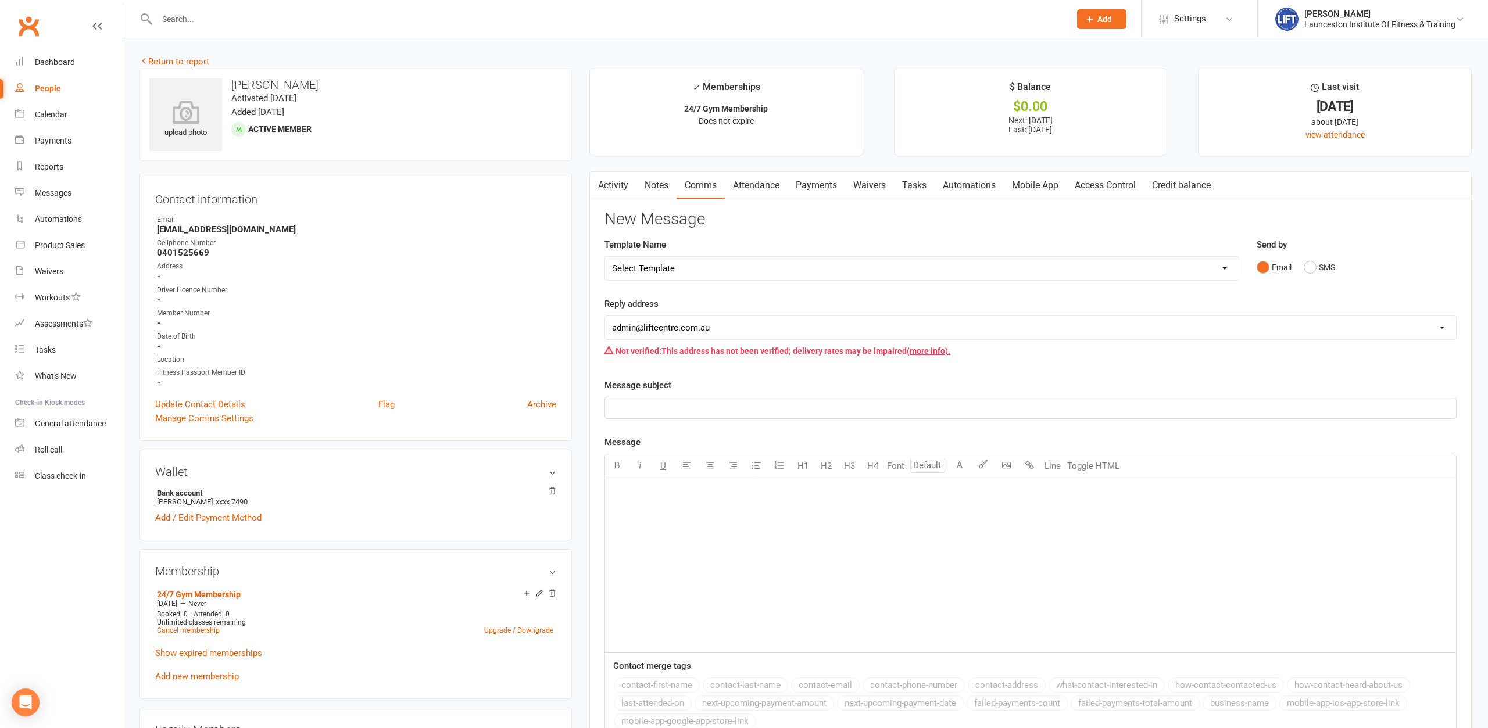
click at [713, 516] on div "﻿" at bounding box center [1030, 565] width 851 height 174
click at [627, 505] on div "﻿" at bounding box center [1030, 565] width 851 height 174
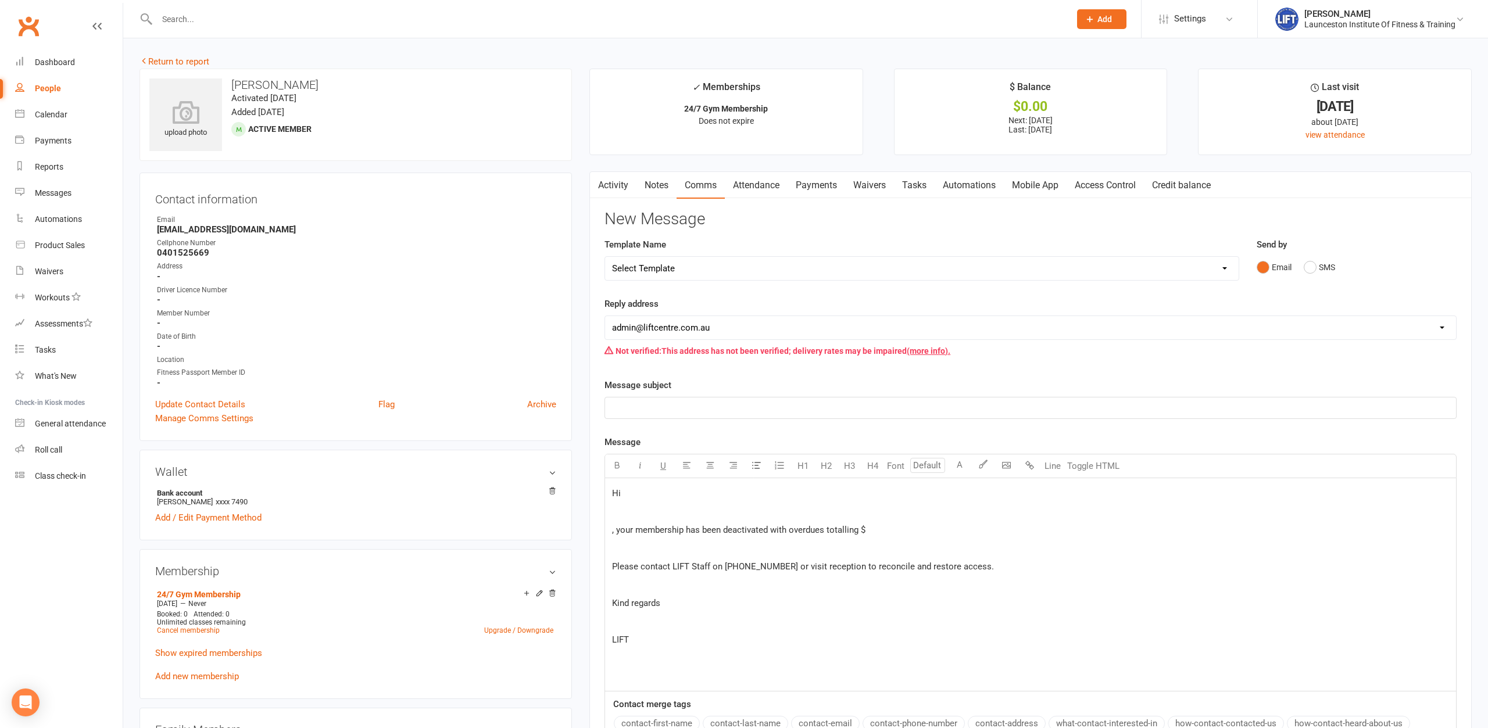
click at [866, 531] on p ", your membership has been deactivated with overdues totalling $" at bounding box center [1030, 530] width 837 height 14
click at [613, 526] on span ", your membership has been deactivated with overdues totalling $105" at bounding box center [745, 530] width 267 height 10
click at [878, 536] on p "your membership has been deactivated with overdues totalling $105" at bounding box center [1030, 530] width 837 height 14
click at [664, 405] on p "﻿" at bounding box center [1030, 408] width 837 height 14
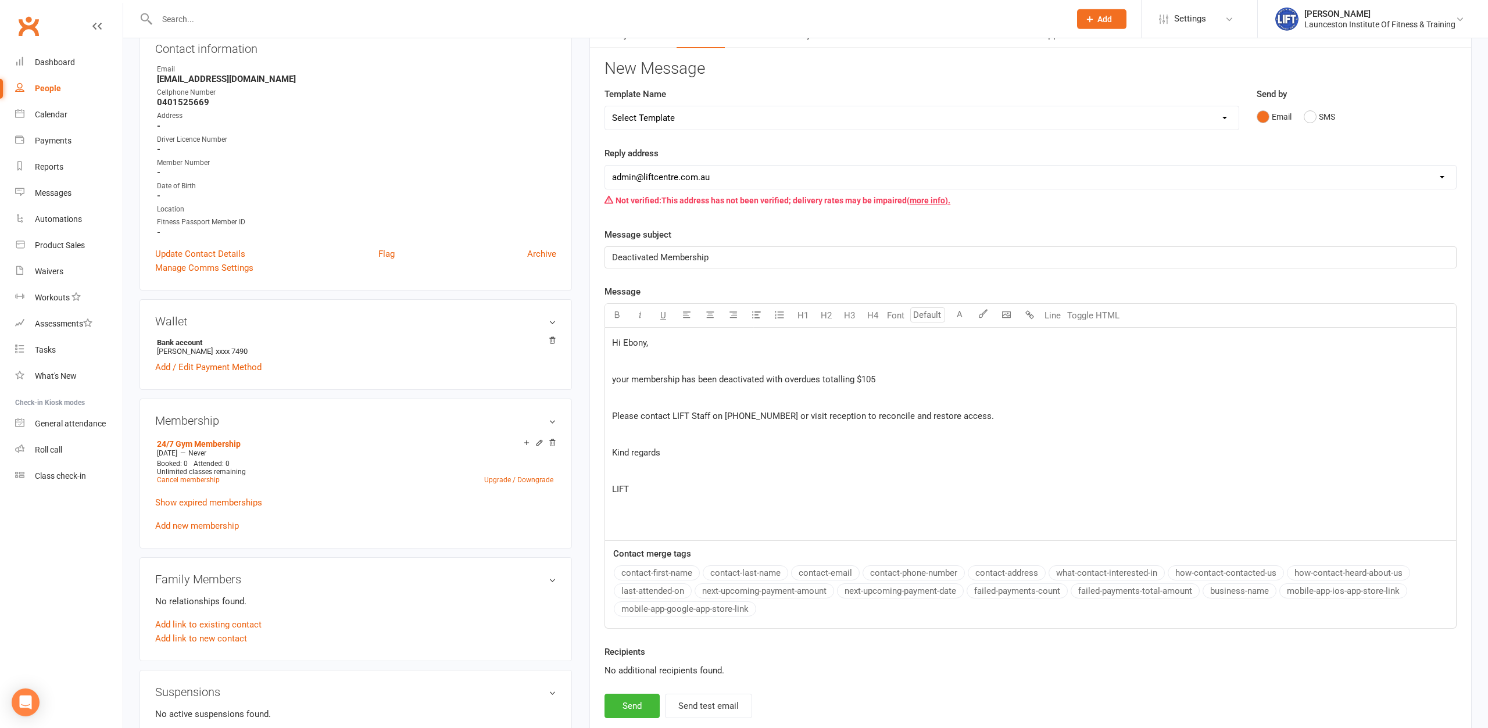
scroll to position [178, 0]
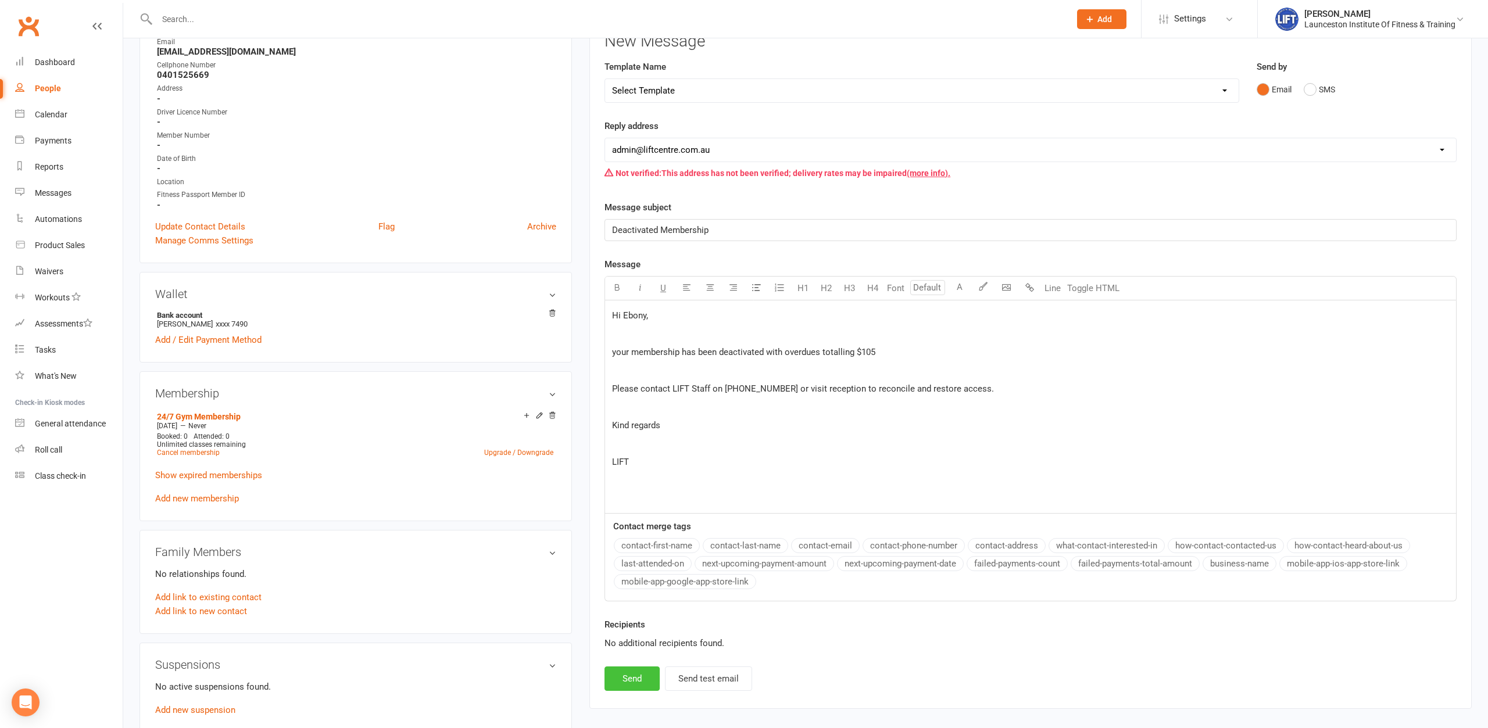
click at [638, 561] on button "Send" at bounding box center [632, 679] width 55 height 24
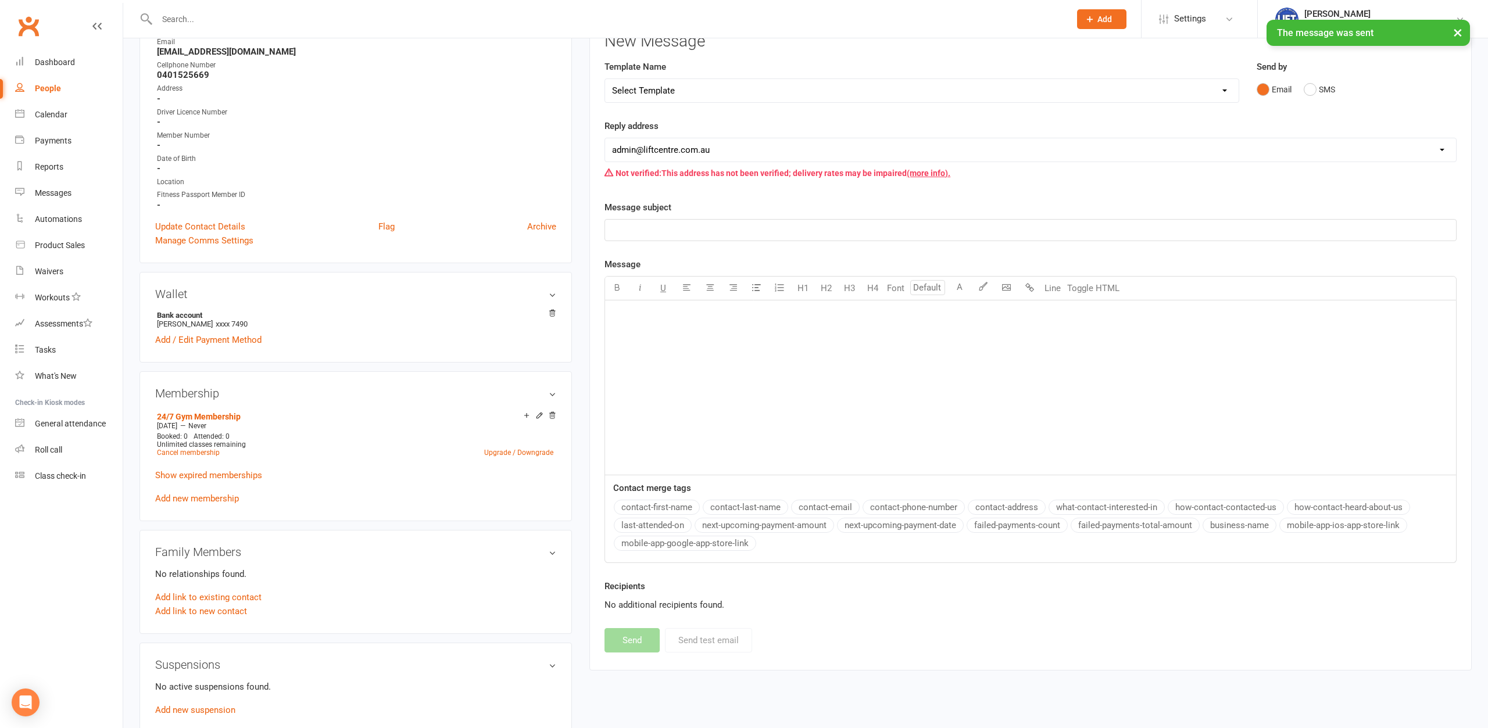
scroll to position [0, 0]
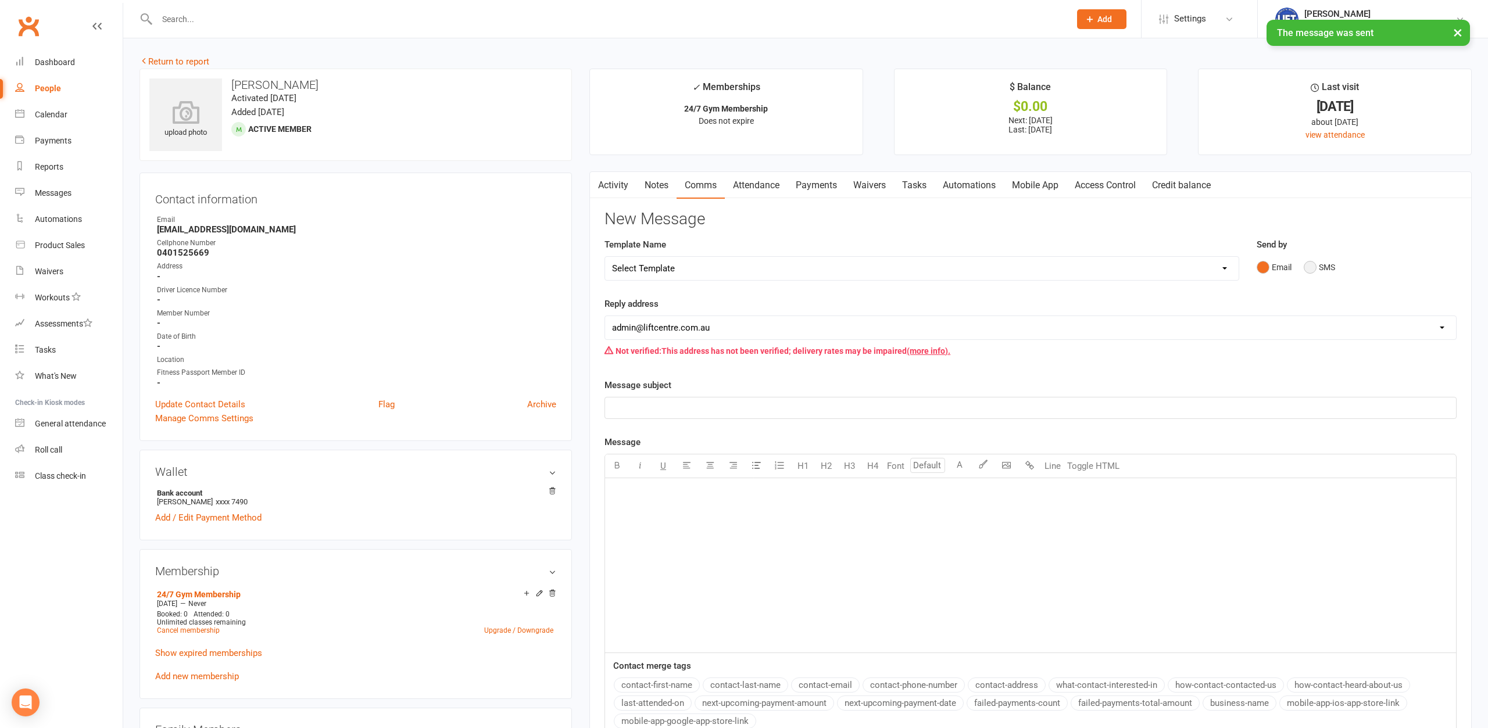
click at [1190, 269] on button "SMS" at bounding box center [1319, 267] width 31 height 22
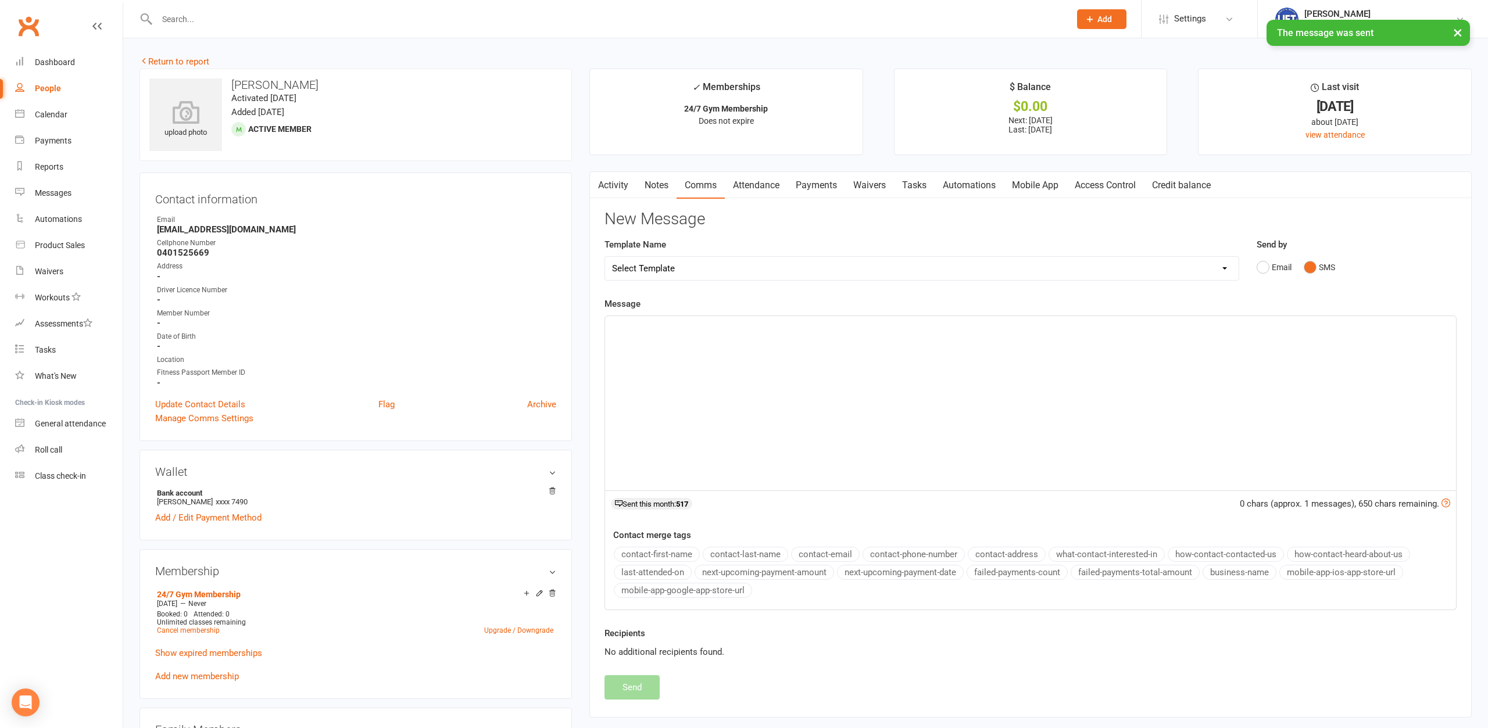
drag, startPoint x: 623, startPoint y: 368, endPoint x: 634, endPoint y: 353, distance: 18.3
click at [623, 369] on div "﻿" at bounding box center [1030, 403] width 851 height 174
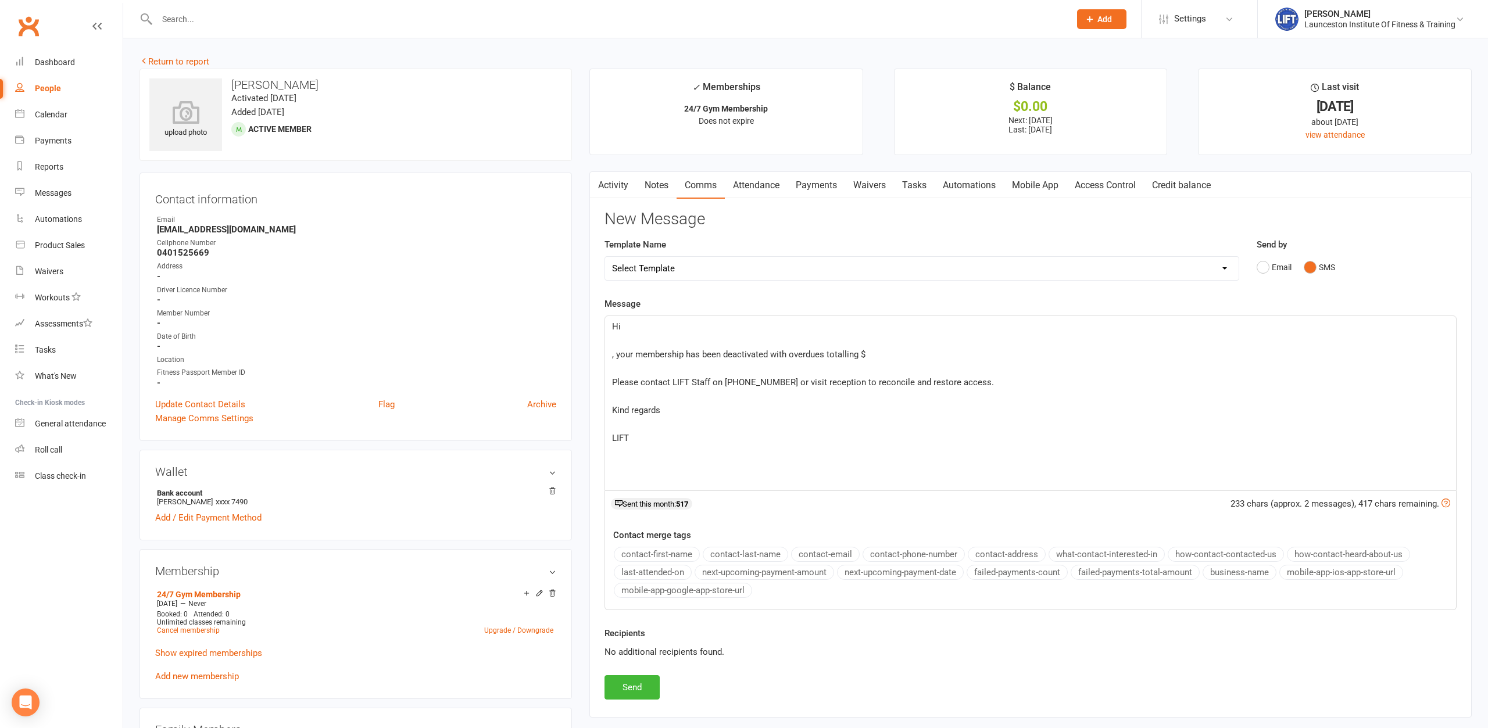
click at [869, 353] on p ", your membership has been deactivated with overdues totalling $" at bounding box center [1030, 355] width 837 height 14
click at [608, 355] on div "Hi ﻿ , your membership has been deactivated with overdues totalling $105 ﻿ Plea…" at bounding box center [1030, 403] width 851 height 174
drag, startPoint x: 642, startPoint y: 684, endPoint x: 574, endPoint y: 628, distance: 87.5
click at [642, 561] on button "Send" at bounding box center [632, 687] width 55 height 24
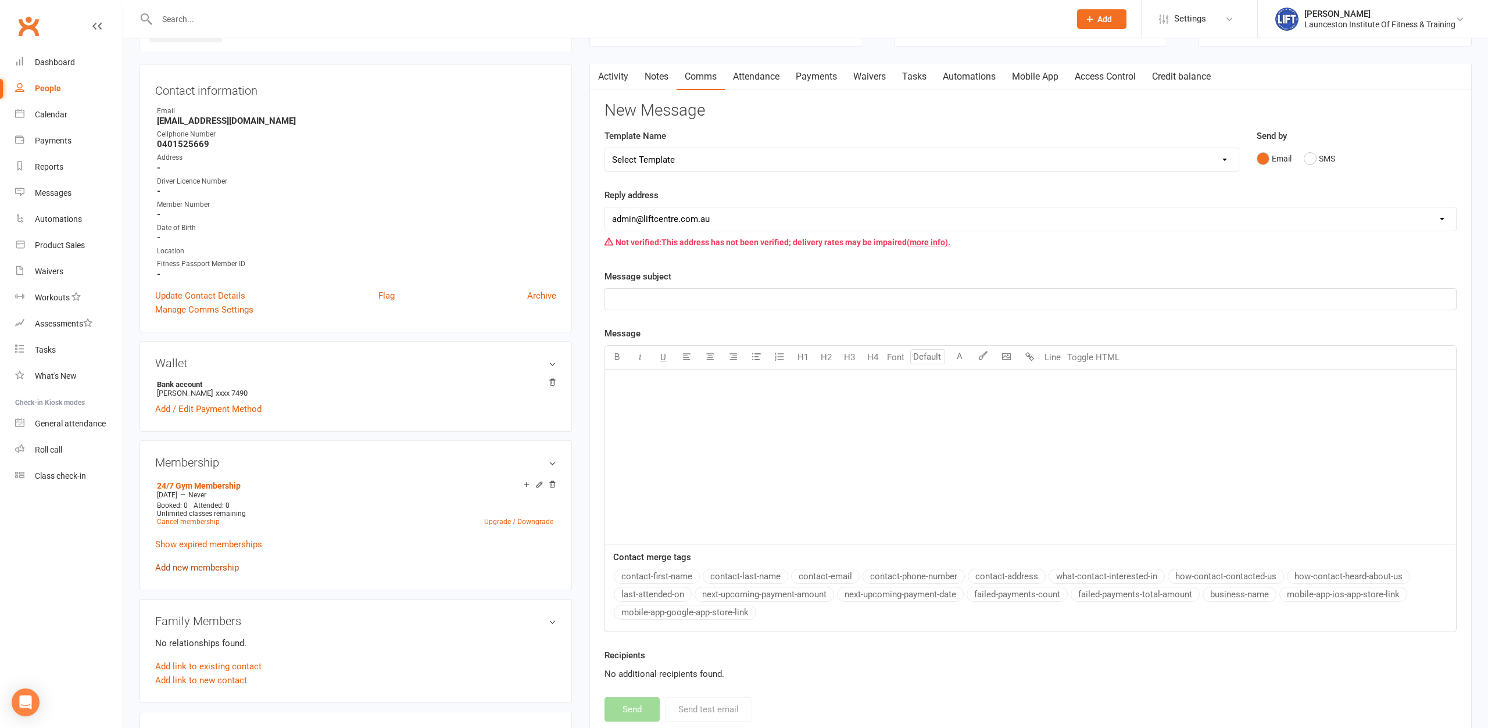
scroll to position [119, 0]
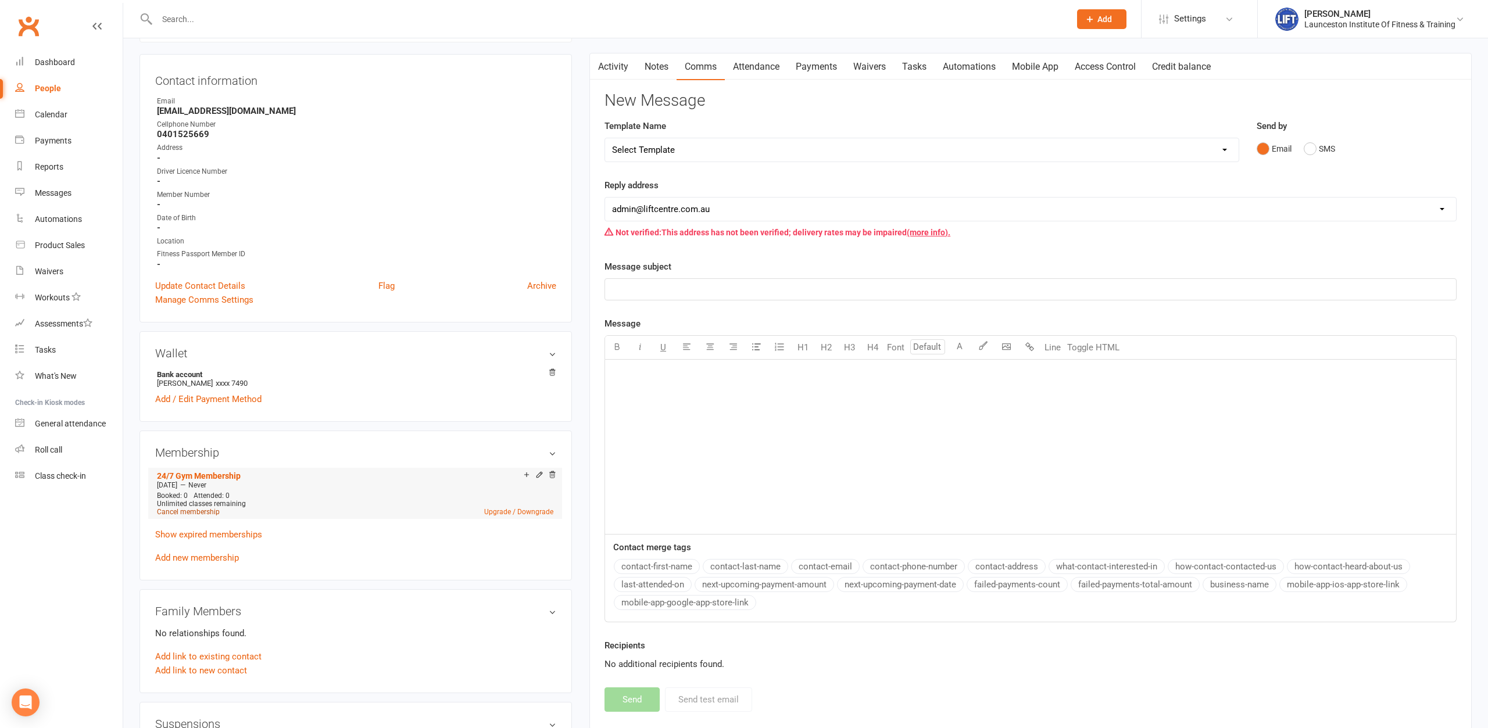
click at [187, 513] on link "Cancel membership" at bounding box center [188, 512] width 63 height 8
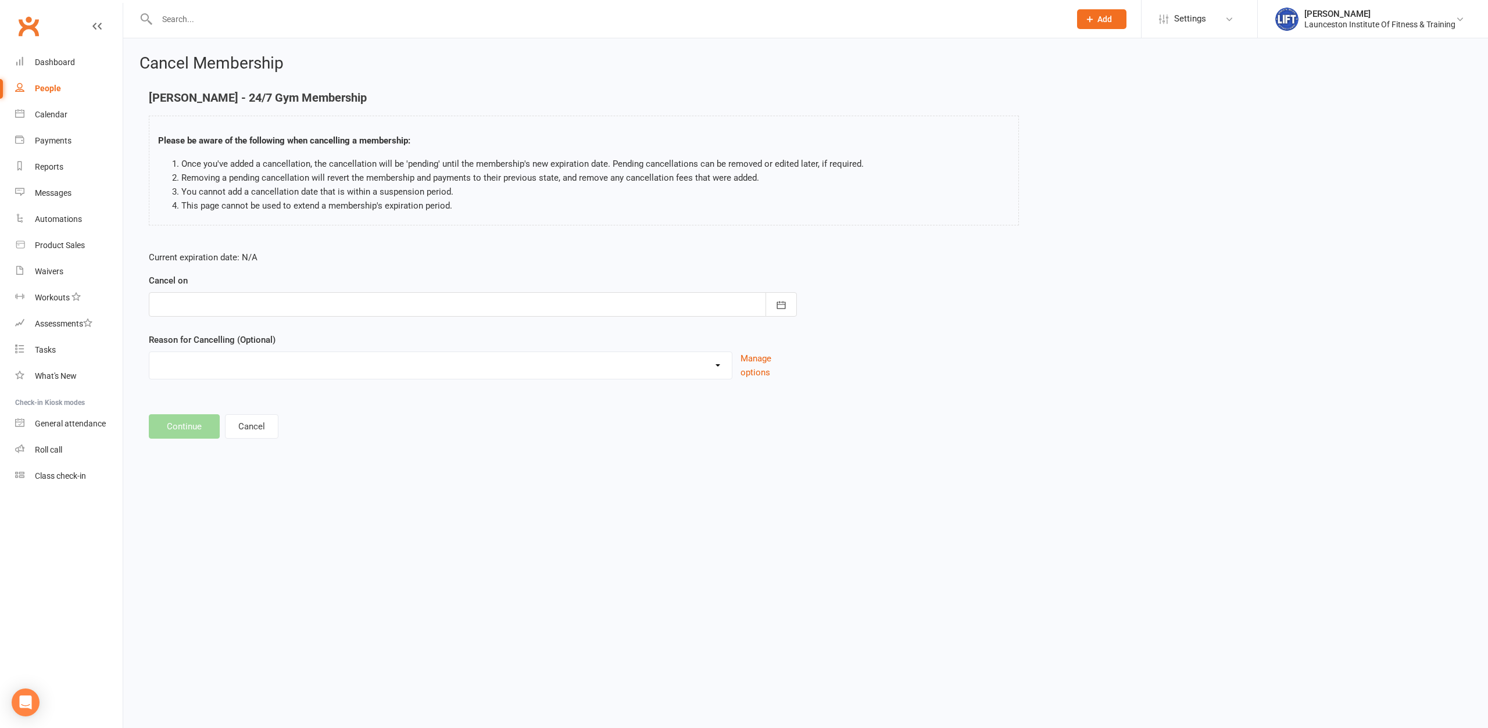
click at [429, 305] on div at bounding box center [473, 304] width 648 height 24
click at [258, 417] on button "16" at bounding box center [247, 422] width 24 height 21
type input "16 Sep 2025"
click at [174, 410] on main "Ebony Breaden - 24/7 Gym Membership Please be aware of the following when cance…" at bounding box center [806, 265] width 1332 height 348
click at [173, 416] on button "Continue" at bounding box center [184, 426] width 71 height 24
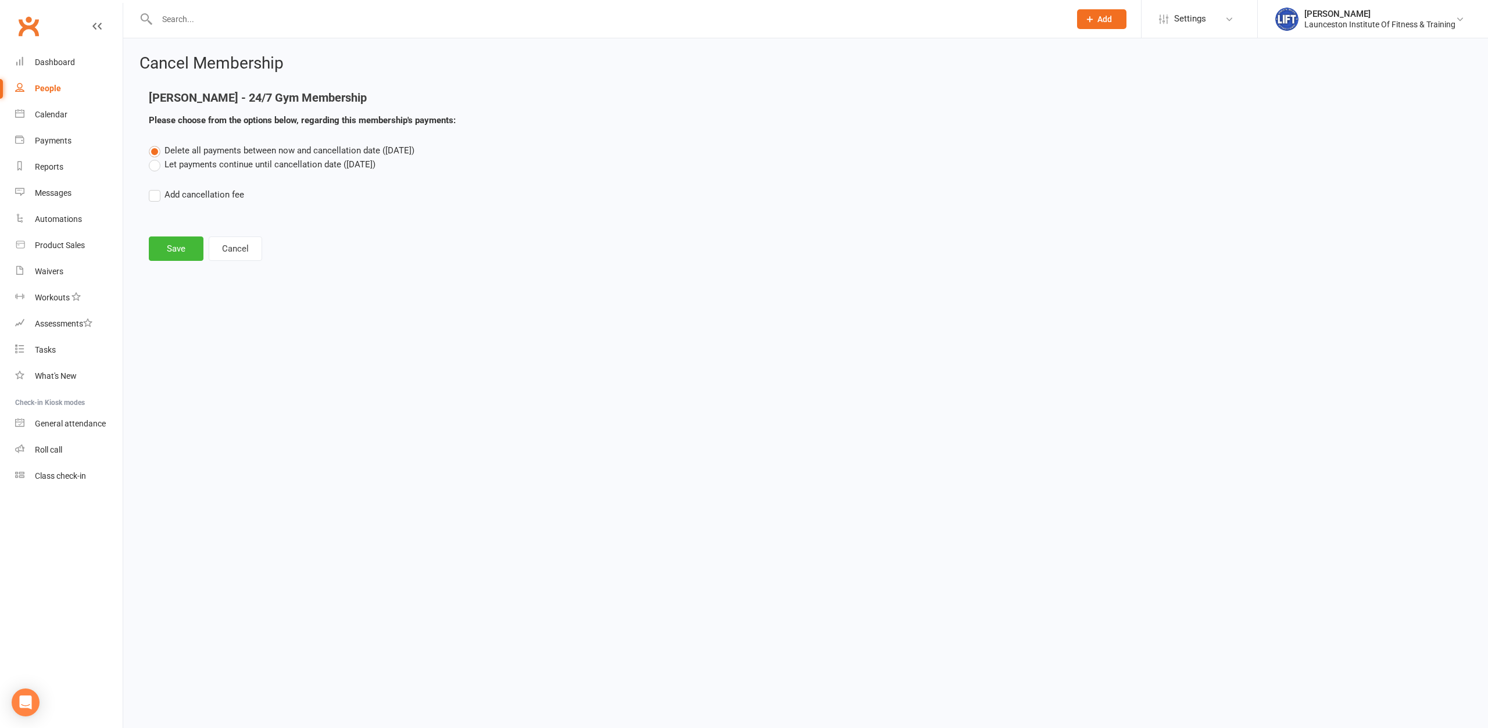
drag, startPoint x: 183, startPoint y: 432, endPoint x: 179, endPoint y: 395, distance: 38.0
click at [182, 296] on html "Prospect Member Non-attending contact Class / event Appointment Task Membership…" at bounding box center [744, 148] width 1488 height 296
click at [177, 250] on button "Save" at bounding box center [176, 249] width 55 height 24
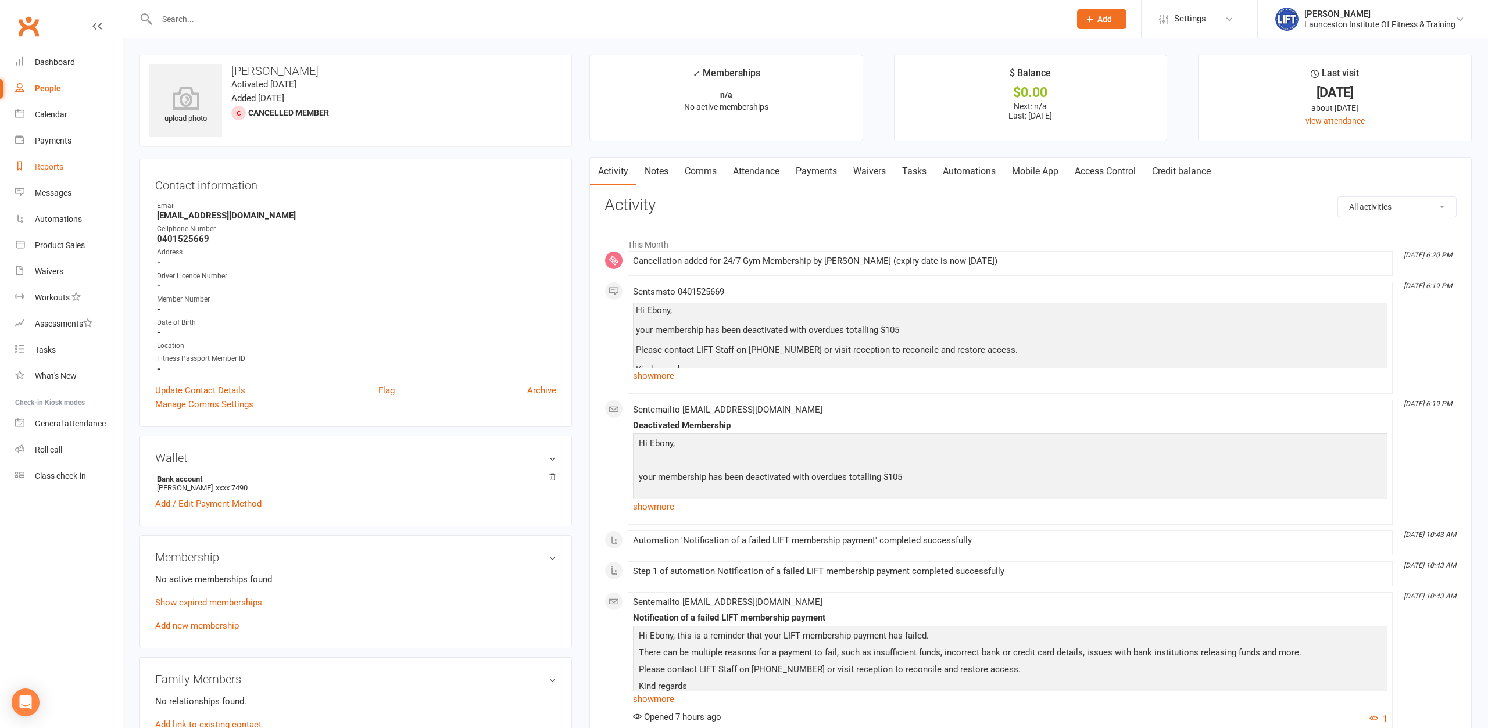
click at [65, 165] on link "Reports" at bounding box center [69, 167] width 108 height 26
select select "100"
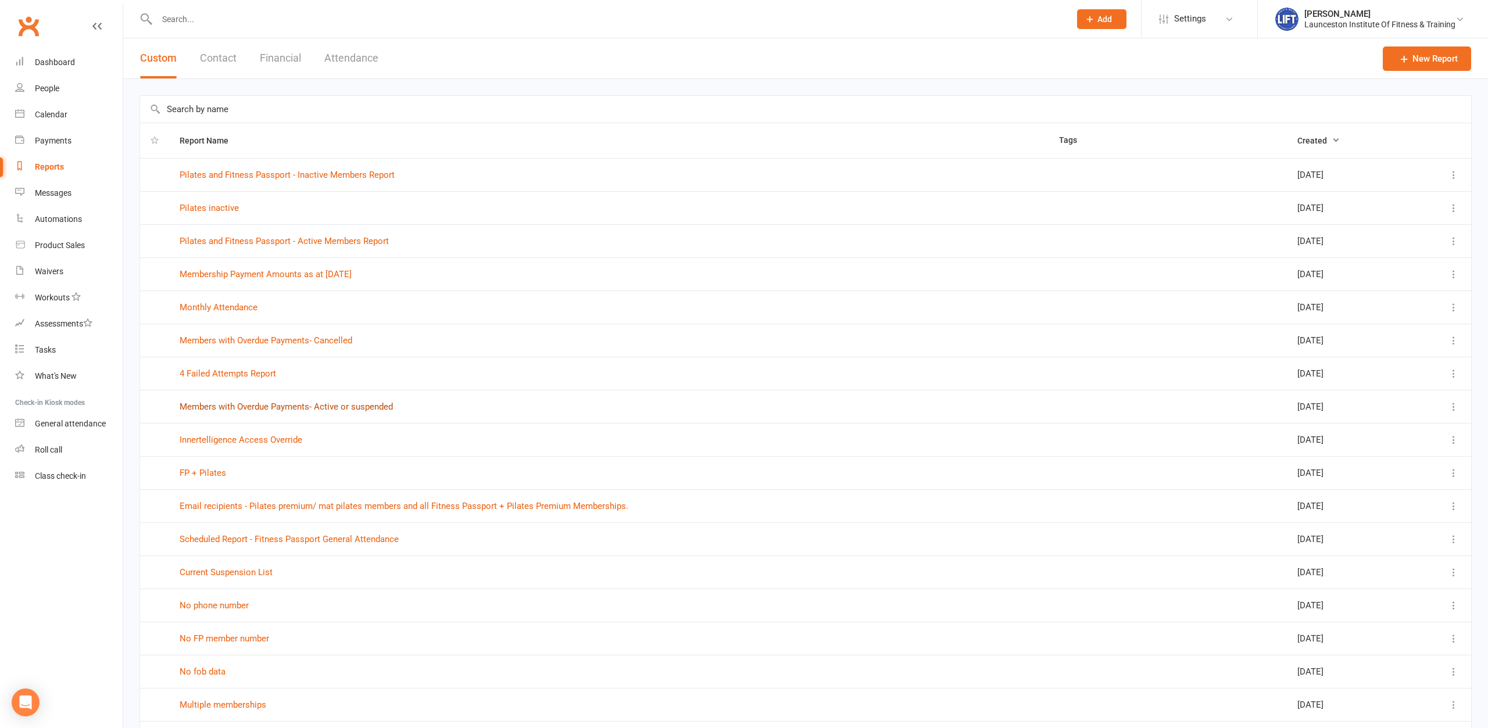
click at [306, 409] on link "Members with Overdue Payments- Active or suspended" at bounding box center [286, 407] width 213 height 10
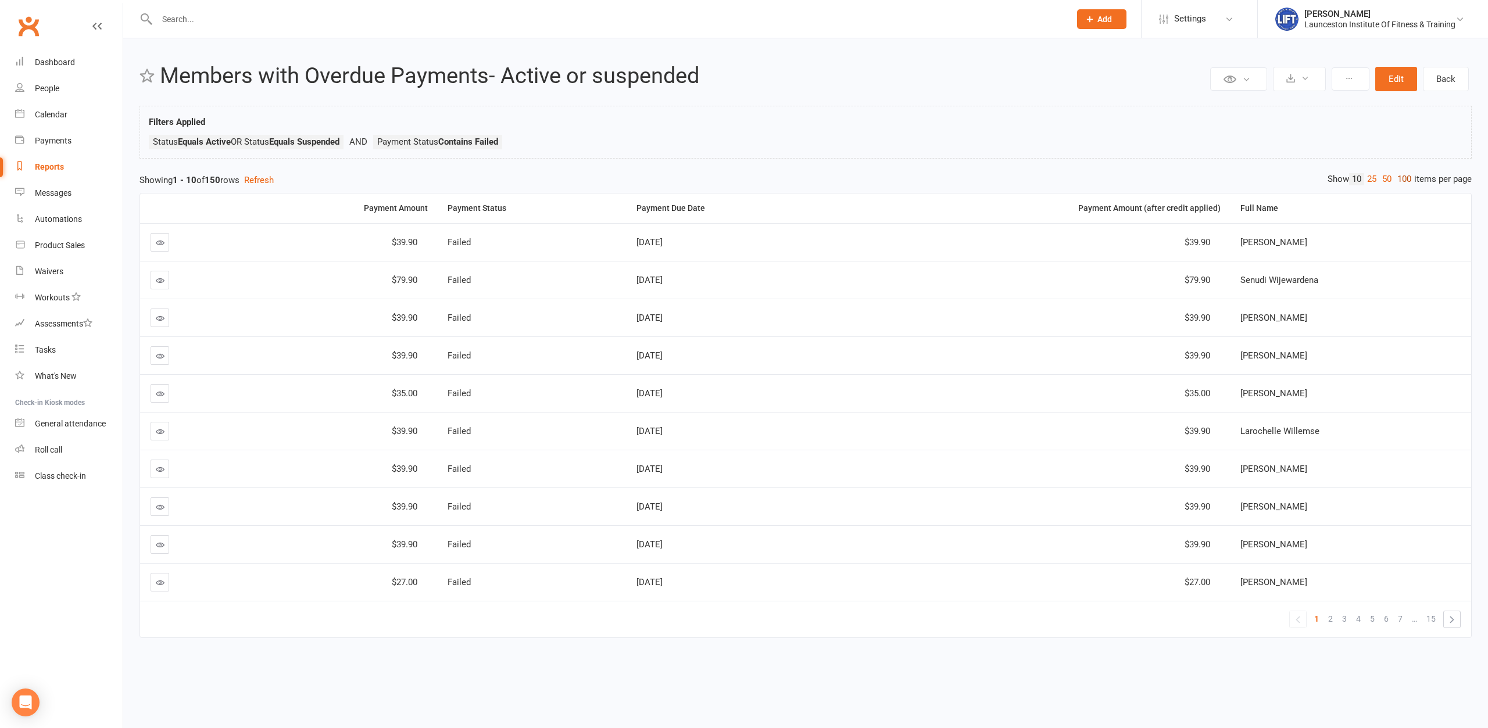
click at [1190, 180] on link "100" at bounding box center [1405, 179] width 20 height 12
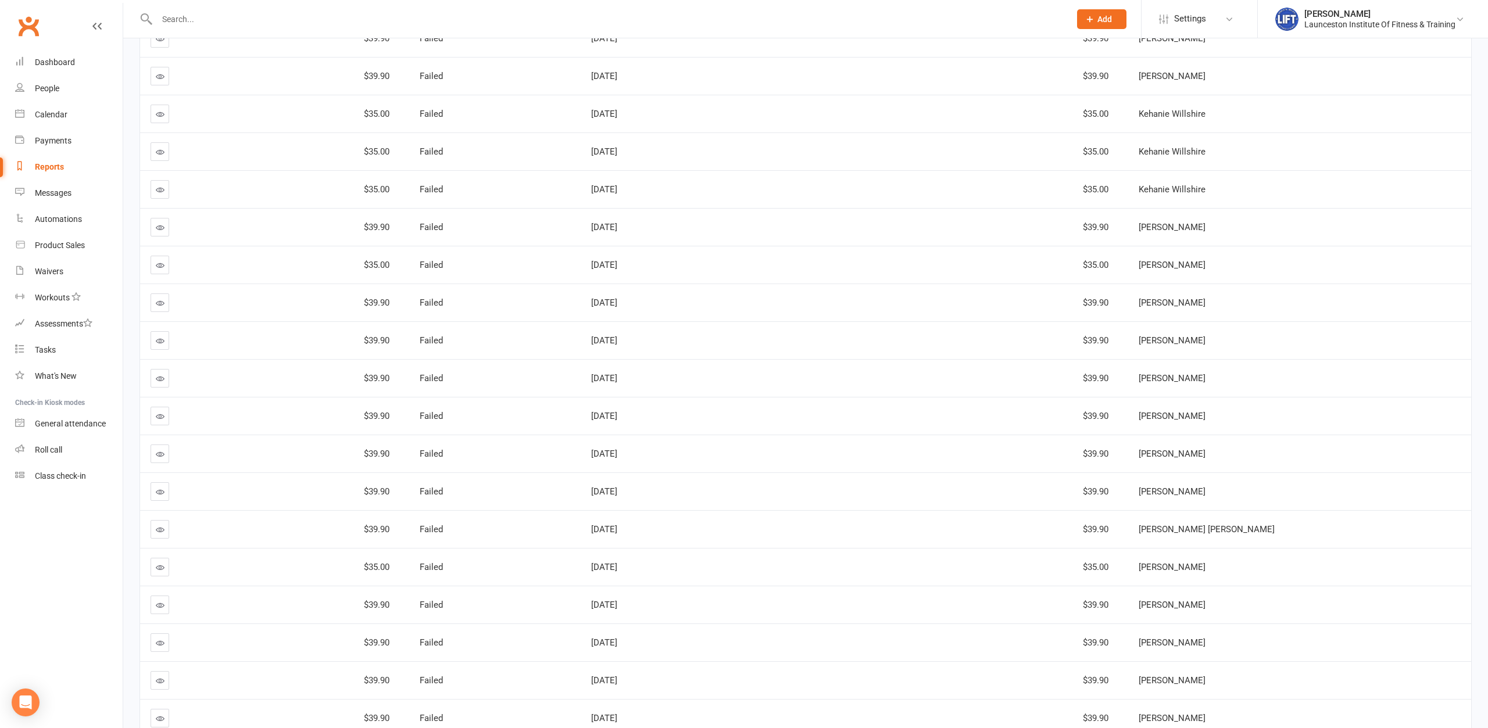
scroll to position [889, 0]
click at [231, 20] on input "text" at bounding box center [607, 19] width 909 height 16
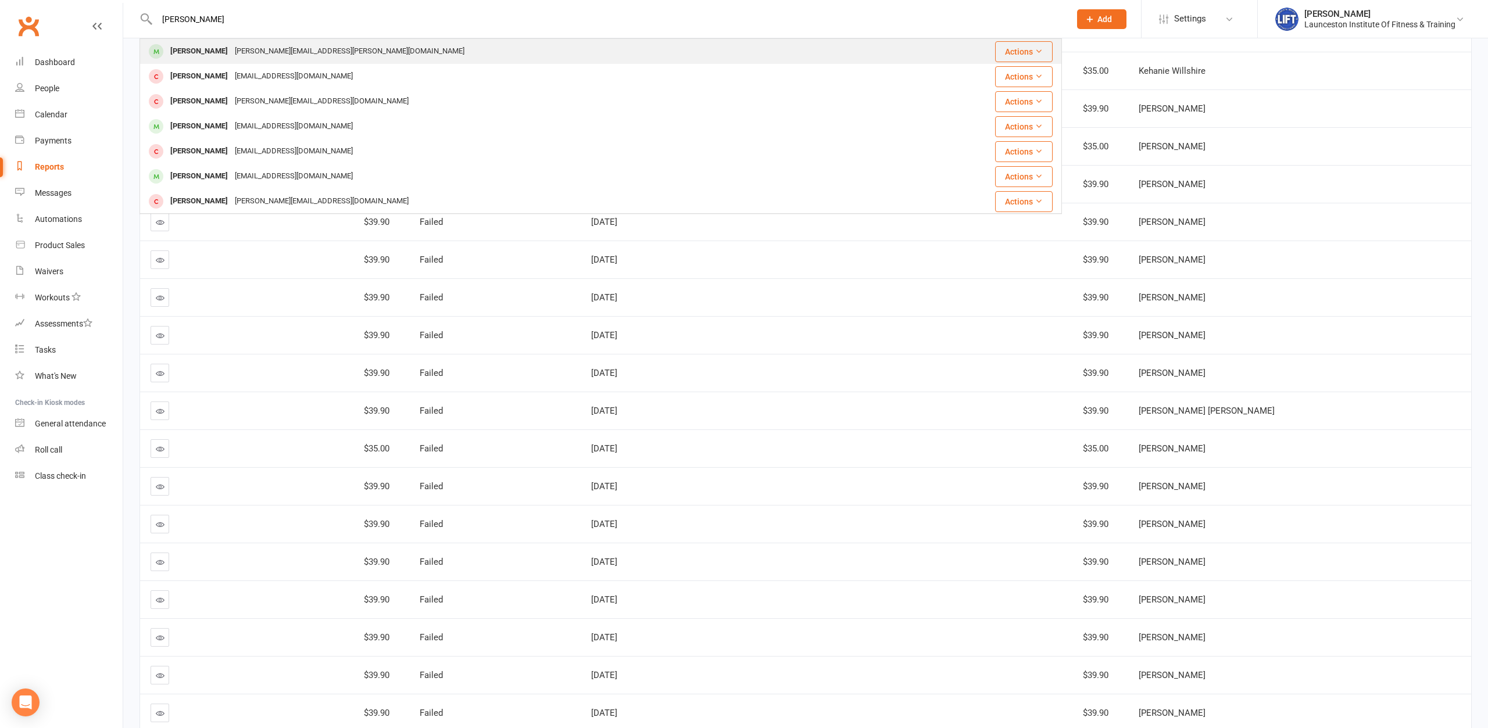
type input "amy camp"
drag, startPoint x: 241, startPoint y: 53, endPoint x: 260, endPoint y: 44, distance: 21.6
click at [241, 55] on div "amy.campbell.6455@gmail.com" at bounding box center [349, 51] width 237 height 17
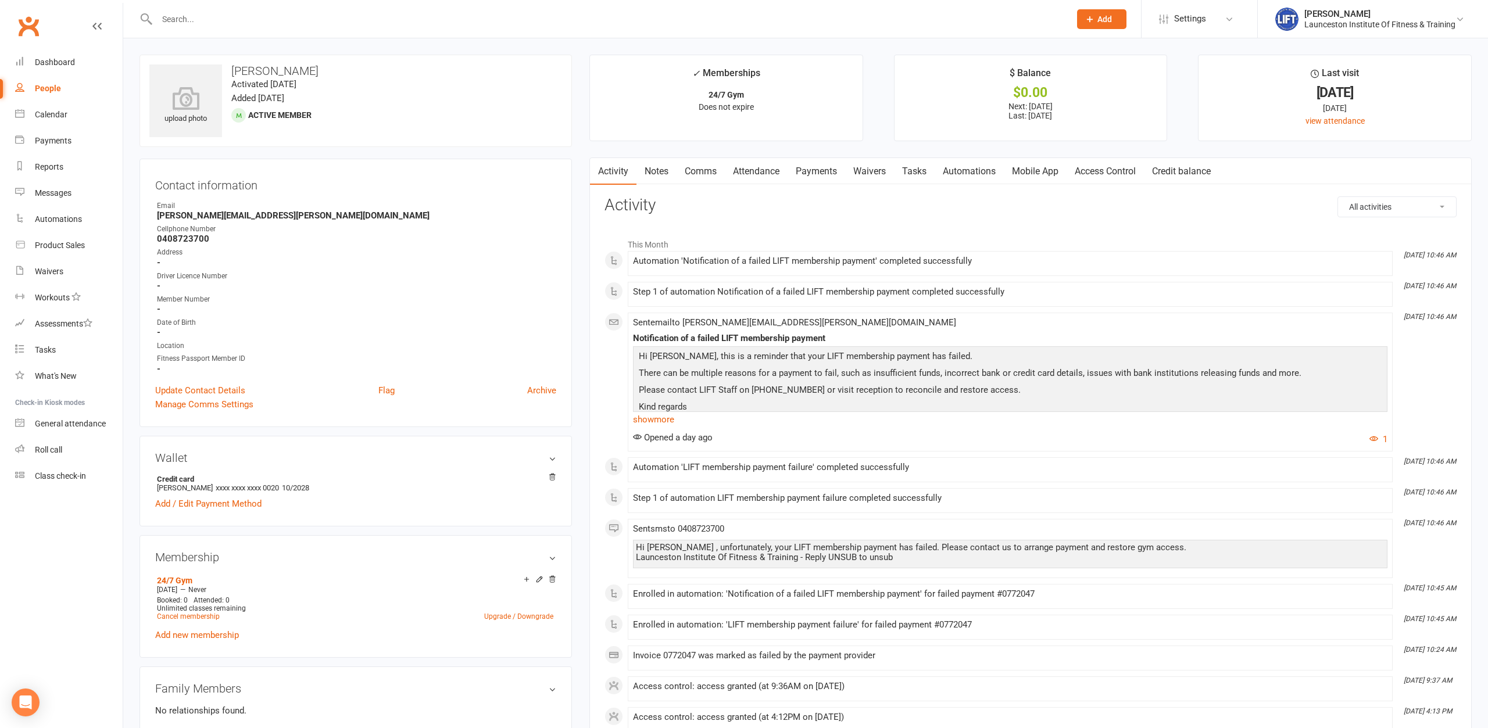
click at [822, 176] on link "Payments" at bounding box center [817, 171] width 58 height 27
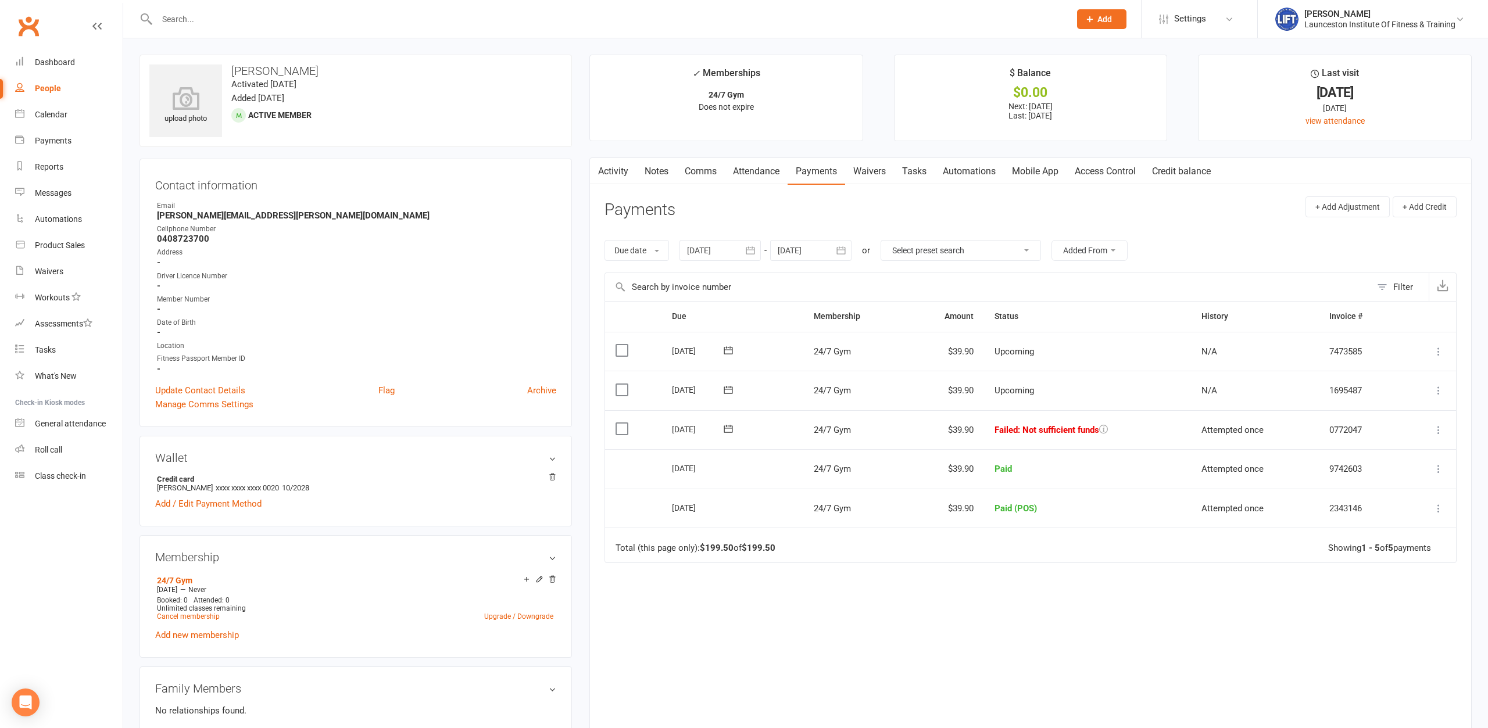
click at [1190, 427] on icon at bounding box center [1439, 430] width 12 height 12
click at [1190, 476] on link "Mark as Paid (POS)" at bounding box center [1387, 475] width 115 height 23
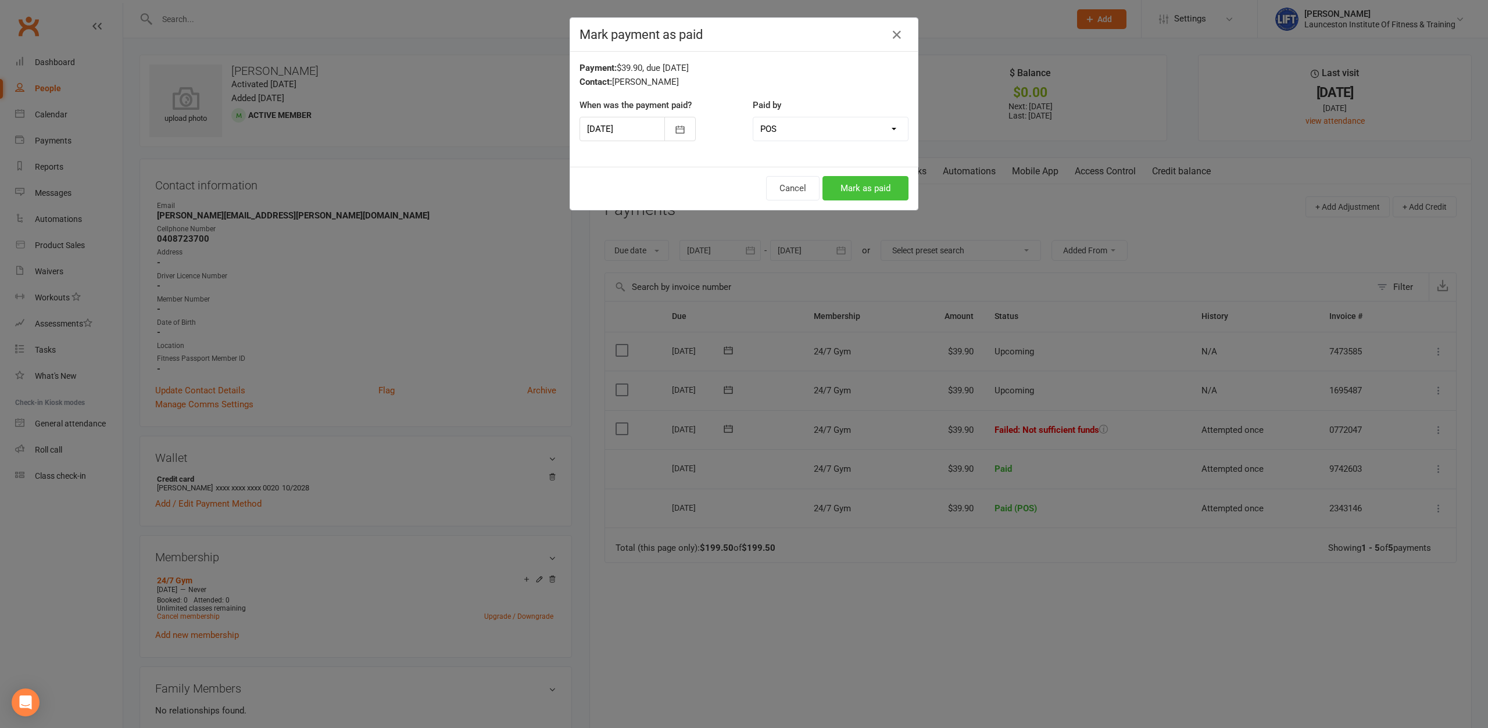
click at [911, 187] on div "Cancel Mark as paid" at bounding box center [744, 188] width 348 height 43
click at [888, 189] on button "Mark as paid" at bounding box center [866, 188] width 86 height 24
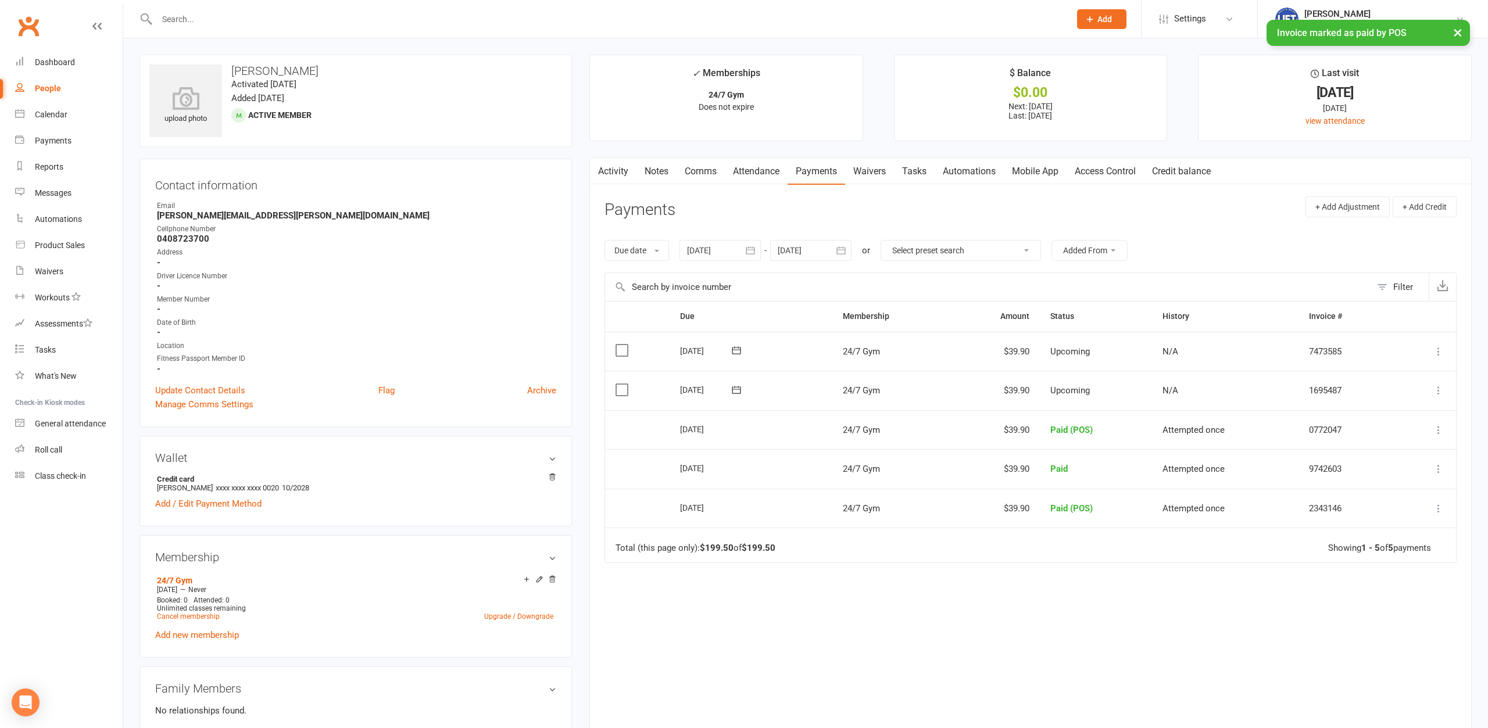
drag, startPoint x: 1127, startPoint y: 187, endPoint x: 1120, endPoint y: 171, distance: 17.9
click at [1122, 176] on div "Activity Notes Comms Attendance Payments Waivers Tasks Automations Mobile App A…" at bounding box center [1030, 444] width 882 height 573
click at [1120, 171] on link "Access Control" at bounding box center [1105, 171] width 77 height 27
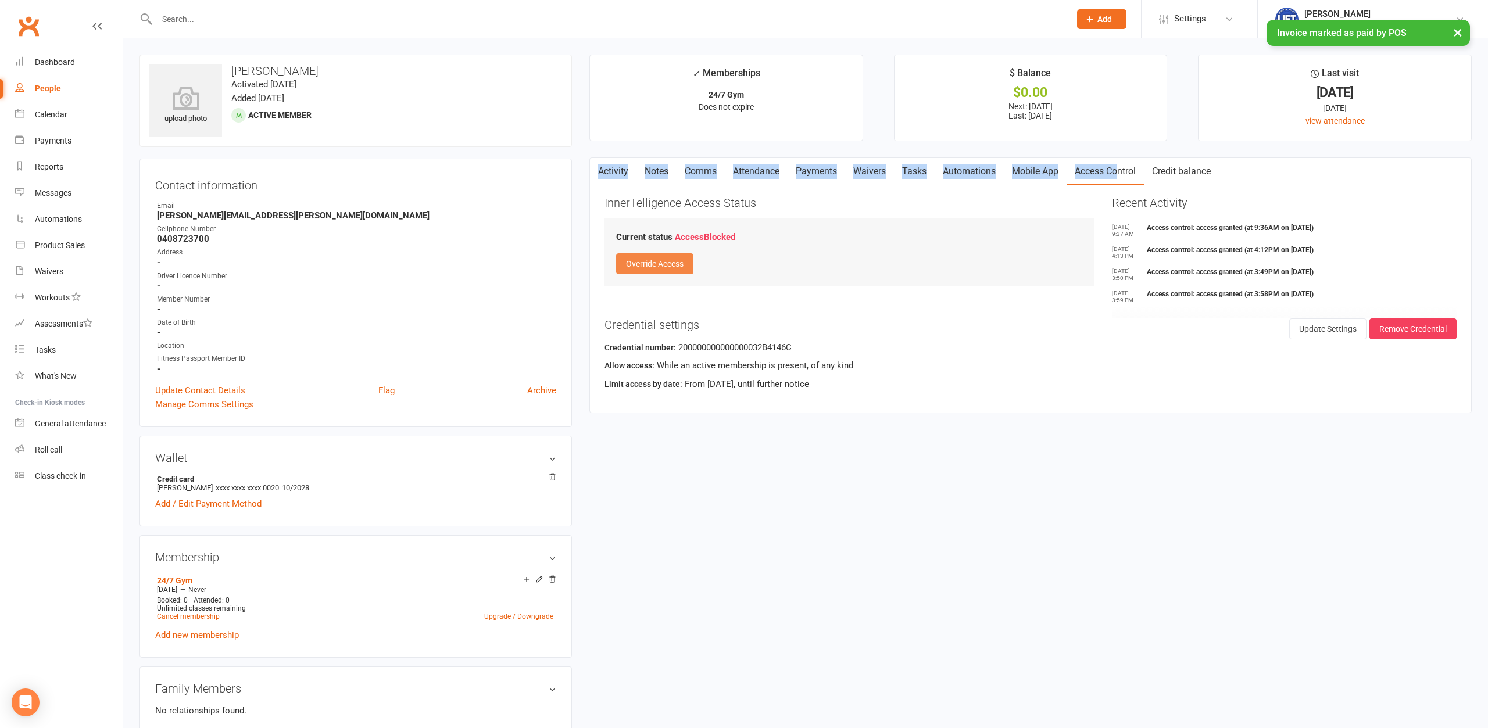
click at [663, 269] on button "Override Access" at bounding box center [654, 263] width 77 height 21
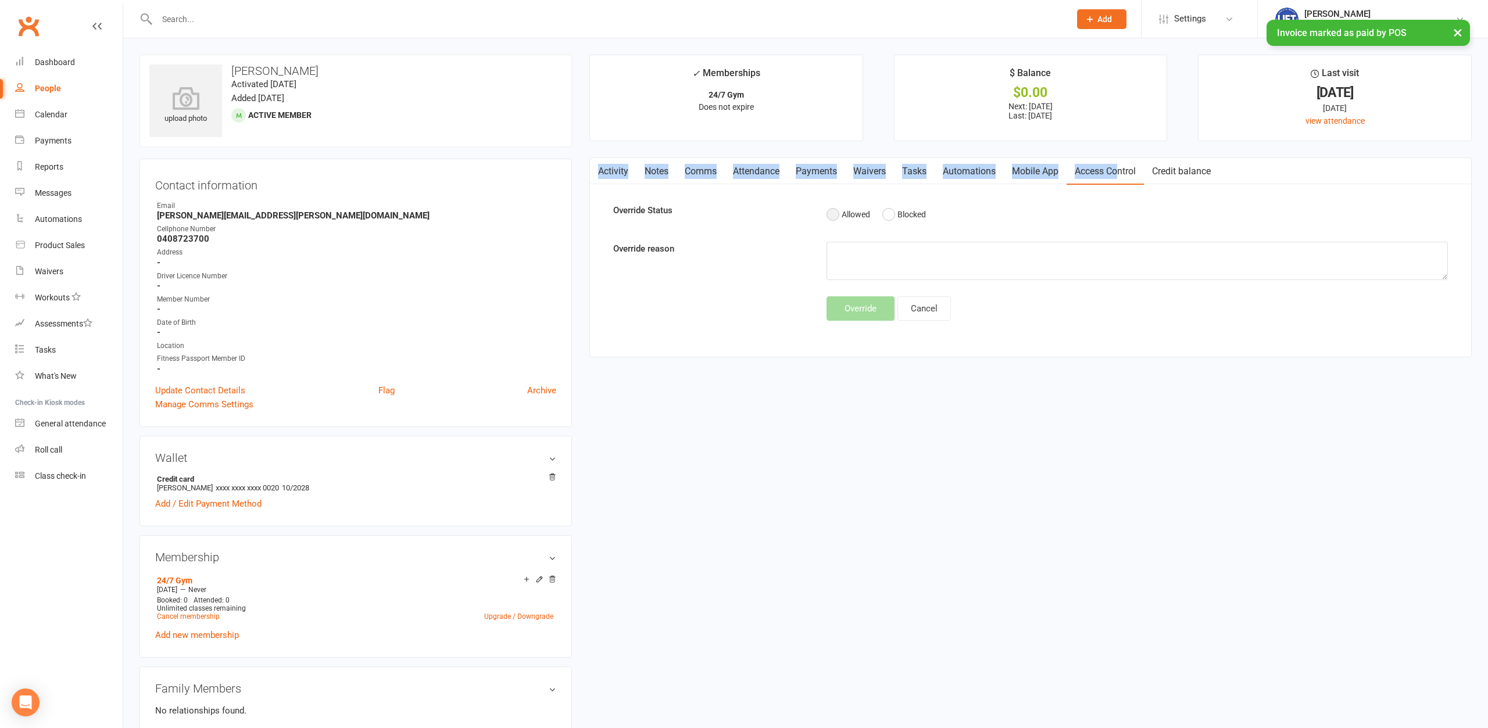
drag, startPoint x: 835, startPoint y: 217, endPoint x: 831, endPoint y: 246, distance: 28.8
click at [834, 217] on button "Allowed" at bounding box center [849, 214] width 44 height 22
drag, startPoint x: 842, startPoint y: 309, endPoint x: 837, endPoint y: 300, distance: 10.2
click at [842, 309] on button "Override" at bounding box center [861, 308] width 68 height 24
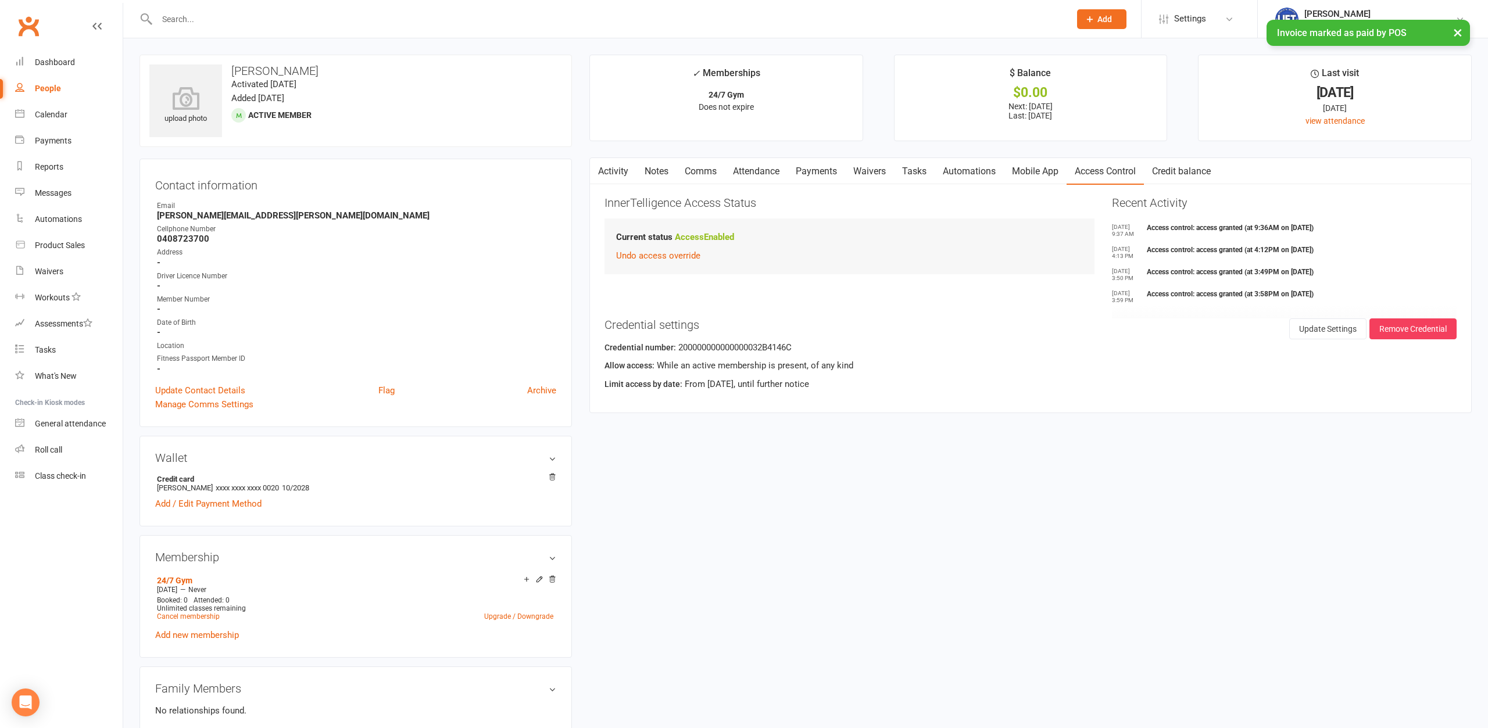
click at [306, 12] on div at bounding box center [601, 19] width 923 height 38
click at [304, 19] on input "text" at bounding box center [607, 19] width 909 height 16
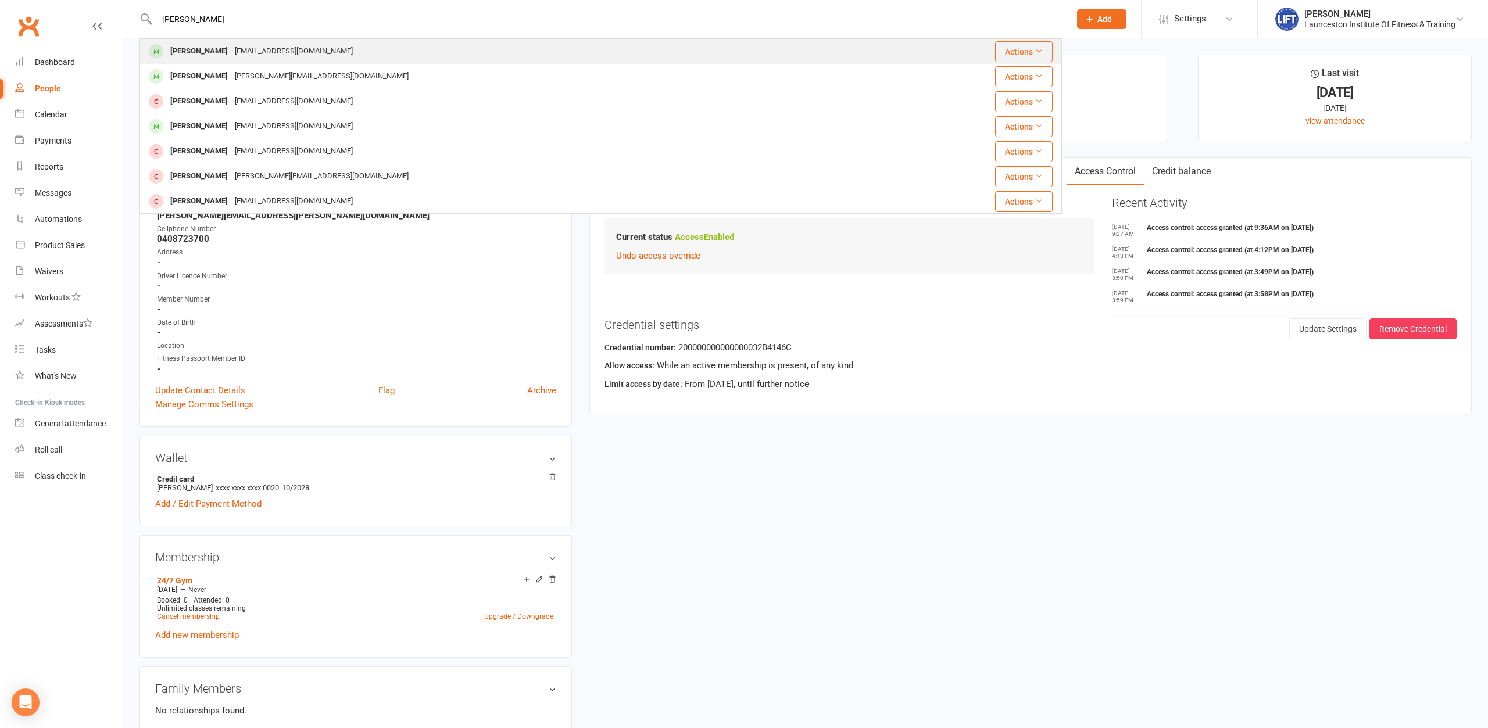
type input "kaleb riley"
click at [284, 50] on div "calebriley2404@gmail.com" at bounding box center [293, 51] width 125 height 17
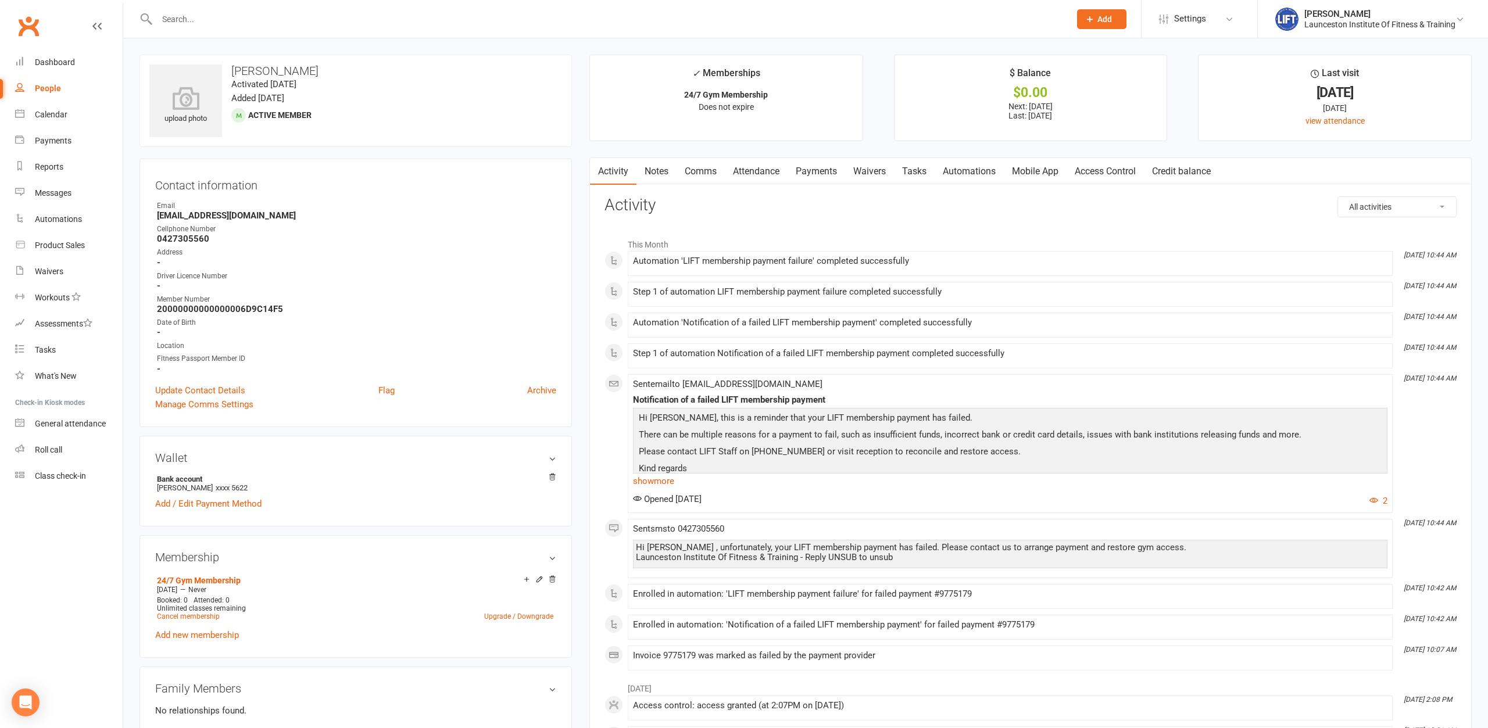
click at [823, 183] on link "Payments" at bounding box center [817, 171] width 58 height 27
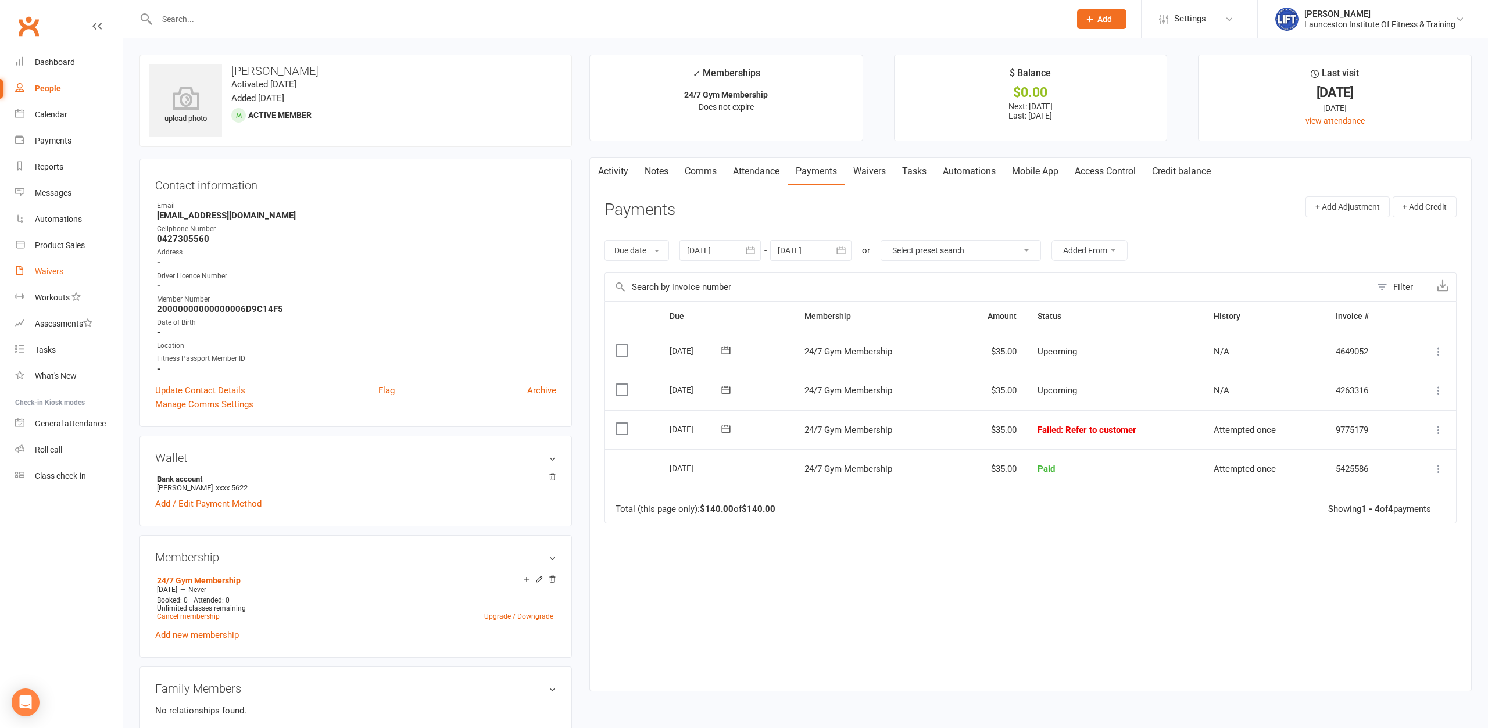
click at [52, 271] on div "Waivers" at bounding box center [49, 271] width 28 height 9
select select "100"
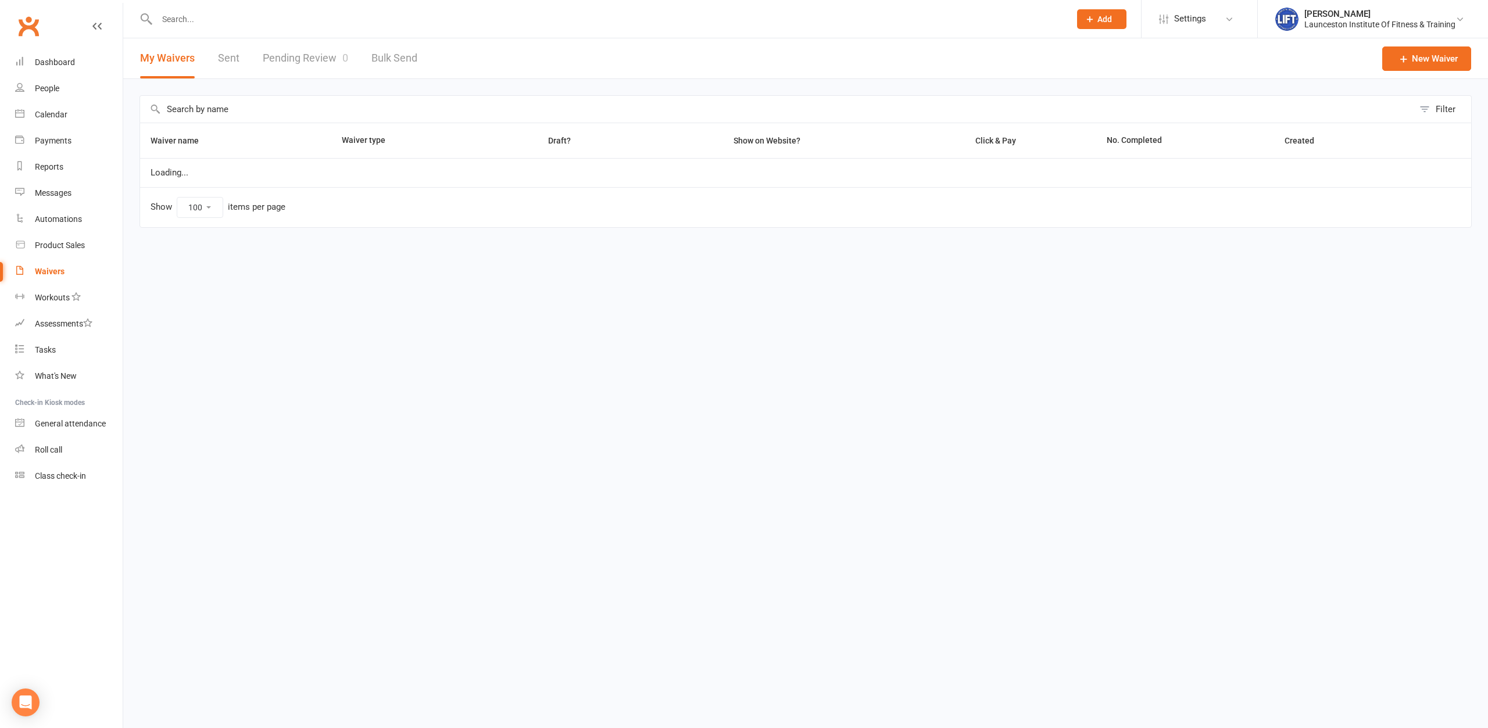
click at [323, 67] on link "Pending Review 0" at bounding box center [305, 58] width 85 height 40
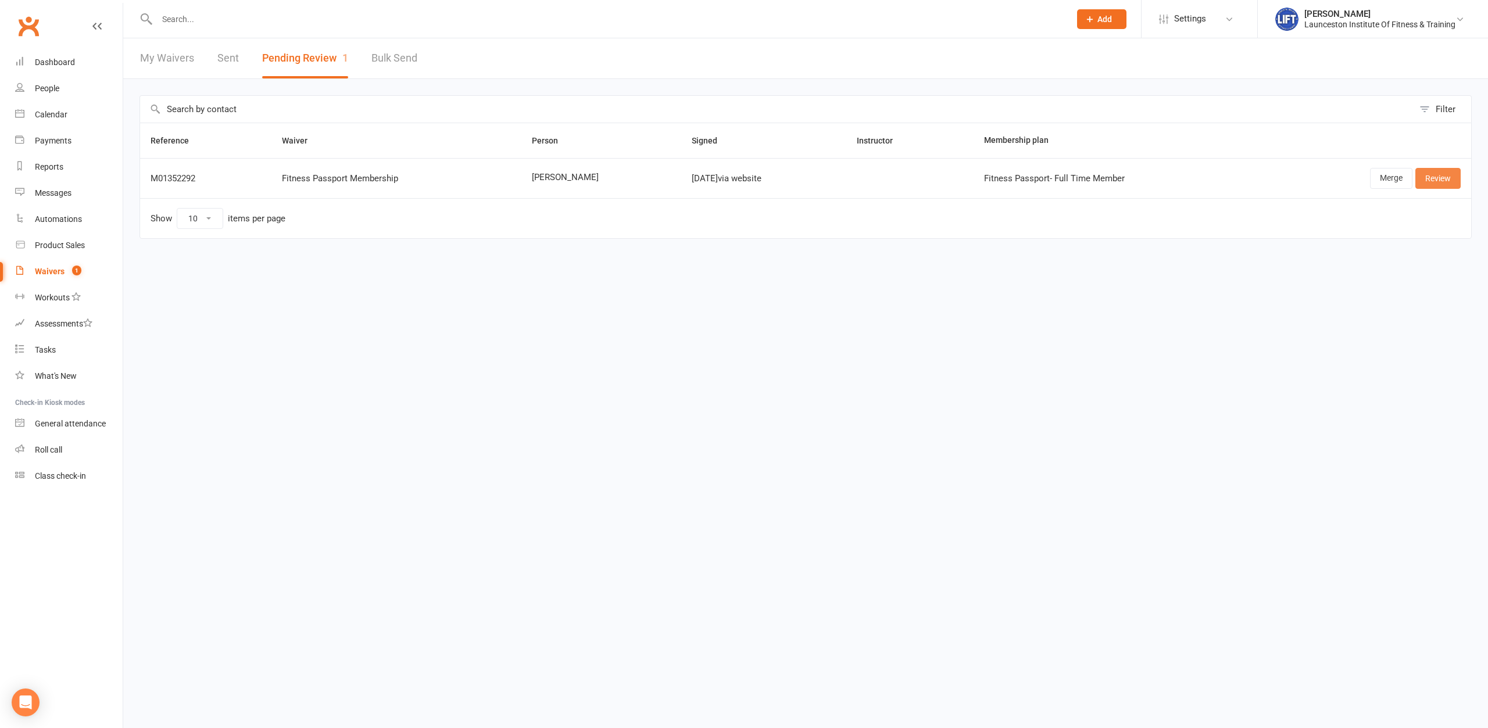
click at [1190, 180] on link "Review" at bounding box center [1437, 178] width 45 height 21
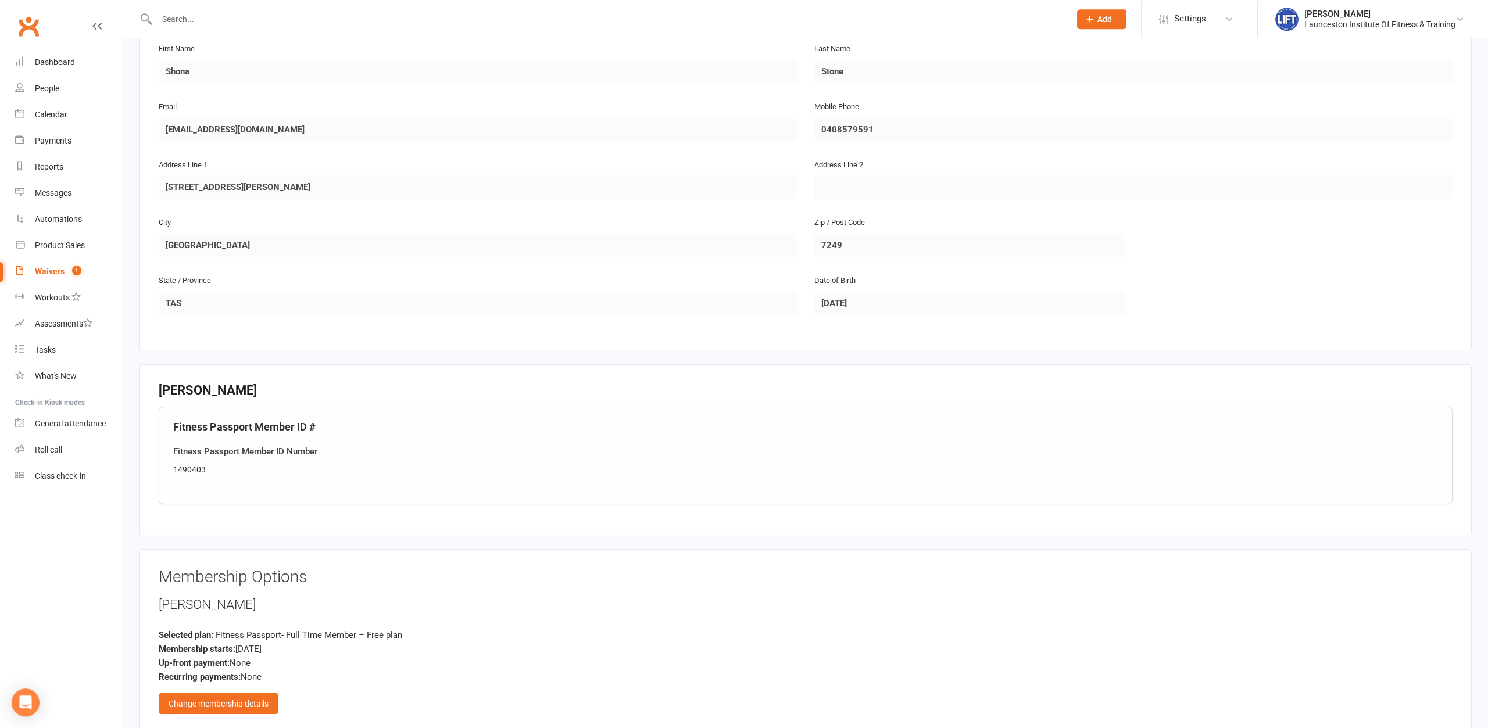
scroll to position [237, 0]
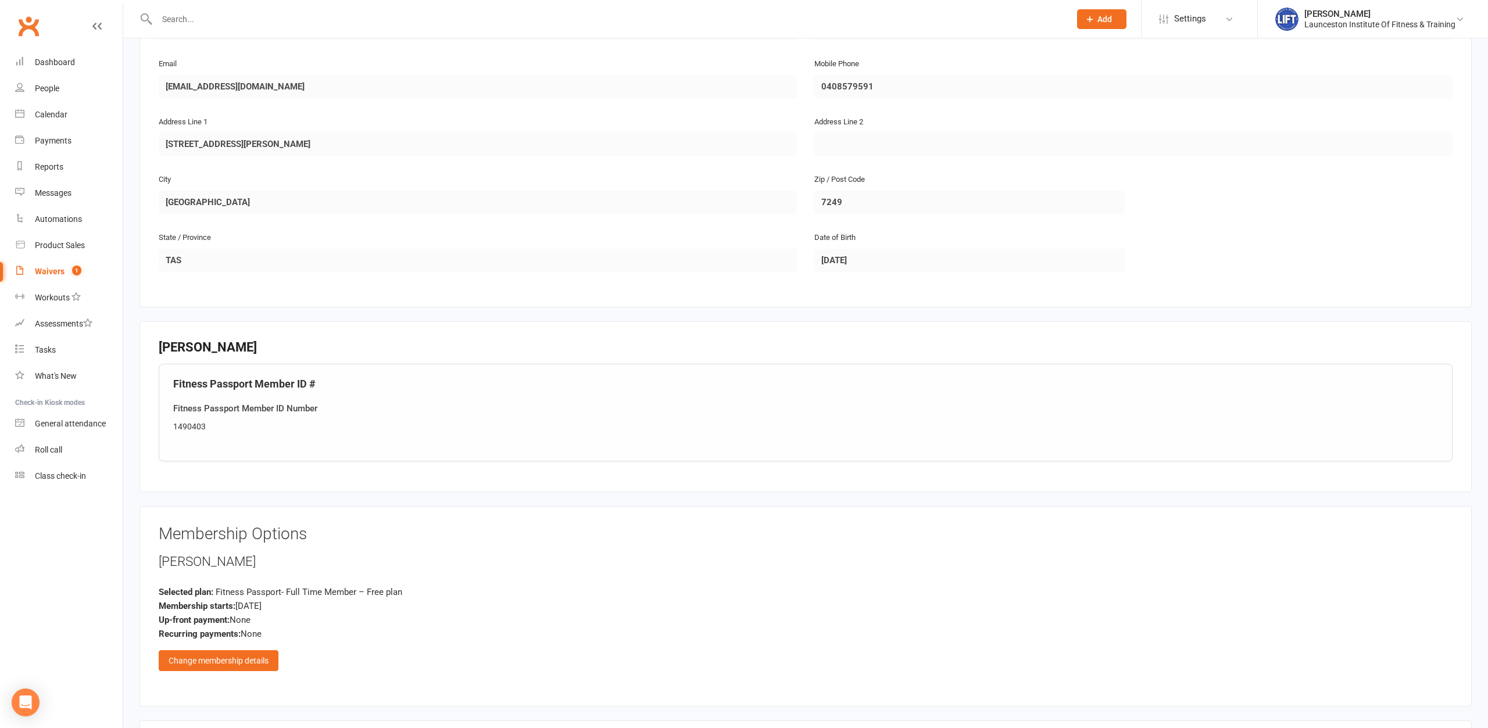
click at [195, 427] on div "1490403" at bounding box center [805, 426] width 1265 height 13
copy div "1490403"
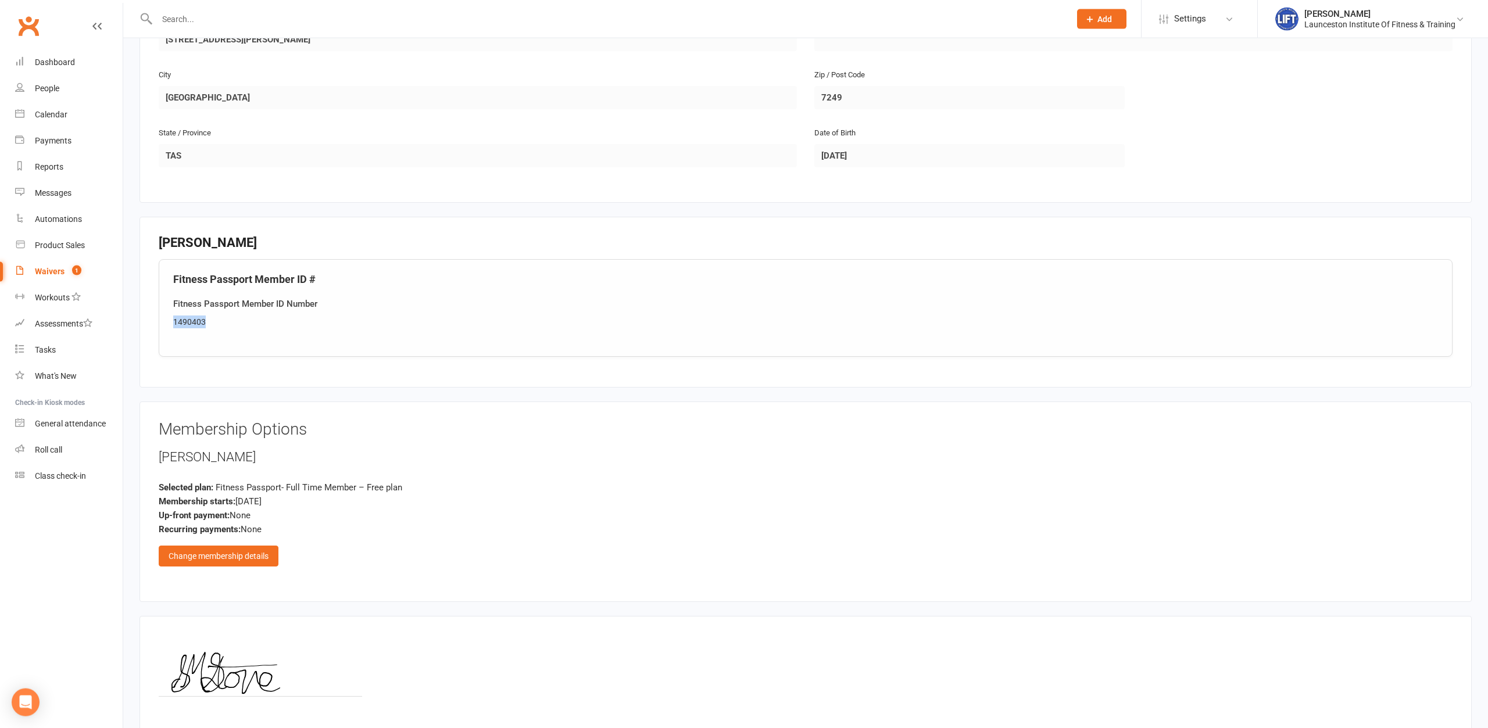
scroll to position [446, 0]
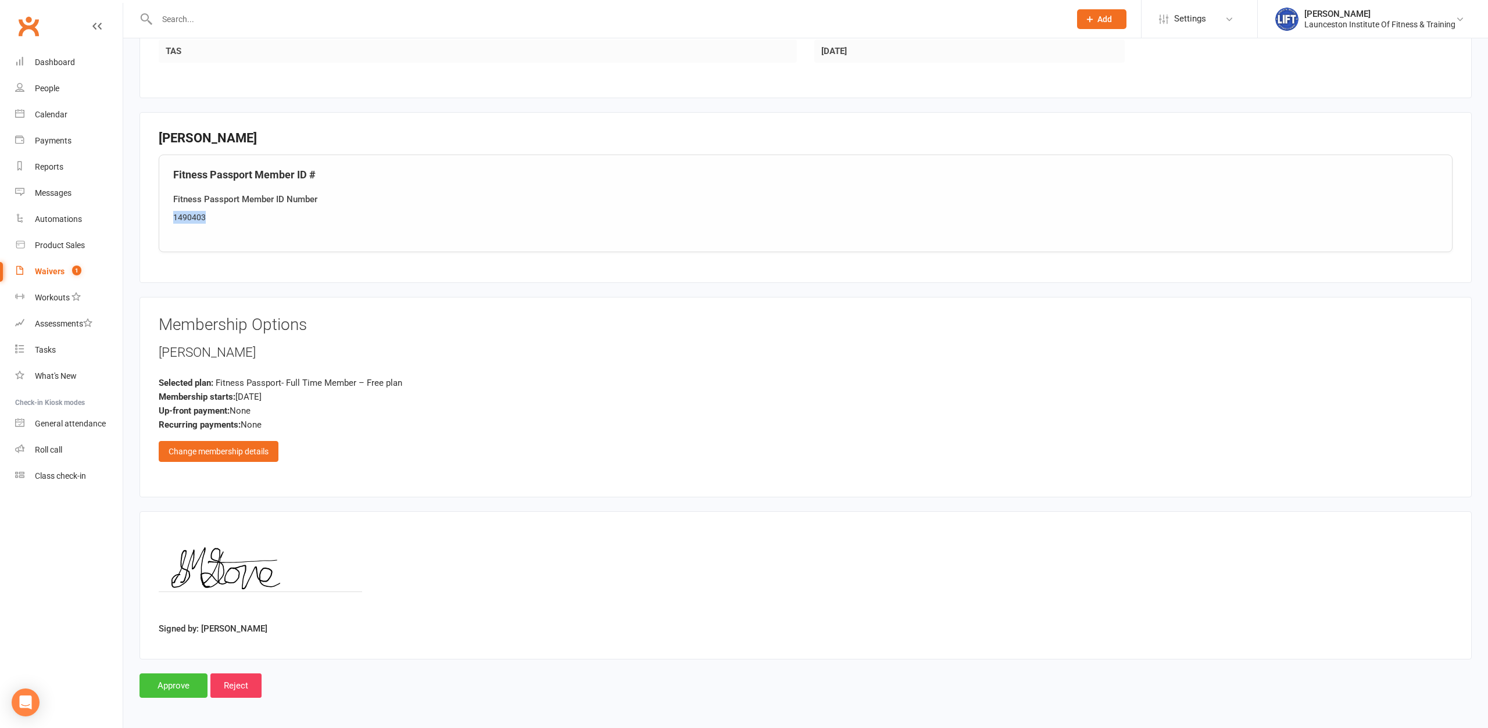
click at [163, 561] on input "Approve" at bounding box center [174, 686] width 68 height 24
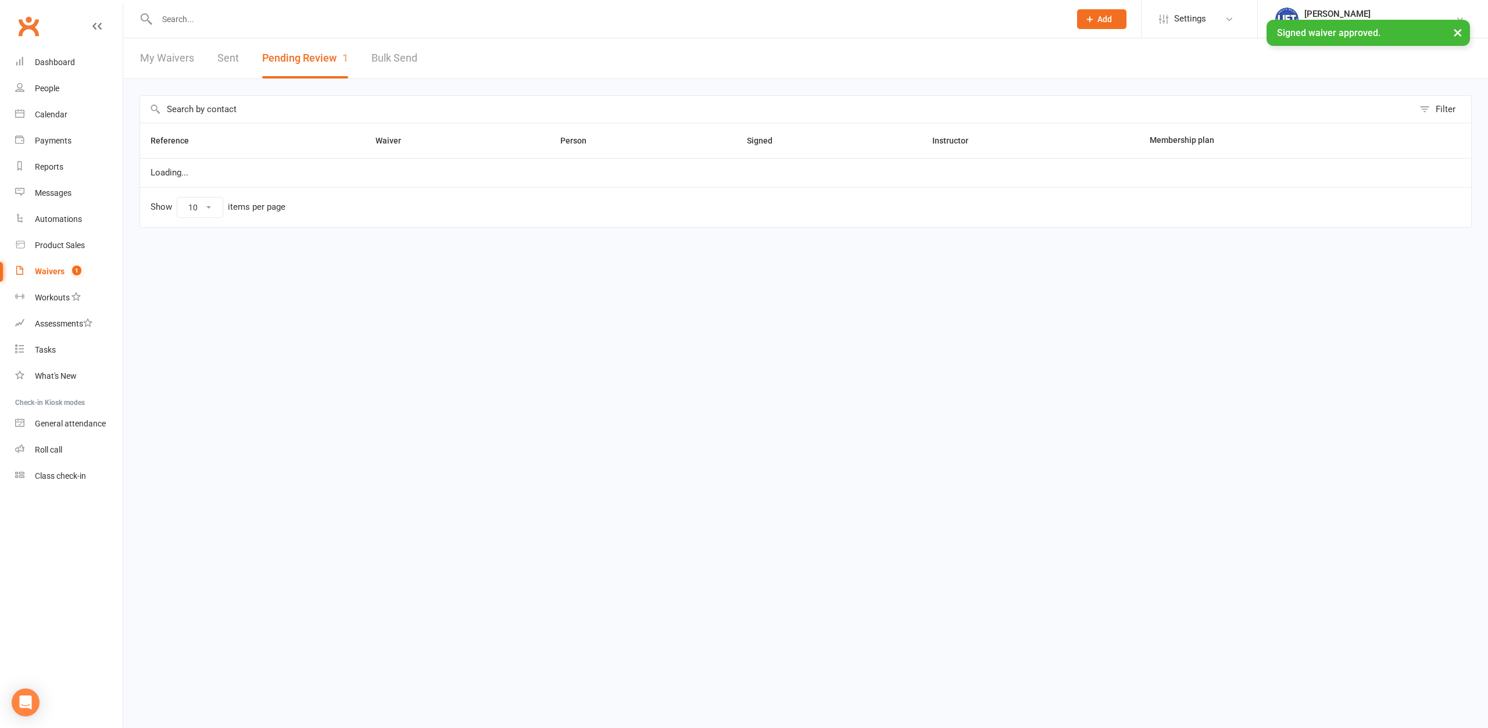
click at [194, 20] on input "text" at bounding box center [607, 19] width 909 height 16
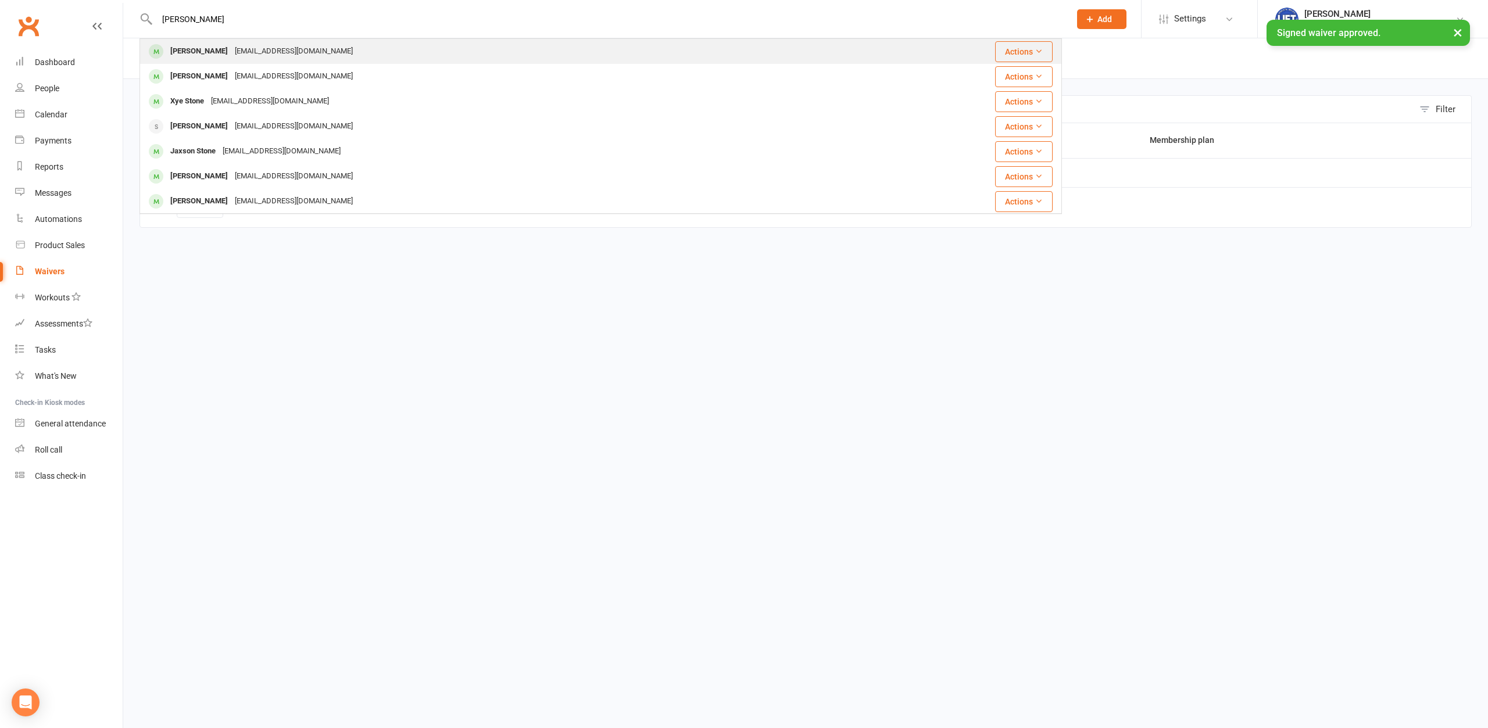
type input "shona stone"
click at [210, 44] on div "Shona Stone" at bounding box center [199, 51] width 65 height 17
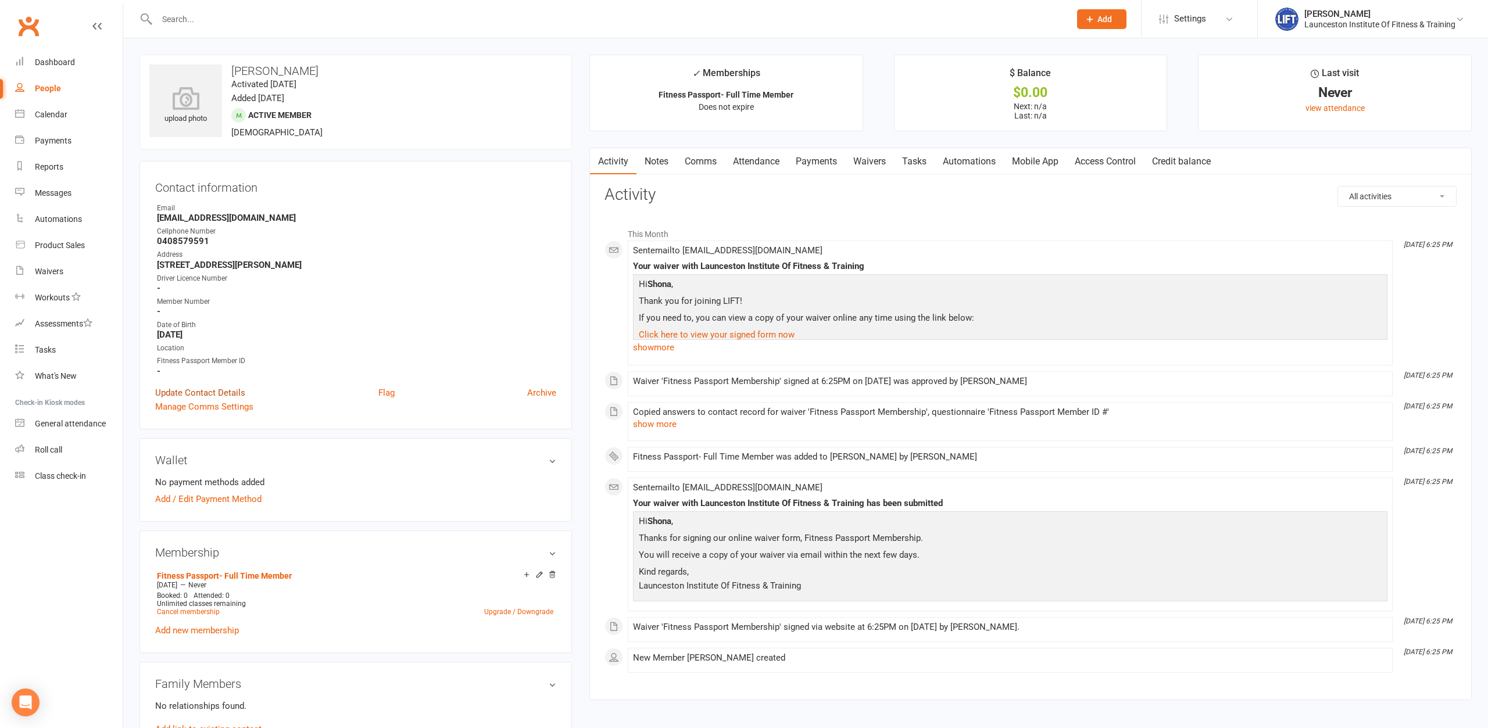
click at [192, 396] on link "Update Contact Details" at bounding box center [200, 393] width 90 height 14
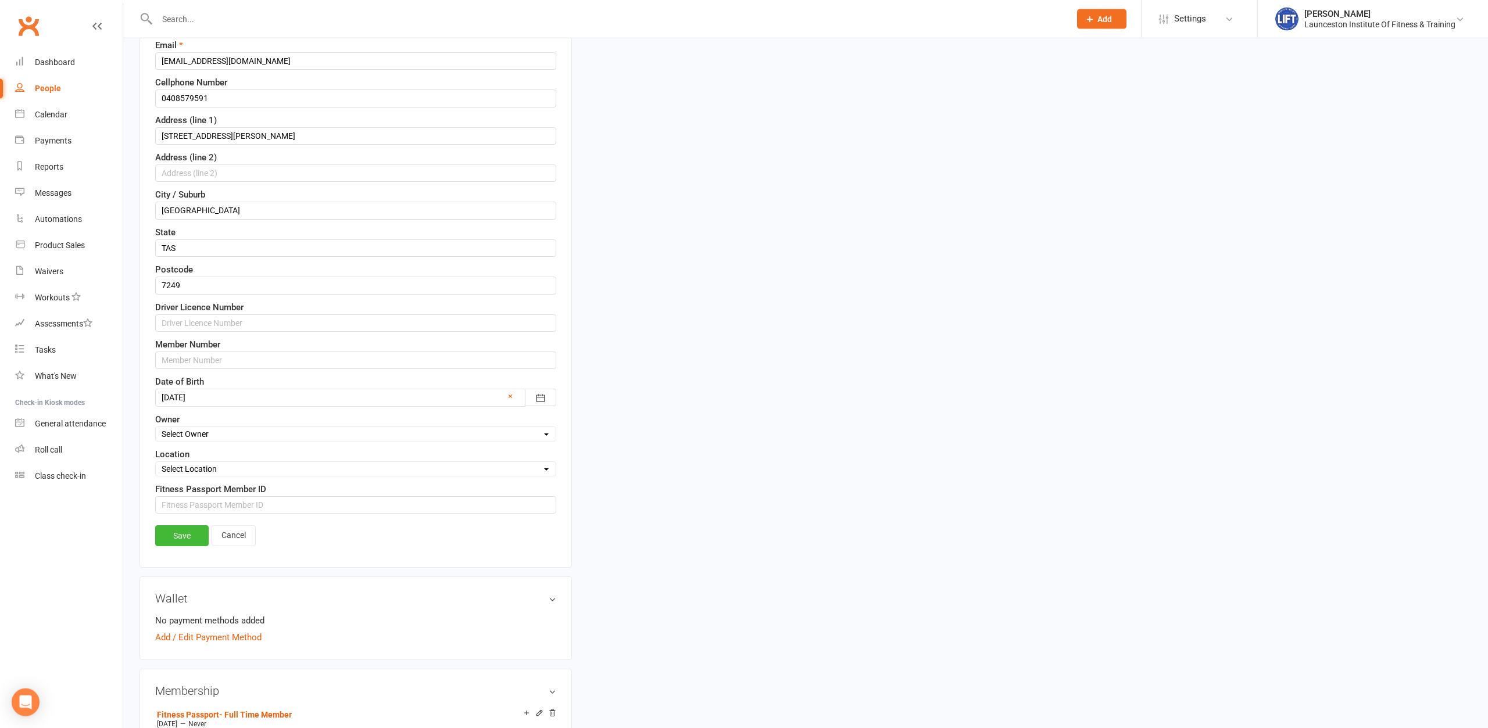
scroll to position [233, 0]
click at [237, 507] on input "string" at bounding box center [355, 503] width 401 height 17
paste input "1490403"
type input "1490403"
click at [192, 530] on link "Save" at bounding box center [181, 534] width 53 height 21
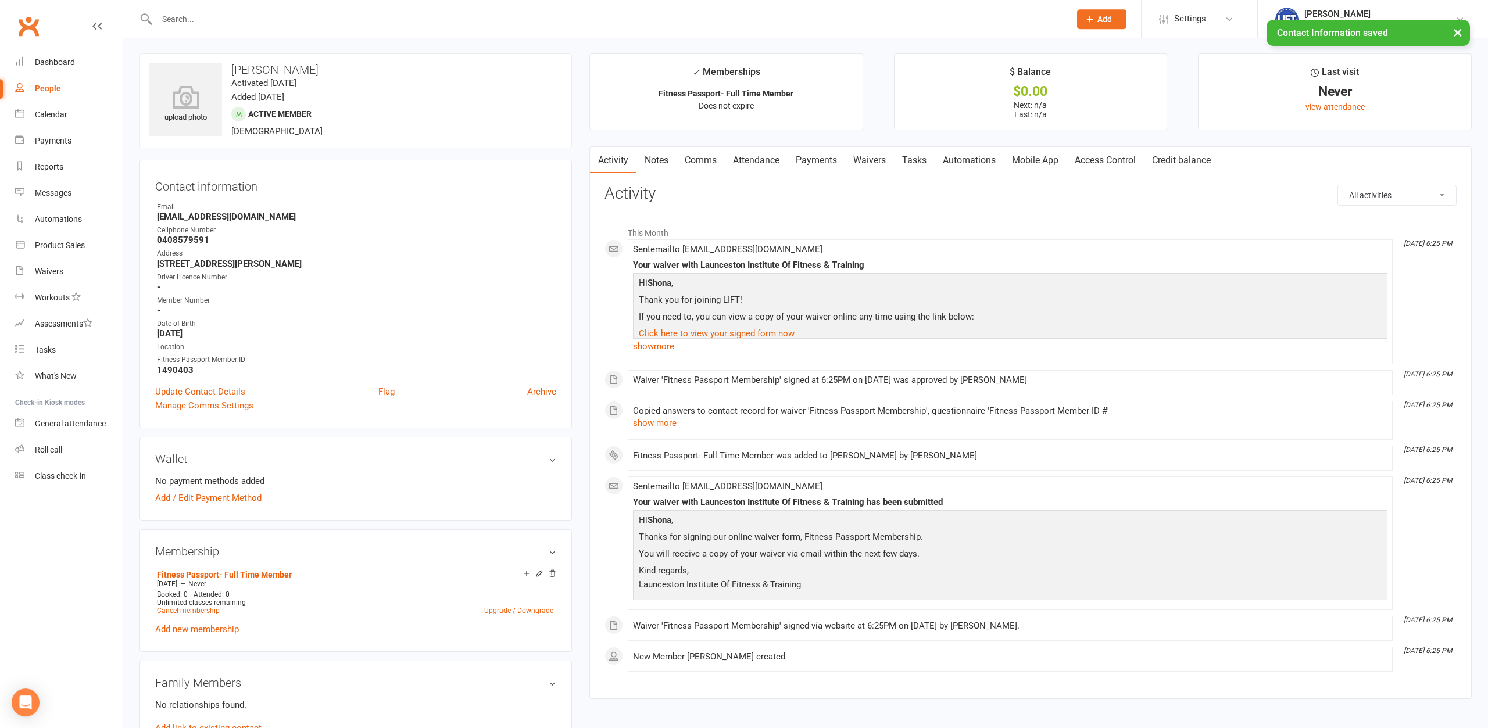
scroll to position [0, 0]
click at [1122, 159] on link "Access Control" at bounding box center [1105, 161] width 77 height 27
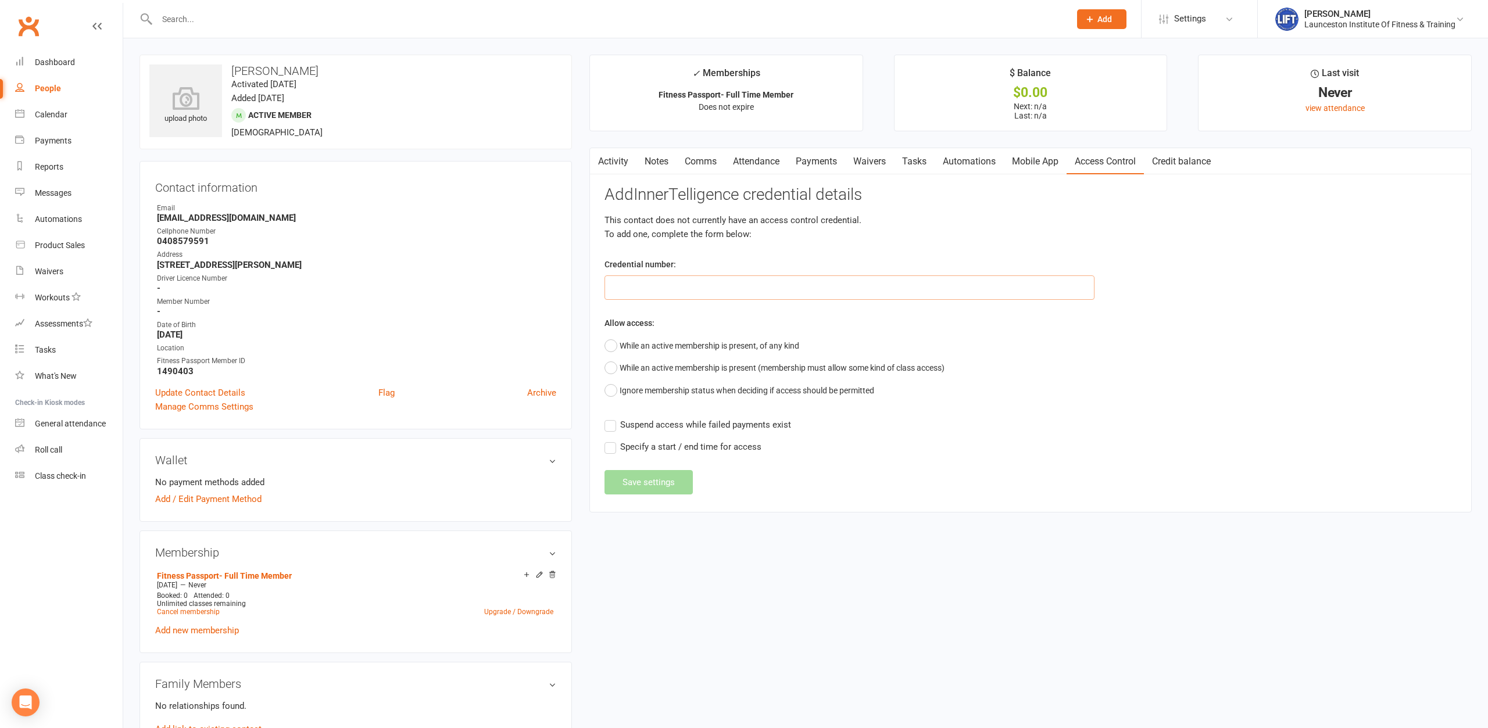
click at [721, 286] on input "text" at bounding box center [850, 288] width 490 height 24
paste input "2000000000000000496939DE"
type input "2000000000000000496939DE"
click at [619, 342] on button "While an active membership is present, of any kind" at bounding box center [702, 346] width 195 height 22
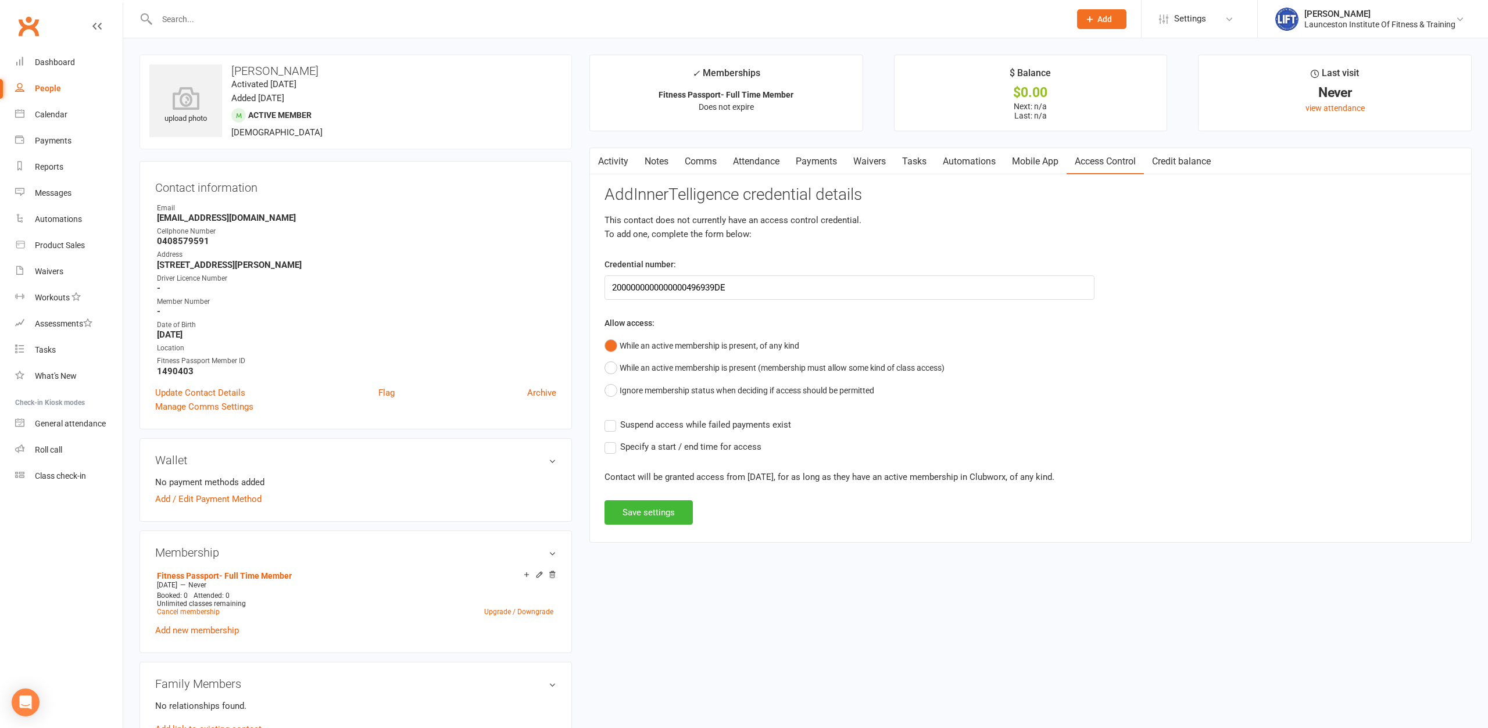
click at [616, 427] on label "Suspend access while failed payments exist" at bounding box center [698, 425] width 187 height 14
click at [616, 418] on input "Suspend access while failed payments exist" at bounding box center [698, 418] width 187 height 0
click at [611, 449] on label "Specify a start / end time for access" at bounding box center [683, 447] width 157 height 14
click at [611, 440] on input "Specify a start / end time for access" at bounding box center [683, 440] width 157 height 0
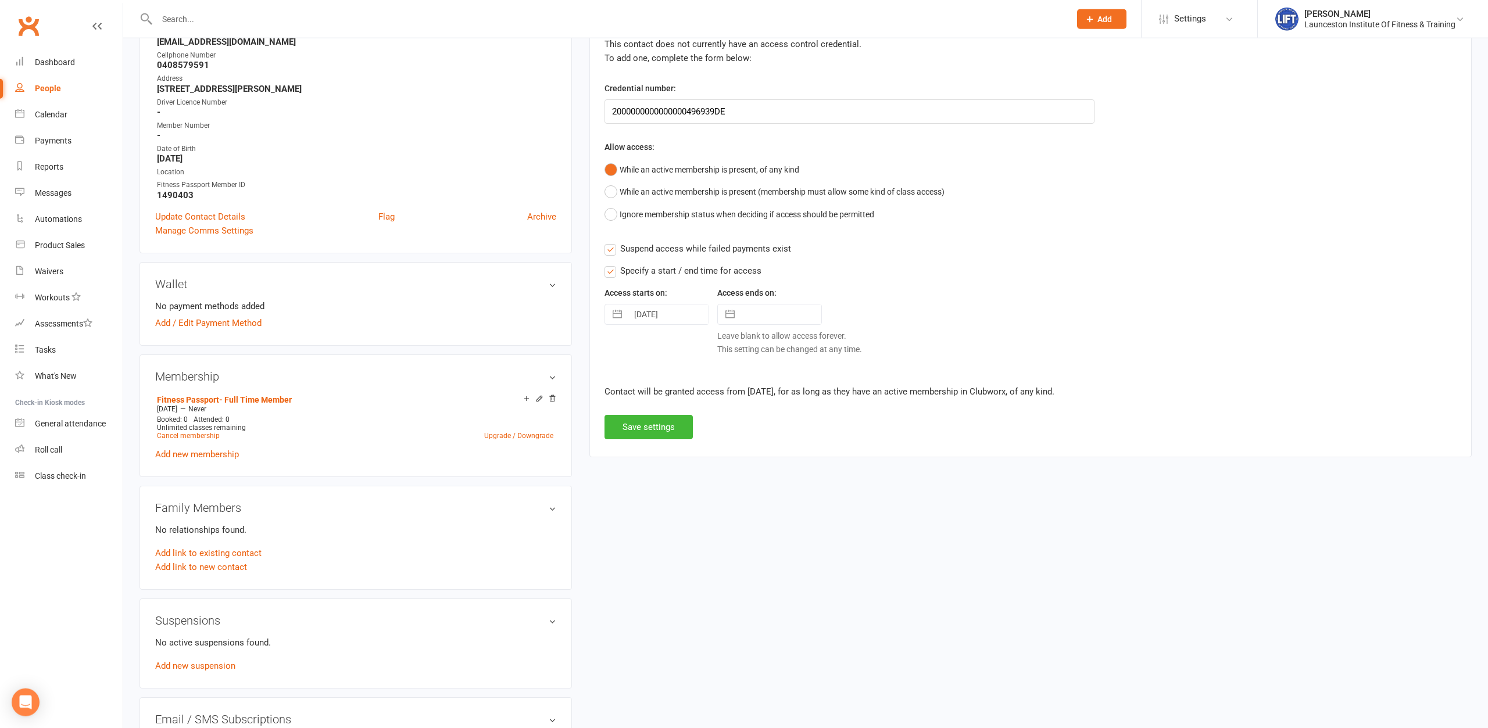
scroll to position [178, 0]
click at [680, 429] on button "Save settings" at bounding box center [649, 425] width 88 height 24
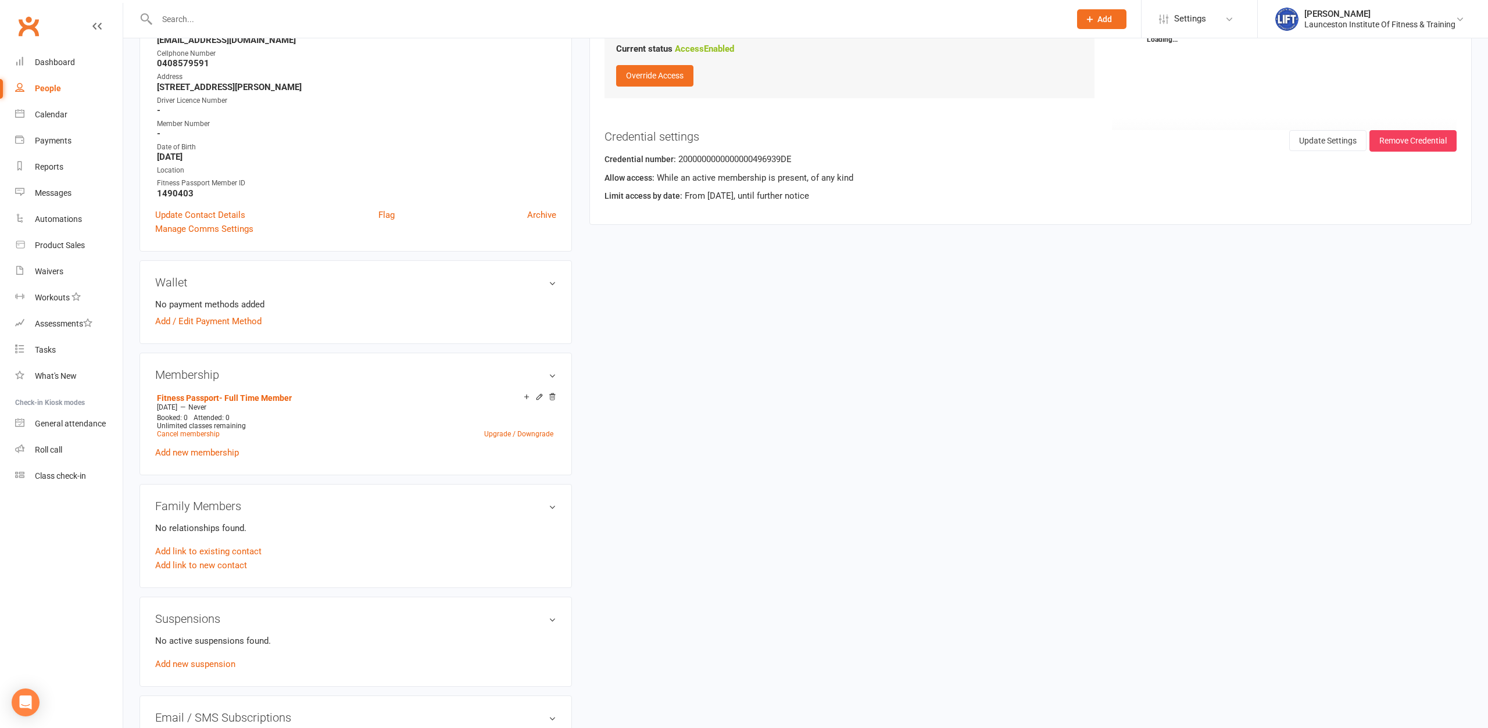
scroll to position [0, 0]
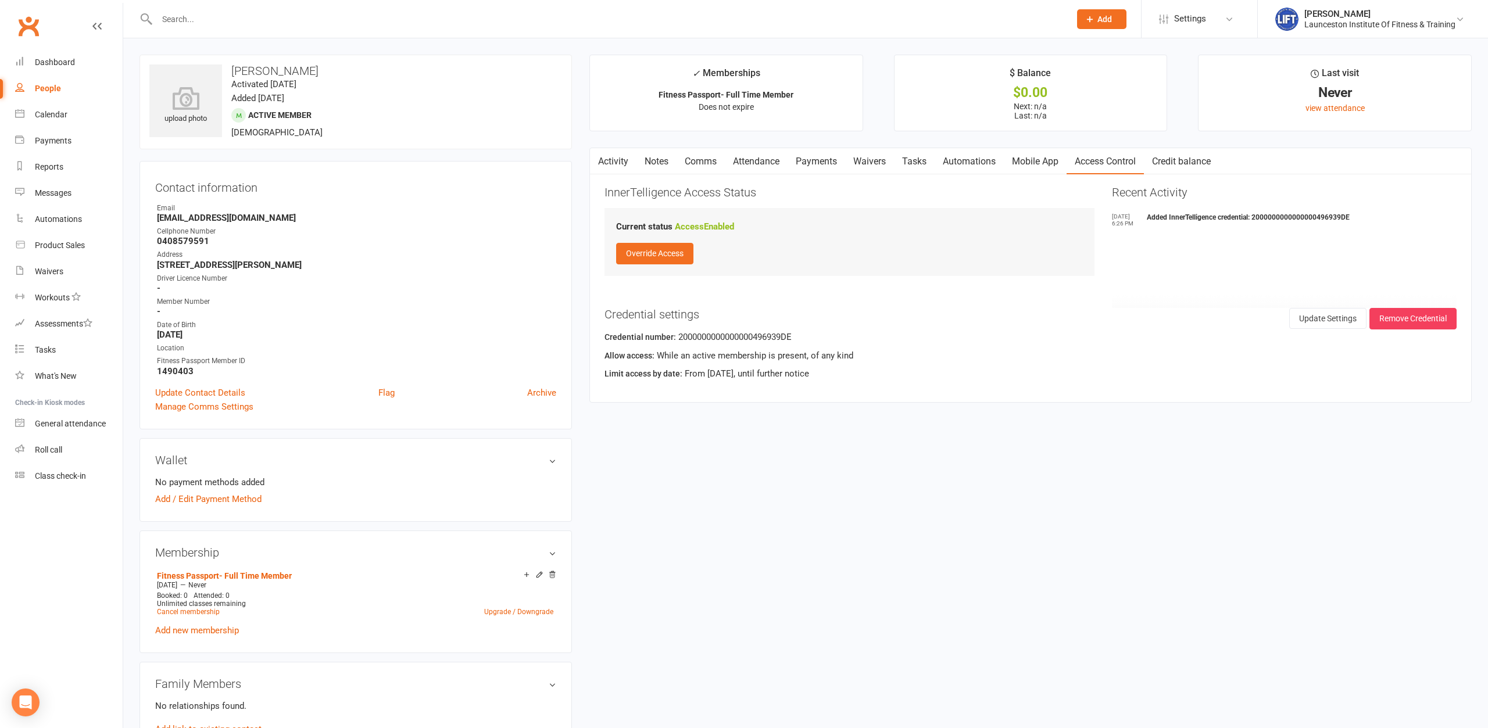
click at [610, 162] on link "Activity" at bounding box center [613, 161] width 47 height 27
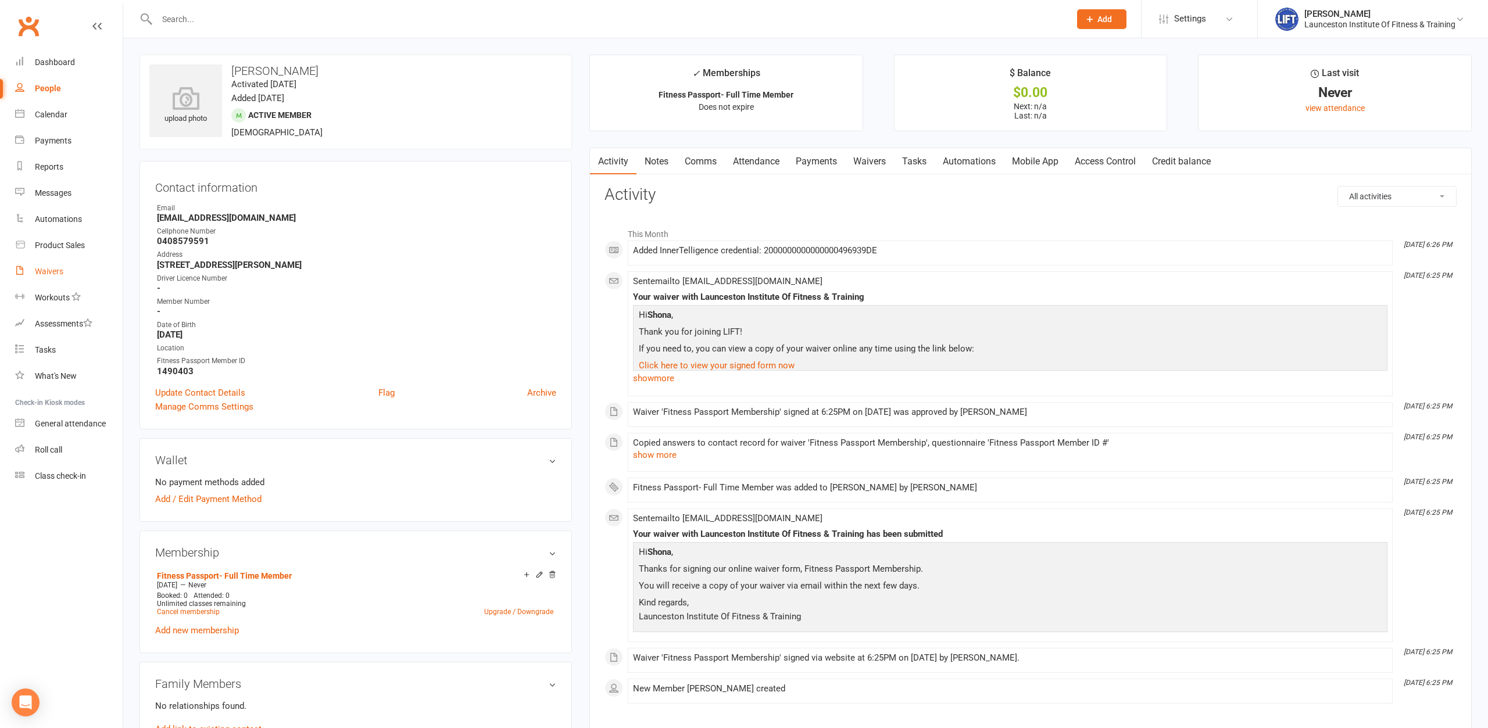
click at [52, 270] on div "Waivers" at bounding box center [49, 271] width 28 height 9
select select "100"
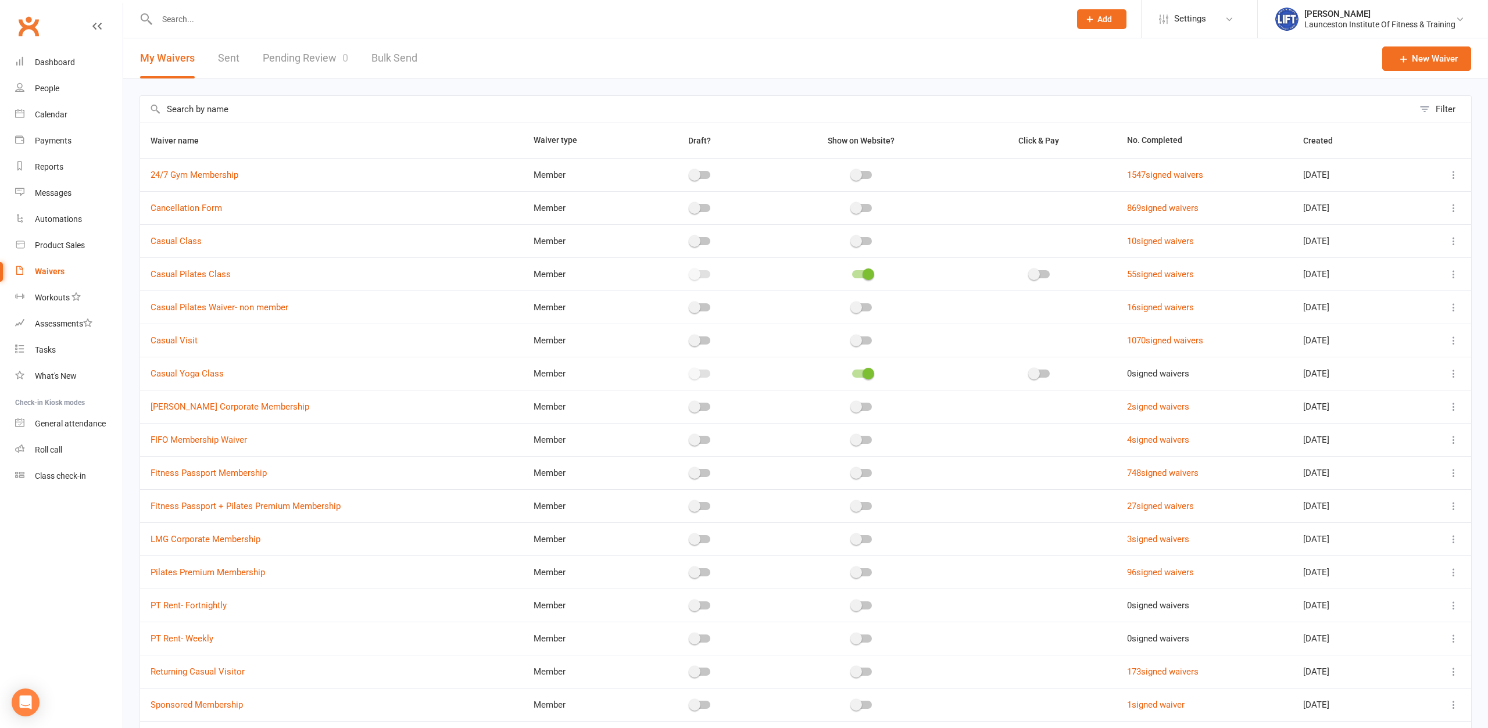
click at [321, 60] on link "Pending Review 0" at bounding box center [305, 58] width 85 height 40
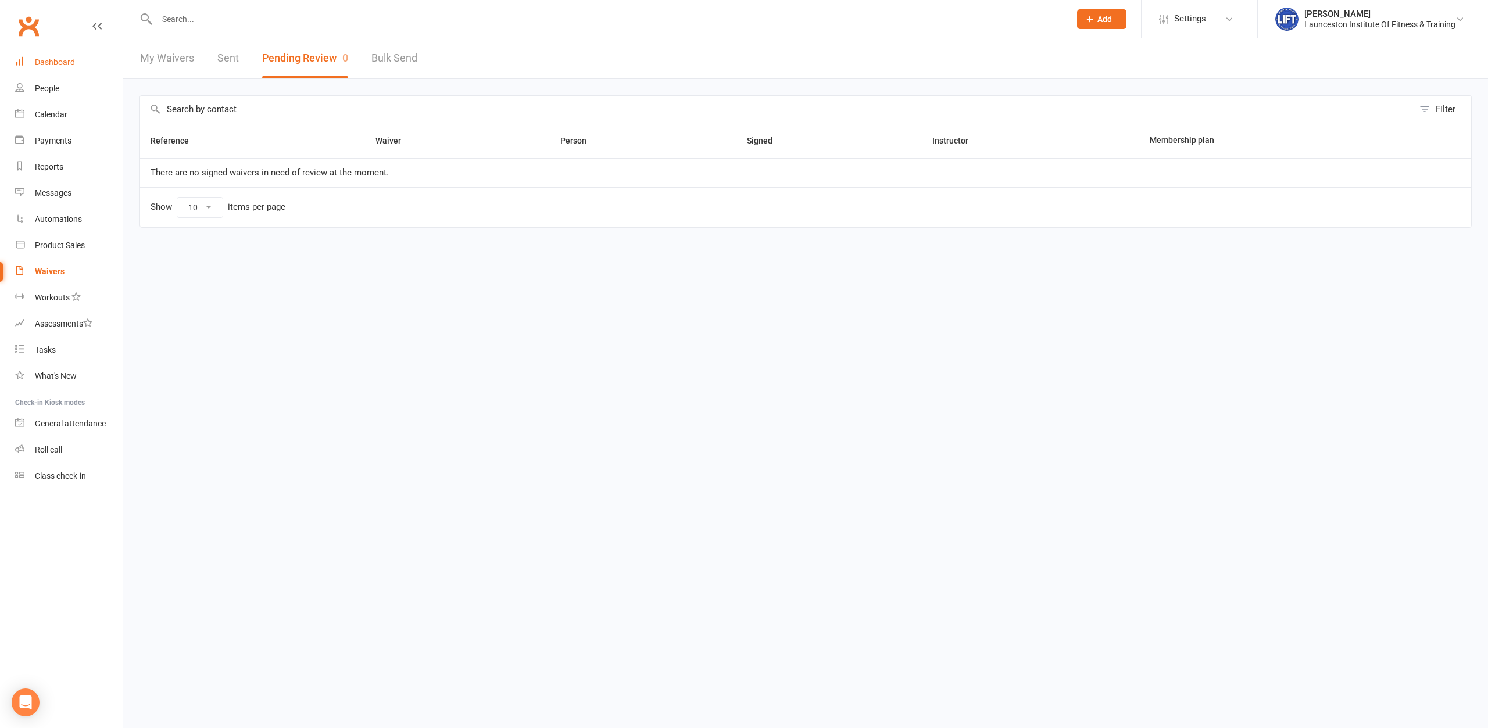
click at [73, 62] on div "Dashboard" at bounding box center [55, 62] width 40 height 9
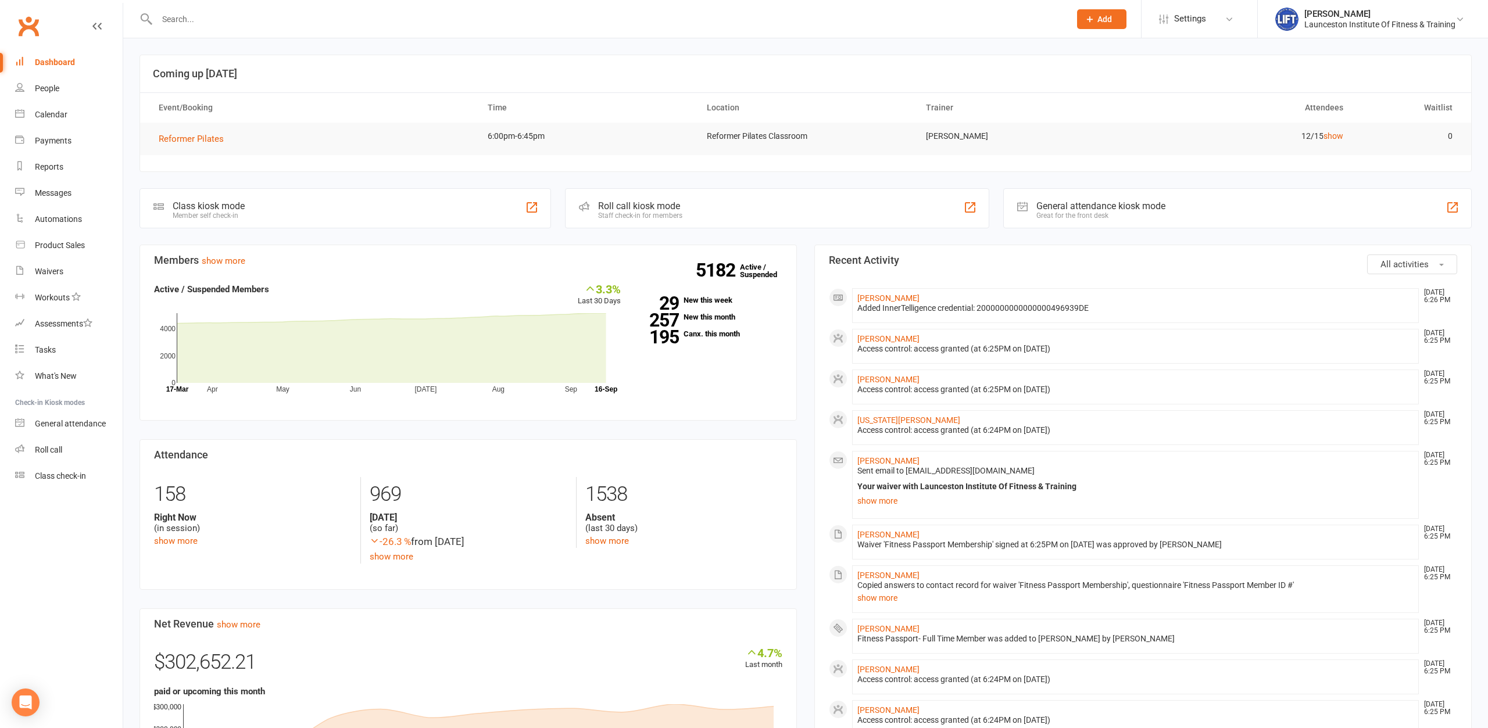
click at [22, 27] on link "Clubworx" at bounding box center [28, 26] width 29 height 29
click at [69, 120] on link "Calendar" at bounding box center [69, 115] width 108 height 26
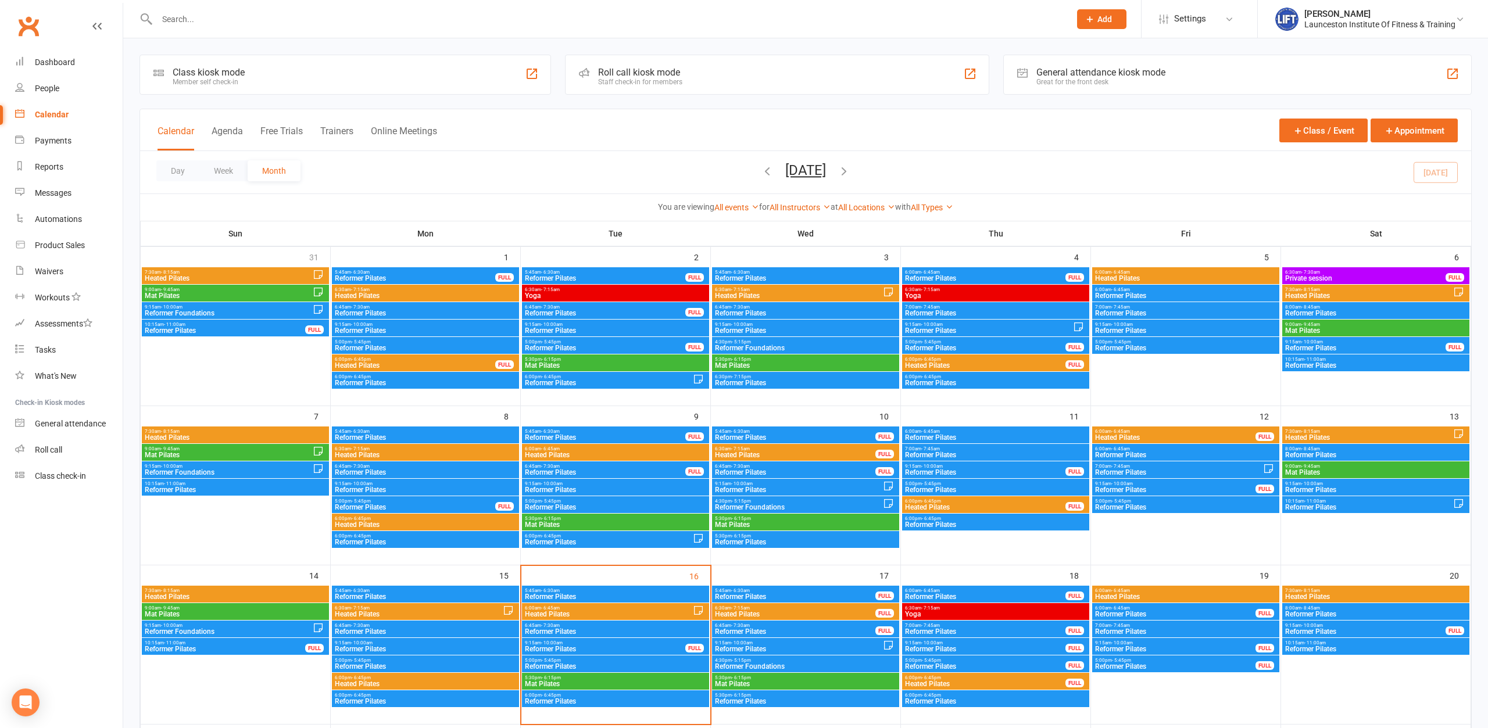
click at [183, 22] on input "text" at bounding box center [607, 19] width 909 height 16
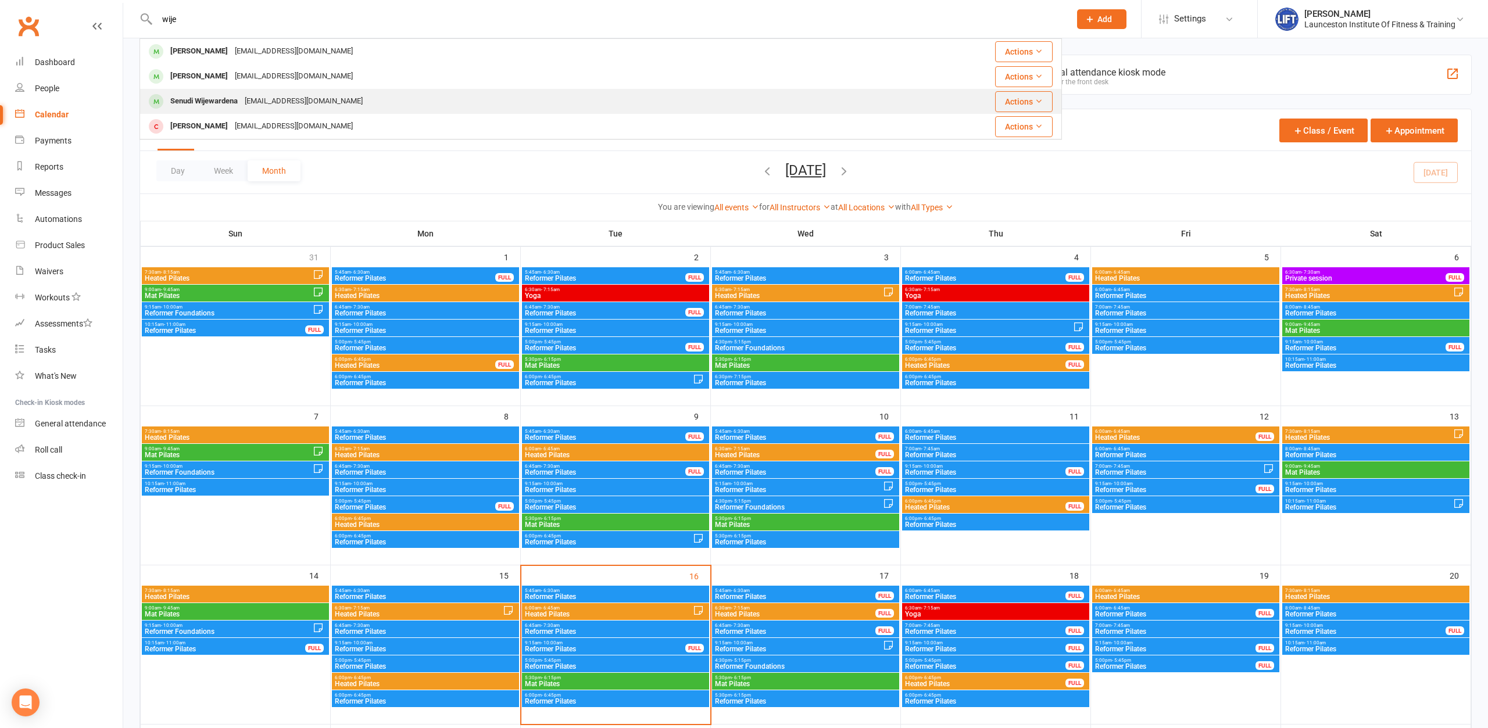
type input "wije"
click at [244, 99] on div "senudiw@gmail.com" at bounding box center [303, 101] width 125 height 17
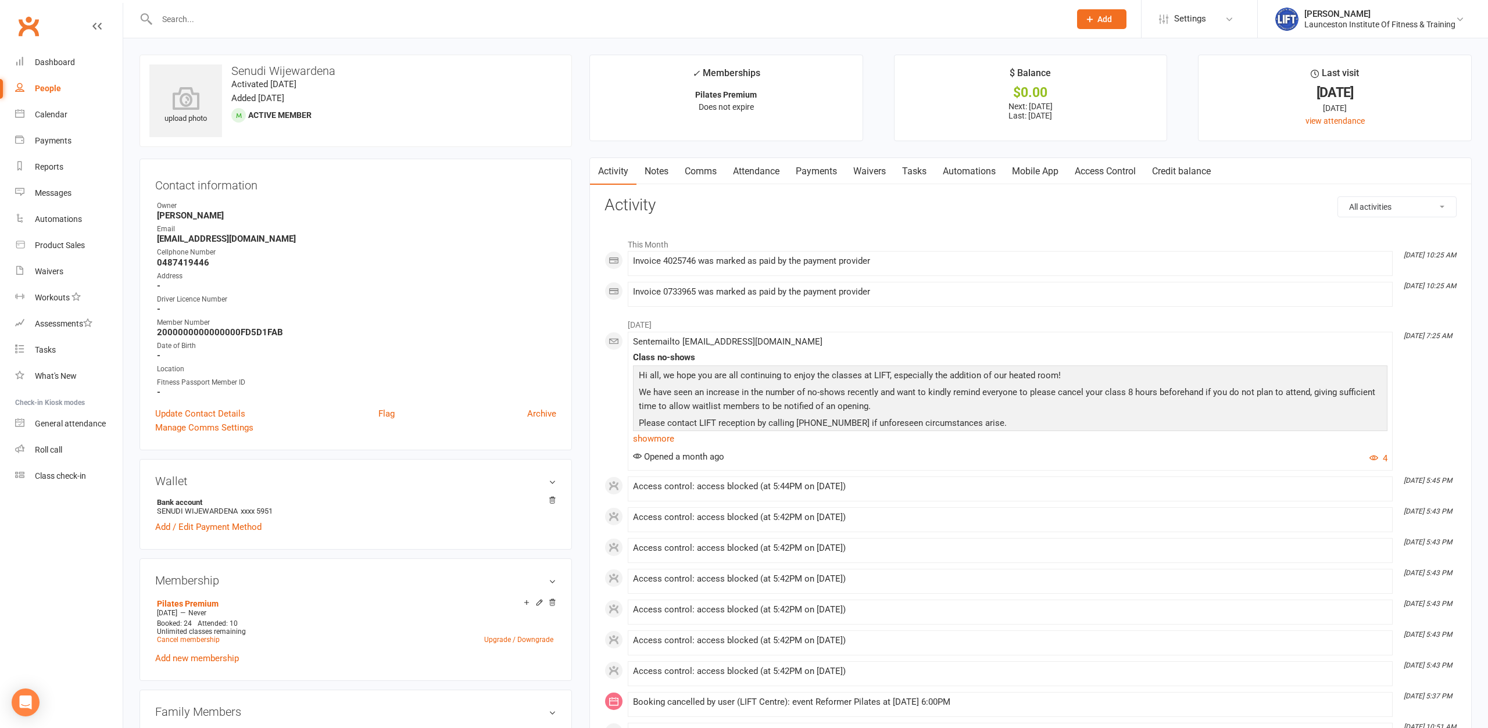
click at [807, 171] on link "Payments" at bounding box center [817, 171] width 58 height 27
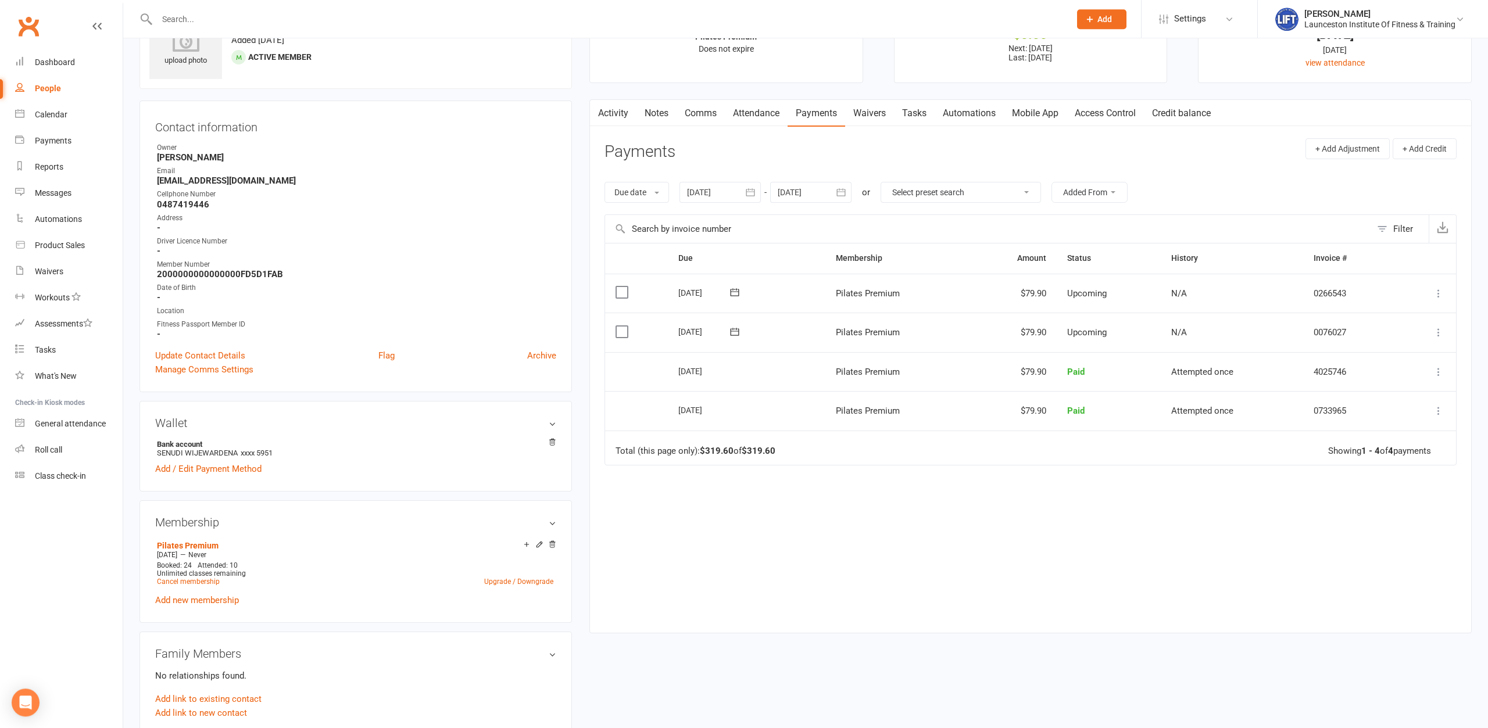
scroll to position [59, 0]
click at [753, 190] on icon "button" at bounding box center [751, 191] width 12 height 12
click at [700, 224] on icon "button" at bounding box center [697, 219] width 8 height 9
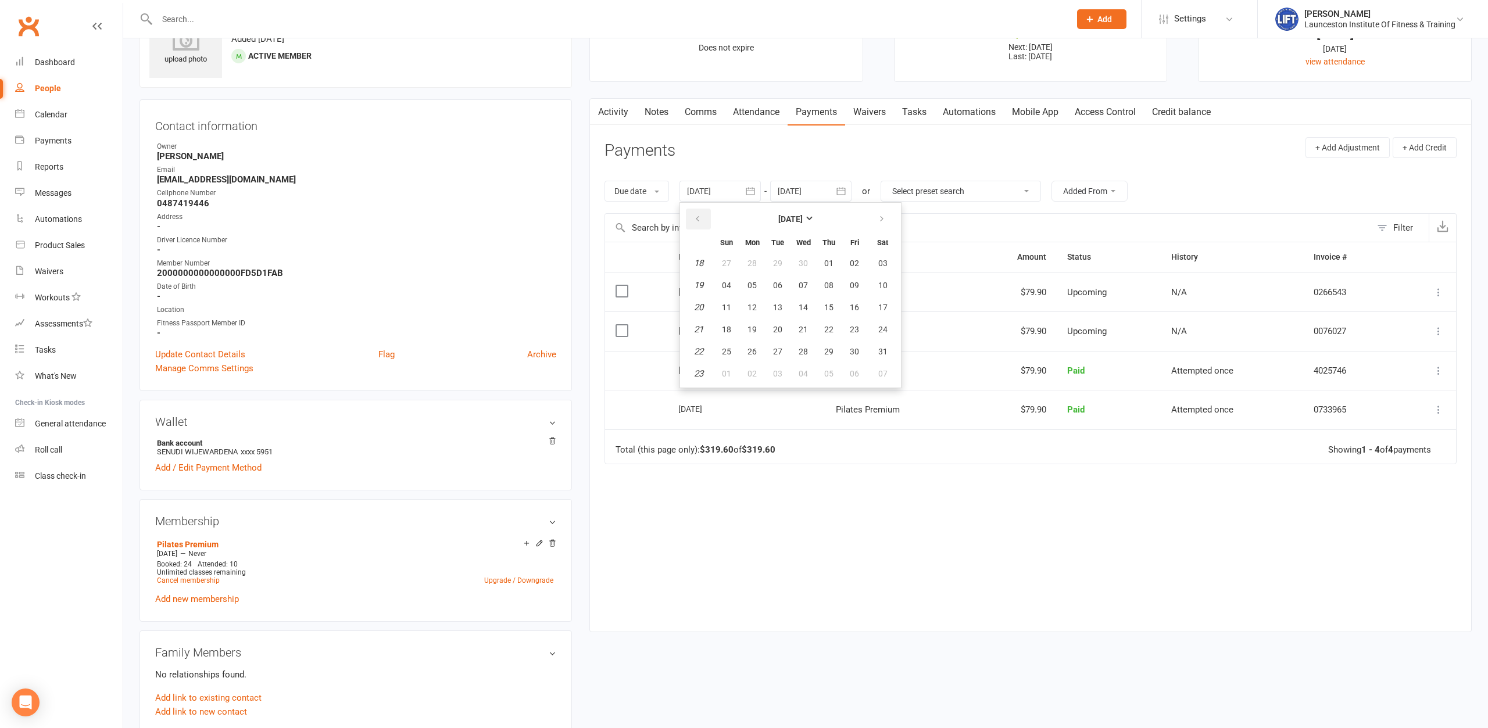
click at [700, 224] on icon "button" at bounding box center [697, 219] width 8 height 9
click at [774, 295] on button "08" at bounding box center [778, 285] width 24 height 21
type input "08 Apr 2025"
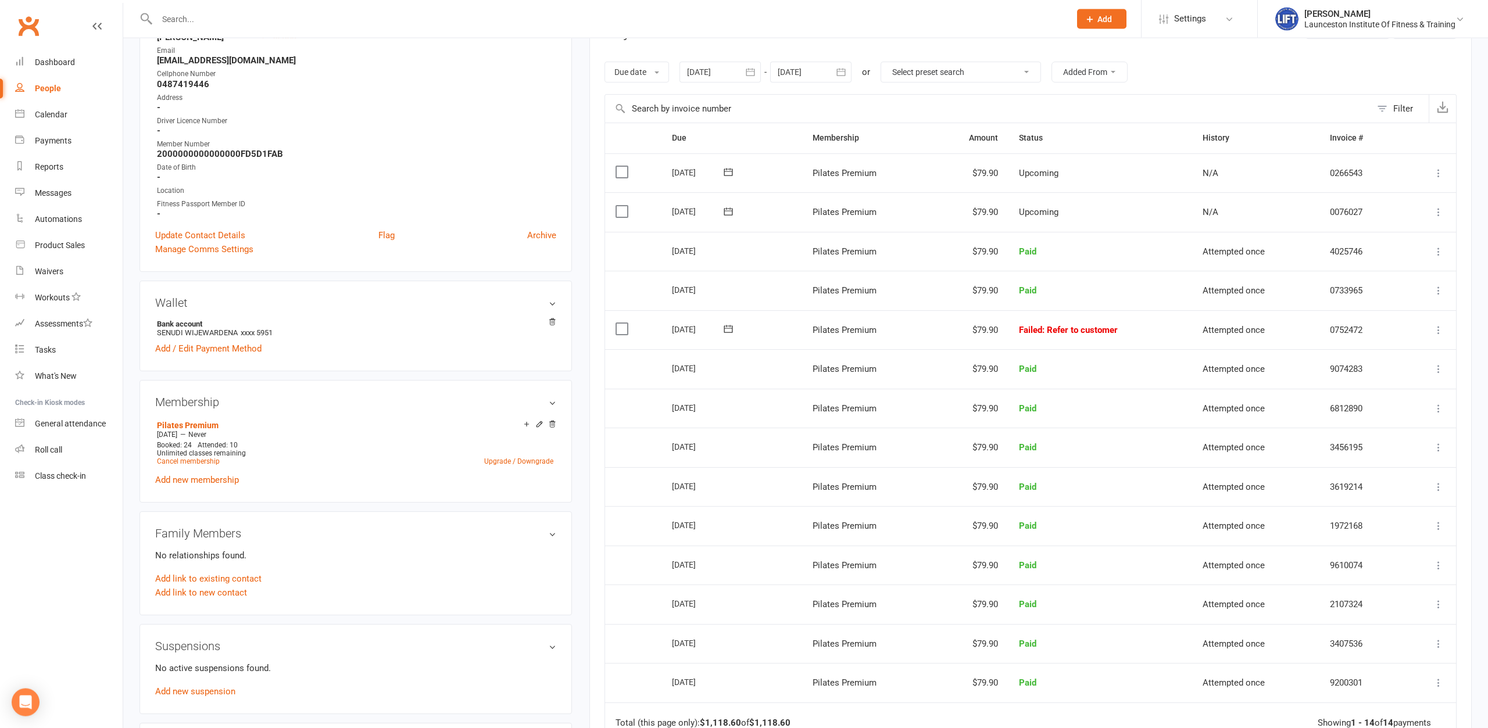
scroll to position [178, 0]
click at [1437, 326] on icon at bounding box center [1439, 331] width 12 height 12
click at [1356, 443] on link "Retry now" at bounding box center [1387, 446] width 115 height 23
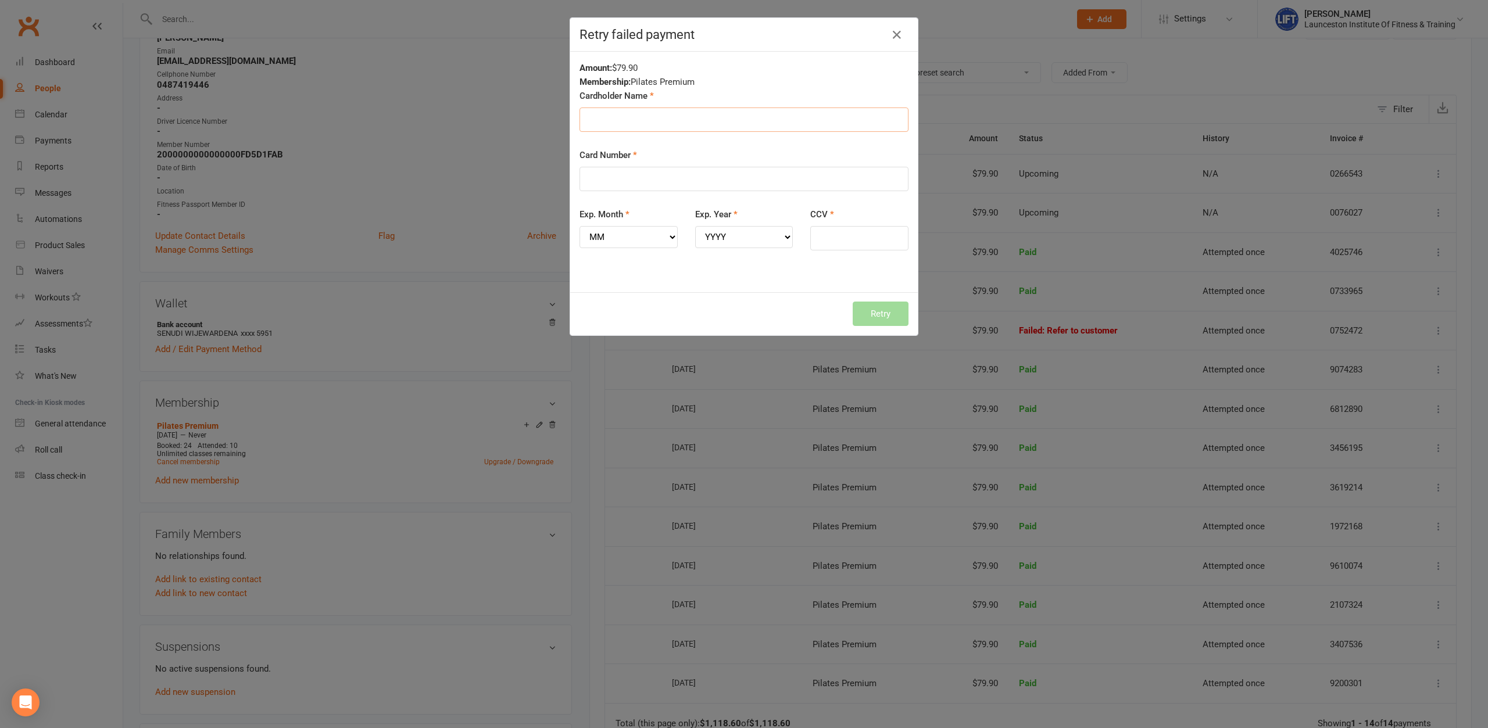
click at [649, 124] on input "Cardholder Name" at bounding box center [744, 120] width 329 height 24
click at [709, 73] on div "Amount: $79.90" at bounding box center [744, 68] width 329 height 14
click at [640, 121] on input "Cardholder Name" at bounding box center [744, 120] width 329 height 24
type input "MS SENUDI WIJEWARDENA"
click at [638, 174] on input "Card Number" at bounding box center [744, 179] width 329 height 24
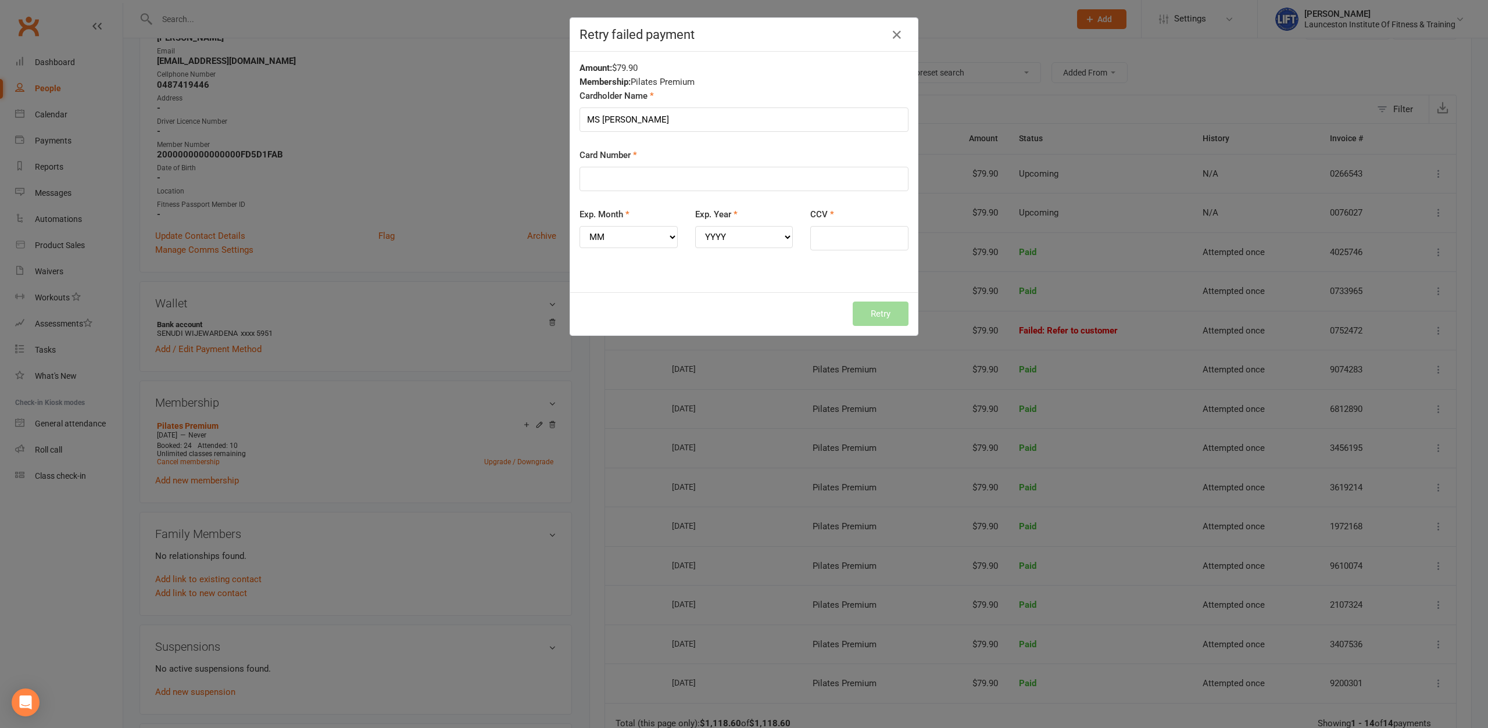
click at [668, 150] on div "Card Number" at bounding box center [744, 169] width 329 height 43
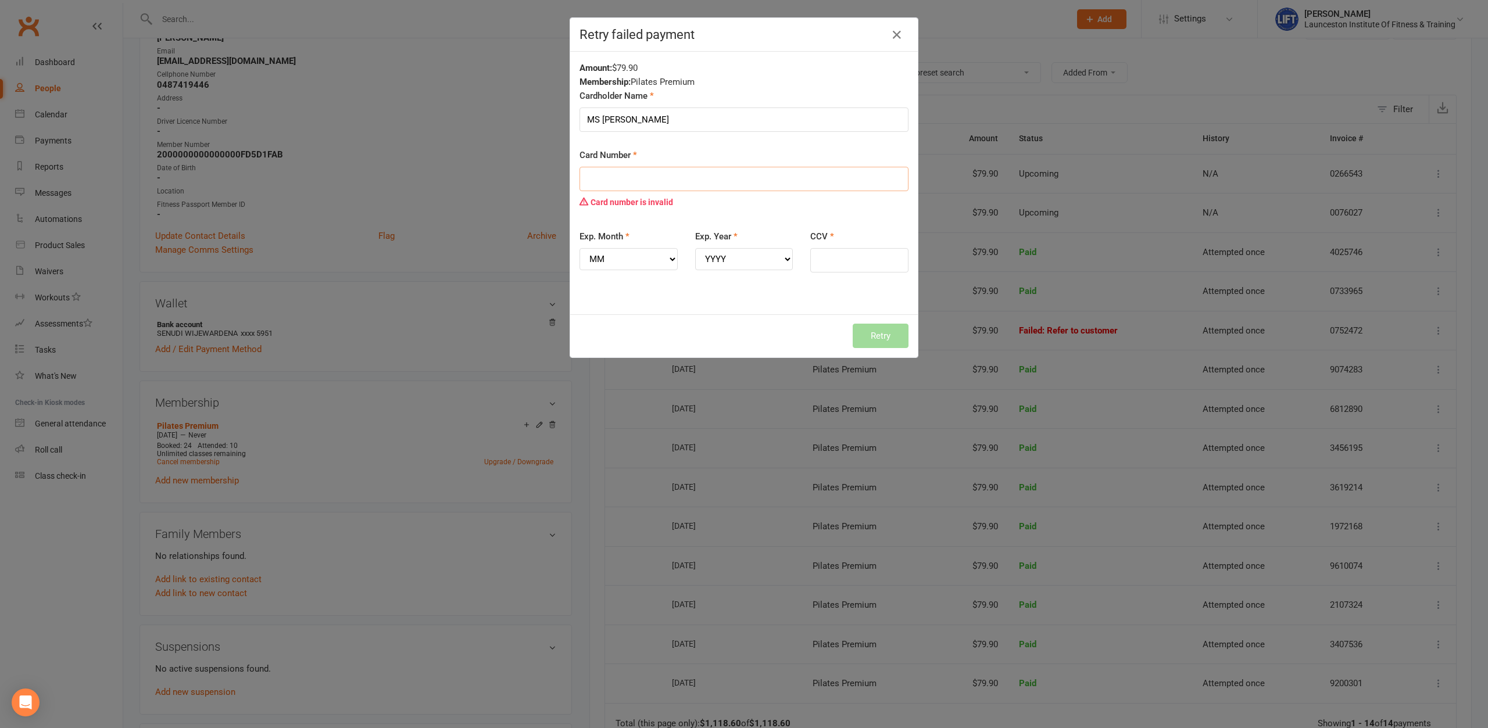
click at [646, 174] on input "Card Number" at bounding box center [744, 179] width 329 height 24
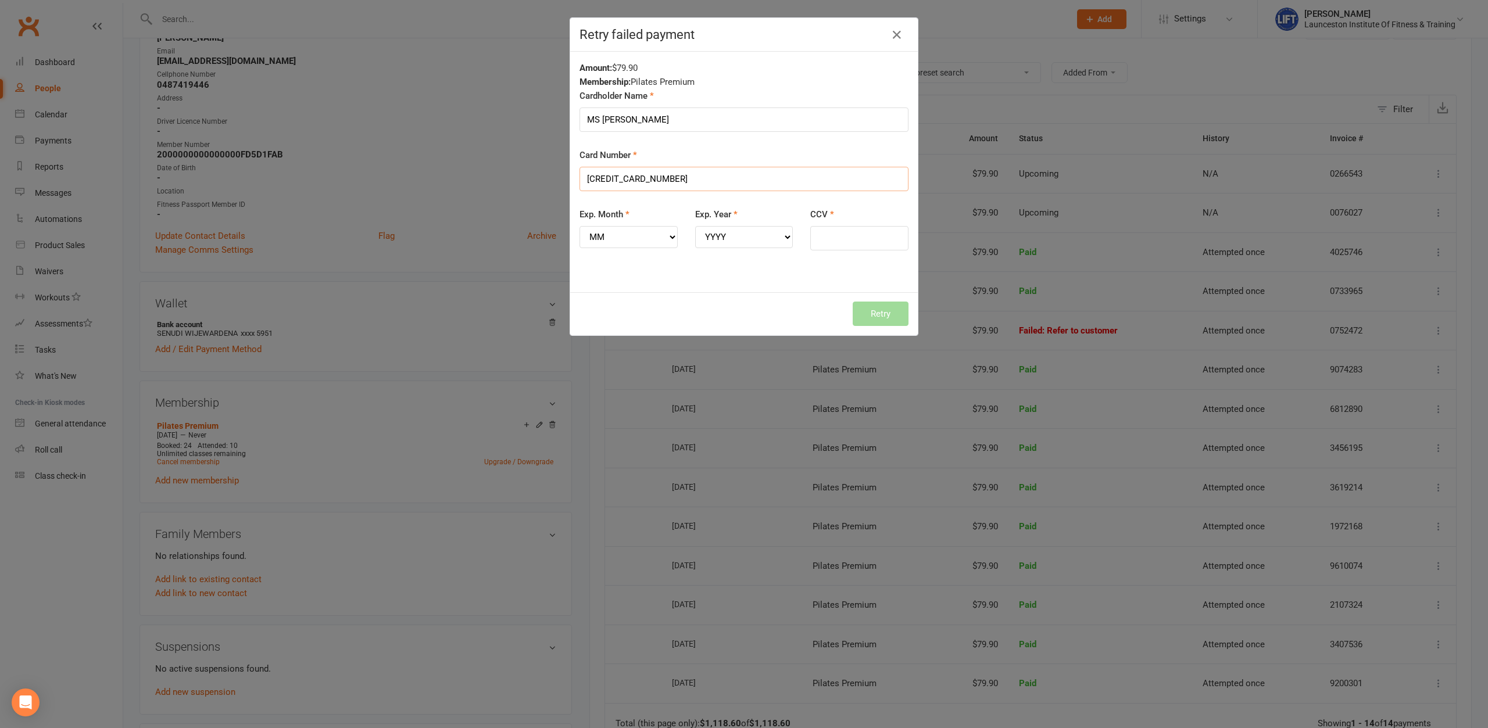
type input "5217291946744532"
click at [680, 291] on div "Amount: $79.90 Membership: Pilates Premium Cardholder Name MS SENUDI WIJEWARDEN…" at bounding box center [744, 172] width 348 height 241
click at [580, 226] on select "MM 01 02 03 04 05 06 07 08 09 10 11 12" at bounding box center [629, 237] width 98 height 22
select select "01"
click option "01" at bounding box center [0, 0] width 0 height 0
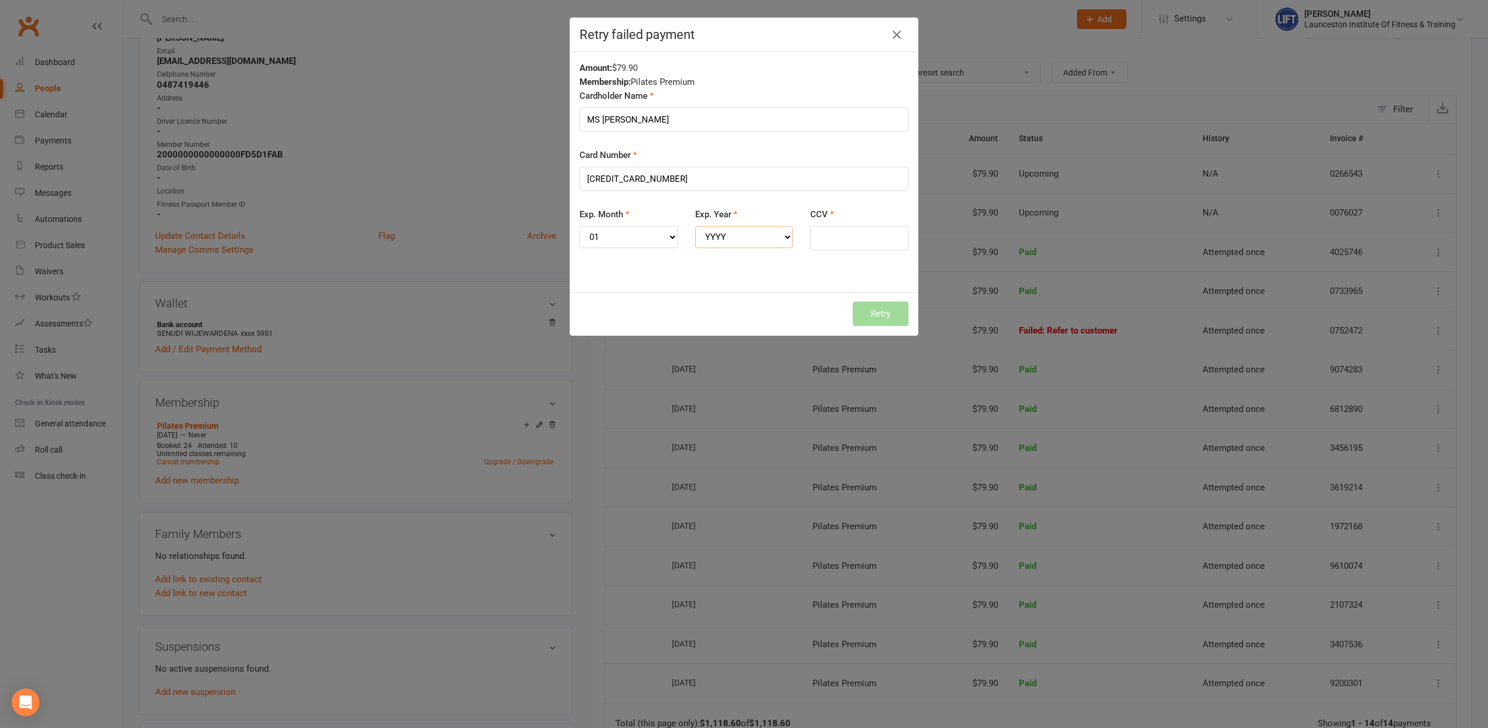
click at [695, 226] on select "YYYY 2025 2026 2027 2028 2029 2030 2031 2032 2033 2034" at bounding box center [744, 237] width 98 height 22
select select "2028"
click option "2028" at bounding box center [0, 0] width 0 height 0
click at [836, 244] on input "CCV" at bounding box center [859, 238] width 98 height 24
type input "442"
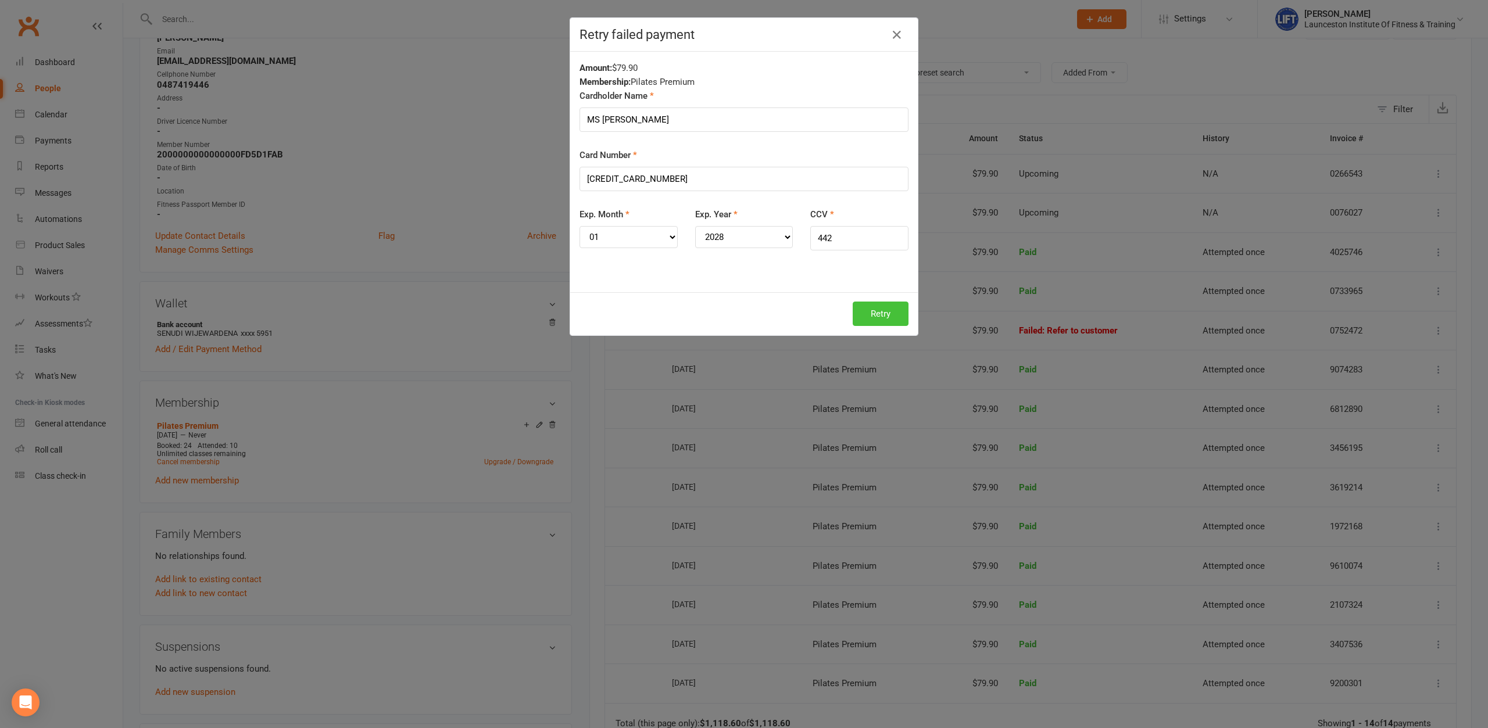
click at [875, 313] on button "Retry" at bounding box center [881, 314] width 56 height 24
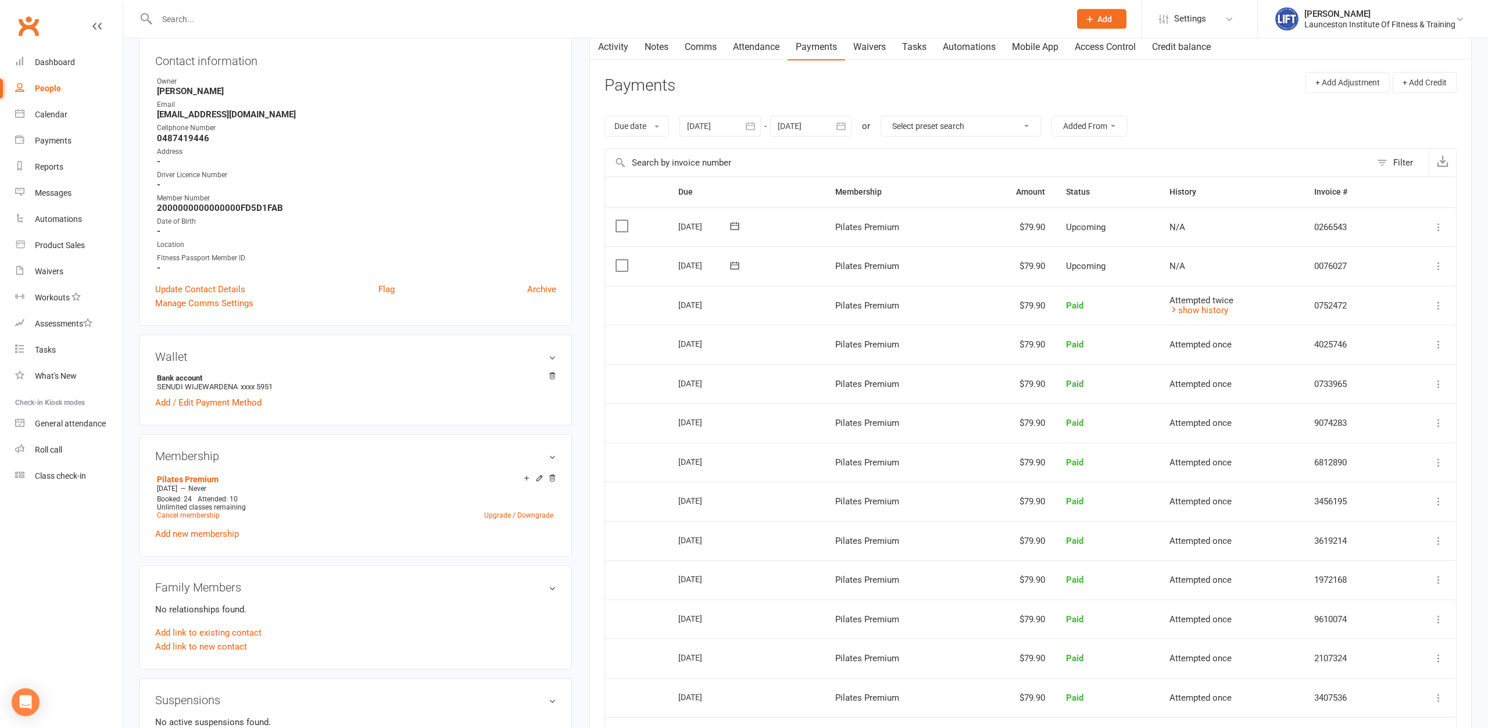
scroll to position [0, 0]
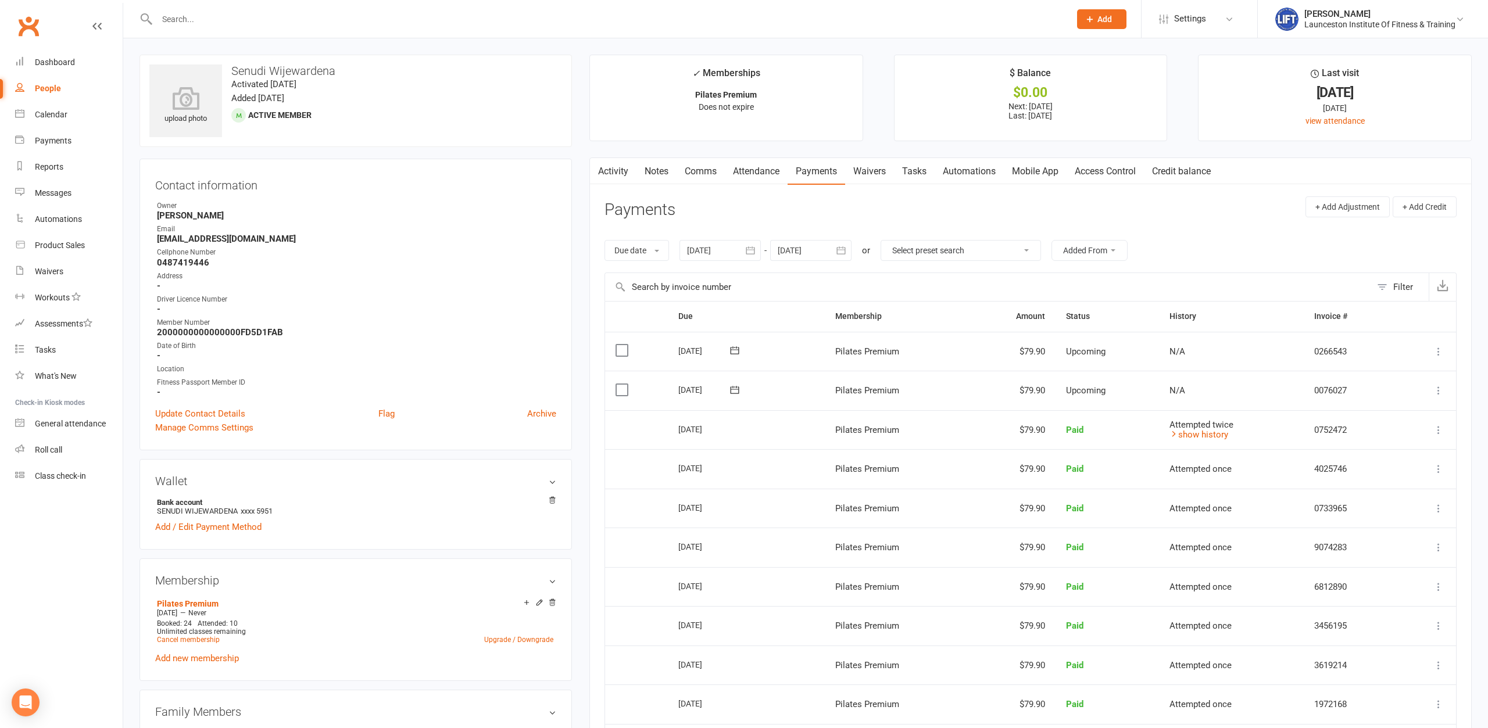
click at [619, 173] on link "Activity" at bounding box center [613, 171] width 47 height 27
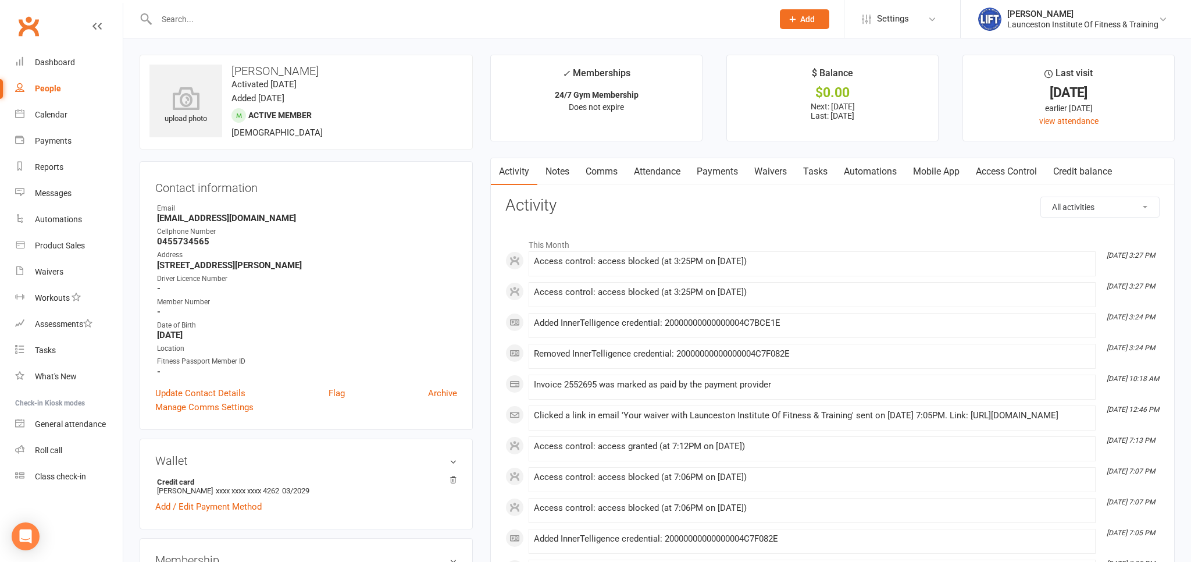
click at [35, 20] on link "Clubworx" at bounding box center [28, 26] width 29 height 29
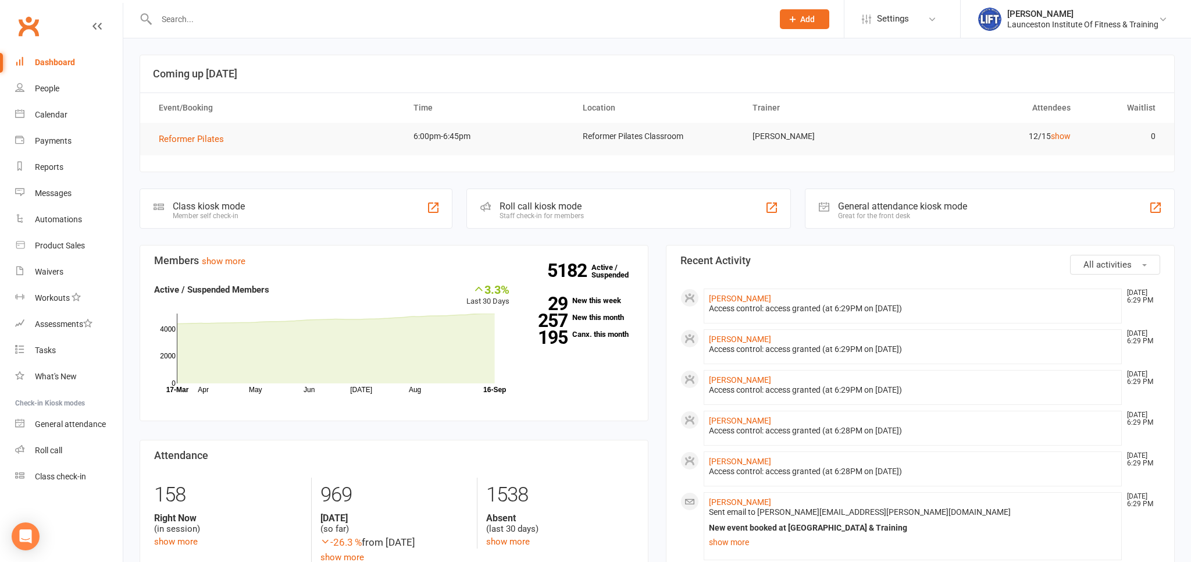
click at [38, 20] on link "Clubworx" at bounding box center [28, 26] width 29 height 29
click at [96, 415] on link "General attendance" at bounding box center [69, 424] width 108 height 26
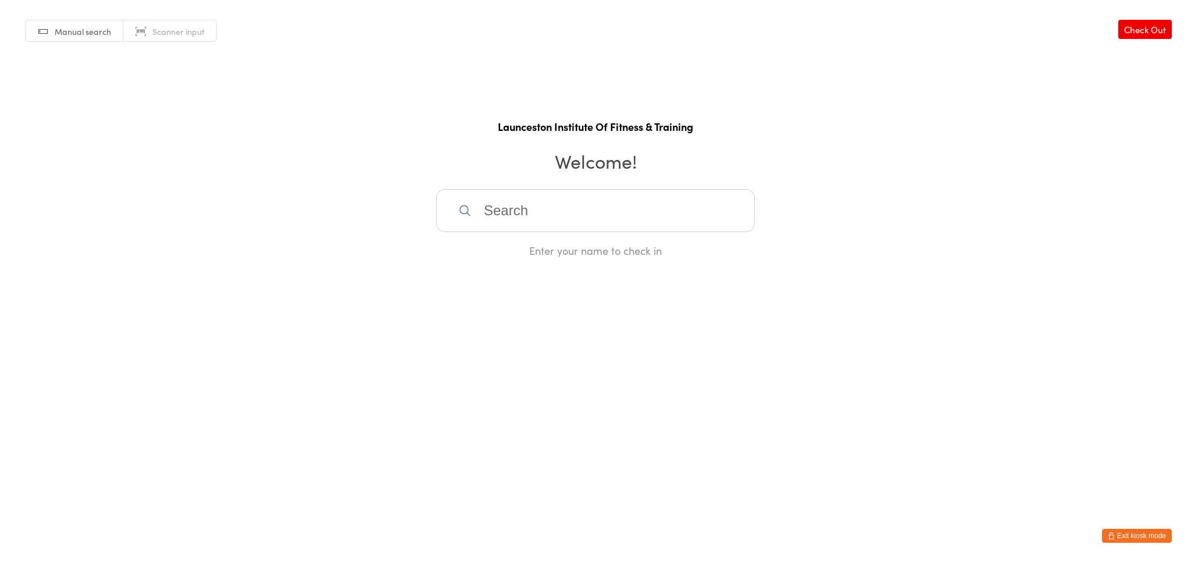
click at [545, 201] on input "search" at bounding box center [595, 210] width 319 height 43
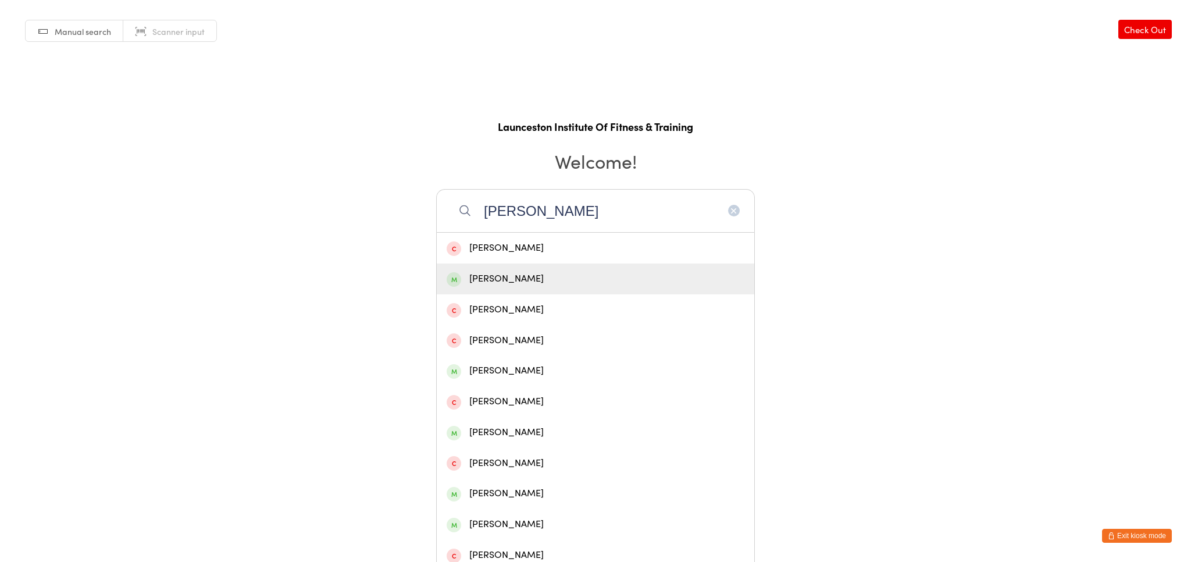
type input "[PERSON_NAME]"
click at [564, 266] on div "[PERSON_NAME]" at bounding box center [595, 278] width 317 height 31
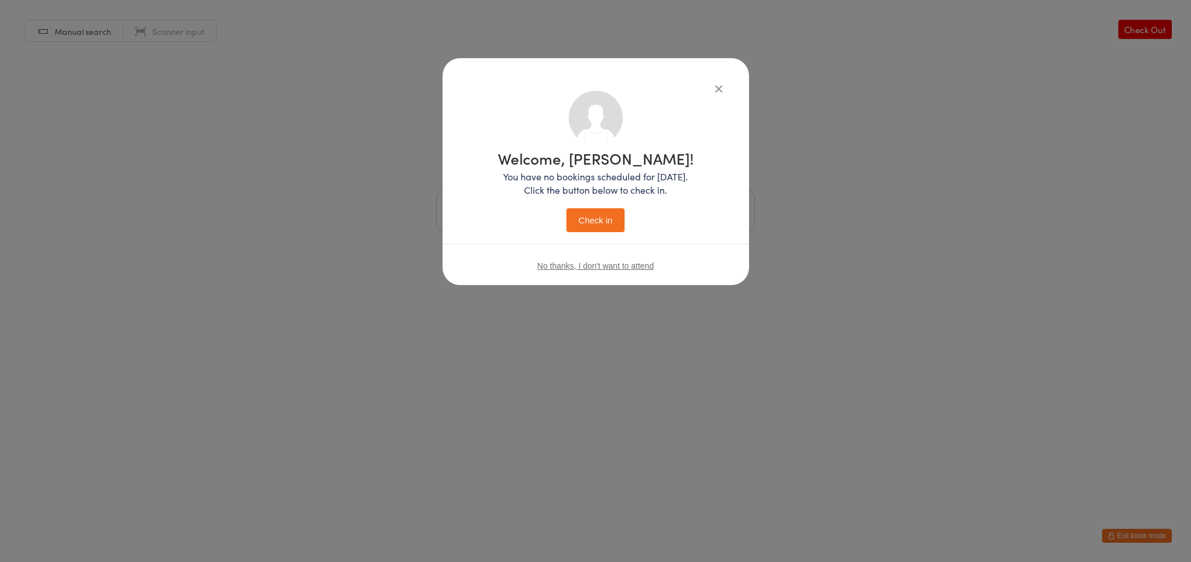
click at [578, 227] on button "Check in" at bounding box center [595, 220] width 58 height 24
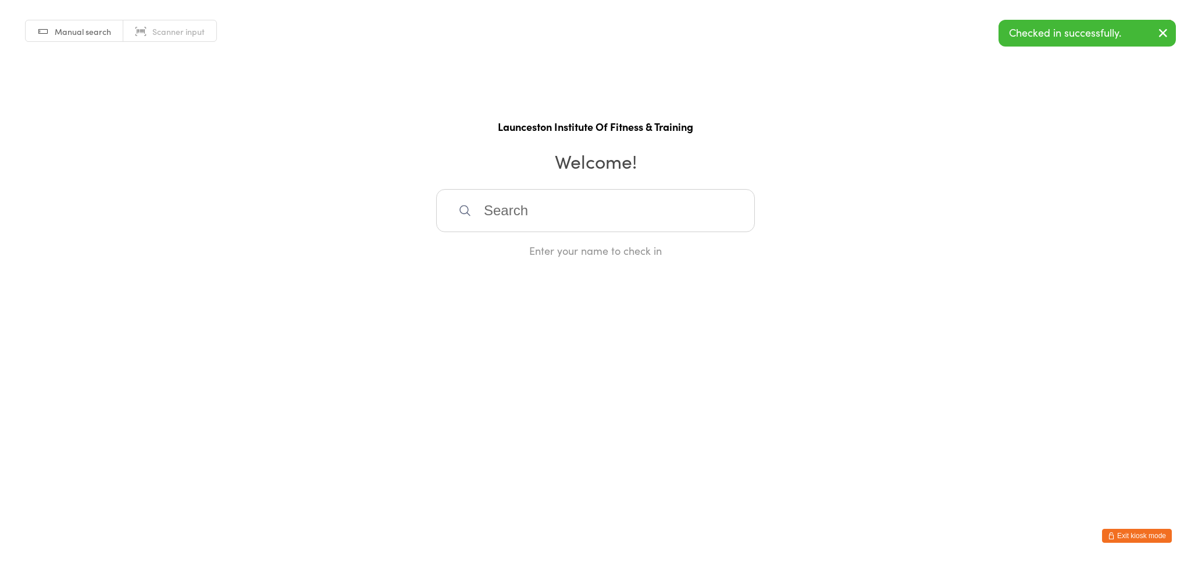
click at [1145, 532] on button "Exit kiosk mode" at bounding box center [1137, 535] width 70 height 14
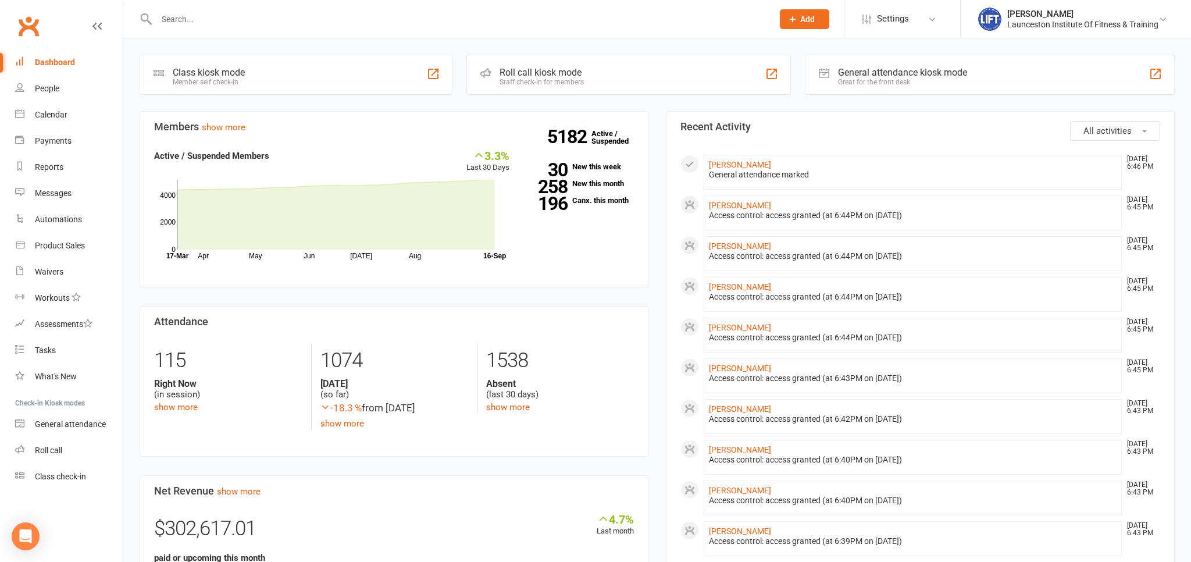
click at [20, 22] on link "Clubworx" at bounding box center [28, 26] width 29 height 29
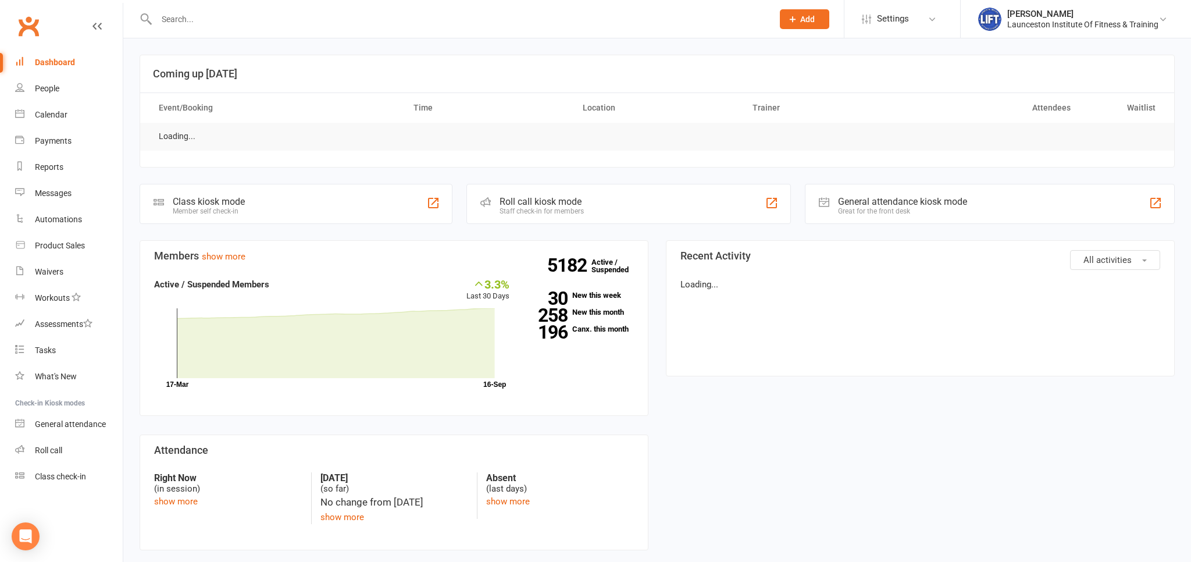
click at [185, 22] on input "text" at bounding box center [459, 19] width 612 height 16
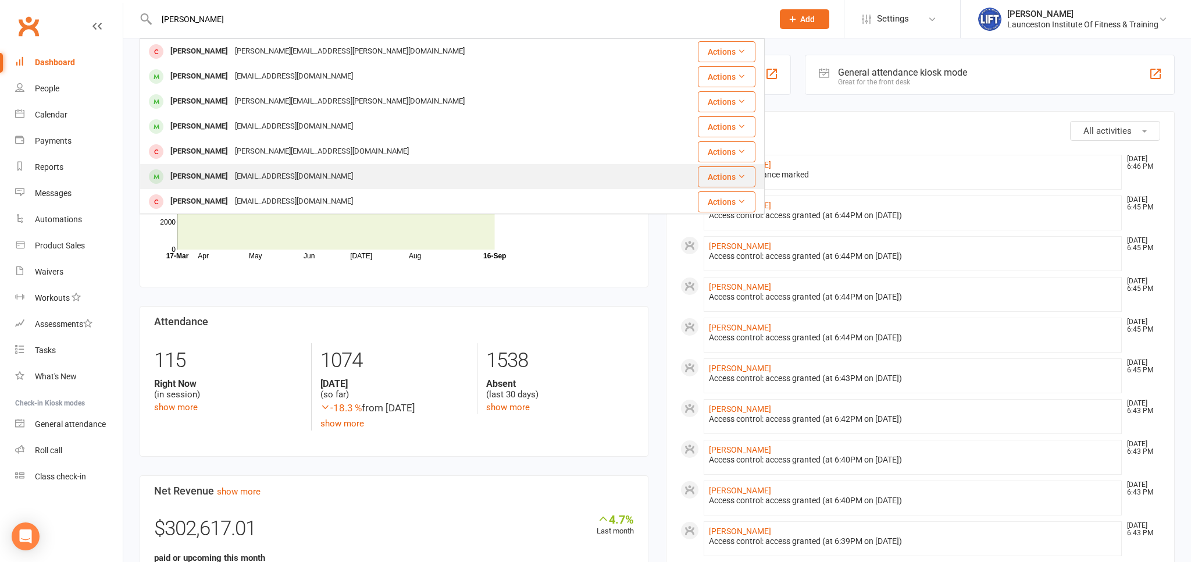
type input "[PERSON_NAME]"
click at [267, 170] on div "[EMAIL_ADDRESS][DOMAIN_NAME]" at bounding box center [293, 176] width 125 height 17
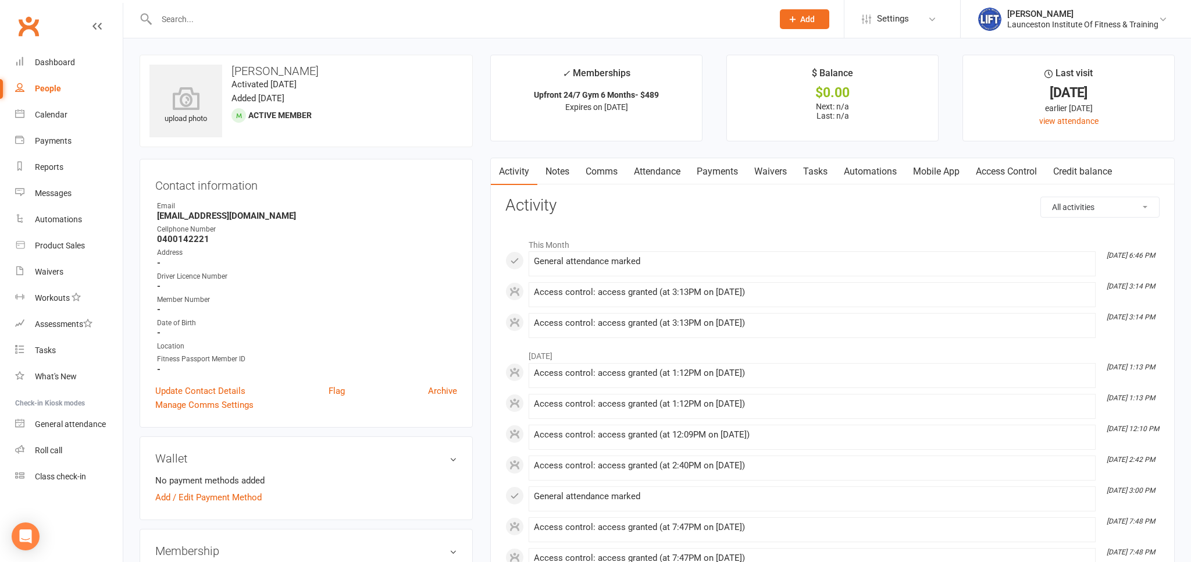
click at [35, 20] on link "Clubworx" at bounding box center [28, 26] width 29 height 29
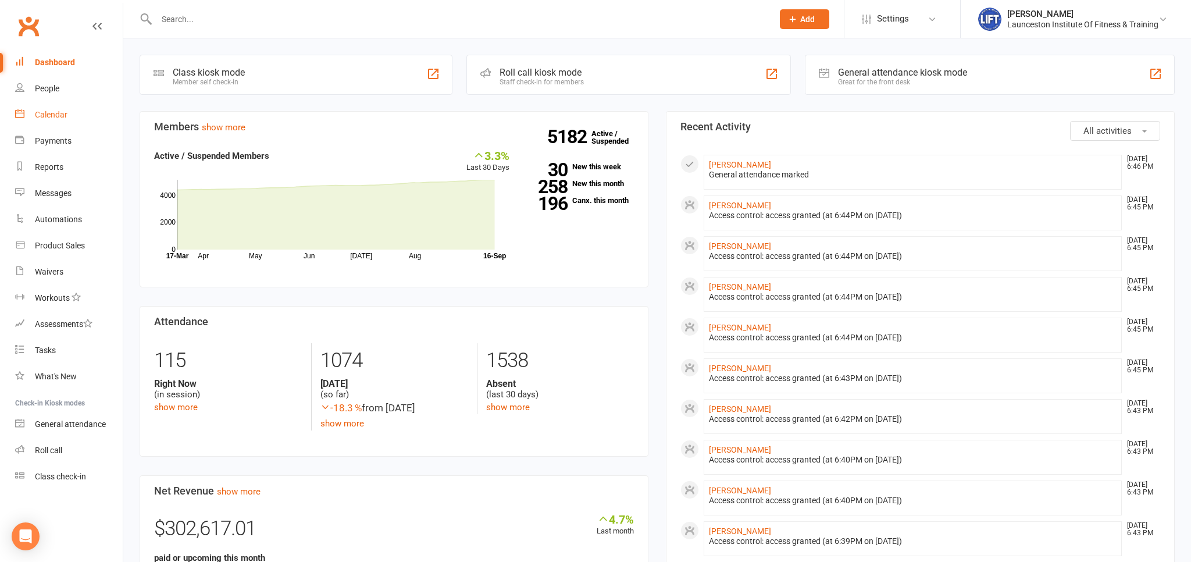
click at [51, 119] on div "Calendar" at bounding box center [51, 114] width 33 height 9
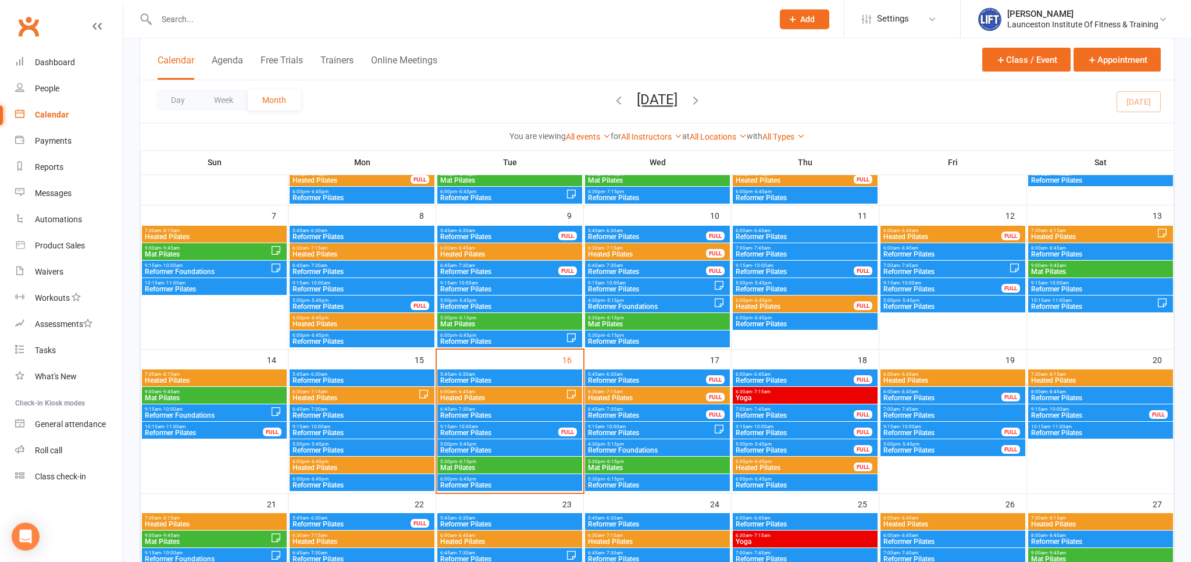
scroll to position [245, 0]
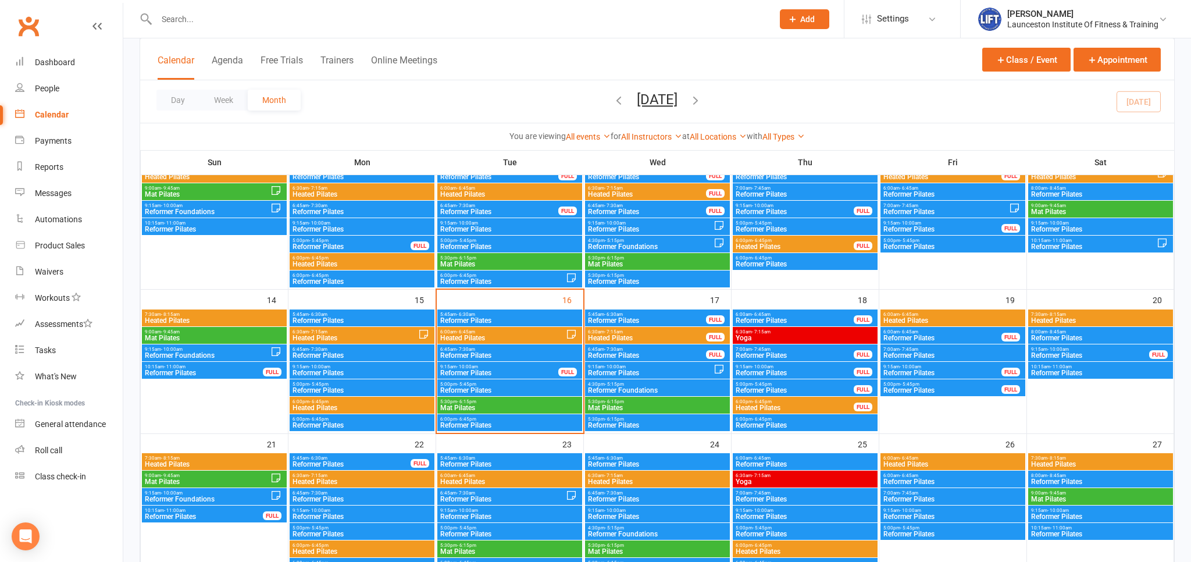
click at [492, 421] on span "Reformer Pilates" at bounding box center [509, 424] width 140 height 7
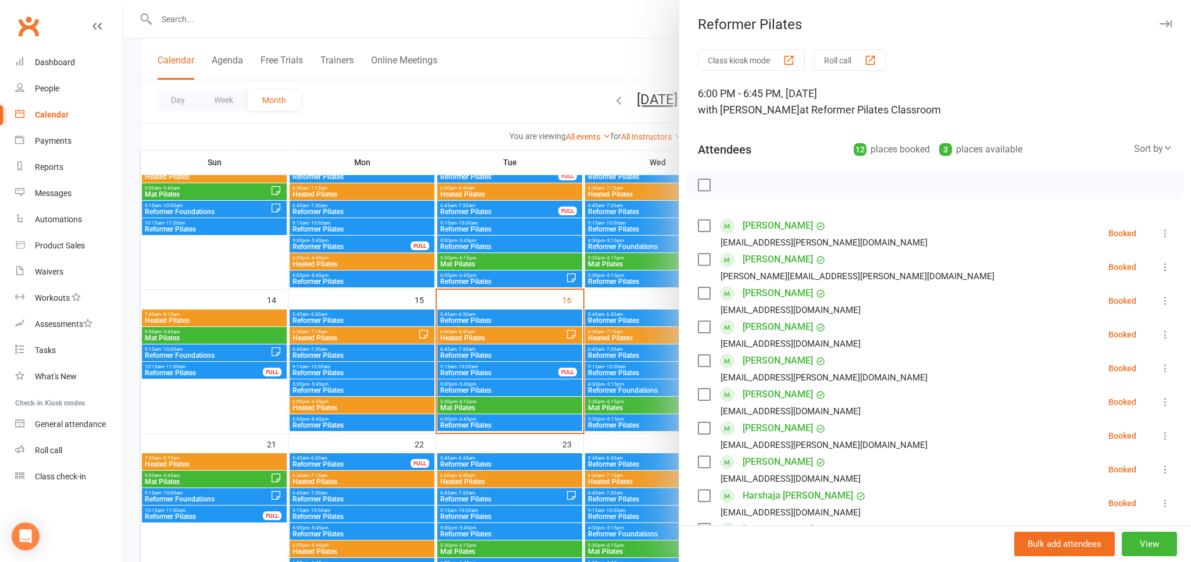
click at [501, 401] on div at bounding box center [656, 281] width 1067 height 562
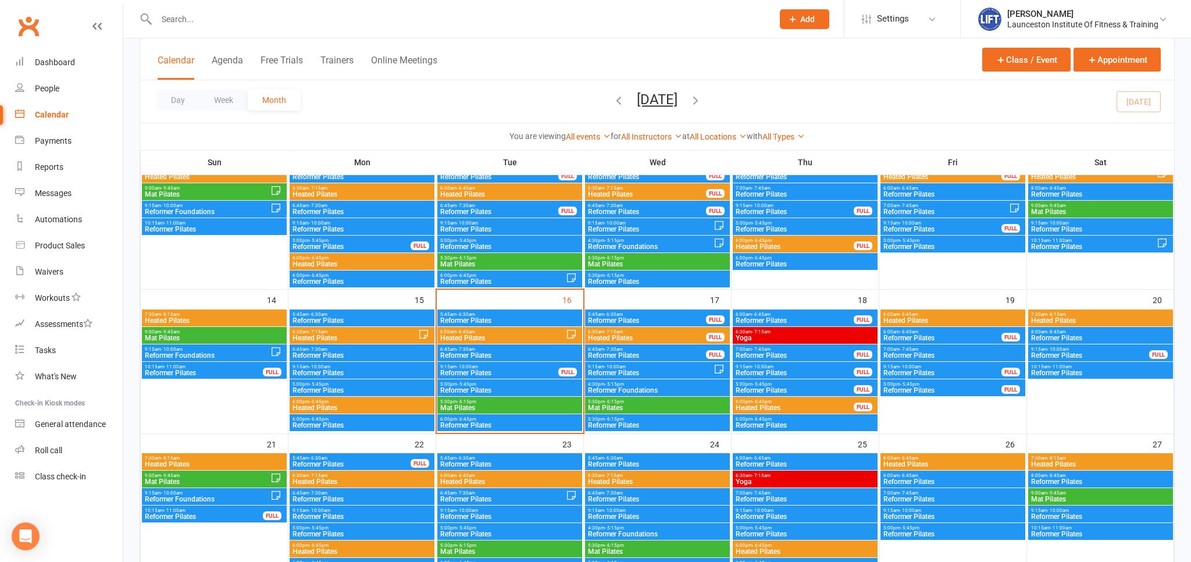
click at [499, 401] on span "5:30pm - 6:15pm" at bounding box center [509, 401] width 140 height 5
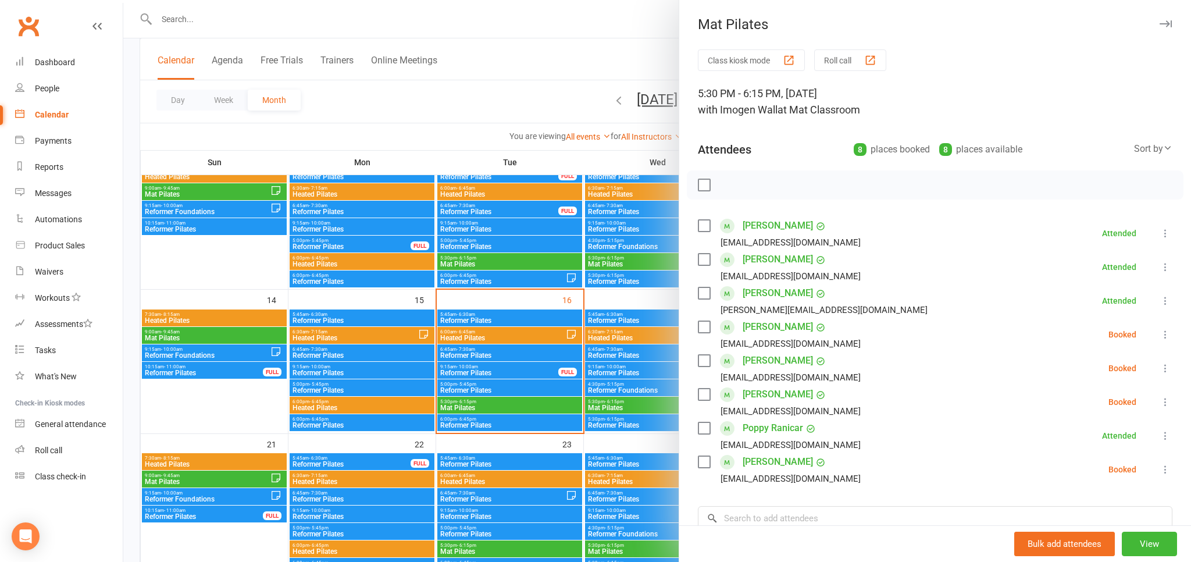
click at [499, 401] on div at bounding box center [656, 281] width 1067 height 562
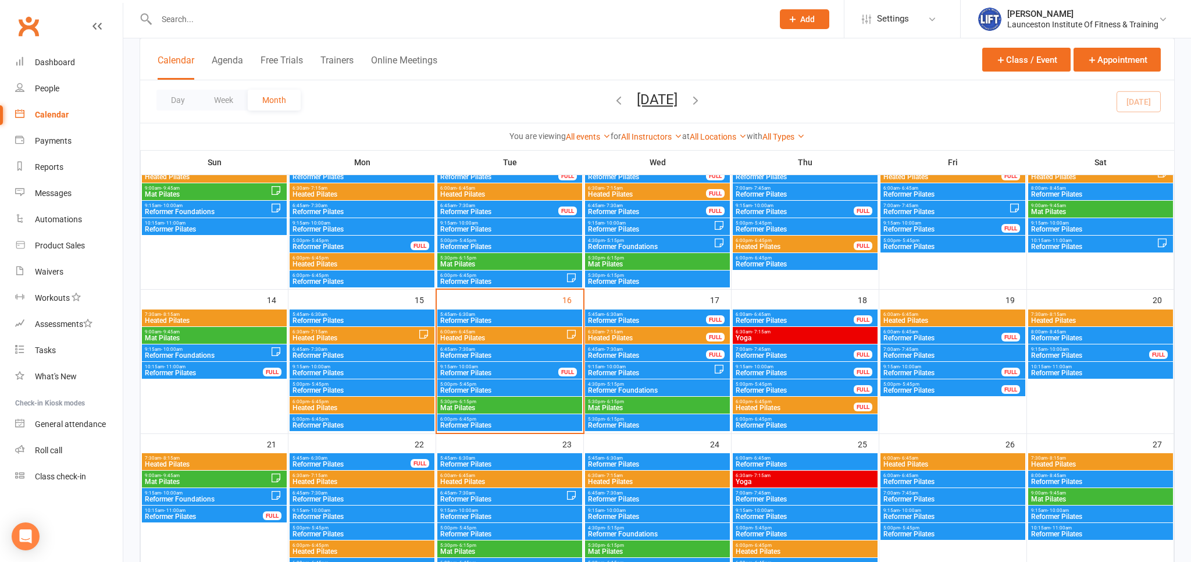
click at [503, 392] on span "Reformer Pilates" at bounding box center [509, 390] width 140 height 7
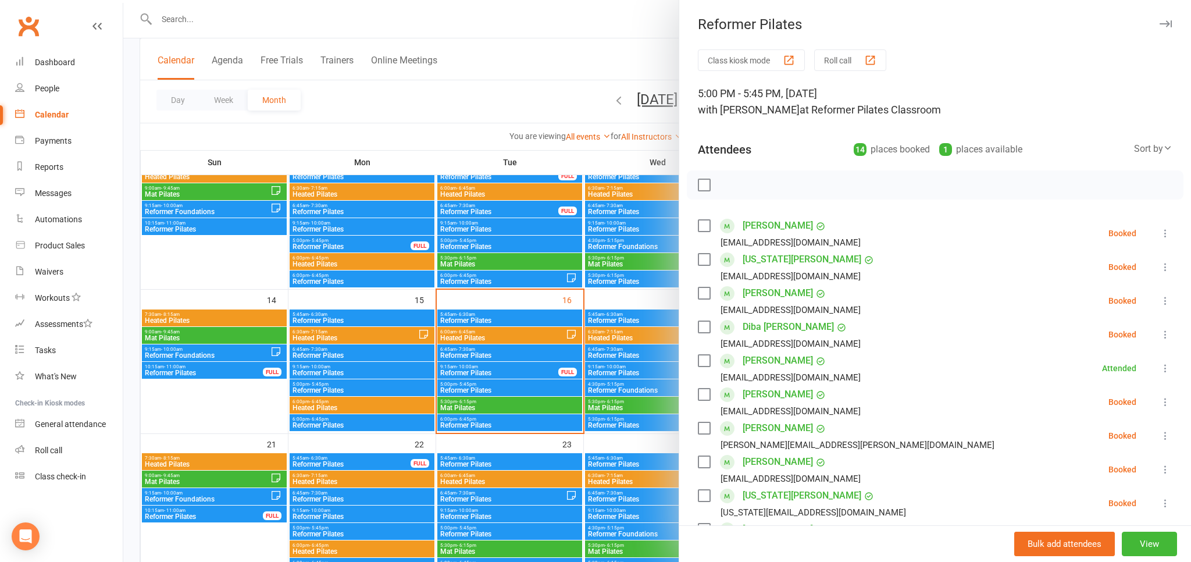
click at [502, 394] on div at bounding box center [656, 281] width 1067 height 562
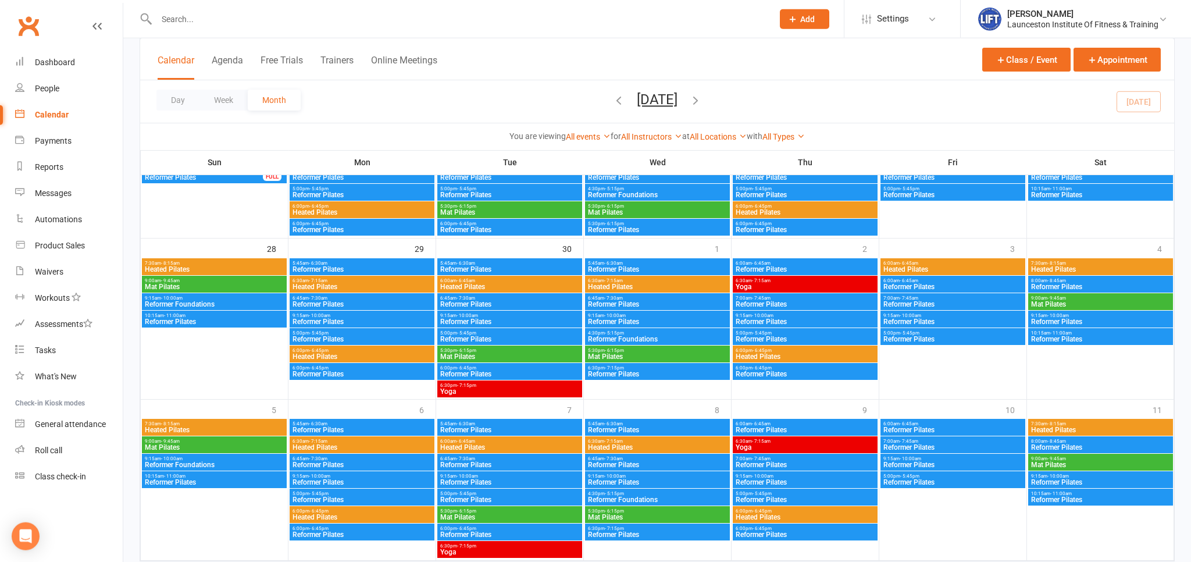
scroll to position [614, 0]
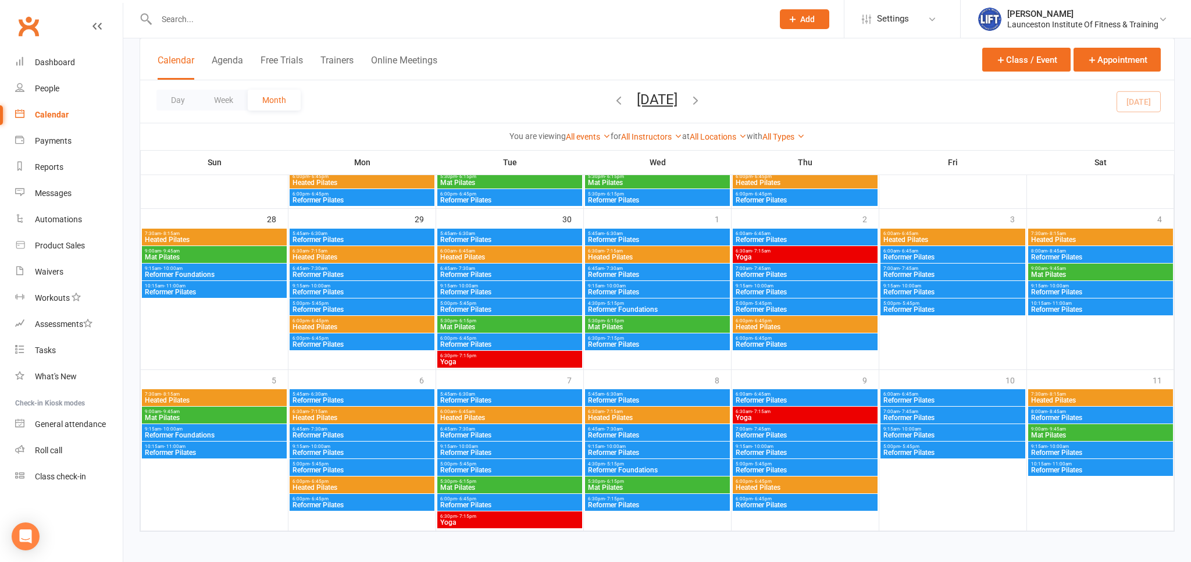
click at [24, 26] on link "Clubworx" at bounding box center [28, 26] width 29 height 29
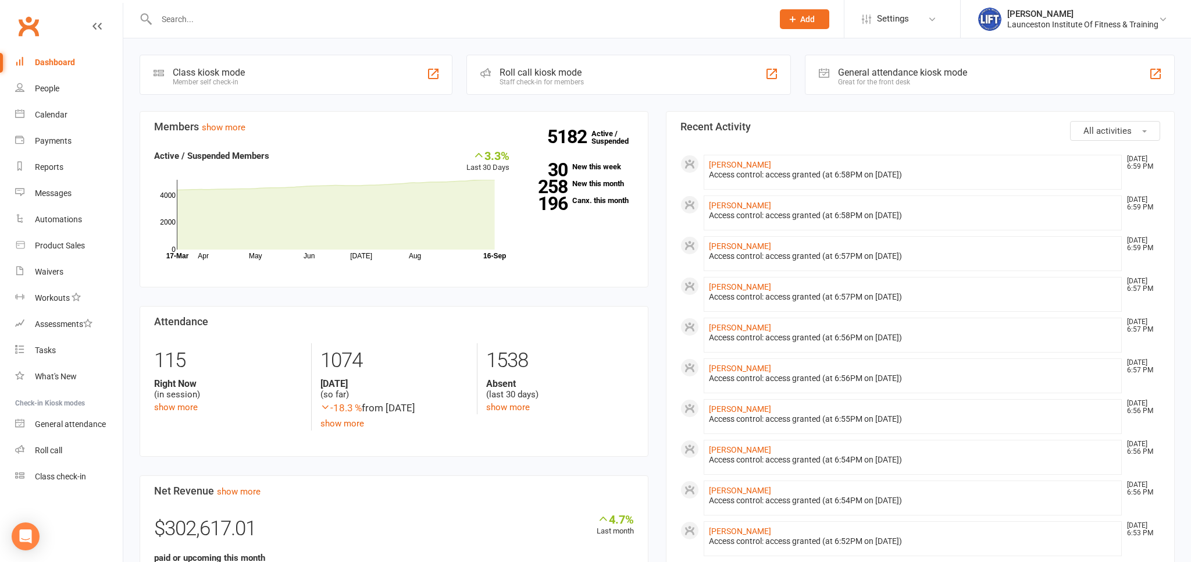
click at [31, 27] on link "Clubworx" at bounding box center [28, 26] width 29 height 29
click at [29, 31] on link "Clubworx" at bounding box center [28, 26] width 29 height 29
click at [203, 33] on div at bounding box center [452, 19] width 625 height 38
click at [196, 15] on input "text" at bounding box center [459, 19] width 612 height 16
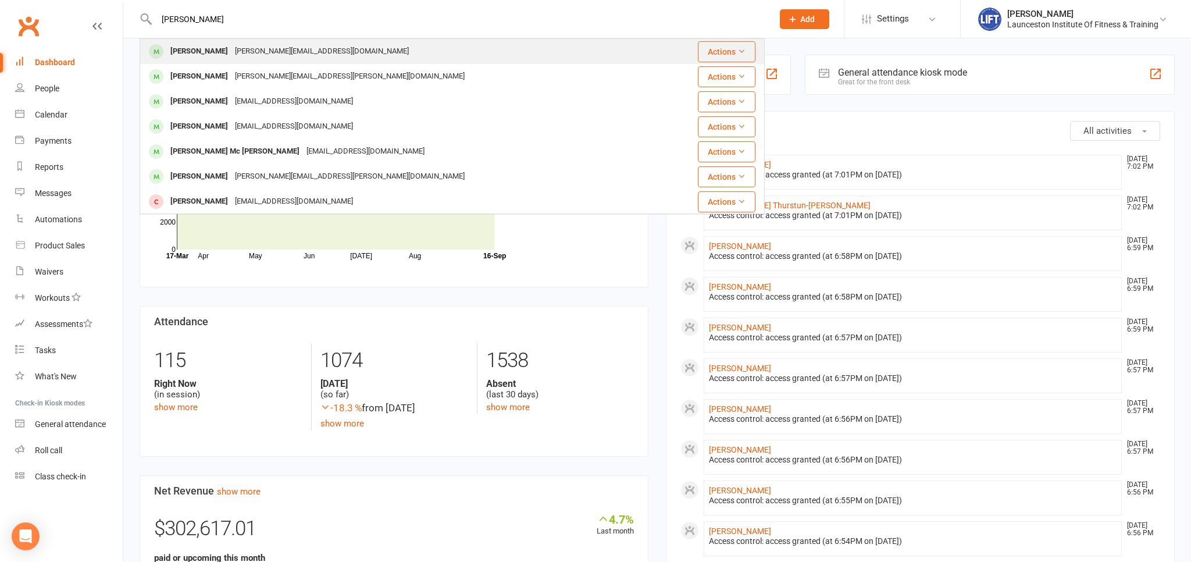
type input "[PERSON_NAME]"
click at [241, 48] on div "henry.marston58@icloud.com" at bounding box center [321, 51] width 181 height 17
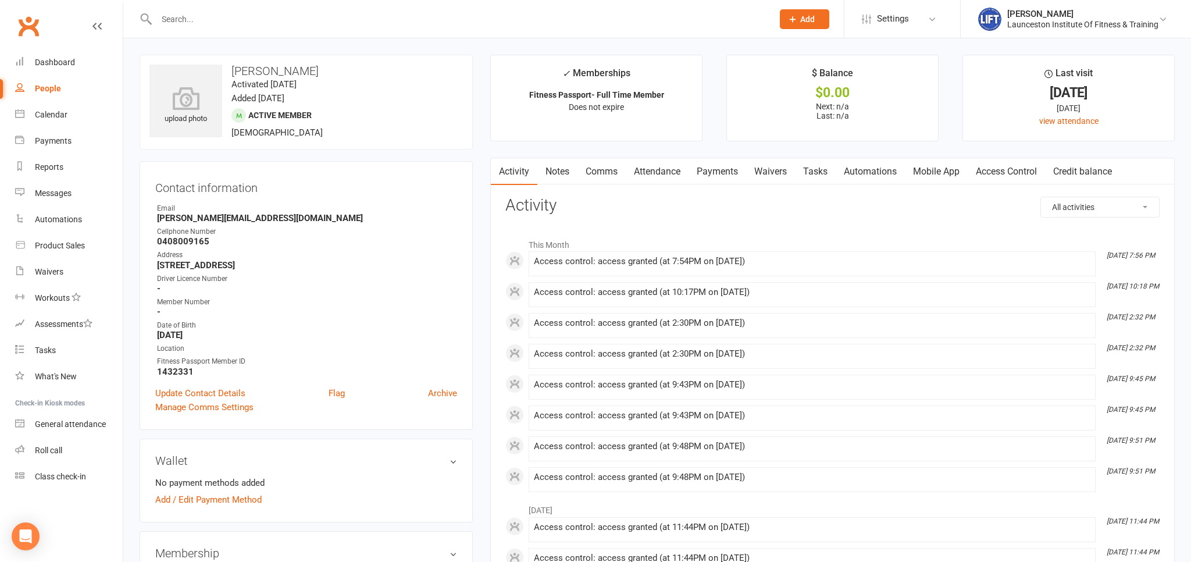
click at [25, 19] on link "Clubworx" at bounding box center [28, 26] width 29 height 29
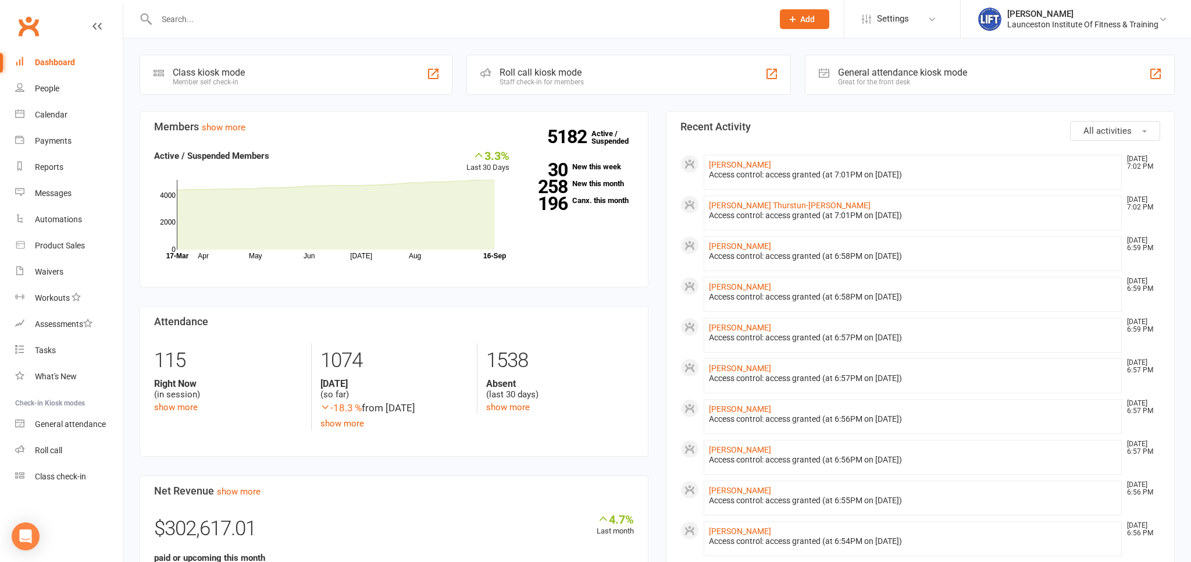
click at [28, 29] on link "Clubworx" at bounding box center [28, 26] width 29 height 29
click at [36, 31] on link "Clubworx" at bounding box center [28, 26] width 29 height 29
click at [217, 16] on input "text" at bounding box center [459, 19] width 612 height 16
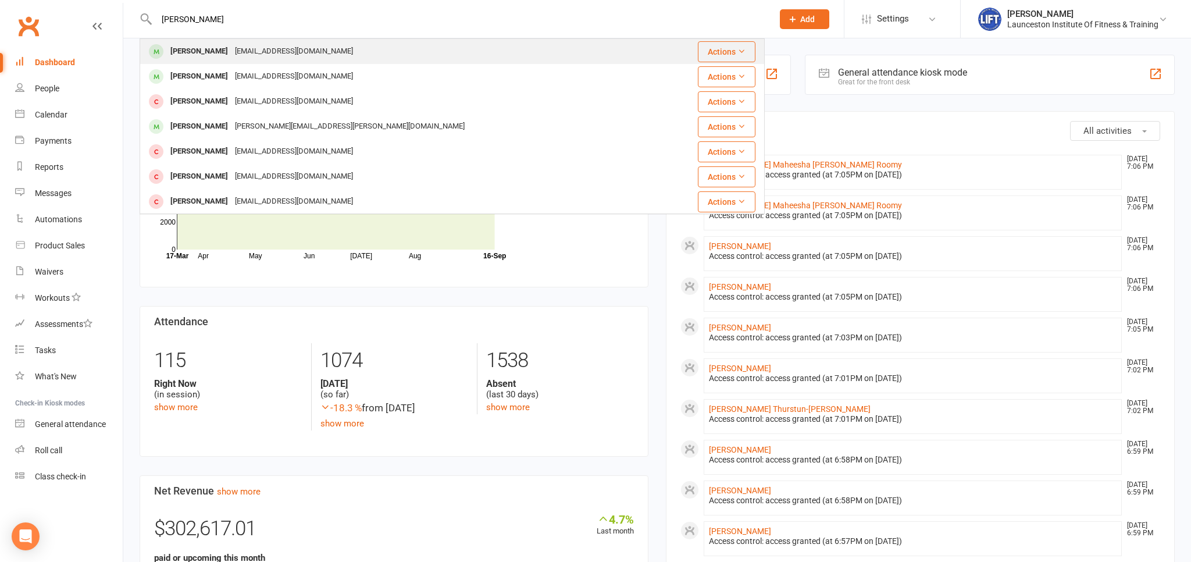
type input "alex stokes"
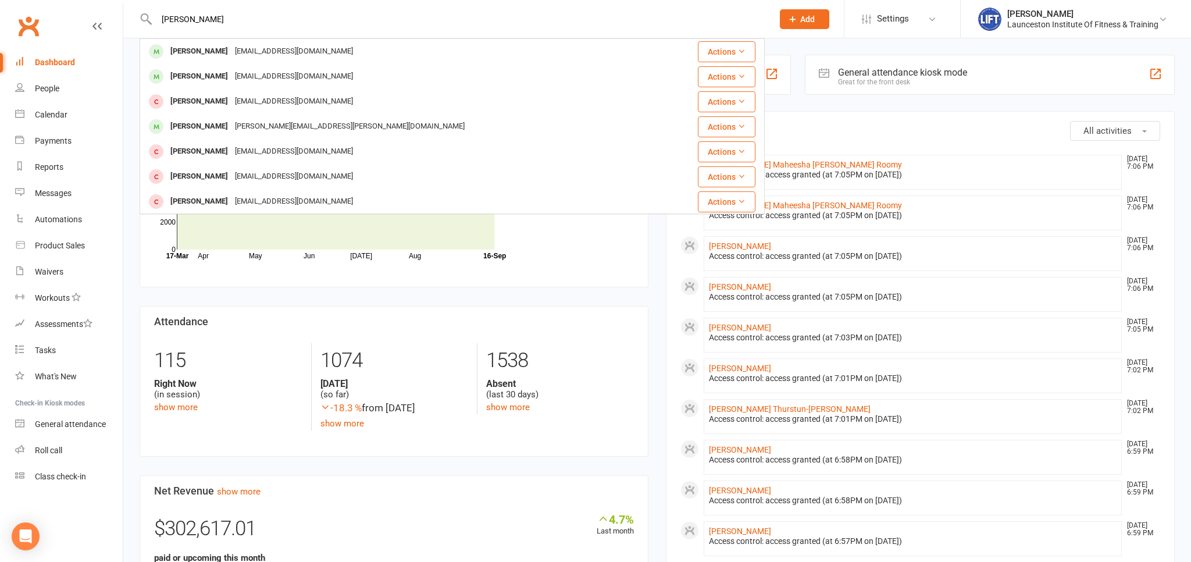
click at [244, 55] on div "info@linkelectricalcontracting.com.au" at bounding box center [293, 51] width 125 height 17
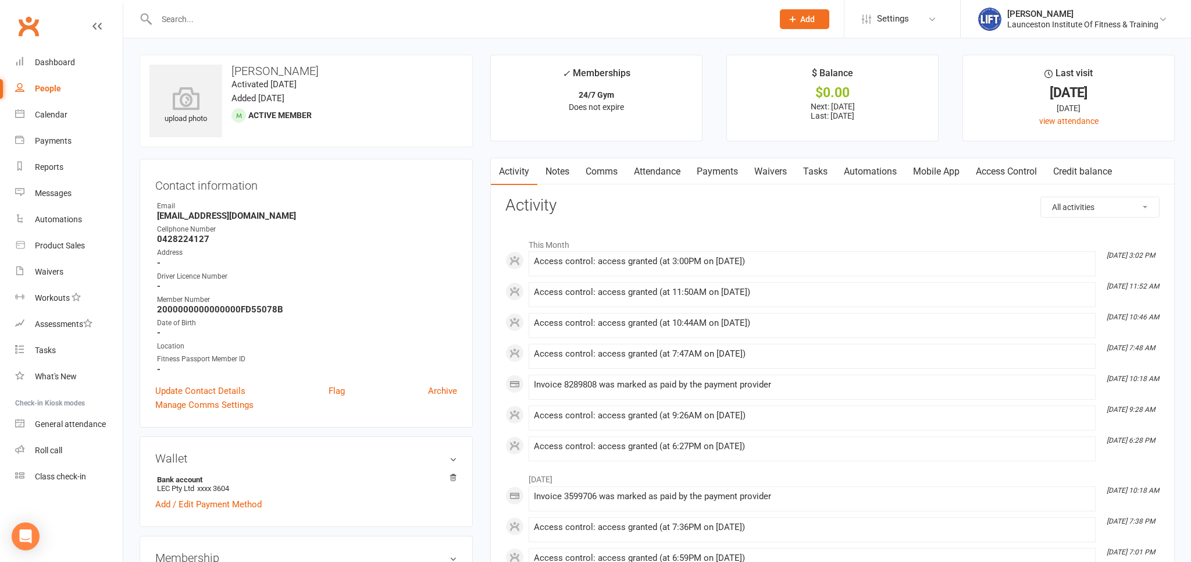
click at [237, 22] on input "text" at bounding box center [459, 19] width 612 height 16
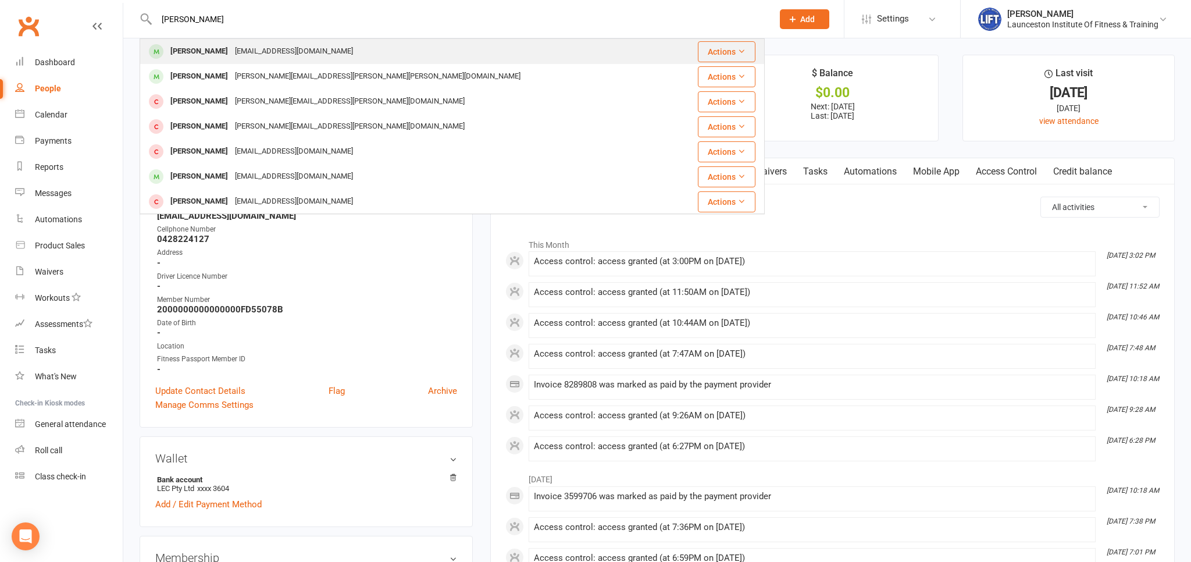
type input "marika nada"
click at [245, 55] on div "Nadaulevumarik9632@gmail.com" at bounding box center [293, 51] width 125 height 17
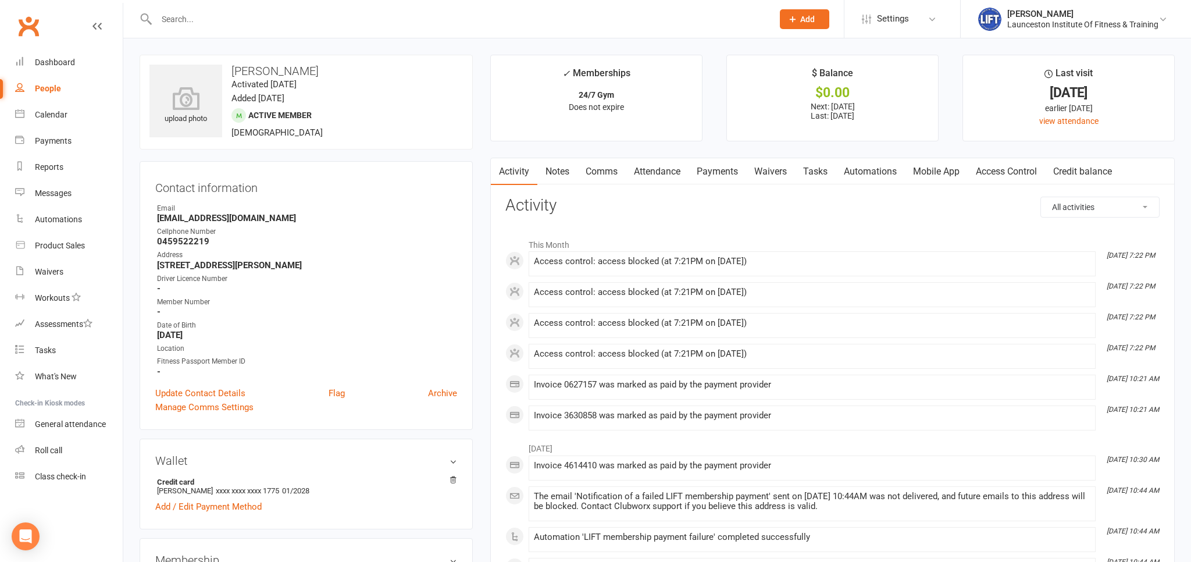
click at [984, 174] on link "Access Control" at bounding box center [1005, 171] width 77 height 27
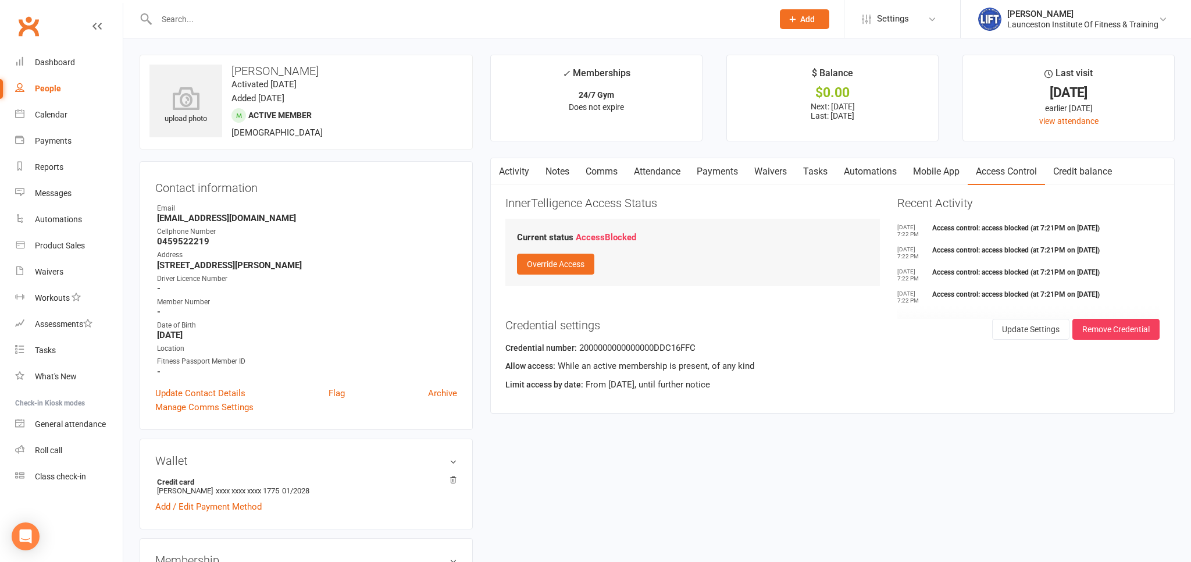
click at [708, 170] on link "Payments" at bounding box center [717, 171] width 58 height 27
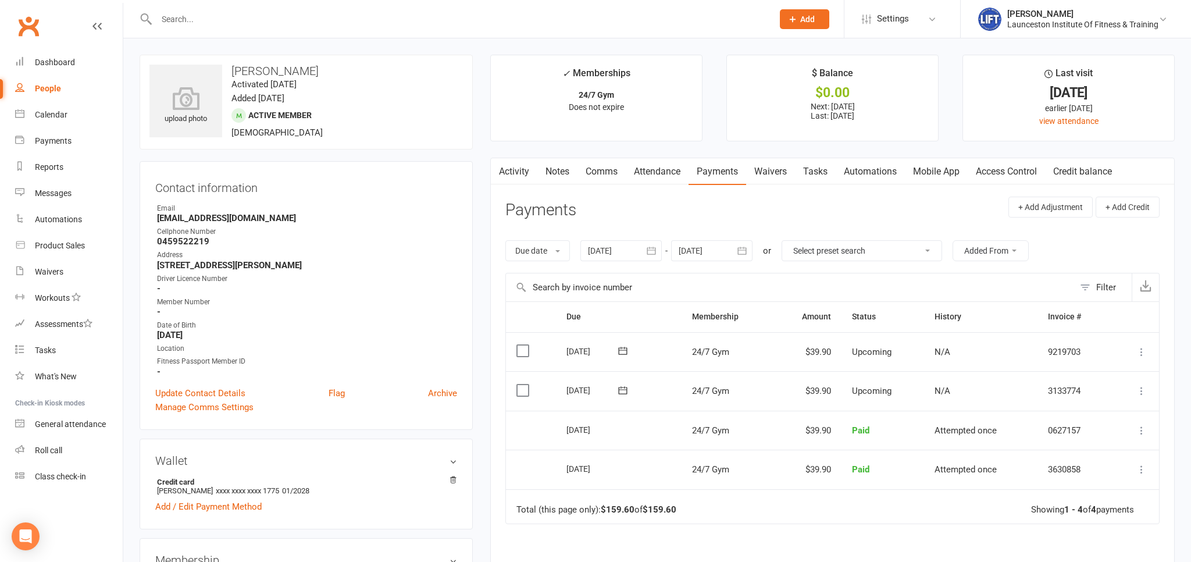
drag, startPoint x: 655, startPoint y: 250, endPoint x: 643, endPoint y: 259, distance: 14.5
click at [655, 249] on icon "button" at bounding box center [650, 250] width 9 height 8
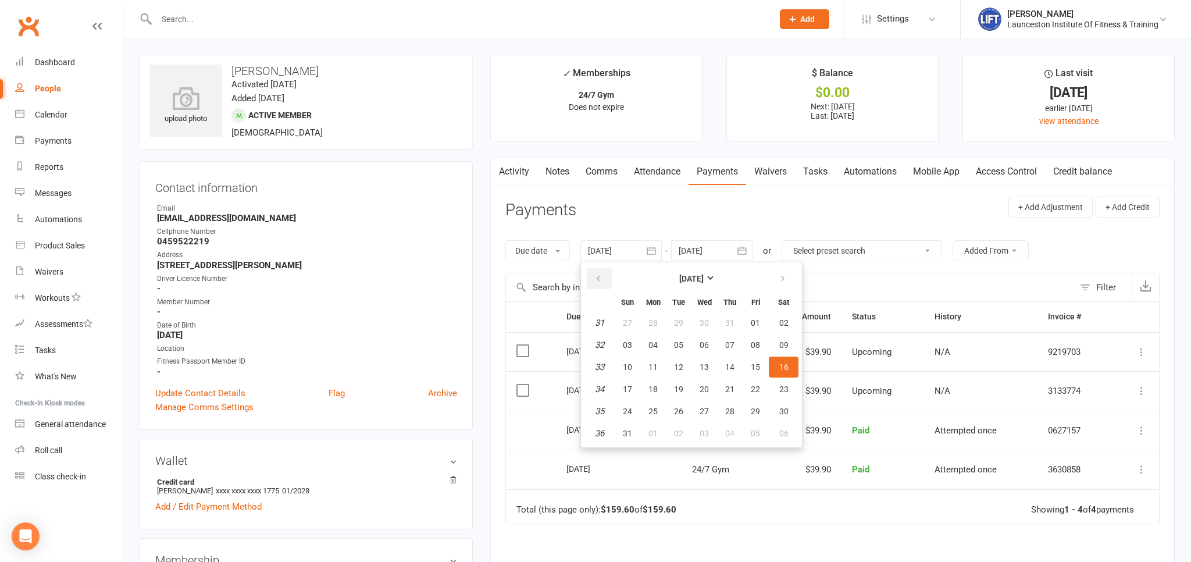
click at [602, 282] on icon "button" at bounding box center [598, 278] width 8 height 9
click at [605, 282] on button "button" at bounding box center [599, 278] width 25 height 21
click at [605, 281] on button "button" at bounding box center [599, 278] width 25 height 21
click at [602, 282] on icon "button" at bounding box center [598, 278] width 8 height 9
click at [675, 314] on button "01" at bounding box center [678, 322] width 24 height 21
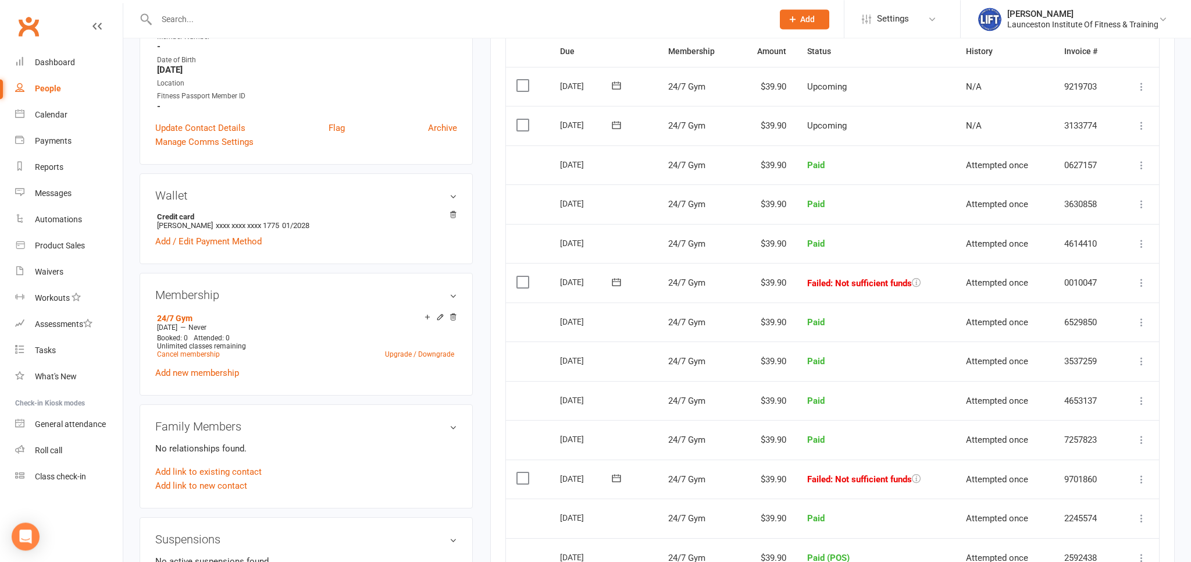
scroll to position [245, 0]
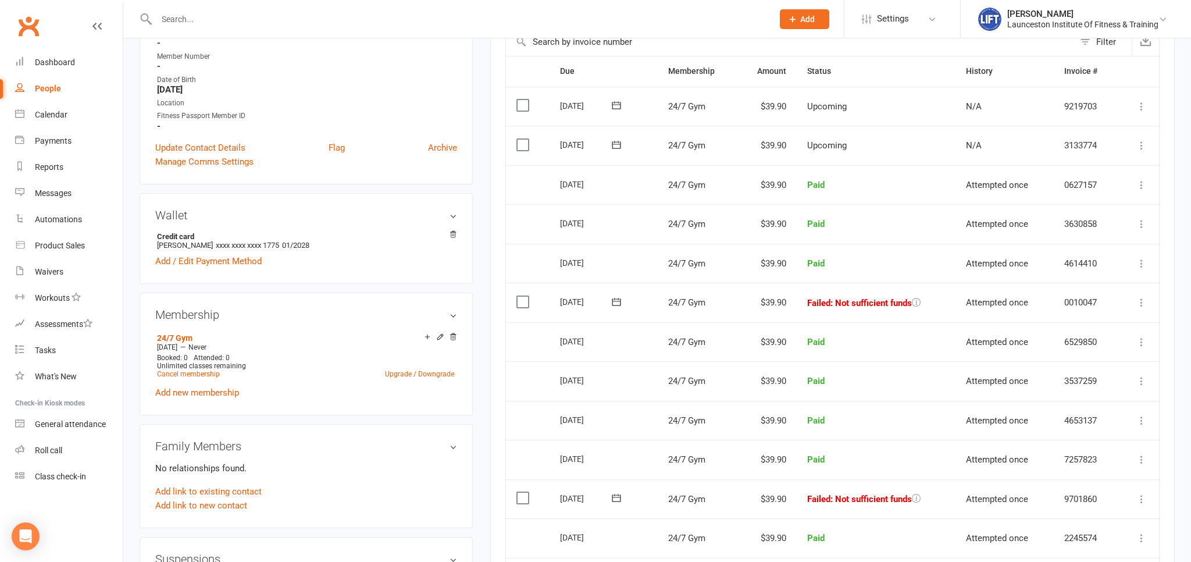
click at [1142, 296] on icon at bounding box center [1141, 302] width 12 height 12
click at [1074, 349] on link "Mark as Paid (POS)" at bounding box center [1089, 348] width 115 height 23
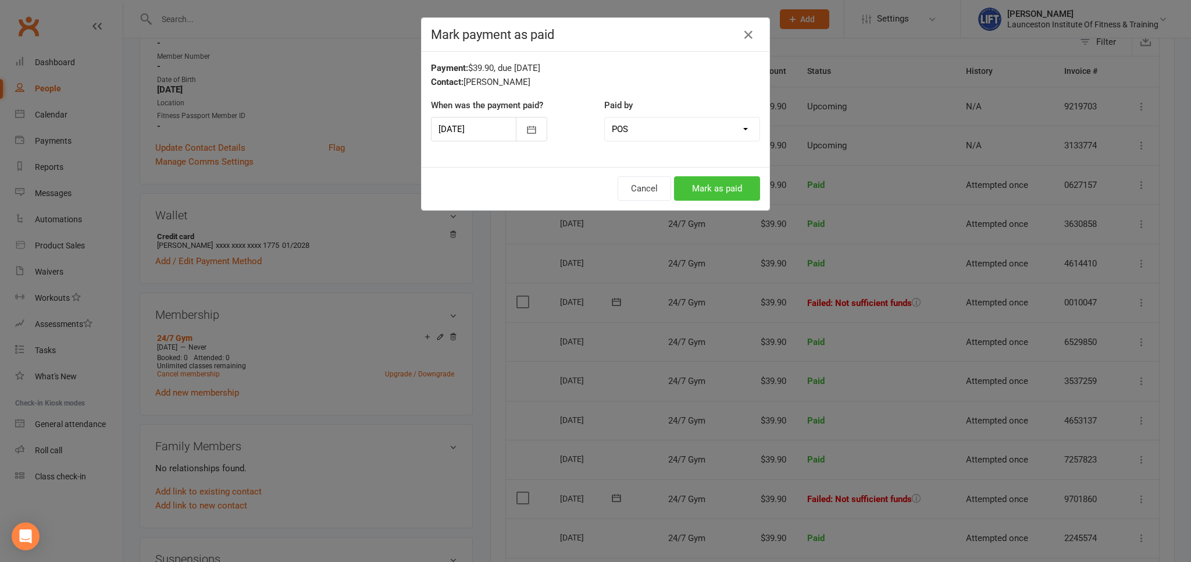
click at [715, 181] on button "Mark as paid" at bounding box center [717, 188] width 86 height 24
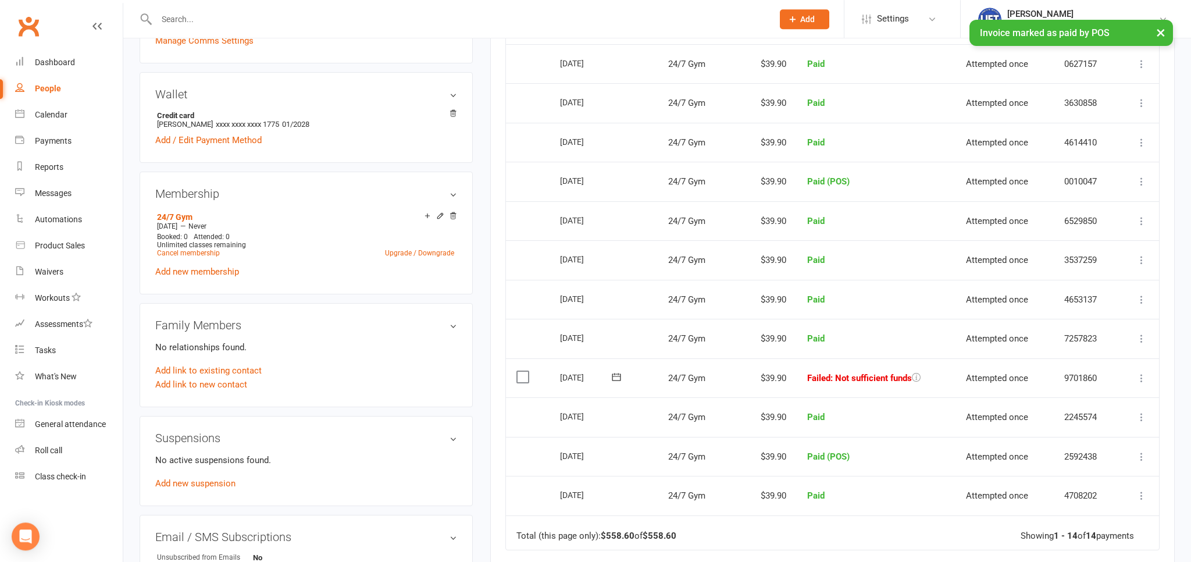
scroll to position [368, 0]
click at [1144, 372] on icon at bounding box center [1141, 376] width 12 height 12
click at [1082, 410] on link "Mark as Paid (POS)" at bounding box center [1089, 421] width 115 height 23
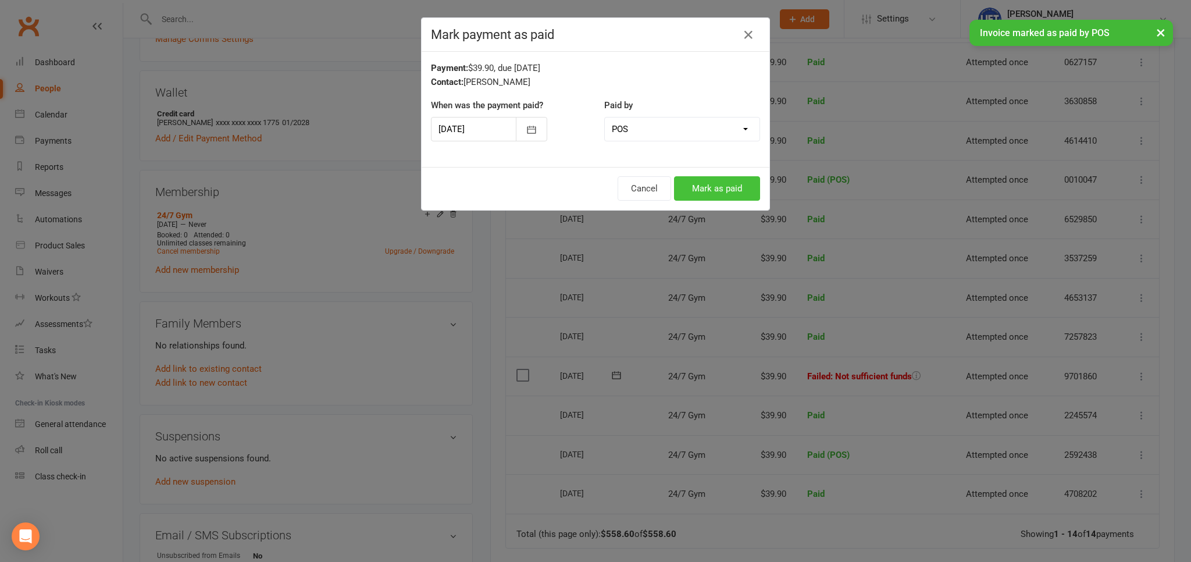
click at [723, 191] on button "Mark as paid" at bounding box center [717, 188] width 86 height 24
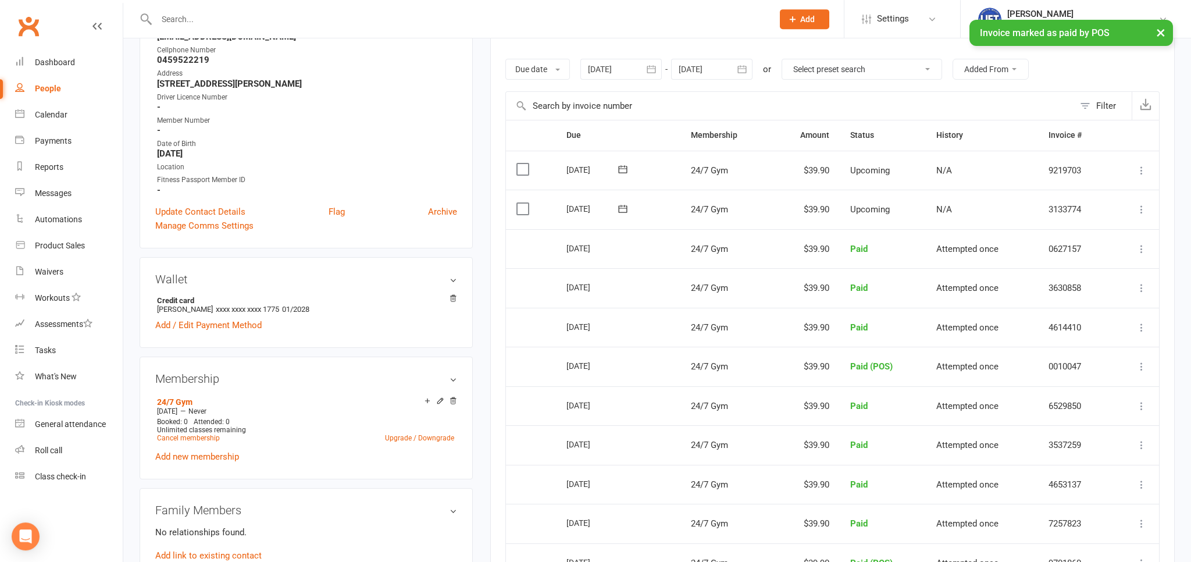
scroll to position [61, 0]
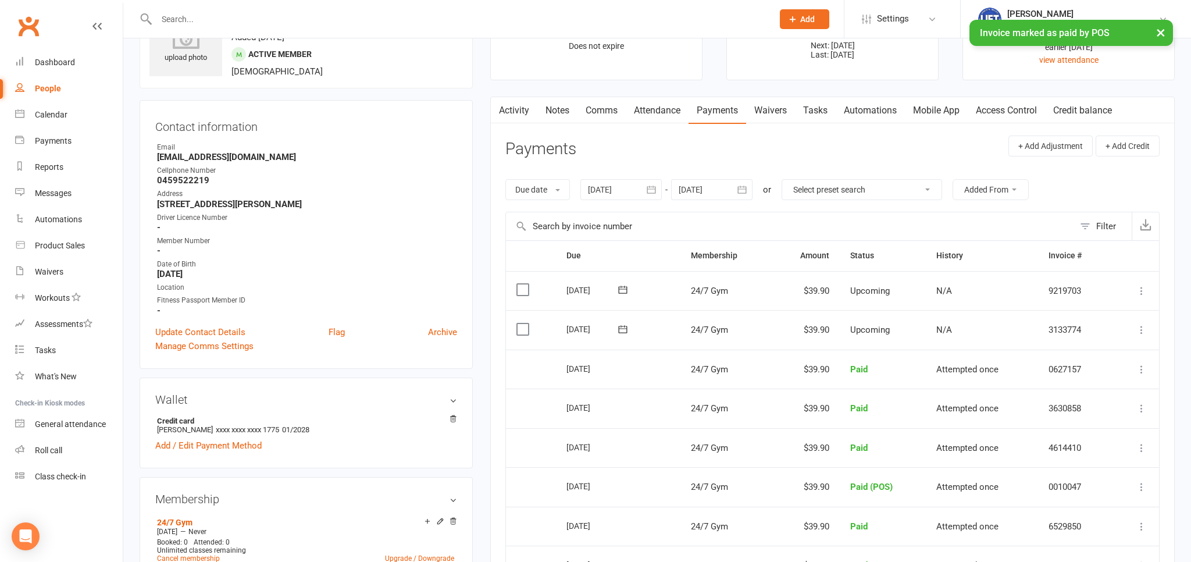
click at [662, 185] on button "button" at bounding box center [651, 189] width 21 height 21
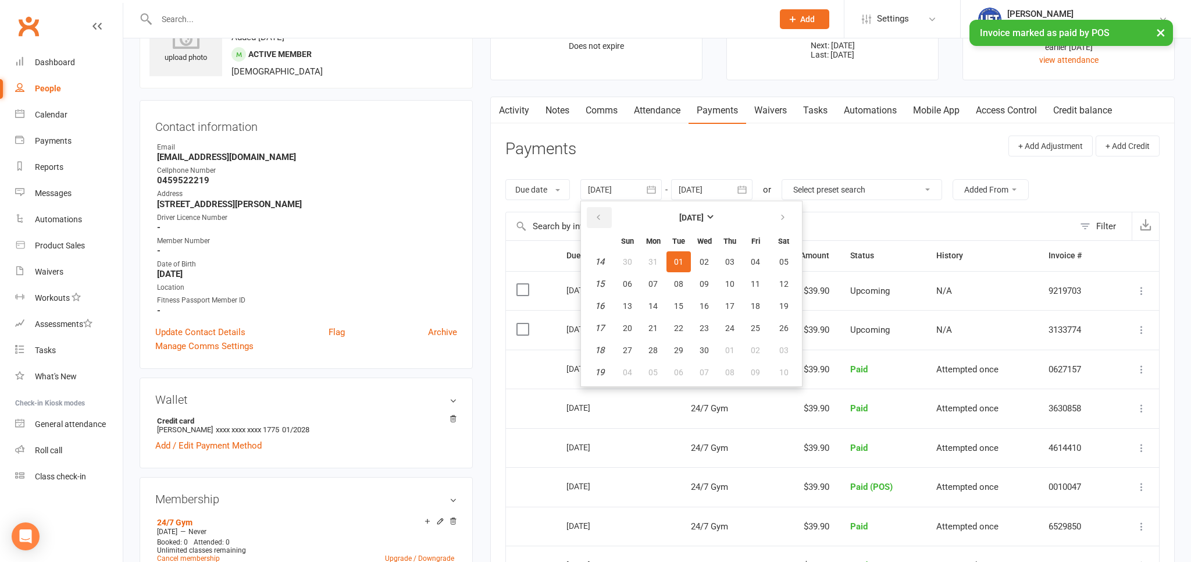
click at [605, 222] on button "button" at bounding box center [599, 217] width 25 height 21
click at [605, 221] on button "button" at bounding box center [599, 217] width 25 height 21
click at [674, 274] on button "10" at bounding box center [678, 283] width 24 height 21
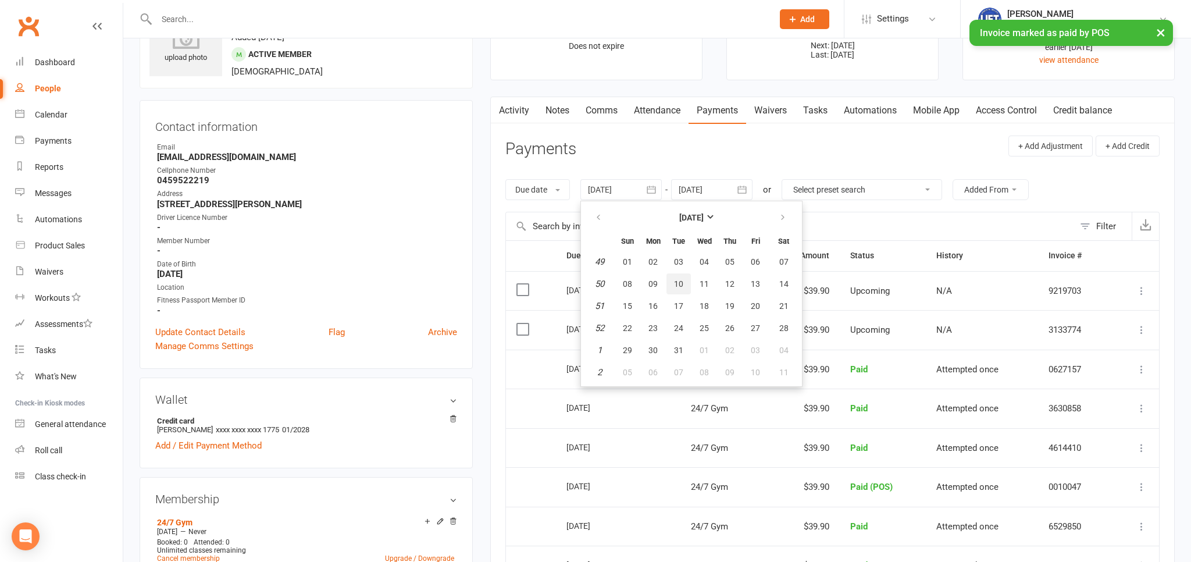
type input "10 Dec 2024"
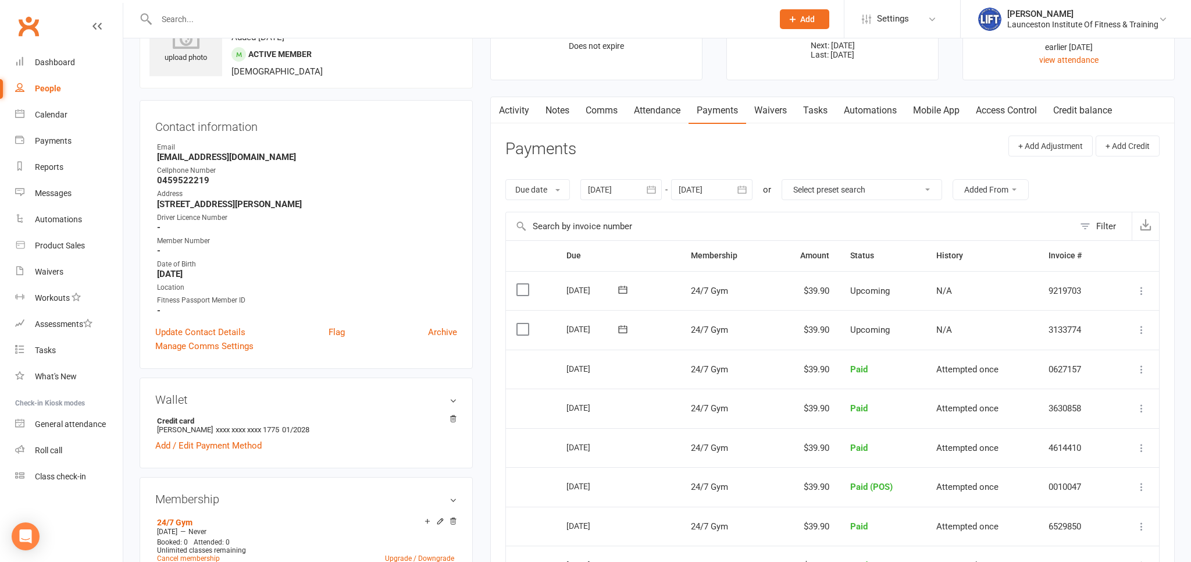
click at [269, 19] on input "text" at bounding box center [459, 19] width 612 height 16
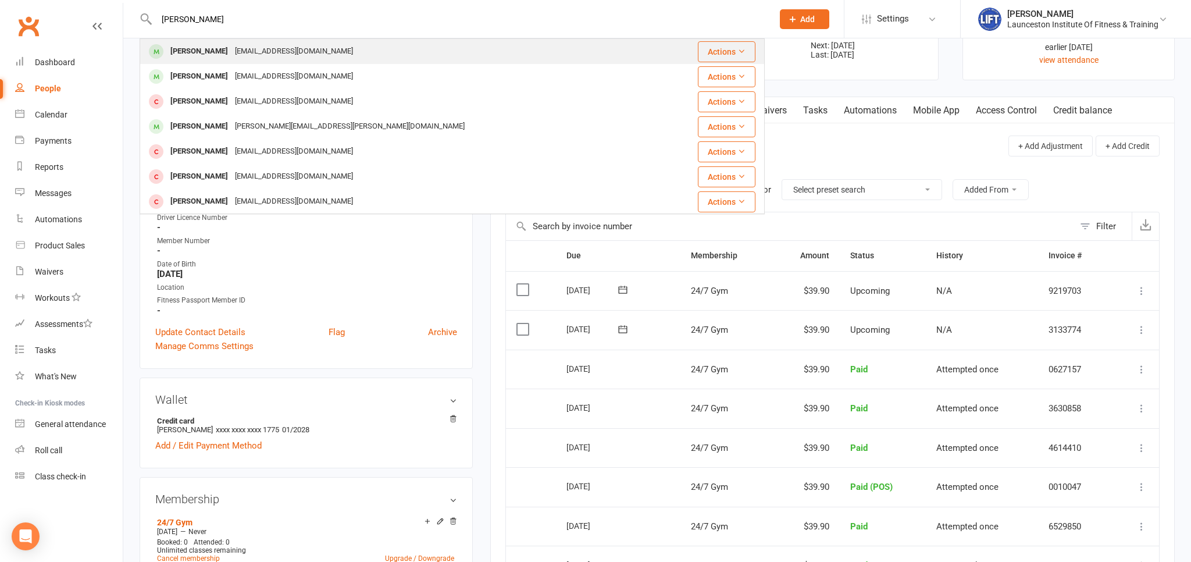
type input "alex stokes"
click at [278, 43] on div "info@linkelectricalcontracting.com.au" at bounding box center [293, 51] width 125 height 17
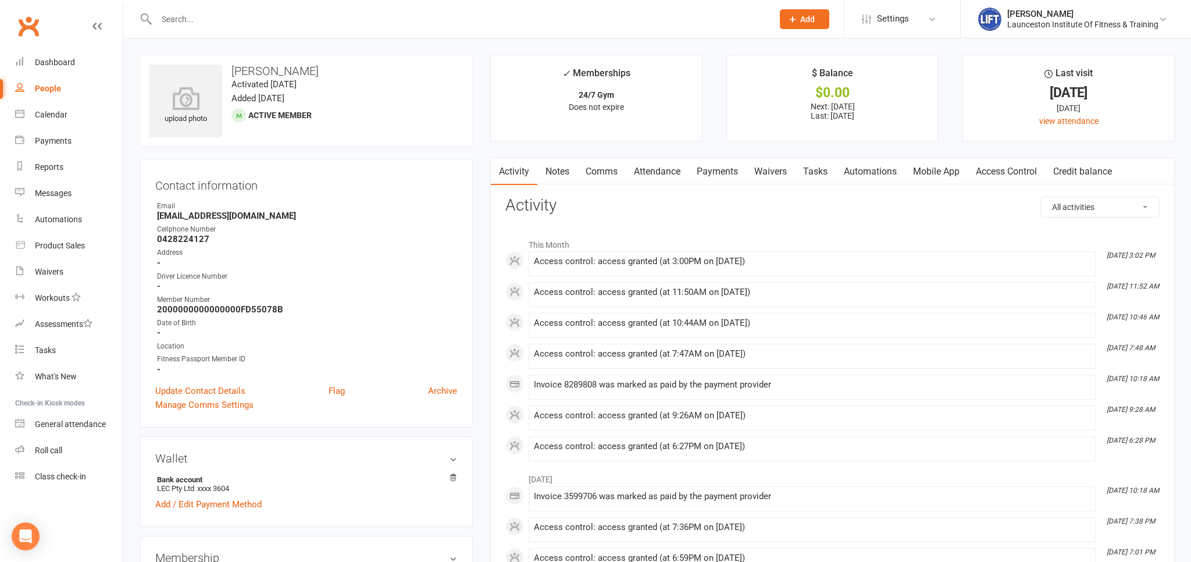
click at [191, 17] on input "text" at bounding box center [459, 19] width 612 height 16
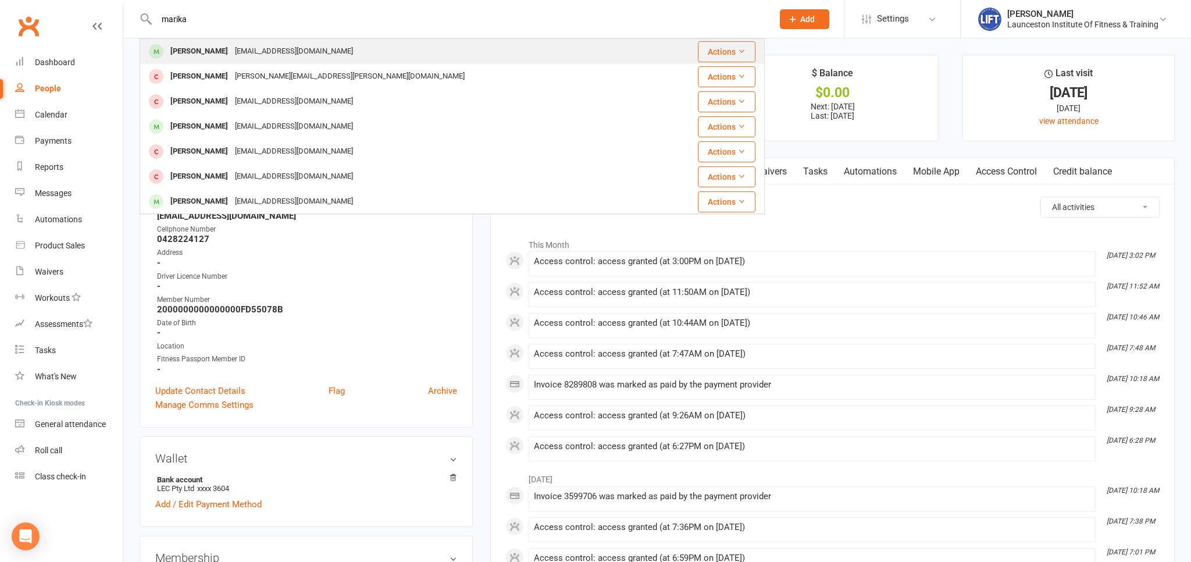
type input "marika"
click at [235, 57] on div "Nadaulevumarik9632@gmail.com" at bounding box center [293, 51] width 125 height 17
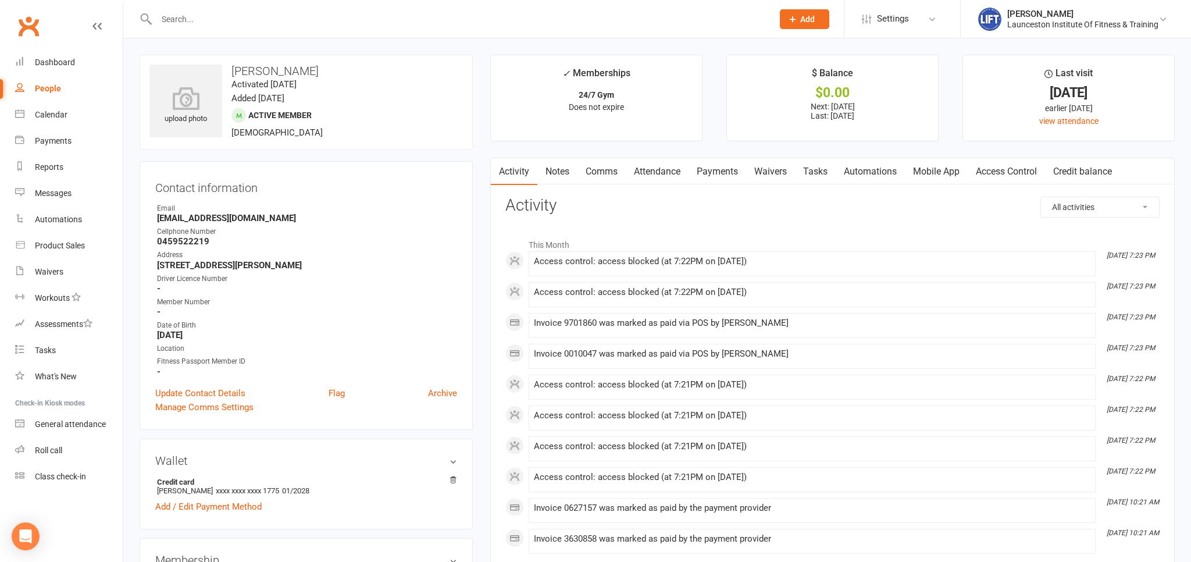
click at [997, 169] on link "Access Control" at bounding box center [1005, 171] width 77 height 27
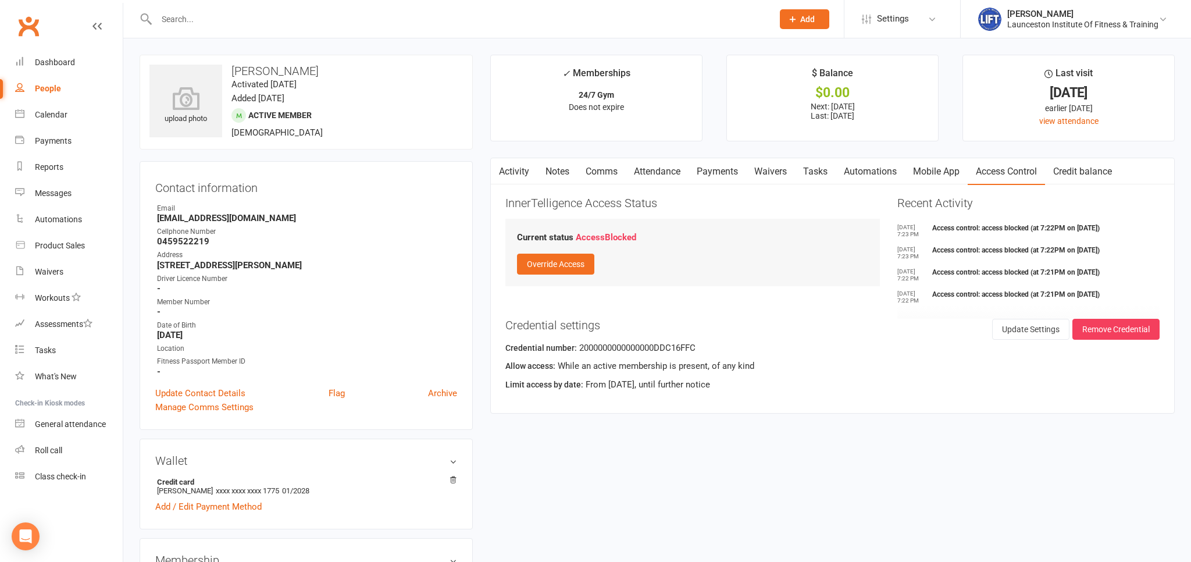
click at [714, 171] on link "Payments" at bounding box center [717, 171] width 58 height 27
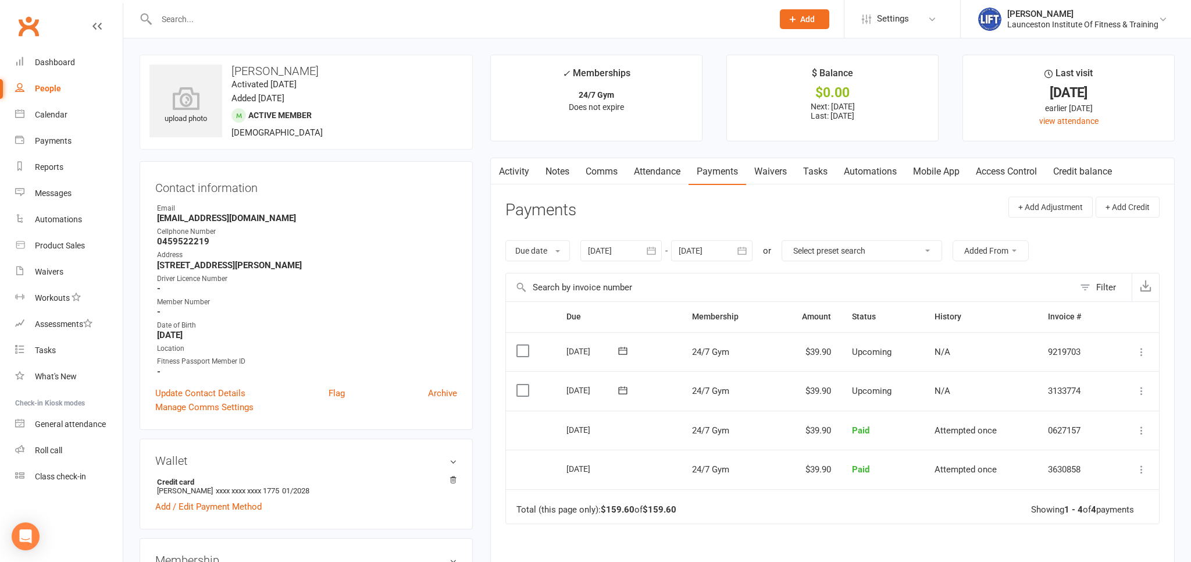
click at [22, 22] on link "Clubworx" at bounding box center [28, 26] width 29 height 29
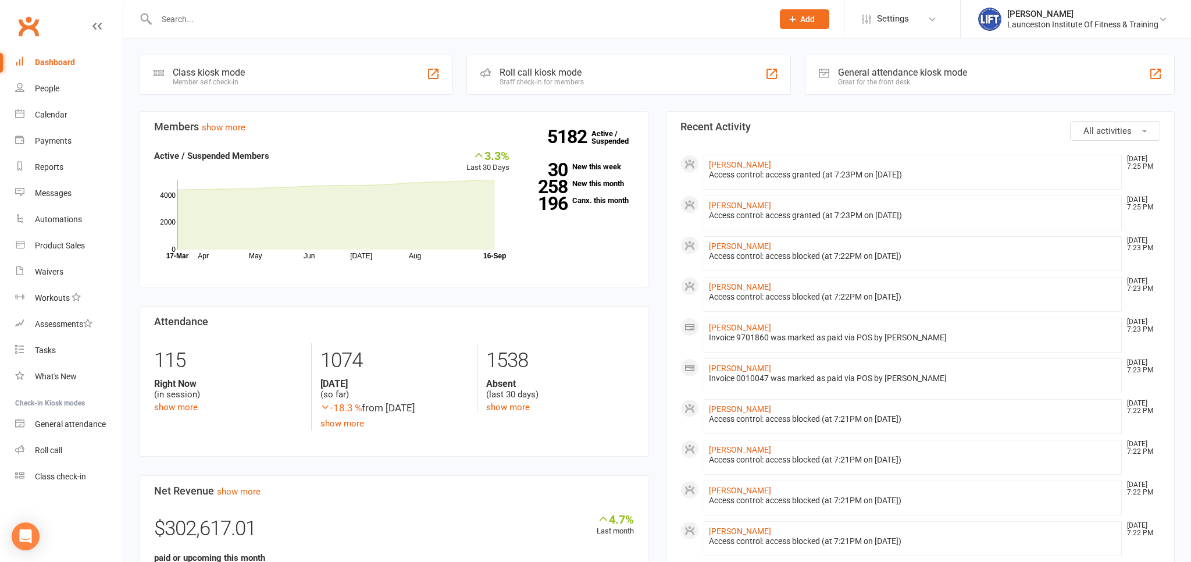
click at [36, 22] on link "Clubworx" at bounding box center [28, 26] width 29 height 29
click at [31, 30] on link "Clubworx" at bounding box center [28, 26] width 29 height 29
click at [24, 23] on link "Clubworx" at bounding box center [28, 26] width 29 height 29
click at [36, 18] on link "Clubworx" at bounding box center [28, 26] width 29 height 29
click at [25, 27] on link "Clubworx" at bounding box center [28, 26] width 29 height 29
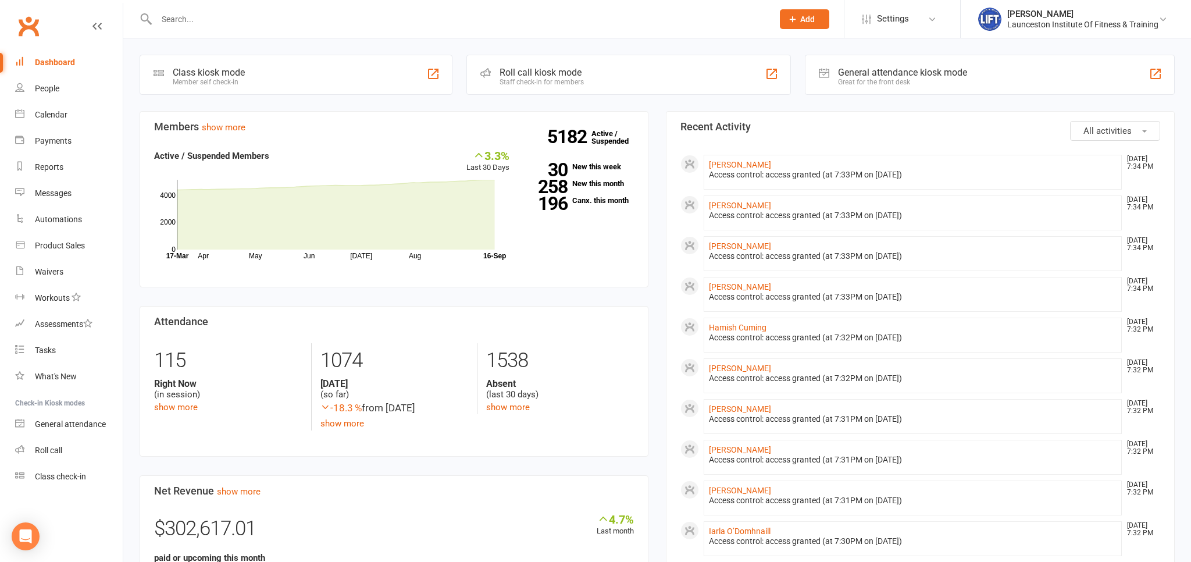
click at [222, 20] on input "text" at bounding box center [459, 19] width 612 height 16
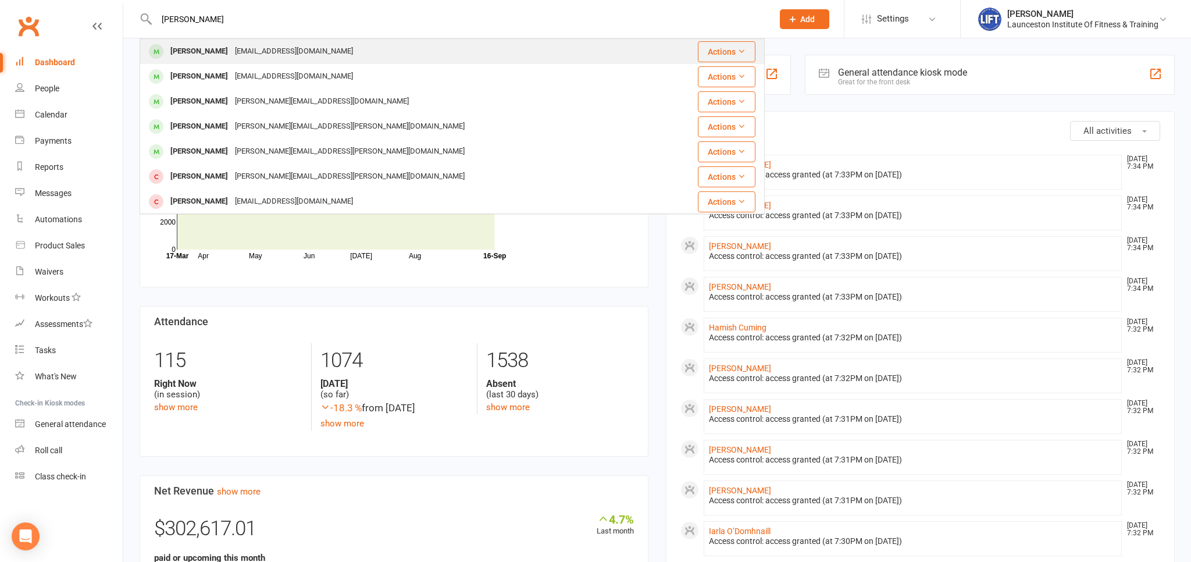
type input "[PERSON_NAME]"
click at [223, 41] on div "[PERSON_NAME] [EMAIL_ADDRESS][DOMAIN_NAME]" at bounding box center [406, 52] width 531 height 24
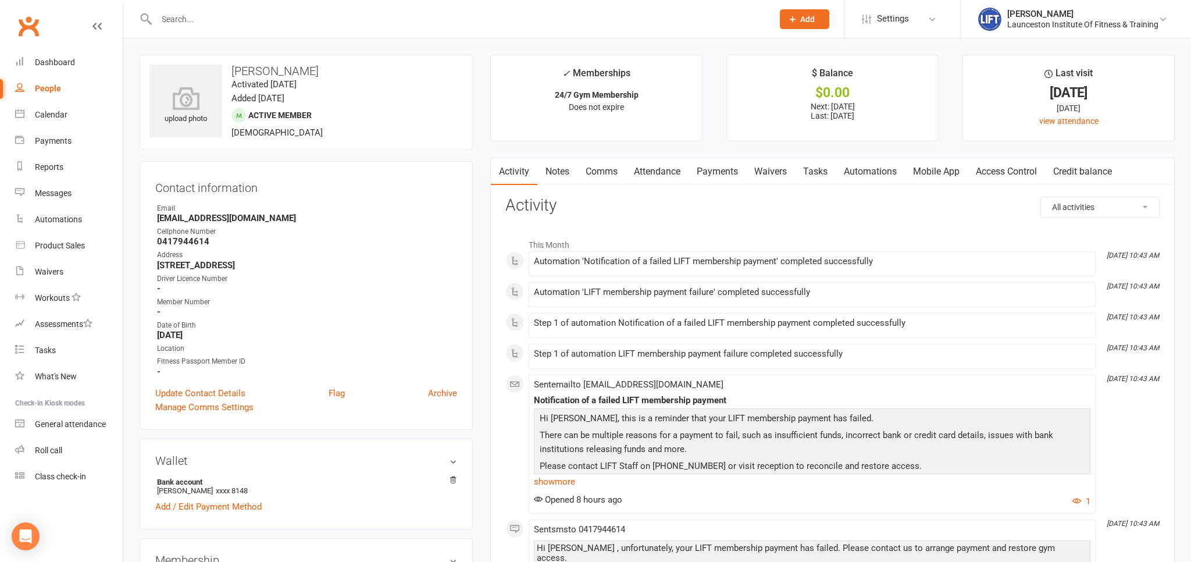
click at [714, 170] on link "Payments" at bounding box center [717, 171] width 58 height 27
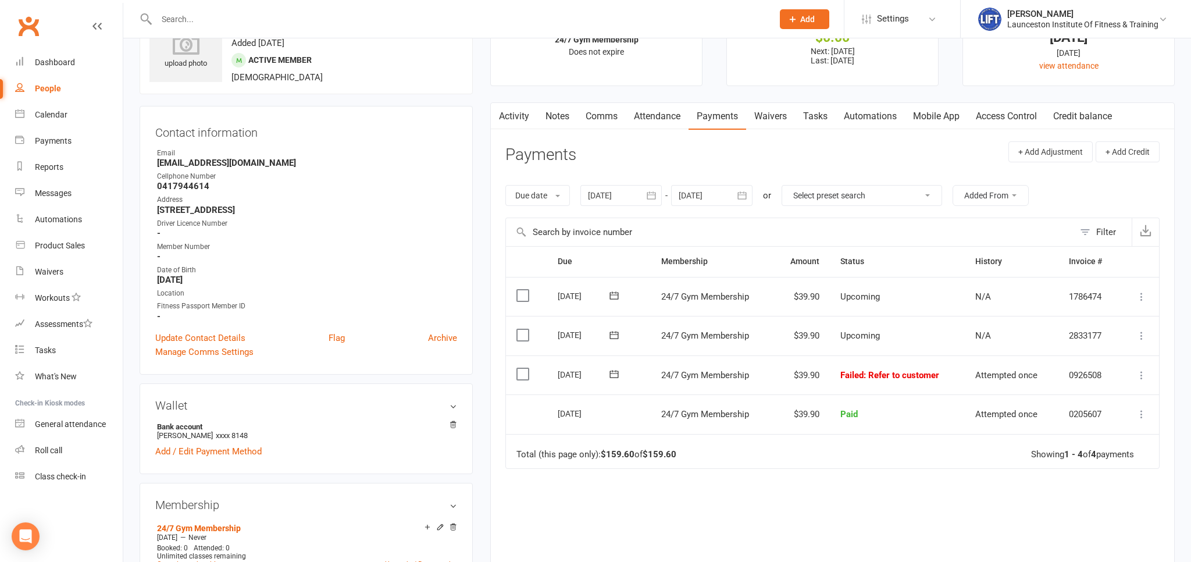
scroll to position [123, 0]
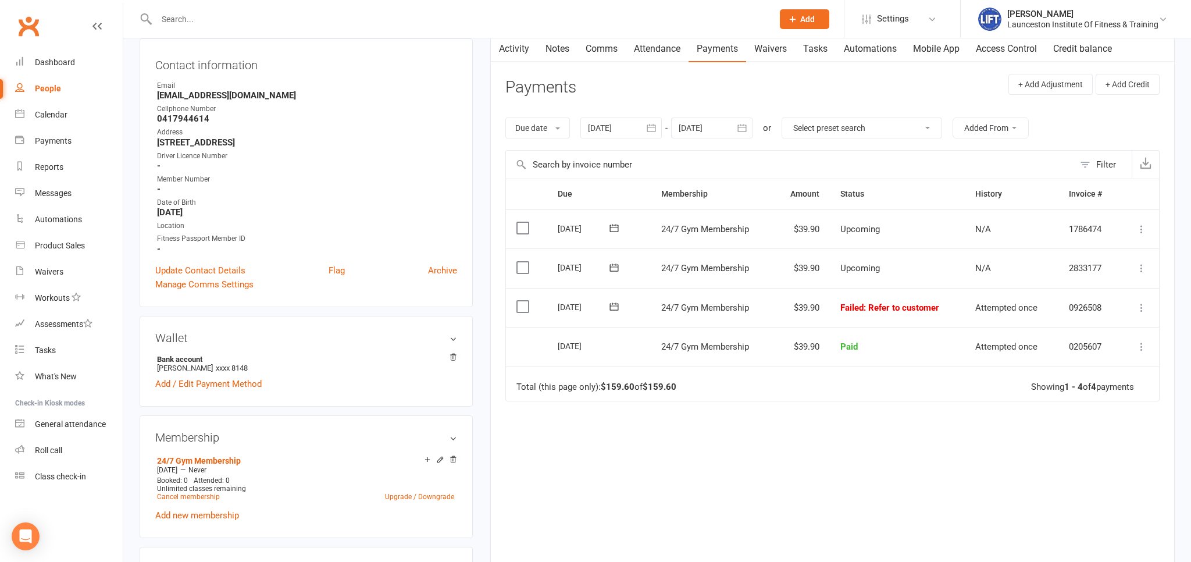
click at [650, 135] on button "button" at bounding box center [651, 127] width 21 height 21
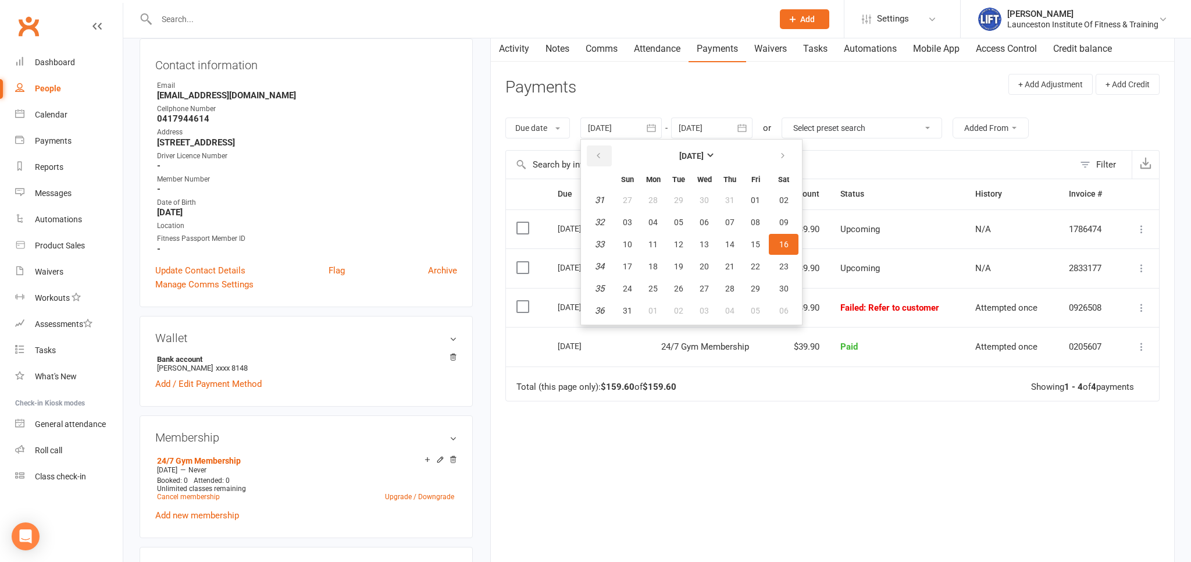
click at [599, 158] on icon "button" at bounding box center [598, 155] width 8 height 9
click at [653, 213] on button "07" at bounding box center [653, 222] width 24 height 21
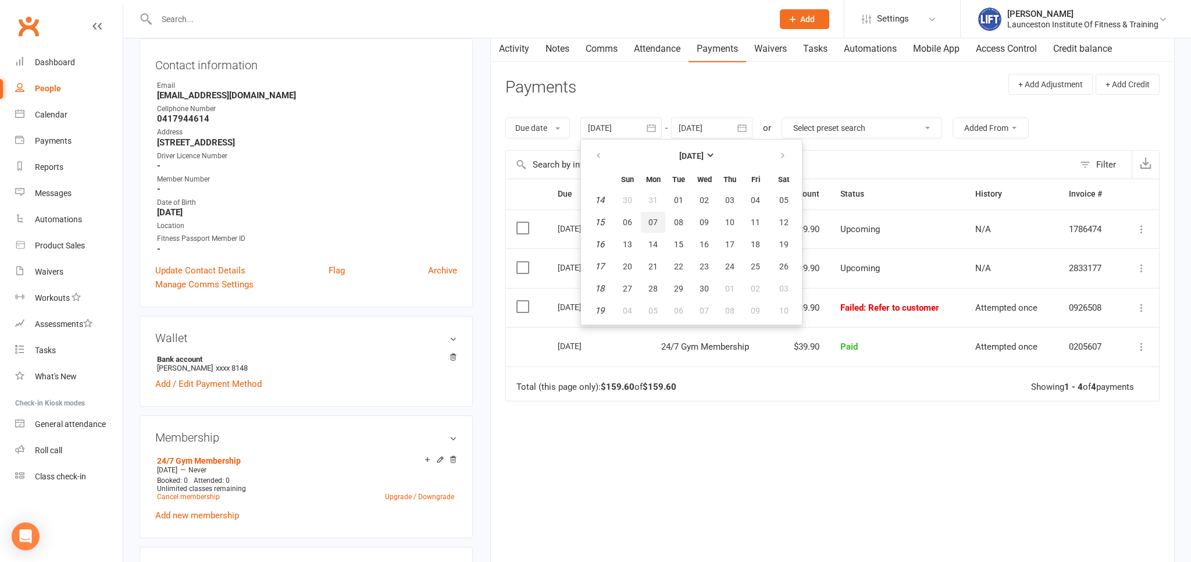
type input "[DATE]"
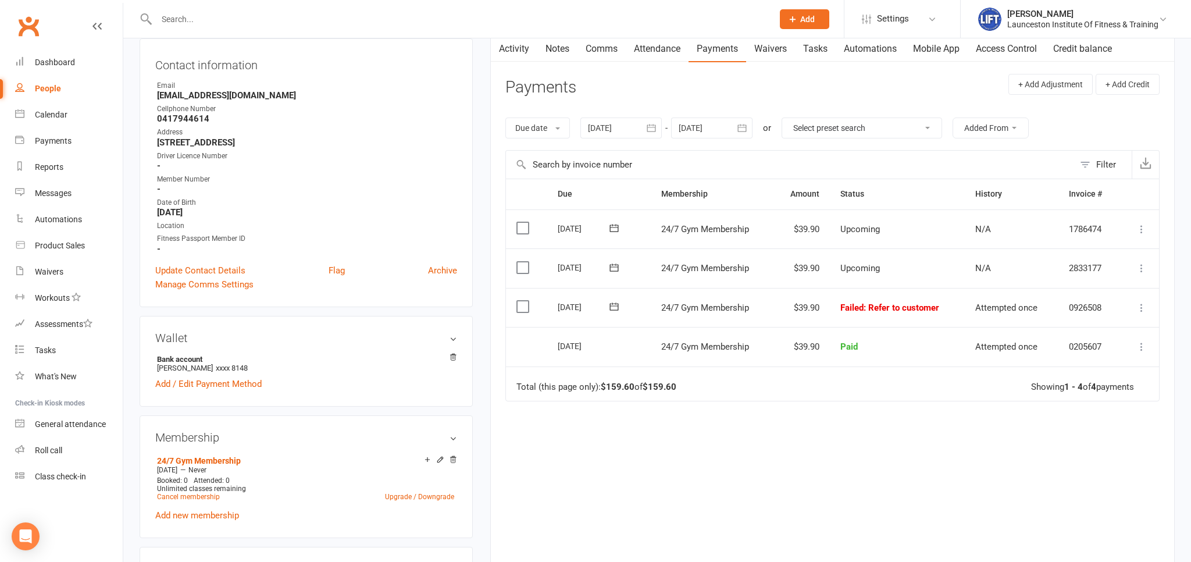
click at [1144, 310] on icon at bounding box center [1141, 308] width 12 height 12
click at [1071, 362] on link "Mark as Paid (POS)" at bounding box center [1089, 353] width 115 height 23
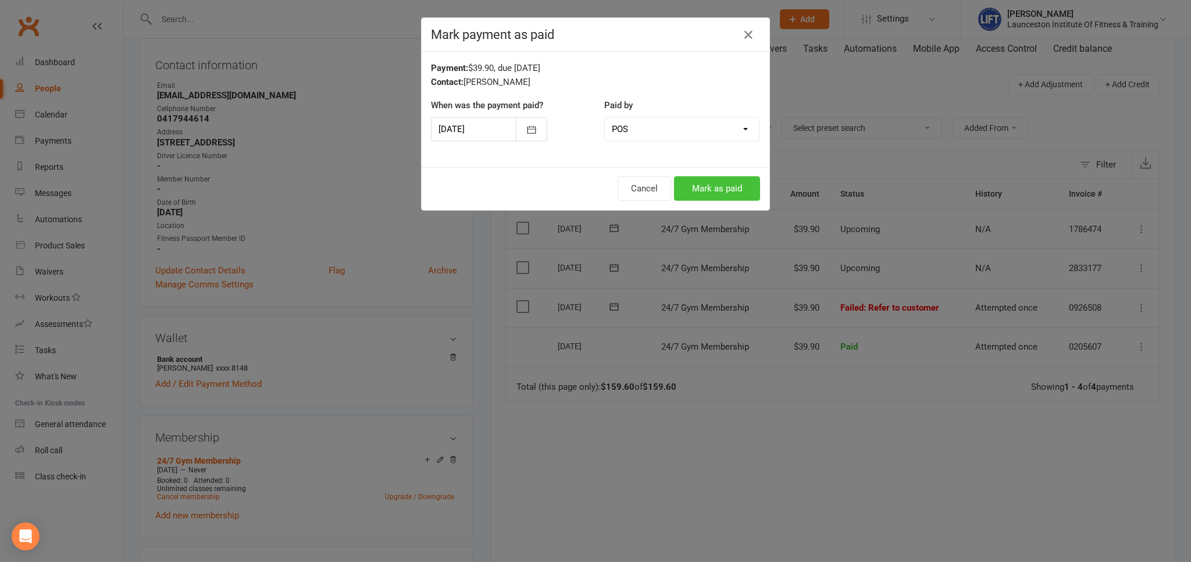
click at [752, 190] on button "Mark as paid" at bounding box center [717, 188] width 86 height 24
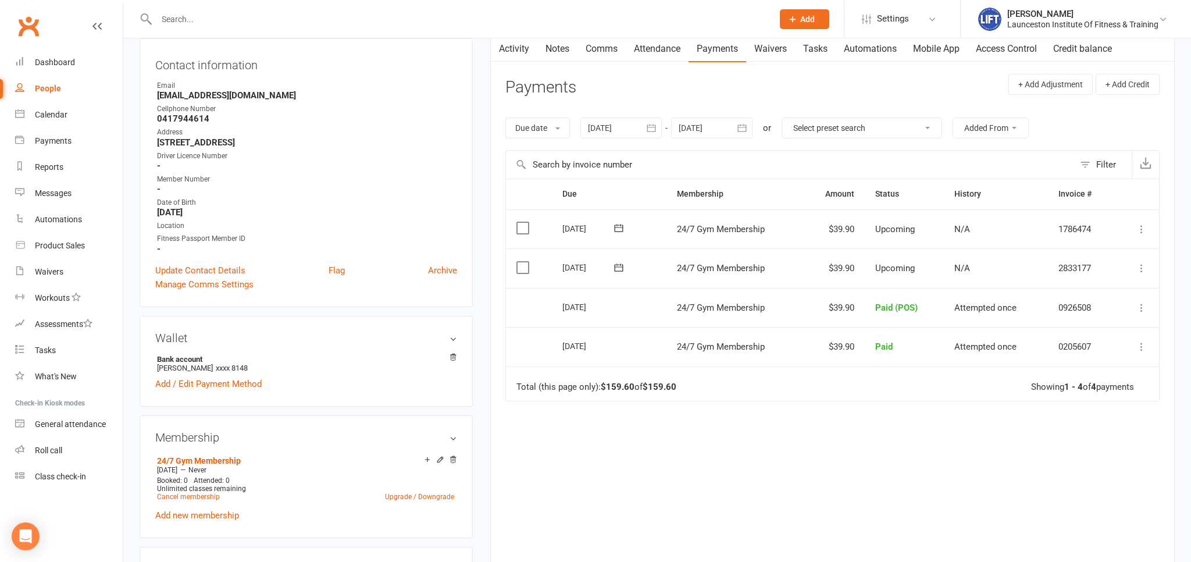
scroll to position [0, 0]
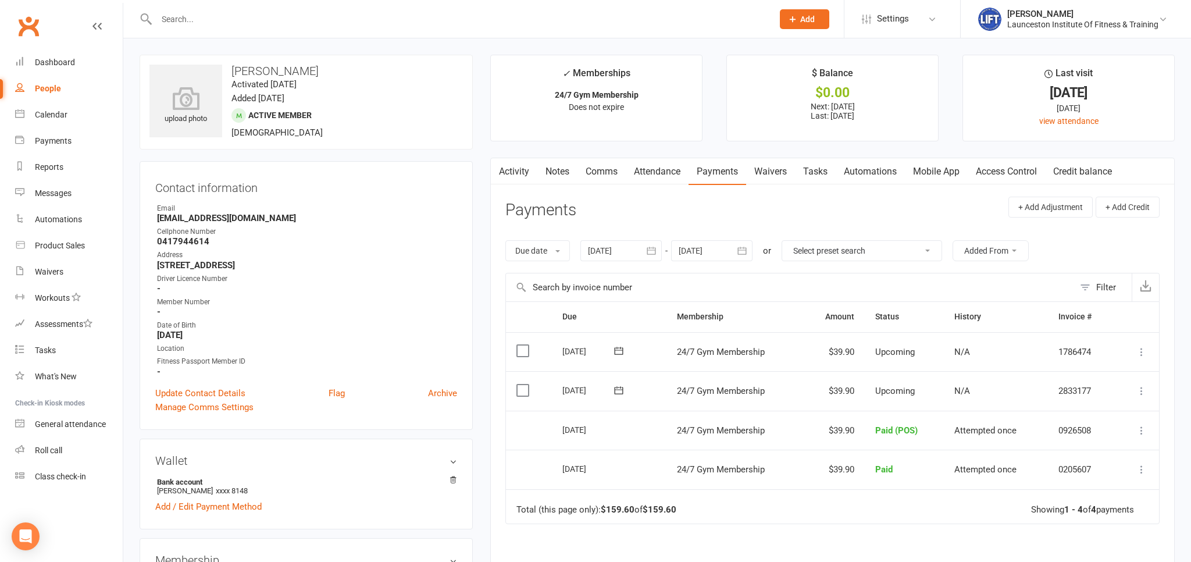
click at [1001, 176] on link "Access Control" at bounding box center [1005, 171] width 77 height 27
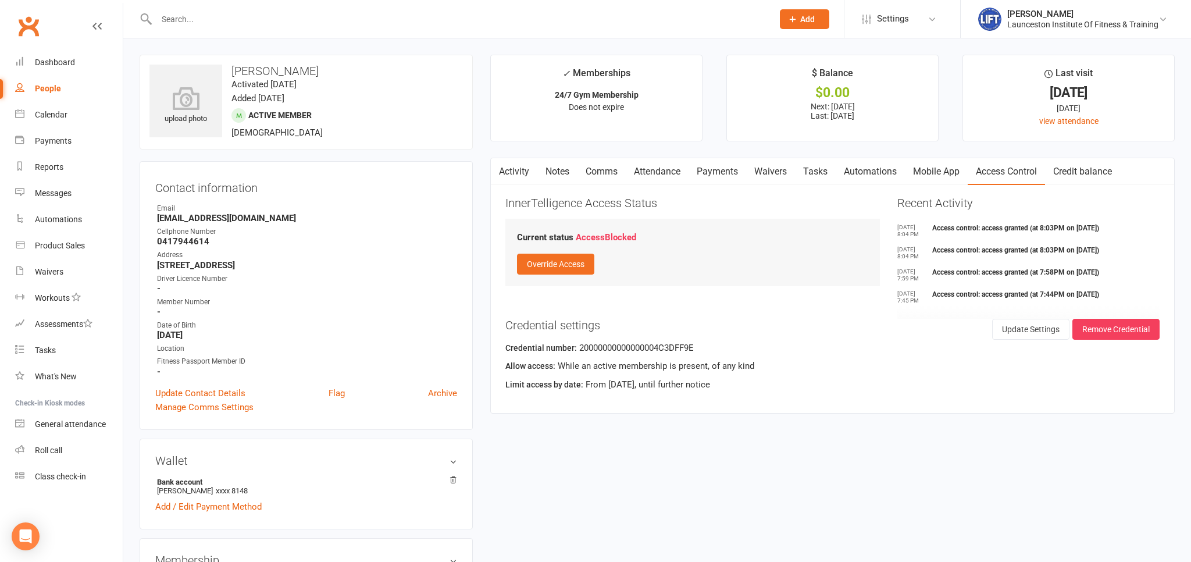
click at [25, 27] on link "Clubworx" at bounding box center [28, 26] width 29 height 29
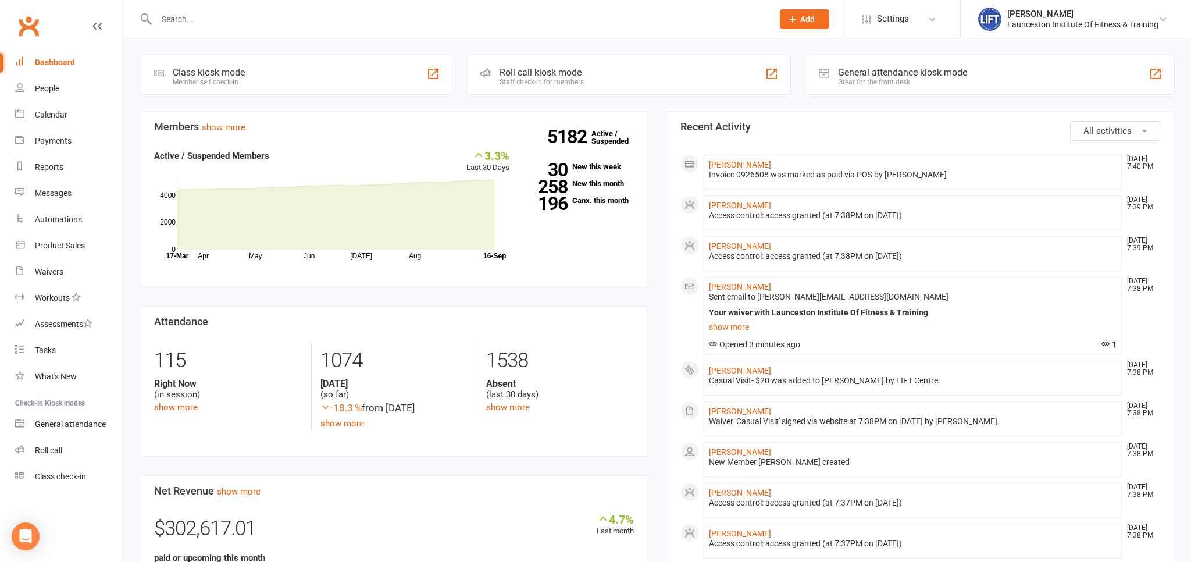
click at [17, 24] on link "Clubworx" at bounding box center [28, 26] width 29 height 29
click at [31, 27] on link "Clubworx" at bounding box center [28, 26] width 29 height 29
click at [25, 22] on link "Clubworx" at bounding box center [28, 26] width 29 height 29
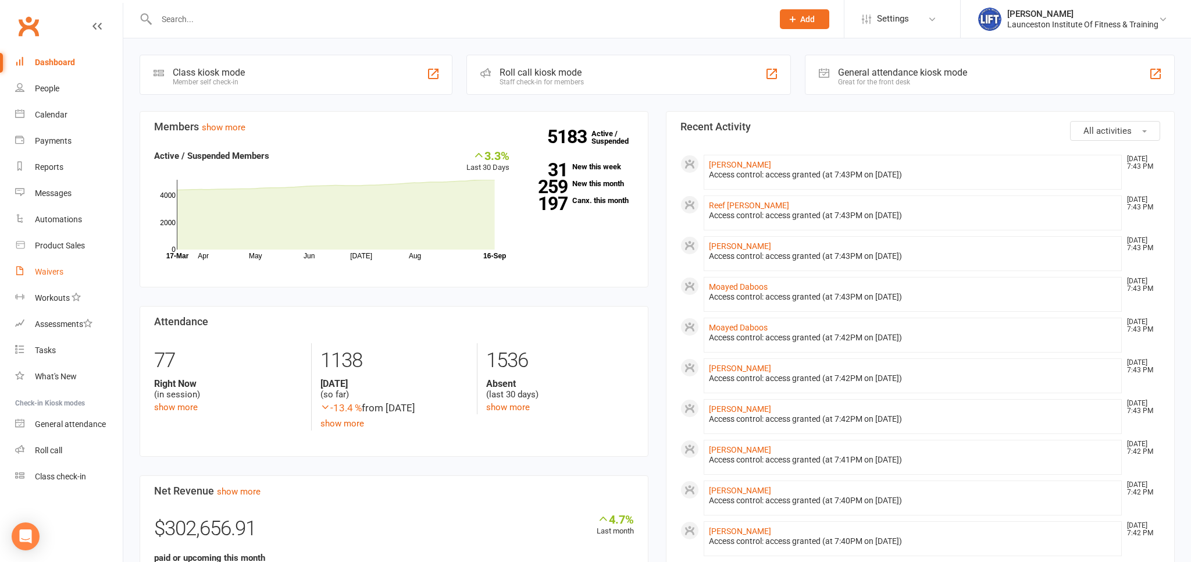
click at [76, 261] on link "Waivers" at bounding box center [69, 272] width 108 height 26
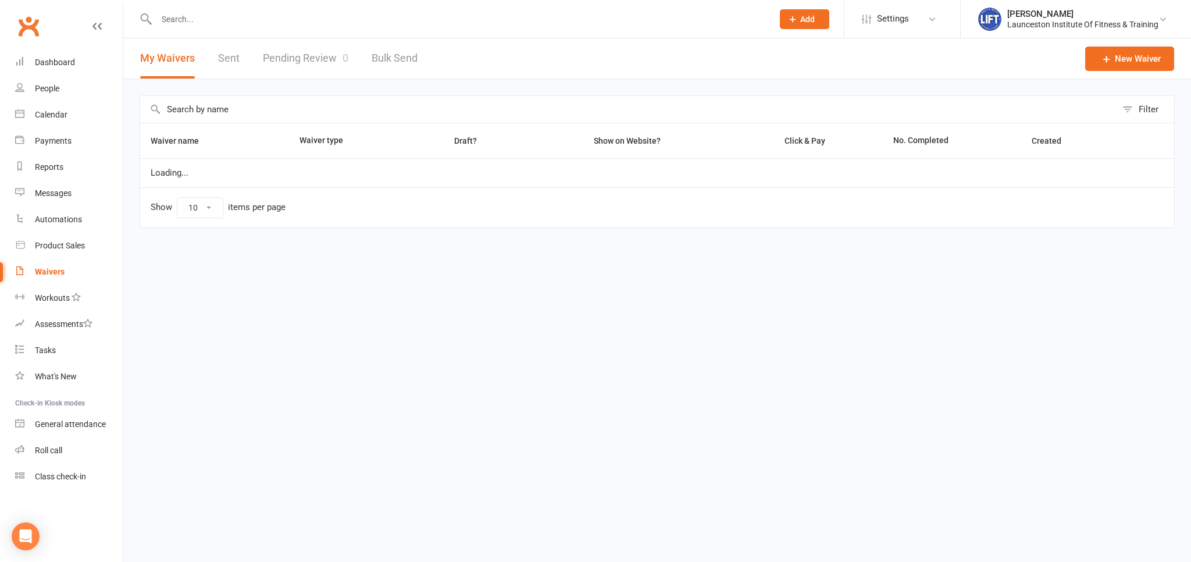
select select "100"
click at [280, 58] on link "Pending Review 0" at bounding box center [305, 58] width 85 height 40
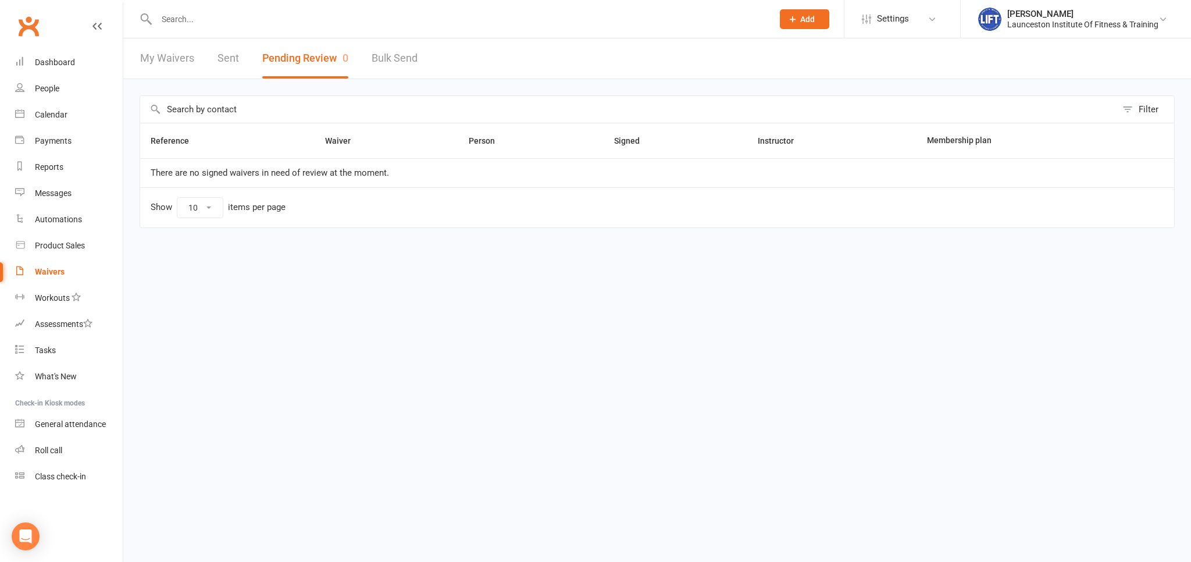
click at [31, 28] on link "Clubworx" at bounding box center [28, 26] width 29 height 29
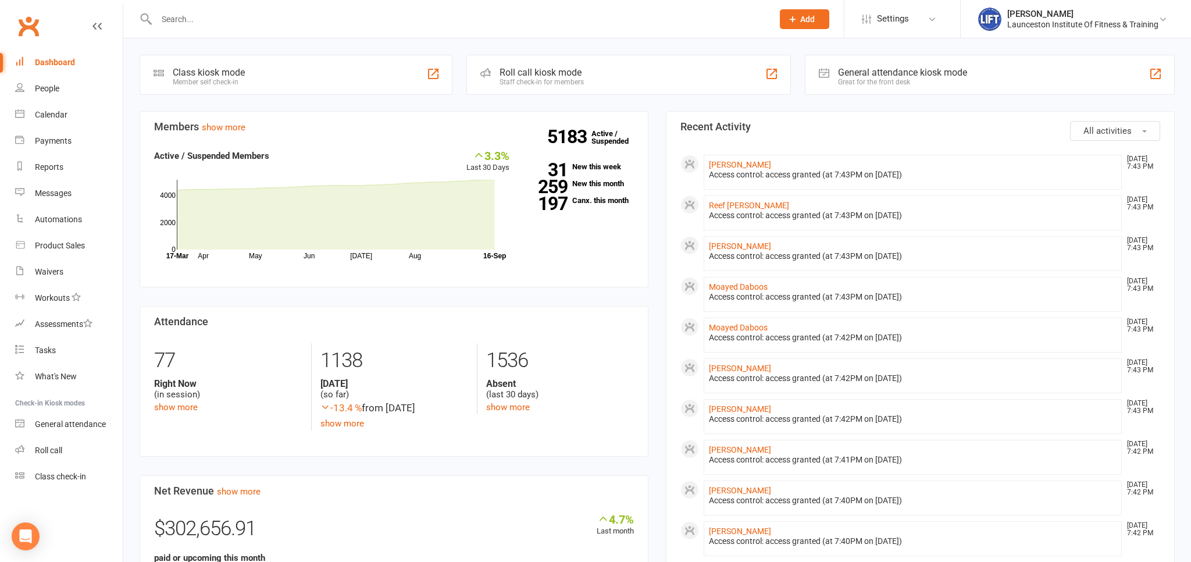
click at [203, 27] on div at bounding box center [452, 19] width 625 height 38
click at [201, 18] on input "text" at bounding box center [459, 19] width 612 height 16
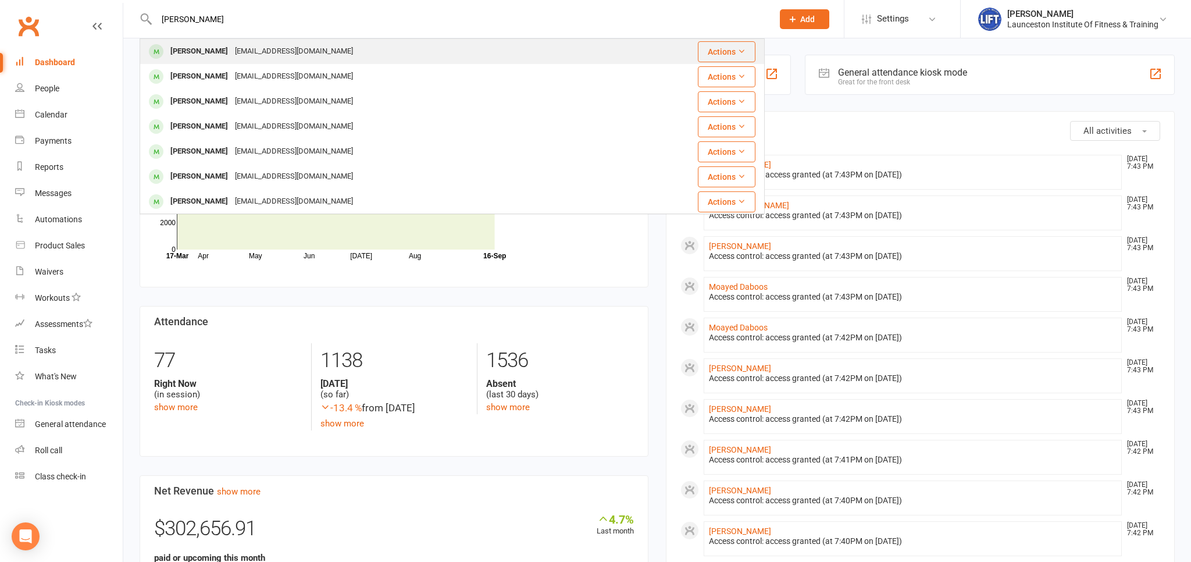
type input "[PERSON_NAME]"
click at [217, 51] on div "[PERSON_NAME]" at bounding box center [199, 51] width 65 height 17
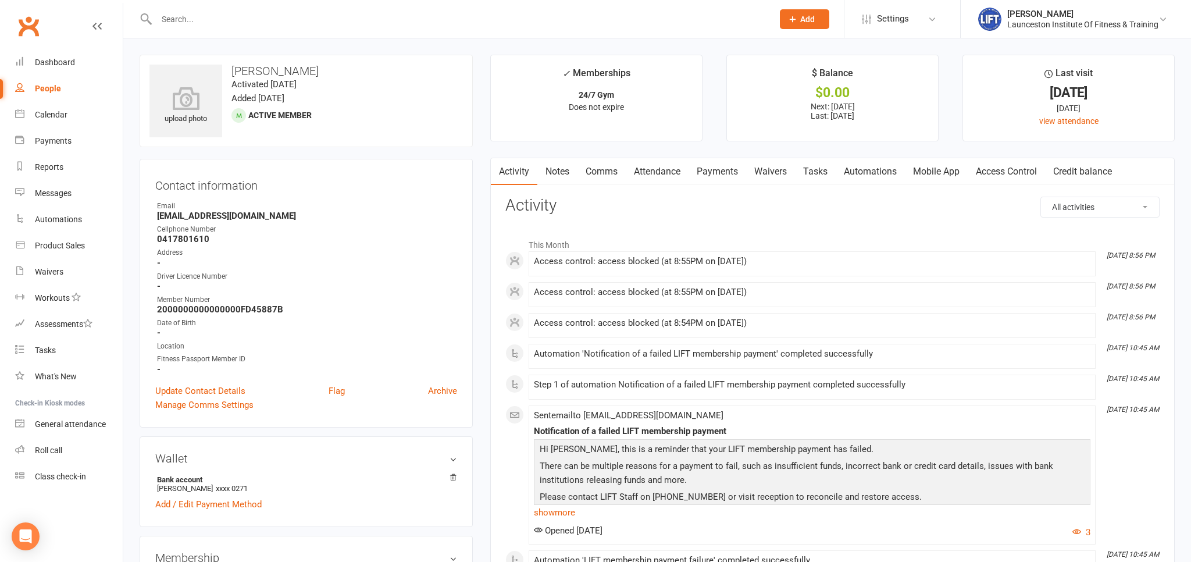
click at [718, 175] on link "Payments" at bounding box center [717, 171] width 58 height 27
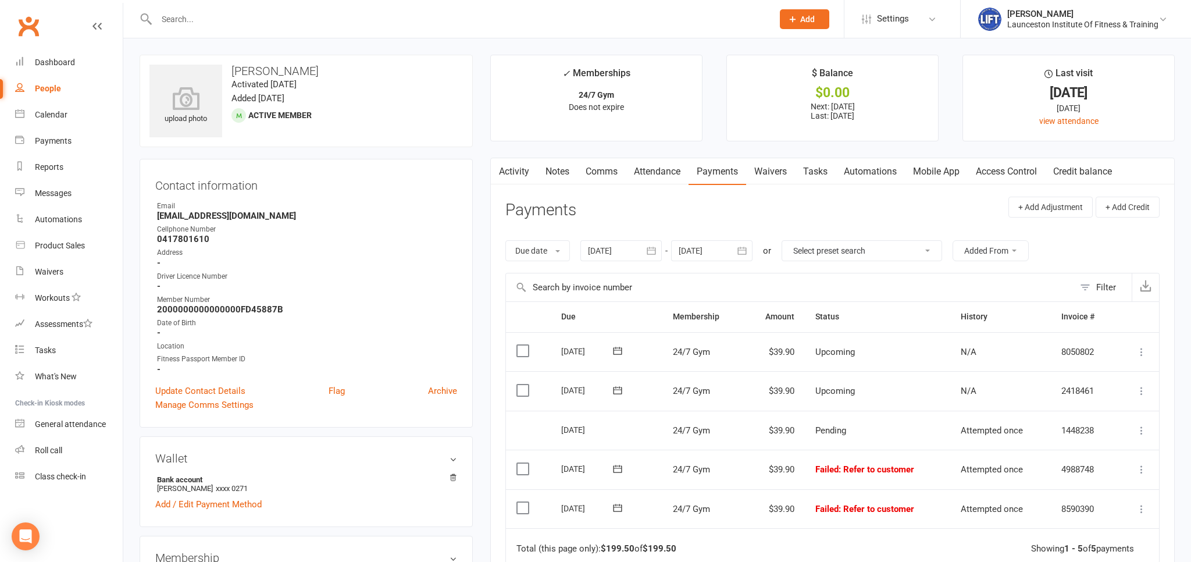
click at [656, 249] on icon "button" at bounding box center [651, 251] width 12 height 12
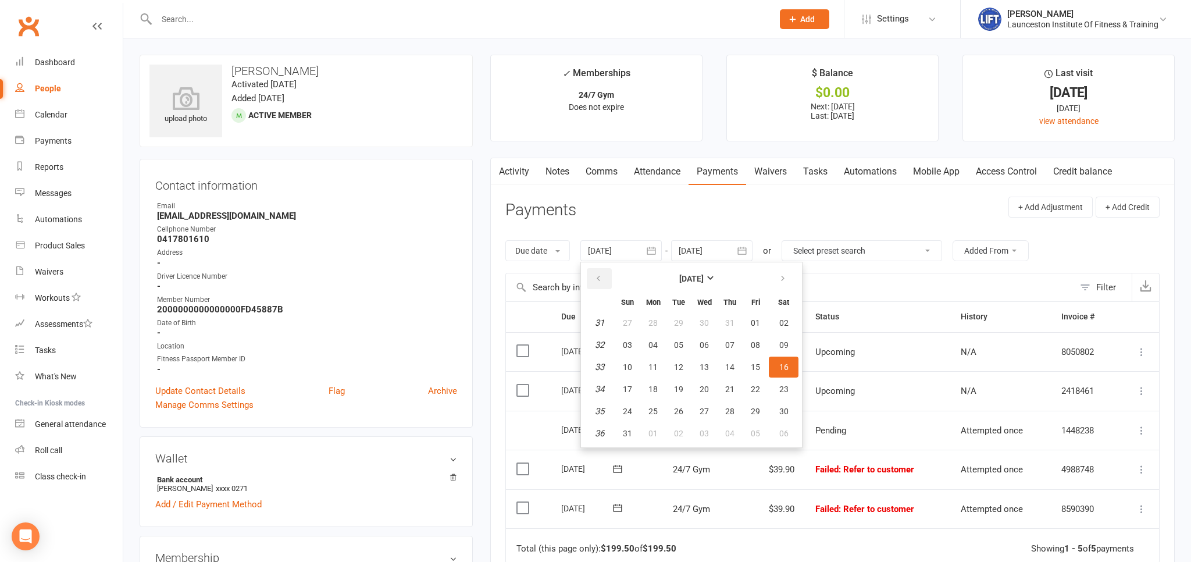
click at [602, 269] on button "button" at bounding box center [599, 278] width 25 height 21
click at [652, 320] on span "02" at bounding box center [652, 322] width 9 height 9
type input "02 Jun 2025"
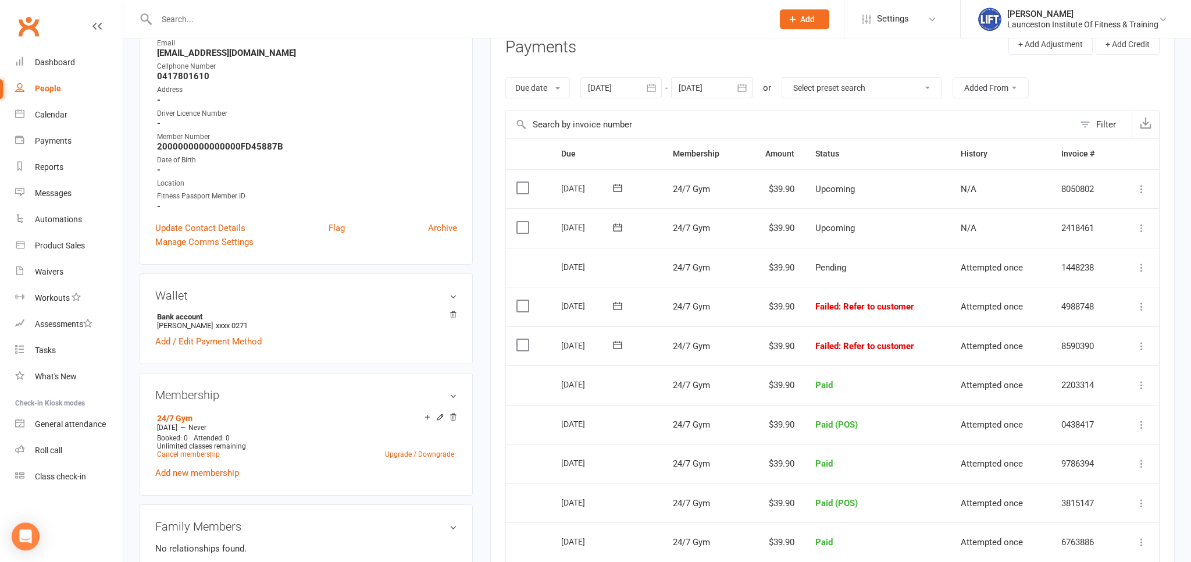
scroll to position [184, 0]
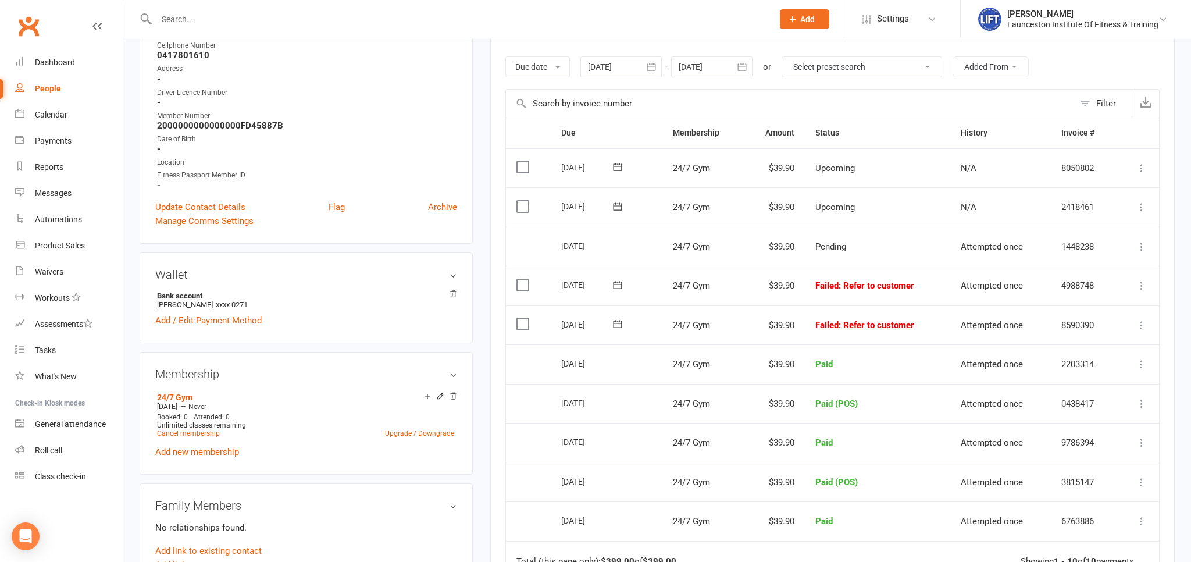
click at [1136, 280] on icon at bounding box center [1141, 286] width 12 height 12
click at [1117, 327] on link "Mark as Paid (POS)" at bounding box center [1089, 331] width 115 height 23
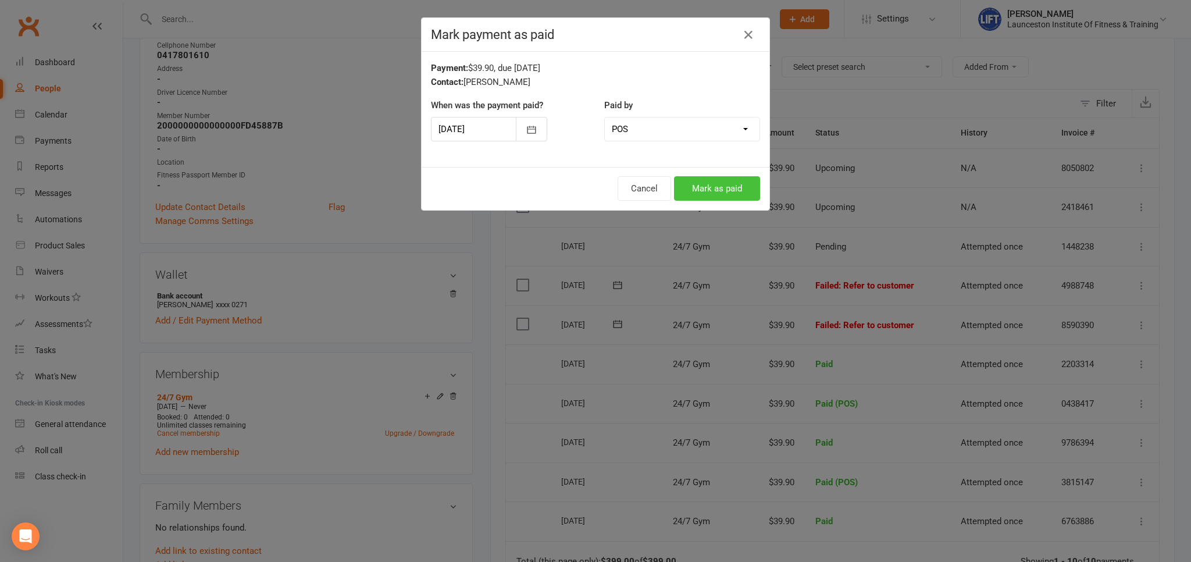
click at [703, 183] on button "Mark as paid" at bounding box center [717, 188] width 86 height 24
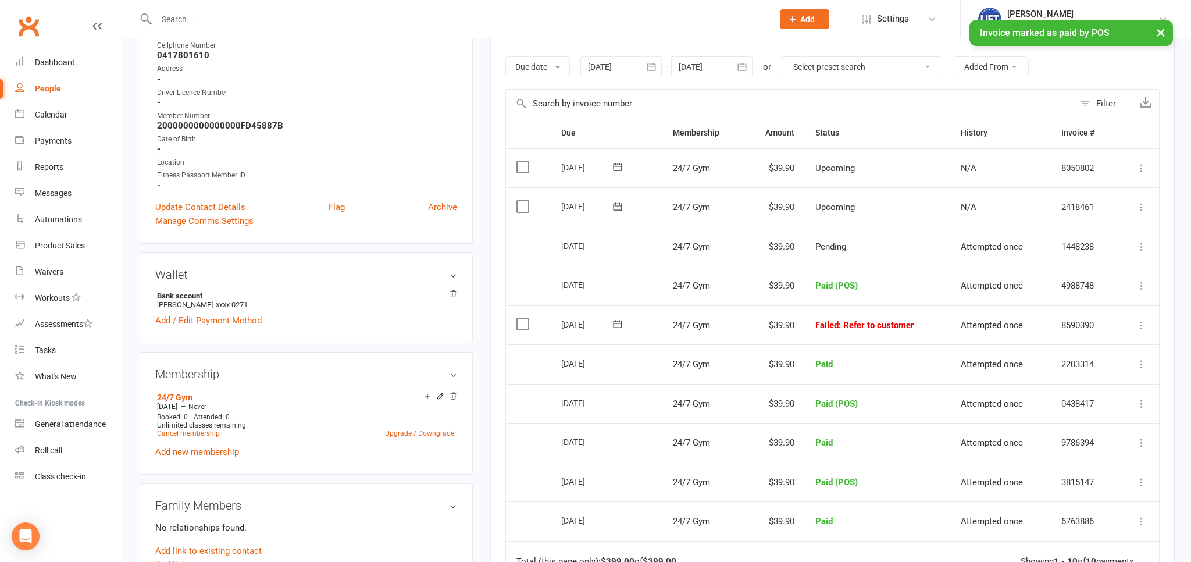
click at [1143, 322] on icon at bounding box center [1141, 325] width 12 height 12
click at [1074, 364] on link "Mark as Paid (POS)" at bounding box center [1089, 370] width 115 height 23
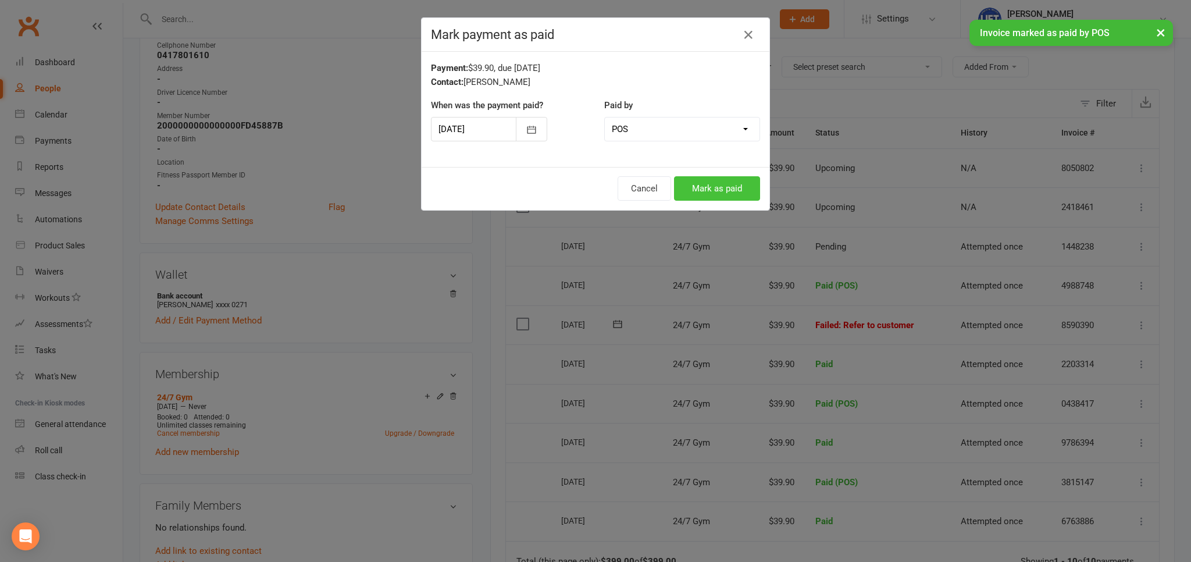
click at [720, 187] on button "Mark as paid" at bounding box center [717, 188] width 86 height 24
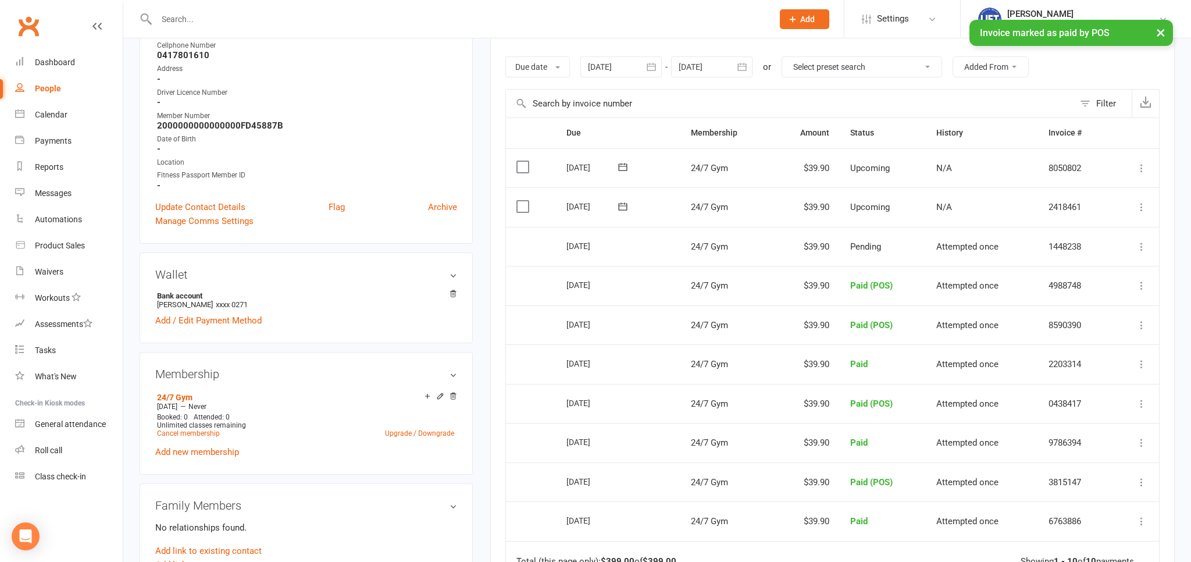
scroll to position [0, 0]
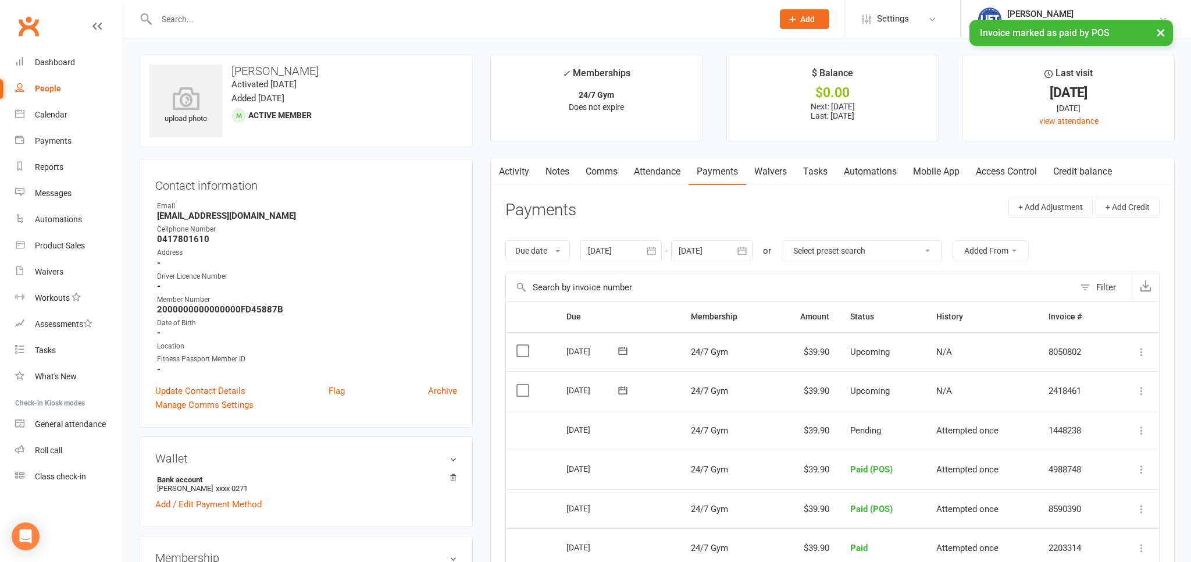
click at [515, 171] on link "Activity" at bounding box center [514, 171] width 47 height 27
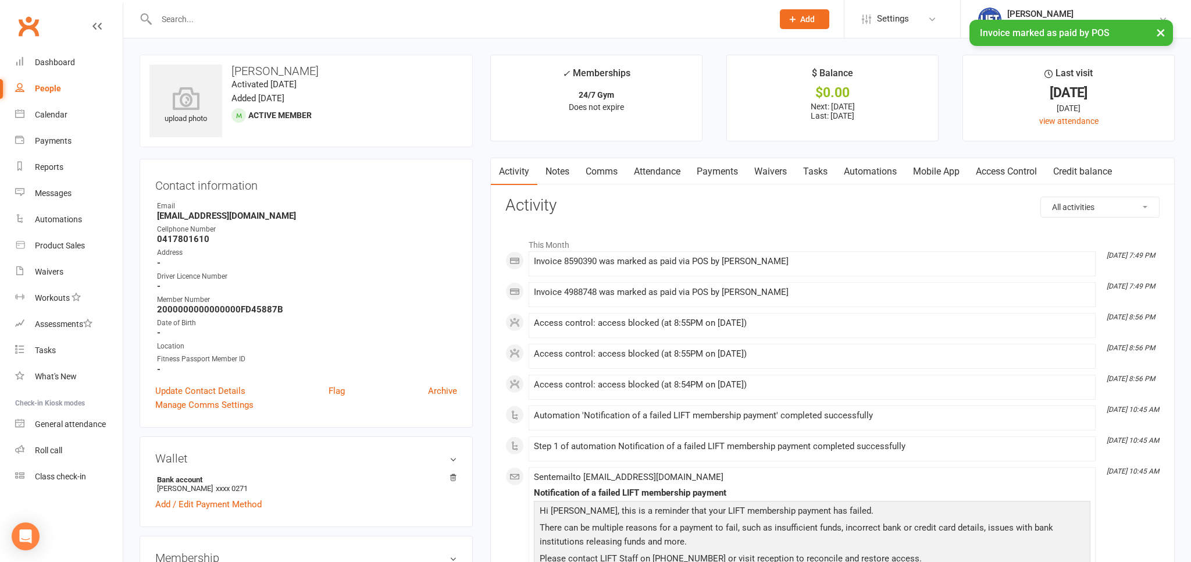
click at [31, 18] on link "Clubworx" at bounding box center [28, 26] width 29 height 29
